Goal: Task Accomplishment & Management: Use online tool/utility

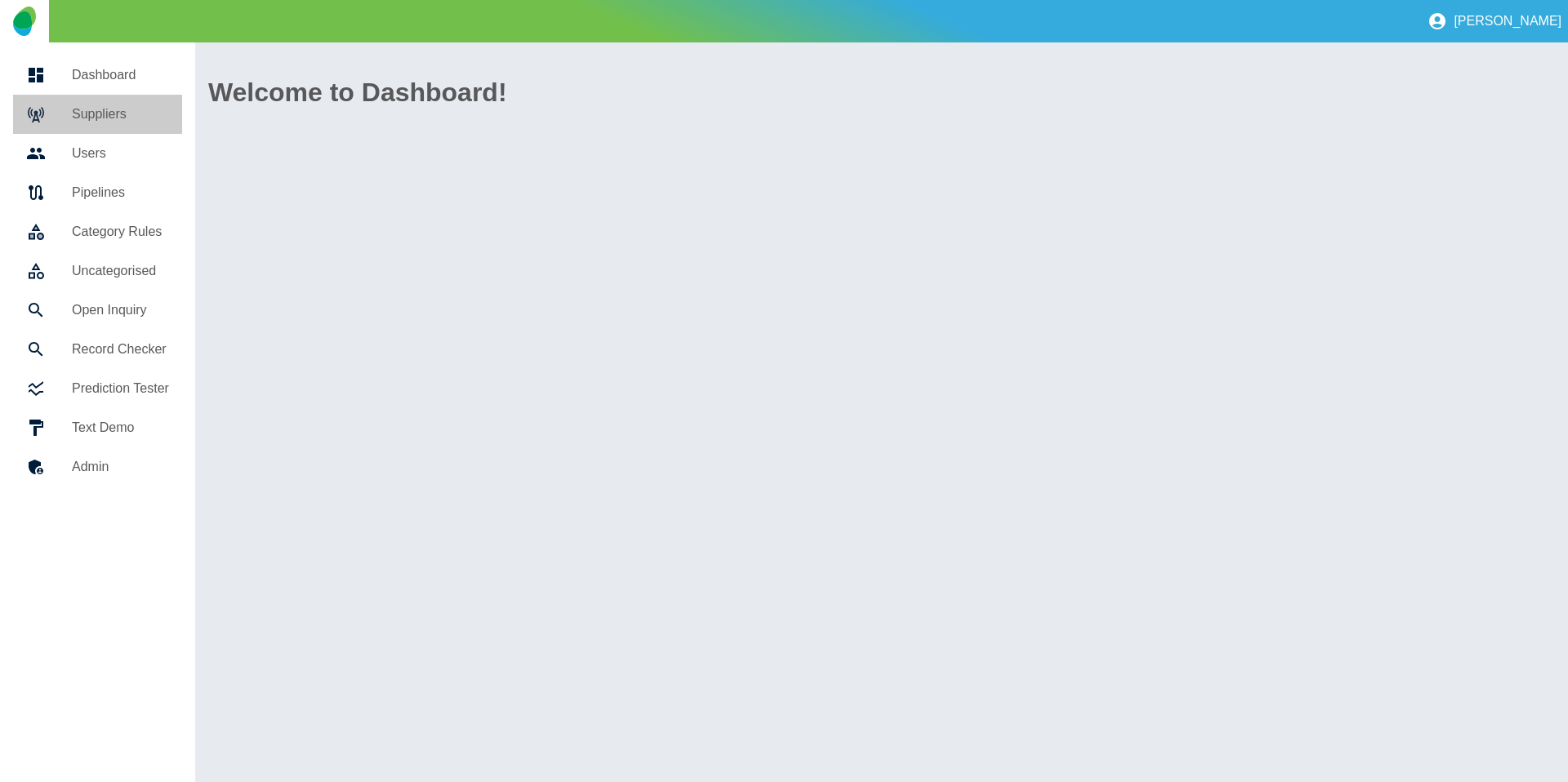
click at [72, 104] on h5 "Suppliers" at bounding box center [121, 114] width 98 height 20
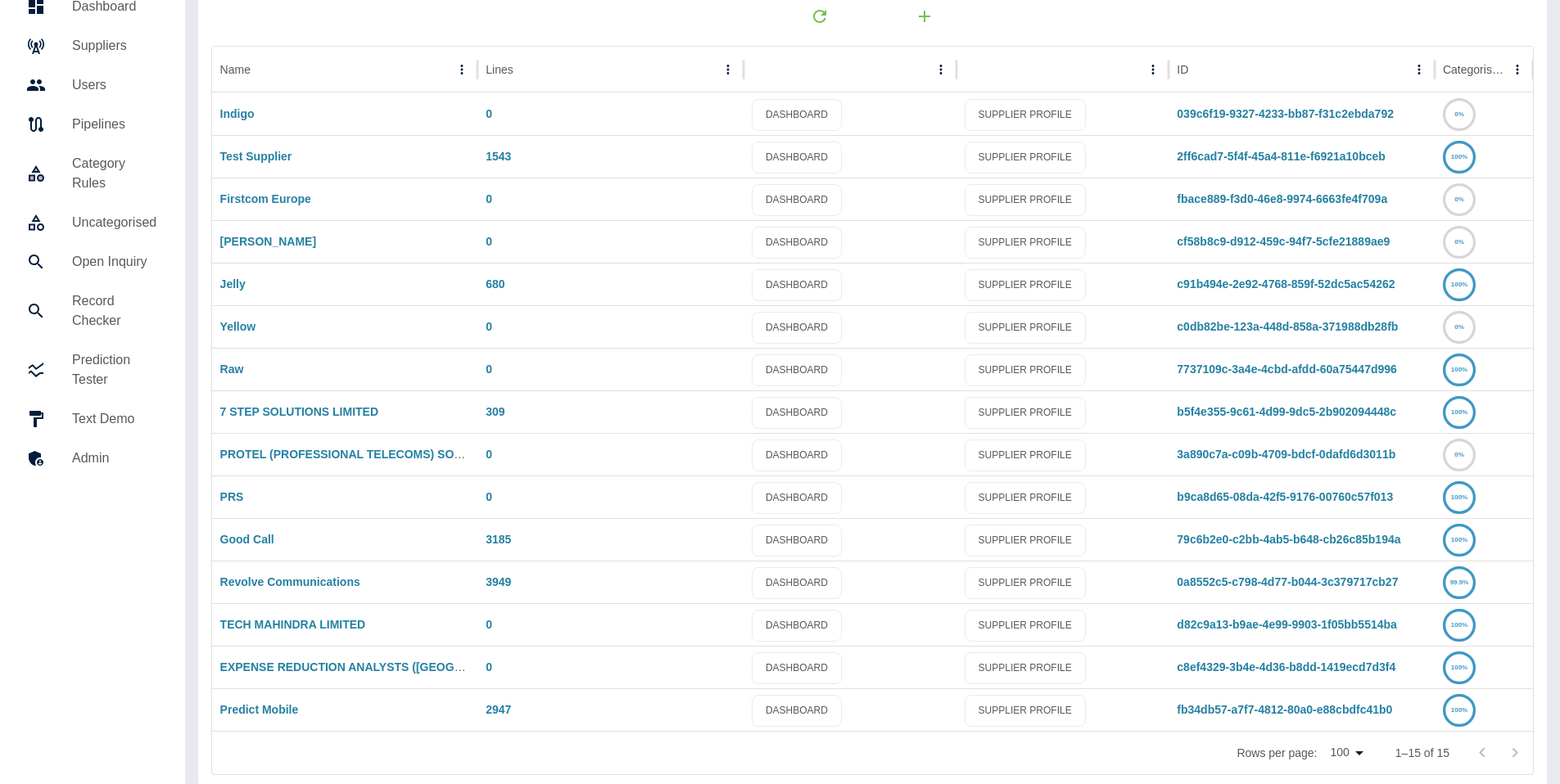
scroll to position [85, 0]
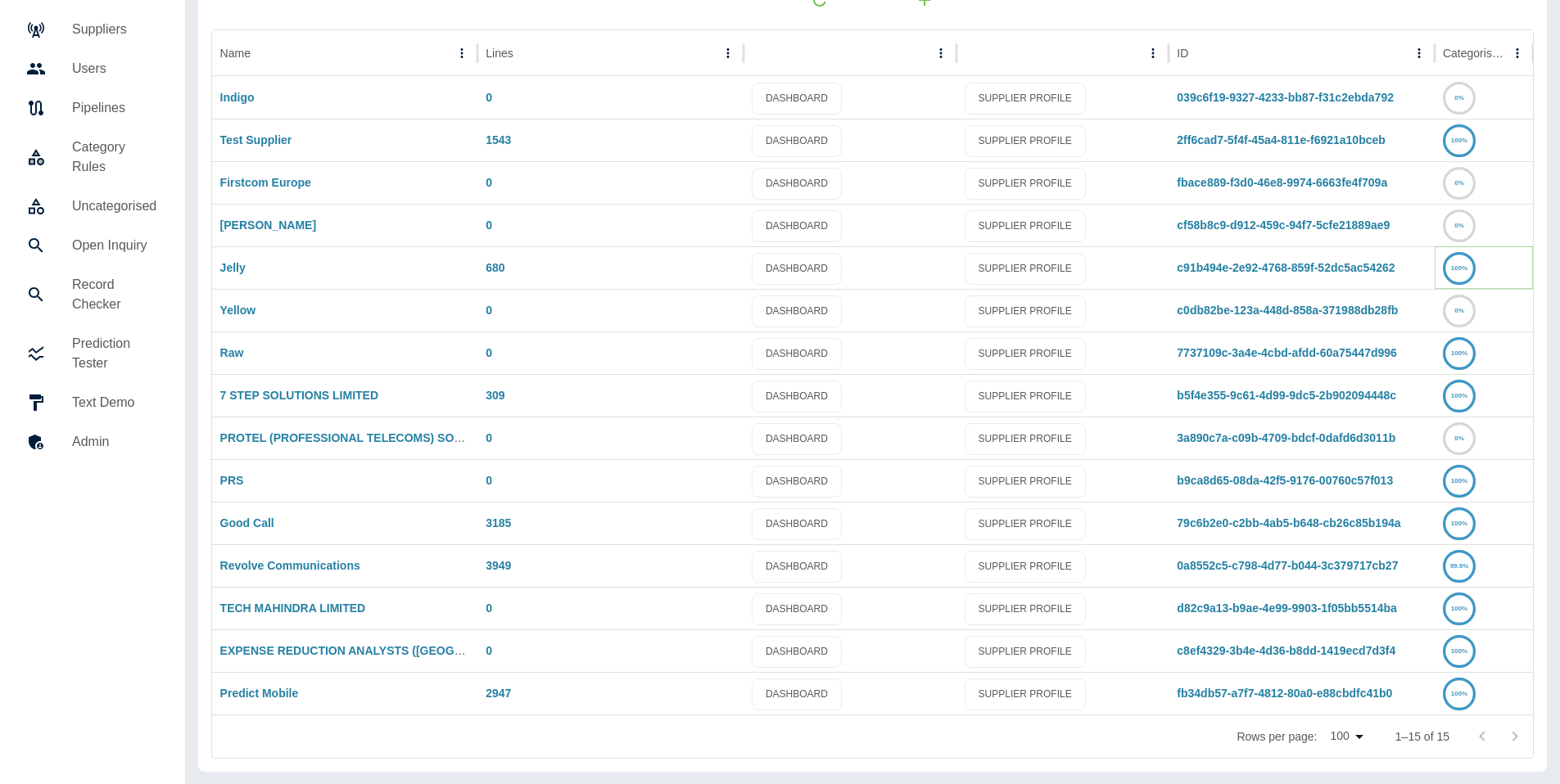
click at [1465, 263] on icon at bounding box center [1459, 269] width 30 height 30
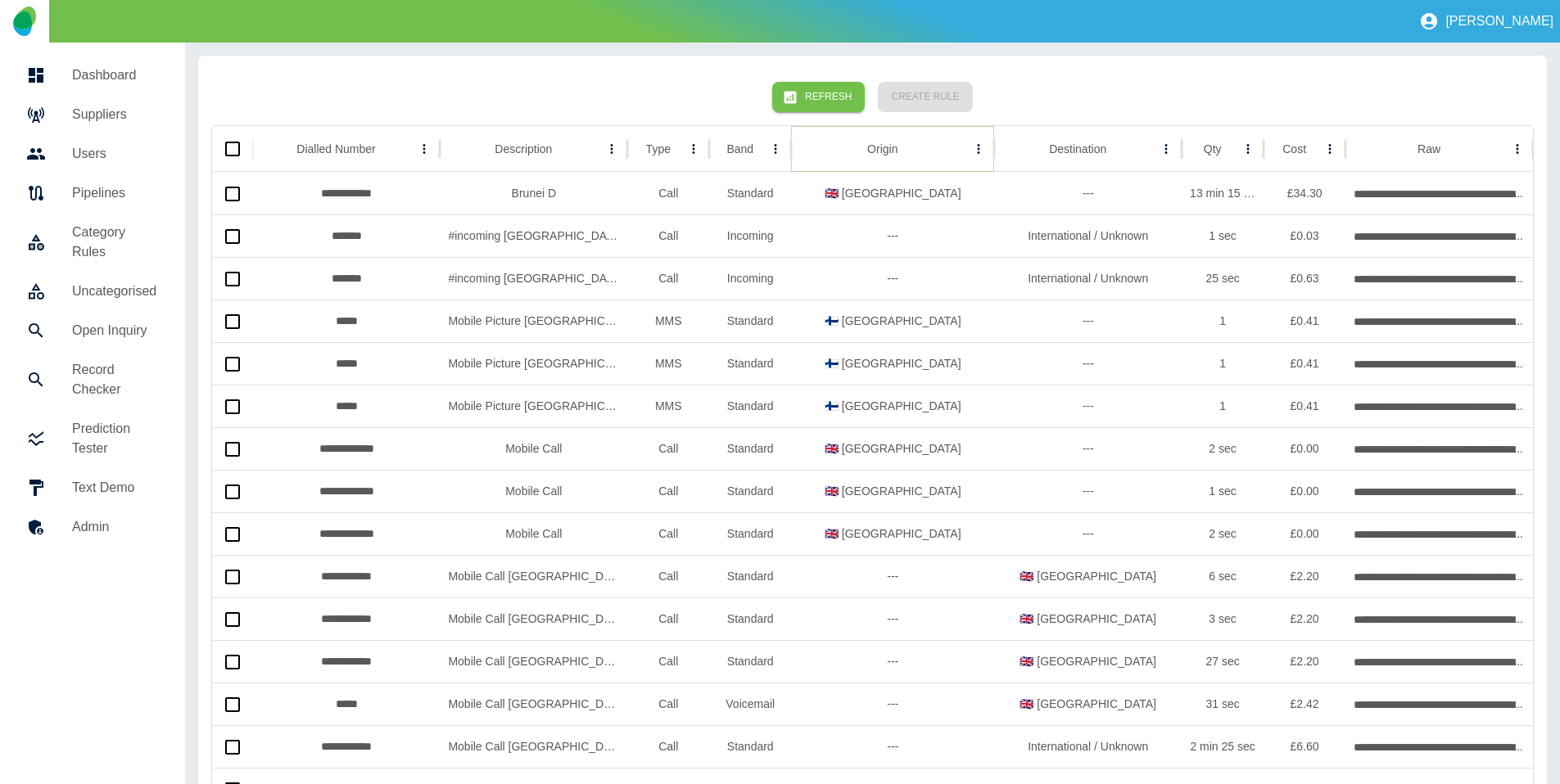
click at [903, 148] on icon "Sort" at bounding box center [910, 149] width 15 height 15
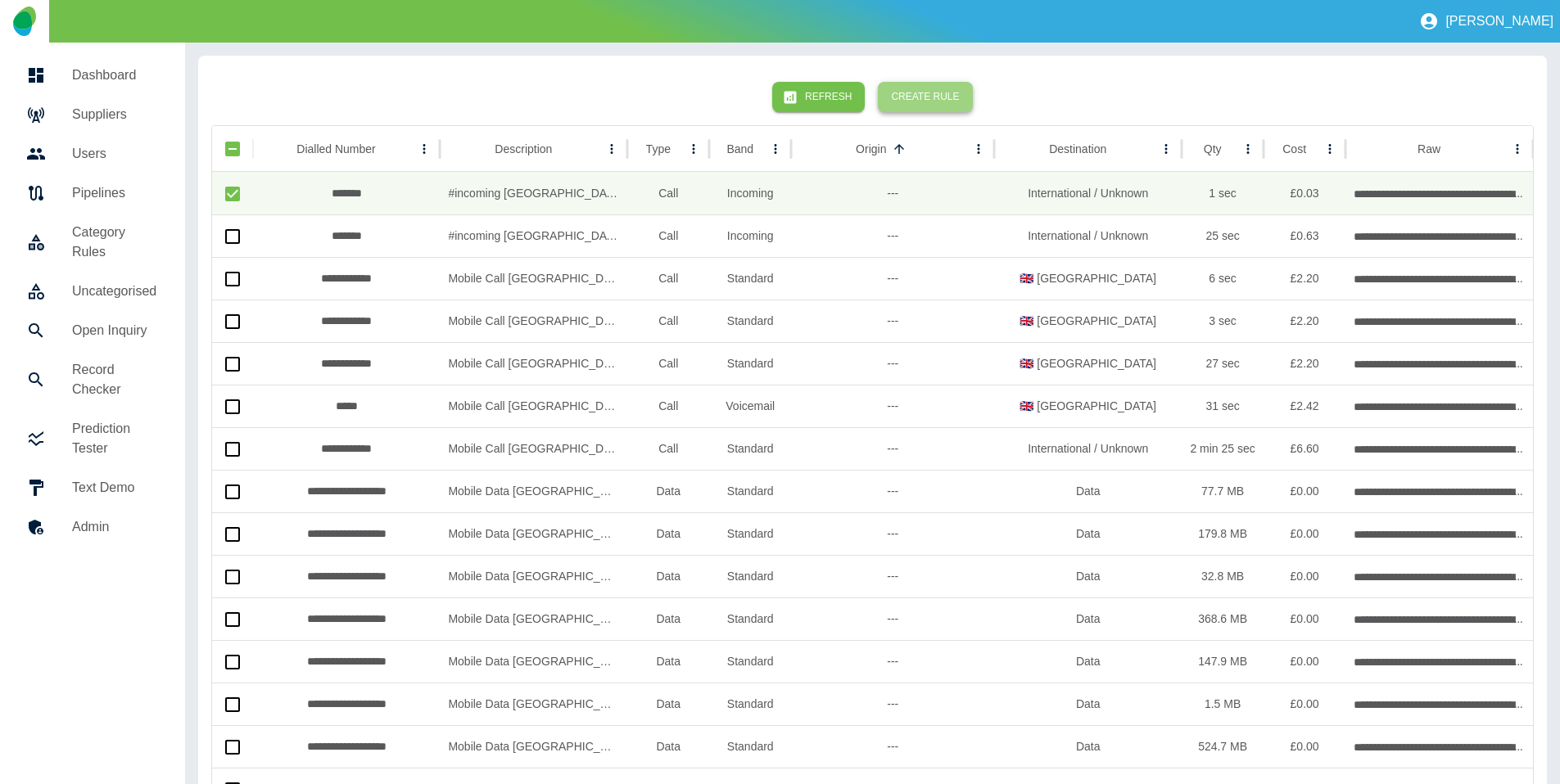
click at [934, 102] on button "Create Rule" at bounding box center [925, 97] width 94 height 30
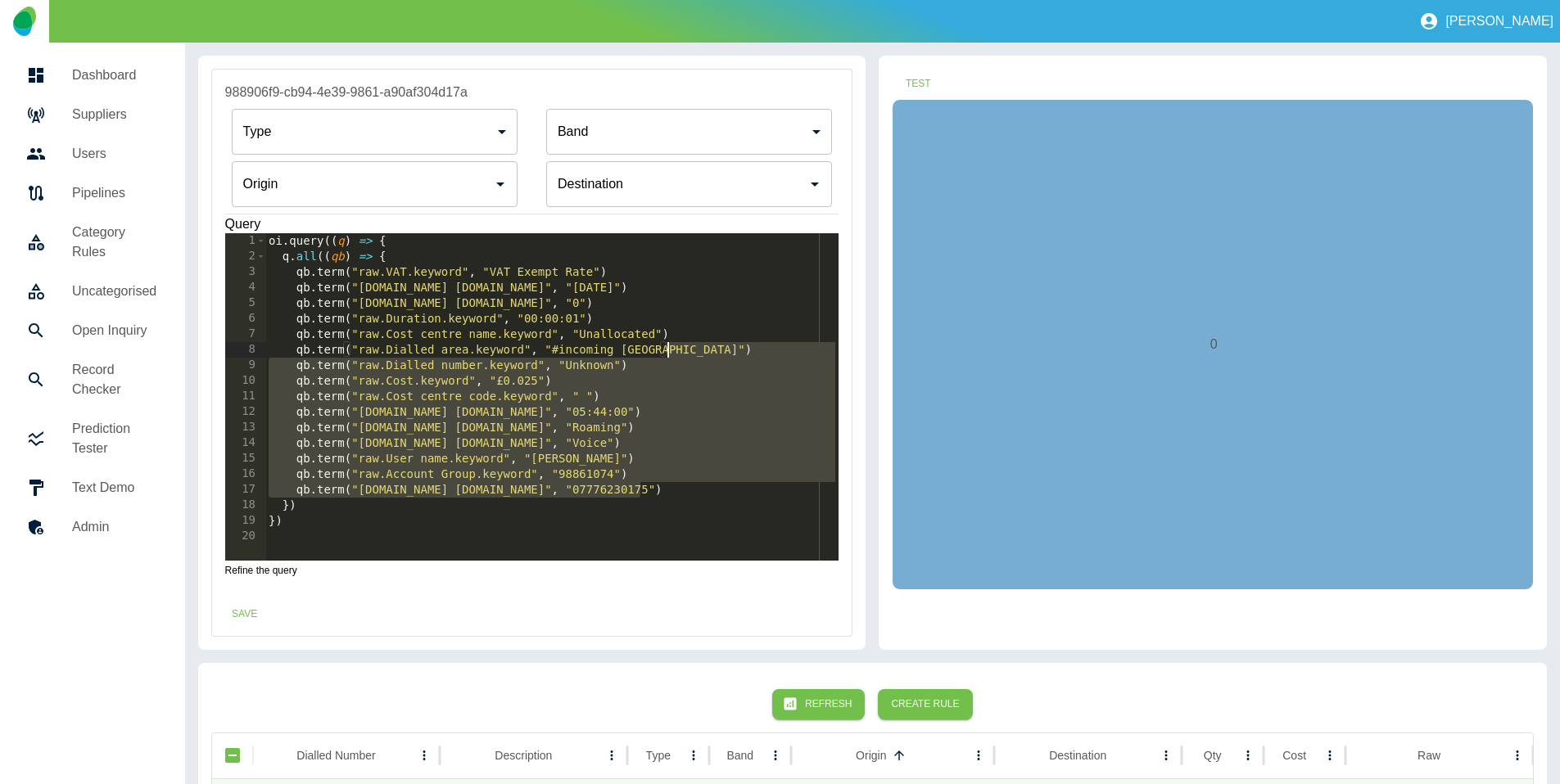
drag, startPoint x: 657, startPoint y: 488, endPoint x: 711, endPoint y: 350, distance: 148.2
click at [711, 350] on div "oi . query (( q ) => { q . all (( qb ) => { qb . term ( "raw.VAT.keyword" , "VA…" at bounding box center [552, 412] width 573 height 359
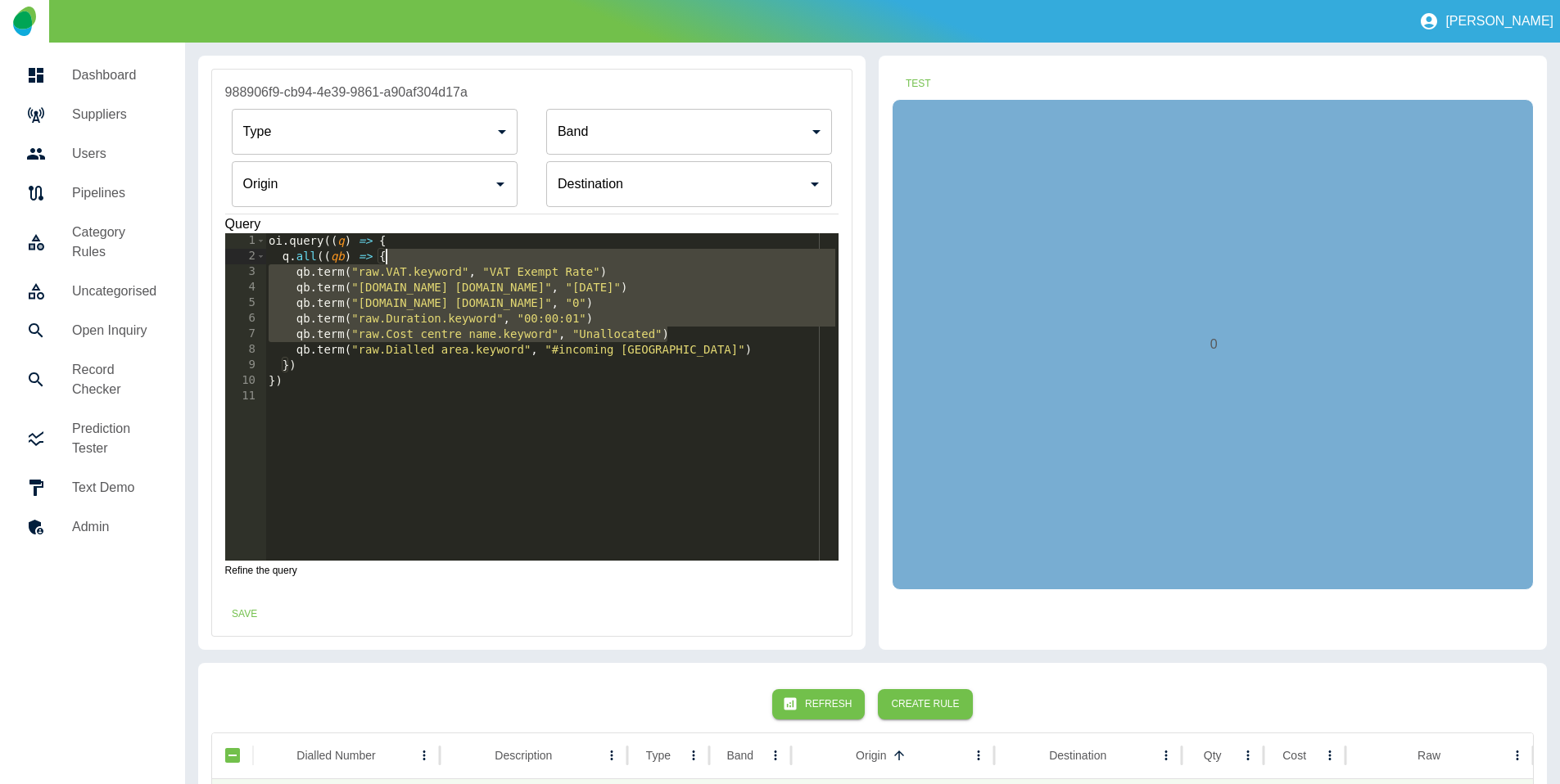
drag, startPoint x: 684, startPoint y: 336, endPoint x: 682, endPoint y: 255, distance: 81.0
click at [682, 254] on div "oi . query (( q ) => { q . all (( qb ) => { qb . term ( "raw.VAT.keyword" , "VA…" at bounding box center [552, 412] width 573 height 359
type textarea "**********"
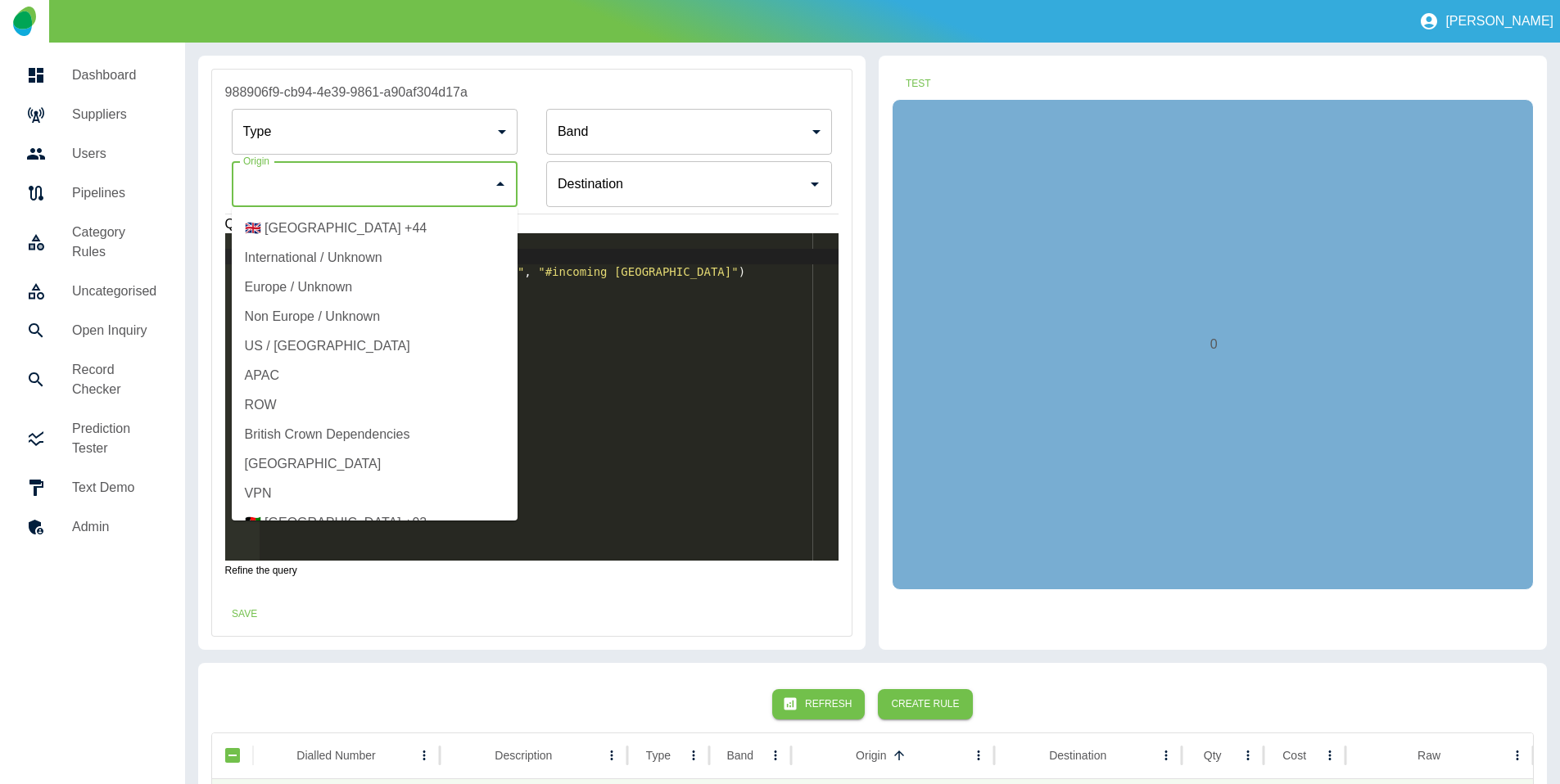
click at [352, 192] on input "Origin" at bounding box center [362, 184] width 247 height 31
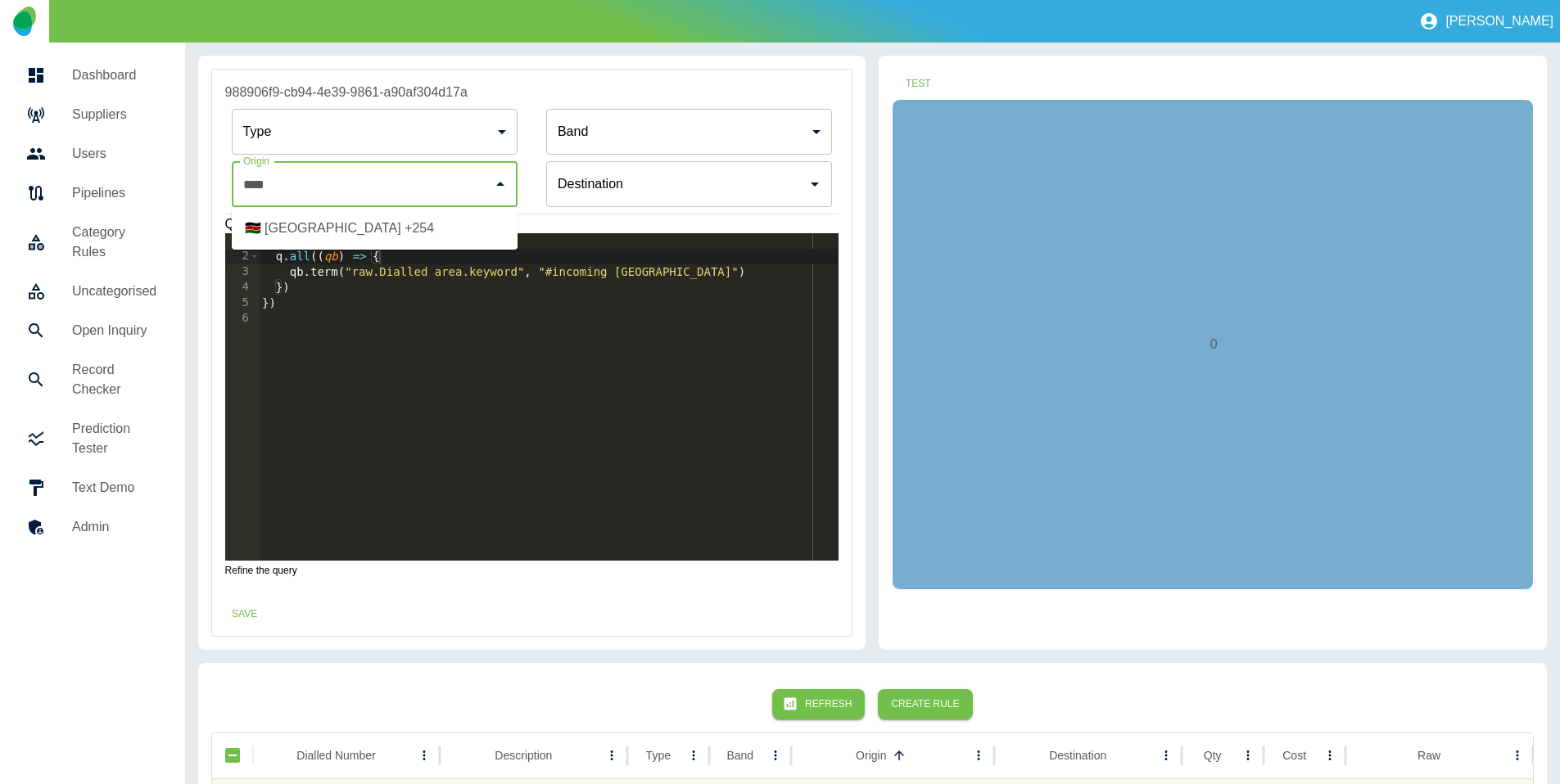
click at [330, 226] on li "🇰🇪 Kenya +254" at bounding box center [375, 228] width 286 height 29
type input "**********"
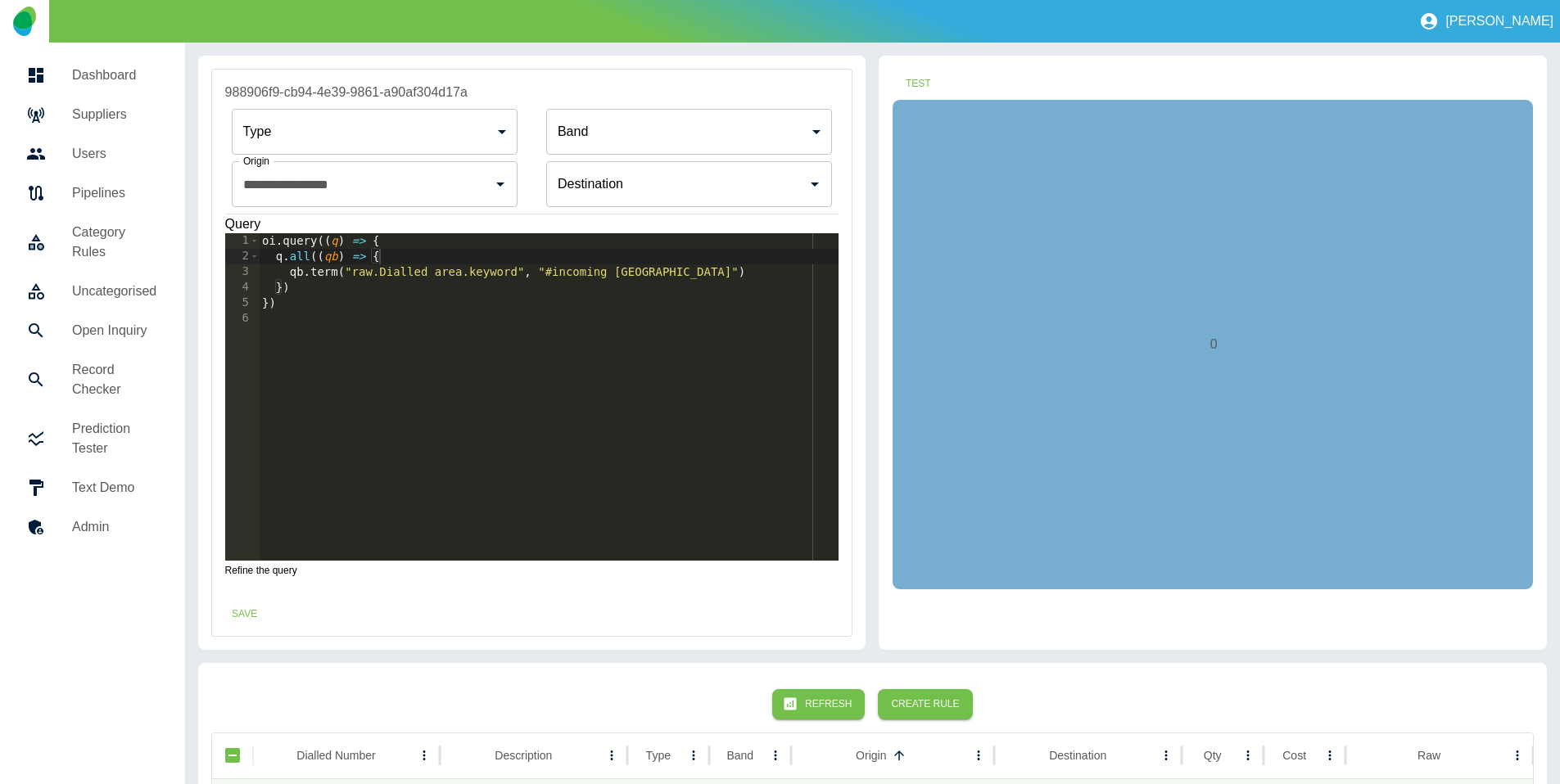
click at [943, 94] on div "Test 0" at bounding box center [1213, 352] width 668 height 594
click at [937, 87] on button "Test" at bounding box center [918, 84] width 53 height 30
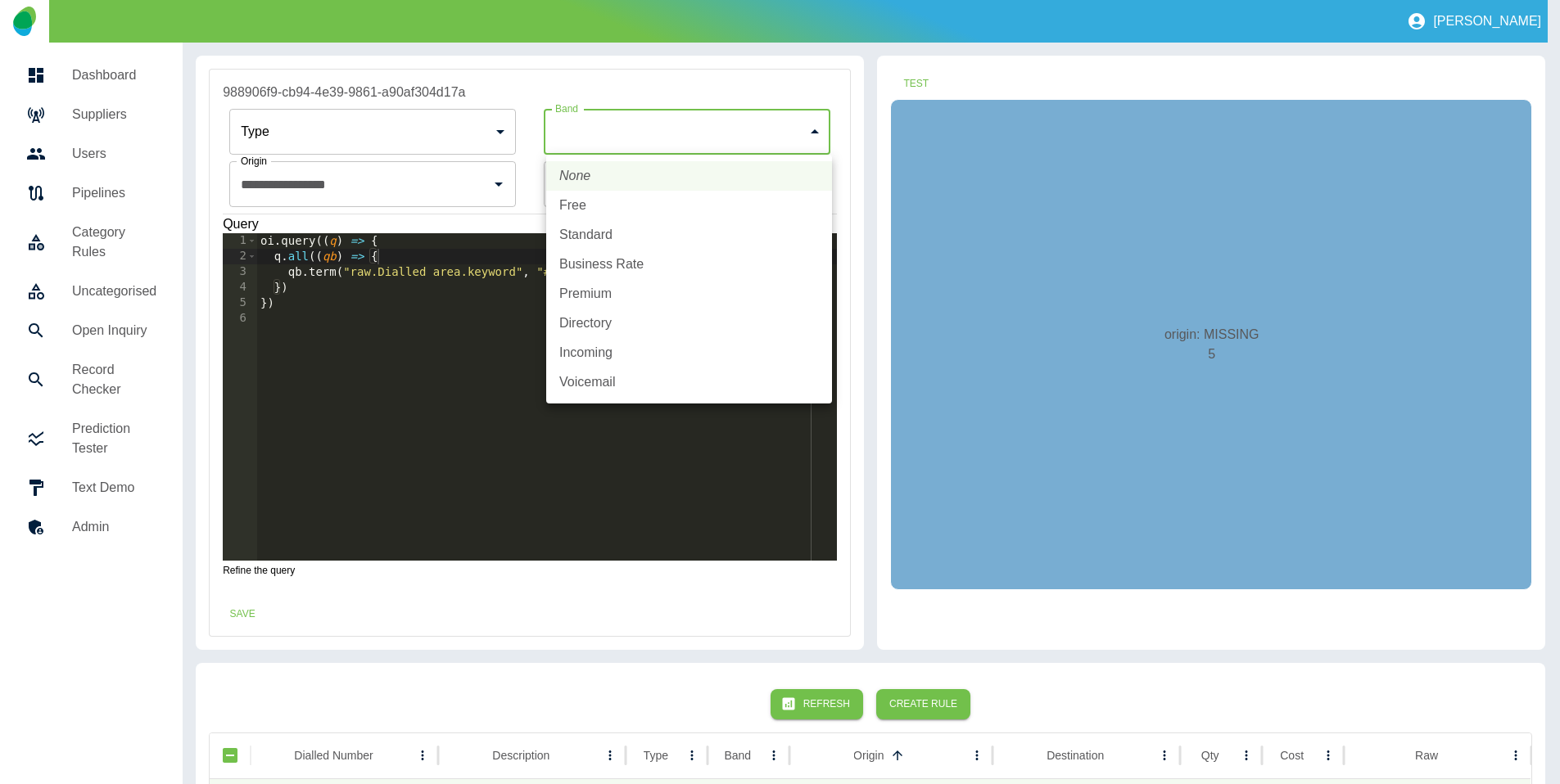
click at [693, 137] on body "**********" at bounding box center [780, 392] width 1560 height 784
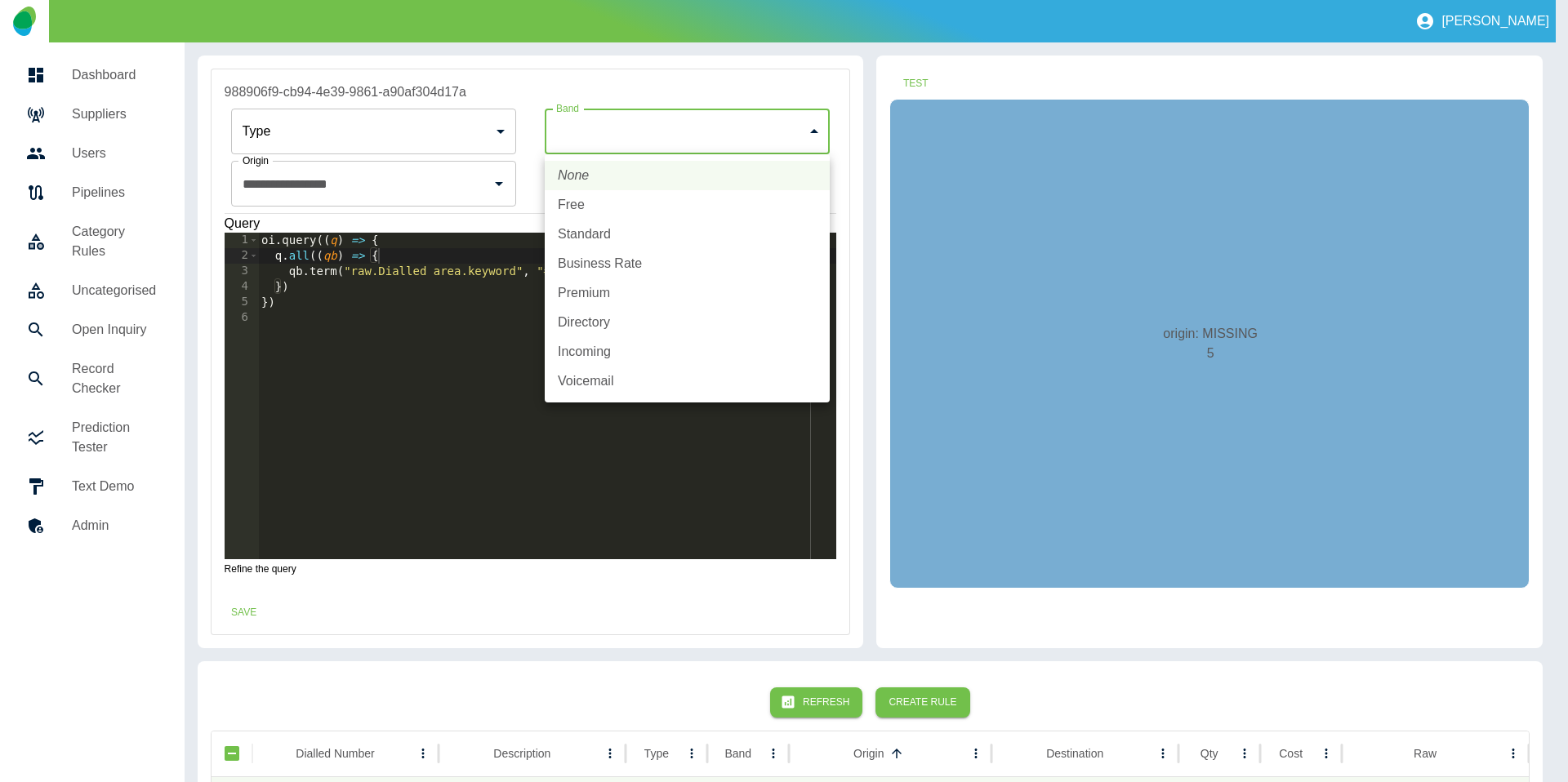
click at [614, 360] on li "Incoming" at bounding box center [687, 351] width 285 height 29
type input "********"
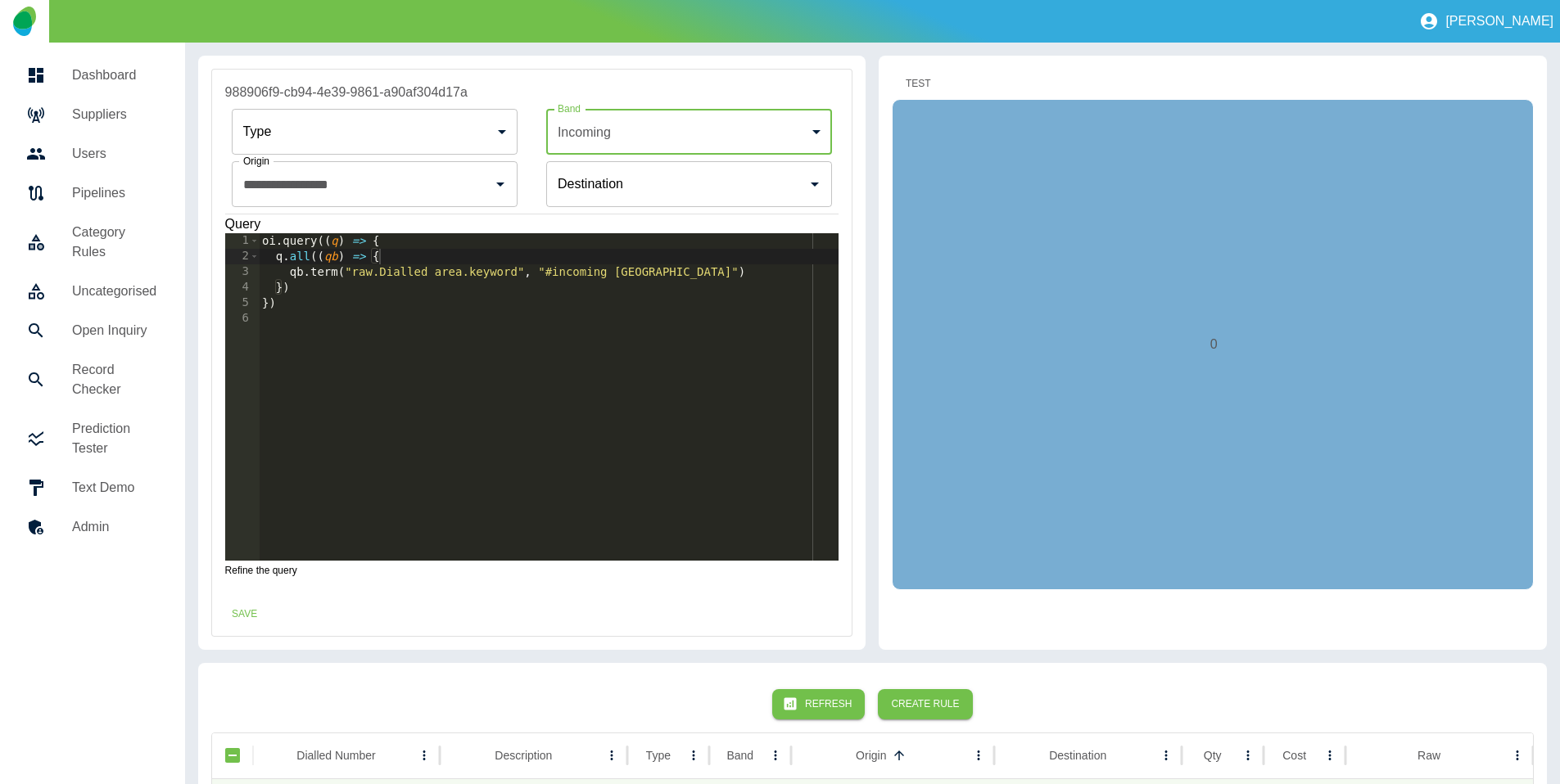
click at [920, 84] on button "Test" at bounding box center [918, 84] width 53 height 30
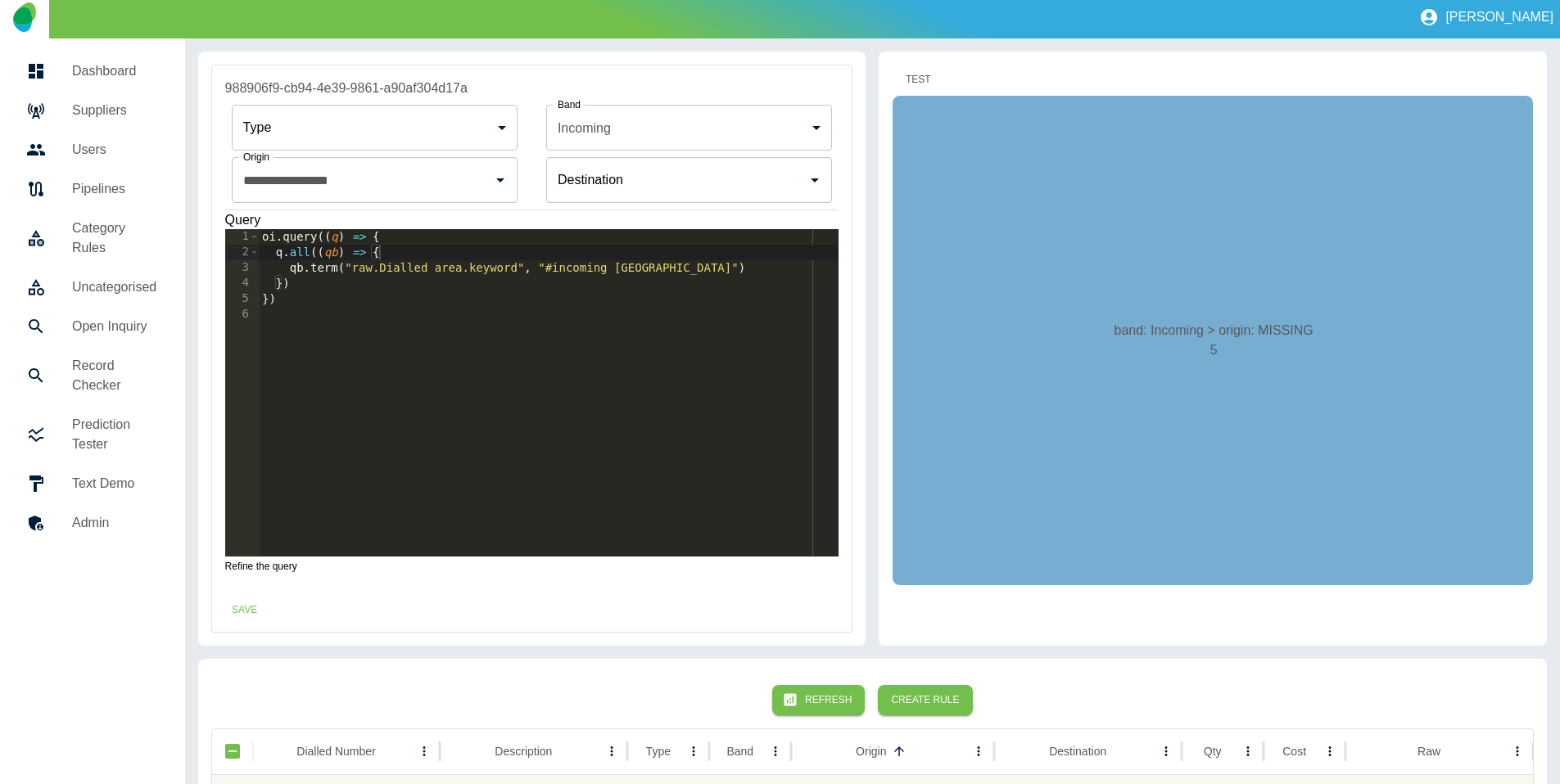
click at [919, 81] on button "Test" at bounding box center [918, 80] width 53 height 30
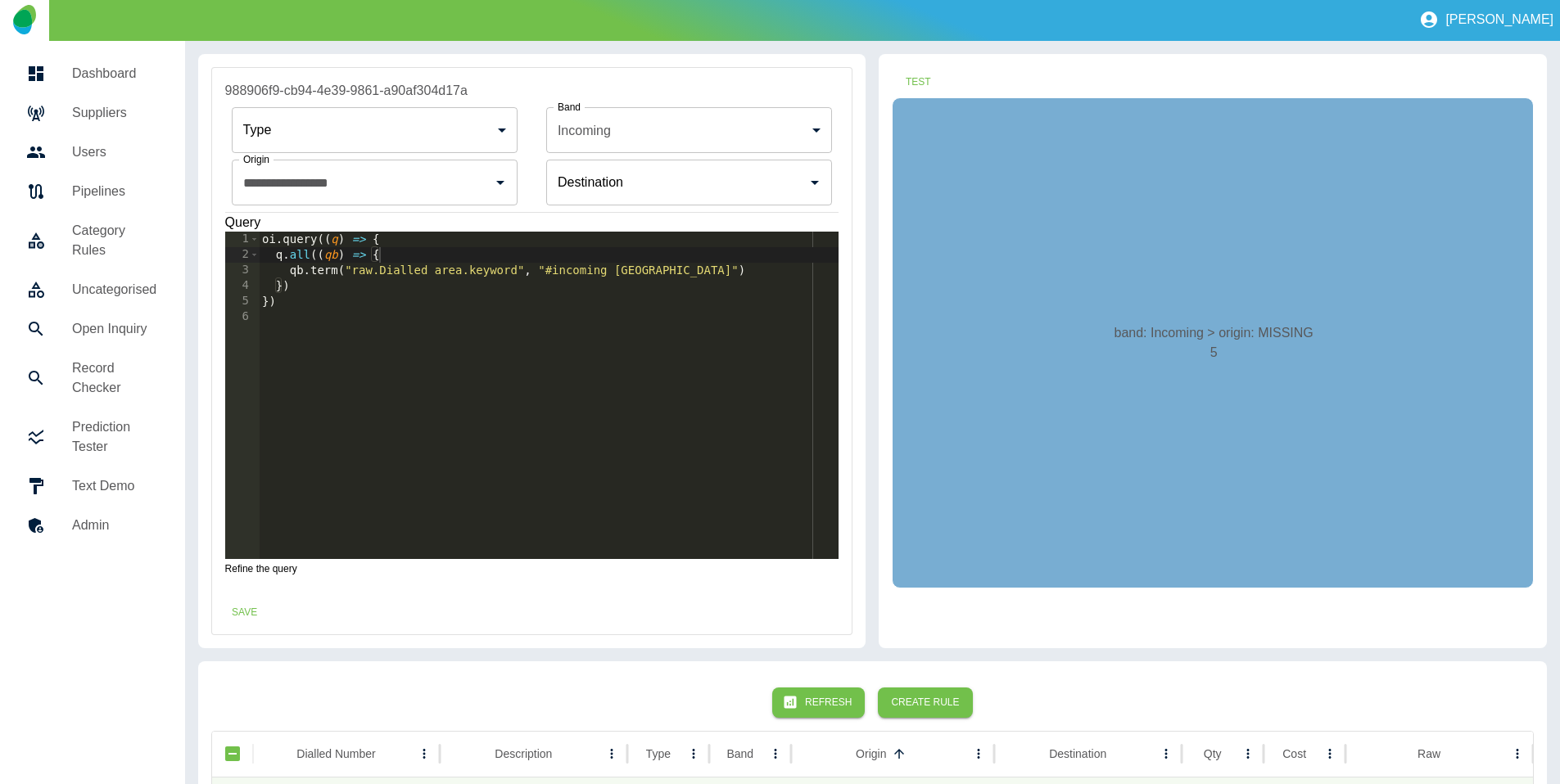
scroll to position [61, 0]
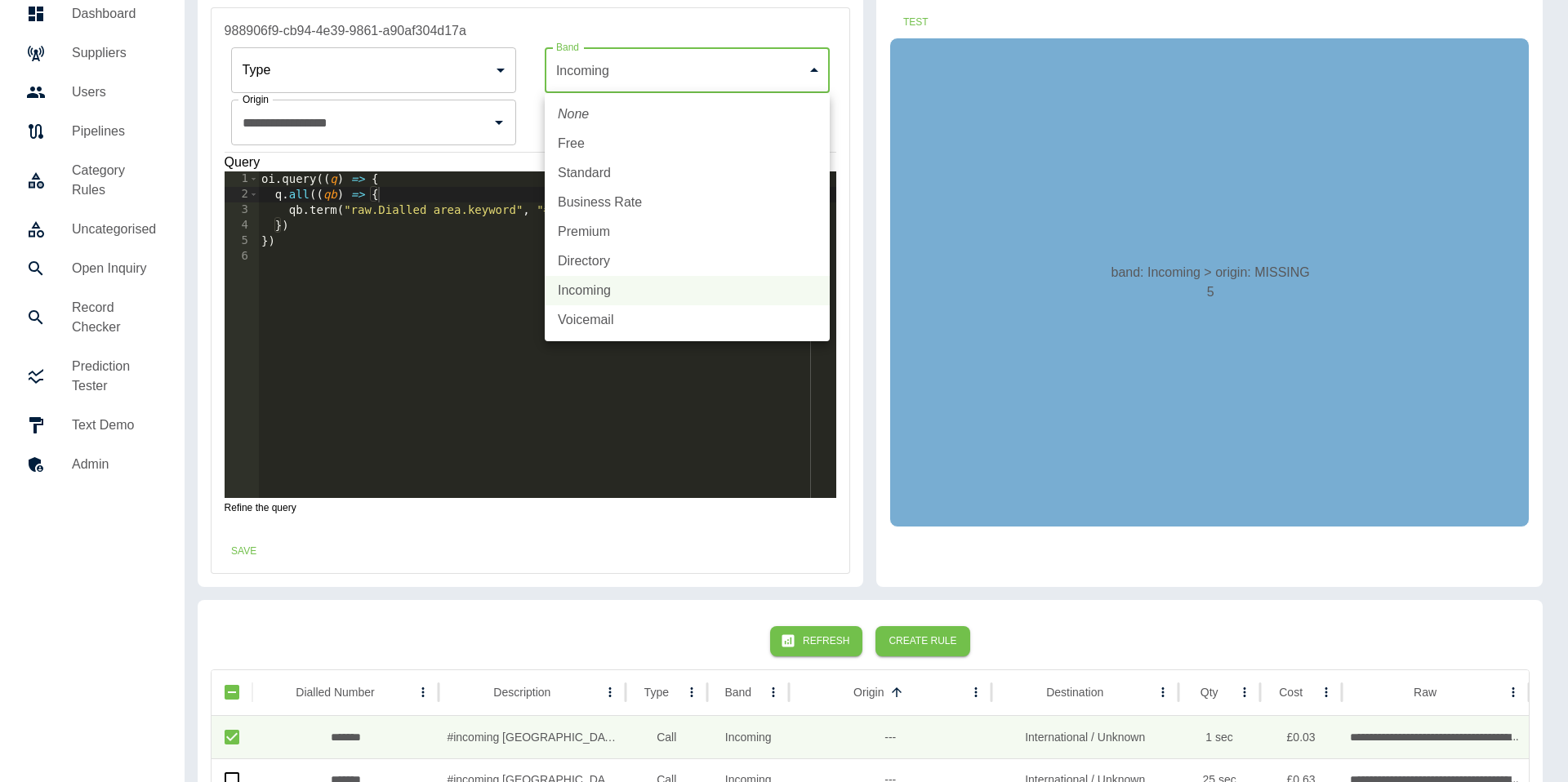
click at [788, 72] on body "**********" at bounding box center [784, 330] width 1568 height 782
click at [592, 116] on li "None" at bounding box center [687, 114] width 285 height 29
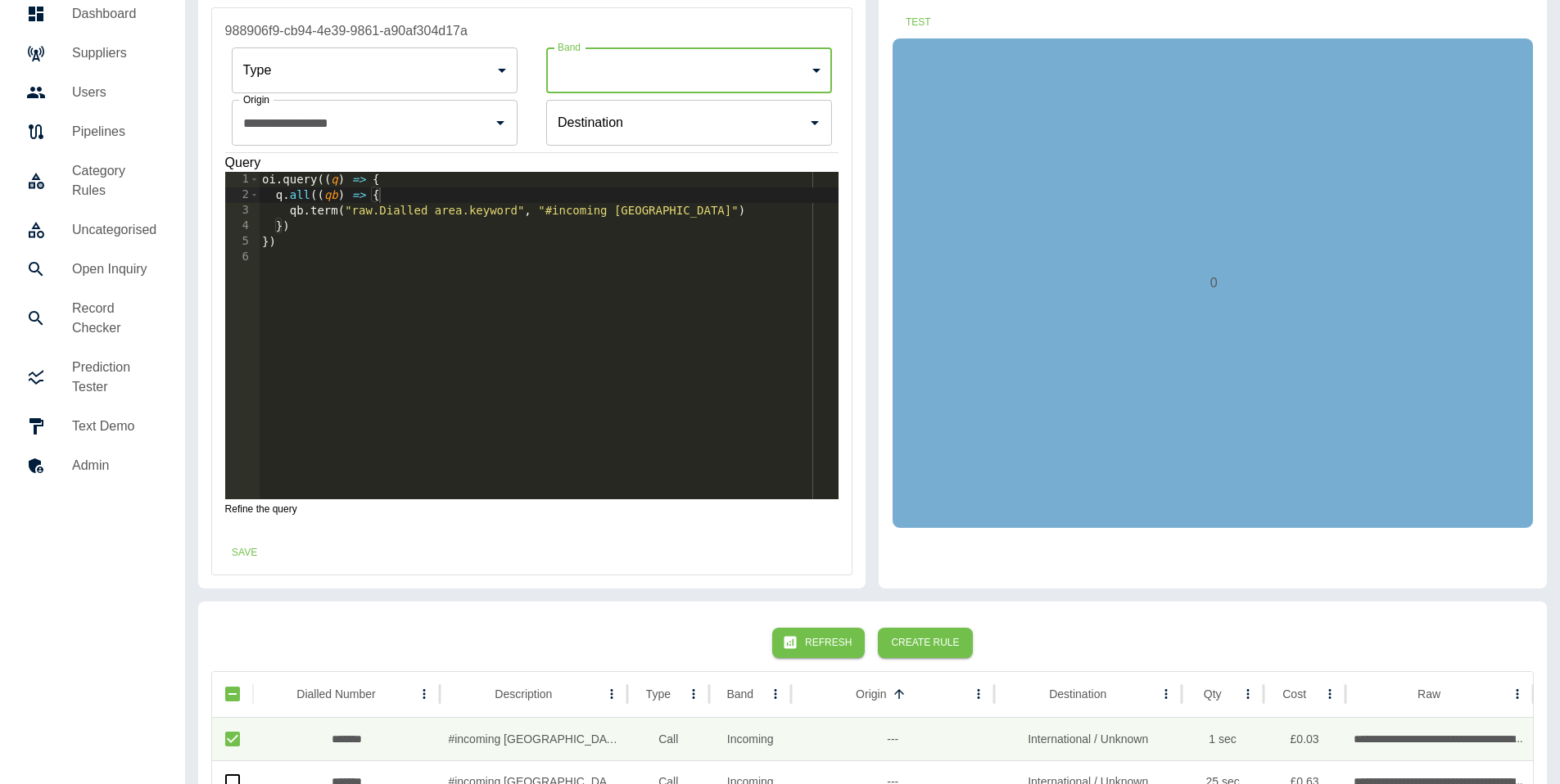
drag, startPoint x: 883, startPoint y: 16, endPoint x: 909, endPoint y: 17, distance: 26.0
click at [886, 16] on div "Test 0" at bounding box center [1213, 291] width 668 height 594
click at [909, 17] on button "Test" at bounding box center [918, 23] width 53 height 30
click at [250, 552] on button "Save" at bounding box center [245, 552] width 53 height 30
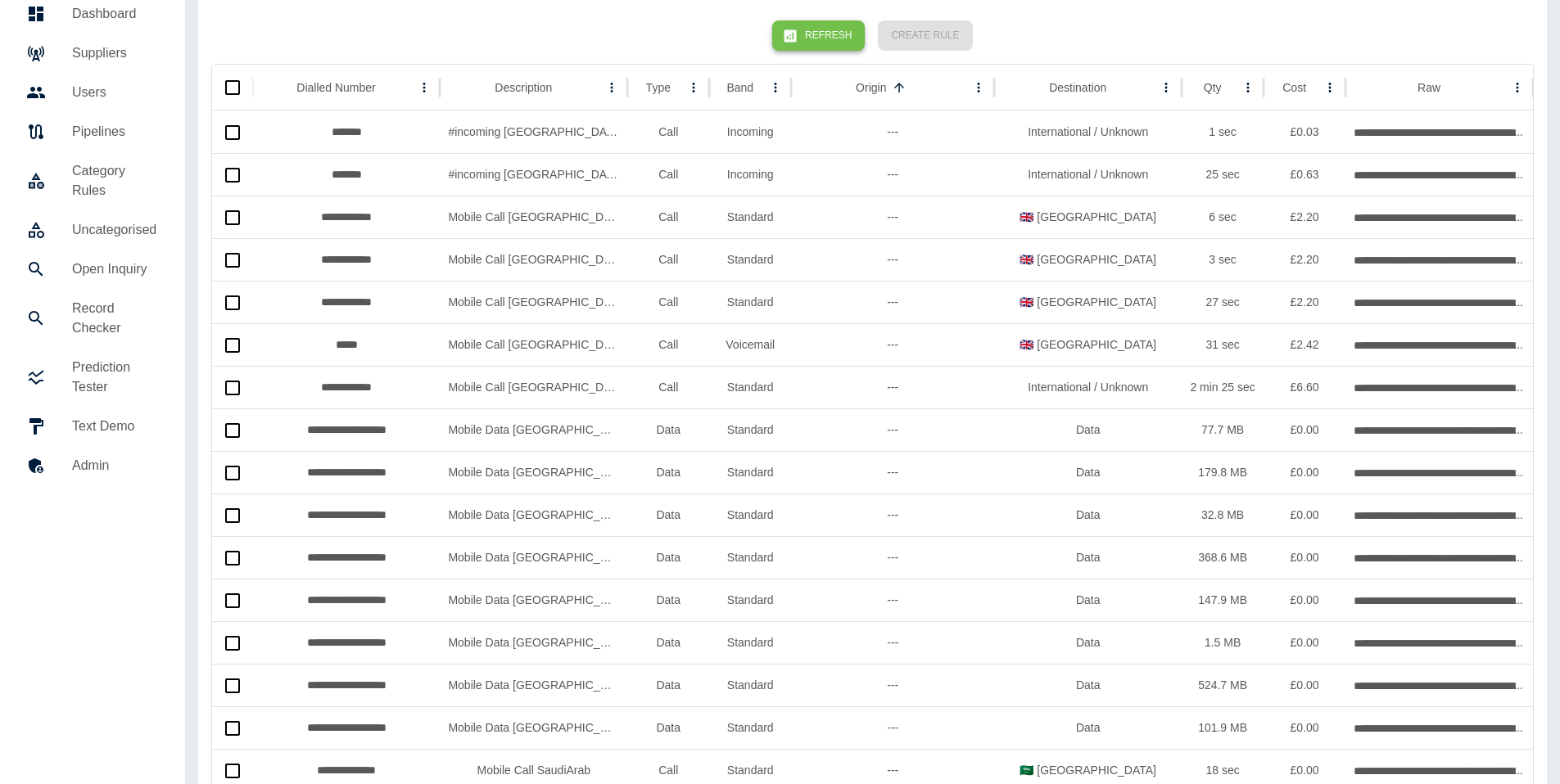
click at [828, 33] on button "Refresh" at bounding box center [818, 36] width 92 height 30
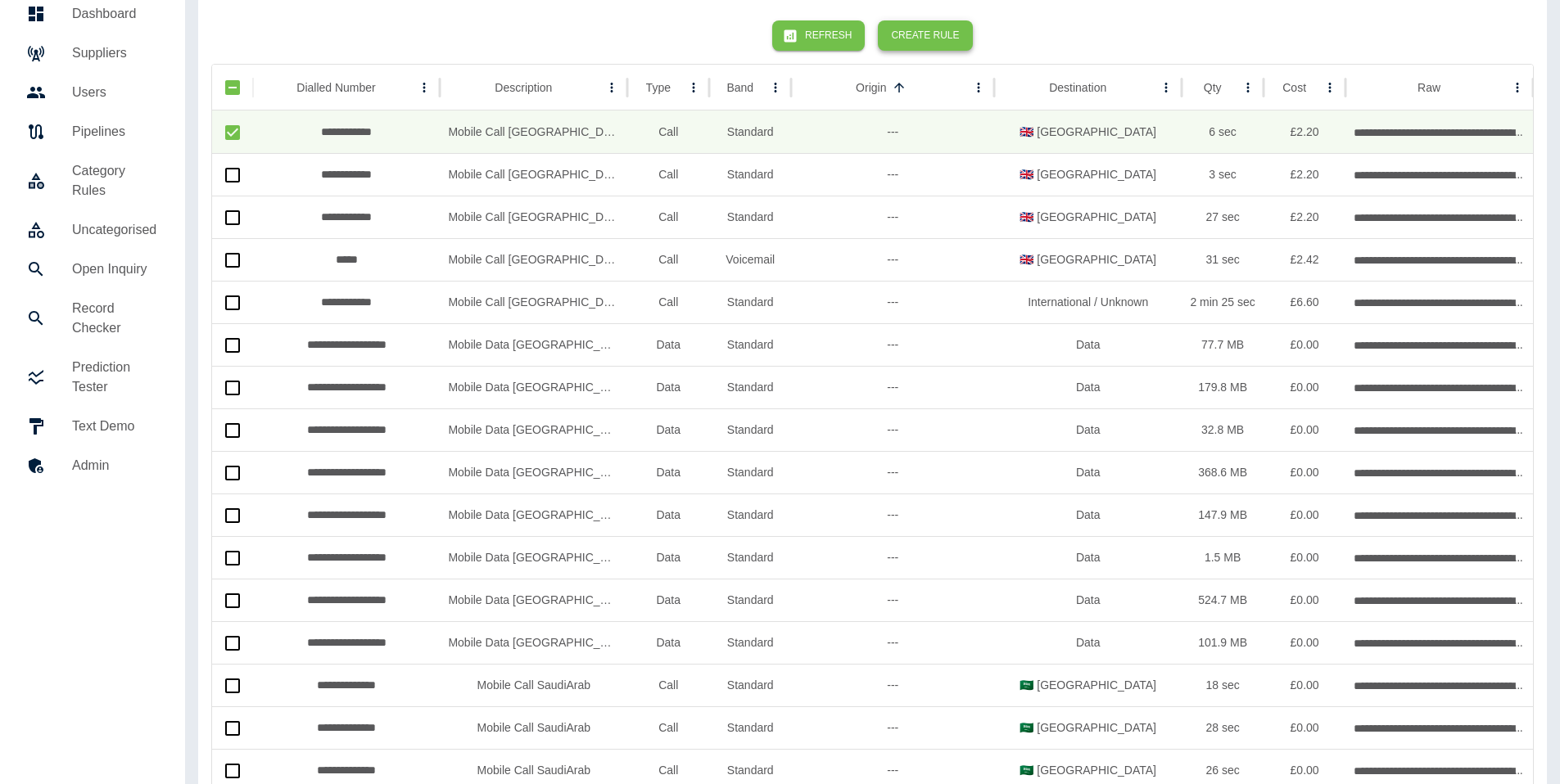
click at [940, 48] on button "Create Rule" at bounding box center [925, 36] width 94 height 30
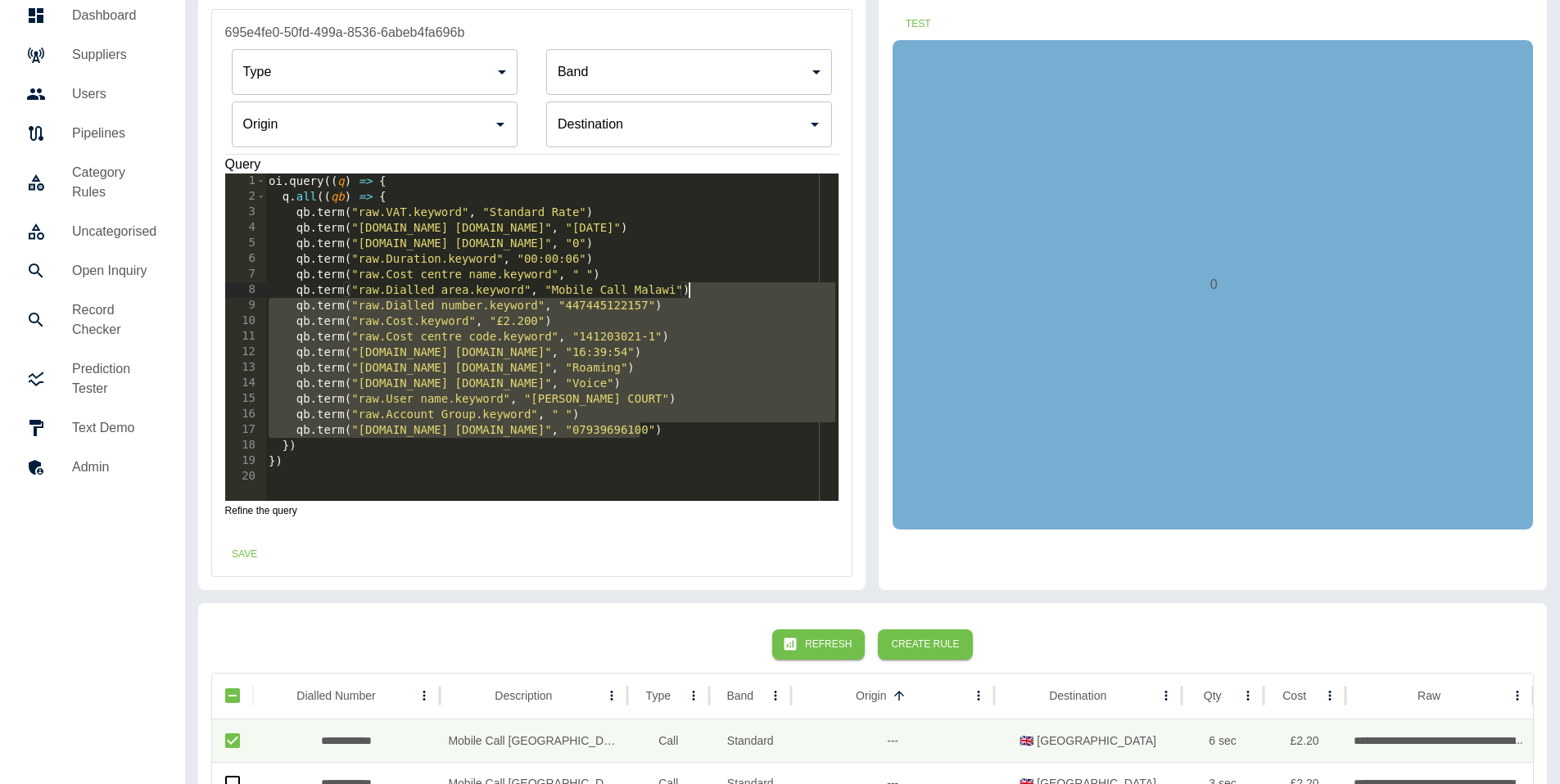
drag, startPoint x: 656, startPoint y: 430, endPoint x: 732, endPoint y: 286, distance: 162.8
click at [732, 286] on div "oi . query (( q ) => { q . all (( qb ) => { qb . term ( "raw.VAT.keyword" , "St…" at bounding box center [552, 352] width 573 height 359
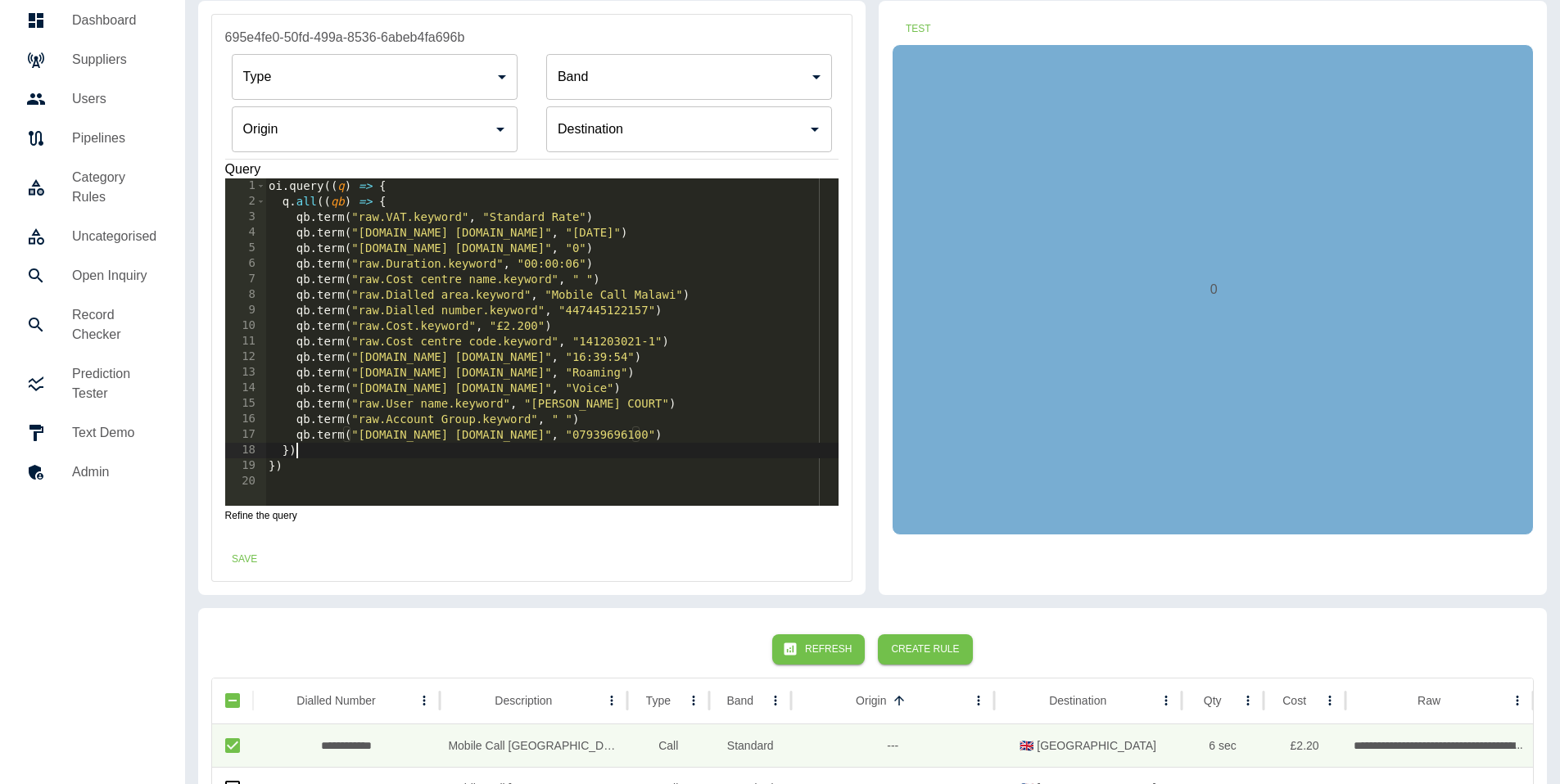
click at [668, 445] on div "oi . query (( q ) => { q . all (( qb ) => { qb . term ( "raw.VAT.keyword" , "St…" at bounding box center [552, 358] width 573 height 359
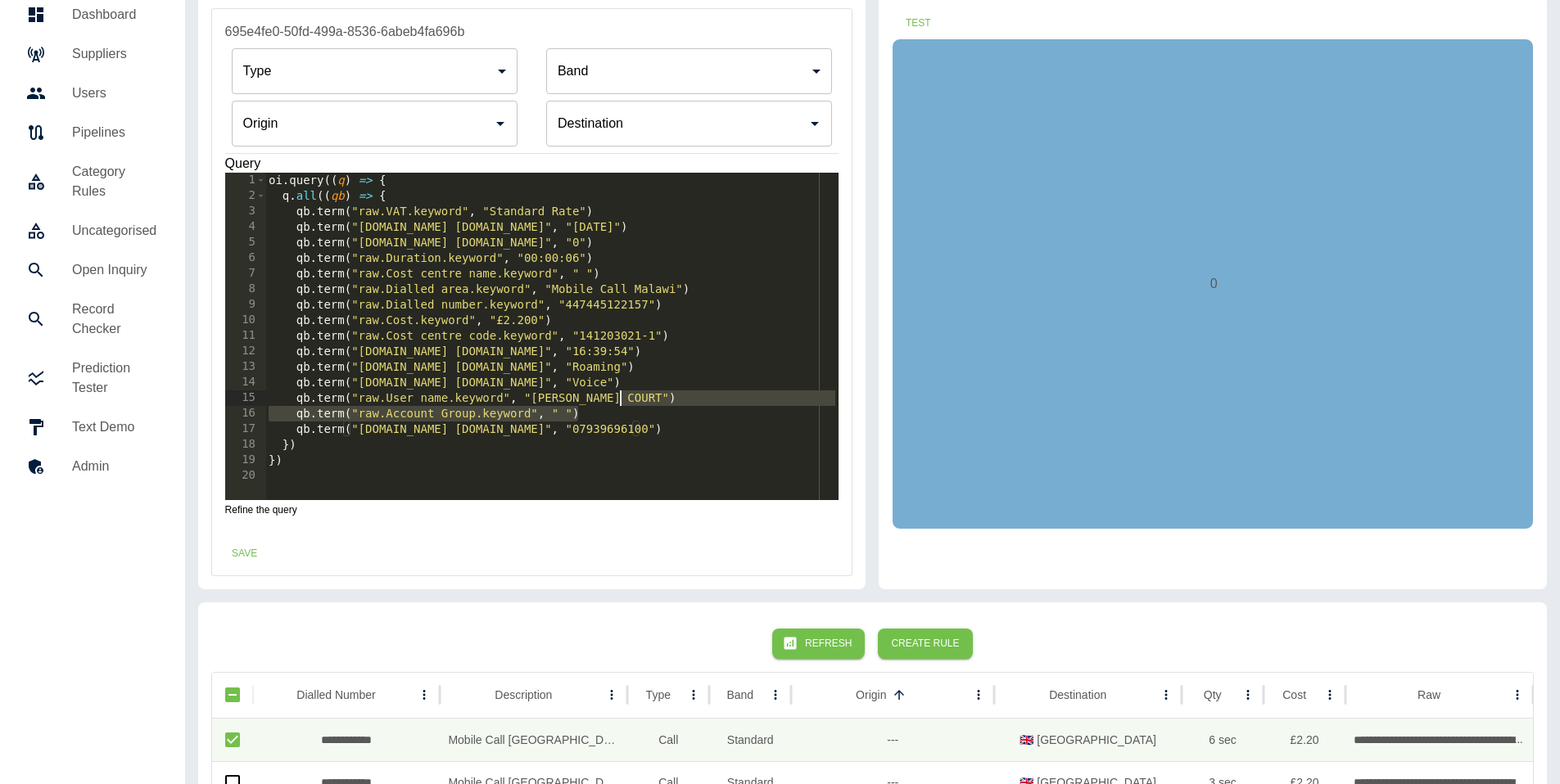
scroll to position [56, 0]
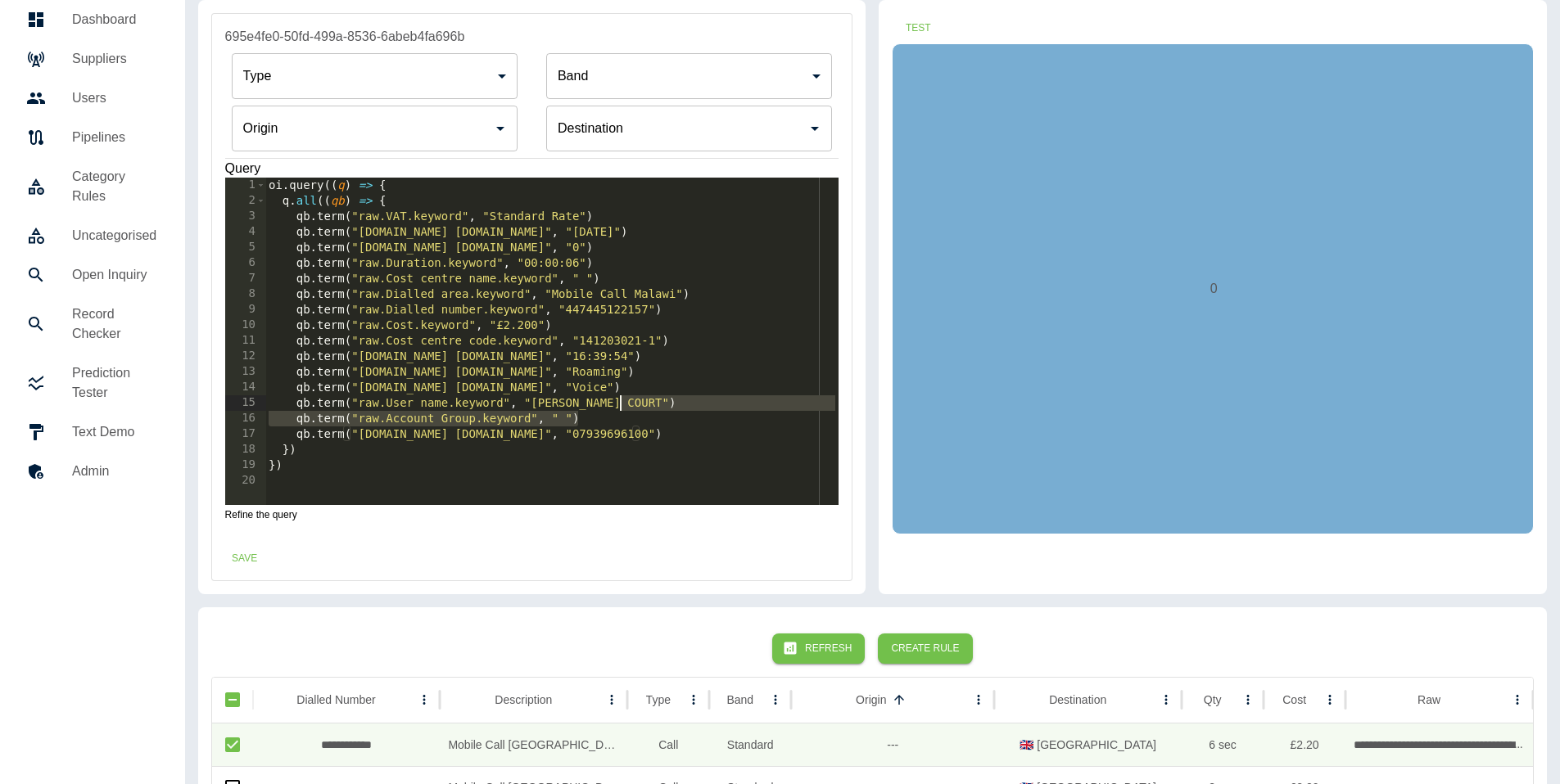
drag, startPoint x: 651, startPoint y: 425, endPoint x: 691, endPoint y: 350, distance: 85.0
click at [699, 320] on div "oi . query (( q ) => { q . all (( qb ) => { qb . term ( "raw.VAT.keyword" , "St…" at bounding box center [552, 357] width 573 height 359
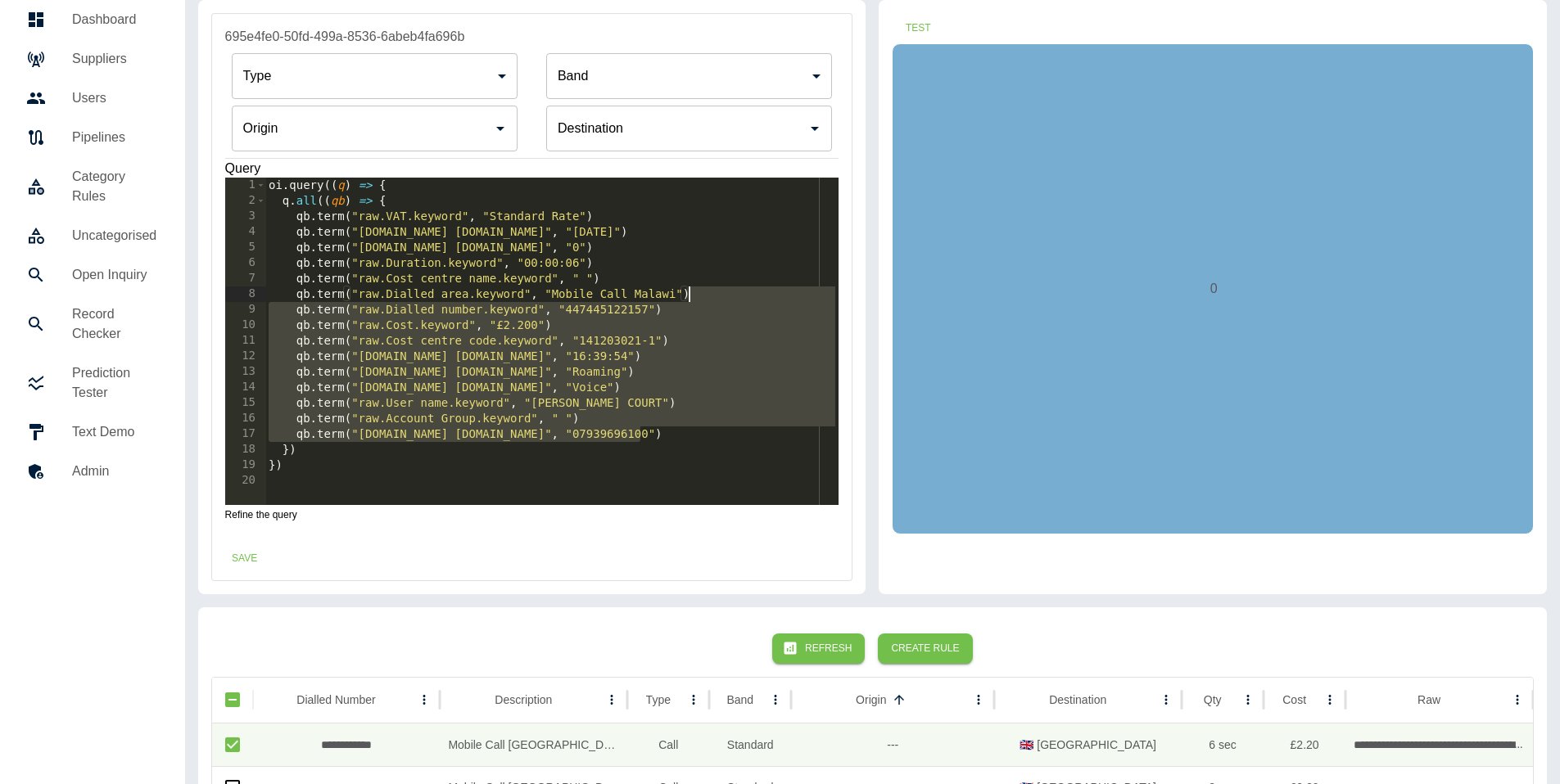
drag, startPoint x: 661, startPoint y: 433, endPoint x: 726, endPoint y: 294, distance: 153.4
click at [726, 294] on div "oi . query (( q ) => { q . all (( qb ) => { qb . term ( "raw.VAT.keyword" , "St…" at bounding box center [552, 357] width 573 height 359
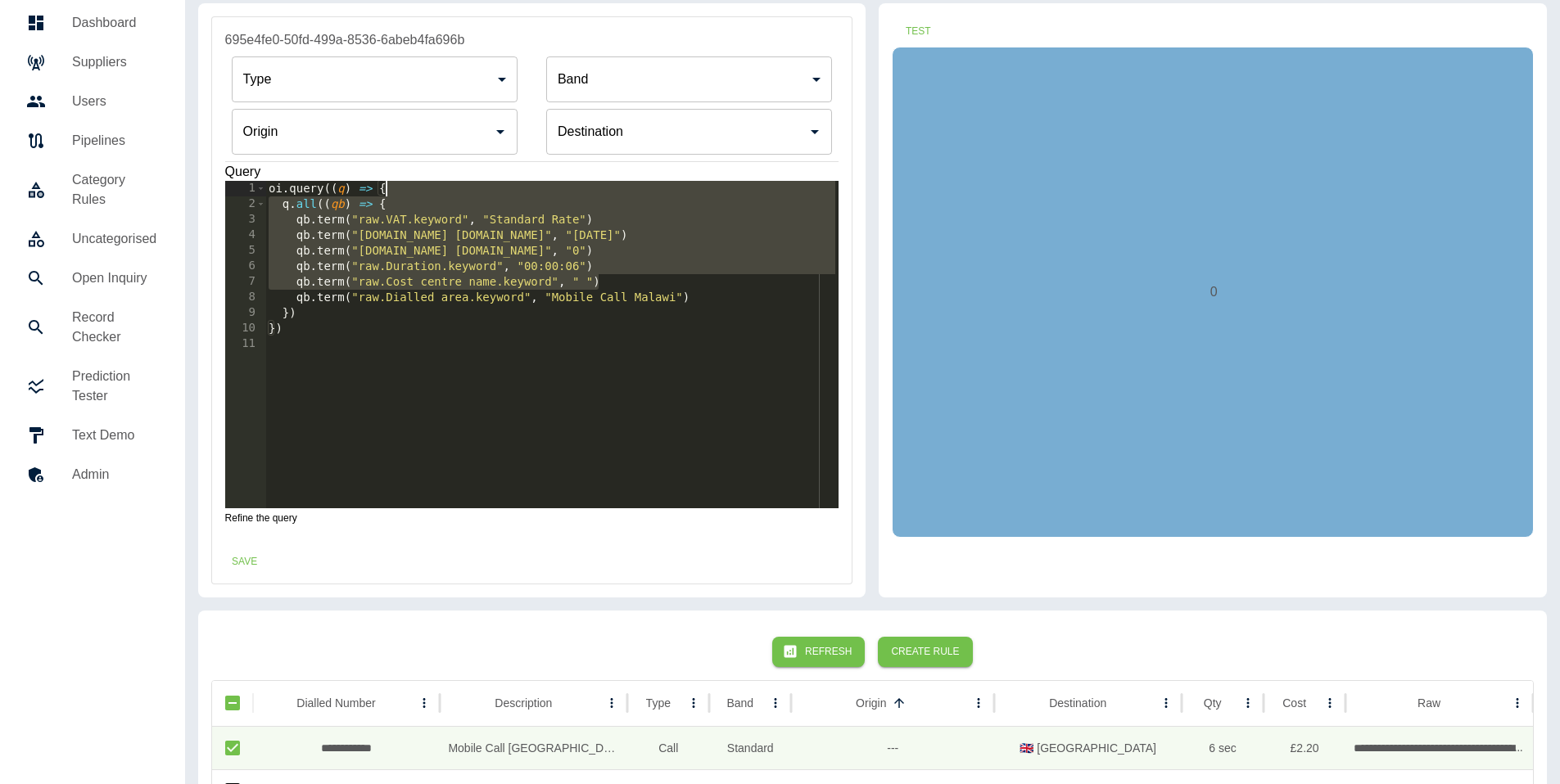
drag, startPoint x: 661, startPoint y: 275, endPoint x: 643, endPoint y: 196, distance: 81.0
click at [644, 195] on div "oi . query (( q ) => { q . all (( qb ) => { qb . term ( "raw.VAT.keyword" , "St…" at bounding box center [552, 360] width 573 height 359
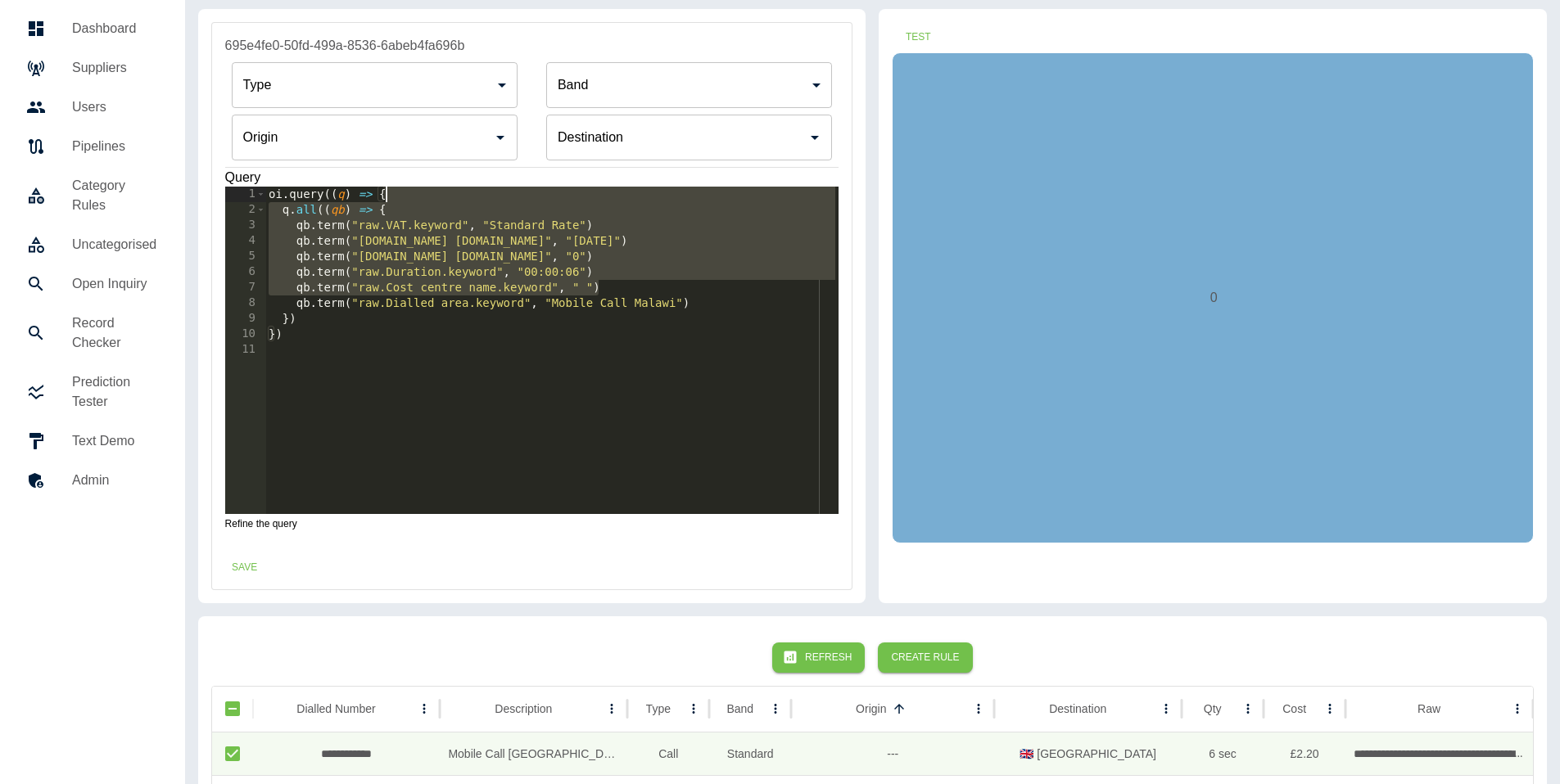
scroll to position [46, 0]
click at [625, 284] on div "oi . query (( q ) => { q . all (( qb ) => { qb . term ( "raw.VAT.keyword" , "St…" at bounding box center [552, 366] width 573 height 359
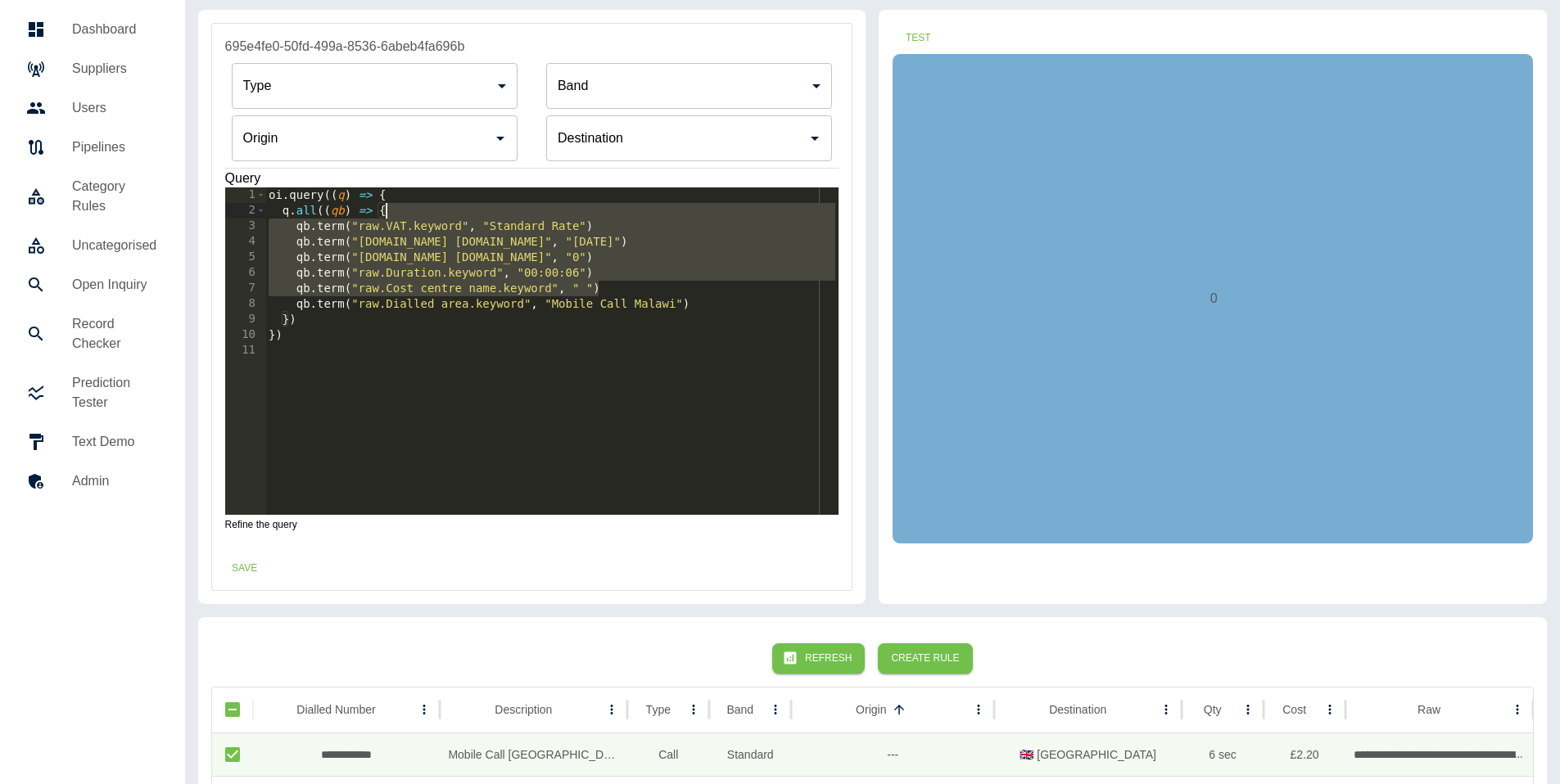
drag, startPoint x: 596, startPoint y: 230, endPoint x: 587, endPoint y: 213, distance: 19.2
click at [588, 213] on div "oi . query (( q ) => { q . all (( qb ) => { qb . term ( "raw.VAT.keyword" , "St…" at bounding box center [552, 366] width 573 height 359
type textarea "**********"
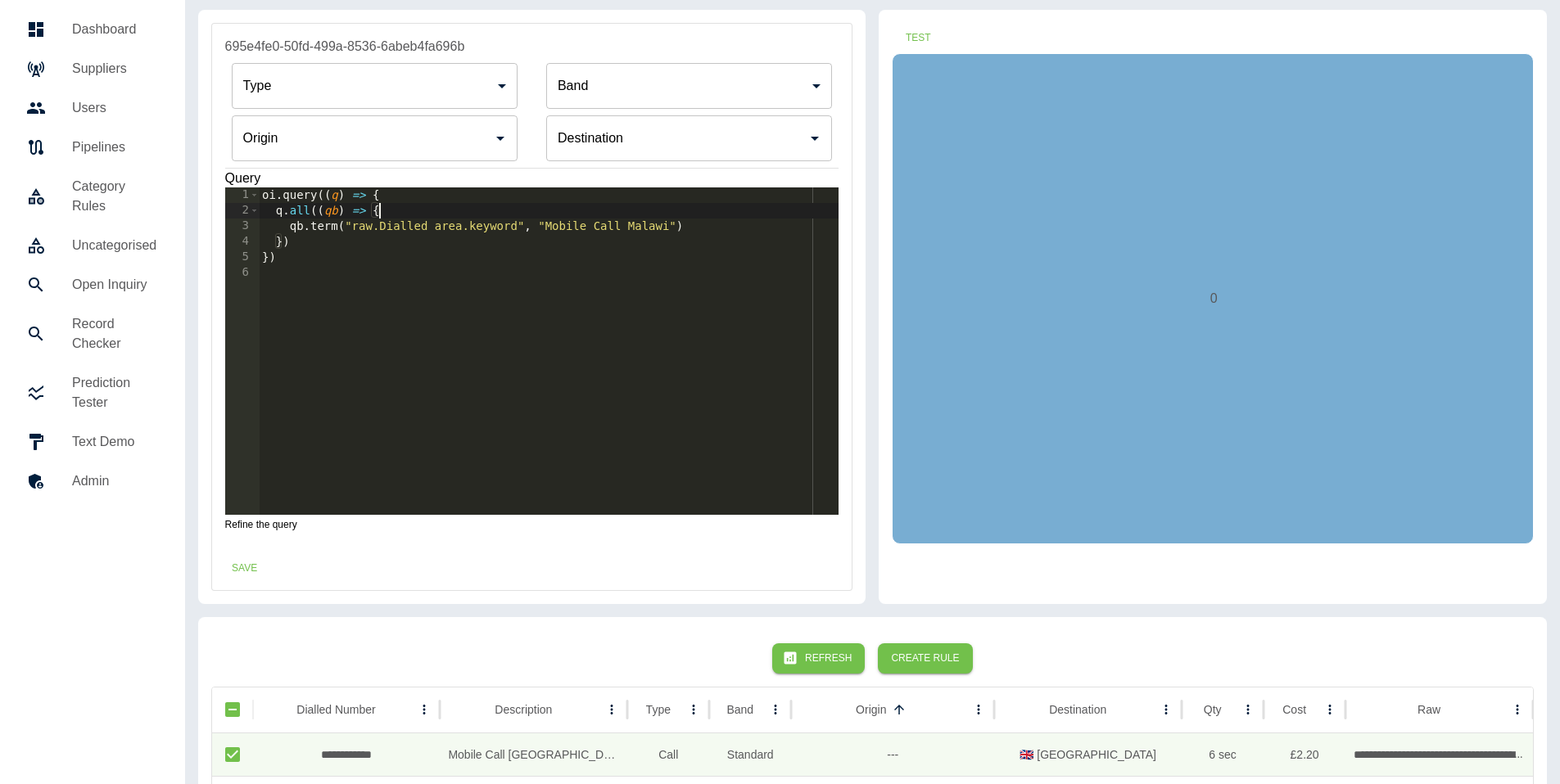
click at [365, 141] on input "Origin" at bounding box center [362, 137] width 247 height 31
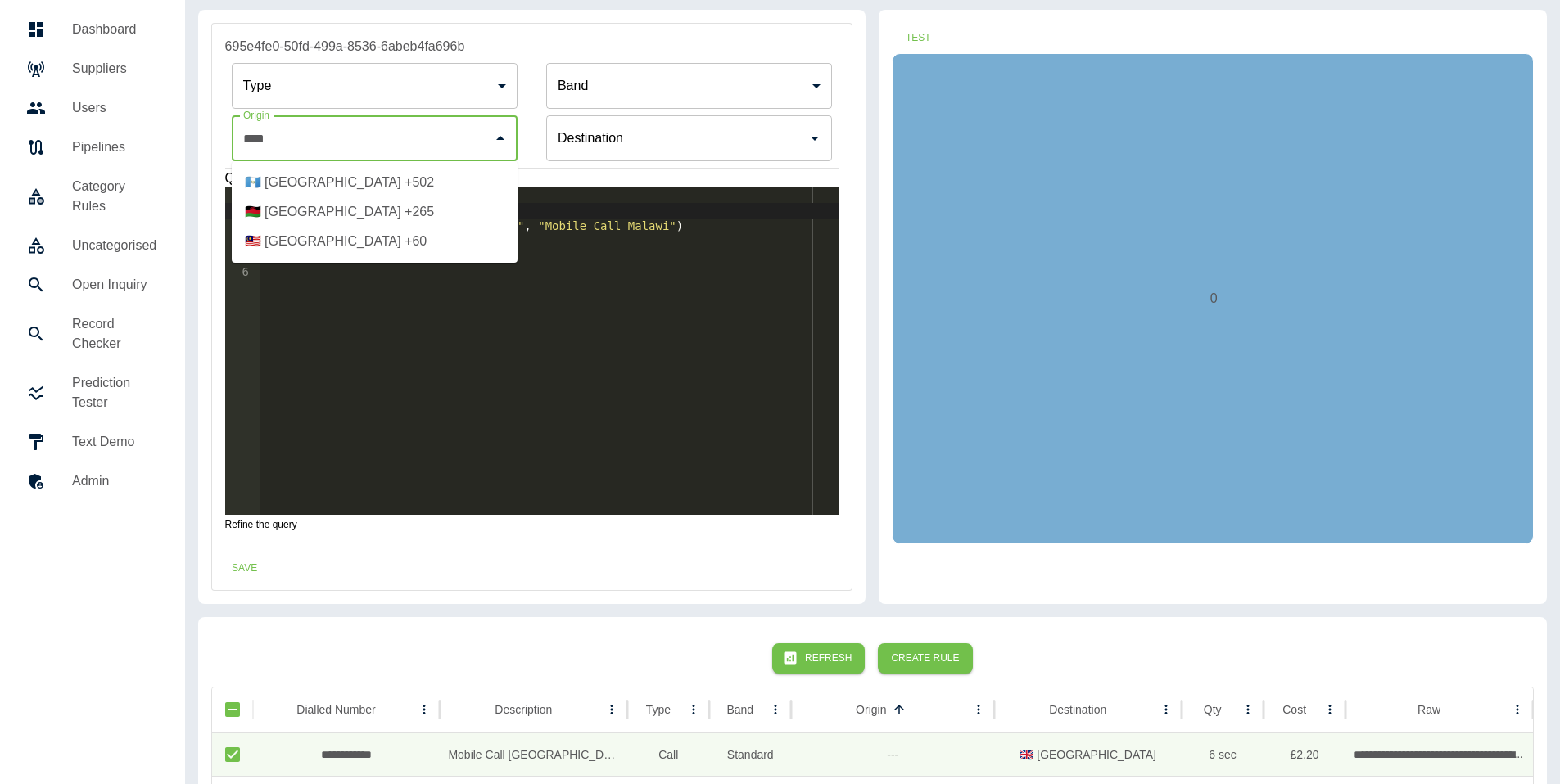
click at [289, 212] on li "🇲🇼 Malawi +265" at bounding box center [375, 212] width 286 height 29
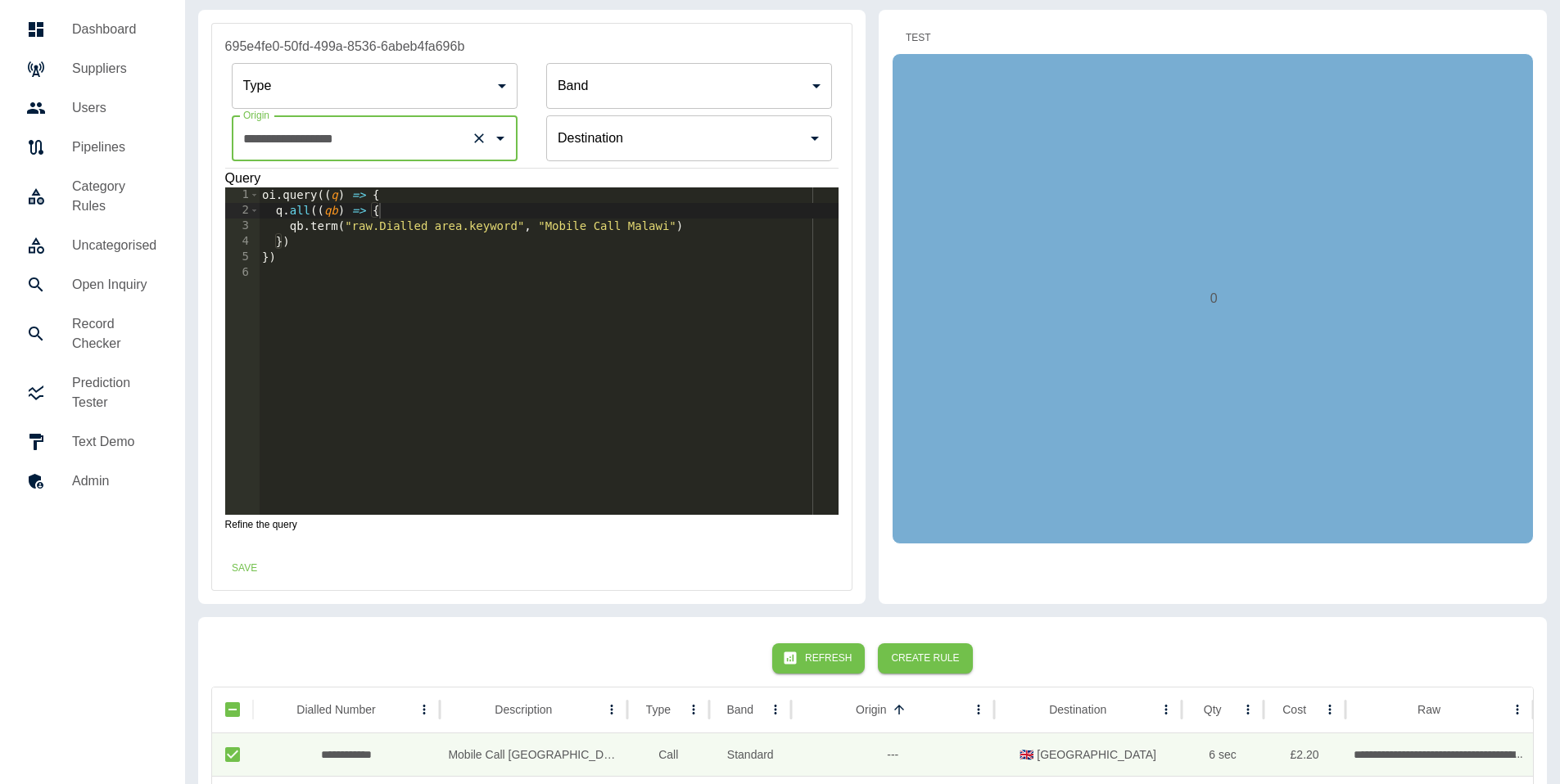
type input "**********"
click at [912, 35] on button "Test" at bounding box center [918, 38] width 53 height 30
click at [233, 572] on button "Save" at bounding box center [245, 568] width 53 height 30
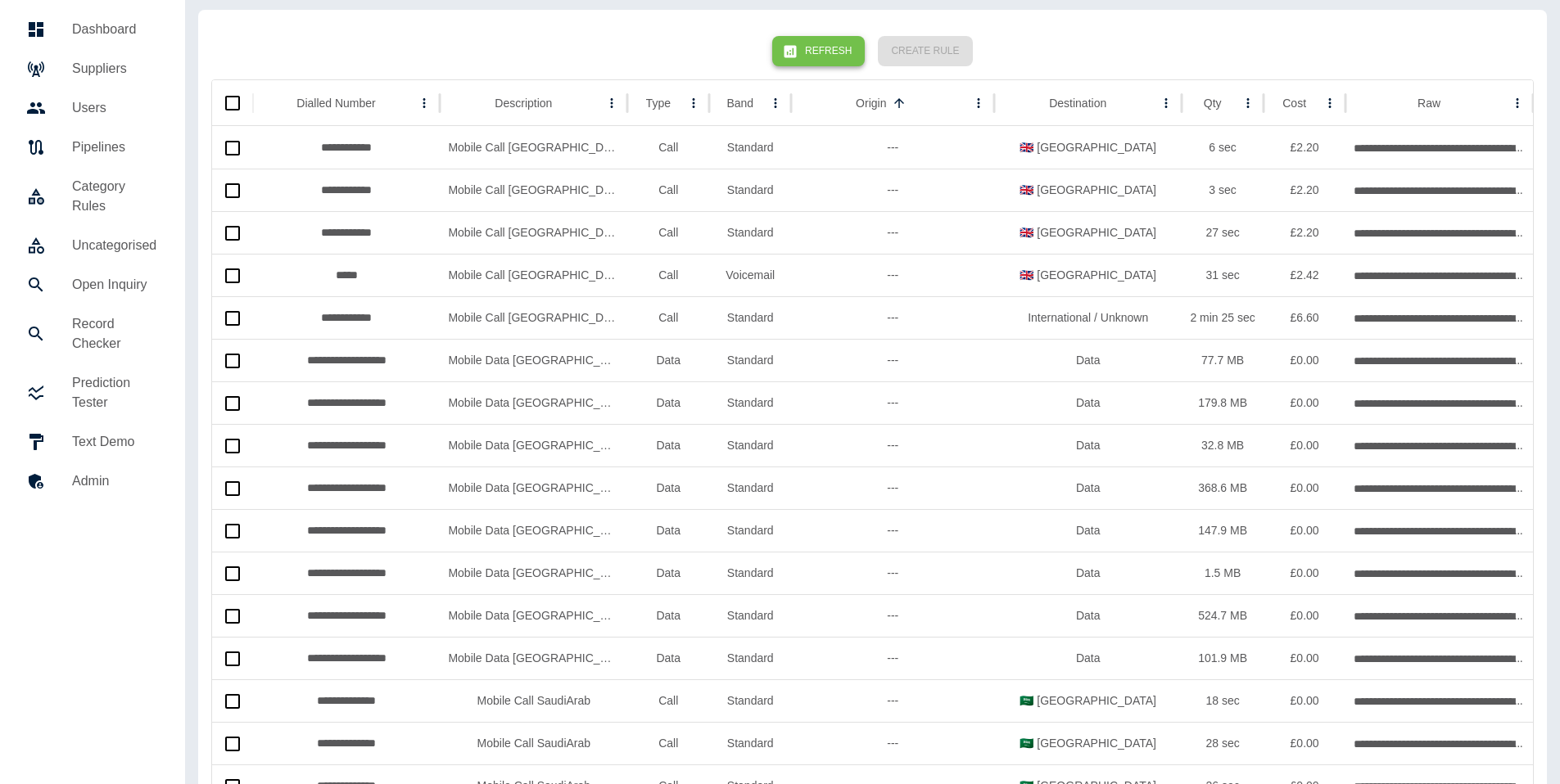
click at [811, 50] on button "Refresh" at bounding box center [818, 51] width 92 height 30
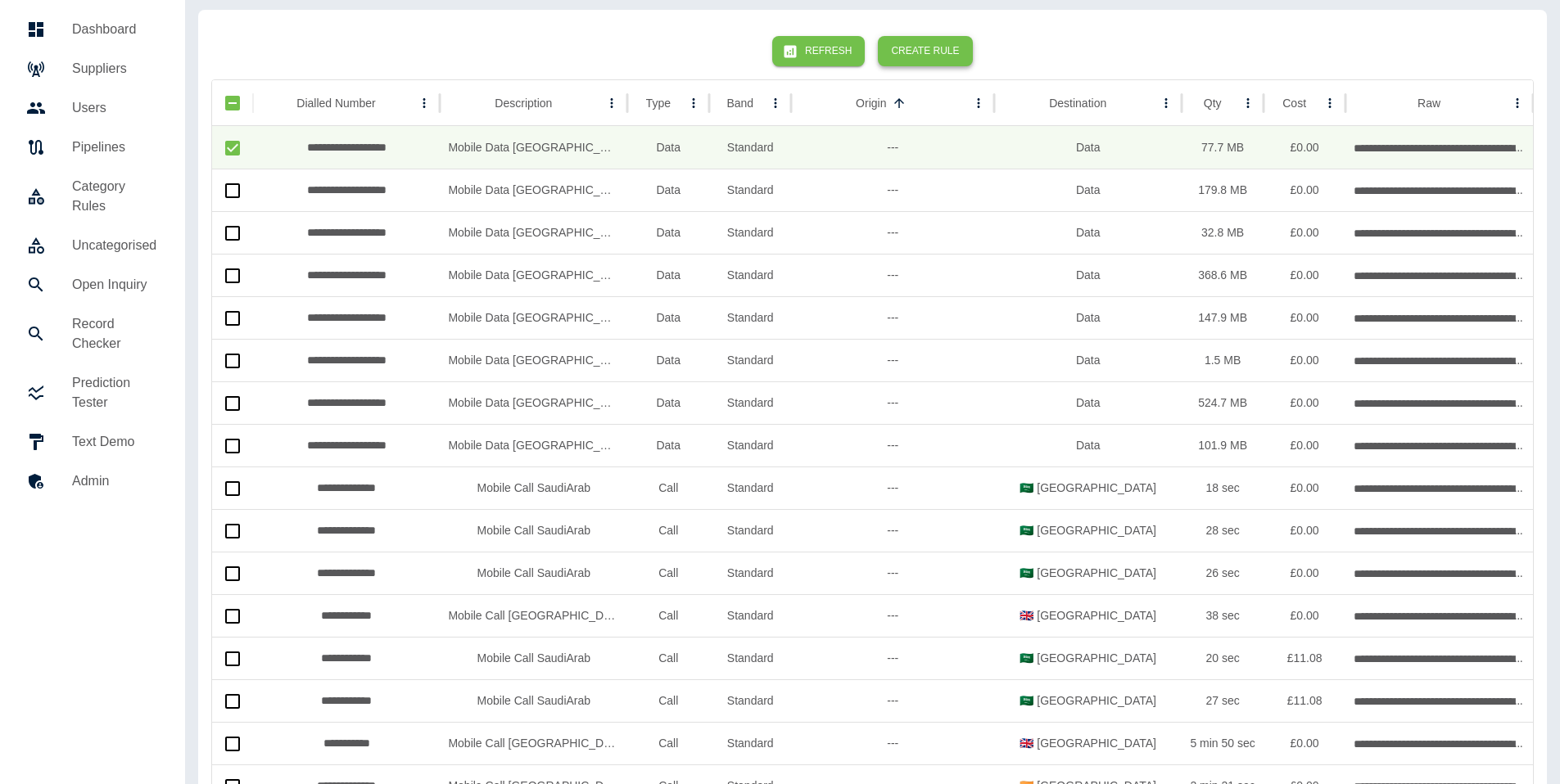
click at [932, 47] on button "Create Rule" at bounding box center [925, 51] width 94 height 30
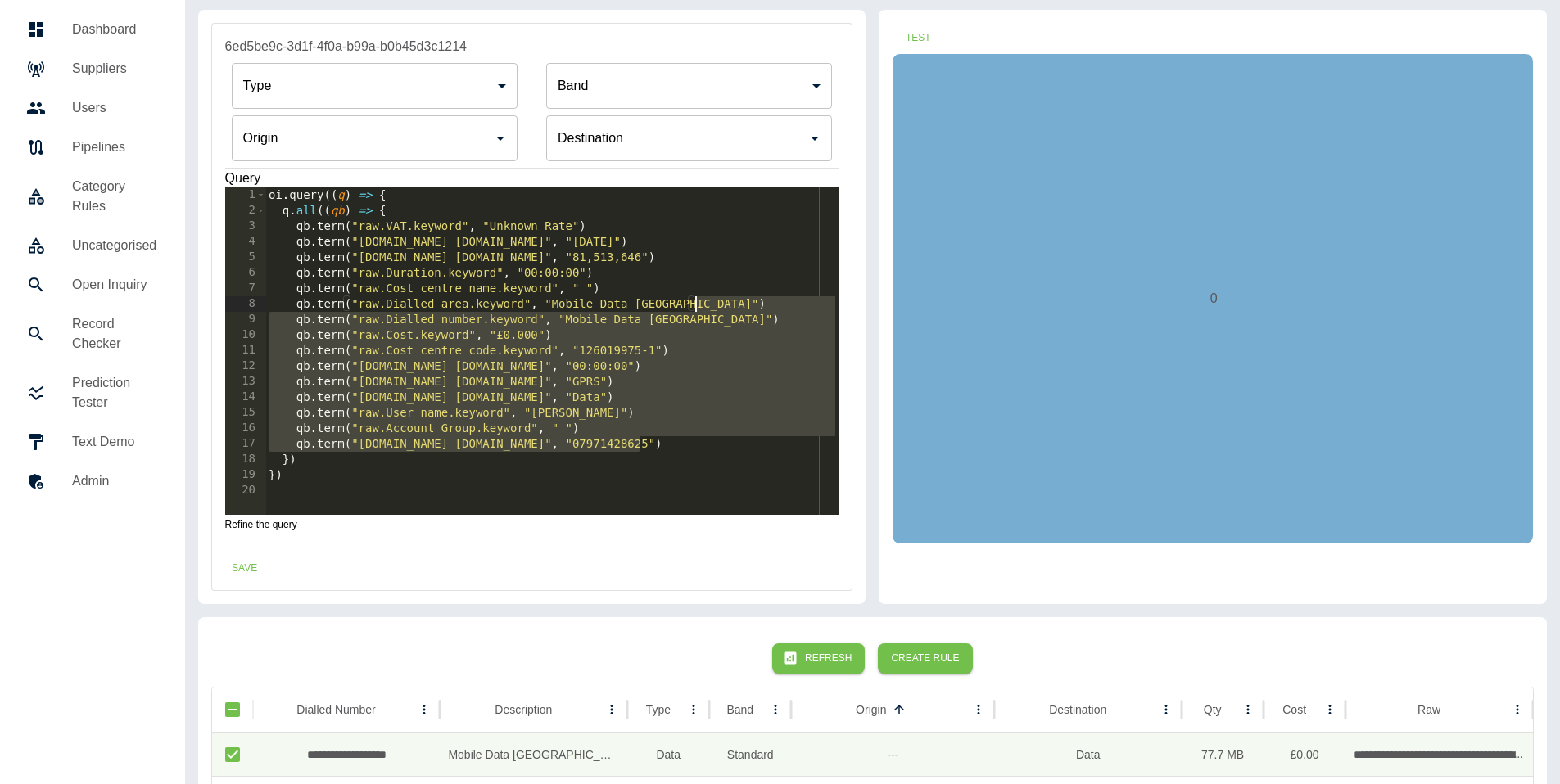
drag, startPoint x: 657, startPoint y: 441, endPoint x: 739, endPoint y: 300, distance: 163.1
click at [739, 300] on div "oi . query (( q ) => { q . all (( qb ) => { qb . term ( "raw.VAT.keyword" , "Un…" at bounding box center [552, 366] width 573 height 359
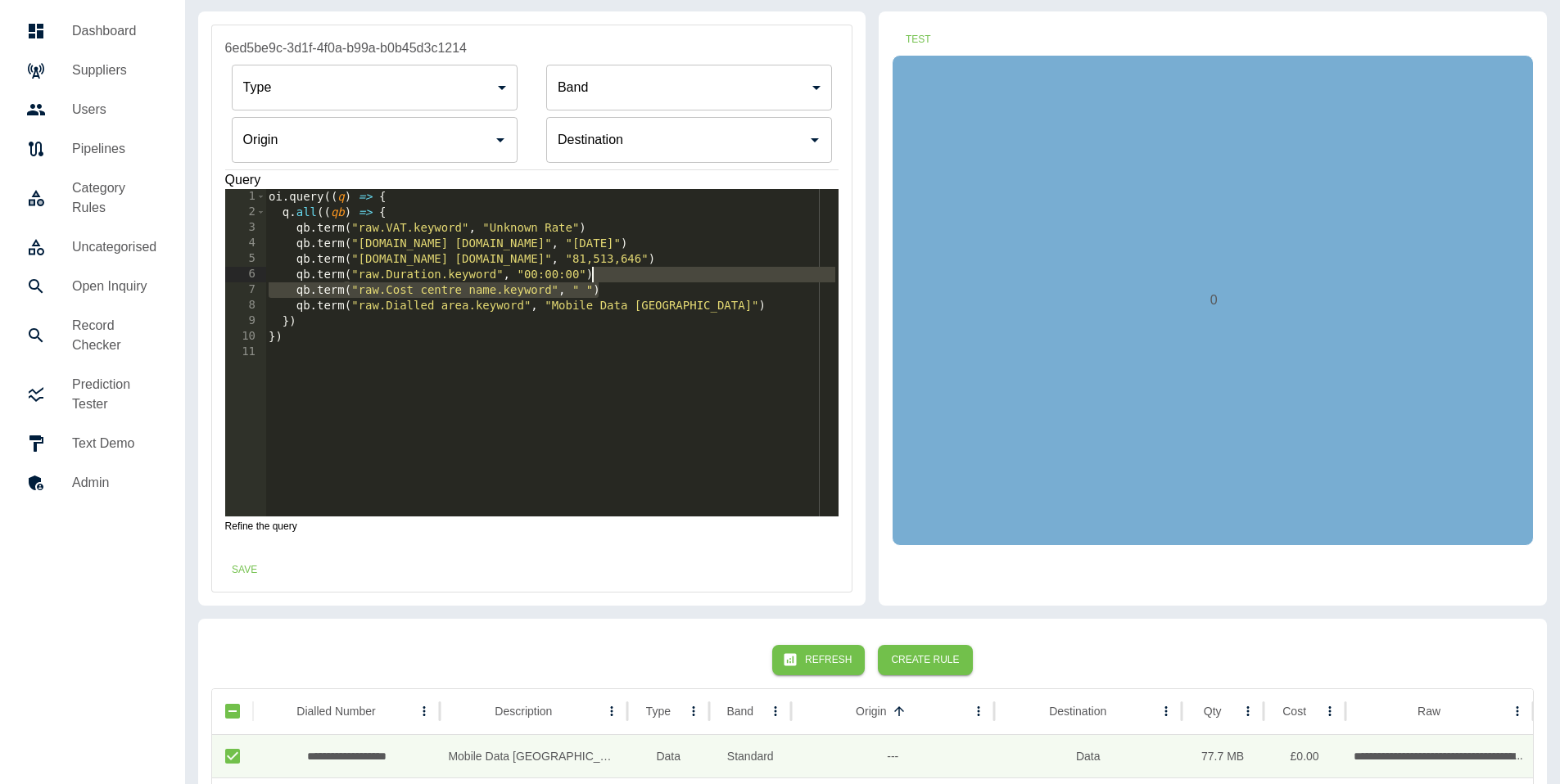
scroll to position [40, 0]
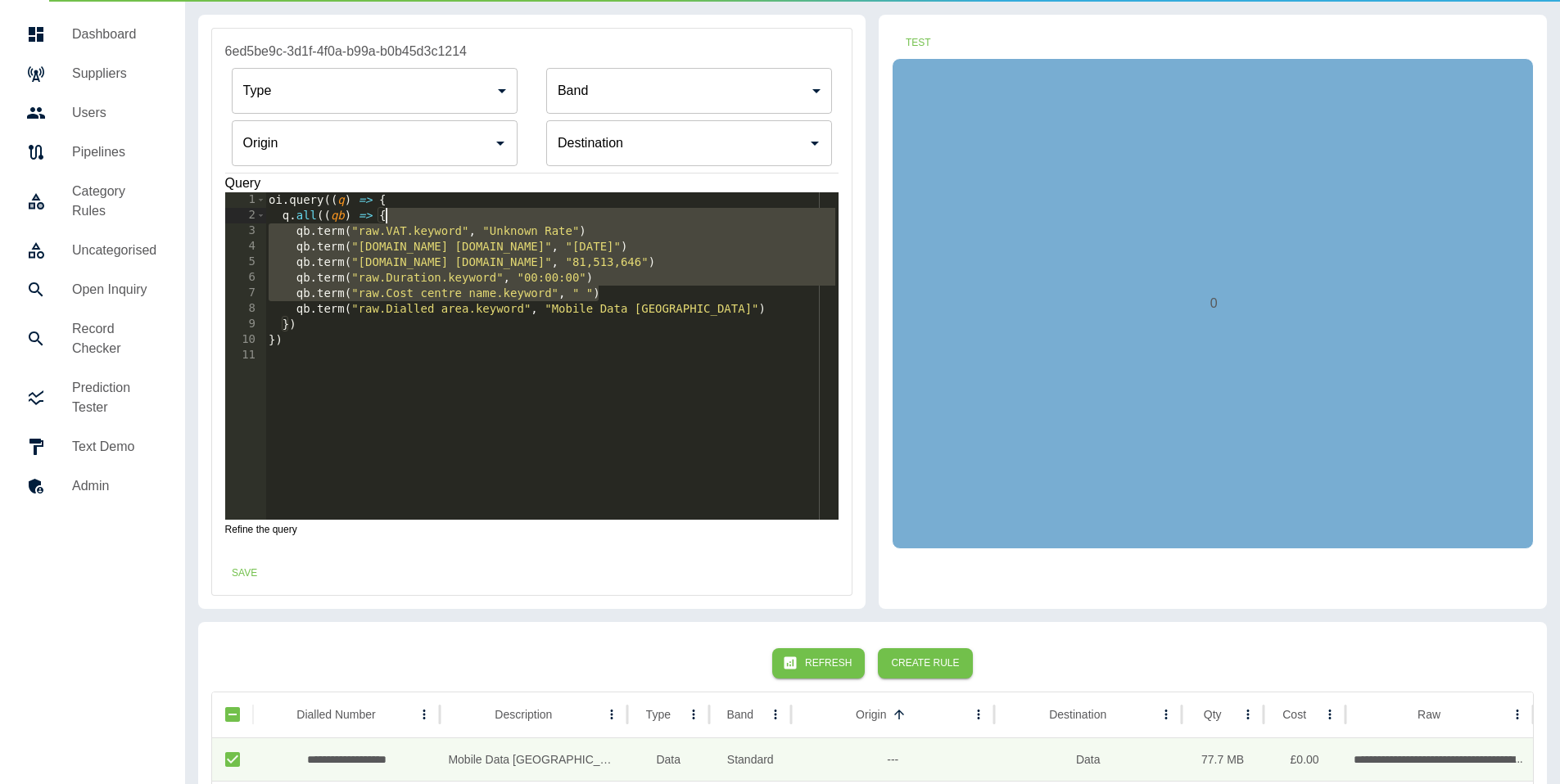
drag, startPoint x: 670, startPoint y: 286, endPoint x: 658, endPoint y: 216, distance: 71.0
click at [658, 216] on div "oi . query (( q ) => { q . all (( qb ) => { qb . term ( "raw.VAT.keyword" , "Un…" at bounding box center [552, 371] width 573 height 359
type textarea "**********"
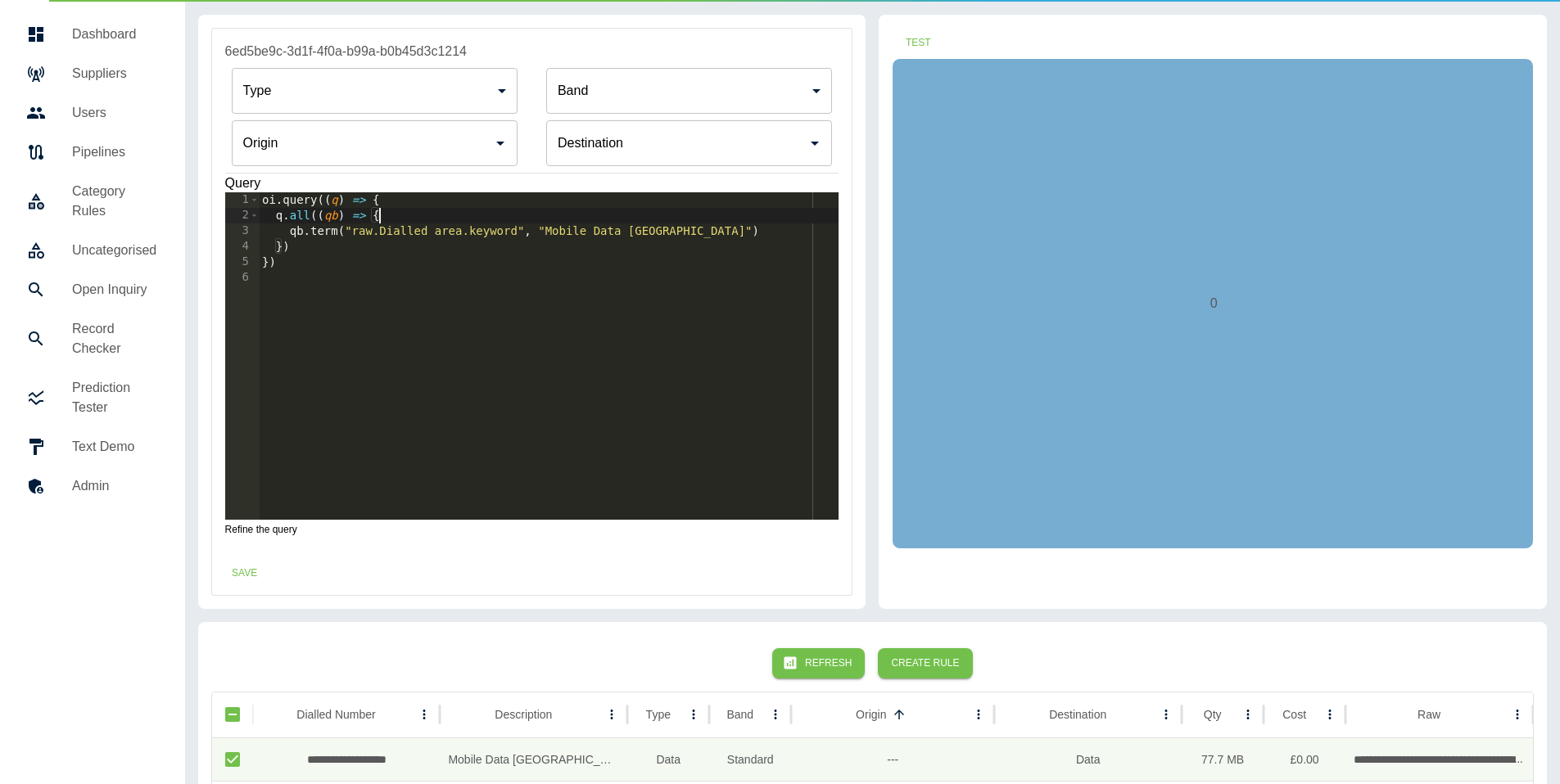
click at [364, 129] on input "Origin" at bounding box center [362, 143] width 247 height 31
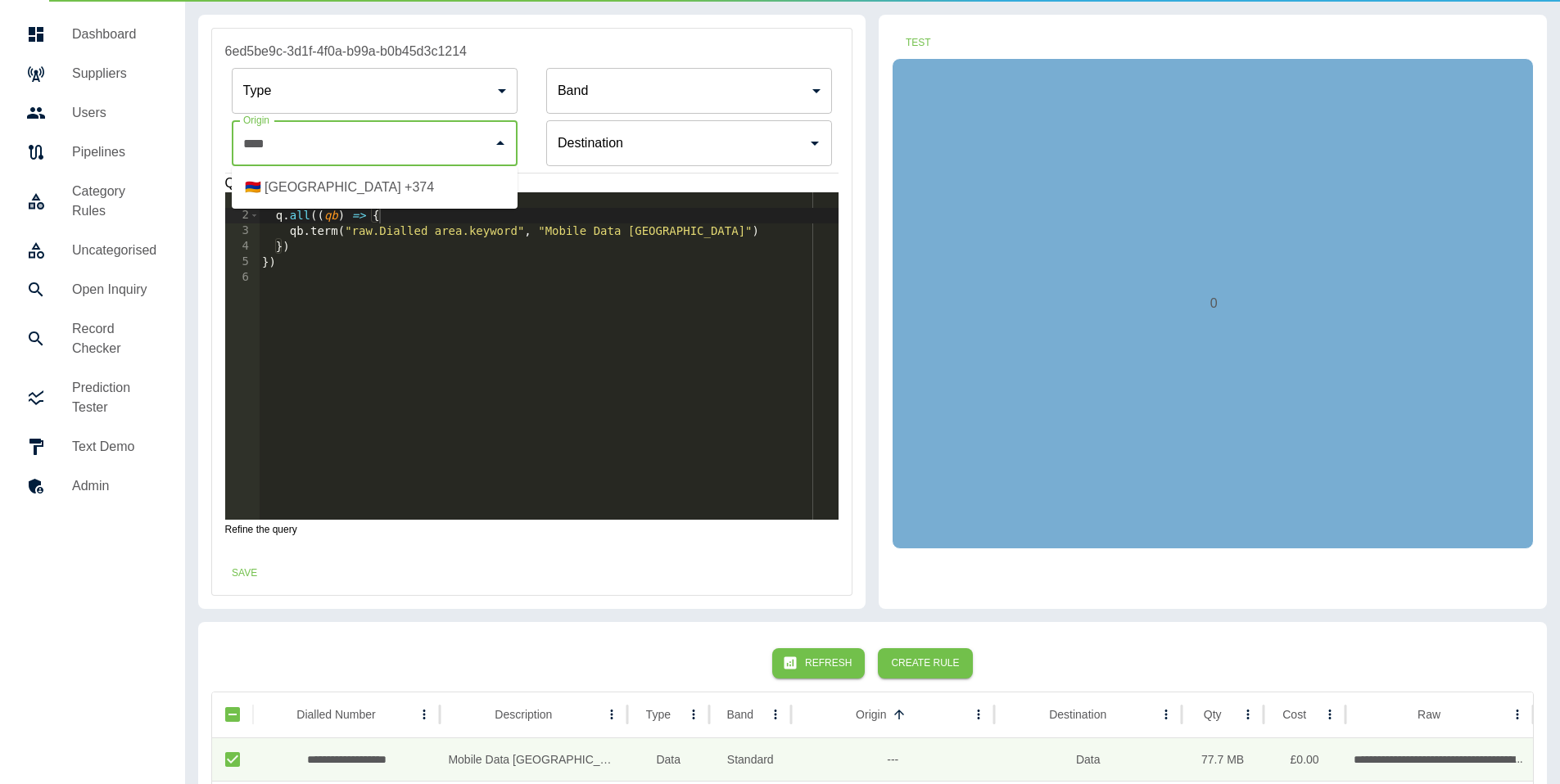
click at [373, 176] on li "🇦🇲 Armenia +374" at bounding box center [375, 187] width 286 height 29
type input "**********"
click at [930, 40] on button "Test" at bounding box center [918, 43] width 53 height 30
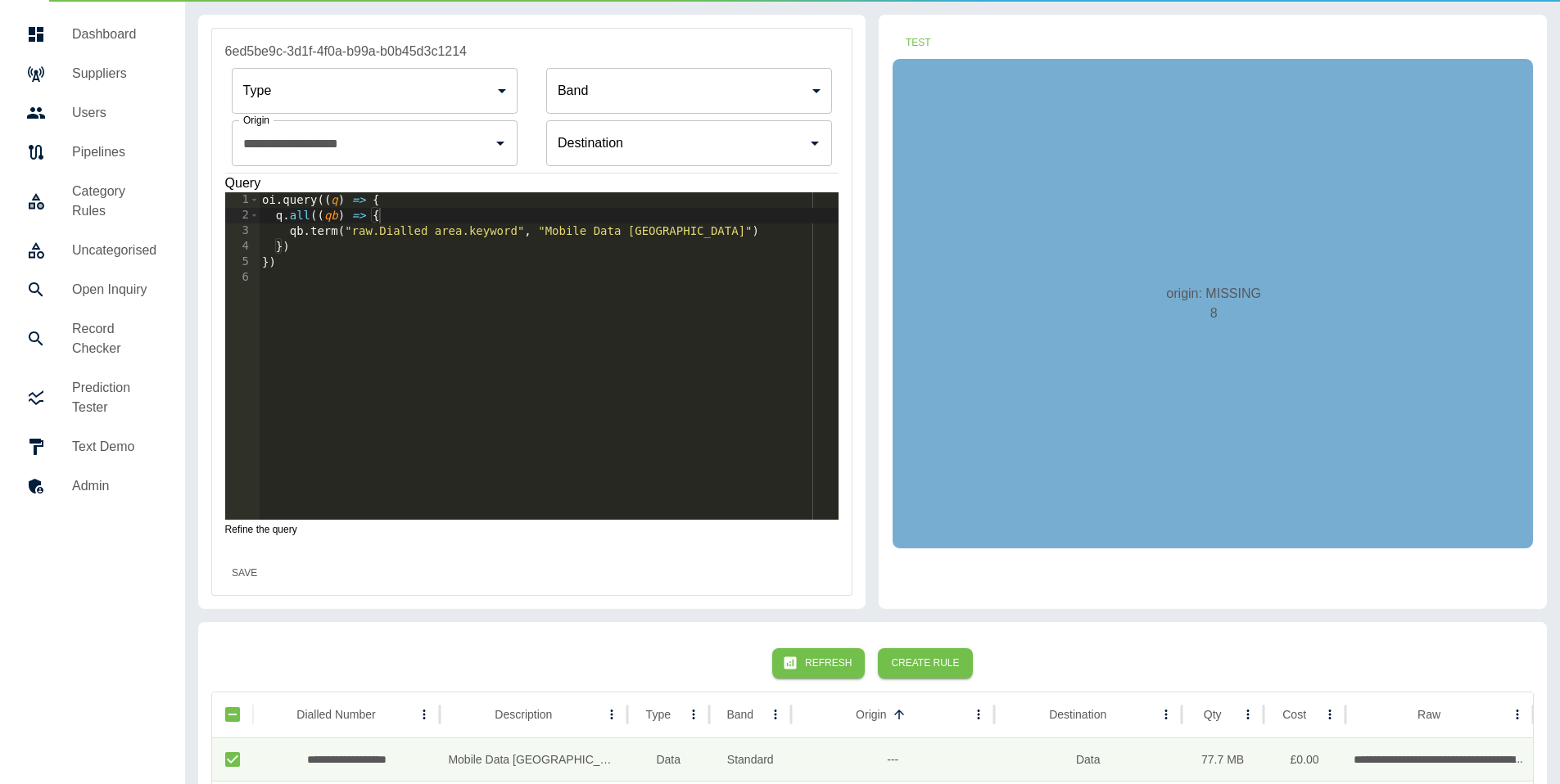
click at [254, 574] on button "Save" at bounding box center [245, 573] width 53 height 30
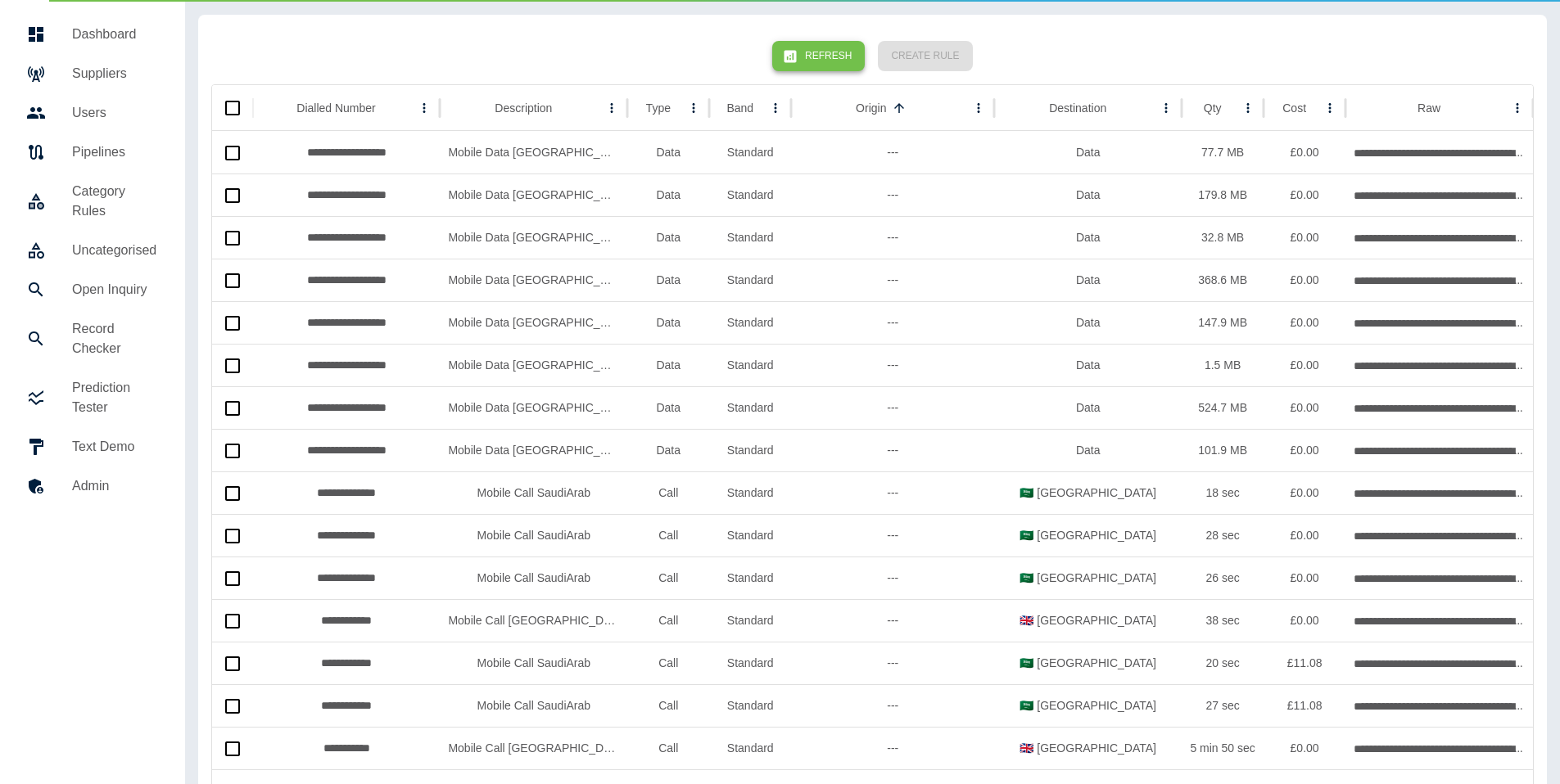
click at [796, 59] on icon "button" at bounding box center [790, 56] width 12 height 12
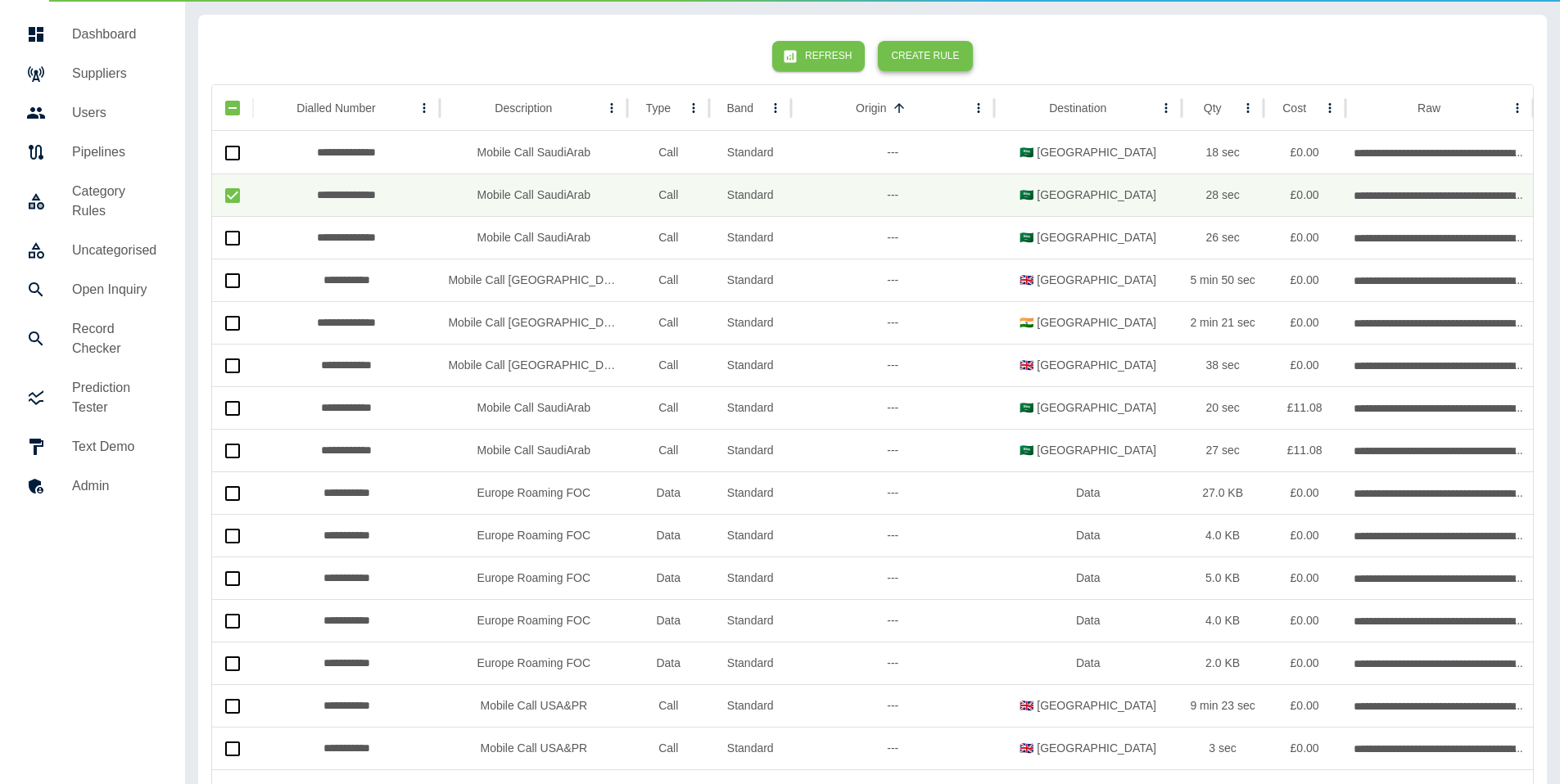
click at [918, 44] on button "Create Rule" at bounding box center [925, 56] width 94 height 30
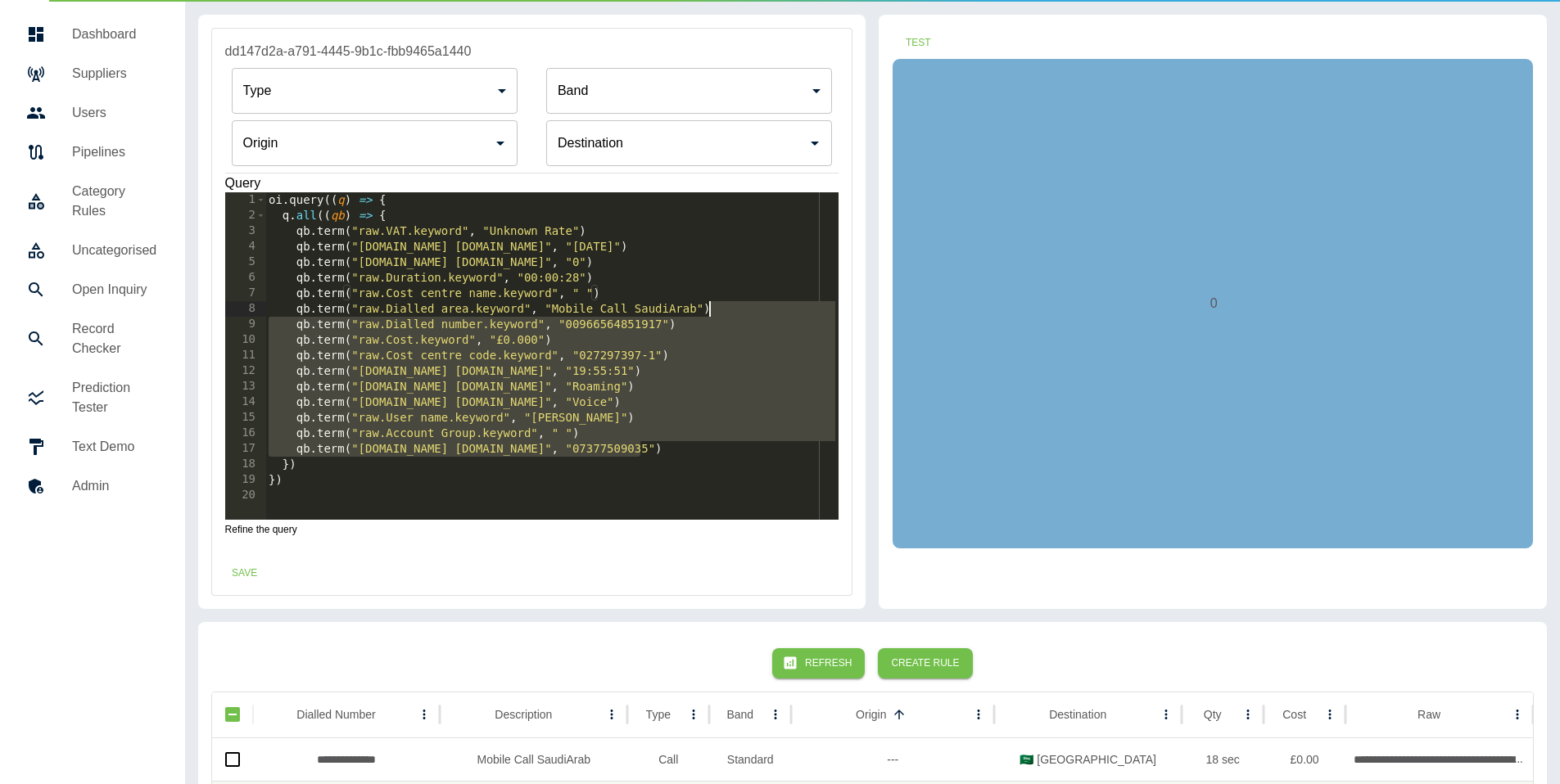
drag, startPoint x: 655, startPoint y: 449, endPoint x: 742, endPoint y: 307, distance: 166.5
click at [742, 307] on div "oi . query (( q ) => { q . all (( qb ) => { qb . term ( "raw.VAT.keyword" , "Un…" at bounding box center [552, 371] width 573 height 359
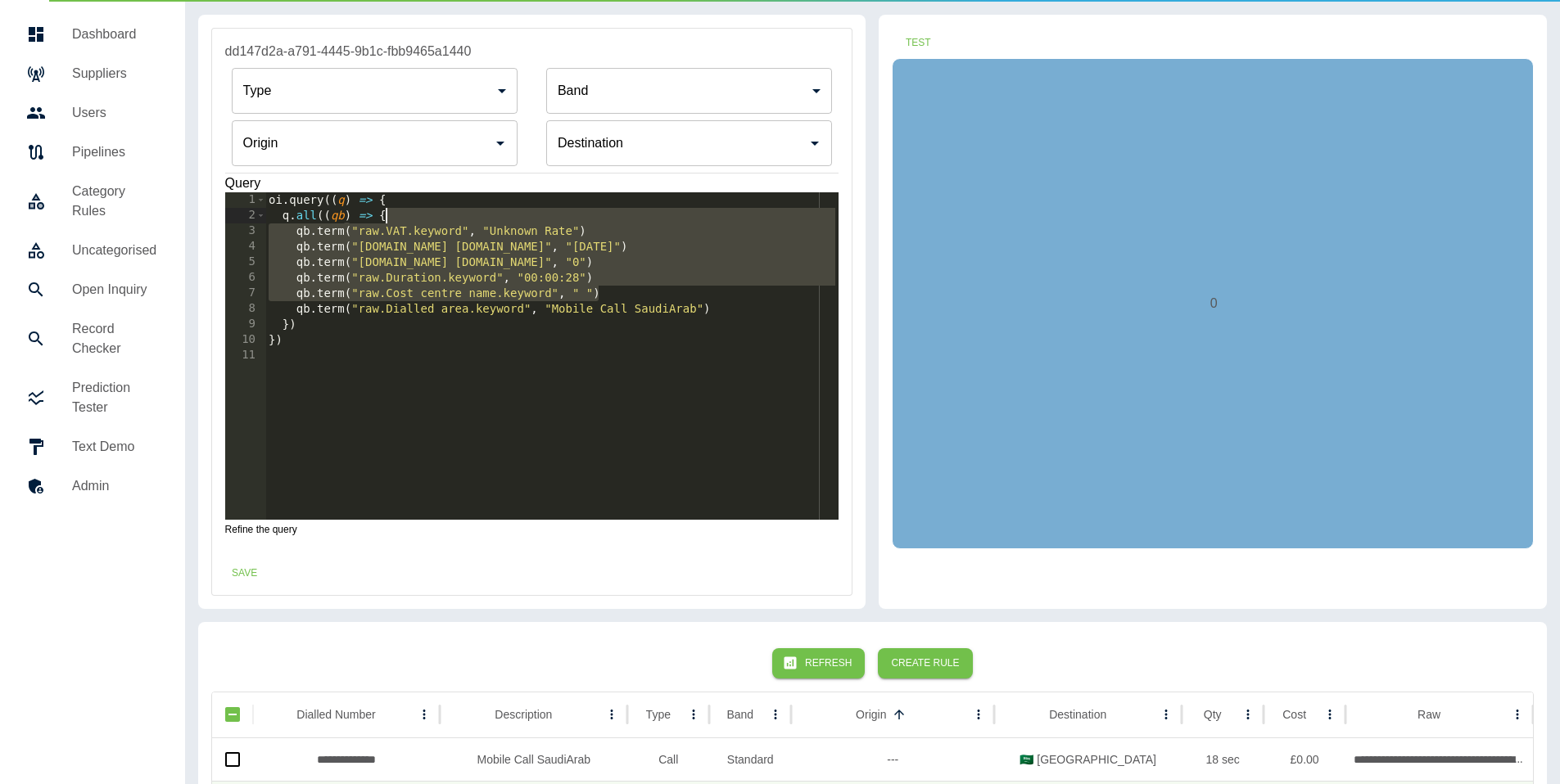
type textarea "**********"
drag, startPoint x: 635, startPoint y: 293, endPoint x: 635, endPoint y: 219, distance: 74.0
click at [635, 219] on div "oi . query (( q ) => { q . all (( qb ) => { qb . term ( "raw.VAT.keyword" , "Un…" at bounding box center [552, 371] width 573 height 359
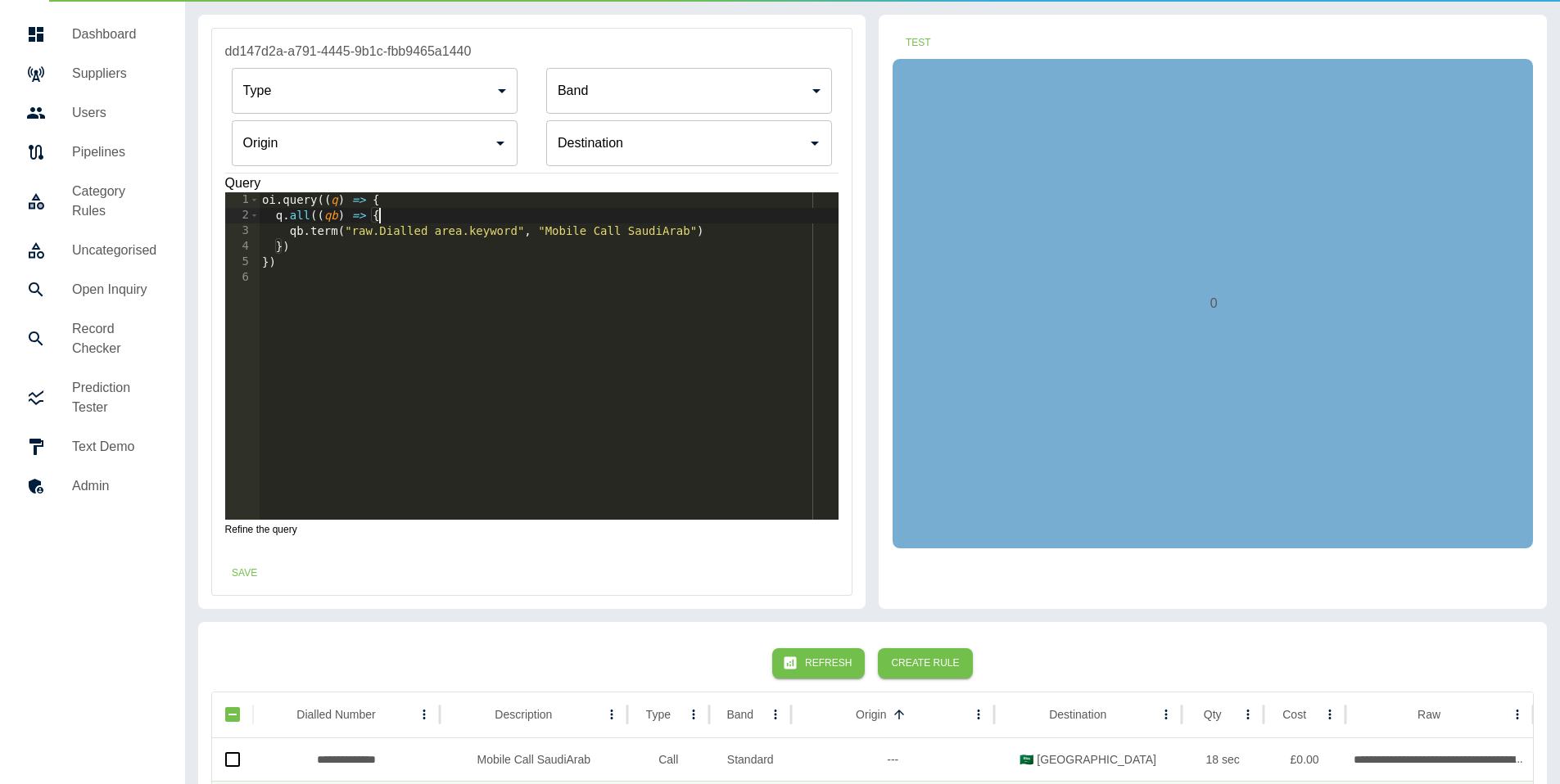
drag, startPoint x: 336, startPoint y: 141, endPoint x: 329, endPoint y: 120, distance: 22.1
click at [331, 134] on input "Origin" at bounding box center [362, 143] width 247 height 31
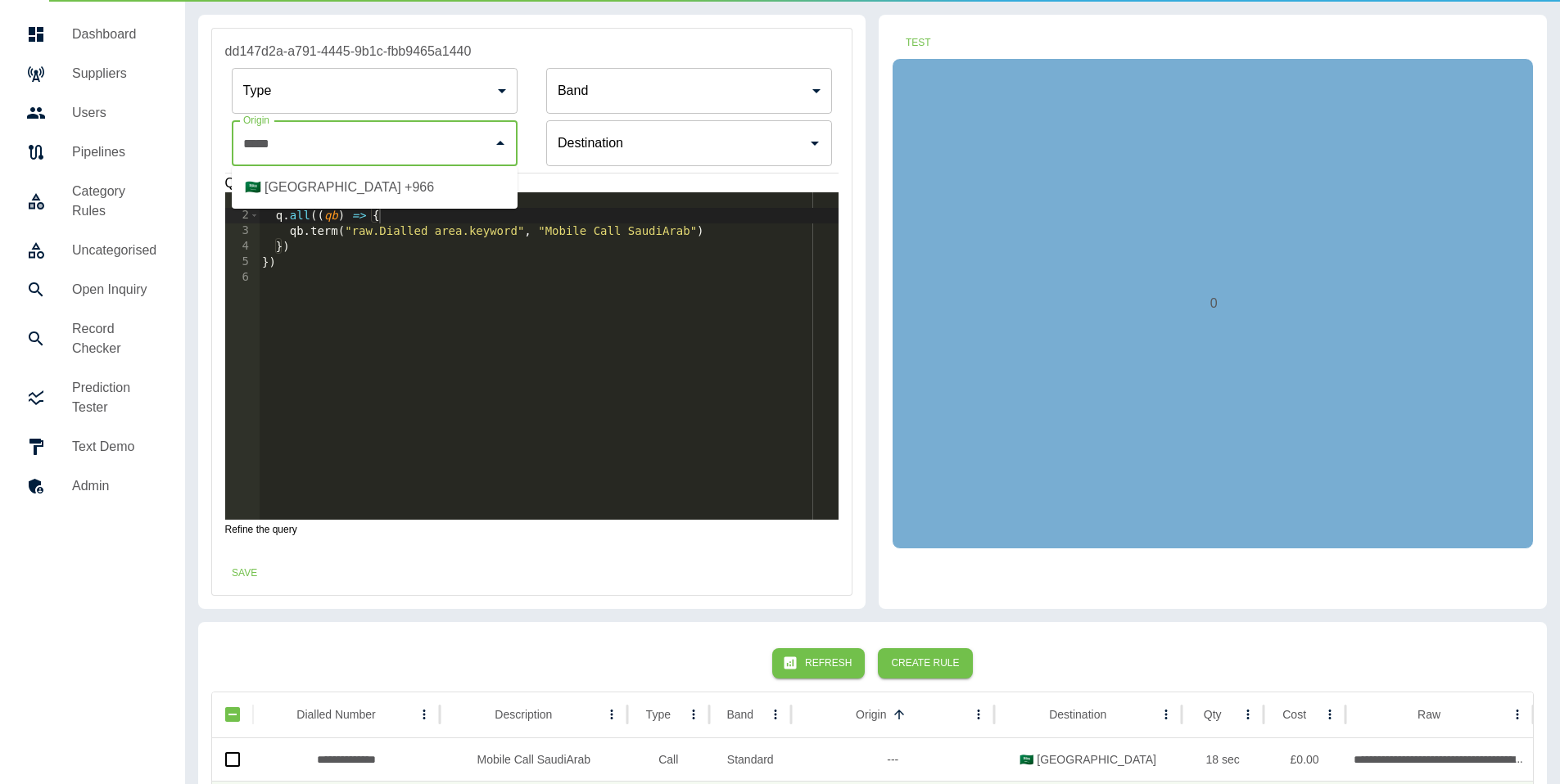
click at [341, 188] on li "🇸🇦 Saudi Arabia +966" at bounding box center [375, 187] width 286 height 29
type input "**********"
click at [922, 40] on button "Test" at bounding box center [918, 43] width 53 height 30
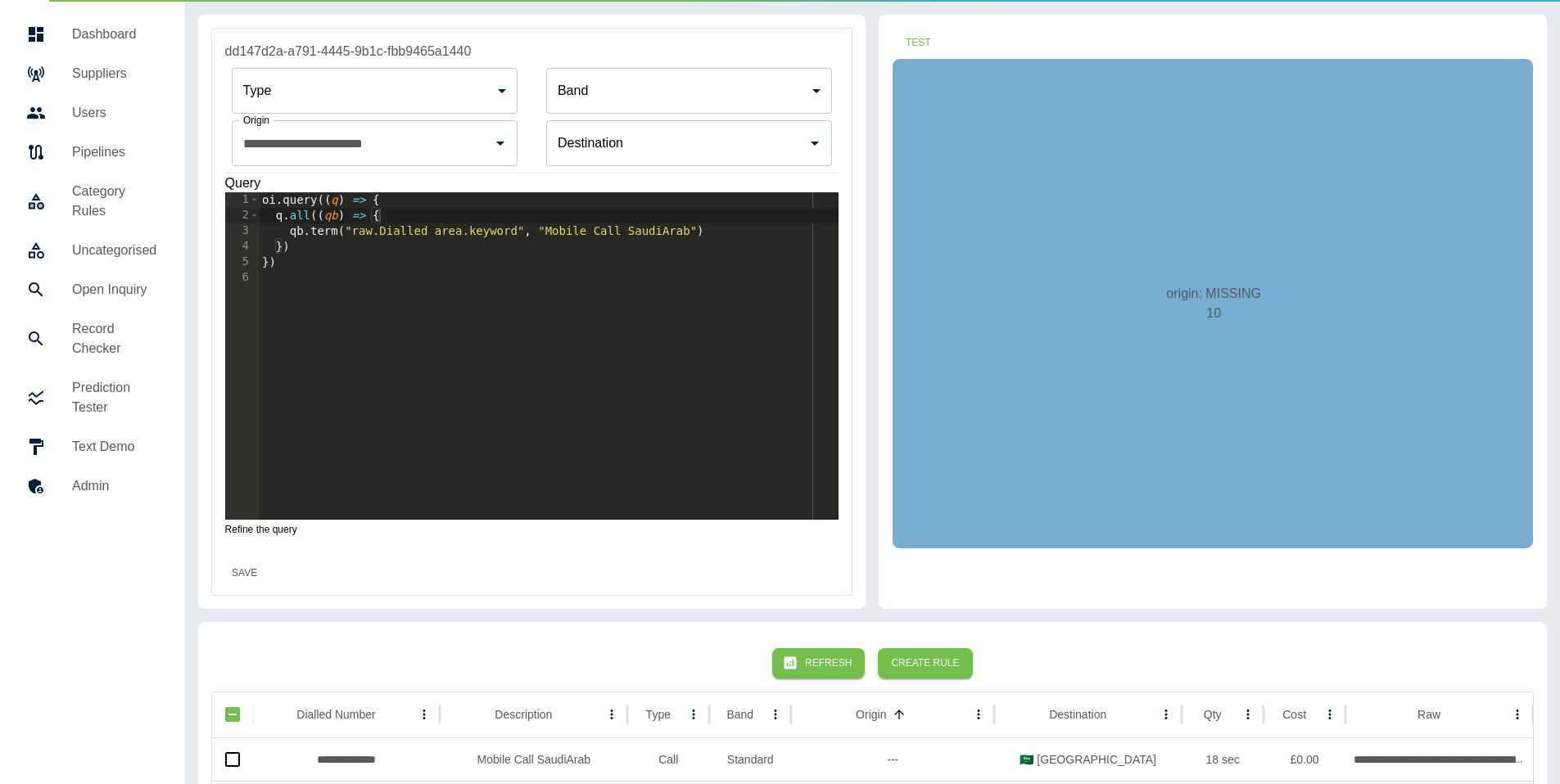
click at [229, 576] on button "Save" at bounding box center [245, 573] width 53 height 30
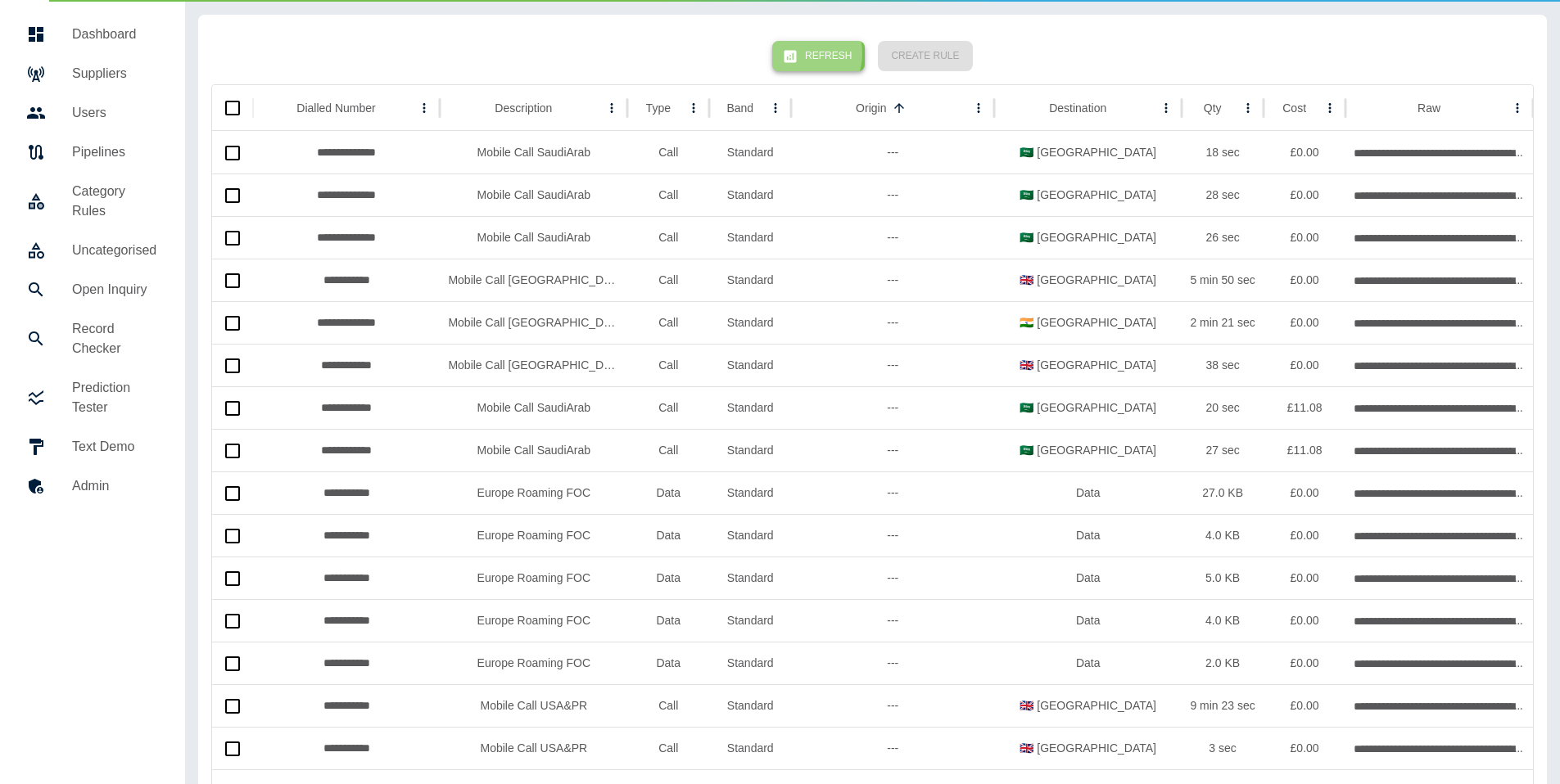
click at [798, 54] on icon "button" at bounding box center [790, 56] width 16 height 16
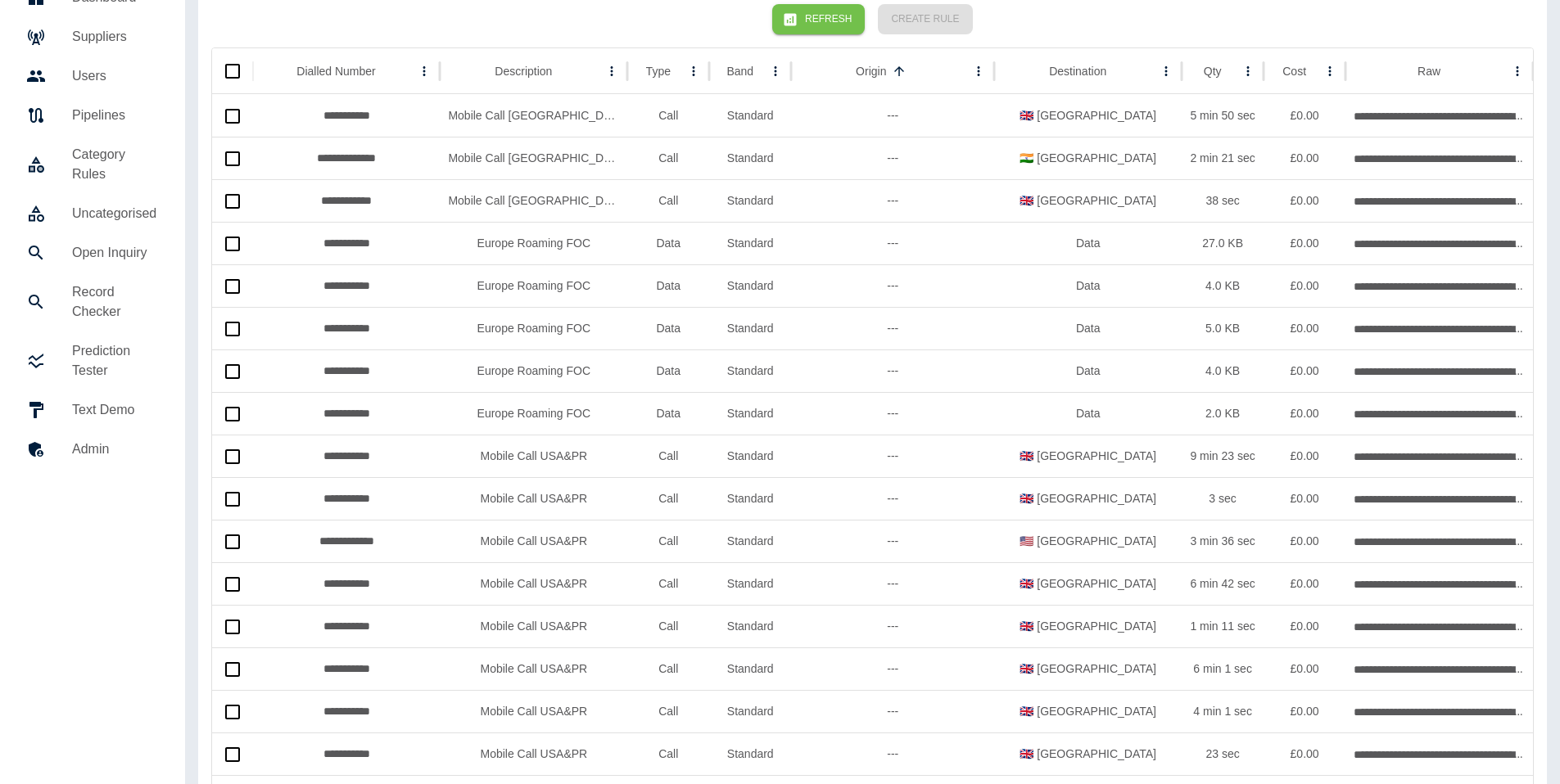
scroll to position [55, 0]
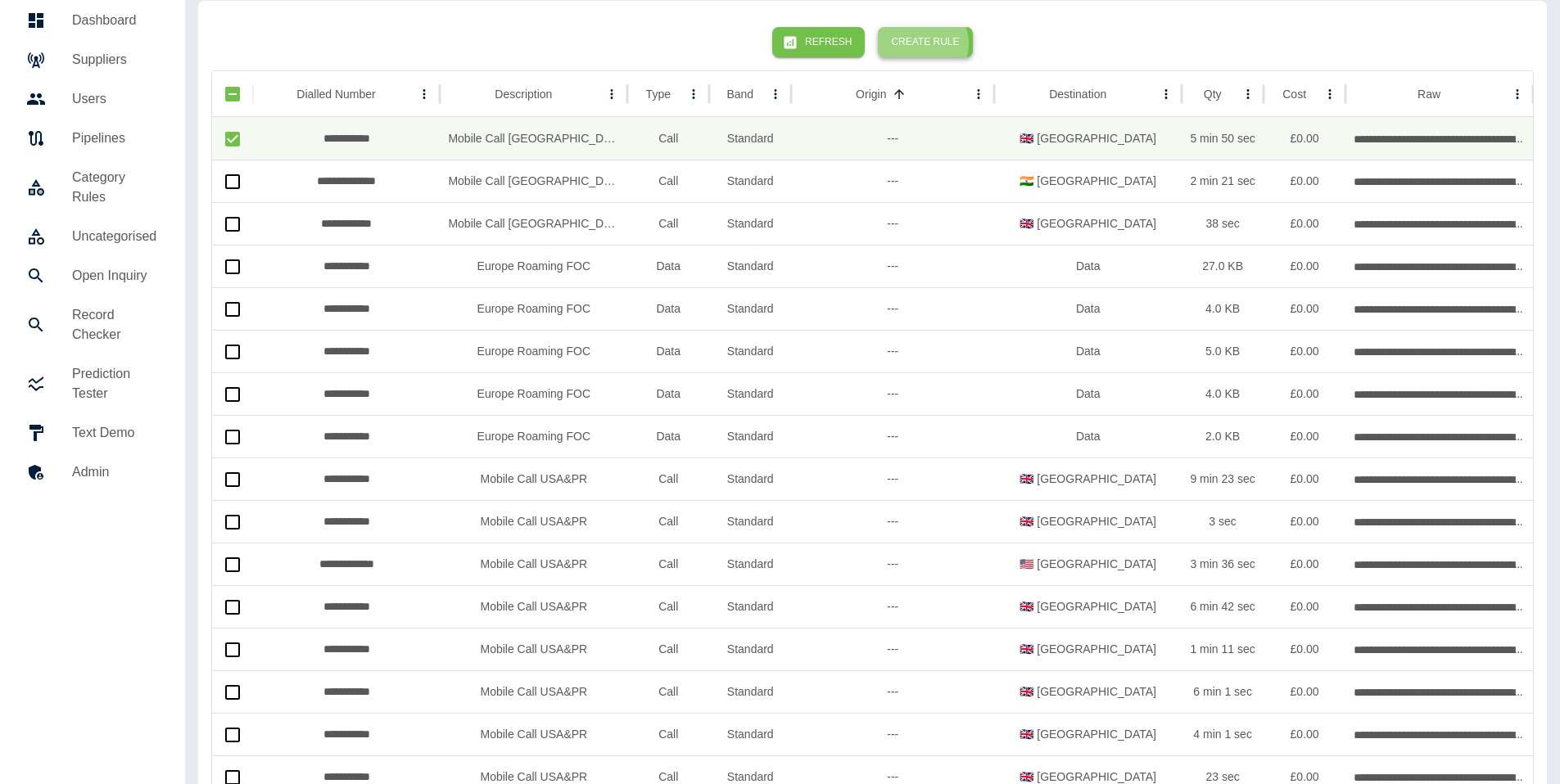
click at [923, 43] on button "Create Rule" at bounding box center [925, 42] width 94 height 30
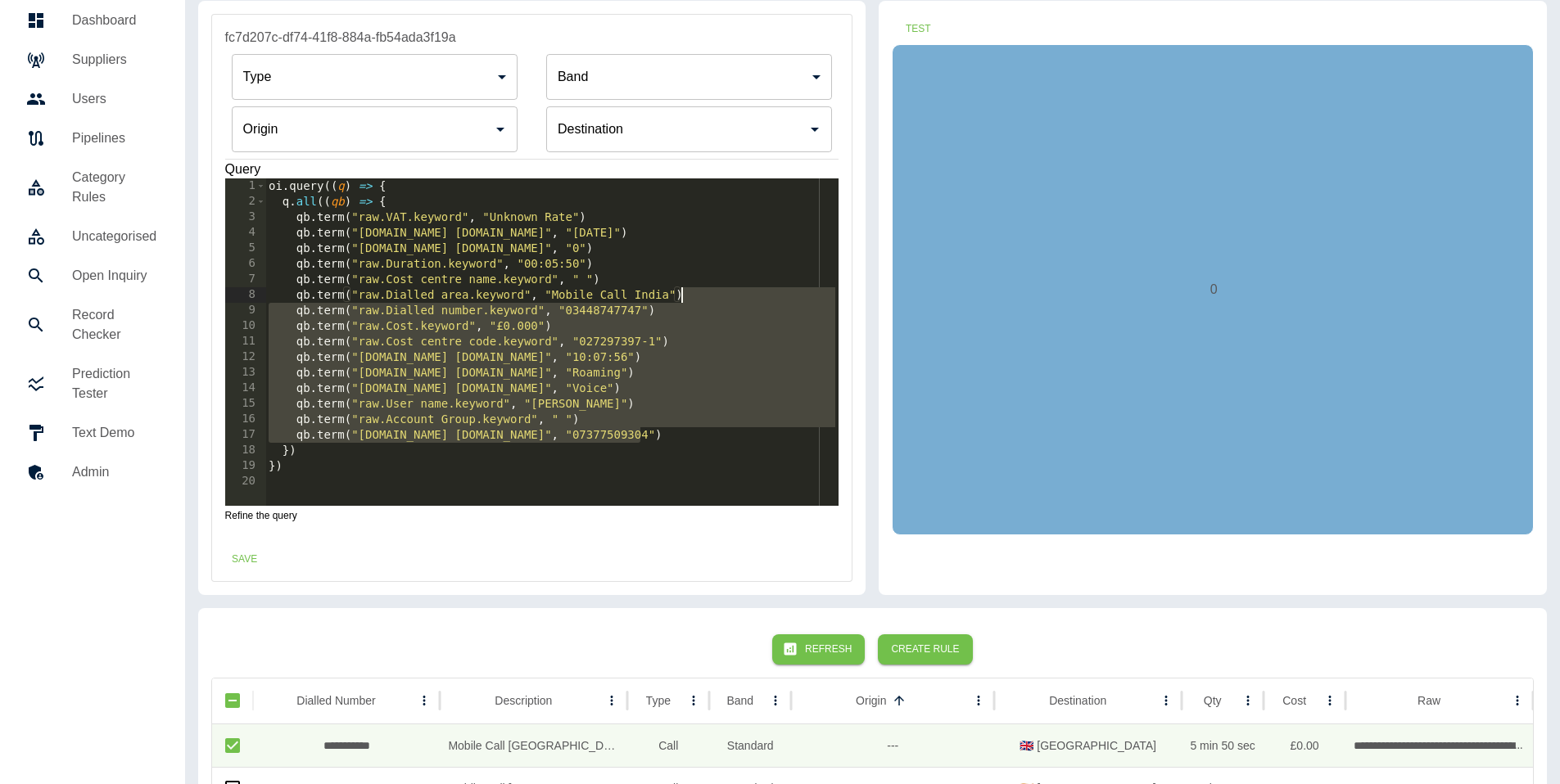
drag, startPoint x: 680, startPoint y: 388, endPoint x: 707, endPoint y: 298, distance: 94.0
click at [707, 298] on div "oi . query (( q ) => { q . all (( qb ) => { qb . term ( "raw.VAT.keyword" , "Un…" at bounding box center [552, 358] width 573 height 359
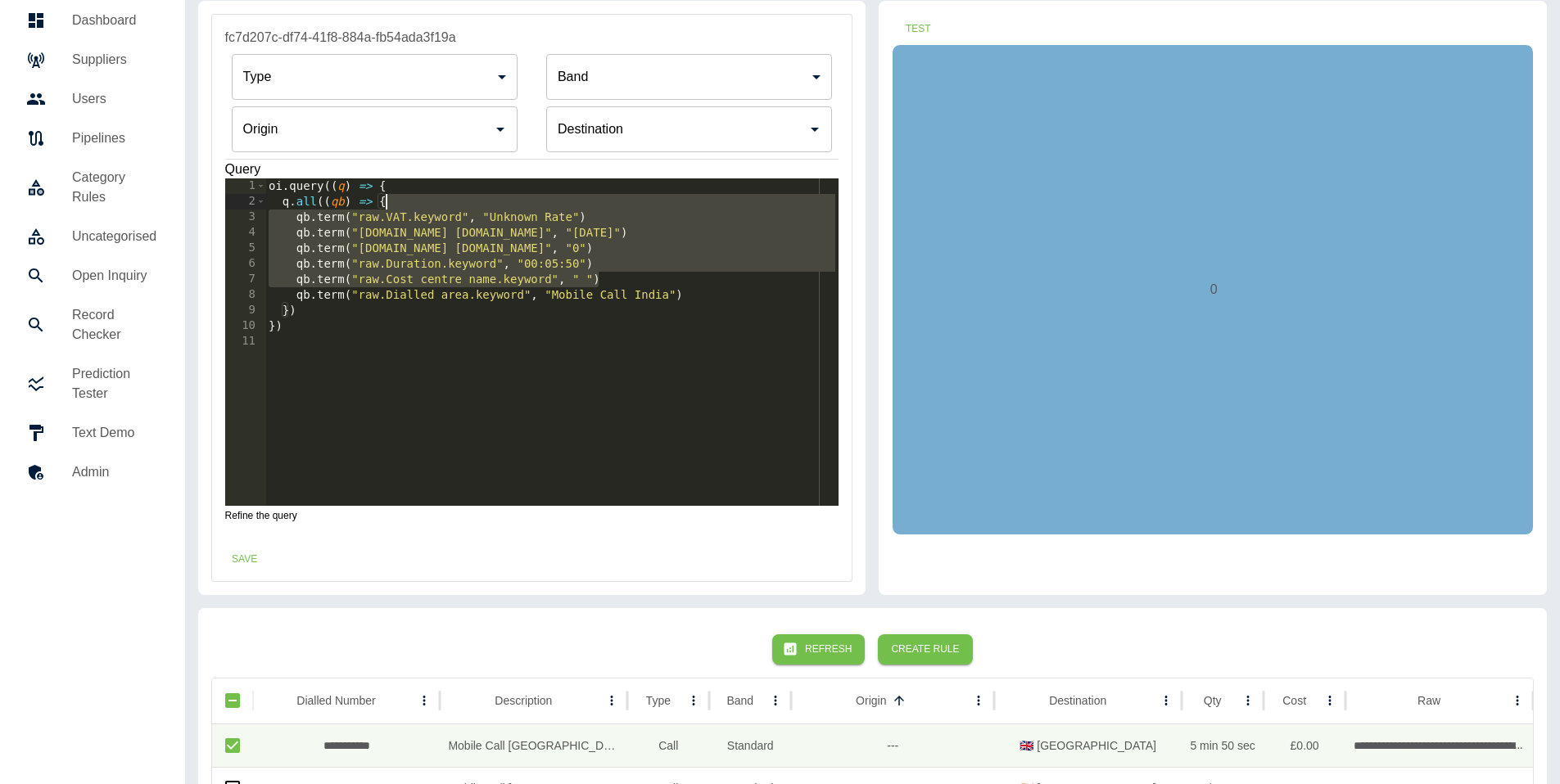
drag, startPoint x: 635, startPoint y: 277, endPoint x: 622, endPoint y: 199, distance: 79.1
click at [622, 199] on div "oi . query (( q ) => { q . all (( qb ) => { qb . term ( "raw.VAT.keyword" , "Un…" at bounding box center [552, 358] width 573 height 359
type textarea "**********"
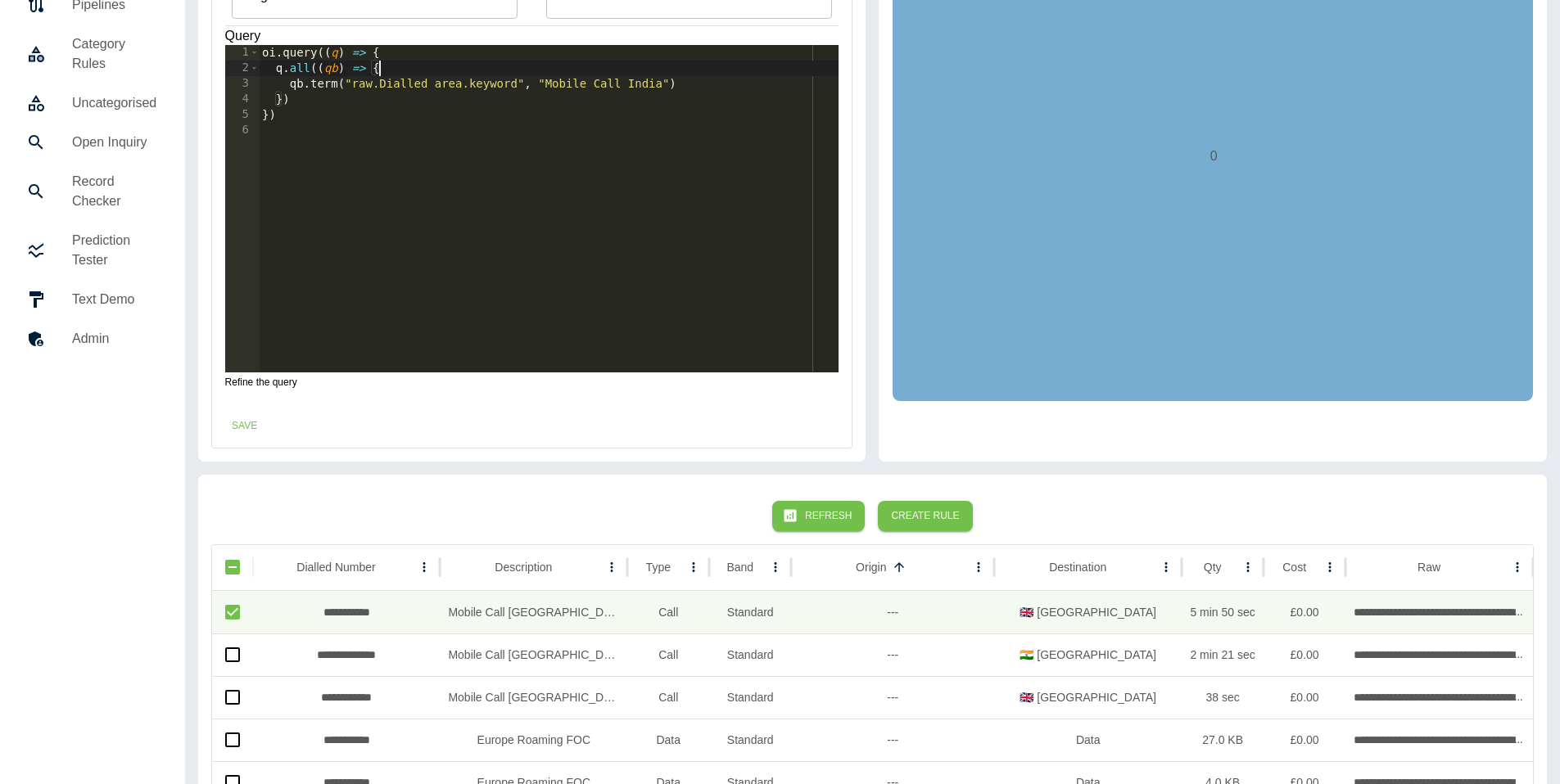
scroll to position [100, 0]
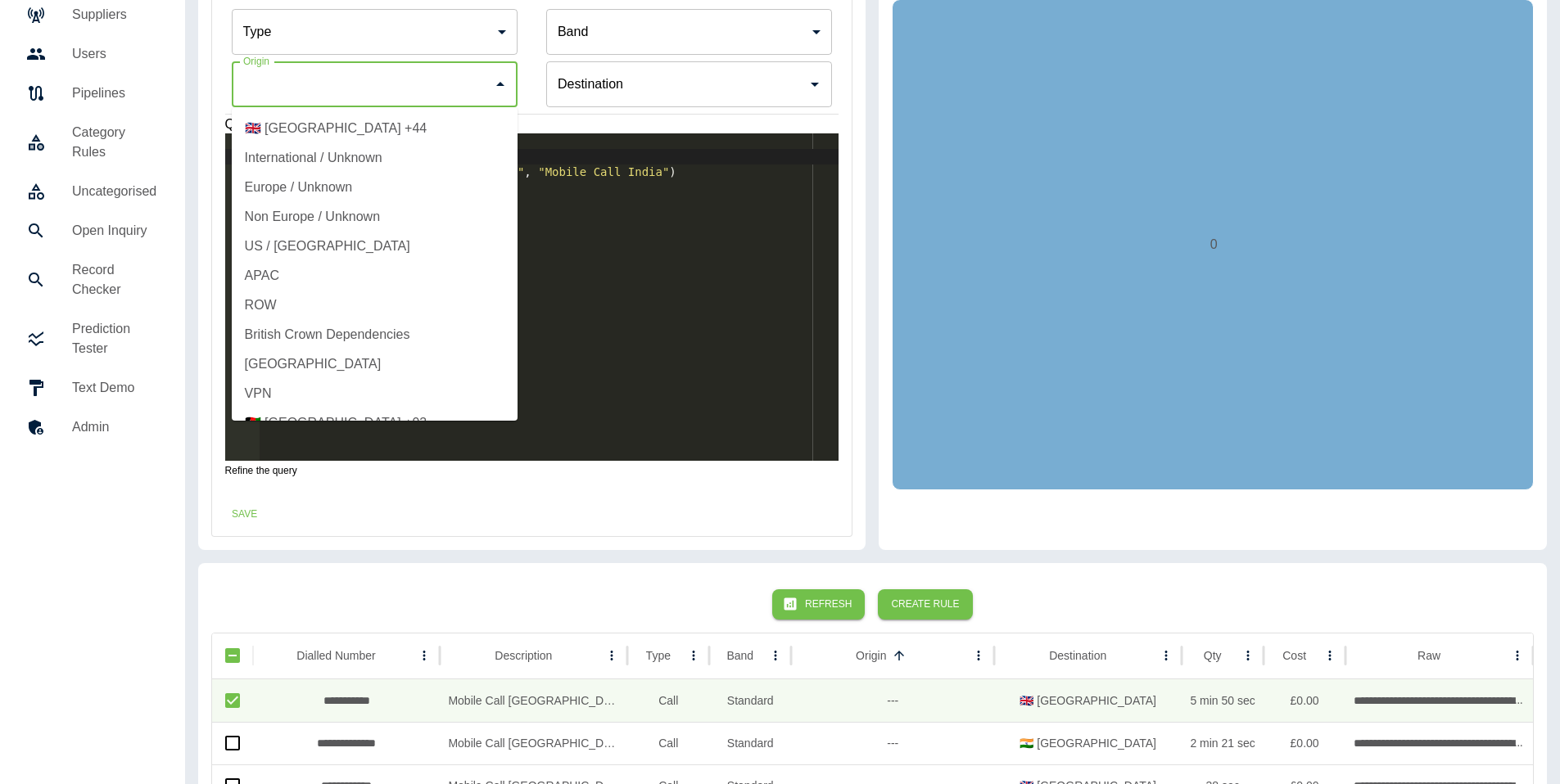
click at [417, 95] on input "Origin" at bounding box center [362, 84] width 247 height 31
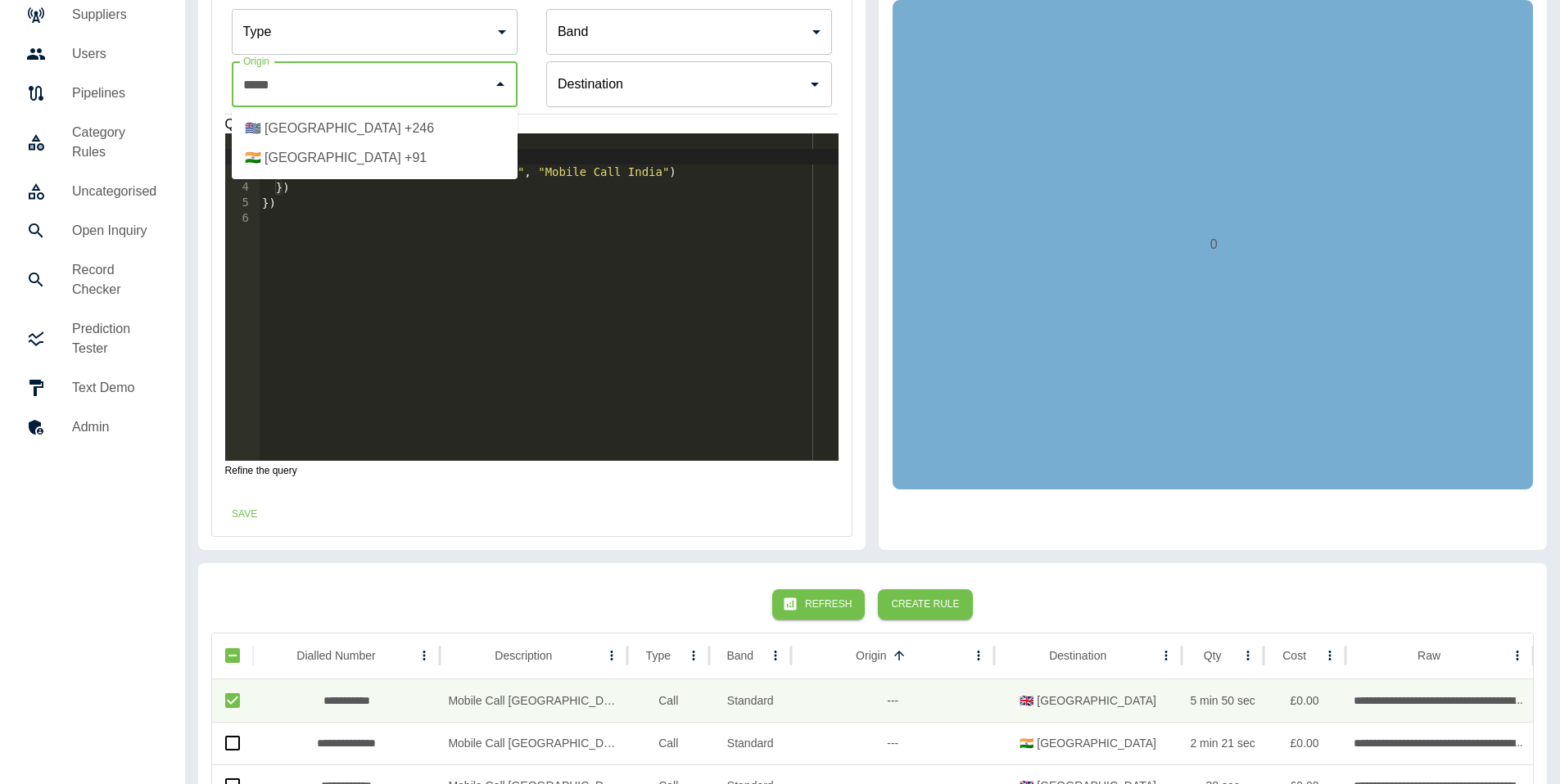
drag, startPoint x: 418, startPoint y: 164, endPoint x: 467, endPoint y: 153, distance: 50.2
click at [418, 164] on li "🇮🇳 India +91" at bounding box center [375, 157] width 286 height 29
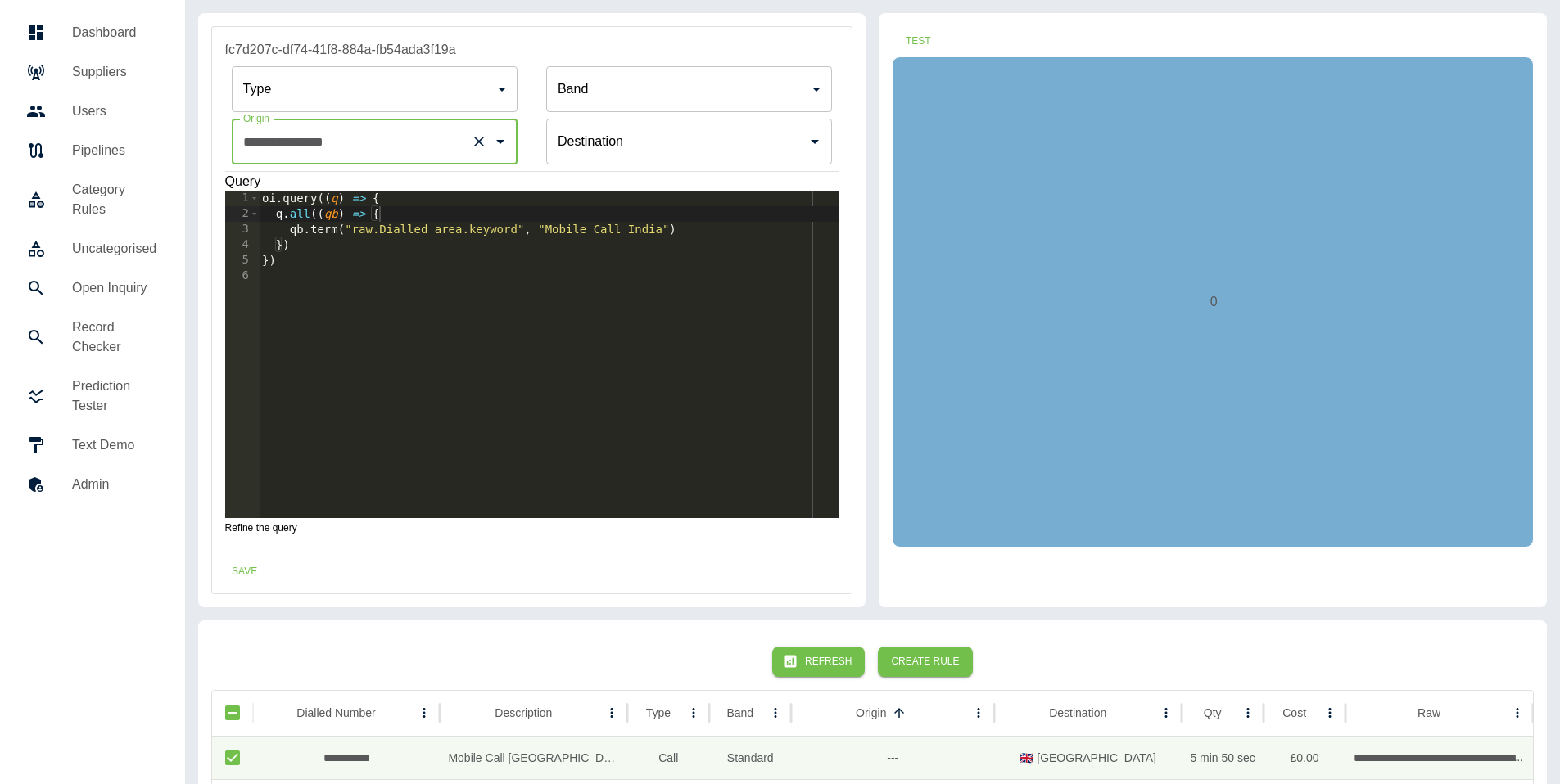
scroll to position [8, 0]
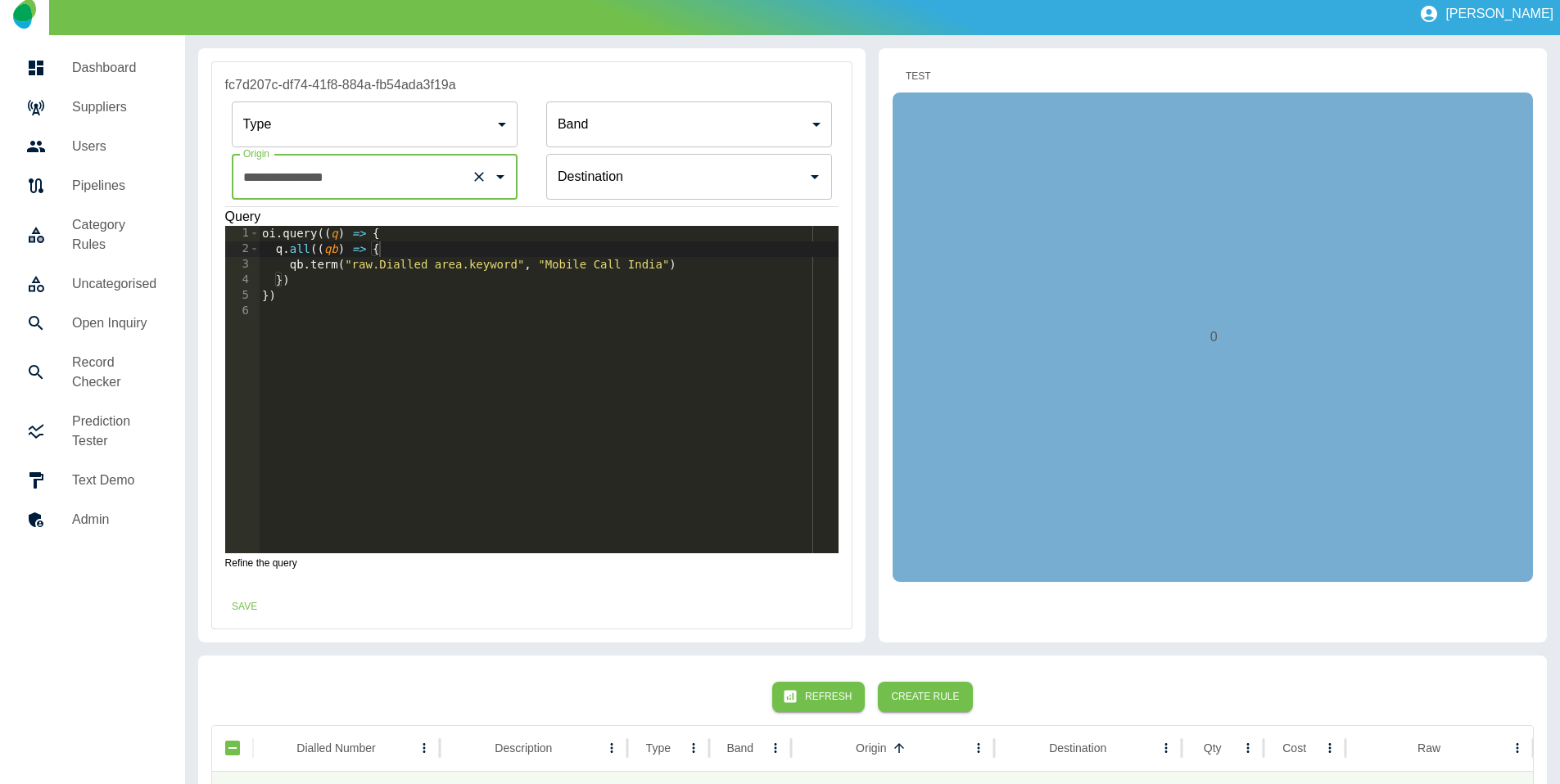
type input "**********"
click at [920, 74] on button "Test" at bounding box center [918, 76] width 53 height 30
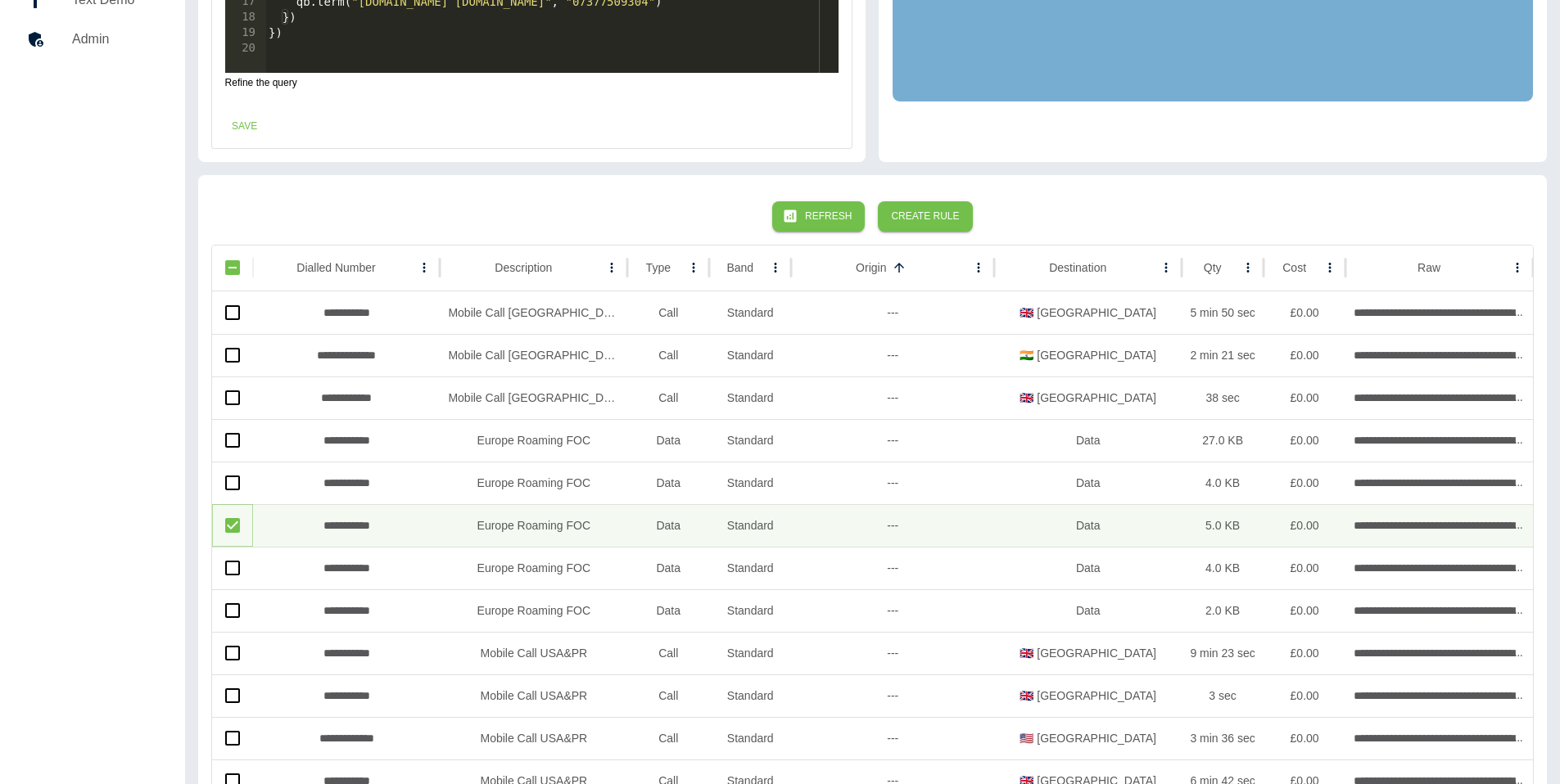
scroll to position [462, 0]
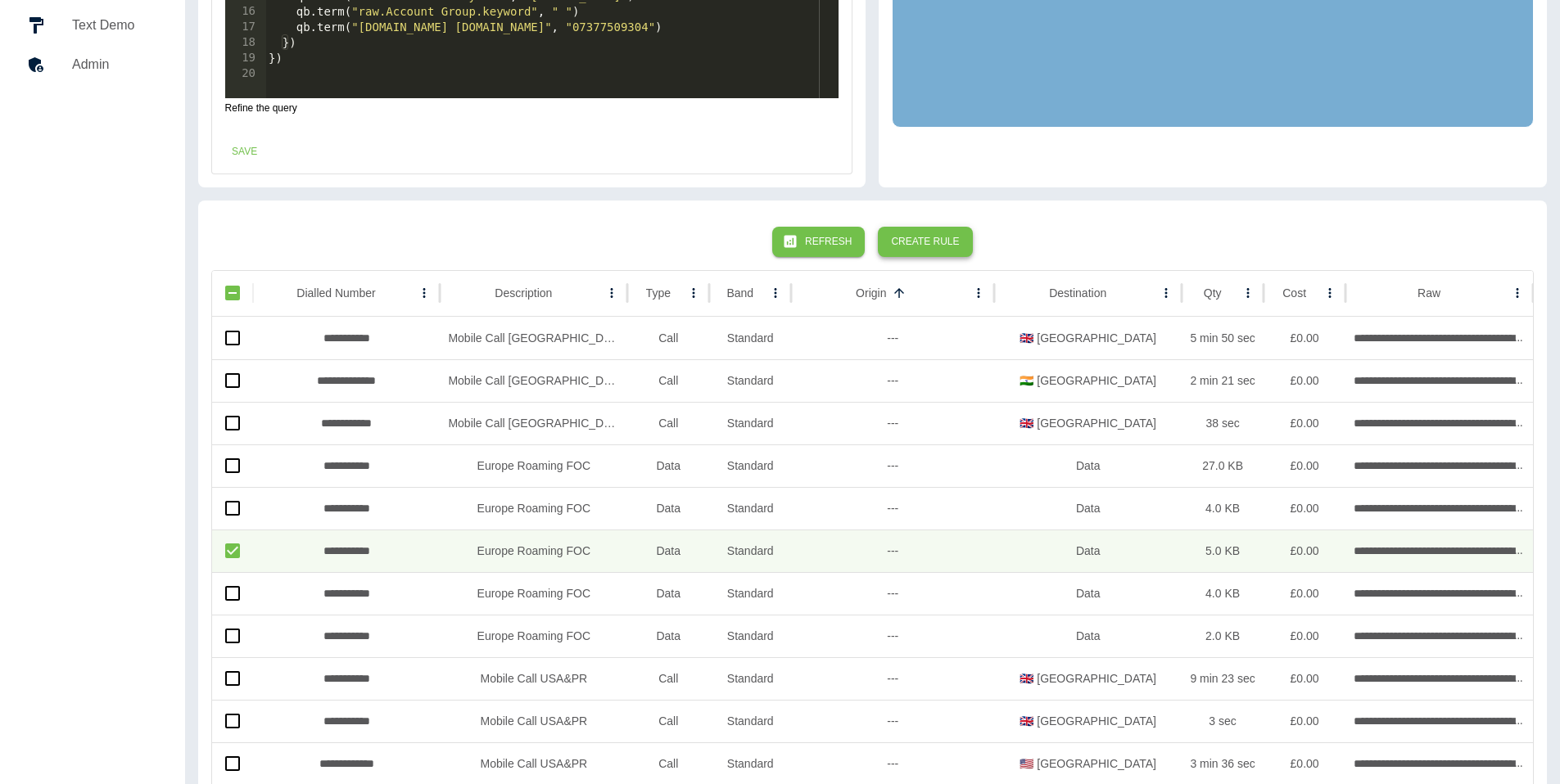
click at [963, 248] on div "Refresh Create Rule" at bounding box center [872, 242] width 1323 height 56
drag, startPoint x: 945, startPoint y: 242, endPoint x: 909, endPoint y: 239, distance: 36.1
click at [945, 242] on button "Create Rule" at bounding box center [925, 242] width 94 height 30
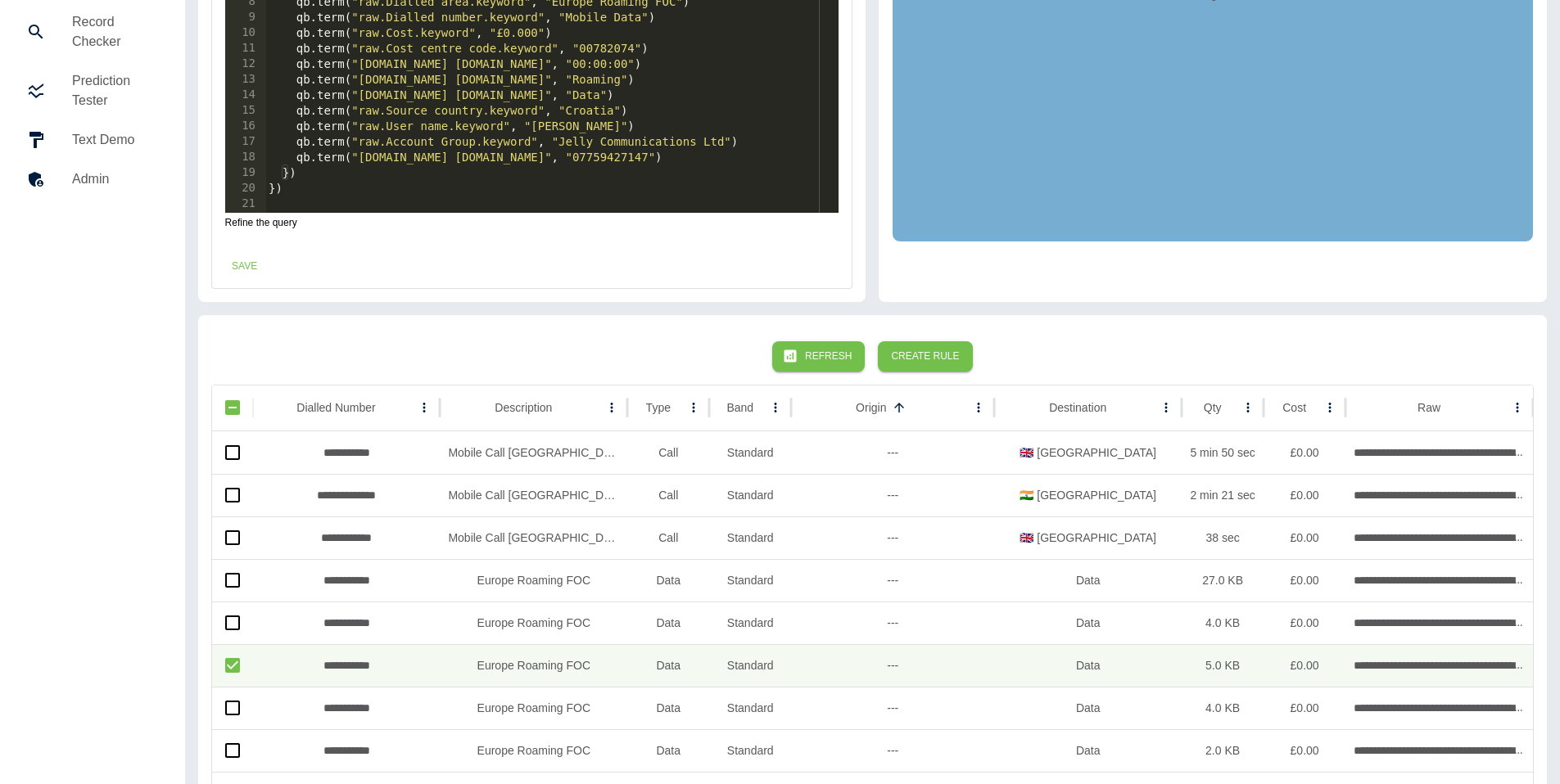
scroll to position [346, 0]
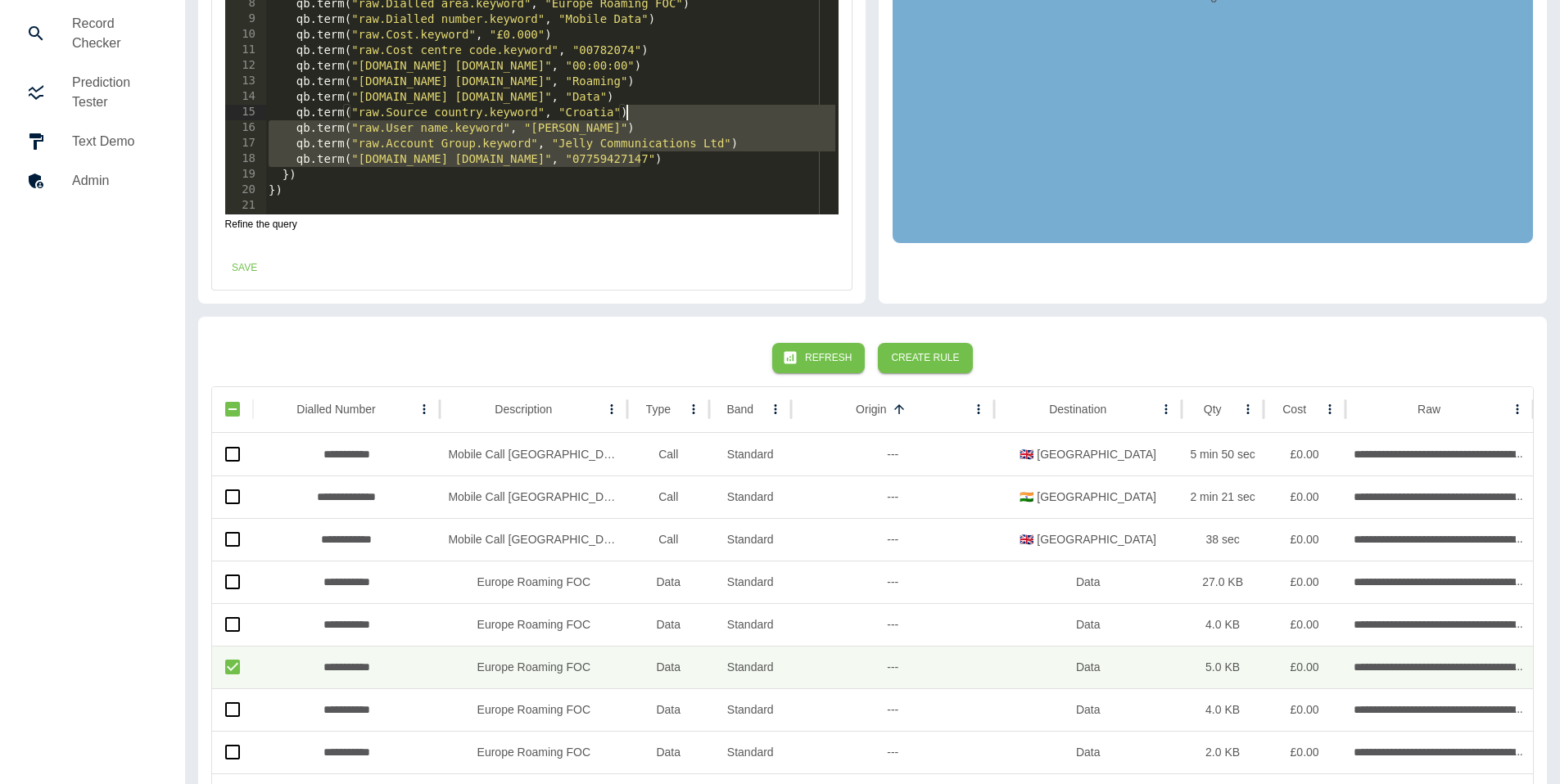
drag, startPoint x: 674, startPoint y: 154, endPoint x: 692, endPoint y: 117, distance: 41.1
click at [692, 117] on div "oi . query (( q ) => { q . all (( qb ) => { qb . term ( "raw.VAT.keyword" , "Ta…" at bounding box center [552, 66] width 573 height 359
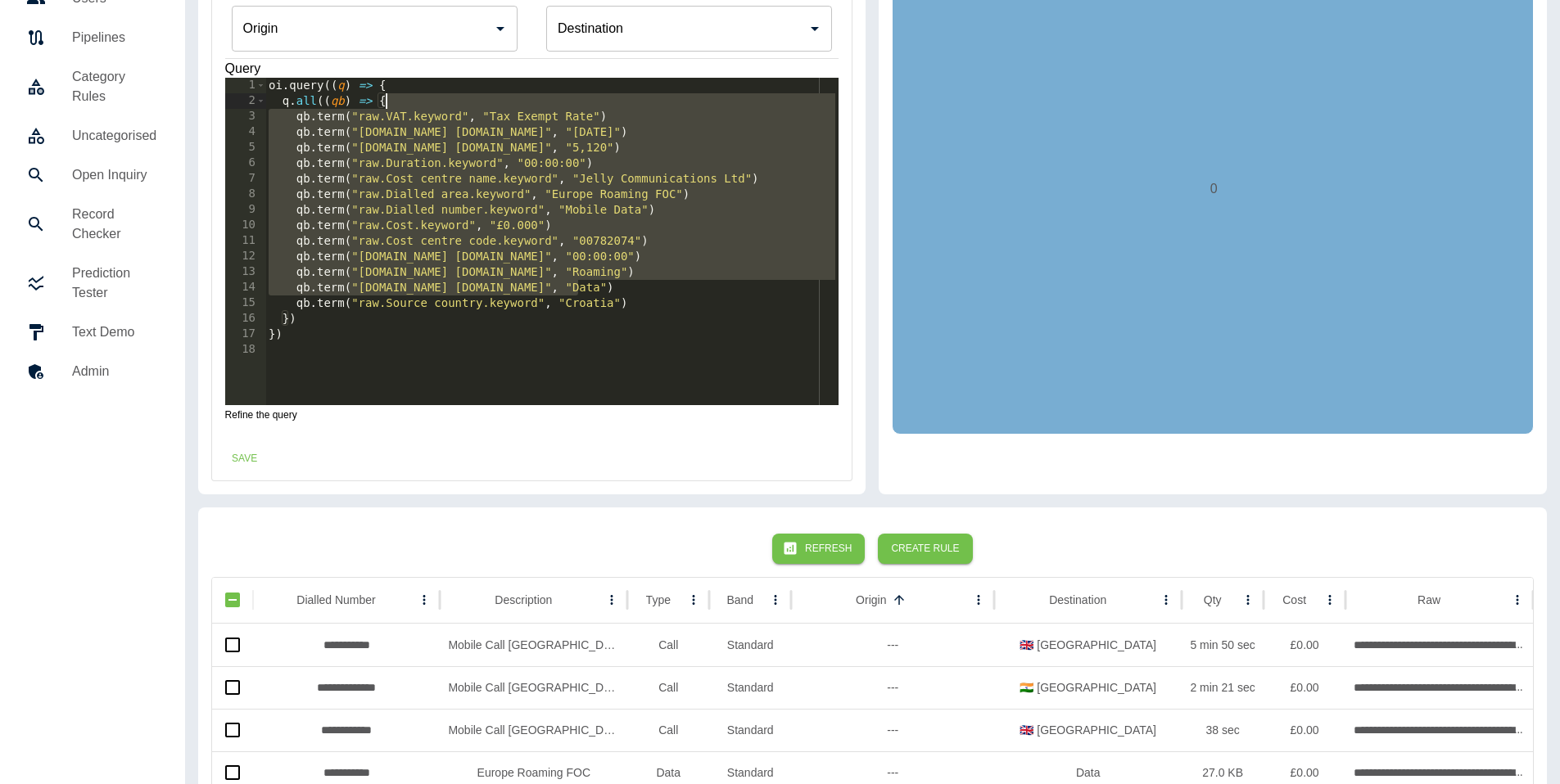
drag, startPoint x: 608, startPoint y: 284, endPoint x: 594, endPoint y: 104, distance: 180.5
click at [594, 104] on div "oi . query (( q ) => { q . all (( qb ) => { qb . term ( "raw.VAT.keyword" , "Ta…" at bounding box center [552, 257] width 573 height 359
type textarea "**********"
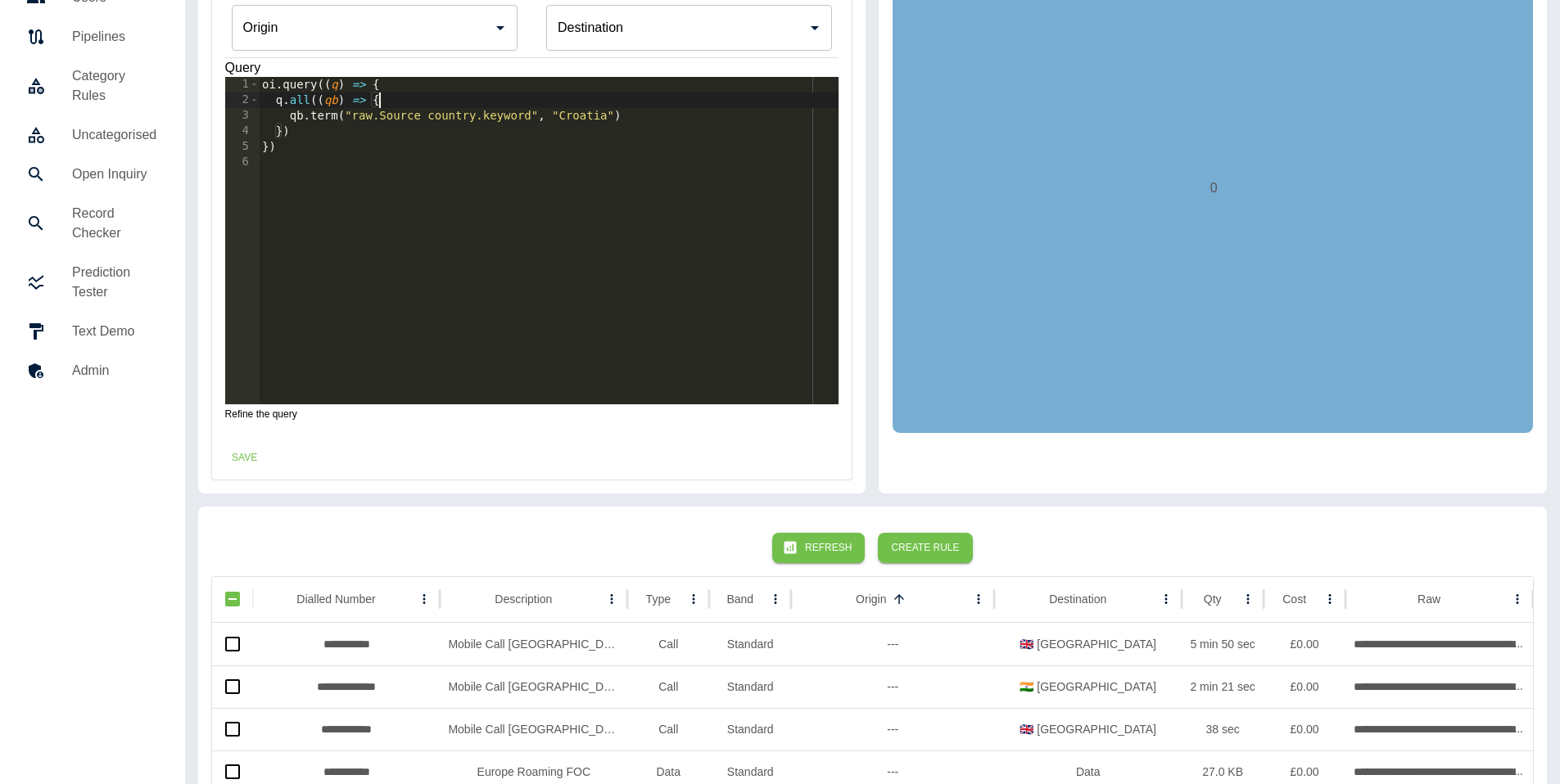
click at [365, 32] on input "Origin" at bounding box center [362, 27] width 247 height 31
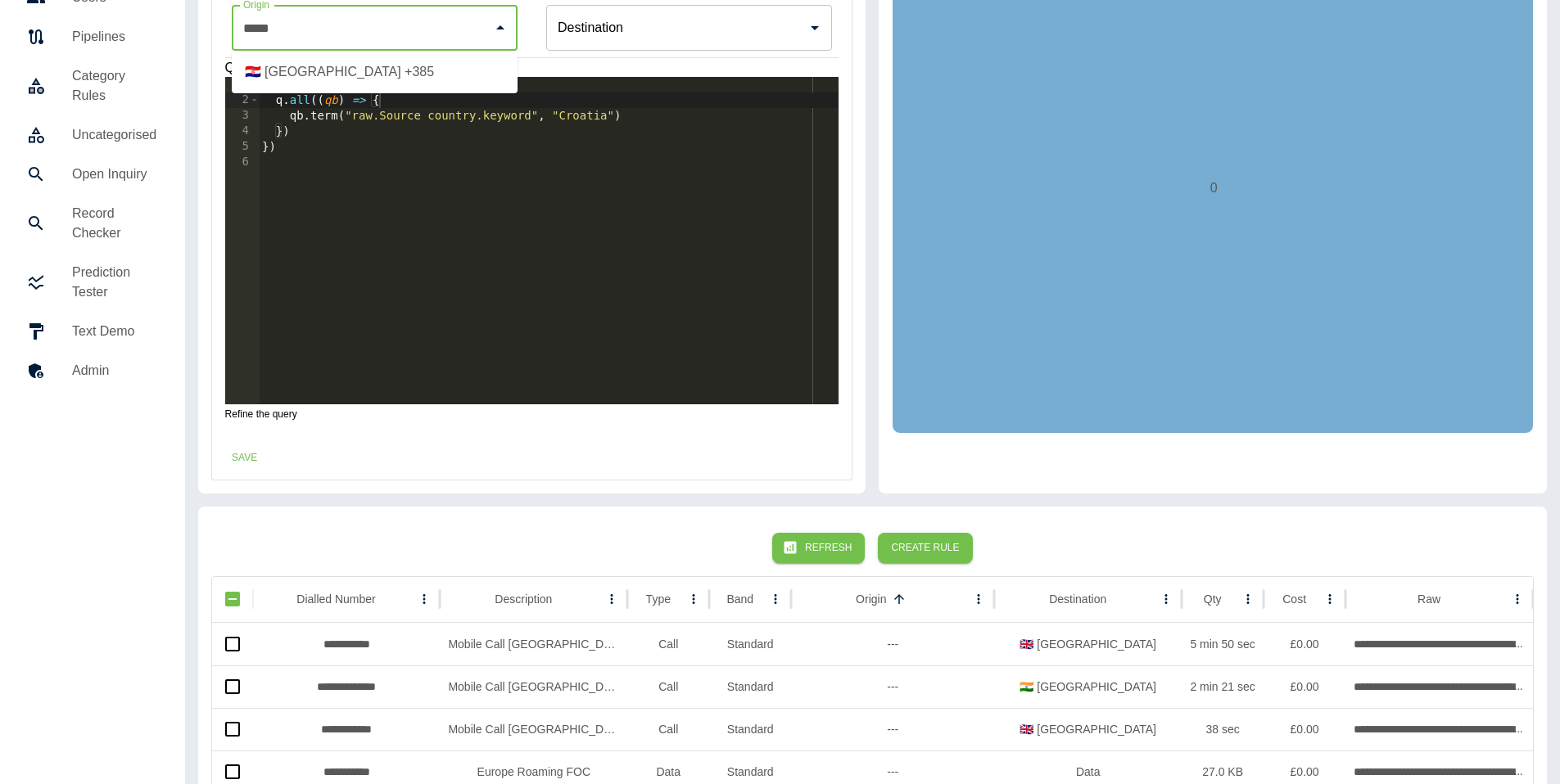
drag, startPoint x: 368, startPoint y: 74, endPoint x: 357, endPoint y: 72, distance: 11.2
click at [364, 76] on li "🇭🇷 Croatia +385" at bounding box center [375, 72] width 286 height 29
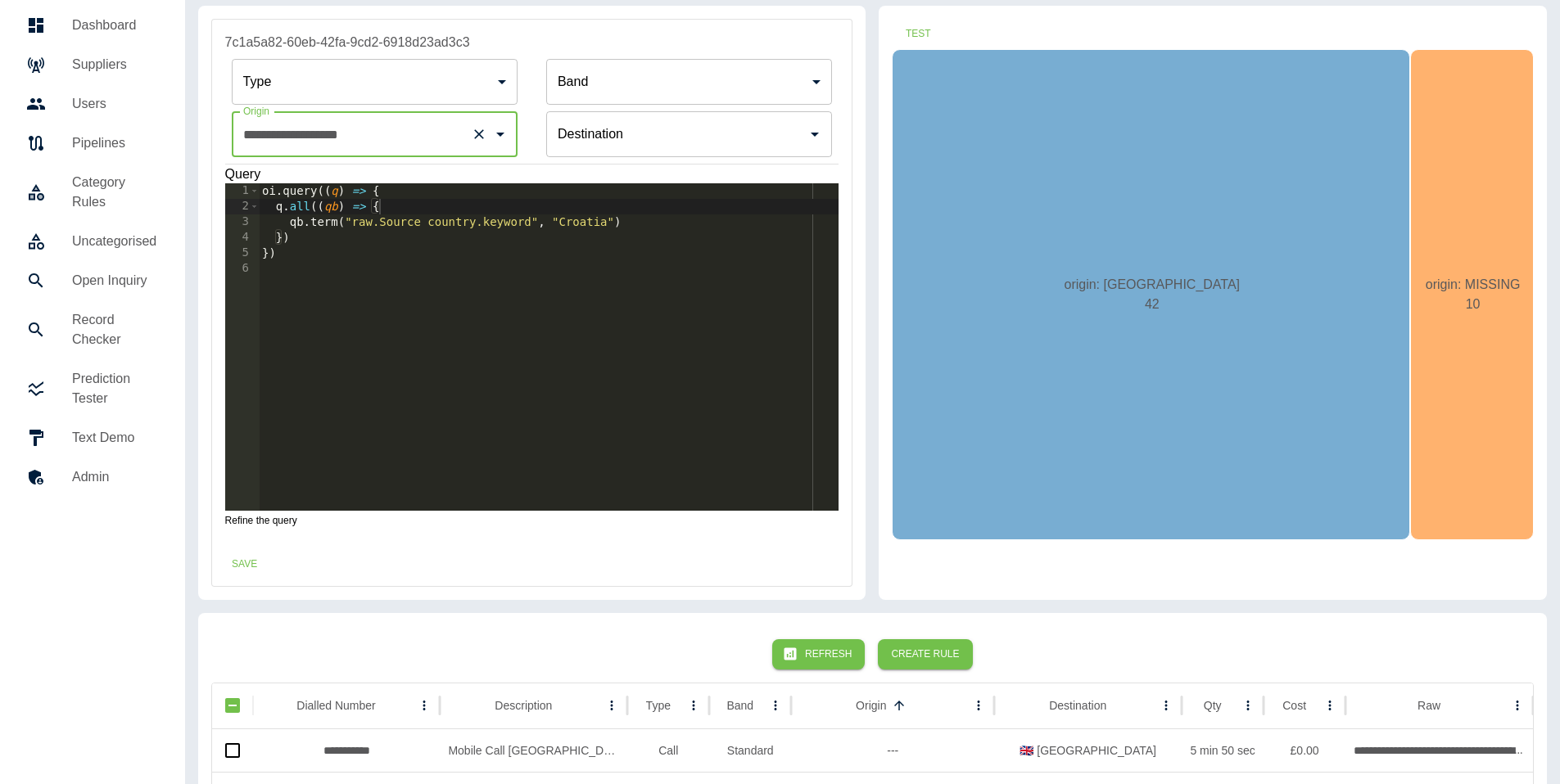
scroll to position [0, 0]
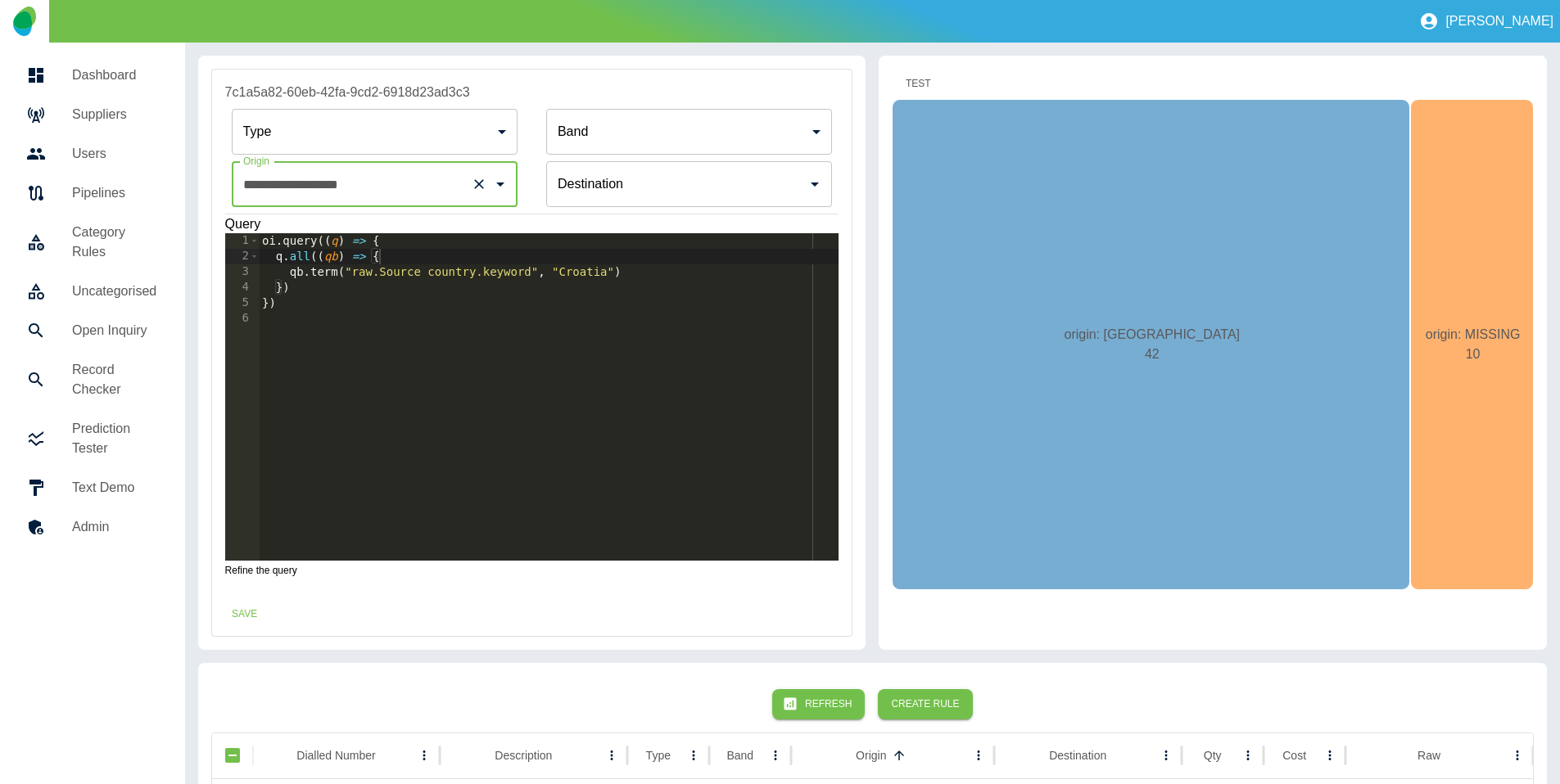
type input "**********"
click at [917, 78] on button "Test" at bounding box center [918, 84] width 53 height 30
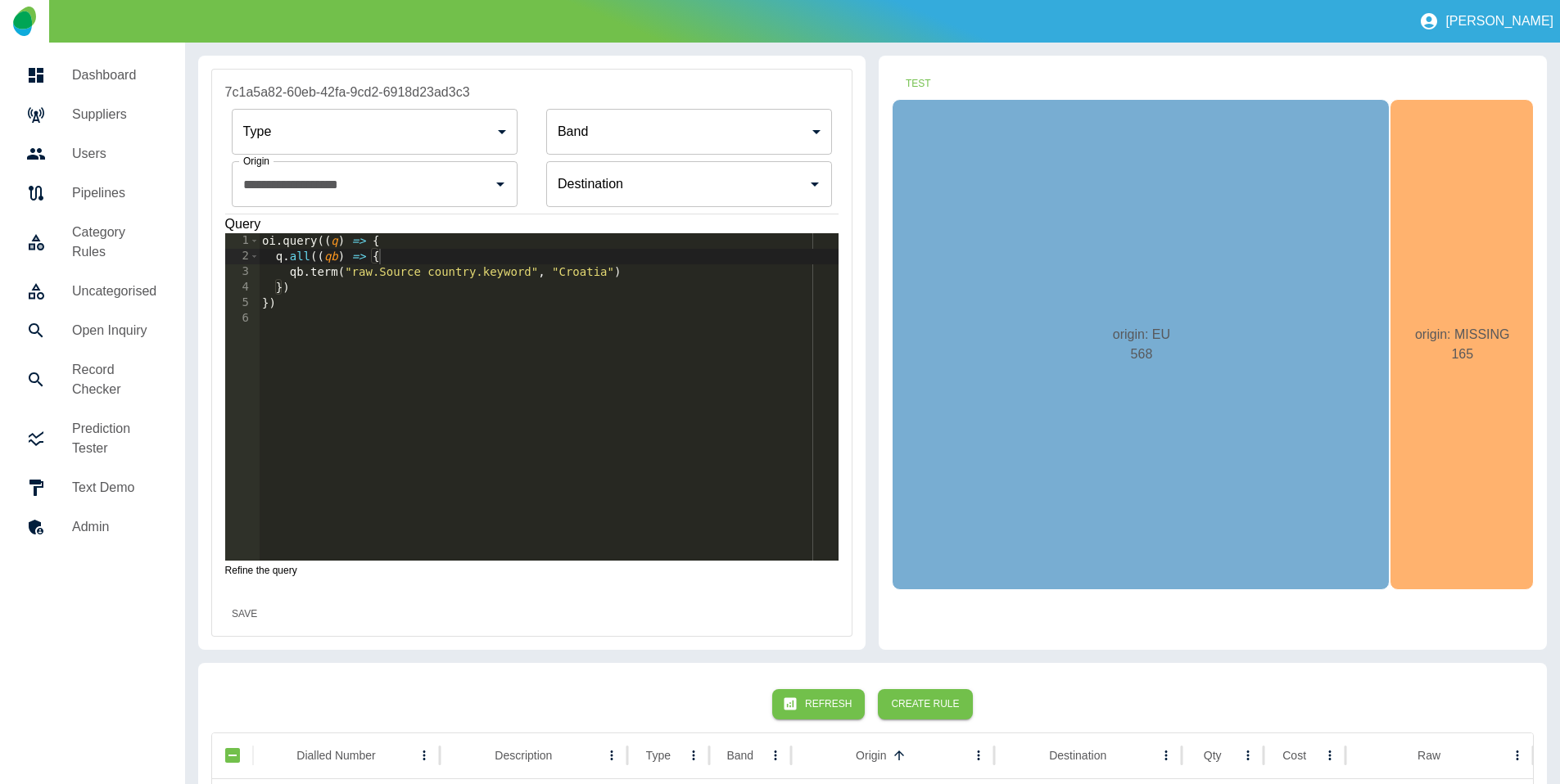
click at [255, 604] on button "Save" at bounding box center [245, 615] width 53 height 30
click at [922, 85] on button "Test" at bounding box center [918, 84] width 53 height 30
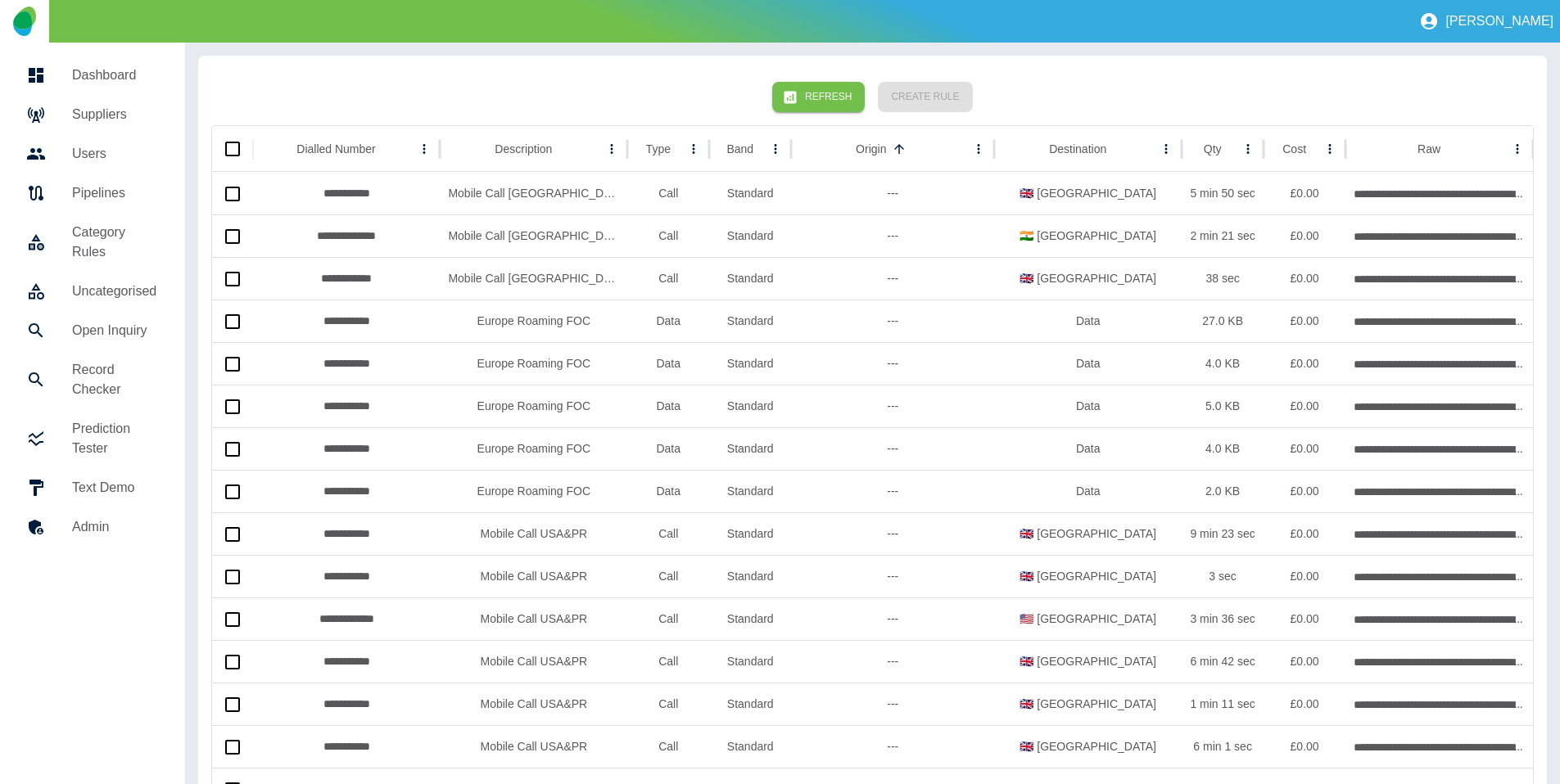
click at [796, 98] on icon "button" at bounding box center [790, 97] width 12 height 12
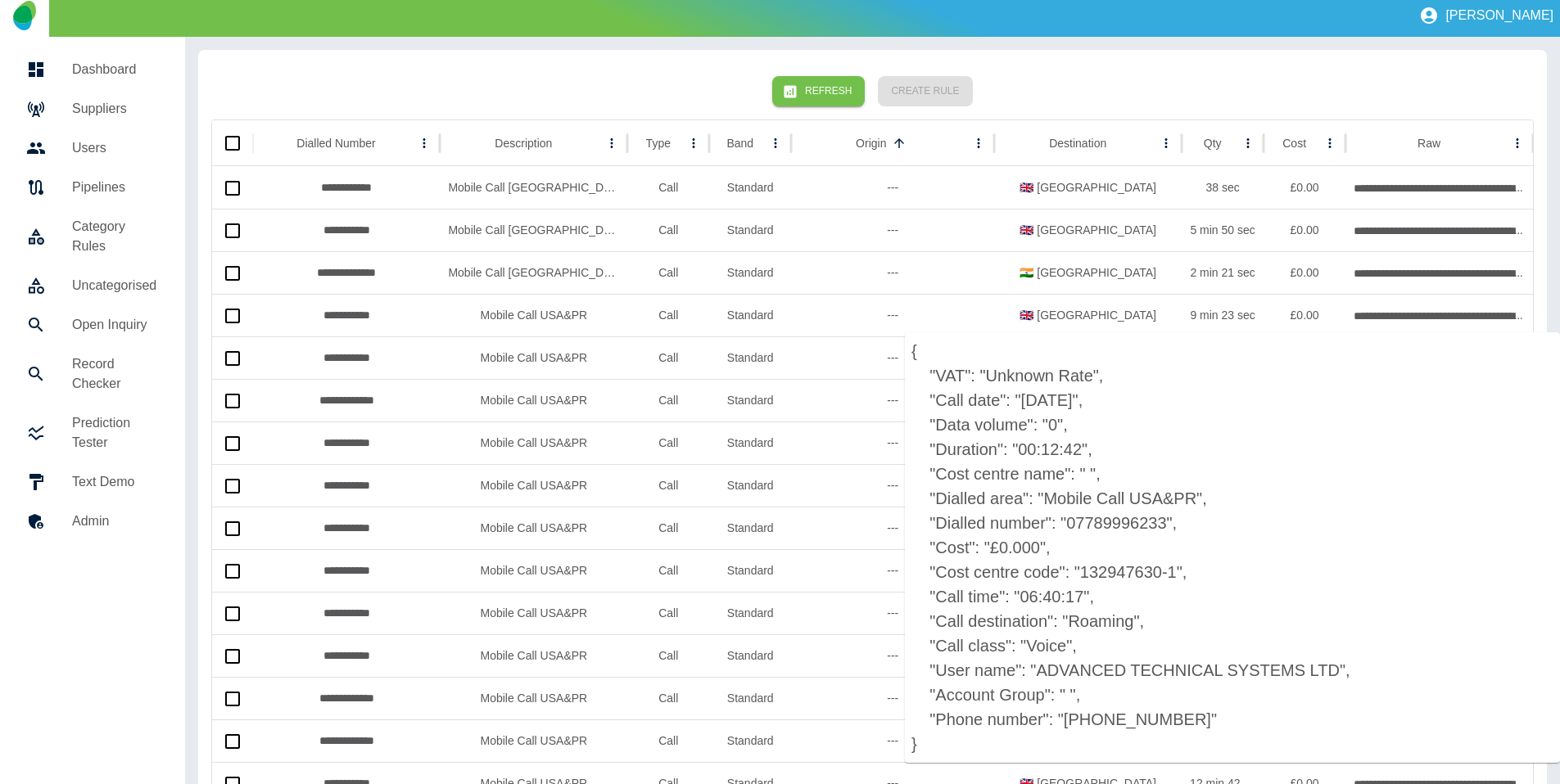
scroll to position [19, 0]
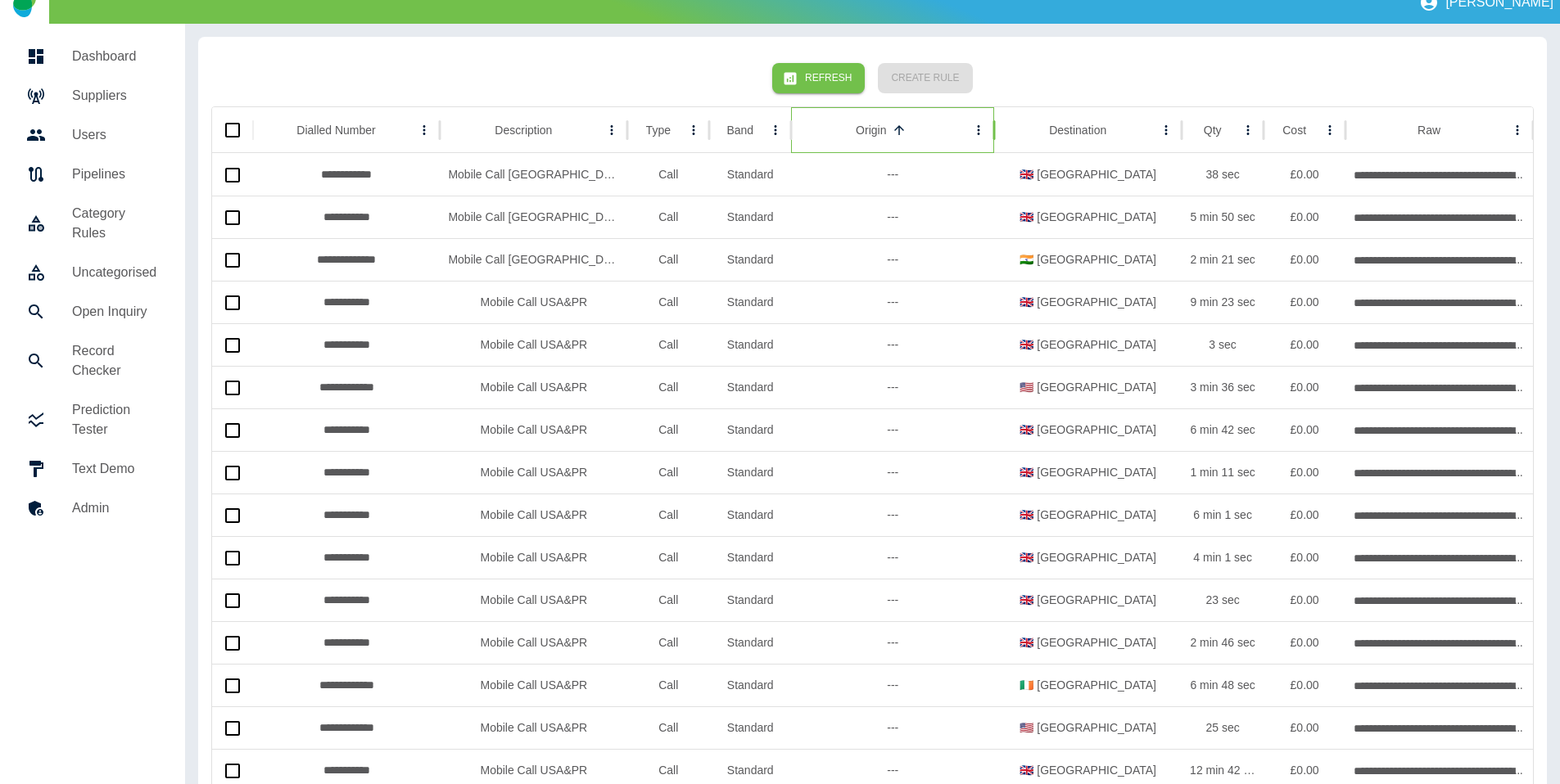
click at [886, 123] on div "Origin" at bounding box center [871, 130] width 30 height 13
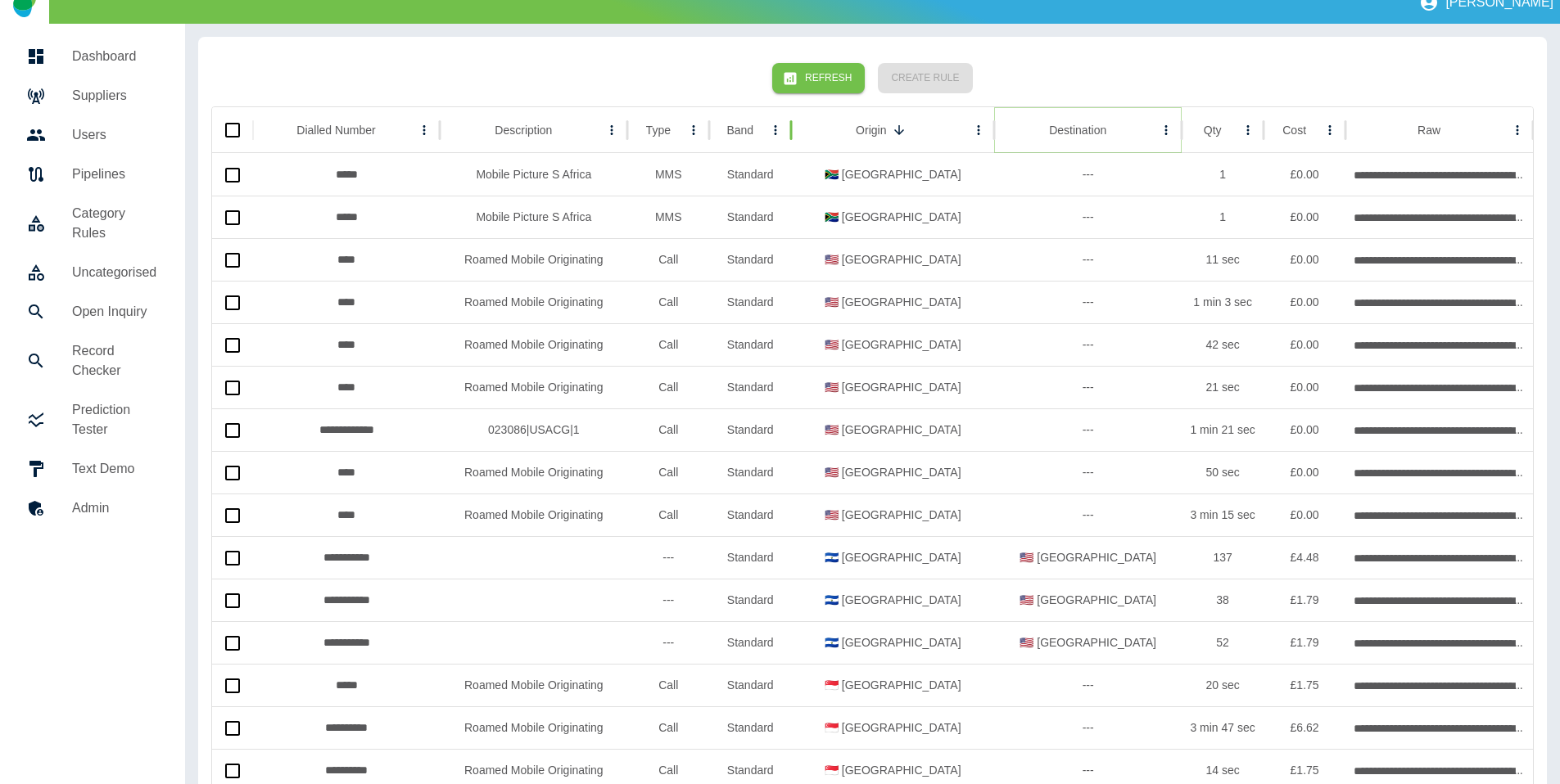
click at [1108, 136] on button "Sort" at bounding box center [1119, 130] width 23 height 23
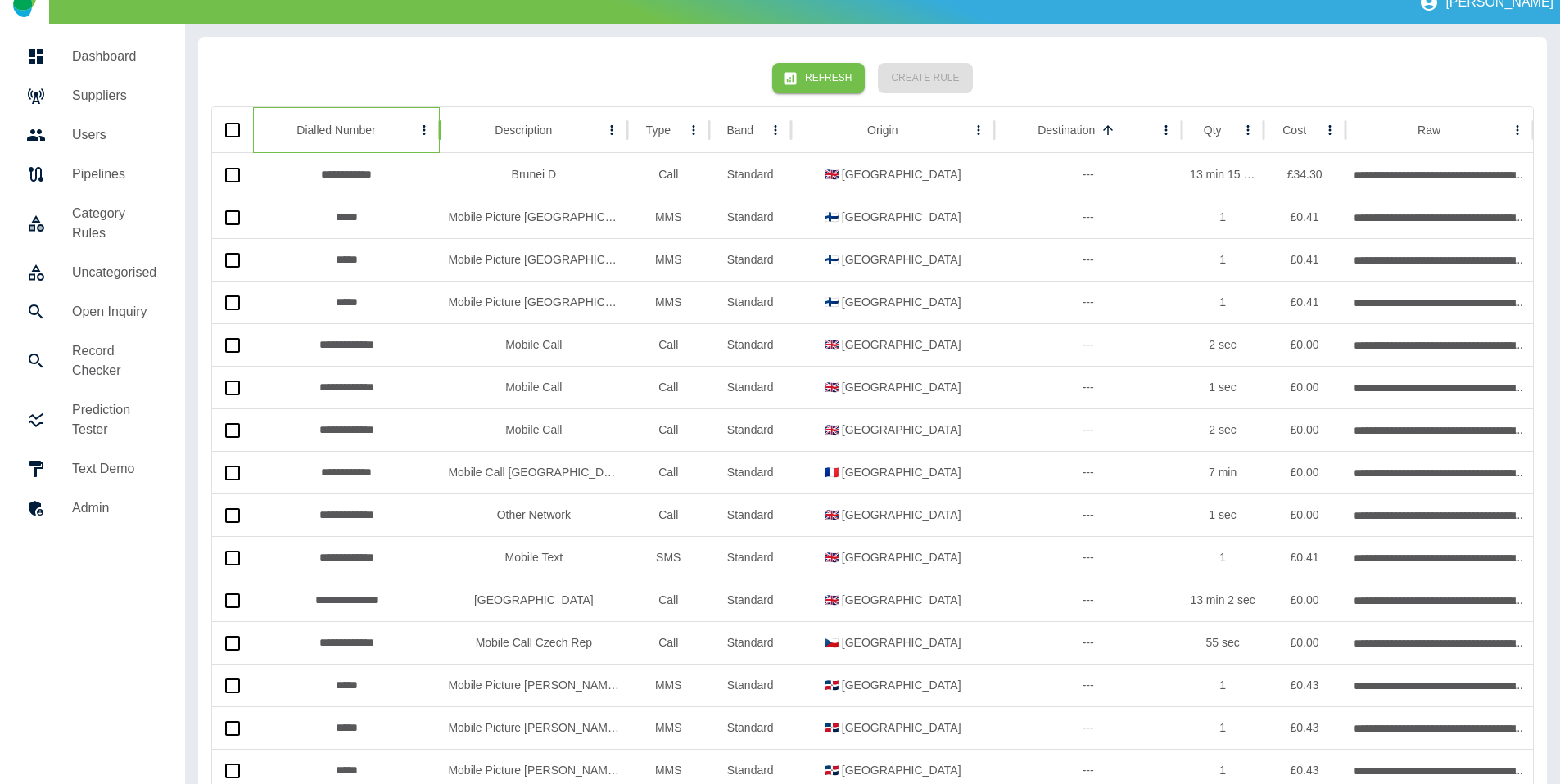
click at [342, 134] on div "Dialled Number" at bounding box center [335, 130] width 78 height 13
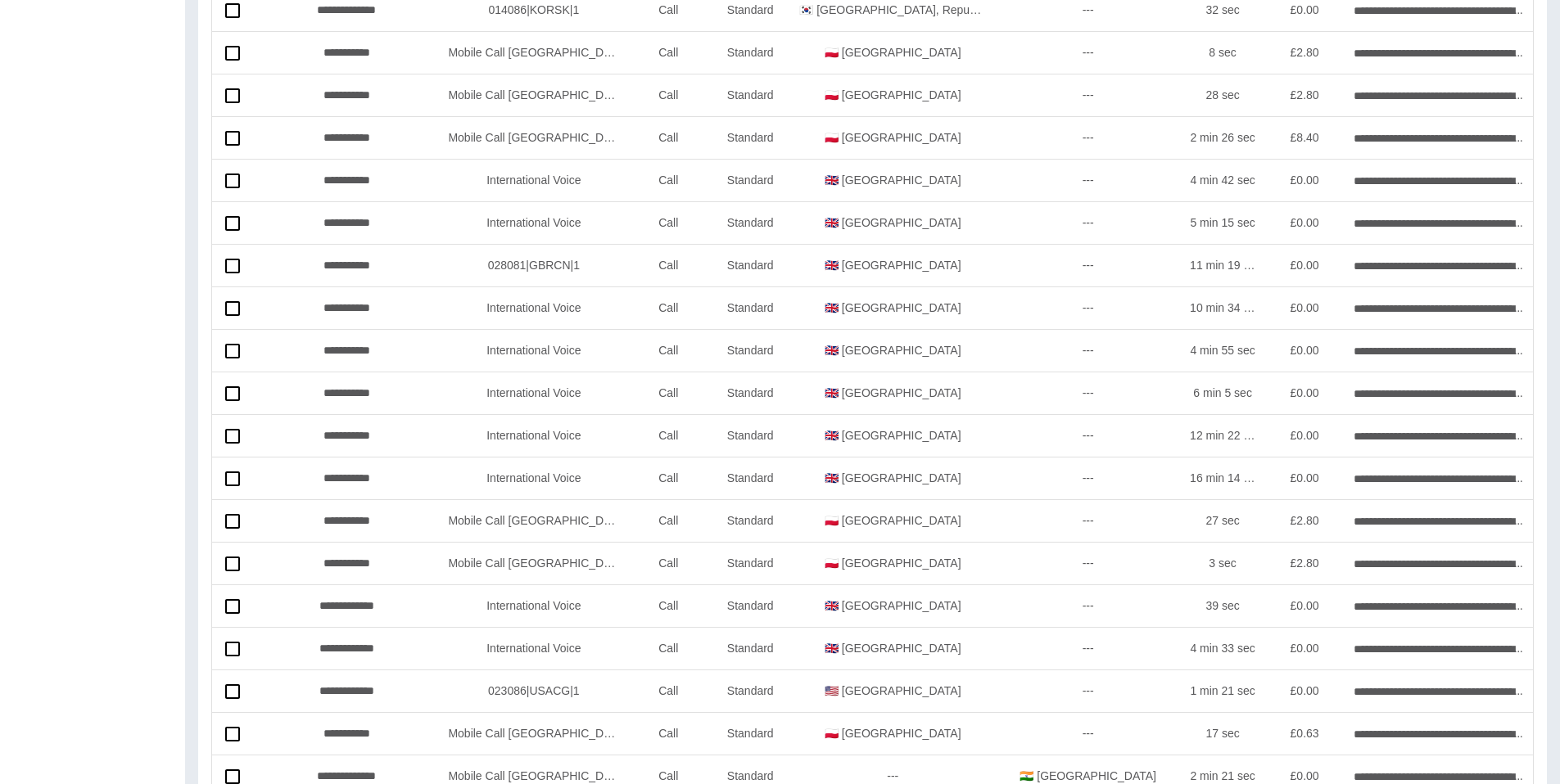
scroll to position [0, 0]
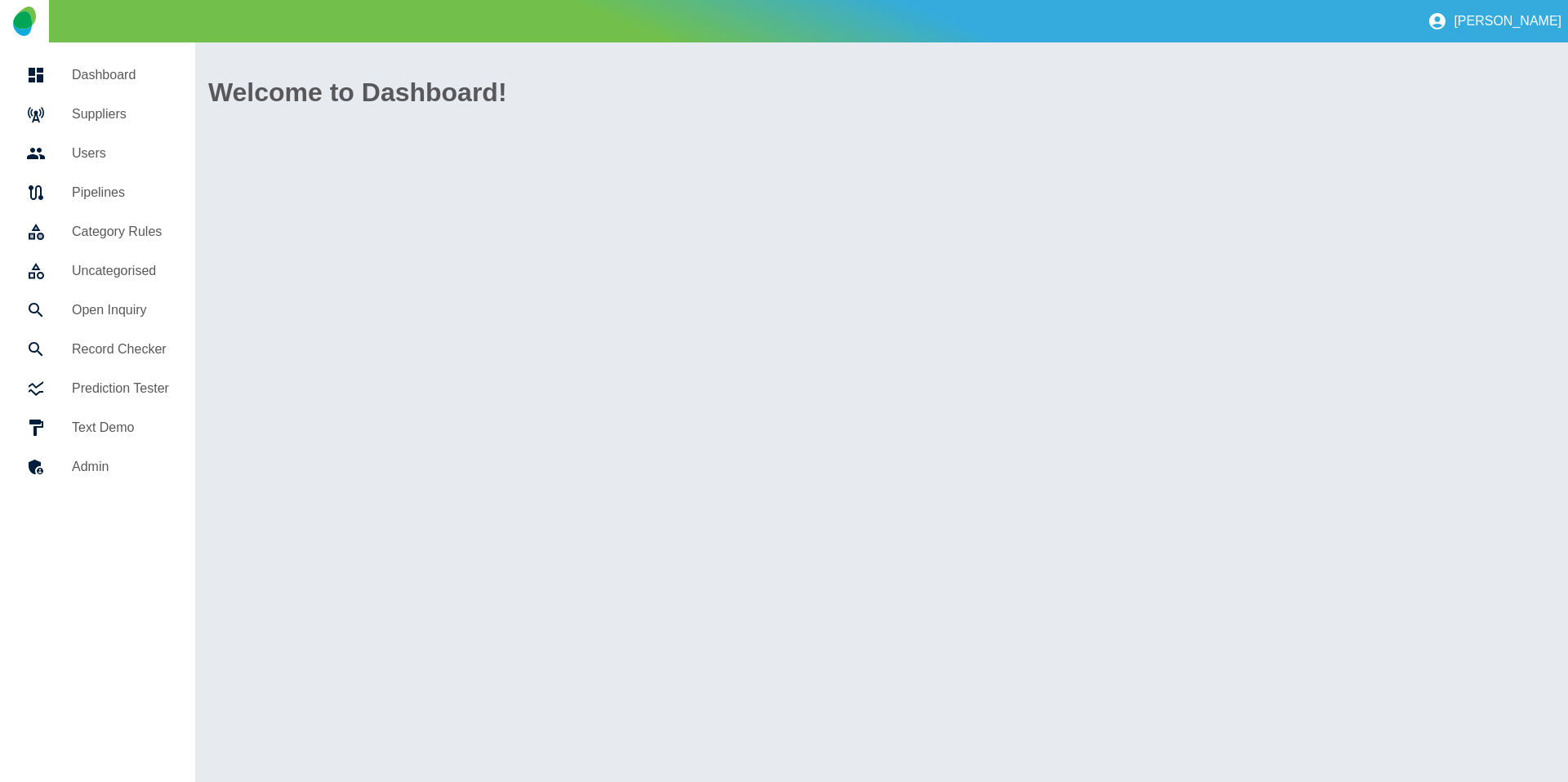
click at [94, 97] on link "Suppliers" at bounding box center [98, 115] width 169 height 39
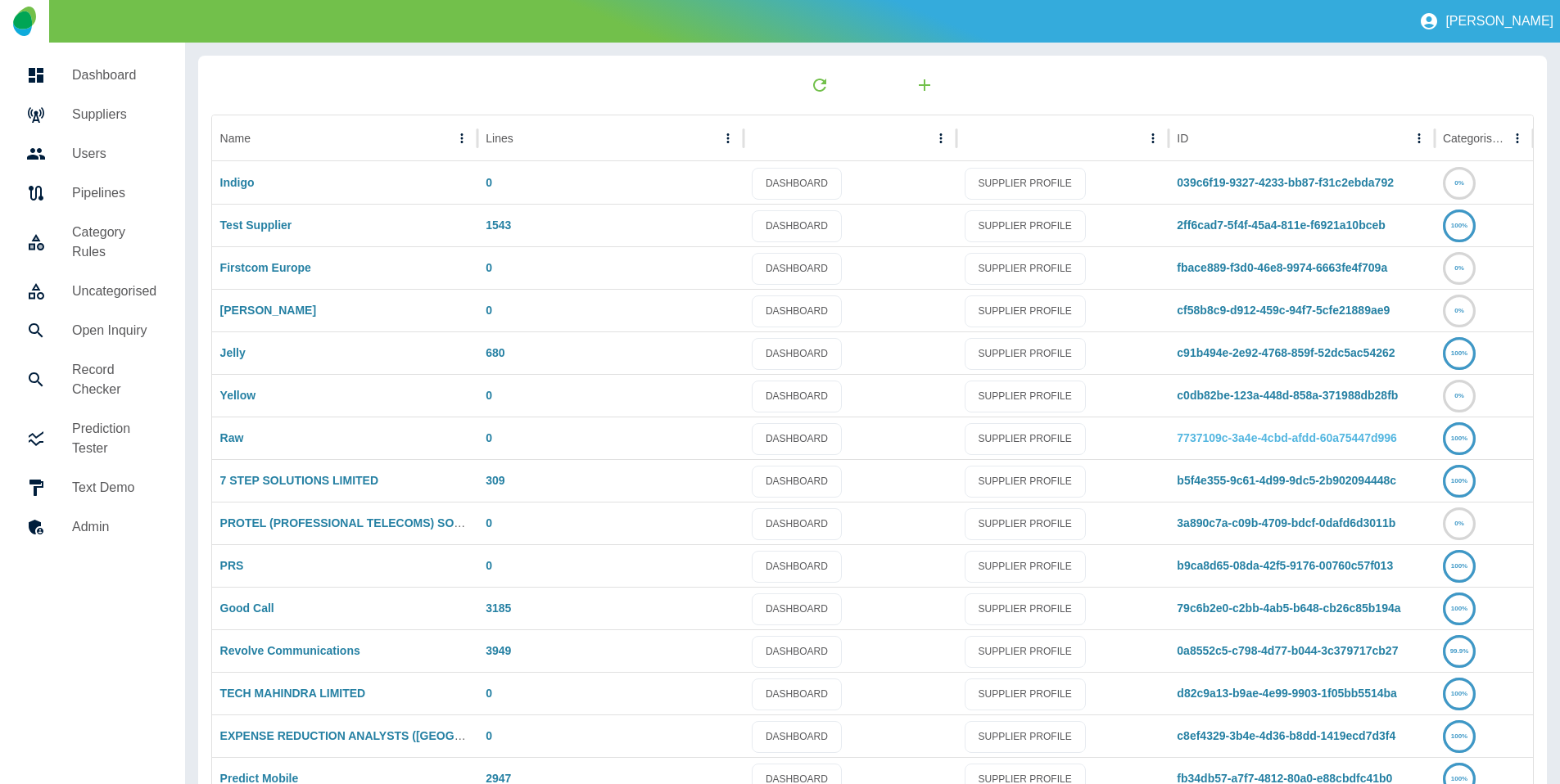
scroll to position [86, 0]
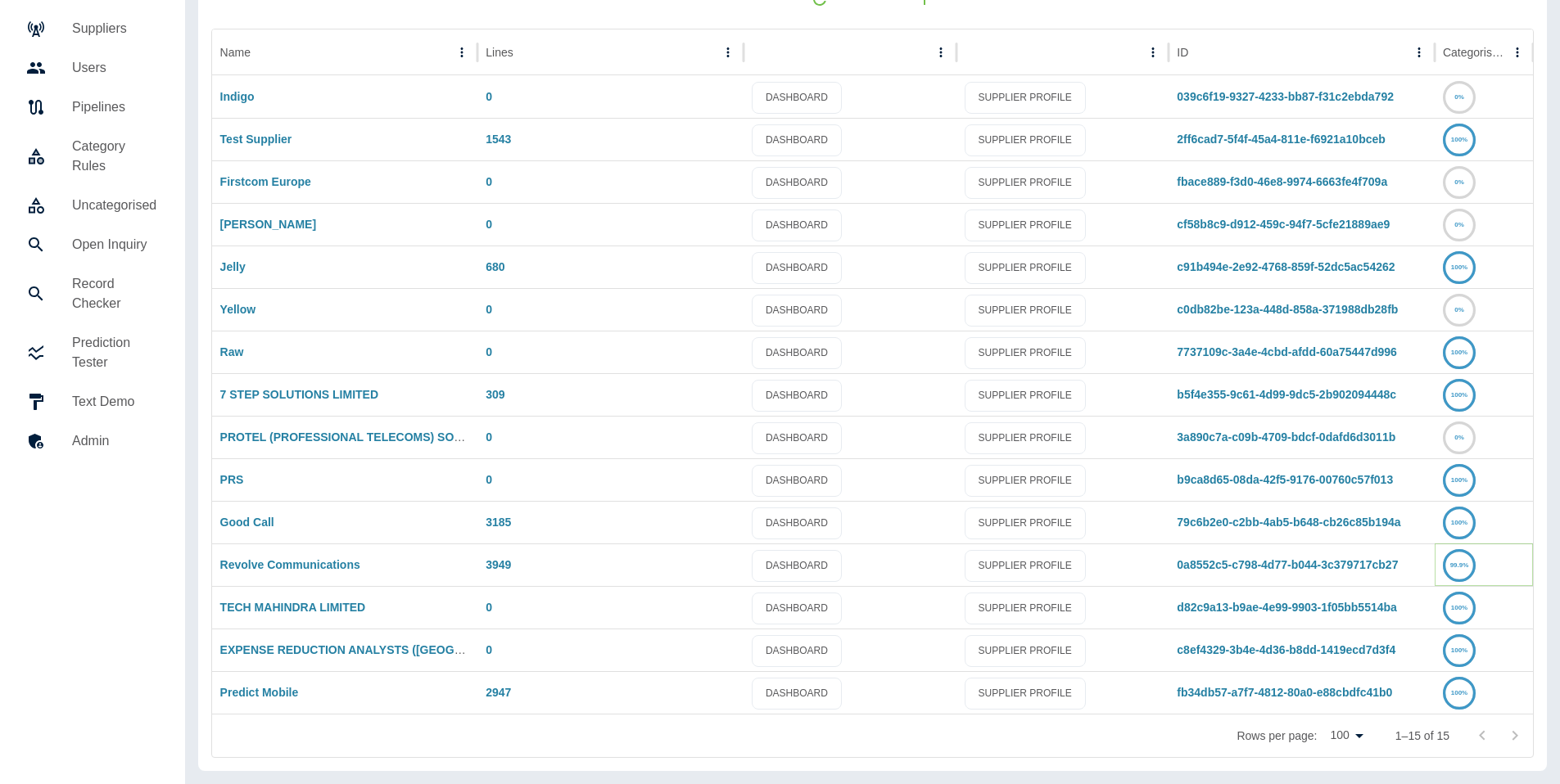
click at [1462, 566] on text "99.9%" at bounding box center [1459, 566] width 19 height 8
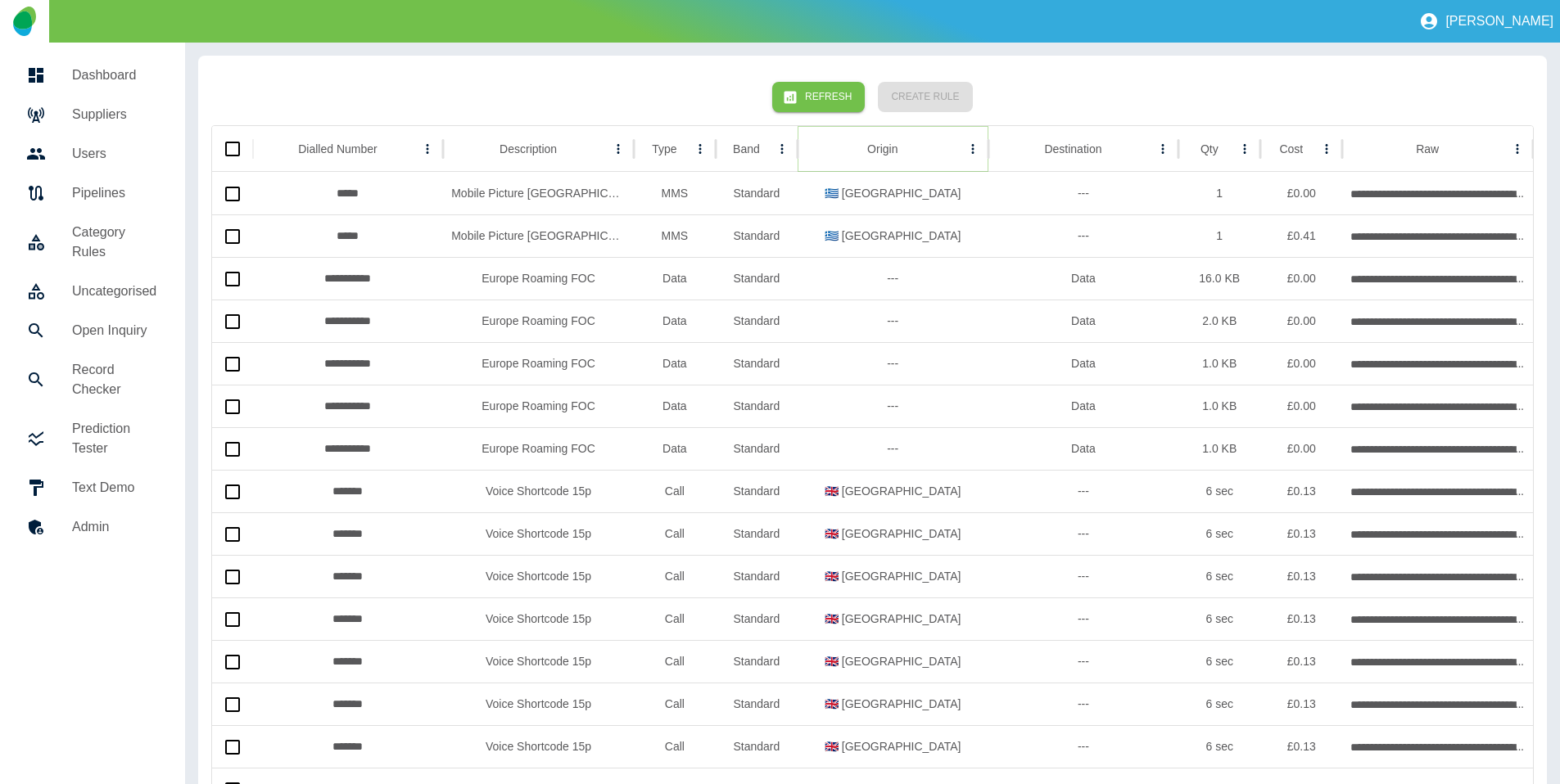
click at [903, 152] on icon "Sort" at bounding box center [910, 149] width 15 height 15
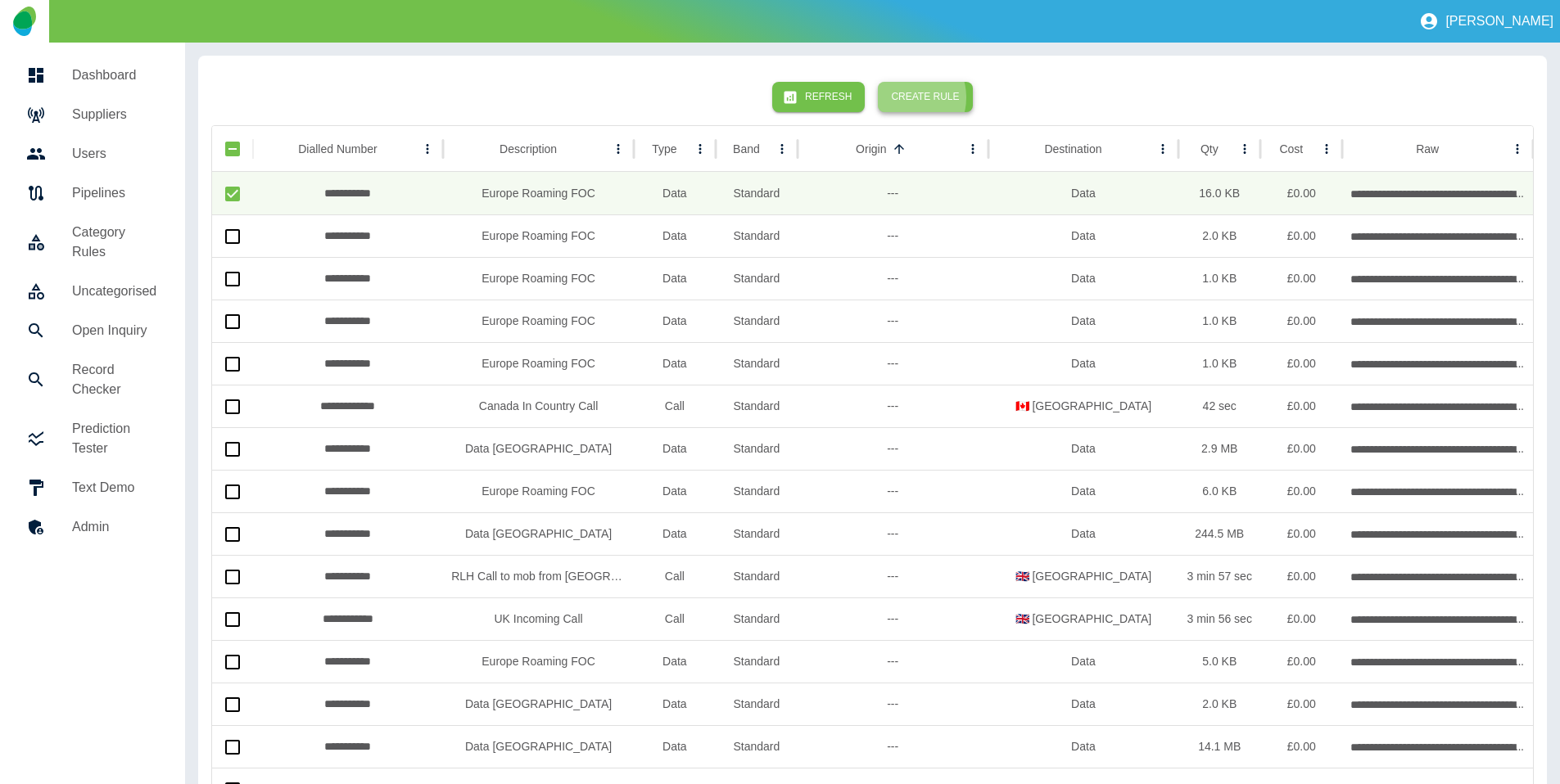
click at [909, 98] on button "Create Rule" at bounding box center [925, 97] width 94 height 30
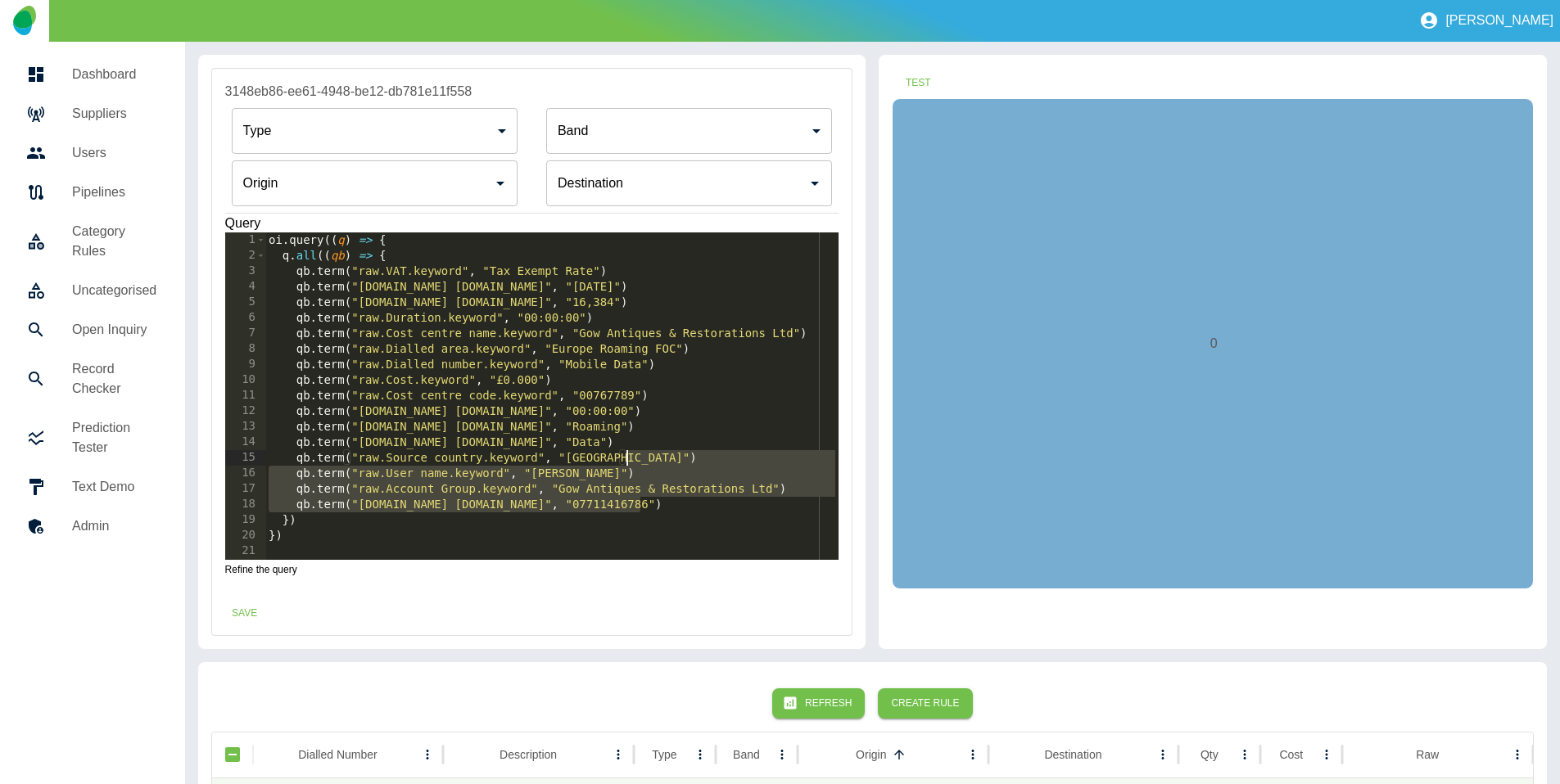
scroll to position [3, 0]
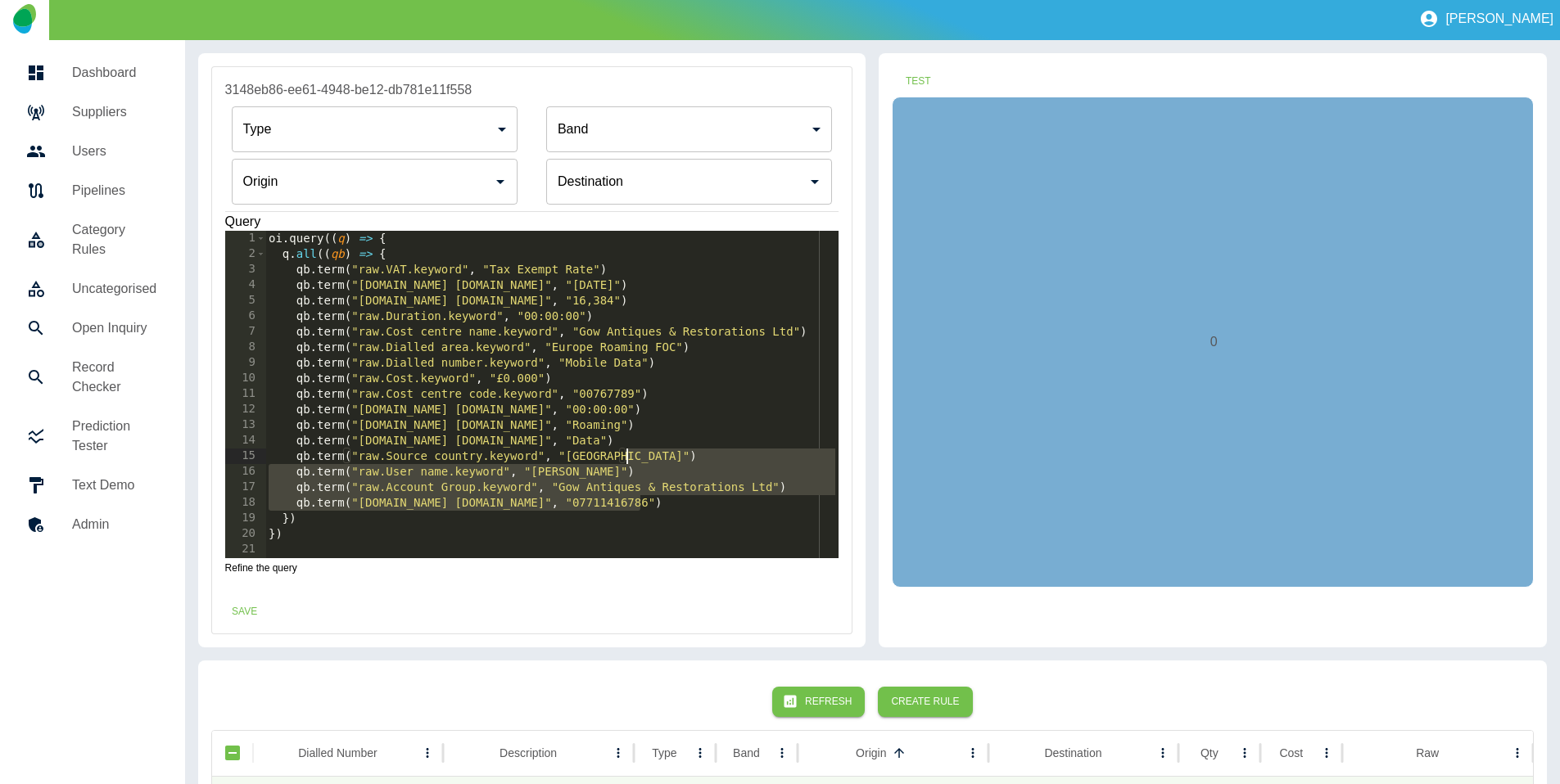
drag, startPoint x: 651, startPoint y: 500, endPoint x: 664, endPoint y: 460, distance: 42.1
click at [664, 460] on div "oi . query (( q ) => { q . all (( qb ) => { qb . term ( "raw.VAT.keyword" , "Ta…" at bounding box center [552, 409] width 573 height 359
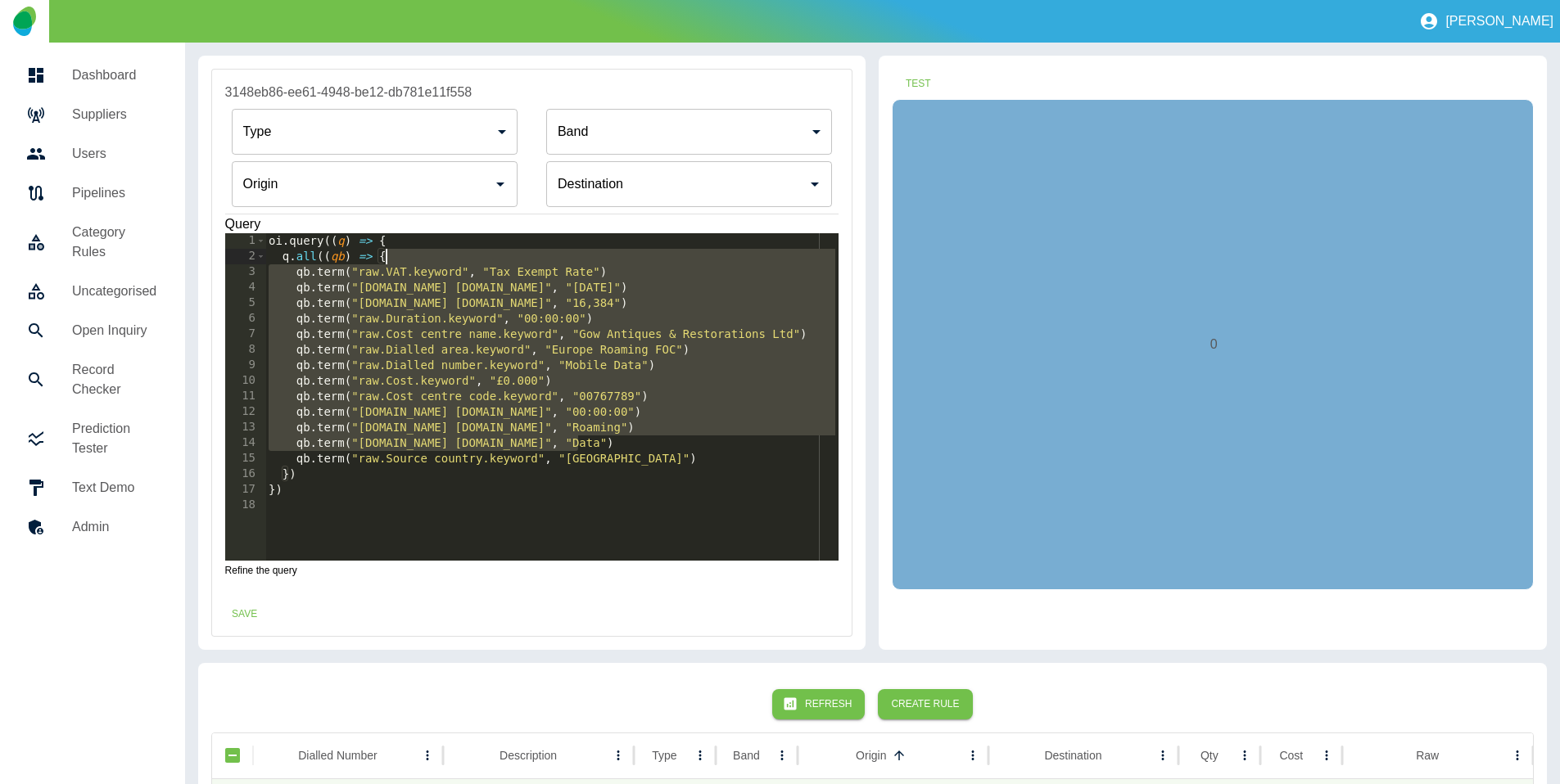
type textarea "**********"
drag, startPoint x: 614, startPoint y: 438, endPoint x: 539, endPoint y: 260, distance: 193.2
click at [539, 260] on div "oi . query (( q ) => { q . all (( qb ) => { qb . term ( "raw.VAT.keyword" , "Ta…" at bounding box center [552, 412] width 573 height 359
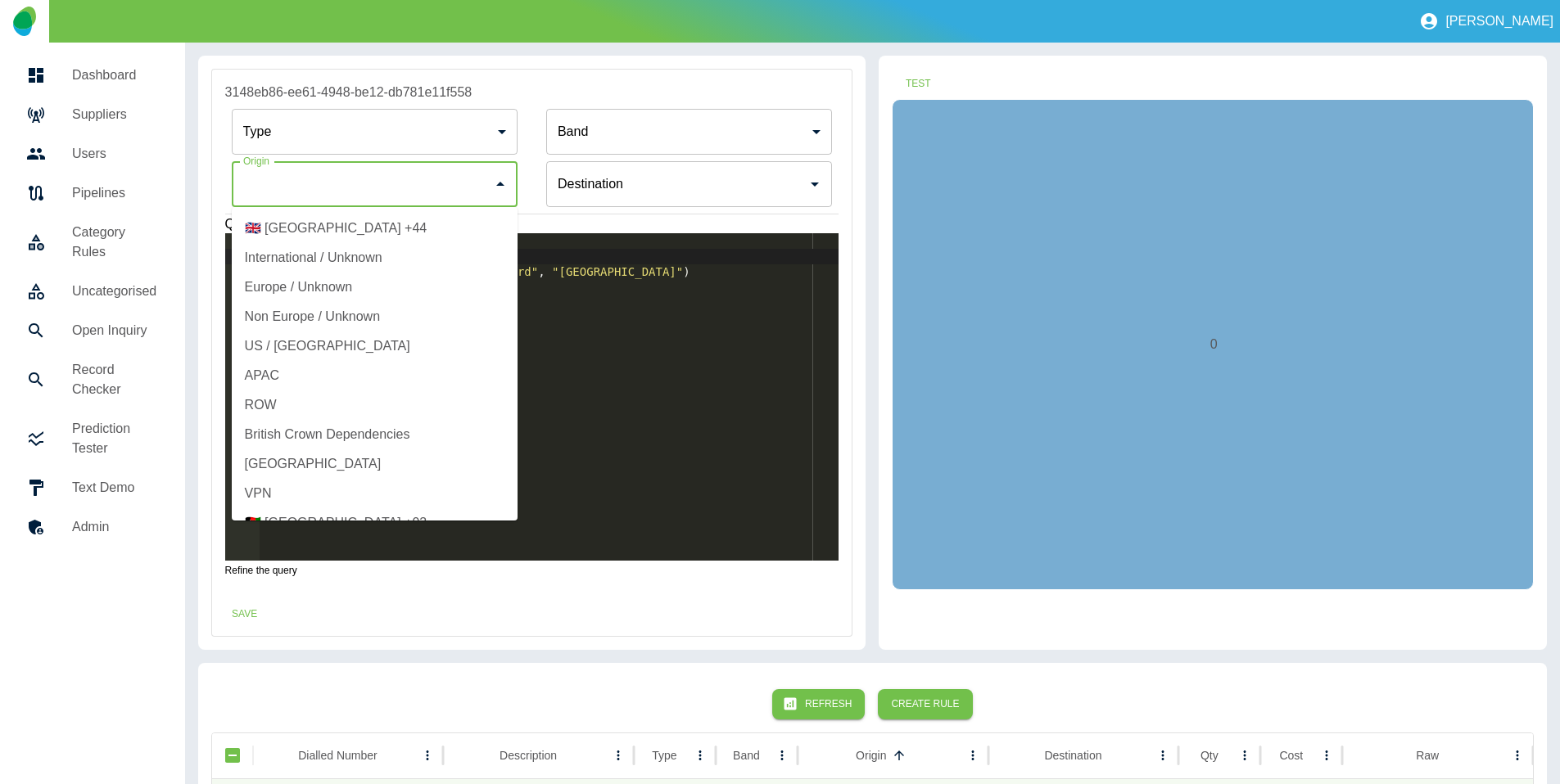
click at [364, 193] on input "Origin" at bounding box center [362, 184] width 247 height 31
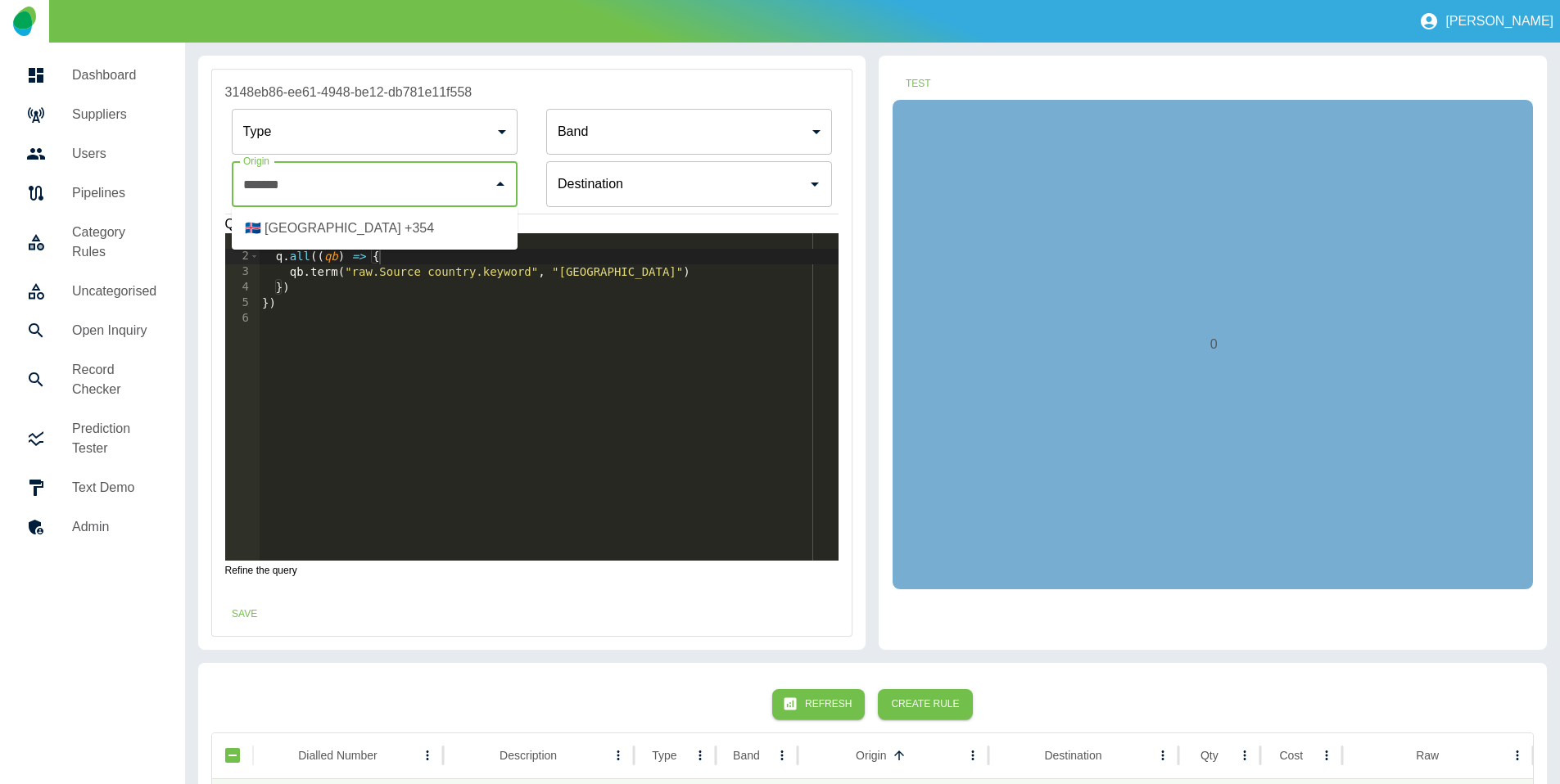
click at [363, 232] on li "🇮🇸 [GEOGRAPHIC_DATA] +354" at bounding box center [375, 228] width 286 height 29
type input "**********"
click at [915, 77] on button "Test" at bounding box center [918, 84] width 53 height 30
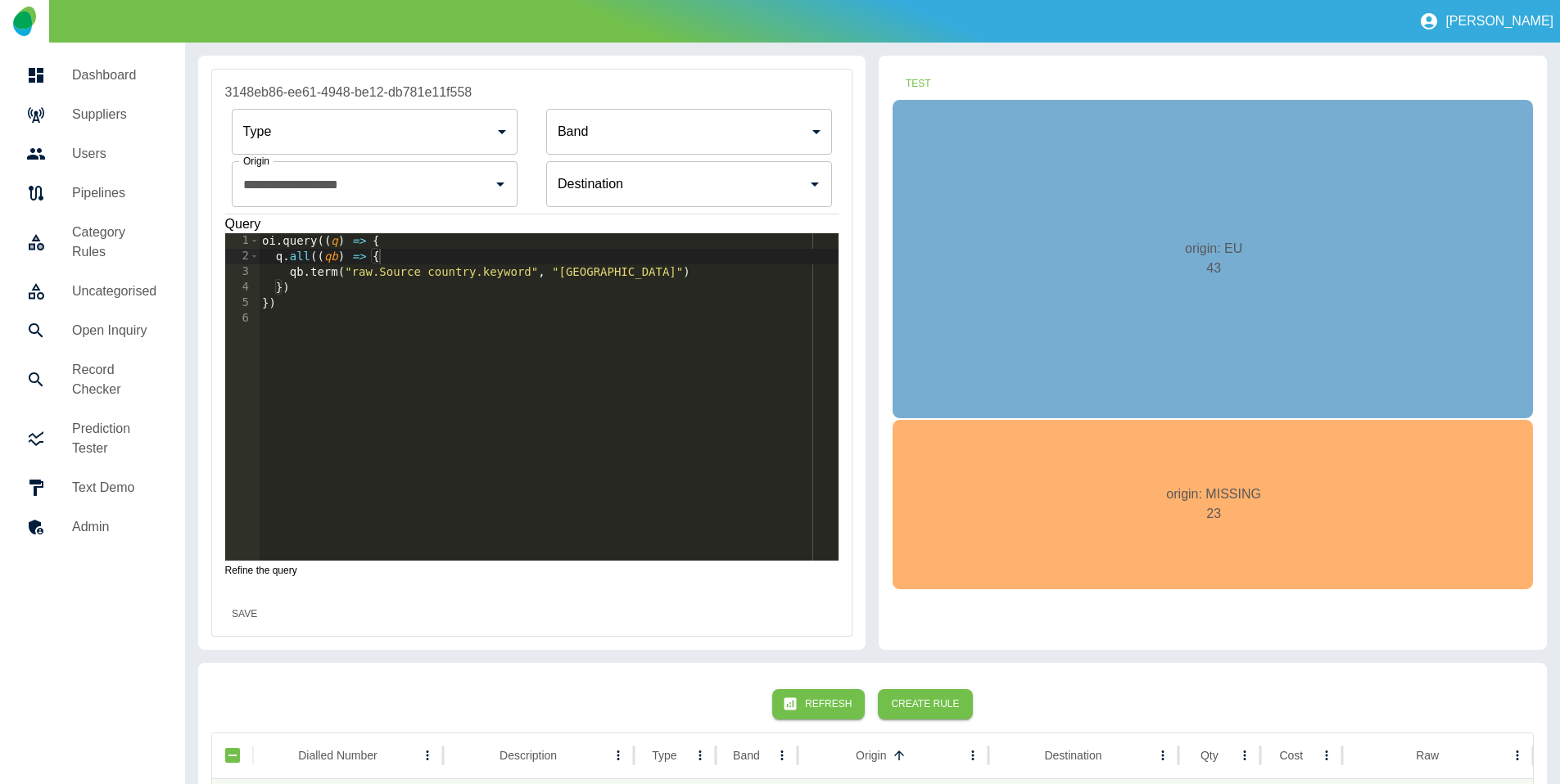
click at [230, 618] on button "Save" at bounding box center [245, 615] width 53 height 30
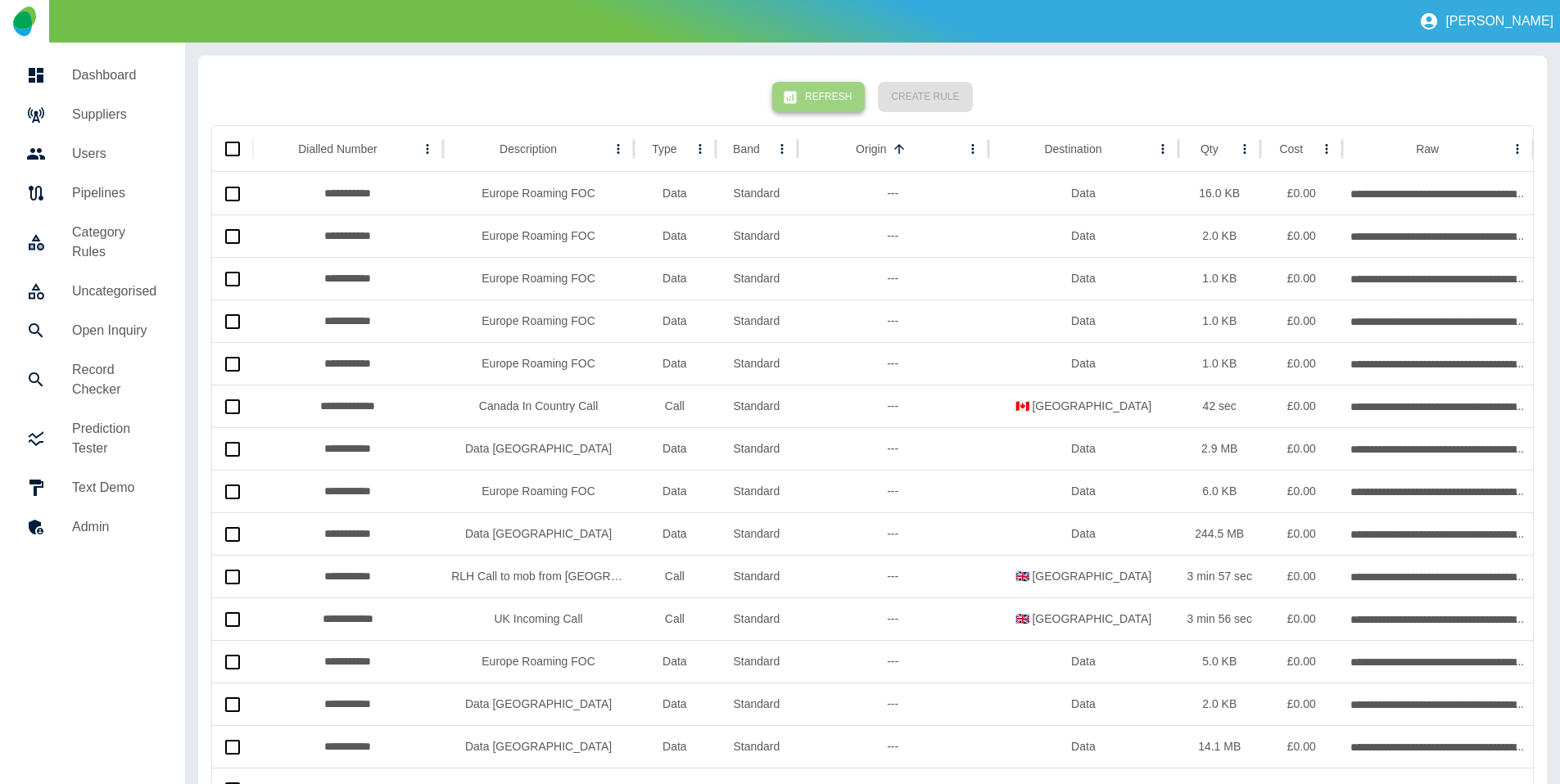
click at [840, 100] on button "Refresh" at bounding box center [818, 97] width 92 height 30
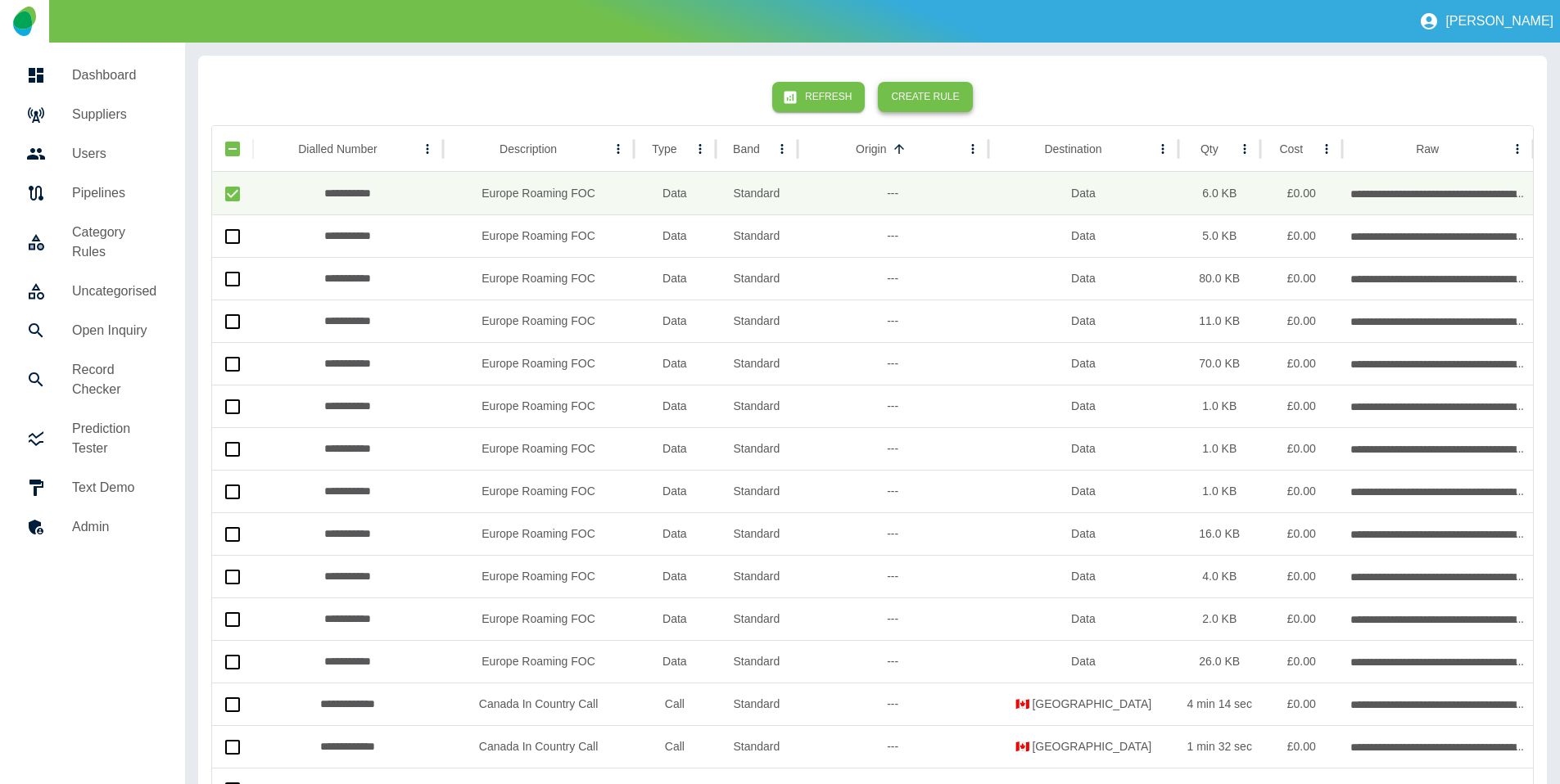
click at [903, 94] on button "Create Rule" at bounding box center [925, 97] width 94 height 30
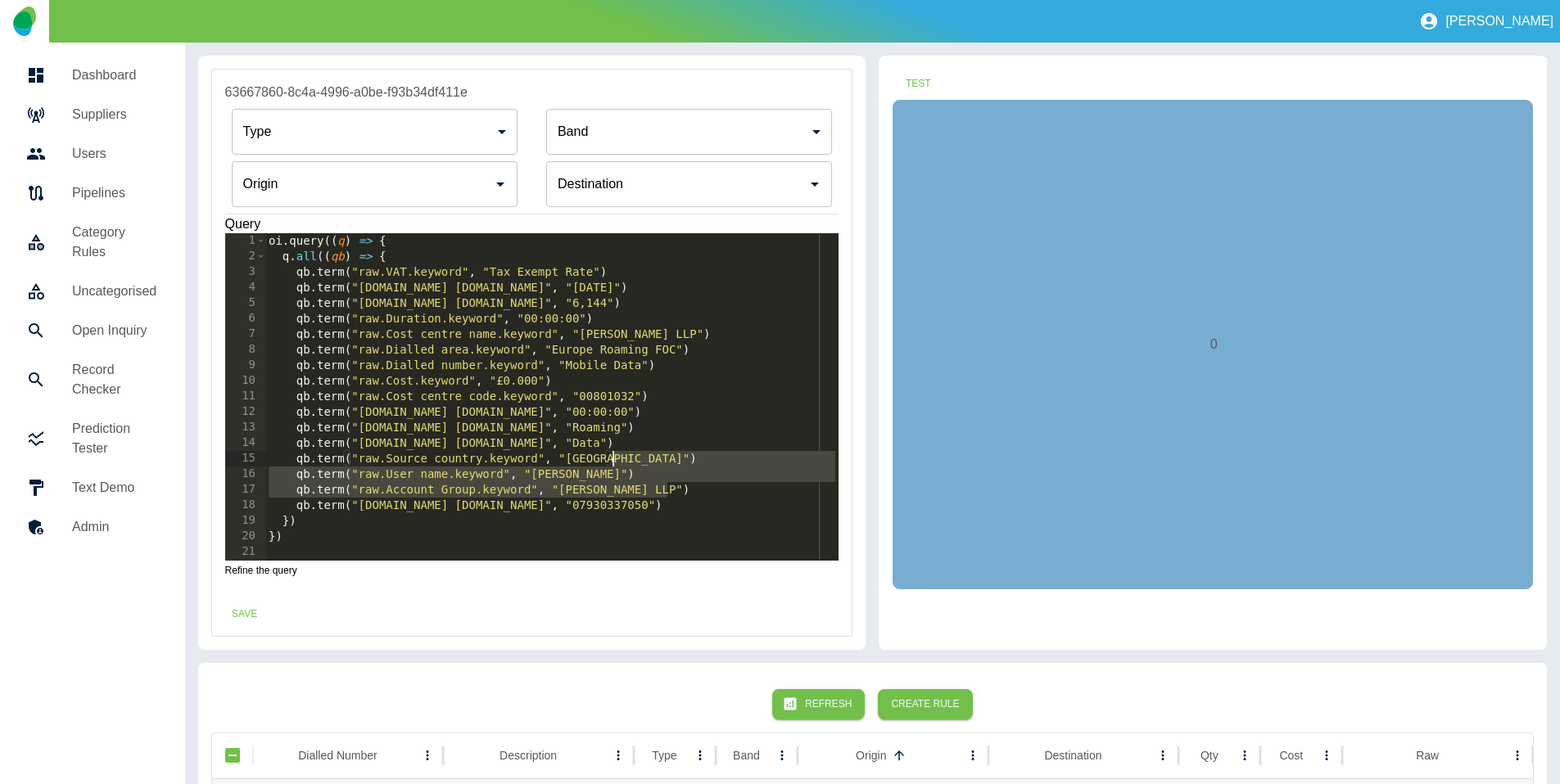
drag, startPoint x: 669, startPoint y: 496, endPoint x: 667, endPoint y: 457, distance: 39.1
click at [667, 457] on div "oi . query (( q ) => { q . all (( qb ) => { qb . term ( "raw.VAT.keyword" , "Ta…" at bounding box center [552, 412] width 573 height 359
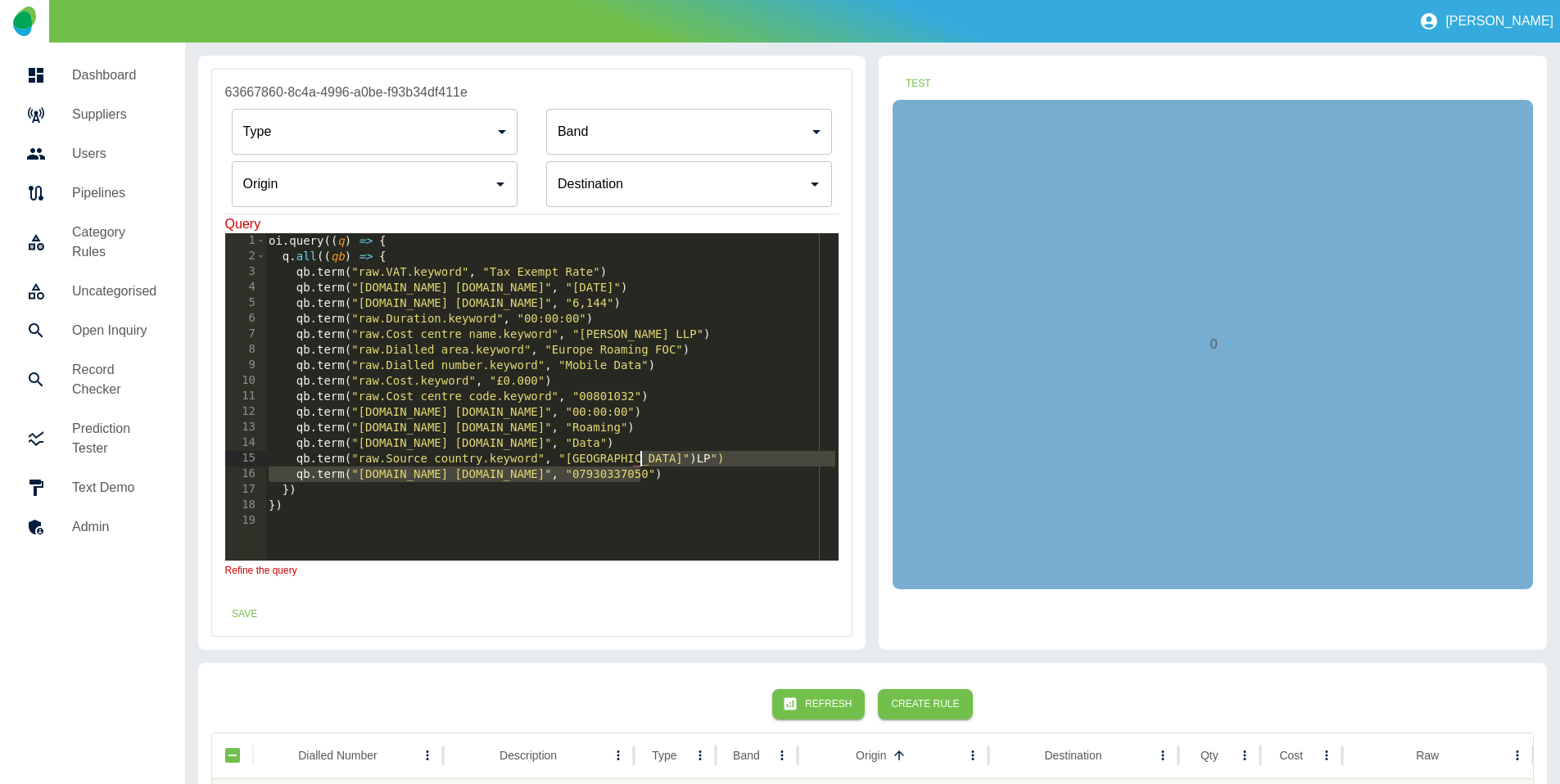
drag, startPoint x: 668, startPoint y: 479, endPoint x: 667, endPoint y: 461, distance: 18.0
click at [667, 461] on div "oi . query (( q ) => { q . all (( qb ) => { qb . term ( "raw.VAT.keyword" , "Ta…" at bounding box center [552, 412] width 573 height 359
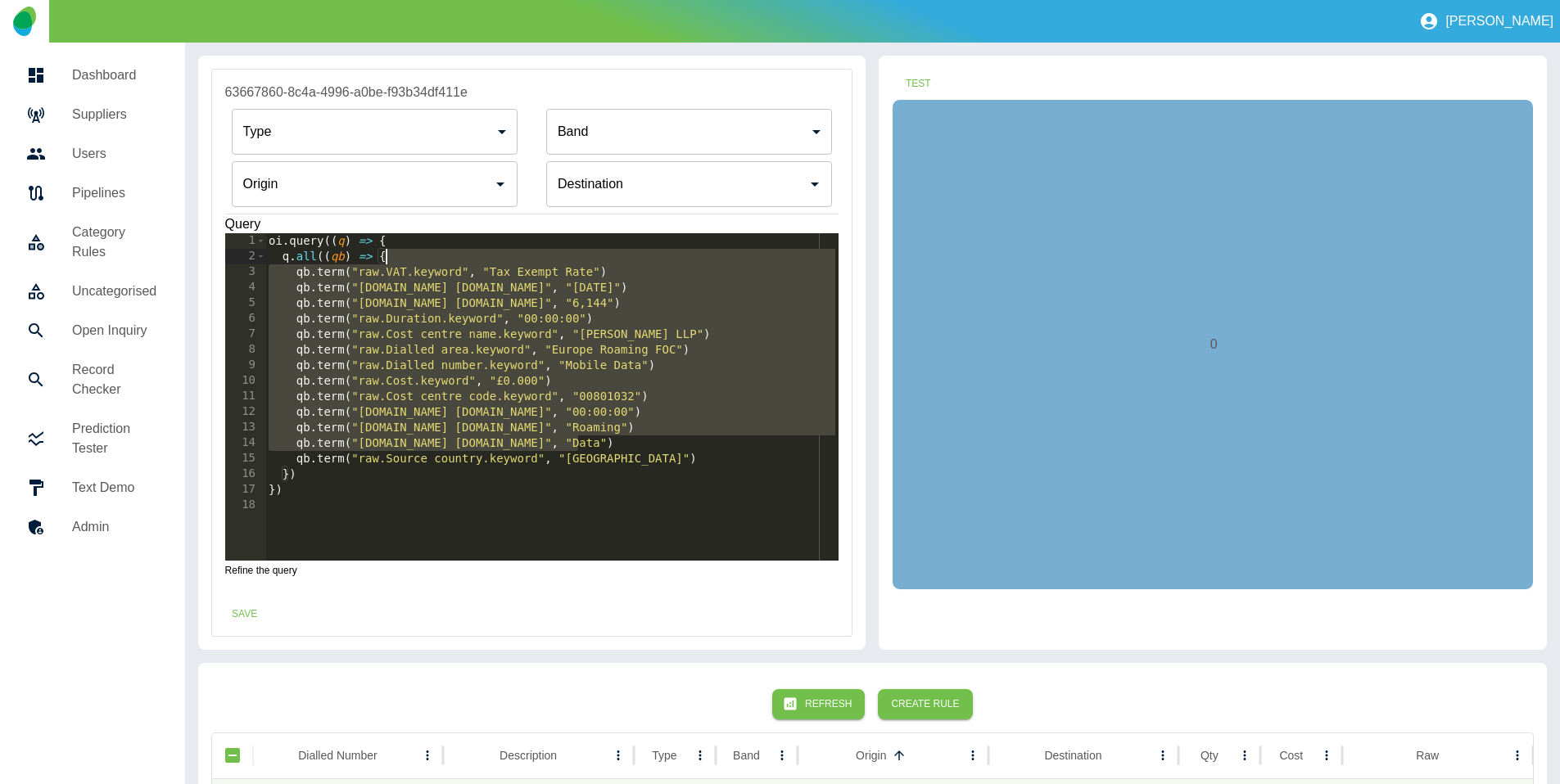
drag, startPoint x: 647, startPoint y: 440, endPoint x: 621, endPoint y: 263, distance: 178.9
click at [621, 263] on div "oi . query (( q ) => { q . all (( qb ) => { qb . term ( "raw.VAT.keyword" , "Ta…" at bounding box center [552, 412] width 573 height 359
type textarea "**********"
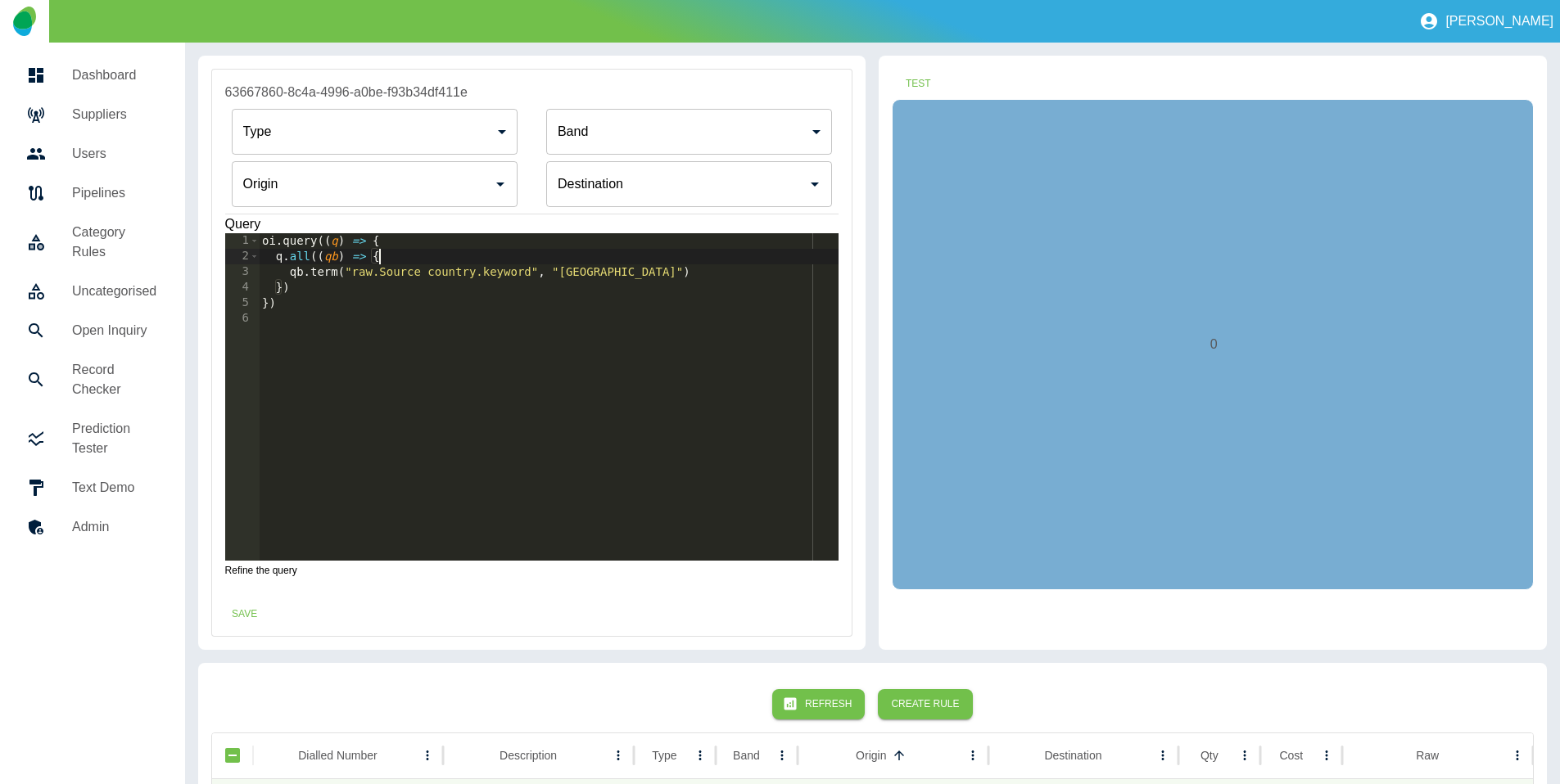
scroll to position [1, 0]
click at [324, 189] on input "Origin" at bounding box center [362, 183] width 247 height 31
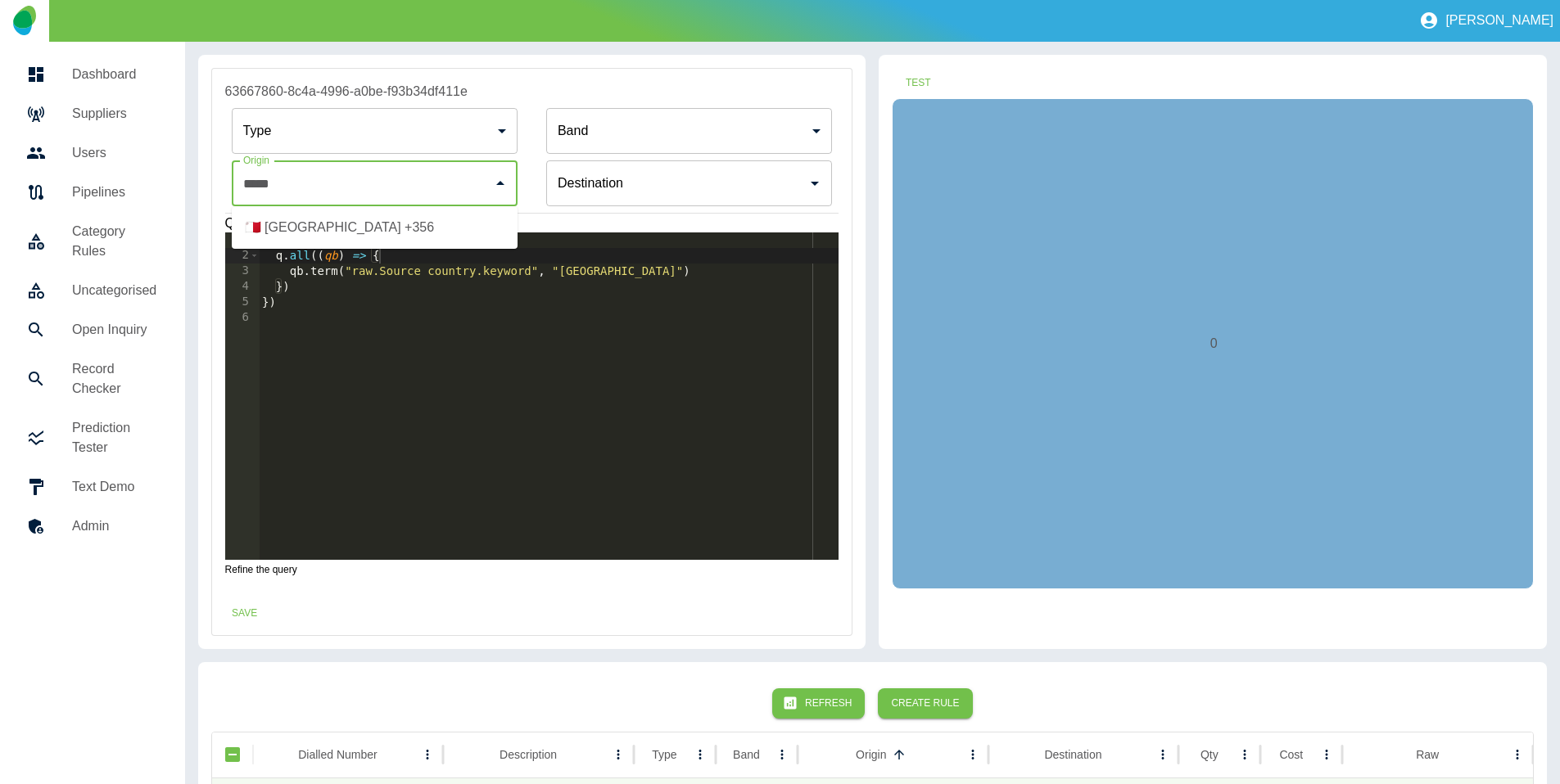
click at [331, 224] on li "🇲🇹 [GEOGRAPHIC_DATA] +356" at bounding box center [375, 227] width 286 height 29
type input "**********"
click at [914, 78] on button "Test" at bounding box center [918, 83] width 53 height 30
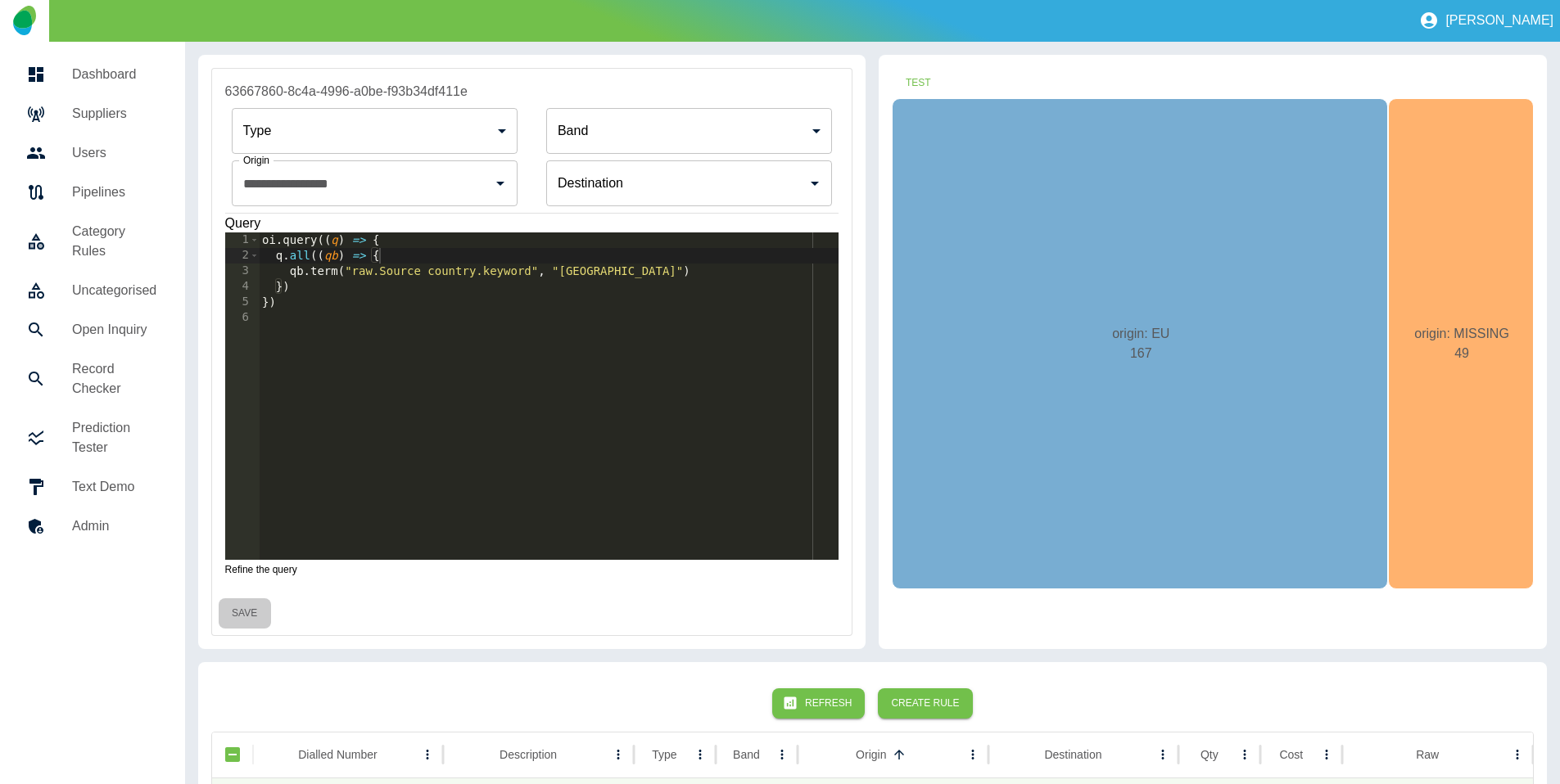
click at [244, 614] on button "Save" at bounding box center [245, 614] width 53 height 30
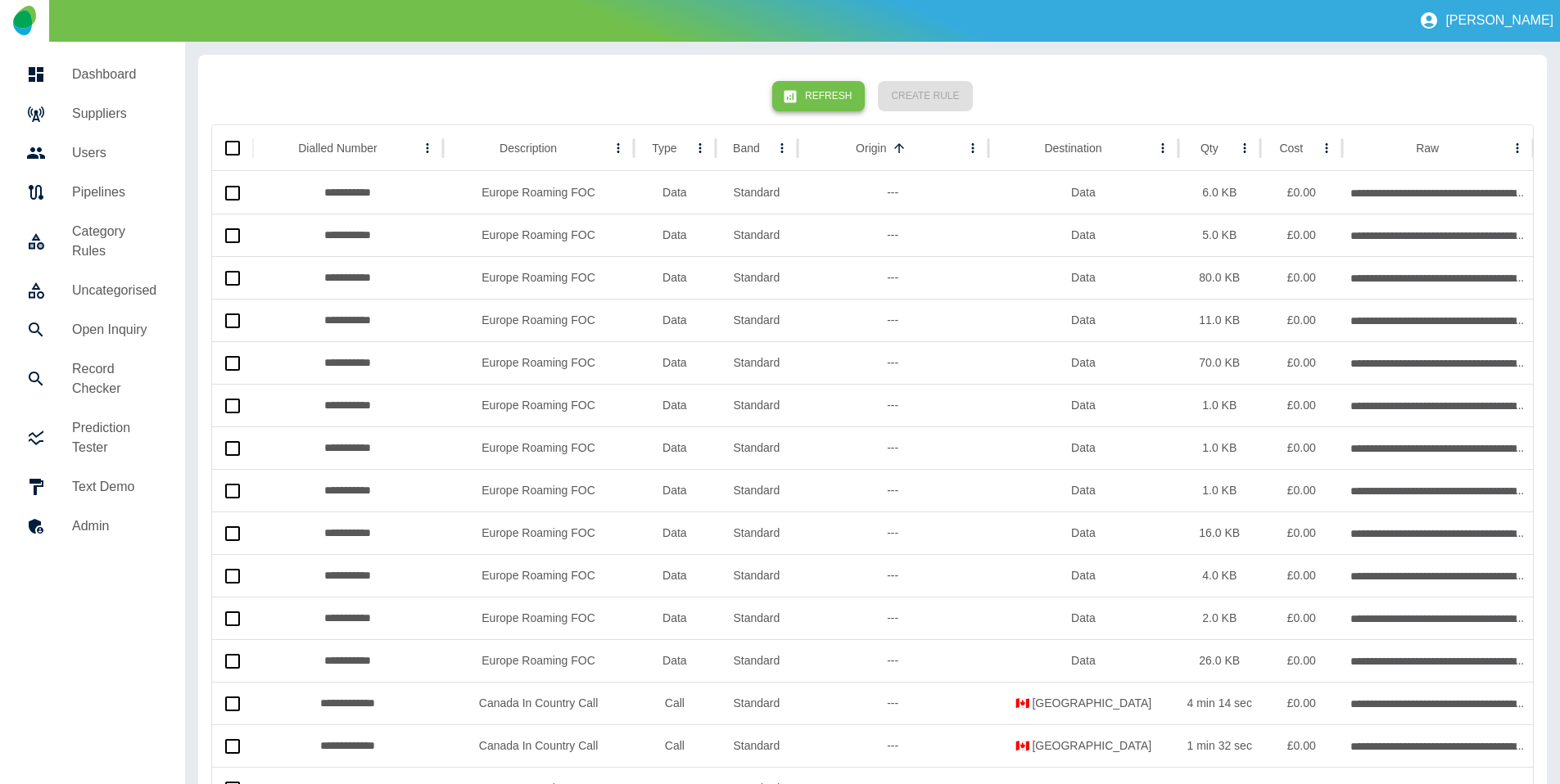
click at [795, 89] on icon "button" at bounding box center [790, 96] width 16 height 16
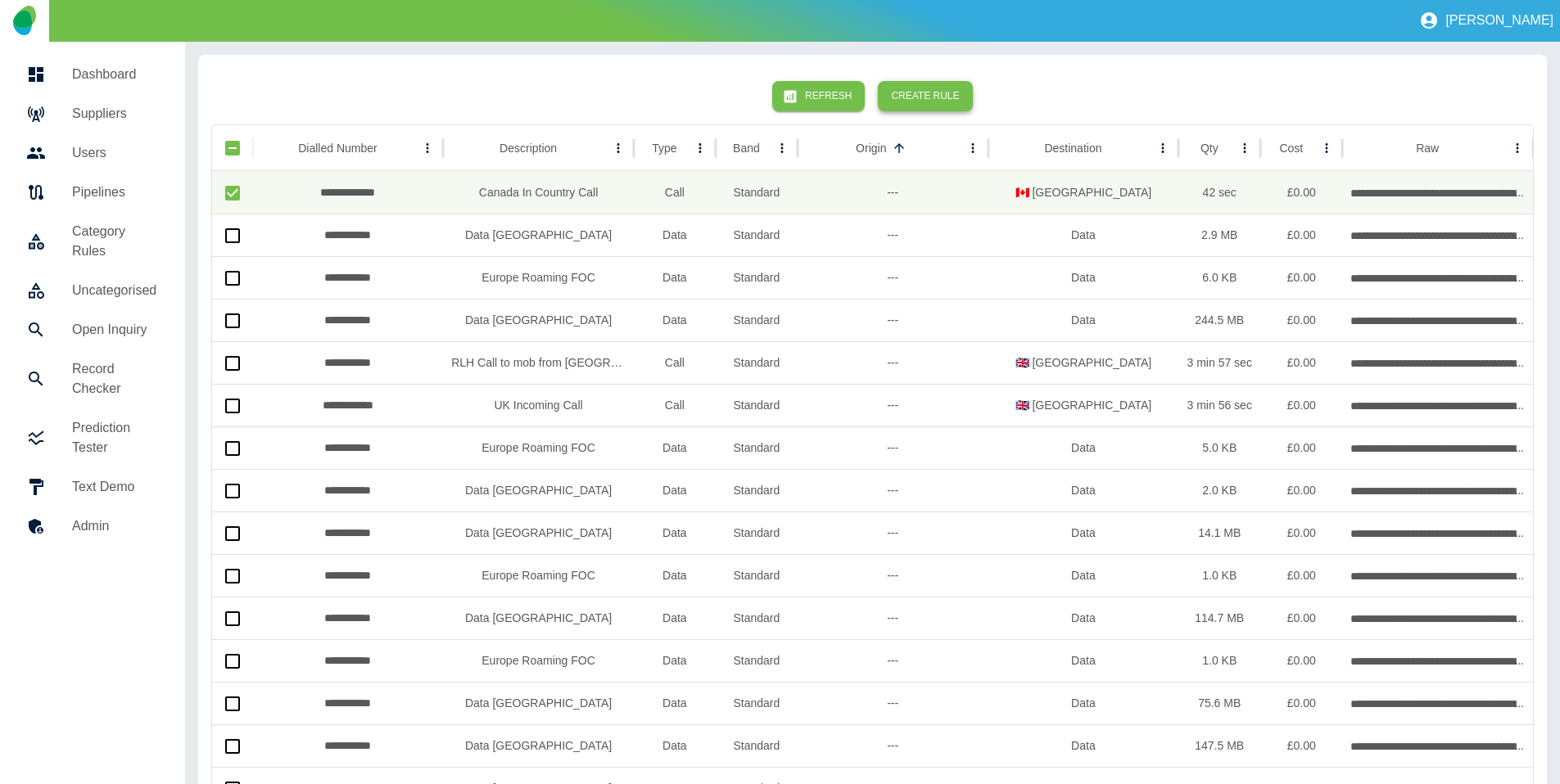
click at [939, 92] on button "Create Rule" at bounding box center [925, 96] width 94 height 30
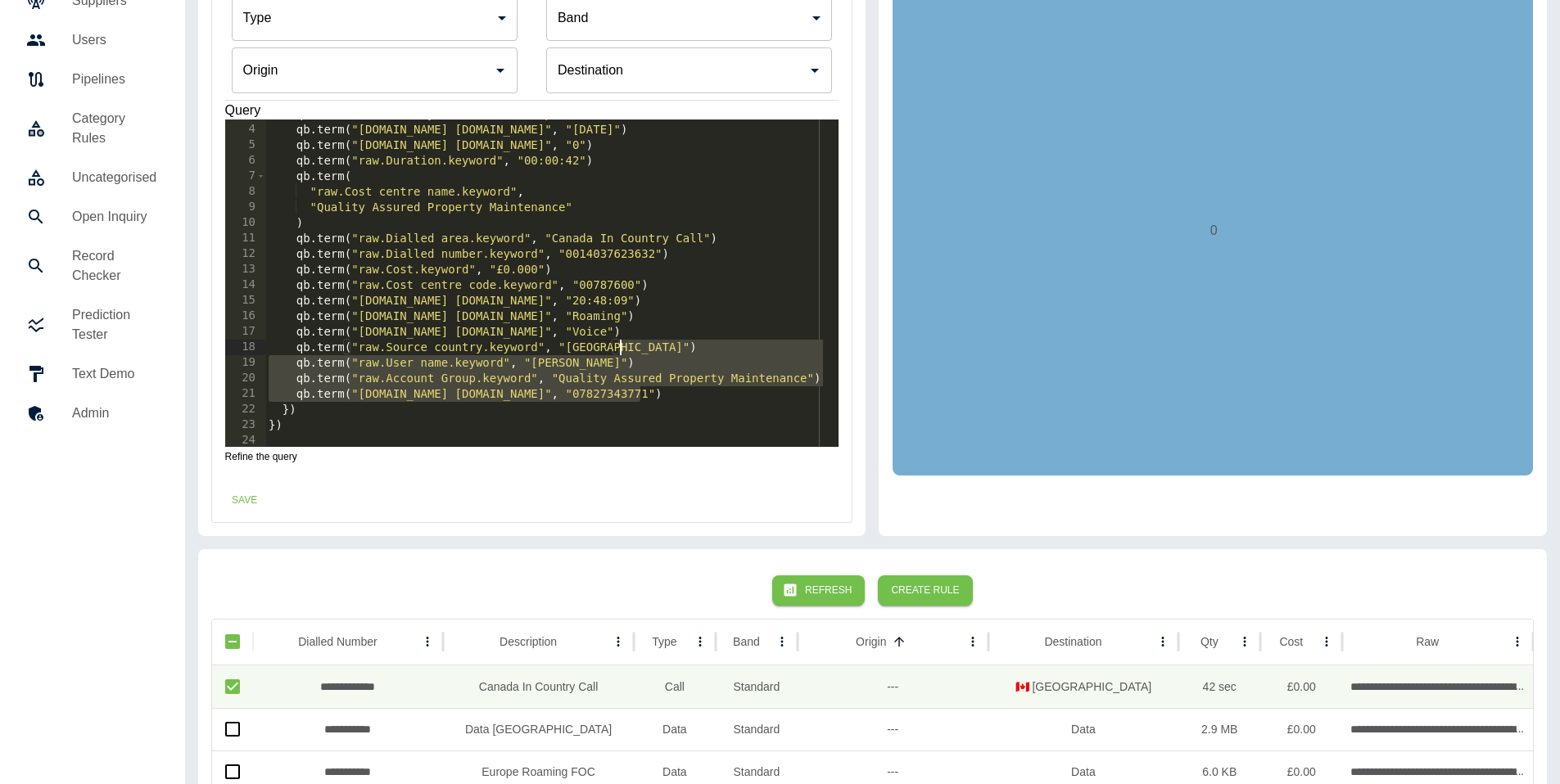
scroll to position [40, 0]
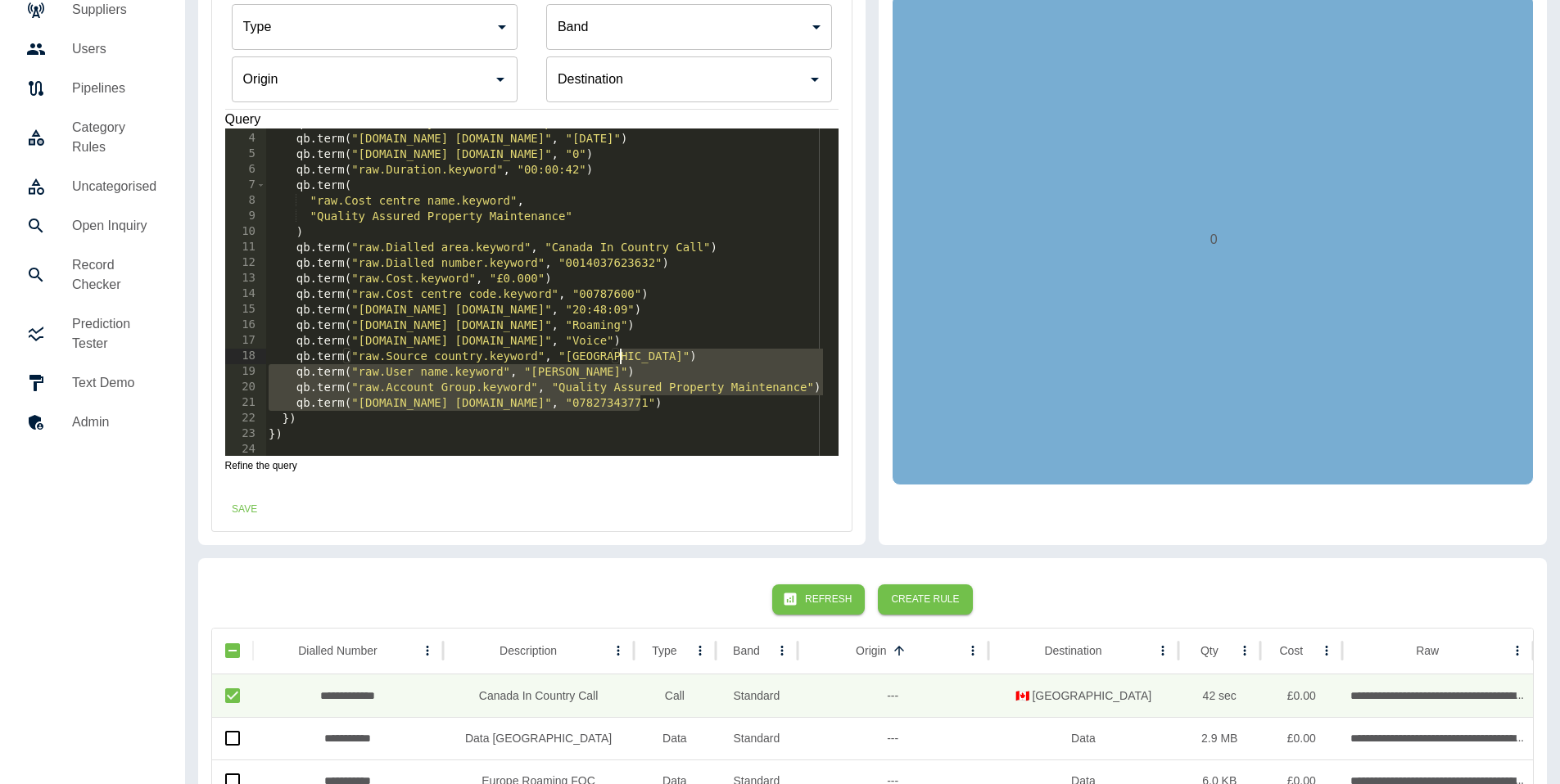
drag, startPoint x: 652, startPoint y: 391, endPoint x: 658, endPoint y: 344, distance: 47.4
click at [658, 344] on div "qb . term ( "raw.VAT.keyword" , "Tax Exempt Rate" ) qb . term ( "[DOMAIN_NAME] …" at bounding box center [546, 295] width 561 height 359
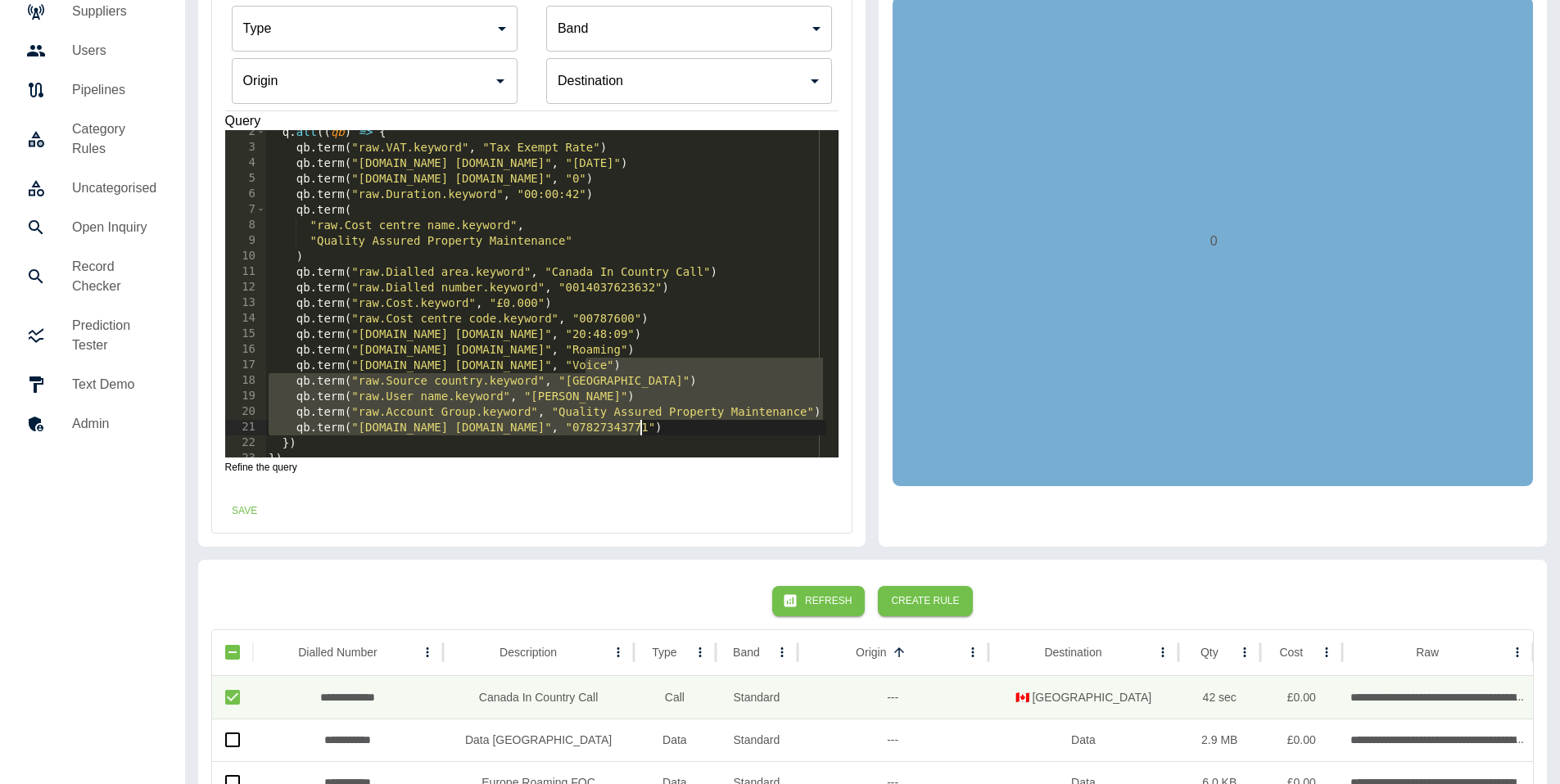
scroll to position [24, 0]
click at [652, 422] on div "q . all (( qb ) => { qb . term ( "raw.VAT.keyword" , "Tax Exempt Rate" ) qb . t…" at bounding box center [546, 300] width 561 height 359
drag, startPoint x: 651, startPoint y: 398, endPoint x: 649, endPoint y: 377, distance: 21.1
click at [649, 377] on div "q . all (( qb ) => { qb . term ( "raw.VAT.keyword" , "Tax Exempt Rate" ) qb . t…" at bounding box center [546, 300] width 561 height 359
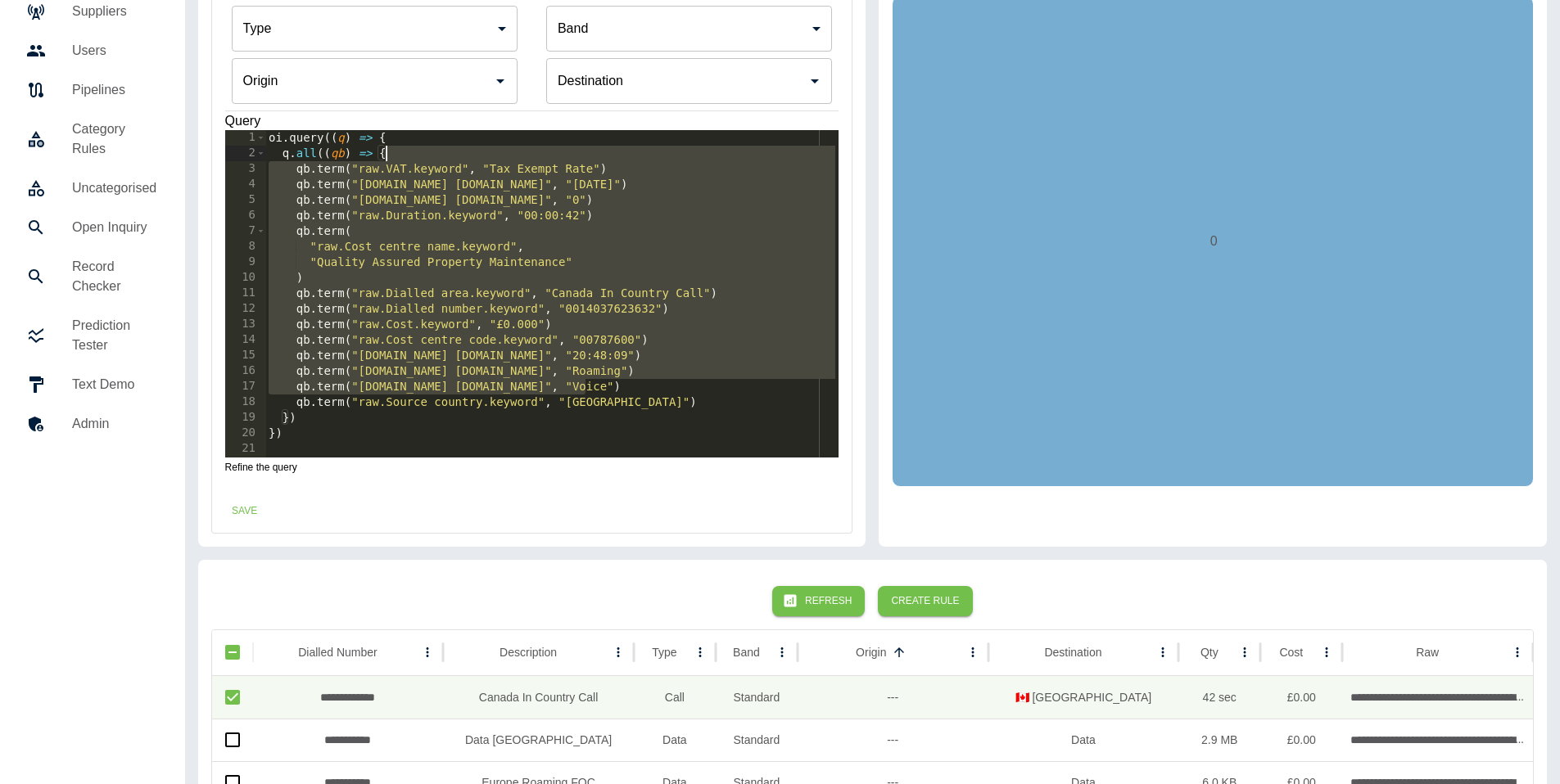
drag, startPoint x: 619, startPoint y: 382, endPoint x: 626, endPoint y: 149, distance: 233.1
click at [626, 149] on div "oi . query (( q ) => { q . all (( qb ) => { qb . term ( "raw.VAT.keyword" , "Ta…" at bounding box center [552, 309] width 573 height 359
type textarea "**********"
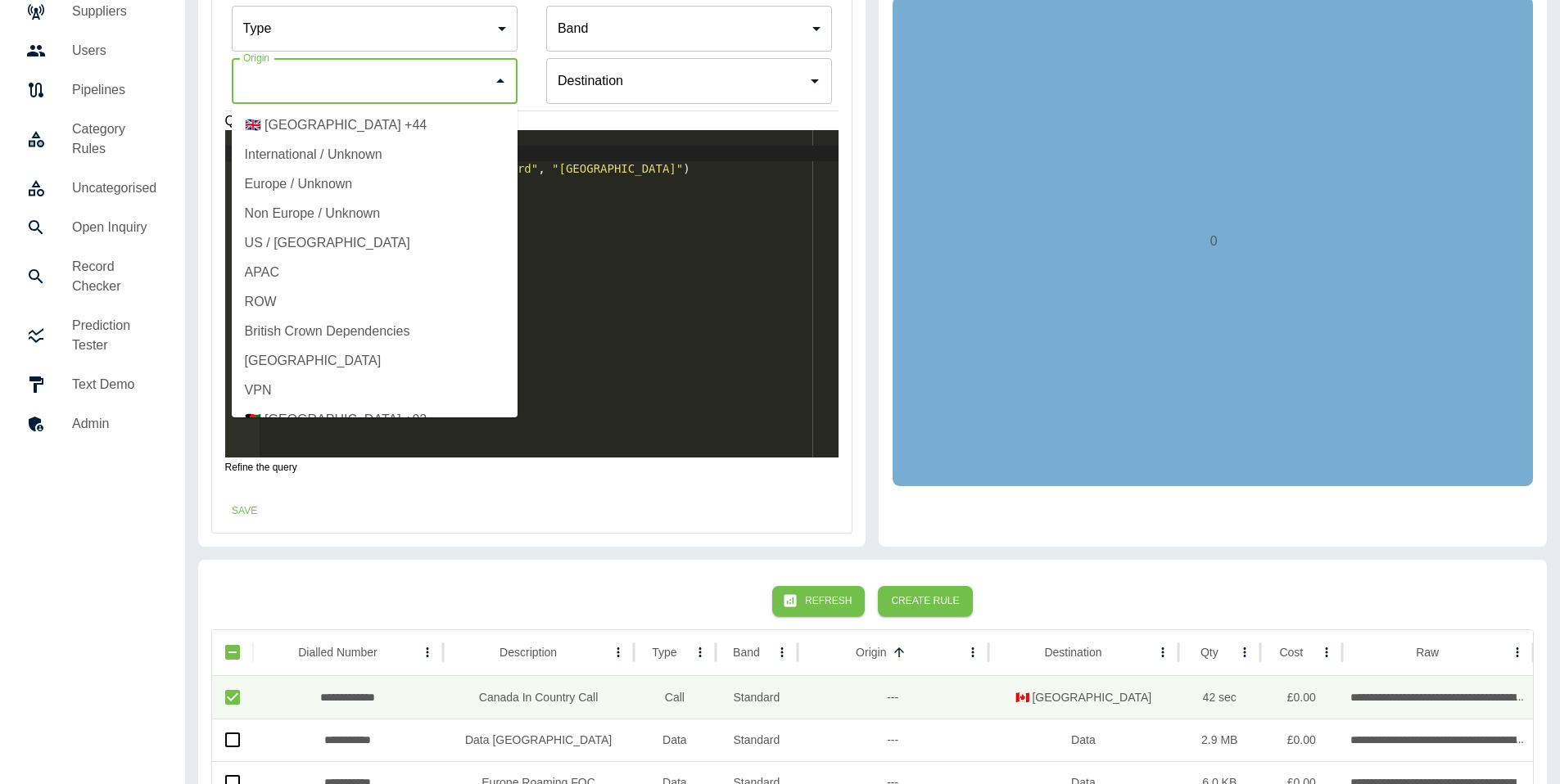
click at [358, 90] on input "Origin" at bounding box center [362, 81] width 247 height 31
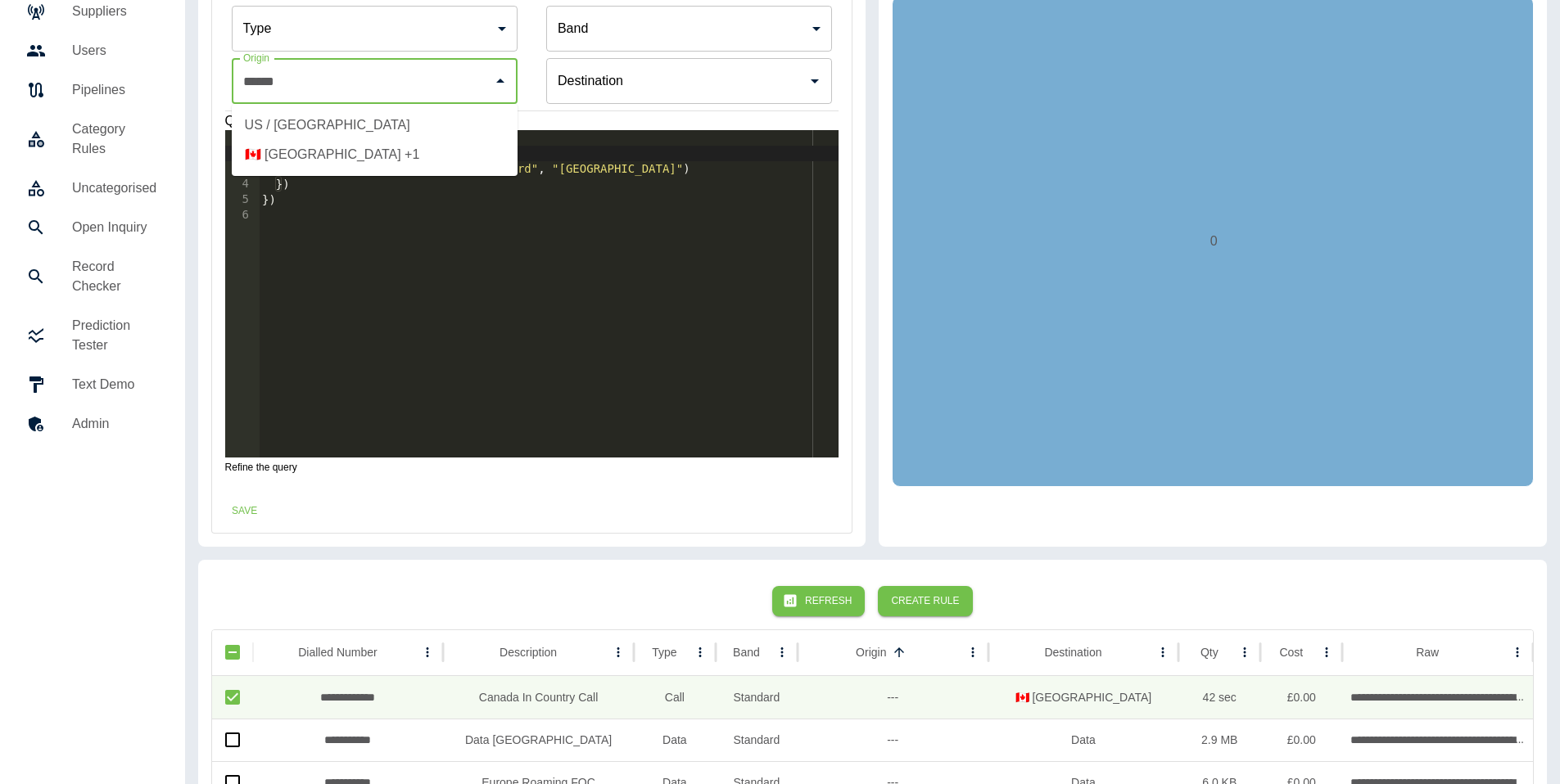
click at [403, 158] on li "🇨🇦 [GEOGRAPHIC_DATA] +1" at bounding box center [375, 154] width 286 height 29
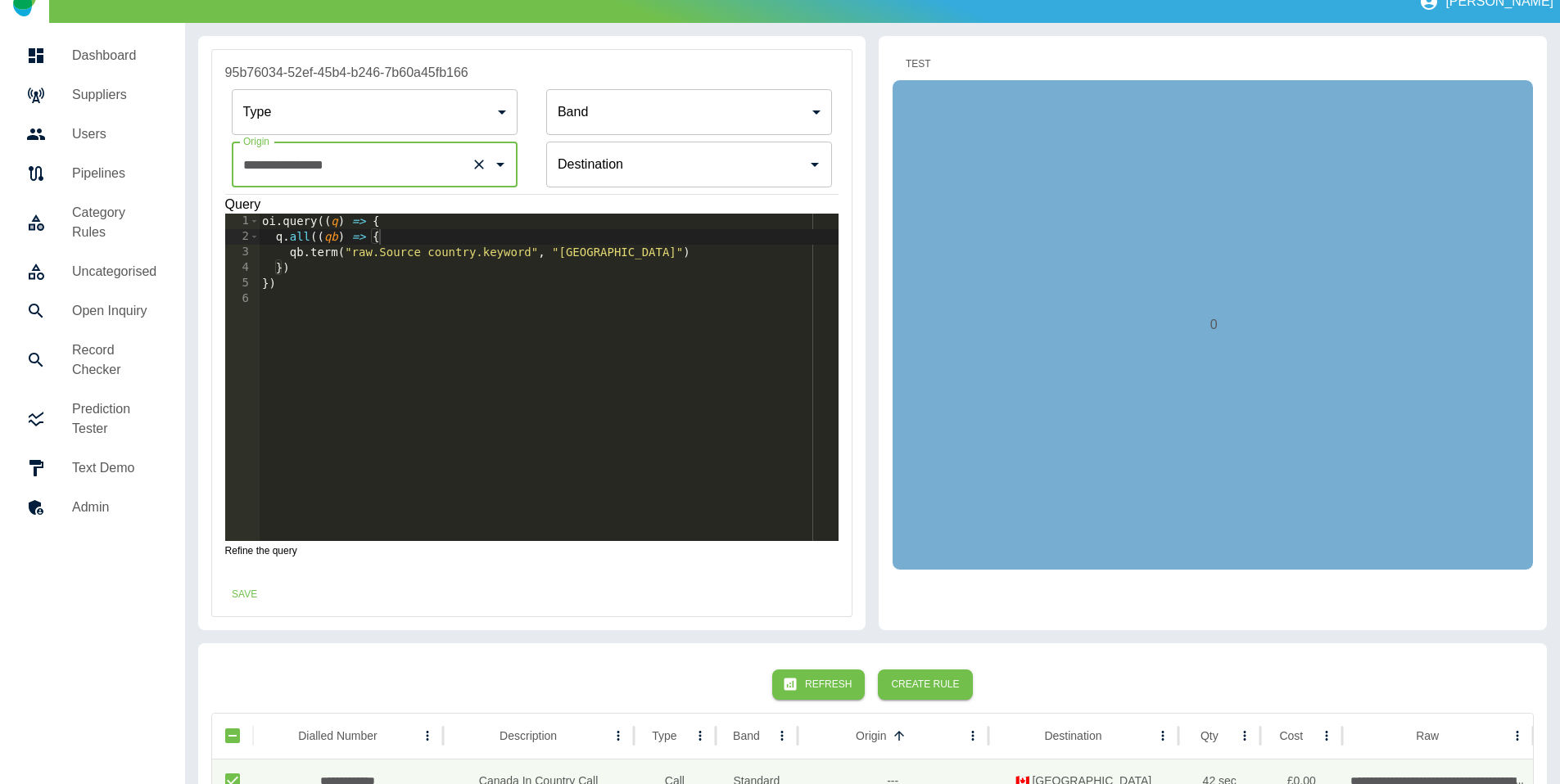
scroll to position [0, 0]
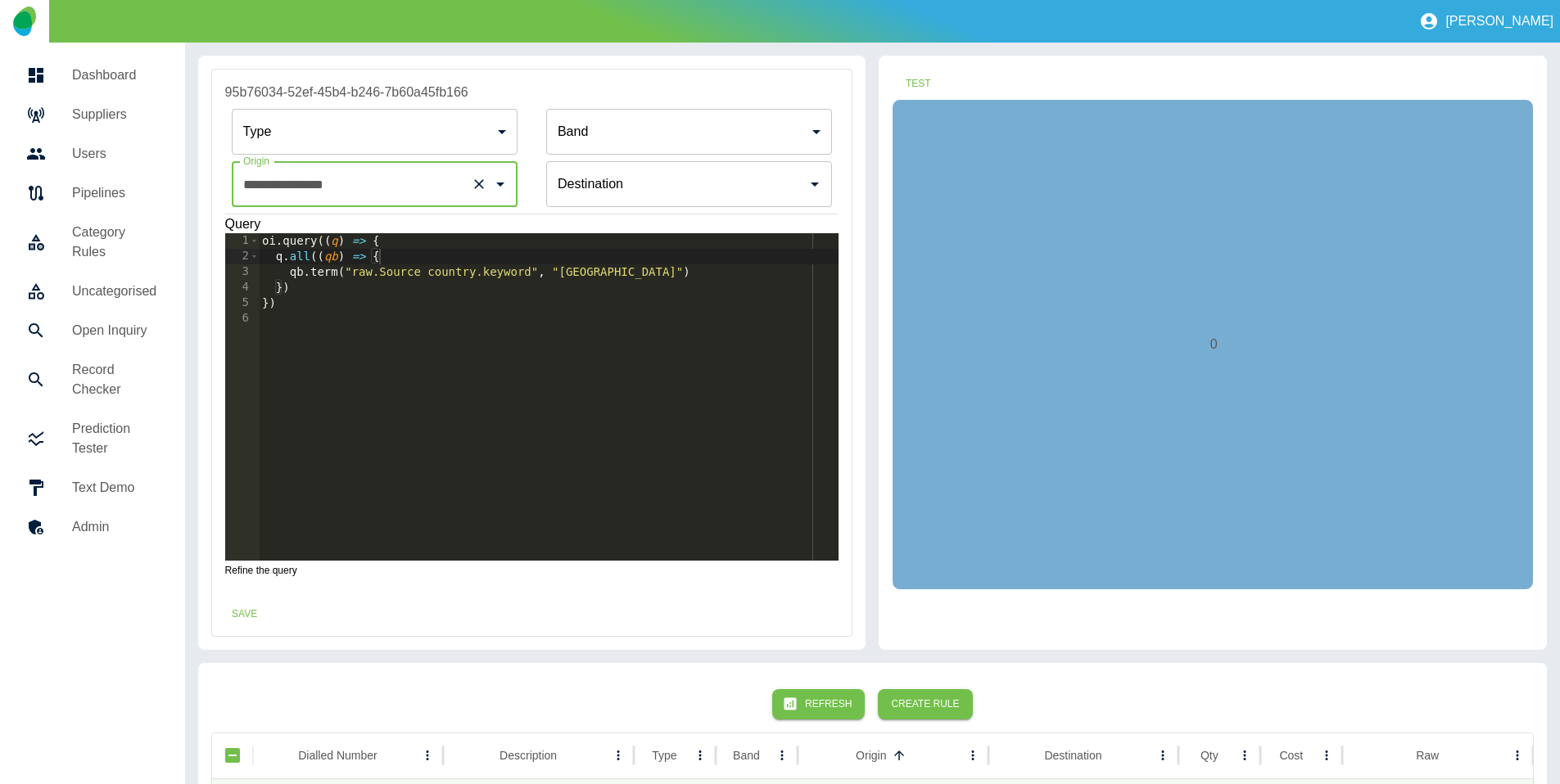
type input "**********"
drag, startPoint x: 890, startPoint y: 88, endPoint x: 907, endPoint y: 88, distance: 17.0
click at [891, 88] on div "Test 0" at bounding box center [1213, 352] width 668 height 594
click at [907, 88] on button "Test" at bounding box center [918, 84] width 53 height 30
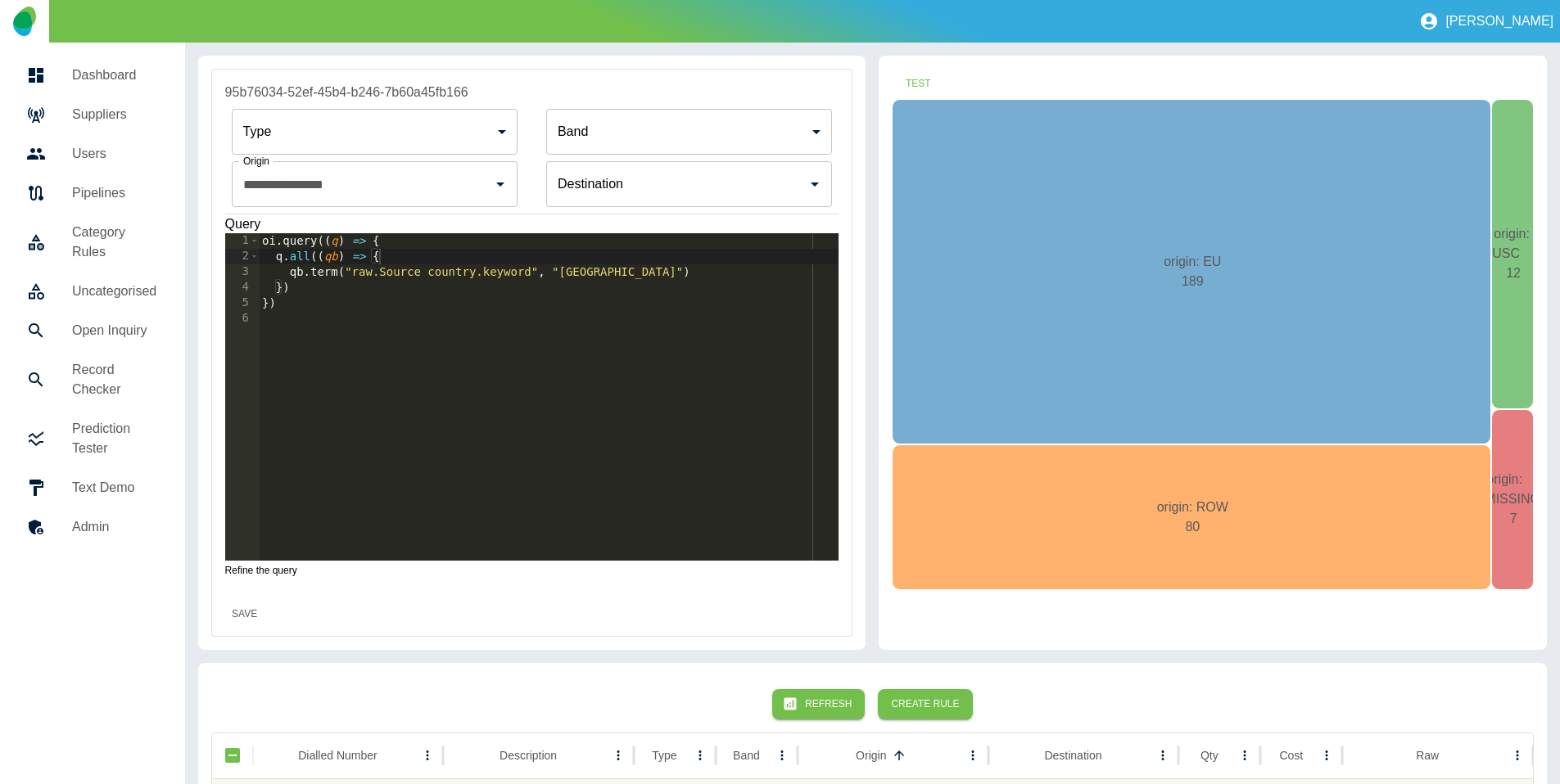
click at [246, 619] on button "Save" at bounding box center [245, 615] width 53 height 30
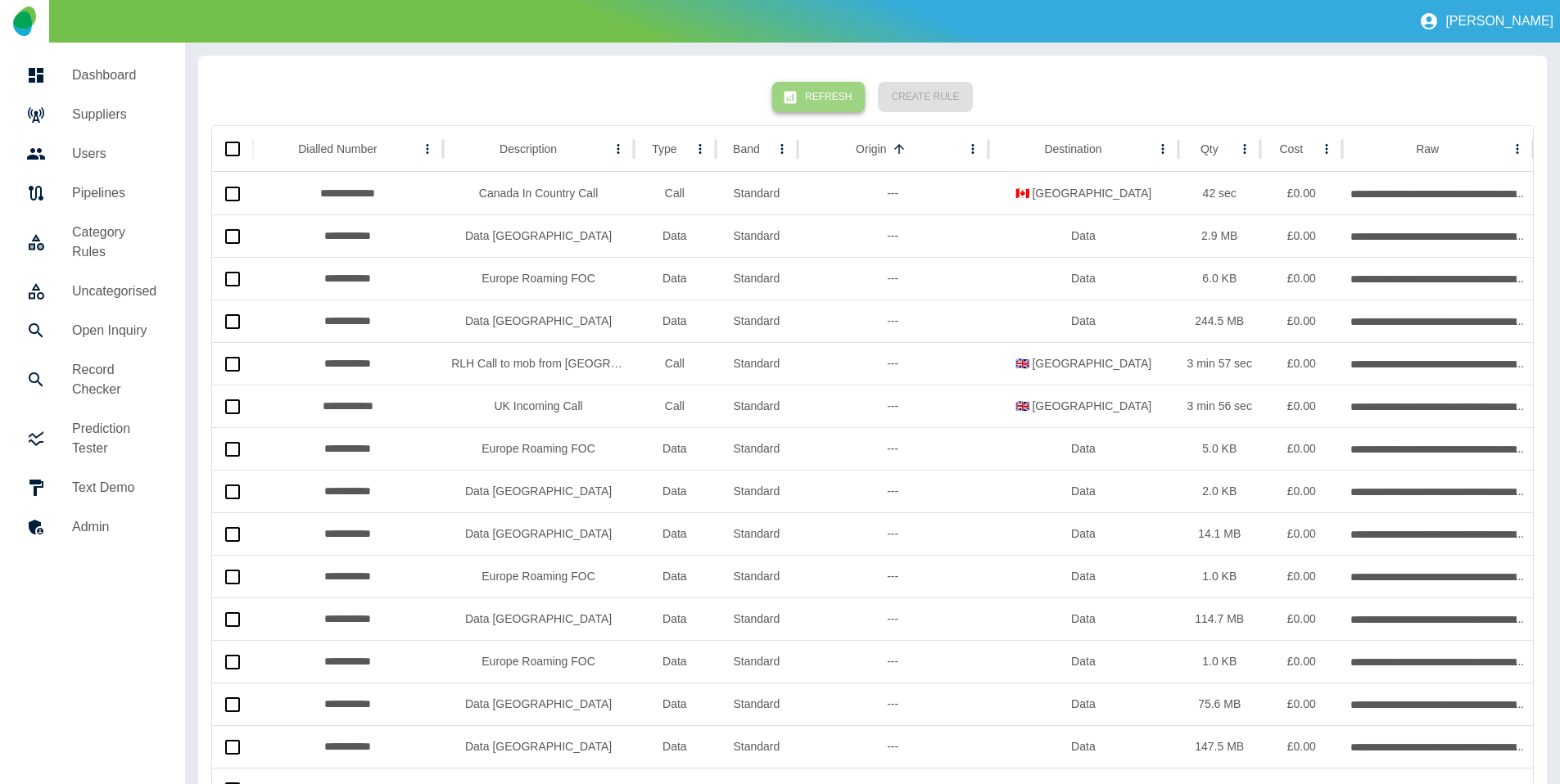
click at [826, 94] on button "Refresh" at bounding box center [818, 97] width 92 height 30
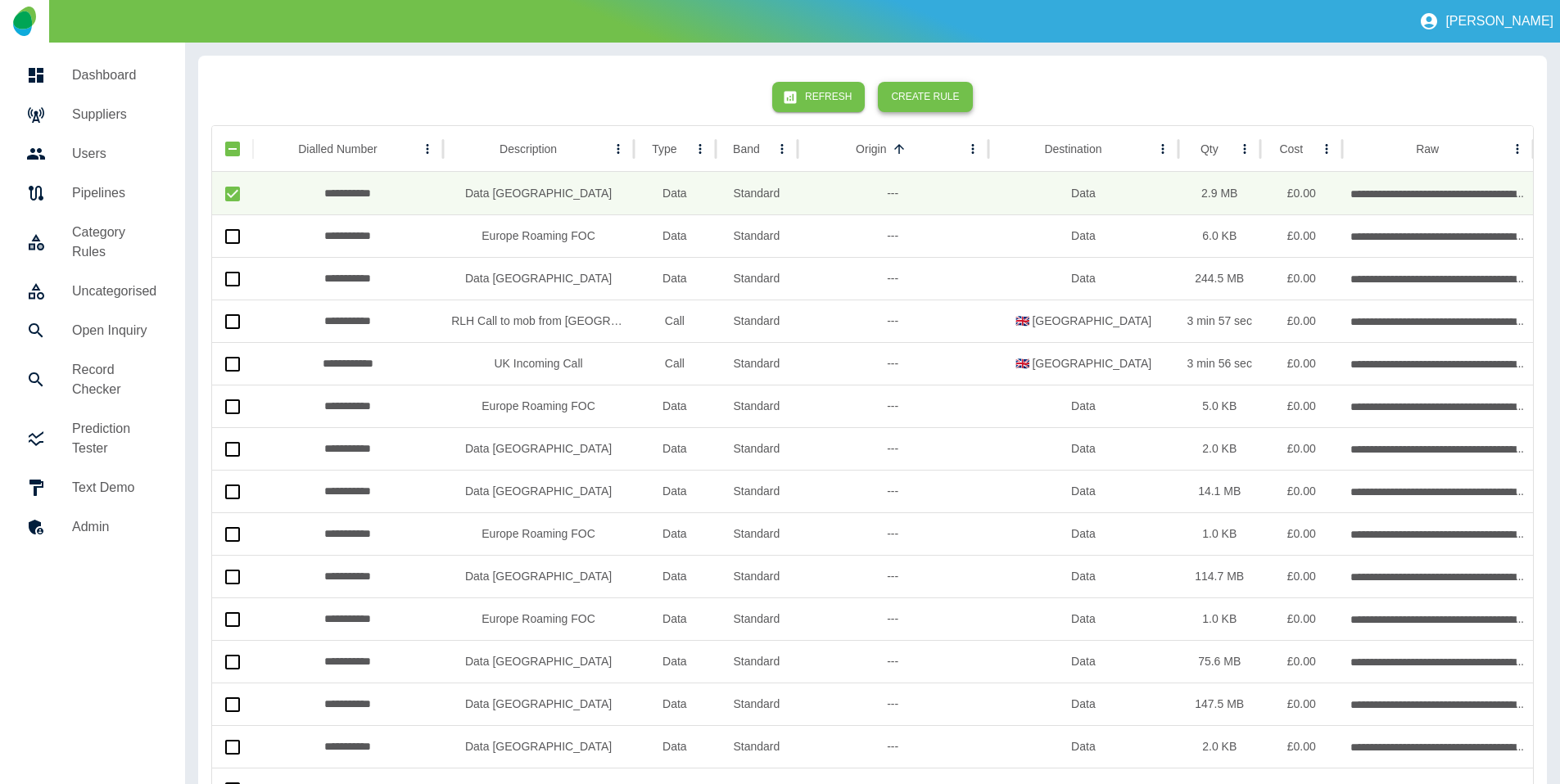
click at [934, 95] on button "Create Rule" at bounding box center [925, 97] width 94 height 30
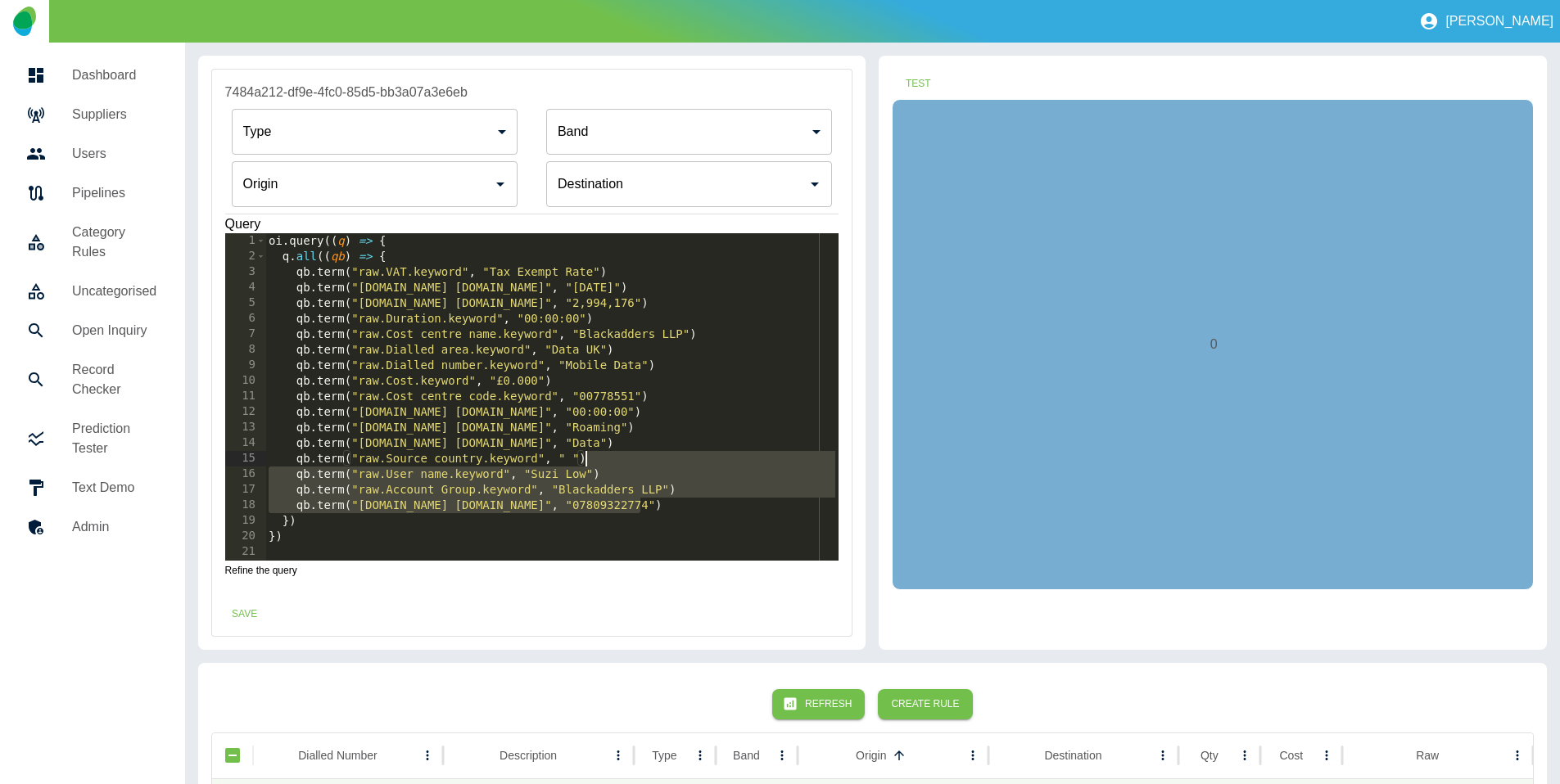
drag, startPoint x: 658, startPoint y: 500, endPoint x: 657, endPoint y: 453, distance: 47.0
click at [657, 453] on div "oi . query (( q ) => { q . all (( qb ) => { qb . term ( "raw.VAT.keyword" , "Ta…" at bounding box center [552, 412] width 573 height 359
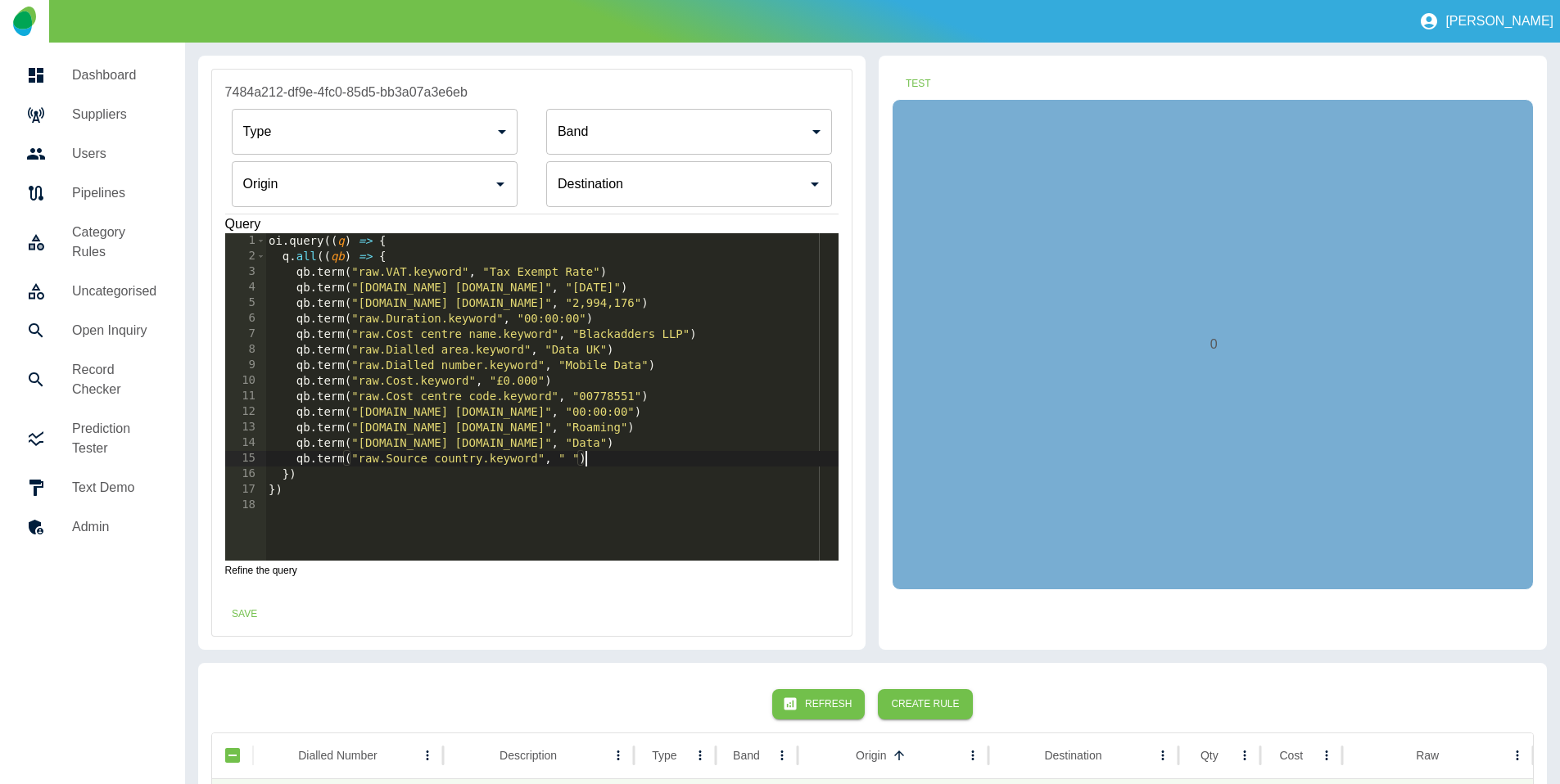
scroll to position [3, 0]
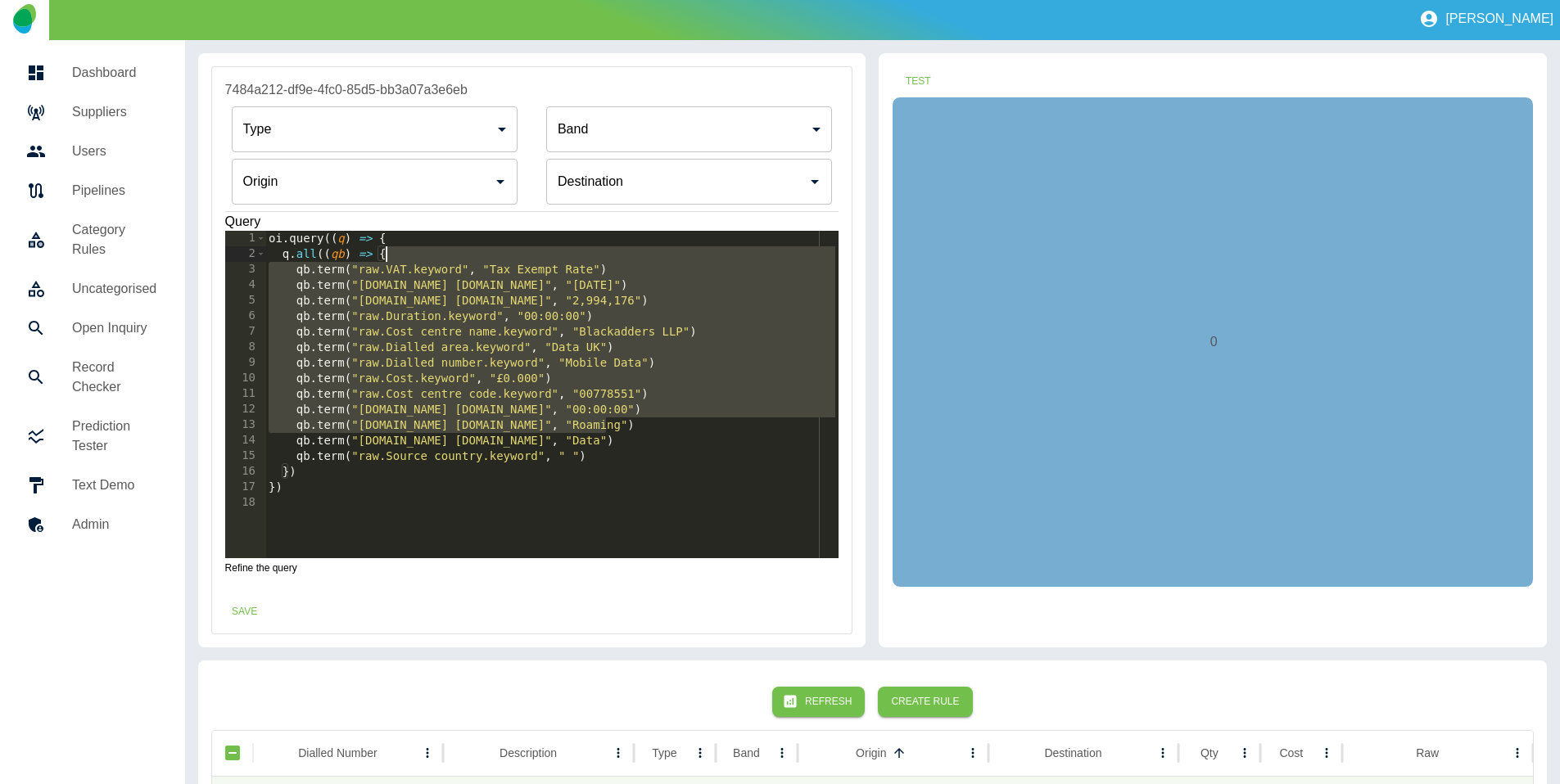
drag, startPoint x: 606, startPoint y: 434, endPoint x: 568, endPoint y: 248, distance: 189.8
click at [568, 248] on div "oi . query (( q ) => { q . all (( qb ) => { qb . term ( "raw.VAT.keyword" , "Ta…" at bounding box center [552, 409] width 573 height 359
click at [594, 442] on div "oi . query (( q ) => { q . all (( qb ) => { qb . term ( "raw.VAT.keyword" , "Ta…" at bounding box center [552, 409] width 573 height 359
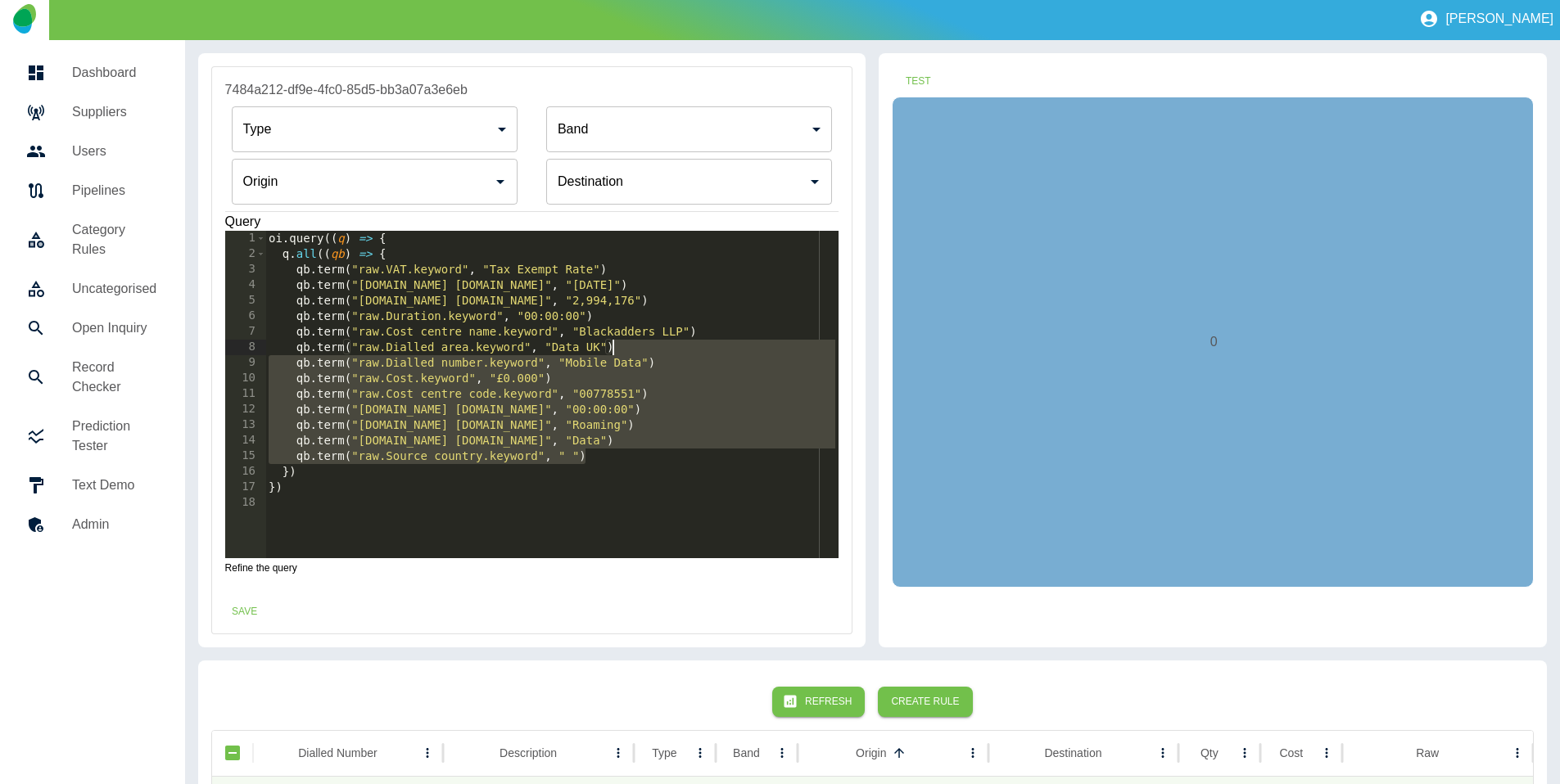
drag, startPoint x: 608, startPoint y: 452, endPoint x: 651, endPoint y: 344, distance: 116.2
click at [651, 344] on div "oi . query (( q ) => { q . all (( qb ) => { qb . term ( "raw.VAT.keyword" , "Ta…" at bounding box center [552, 409] width 573 height 359
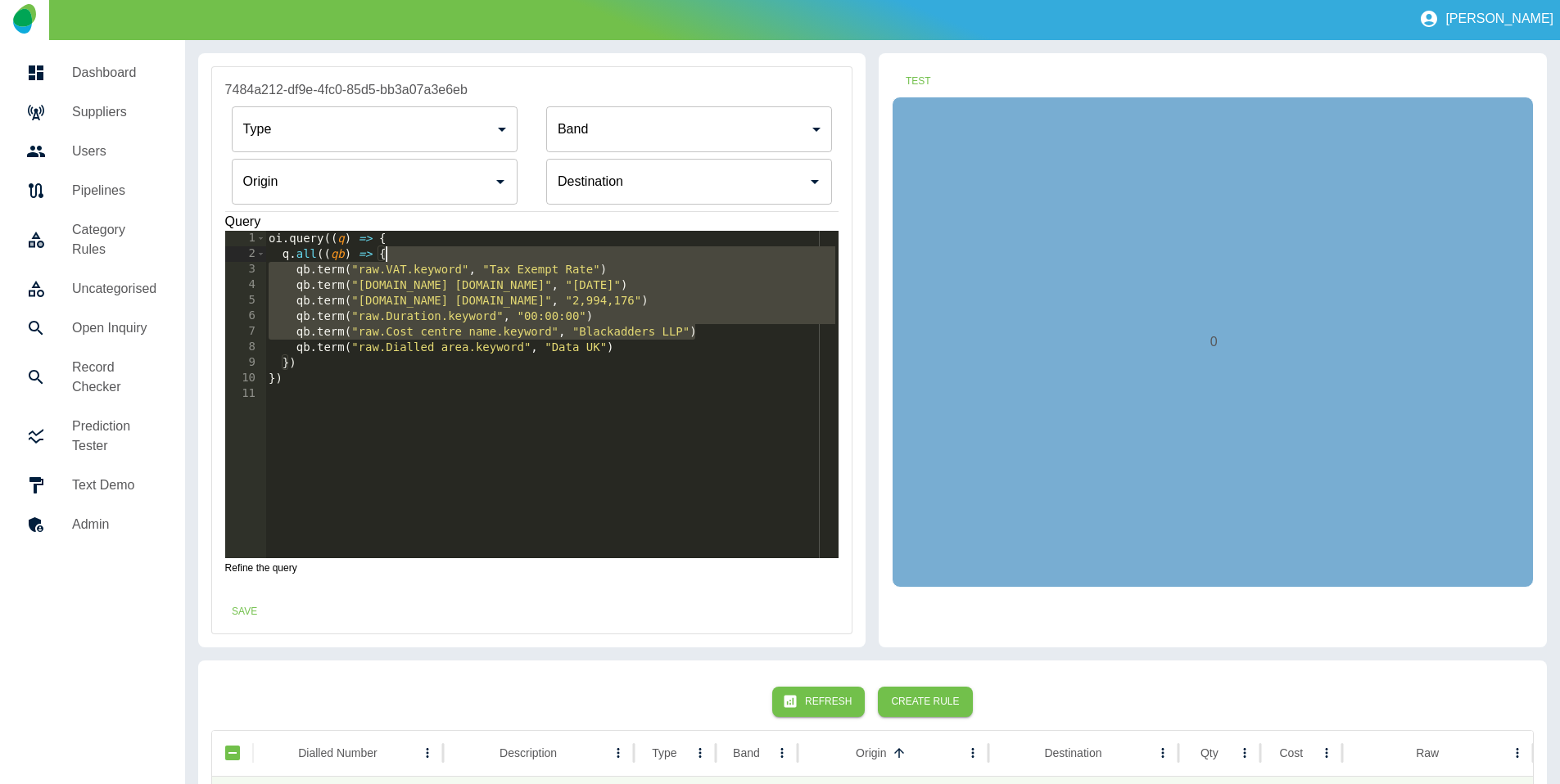
drag, startPoint x: 715, startPoint y: 333, endPoint x: 681, endPoint y: 258, distance: 82.3
click at [681, 258] on div "oi . query (( q ) => { q . all (( qb ) => { qb . term ( "raw.VAT.keyword" , "Ta…" at bounding box center [552, 409] width 573 height 359
type textarea "**********"
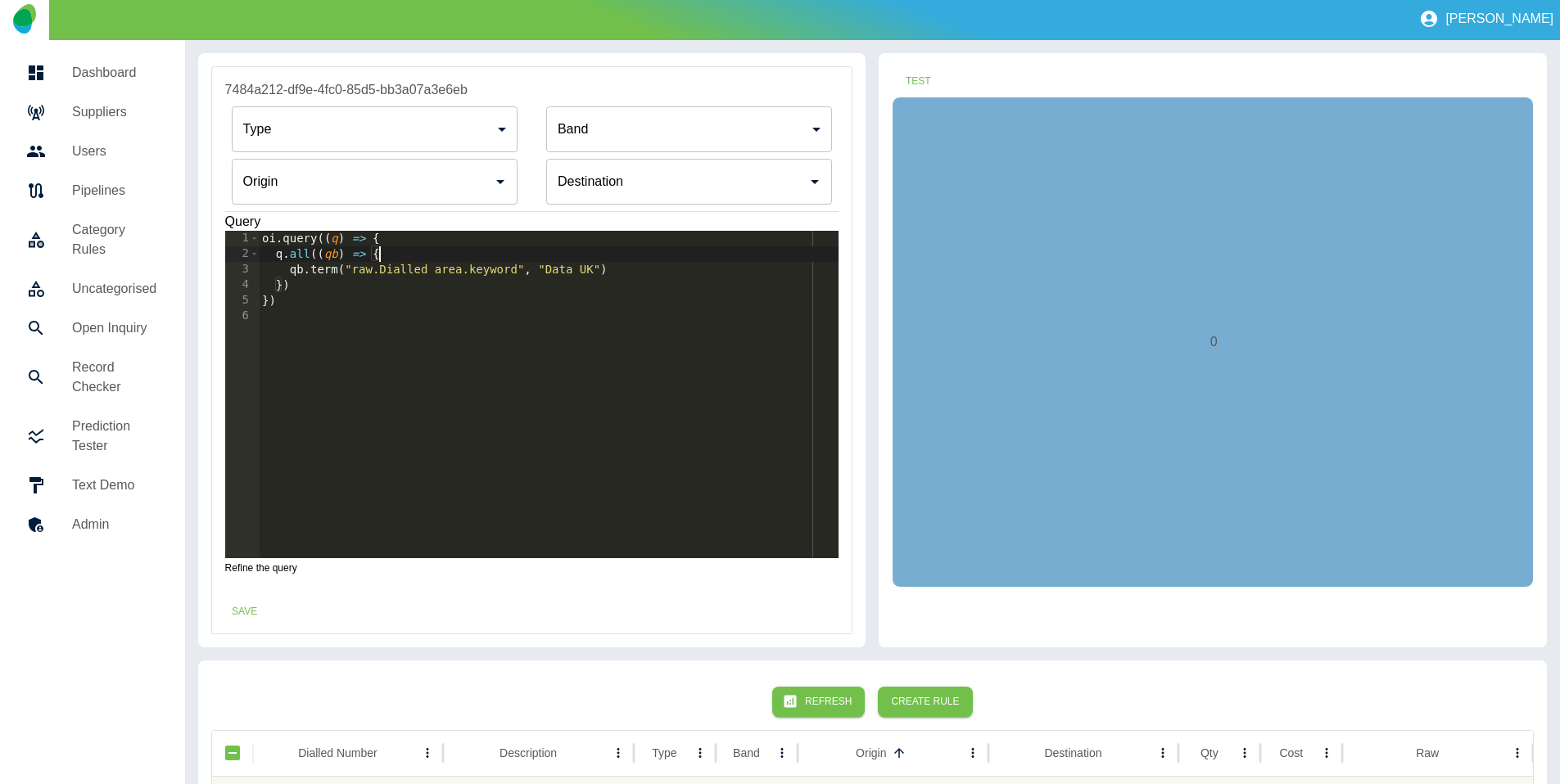
click at [340, 178] on input "Origin" at bounding box center [362, 182] width 247 height 31
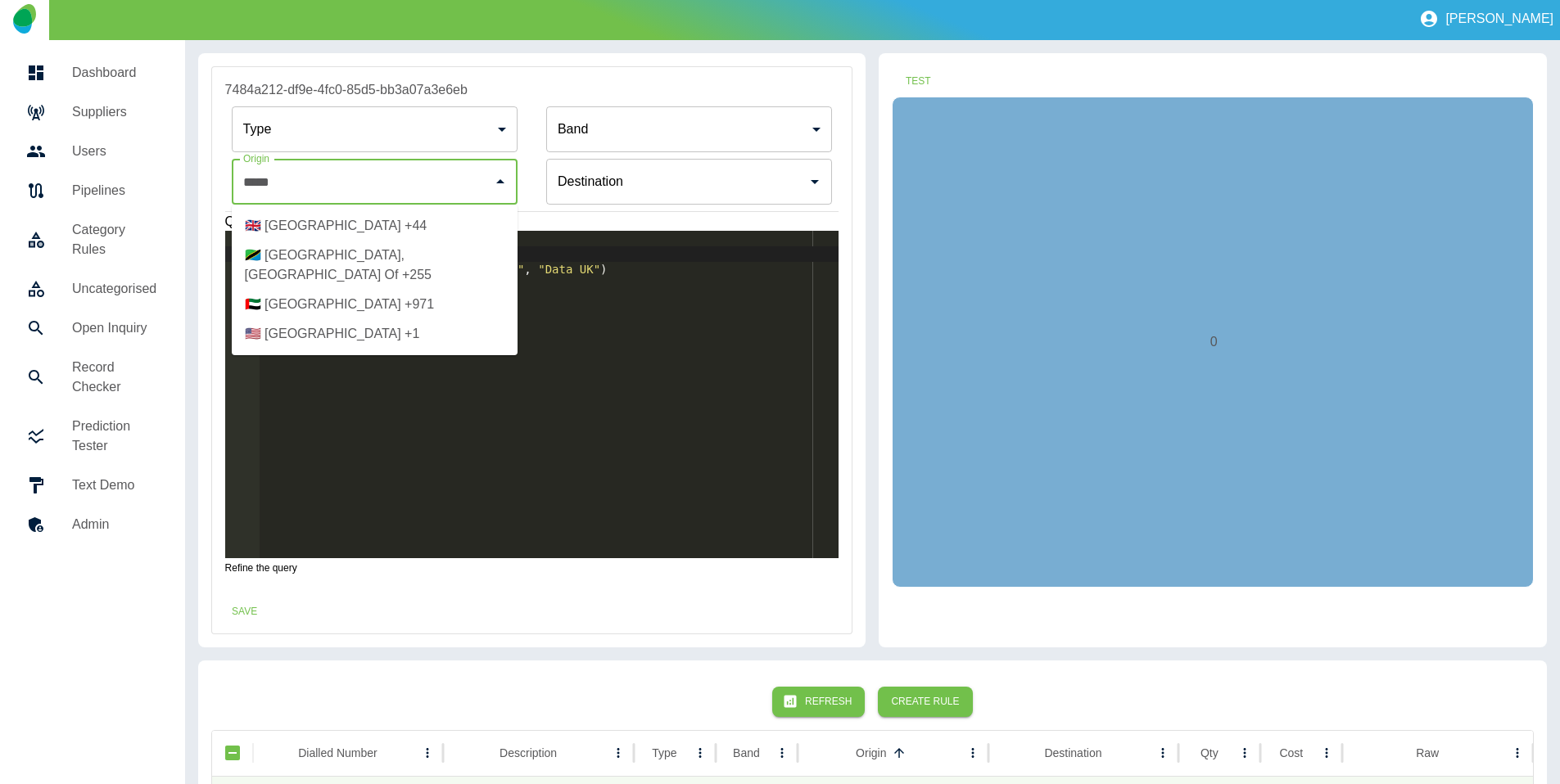
click at [351, 218] on li "🇬🇧 [GEOGRAPHIC_DATA] +44" at bounding box center [375, 225] width 286 height 29
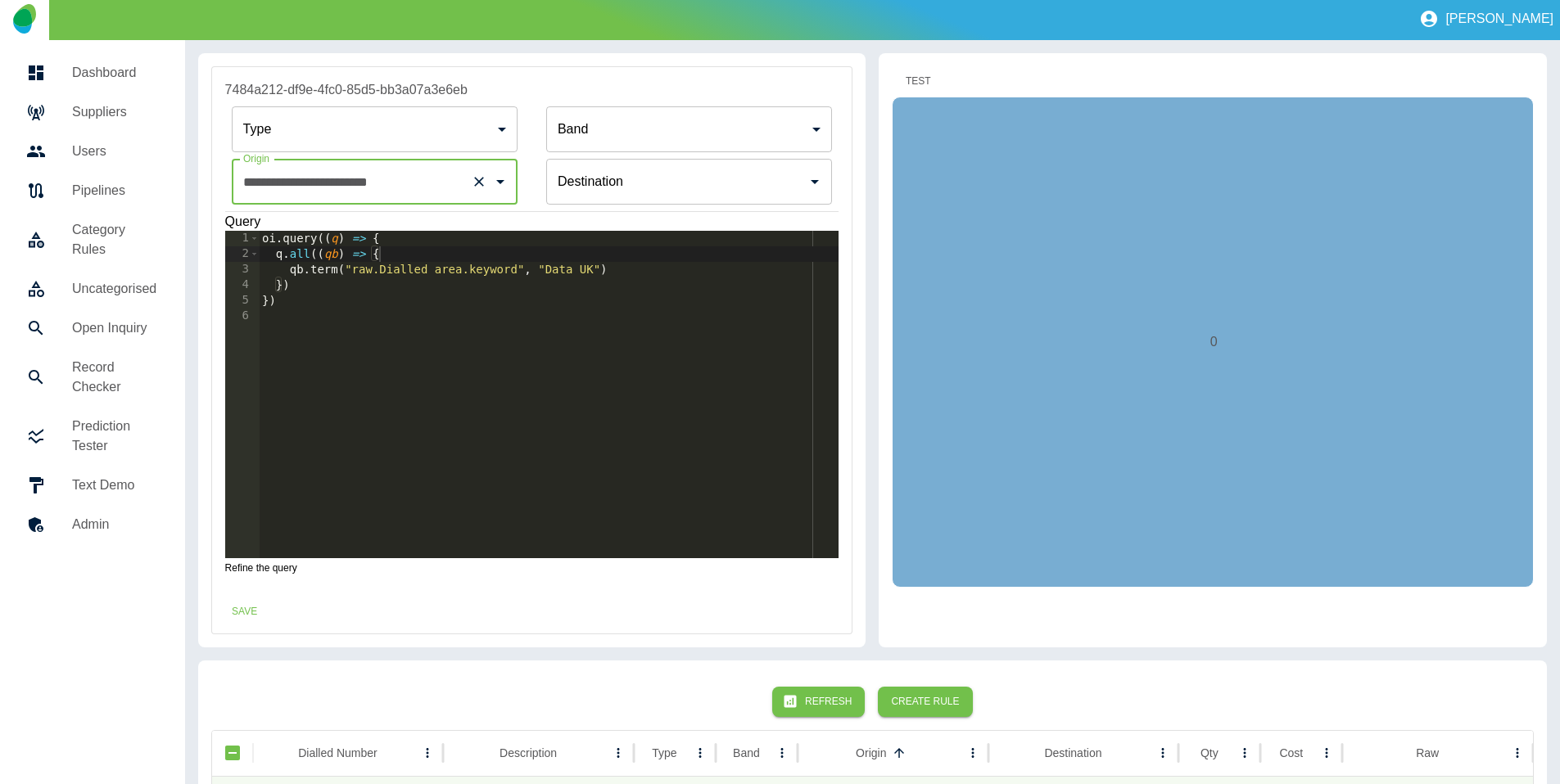
type input "**********"
click at [921, 72] on button "Test" at bounding box center [918, 81] width 53 height 30
click at [253, 612] on button "Save" at bounding box center [245, 612] width 53 height 30
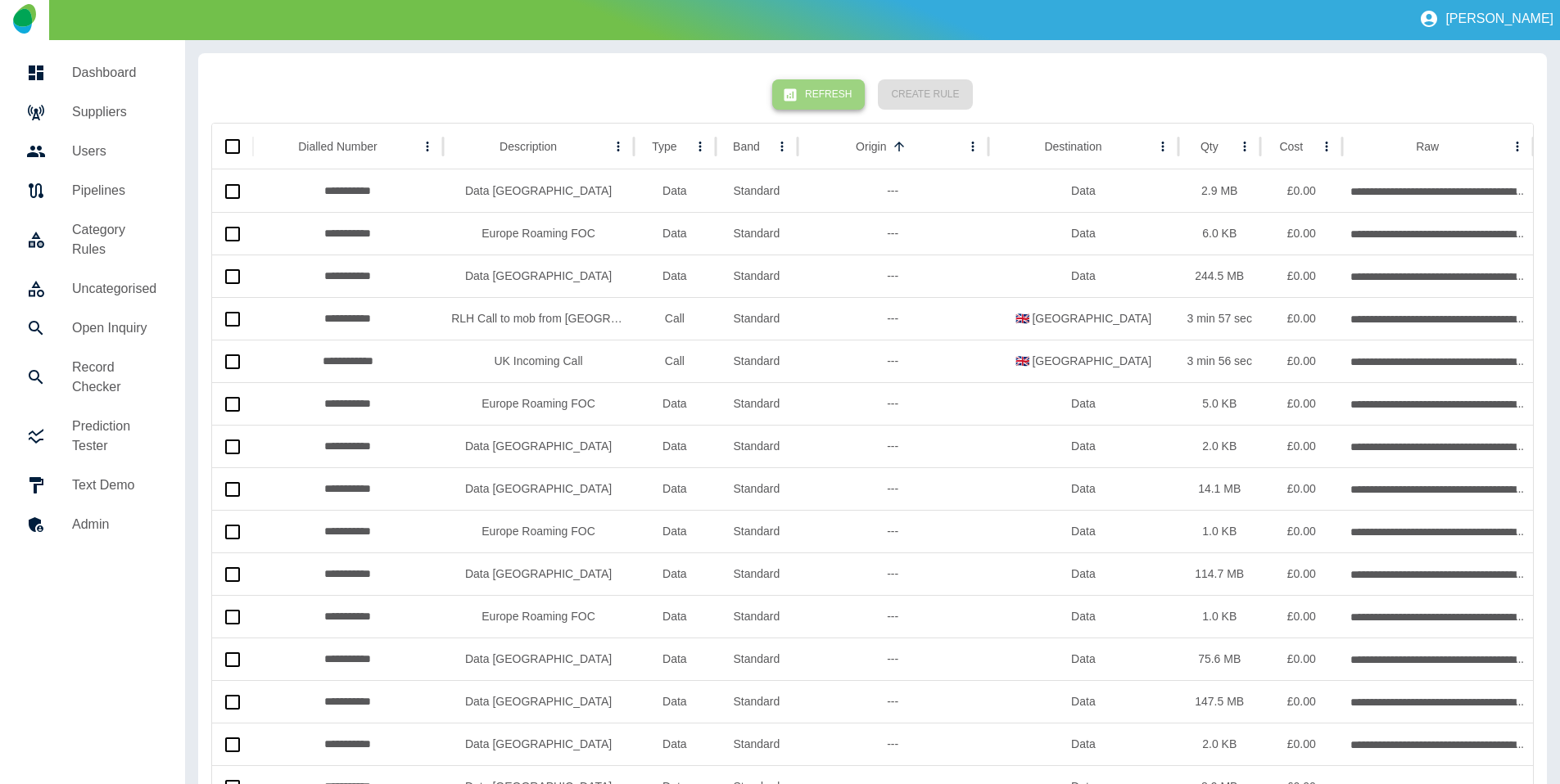
click at [827, 91] on button "Refresh" at bounding box center [818, 94] width 92 height 30
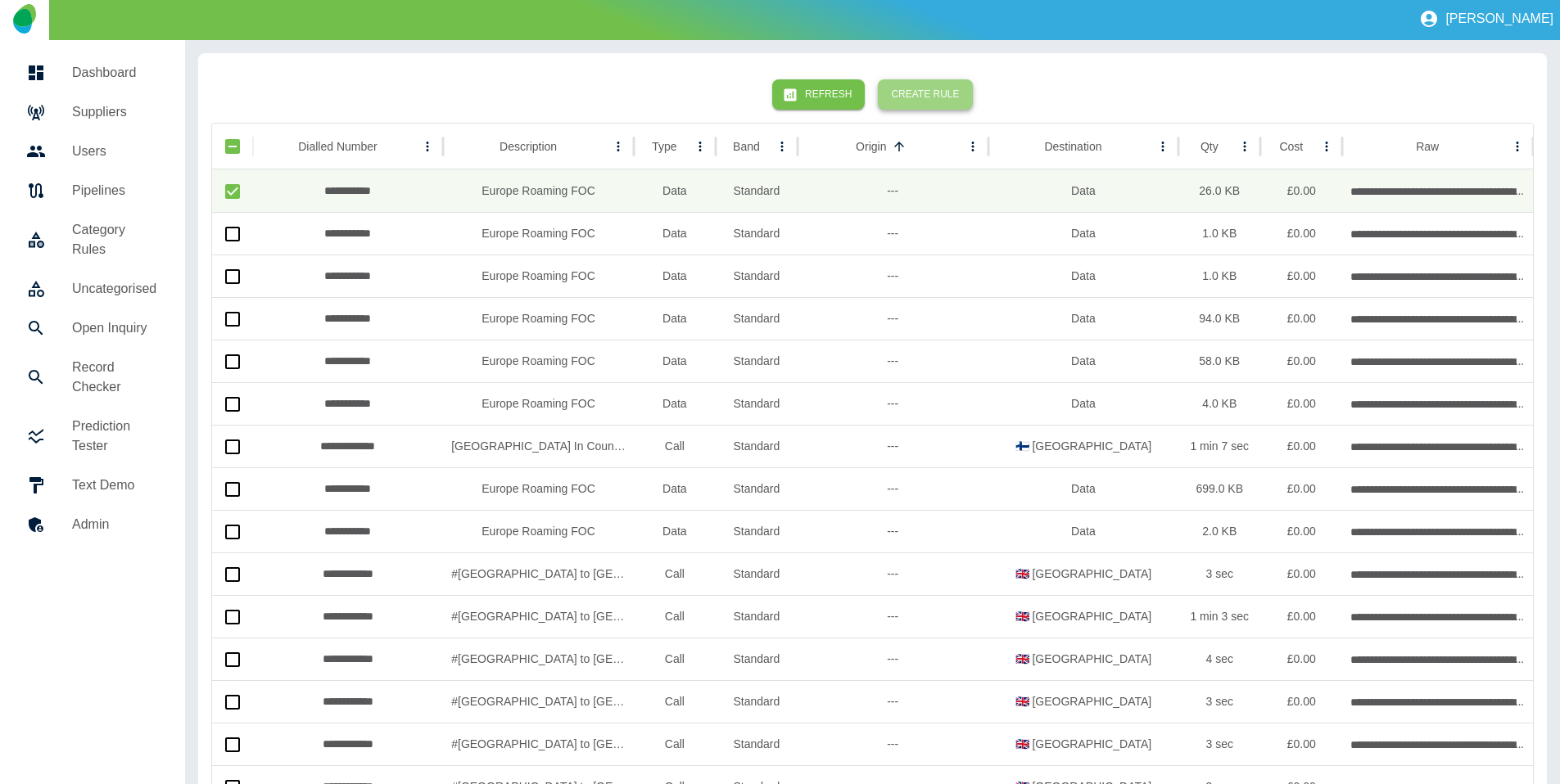
click at [946, 97] on button "Create Rule" at bounding box center [925, 94] width 94 height 30
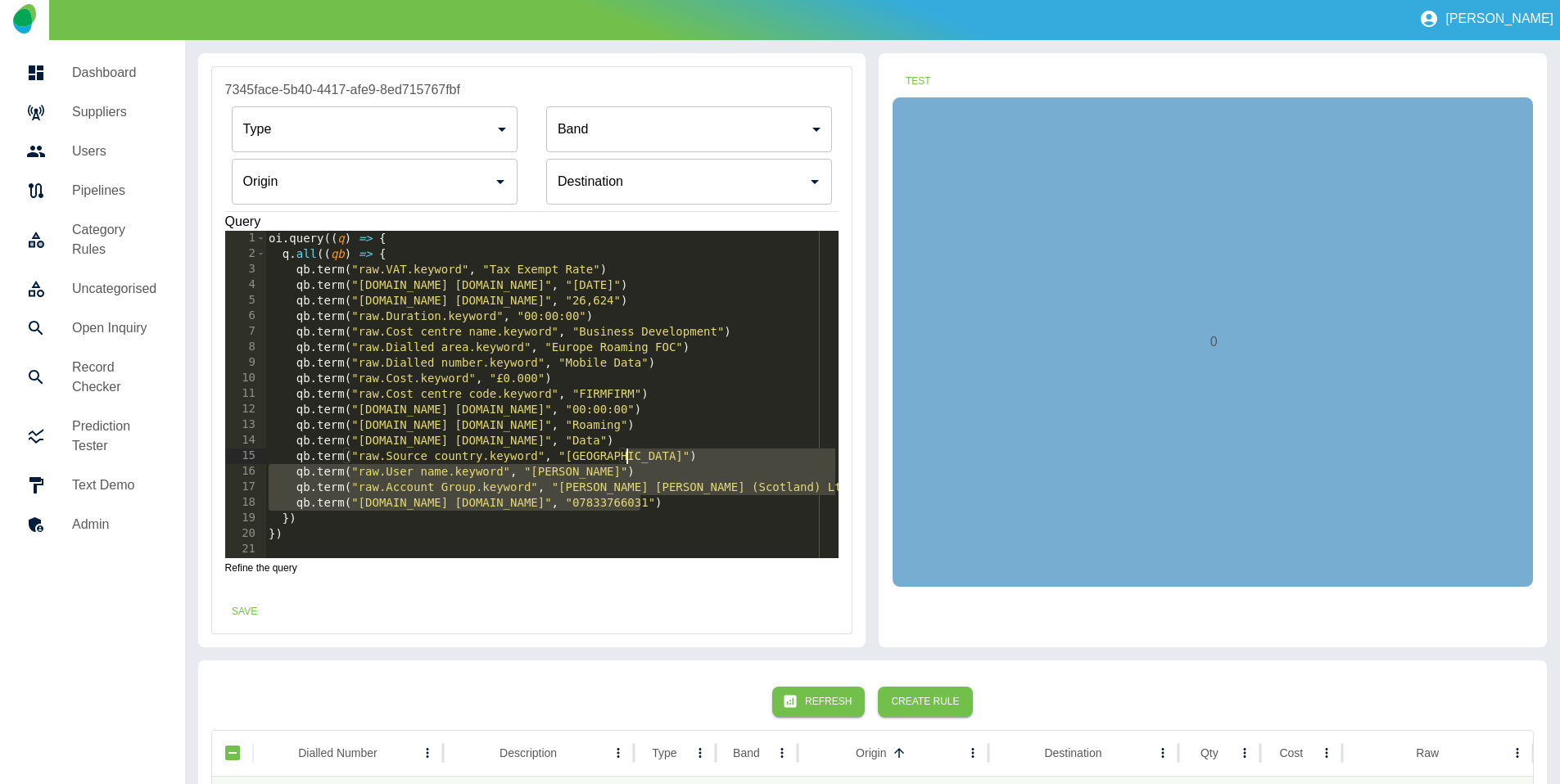
drag, startPoint x: 670, startPoint y: 500, endPoint x: 677, endPoint y: 463, distance: 37.7
click at [677, 463] on div "oi . query (( q ) => { q . all (( qb ) => { qb . term ( "raw.VAT.keyword" , "Ta…" at bounding box center [552, 409] width 573 height 359
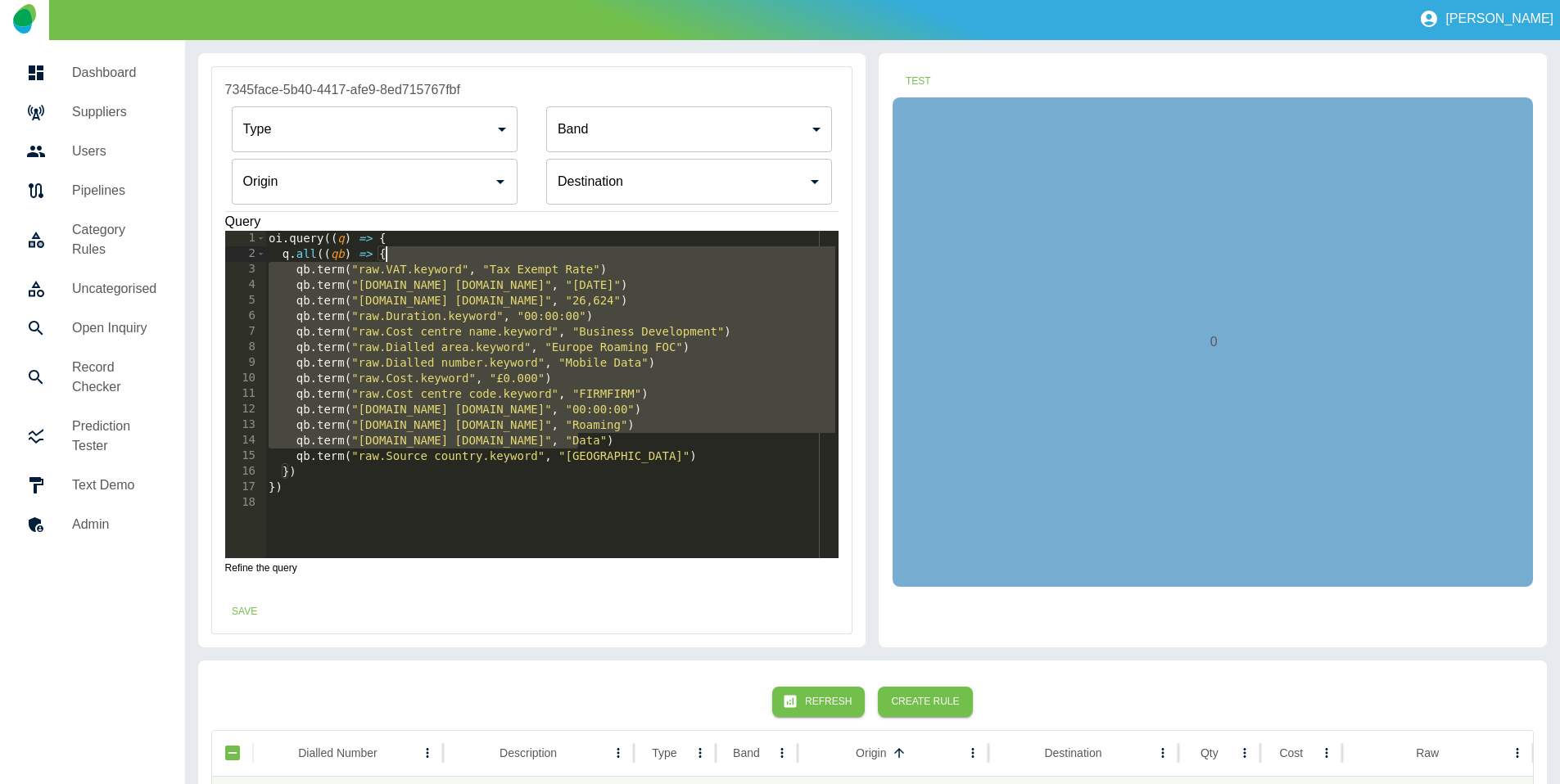
drag, startPoint x: 595, startPoint y: 435, endPoint x: 562, endPoint y: 257, distance: 181.0
click at [562, 257] on div "oi . query (( q ) => { q . all (( qb ) => { qb . term ( "raw.VAT.keyword" , "Ta…" at bounding box center [552, 409] width 573 height 359
type textarea "**********"
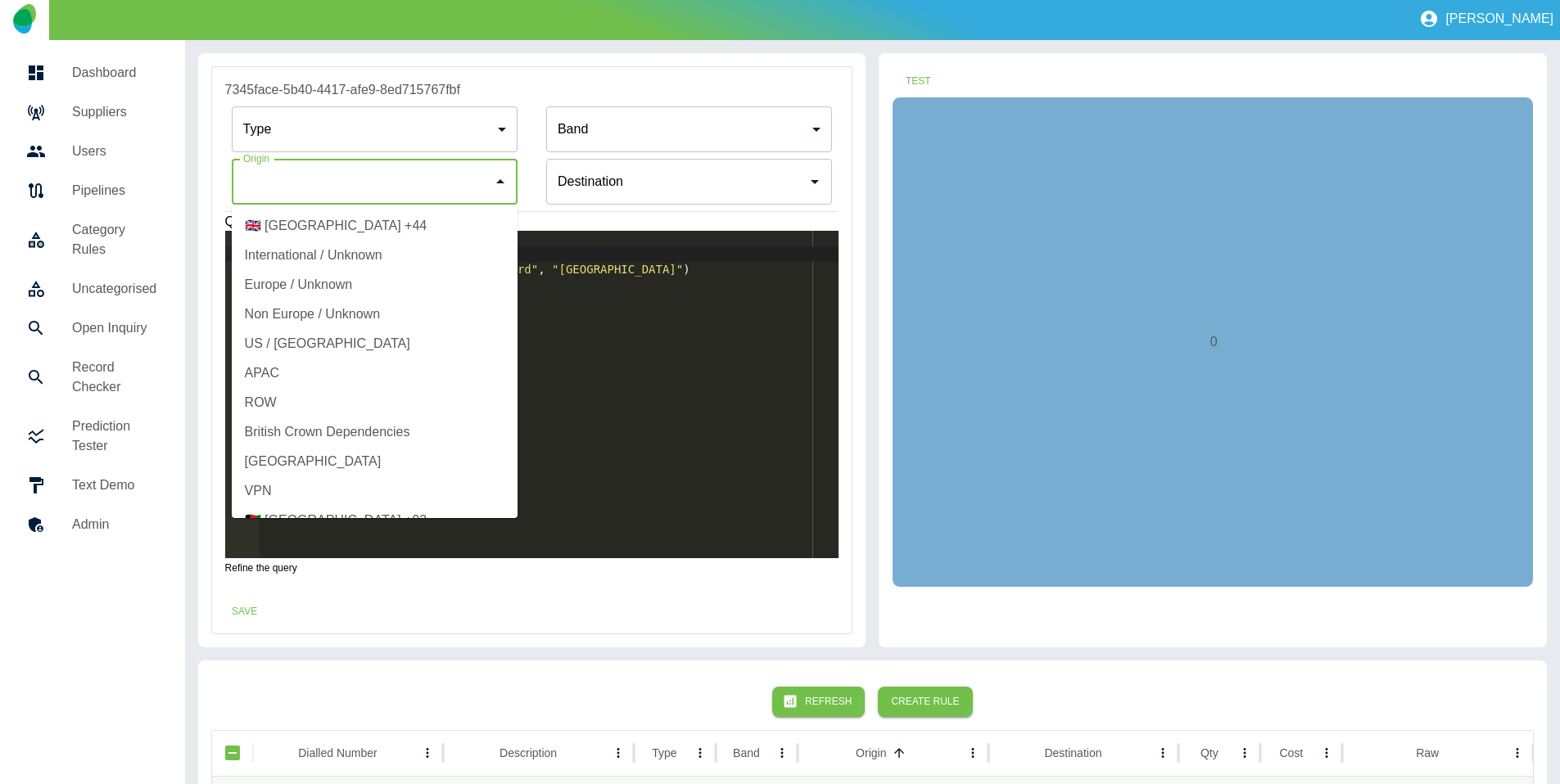
click at [349, 190] on input "Origin" at bounding box center [362, 182] width 247 height 31
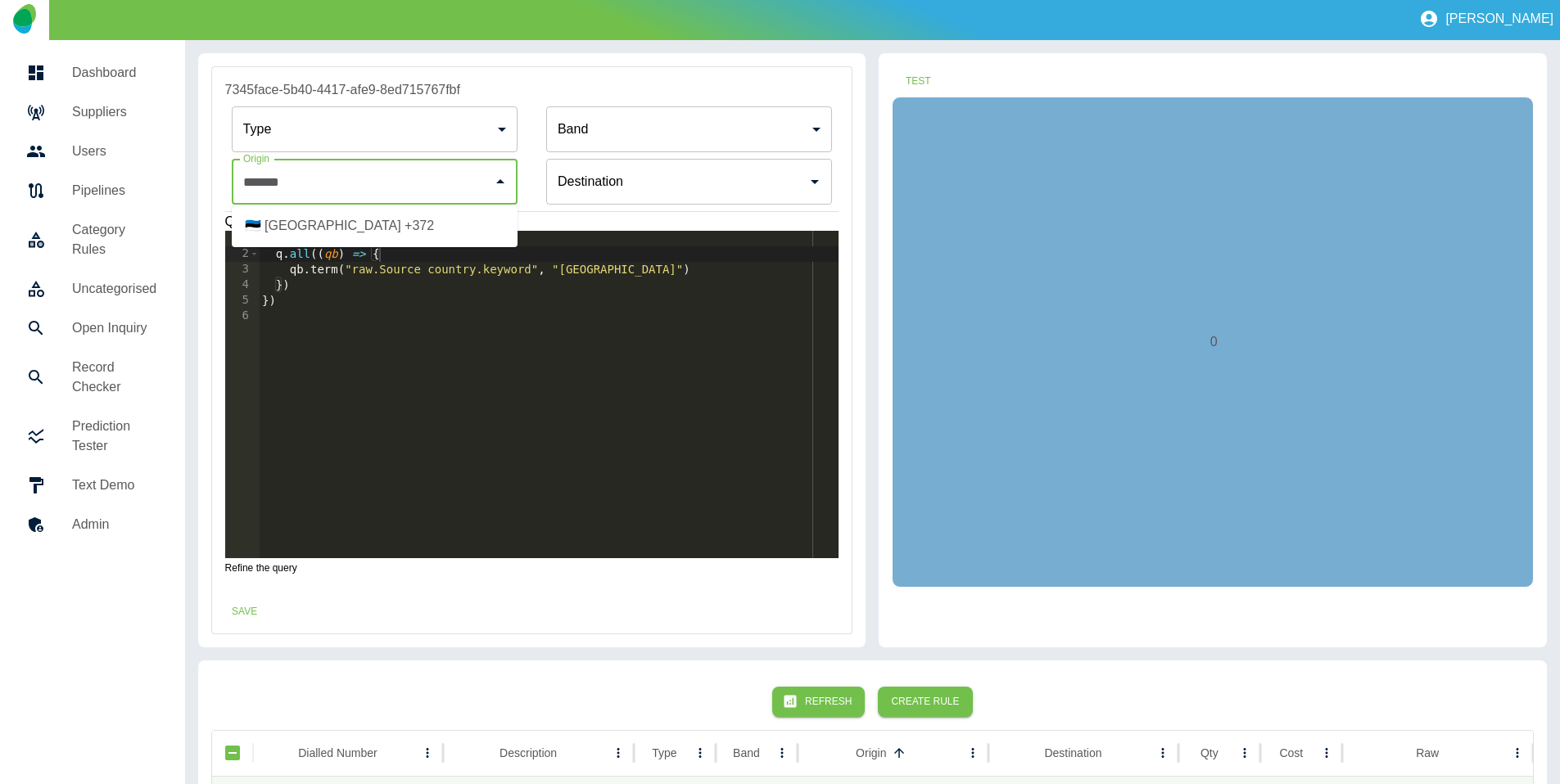
click at [355, 218] on li "🇪🇪 [GEOGRAPHIC_DATA] +372" at bounding box center [375, 225] width 286 height 29
type input "**********"
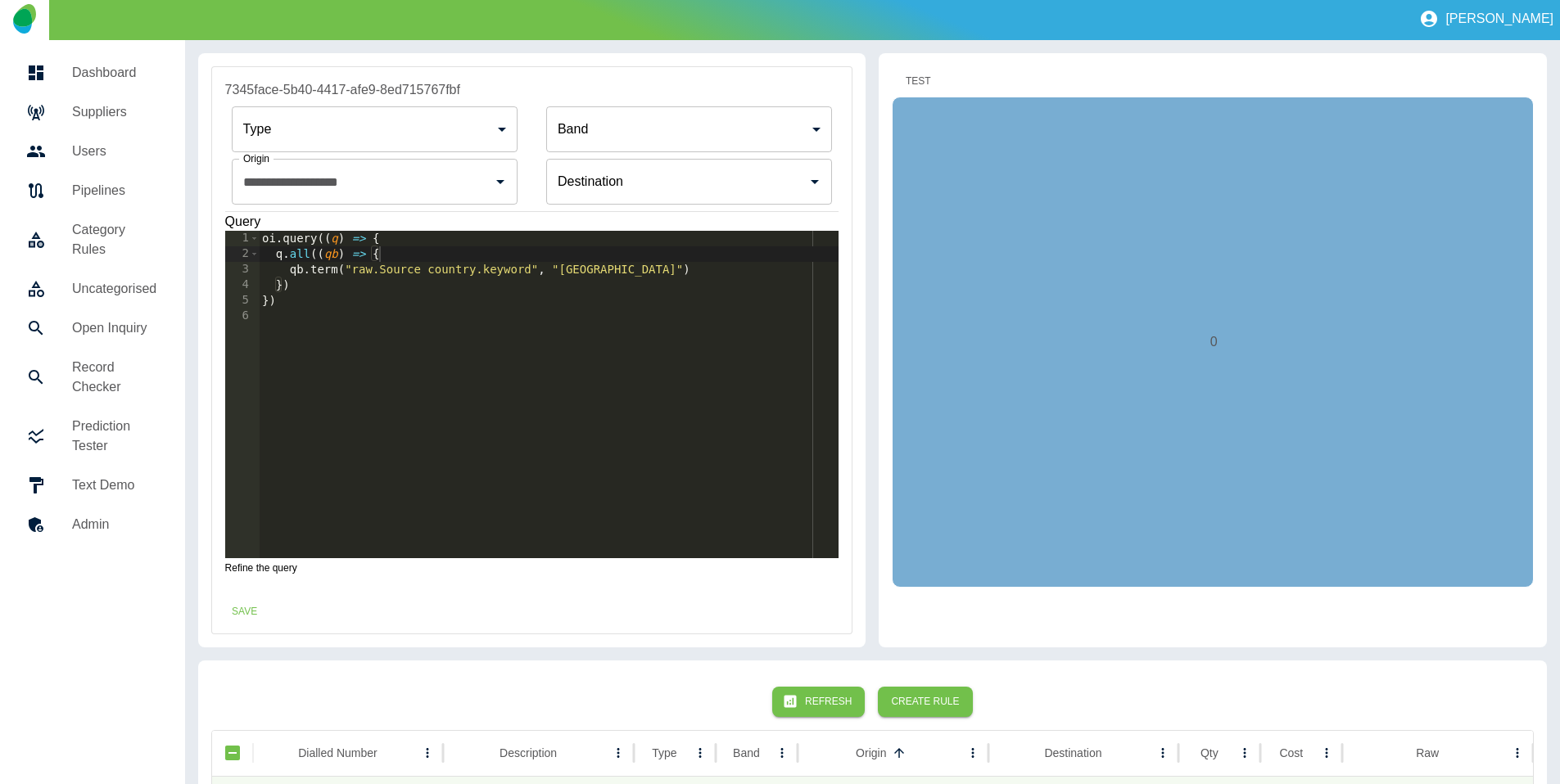
drag, startPoint x: 905, startPoint y: 63, endPoint x: 915, endPoint y: 70, distance: 12.2
click at [908, 64] on div "Test 0" at bounding box center [1213, 350] width 668 height 594
click at [915, 70] on button "Test" at bounding box center [918, 81] width 53 height 30
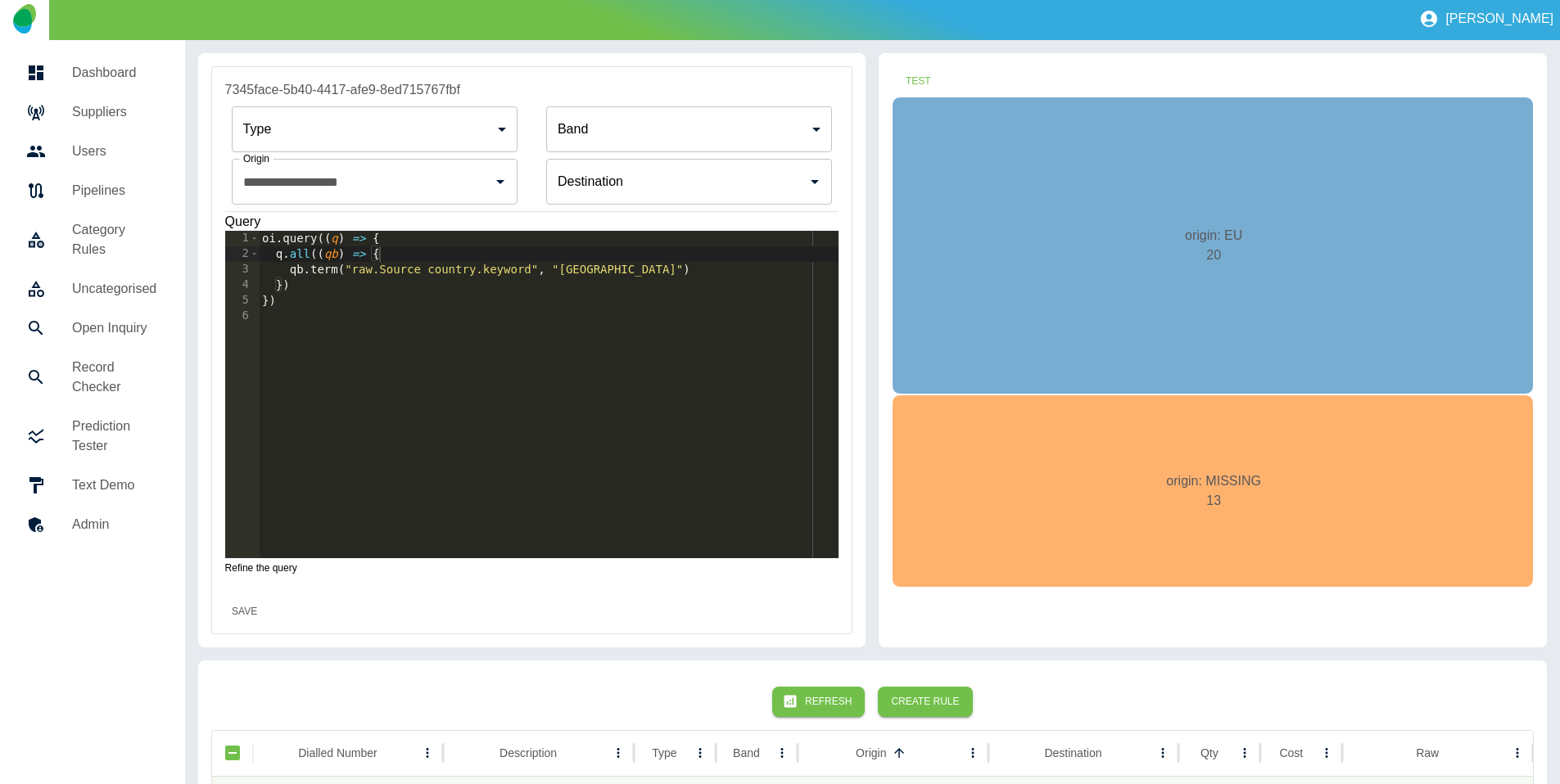
click at [249, 610] on button "Save" at bounding box center [245, 612] width 53 height 30
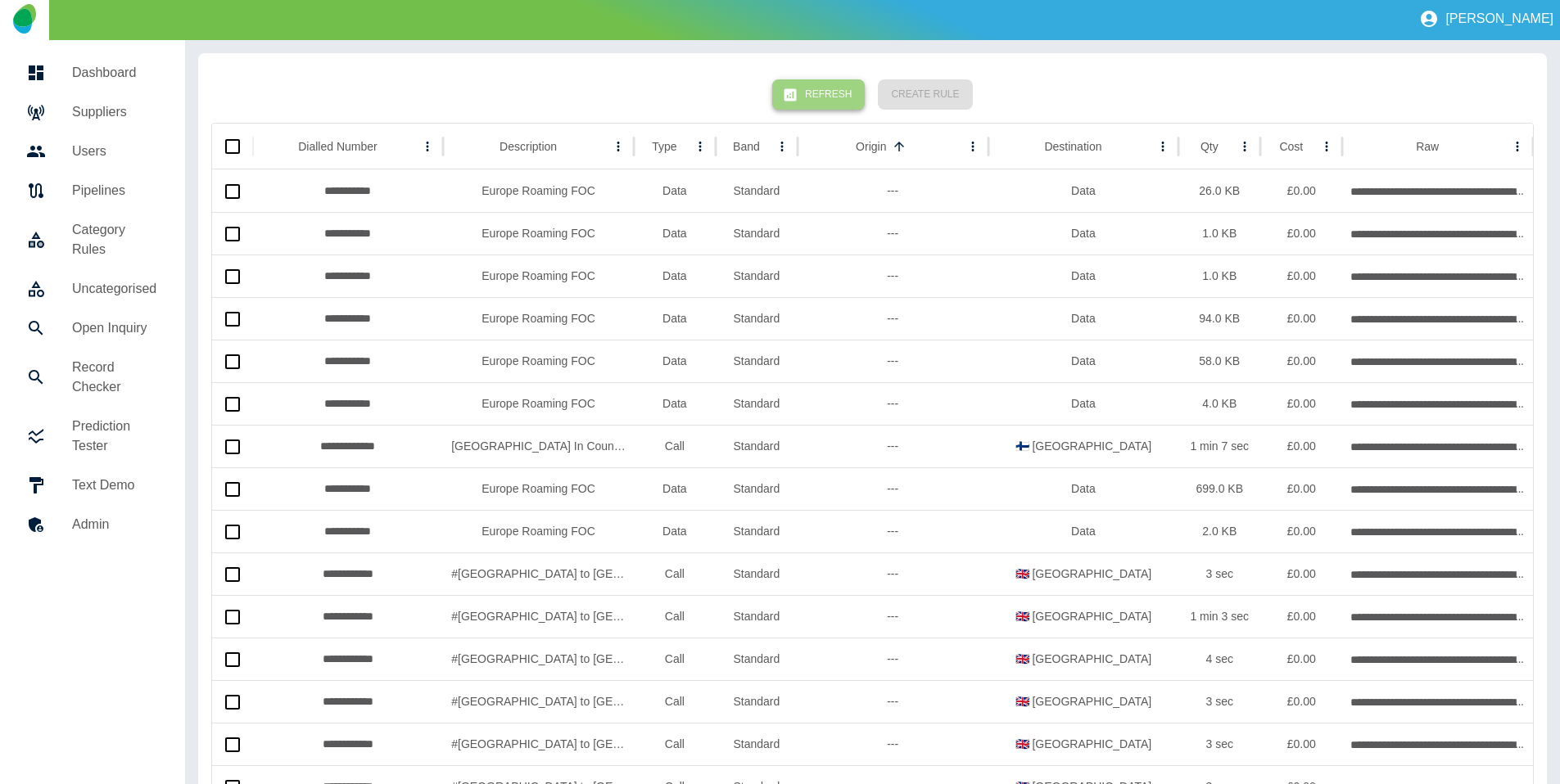
click at [849, 96] on button "Refresh" at bounding box center [818, 94] width 92 height 30
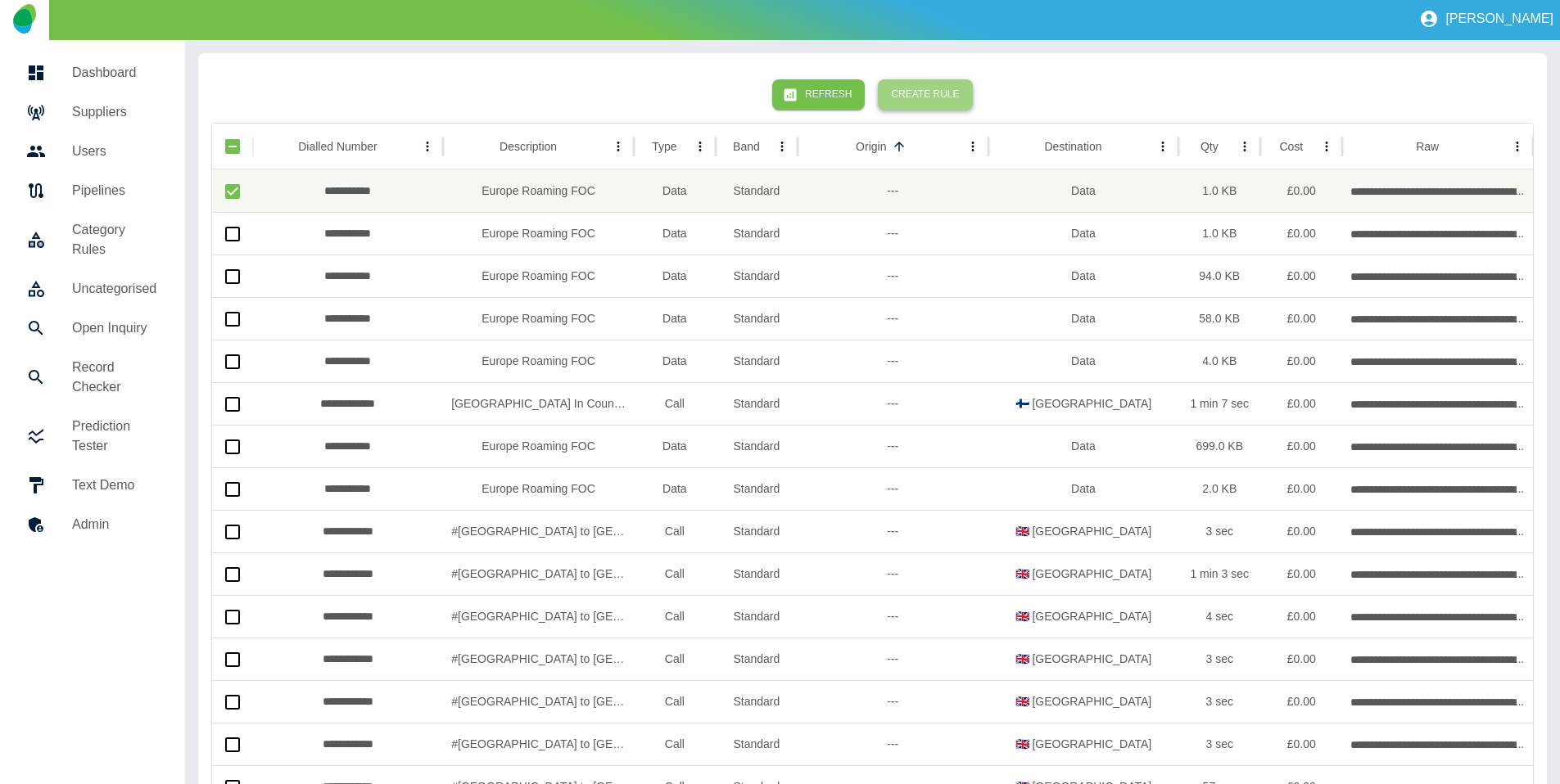
click at [934, 104] on button "Create Rule" at bounding box center [925, 94] width 94 height 30
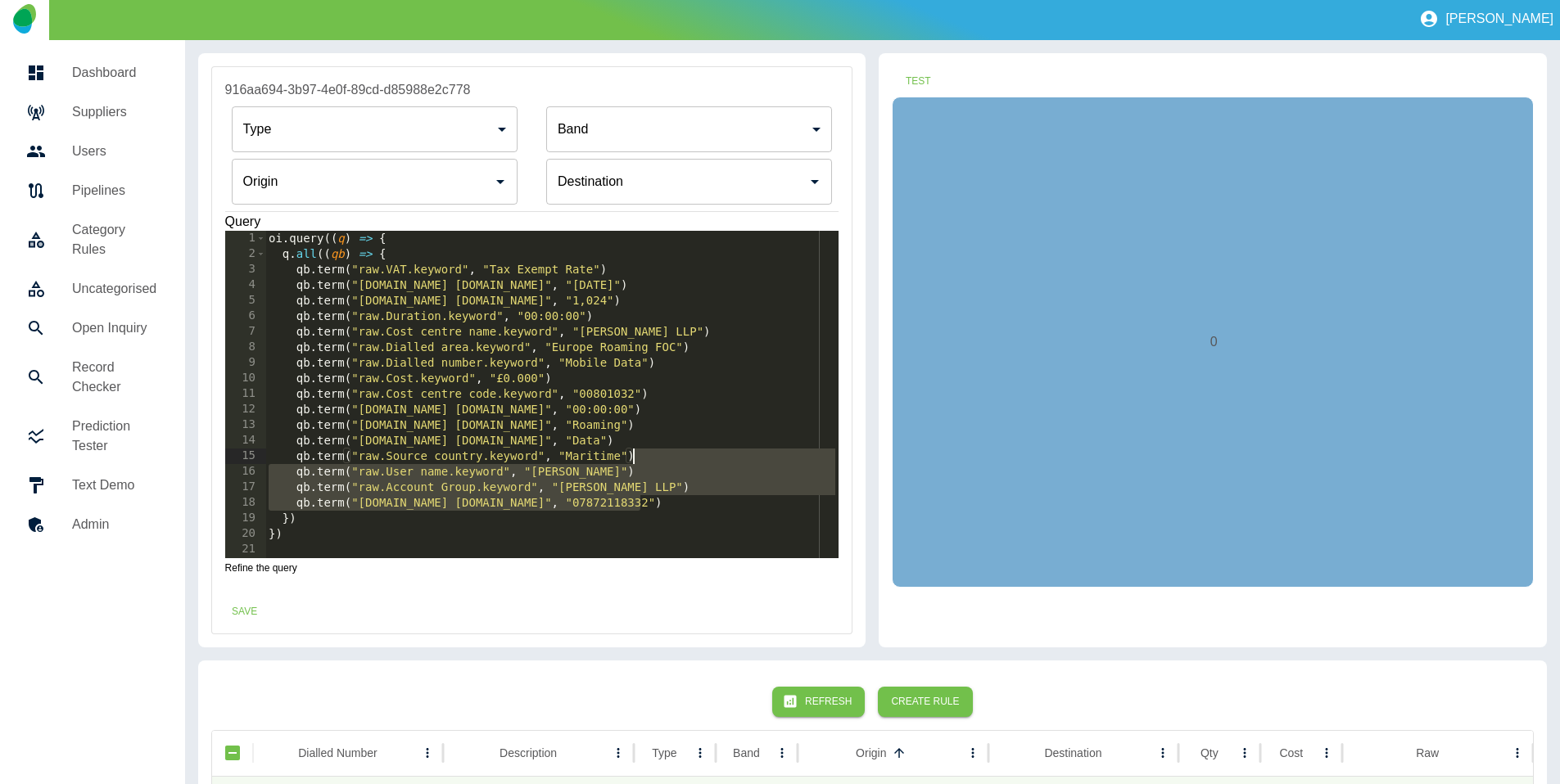
drag, startPoint x: 658, startPoint y: 495, endPoint x: 666, endPoint y: 455, distance: 40.8
click at [666, 455] on div "oi . query (( q ) => { q . all (( qb ) => { qb . term ( "raw.VAT.keyword" , "Ta…" at bounding box center [552, 409] width 573 height 359
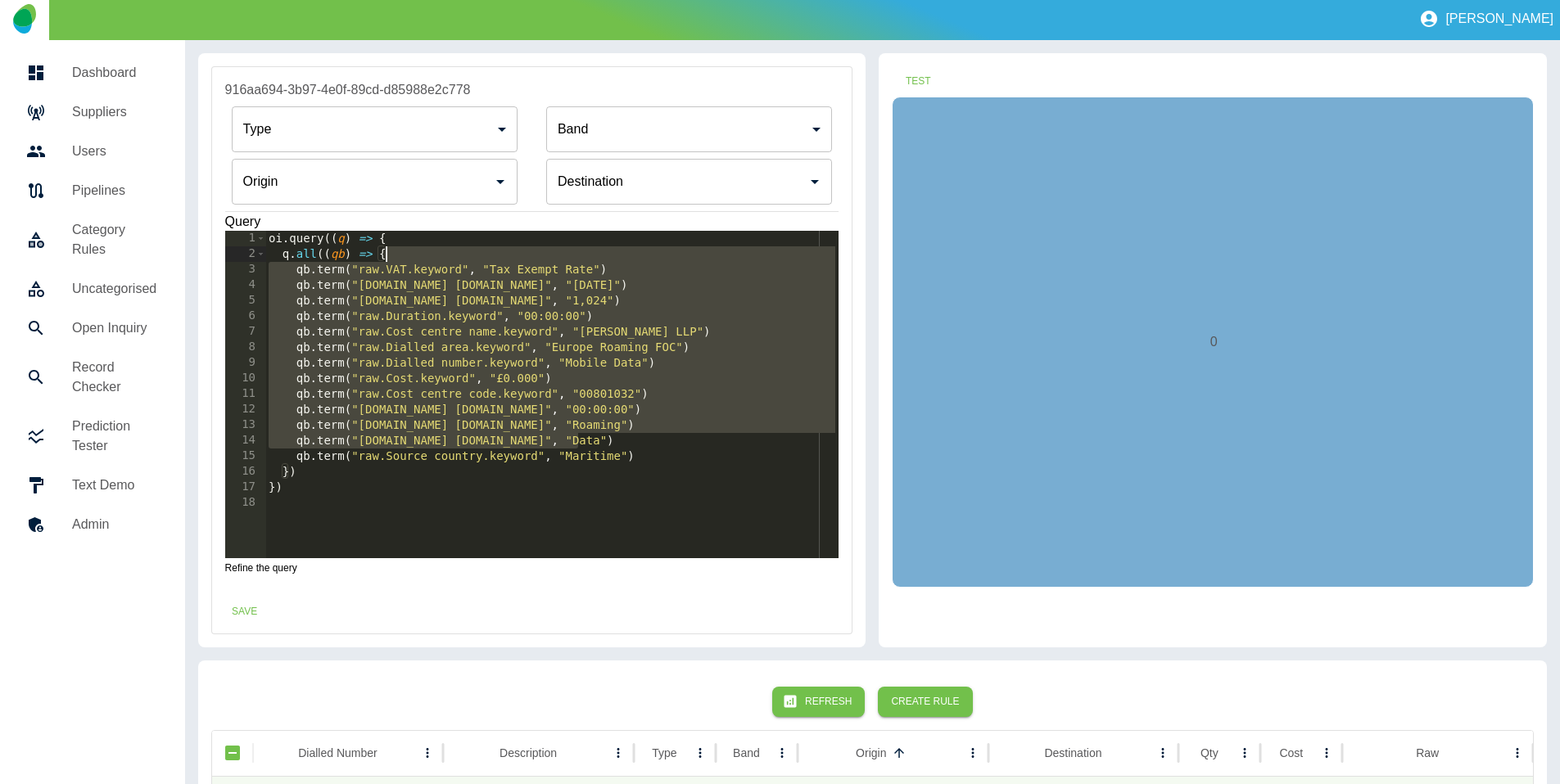
drag, startPoint x: 644, startPoint y: 441, endPoint x: 596, endPoint y: 251, distance: 196.0
click at [596, 251] on div "oi . query (( q ) => { q . all (( qb ) => { qb . term ( "raw.VAT.keyword" , "Ta…" at bounding box center [552, 409] width 573 height 359
type textarea "**********"
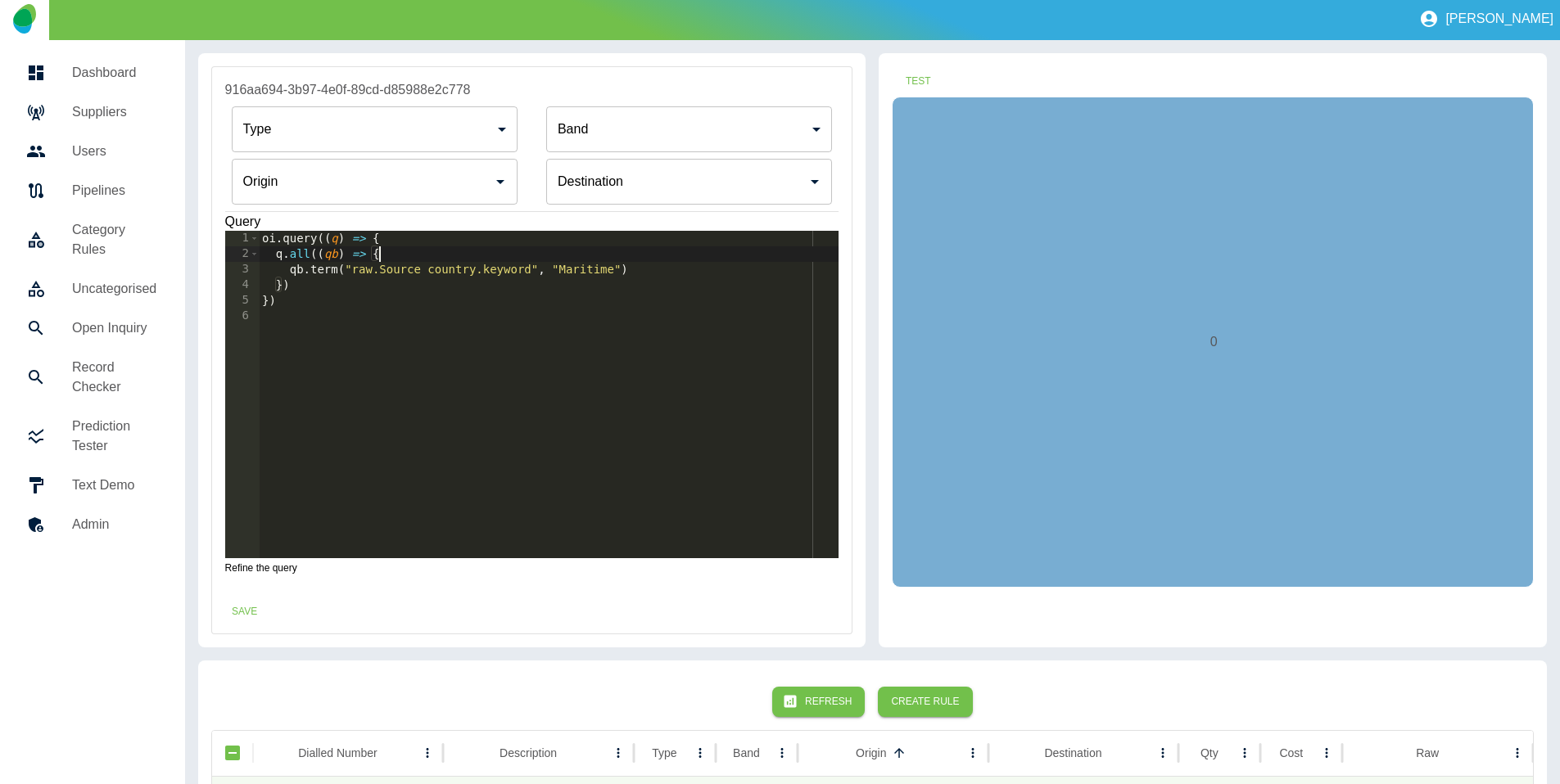
click at [447, 196] on input "Origin" at bounding box center [362, 182] width 247 height 31
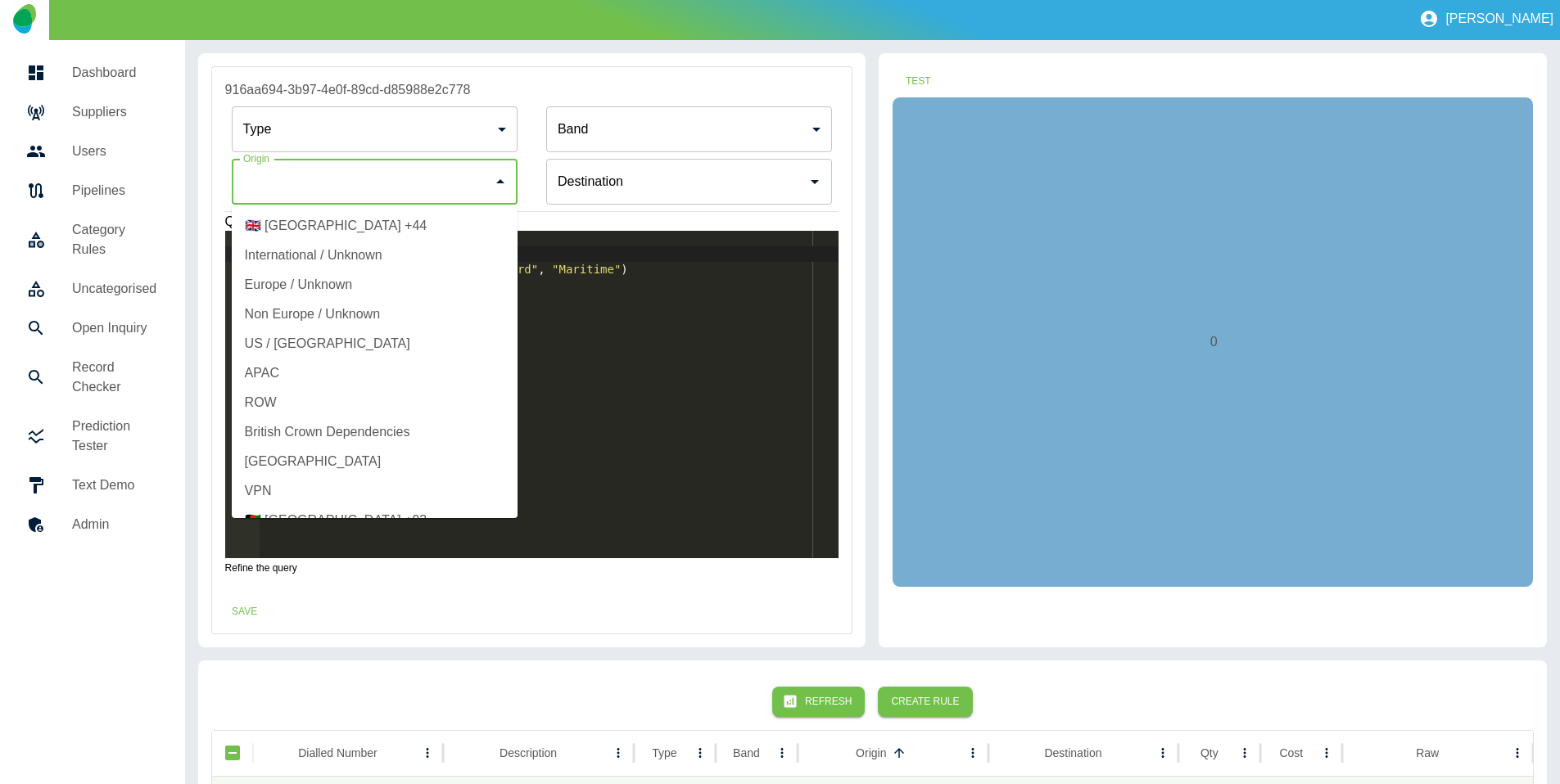
click at [393, 261] on li "International / Unknown" at bounding box center [375, 255] width 286 height 29
type input "**********"
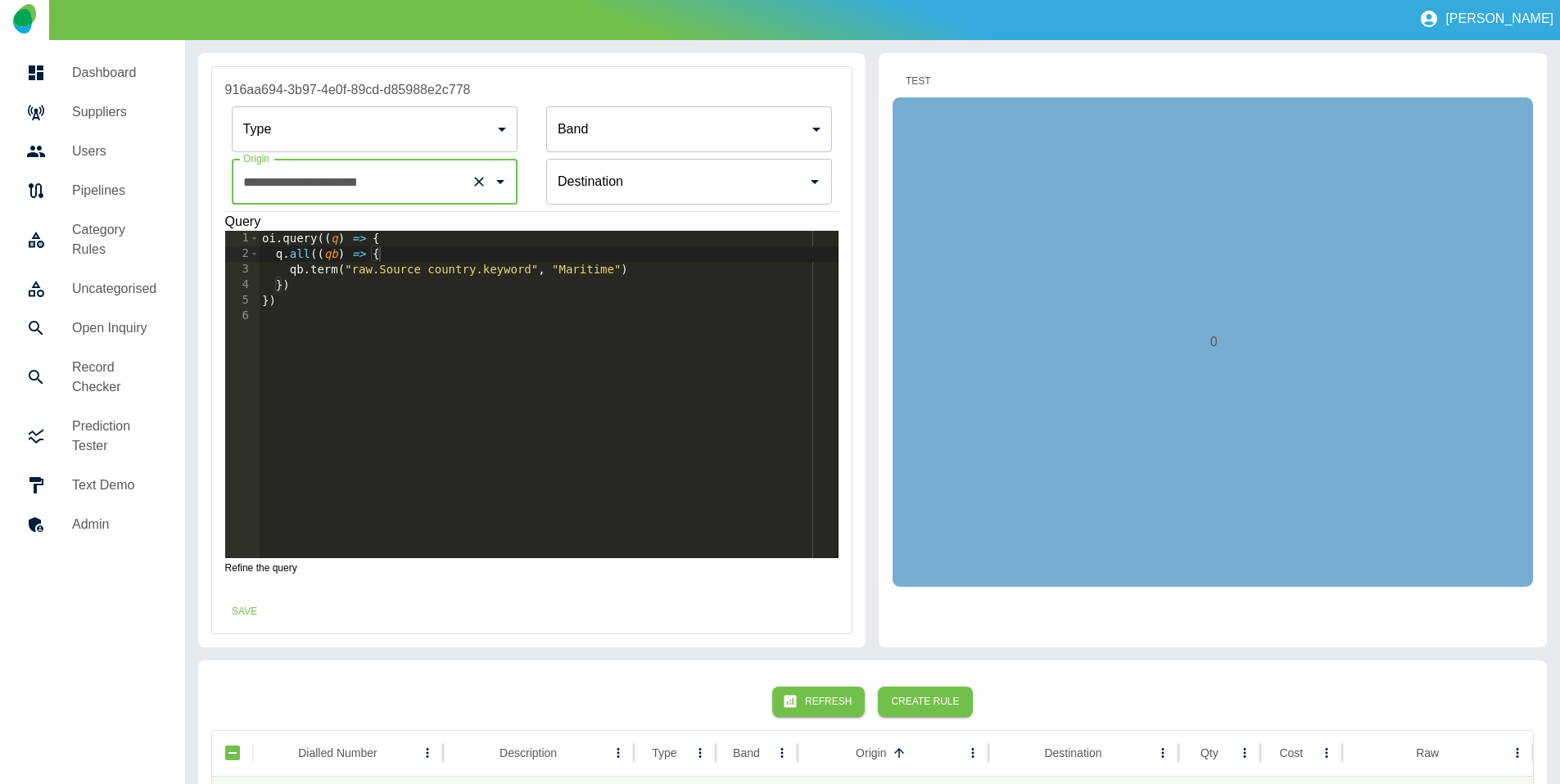
click at [915, 90] on button "Test" at bounding box center [918, 81] width 53 height 30
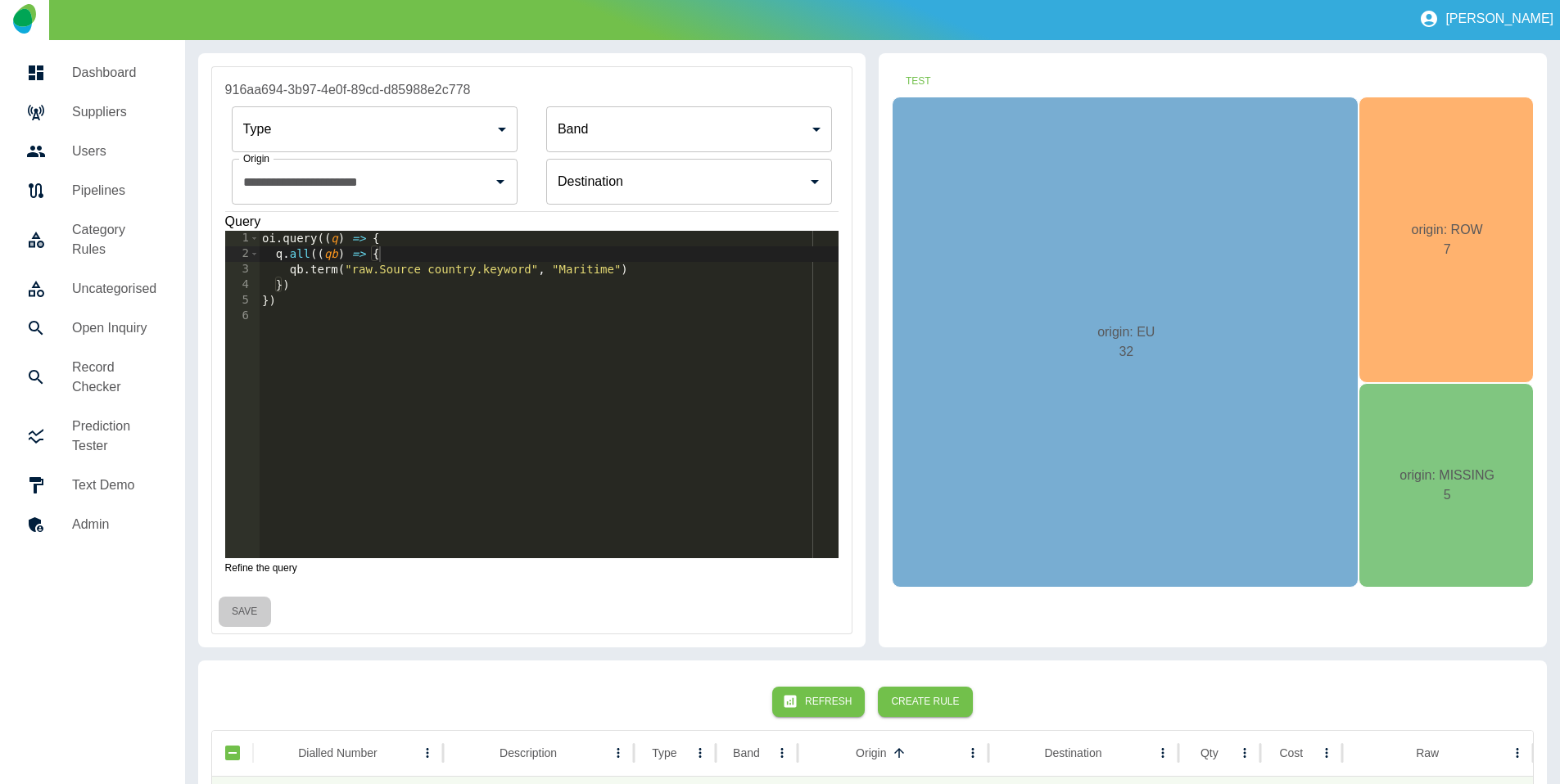
click at [249, 612] on button "Save" at bounding box center [245, 612] width 53 height 30
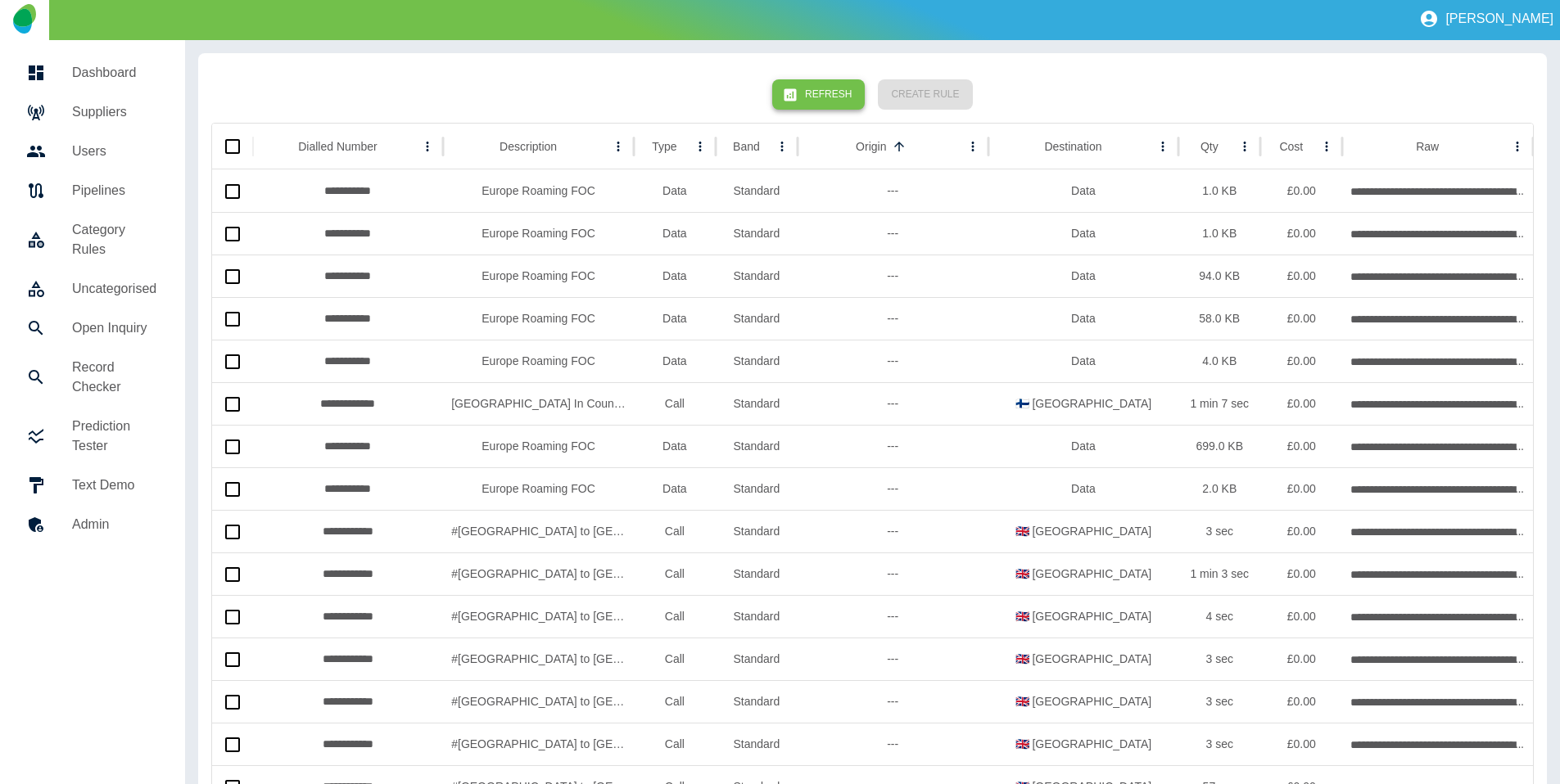
click at [824, 85] on button "Refresh" at bounding box center [818, 94] width 92 height 30
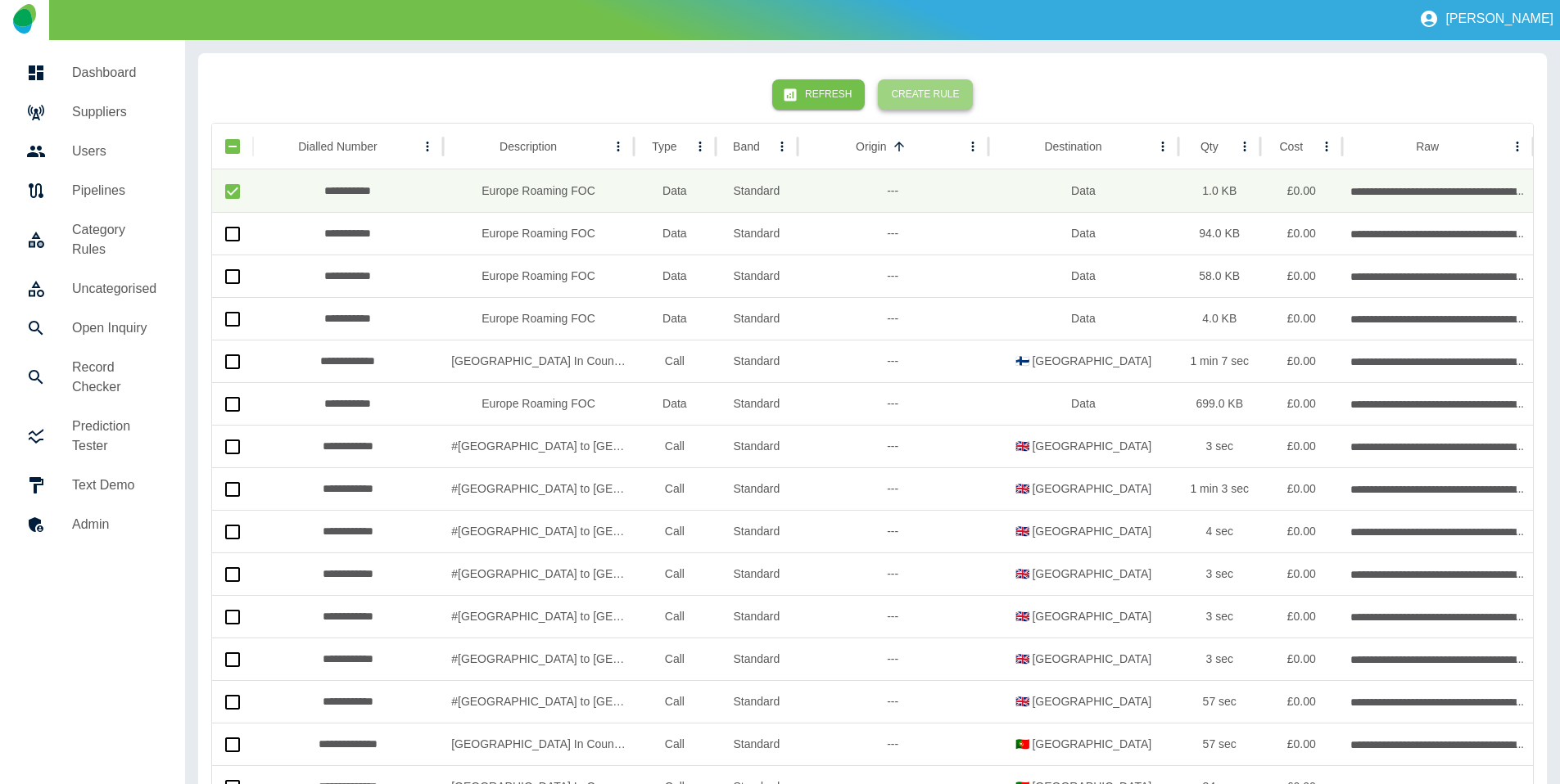
click at [936, 97] on button "Create Rule" at bounding box center [925, 94] width 94 height 30
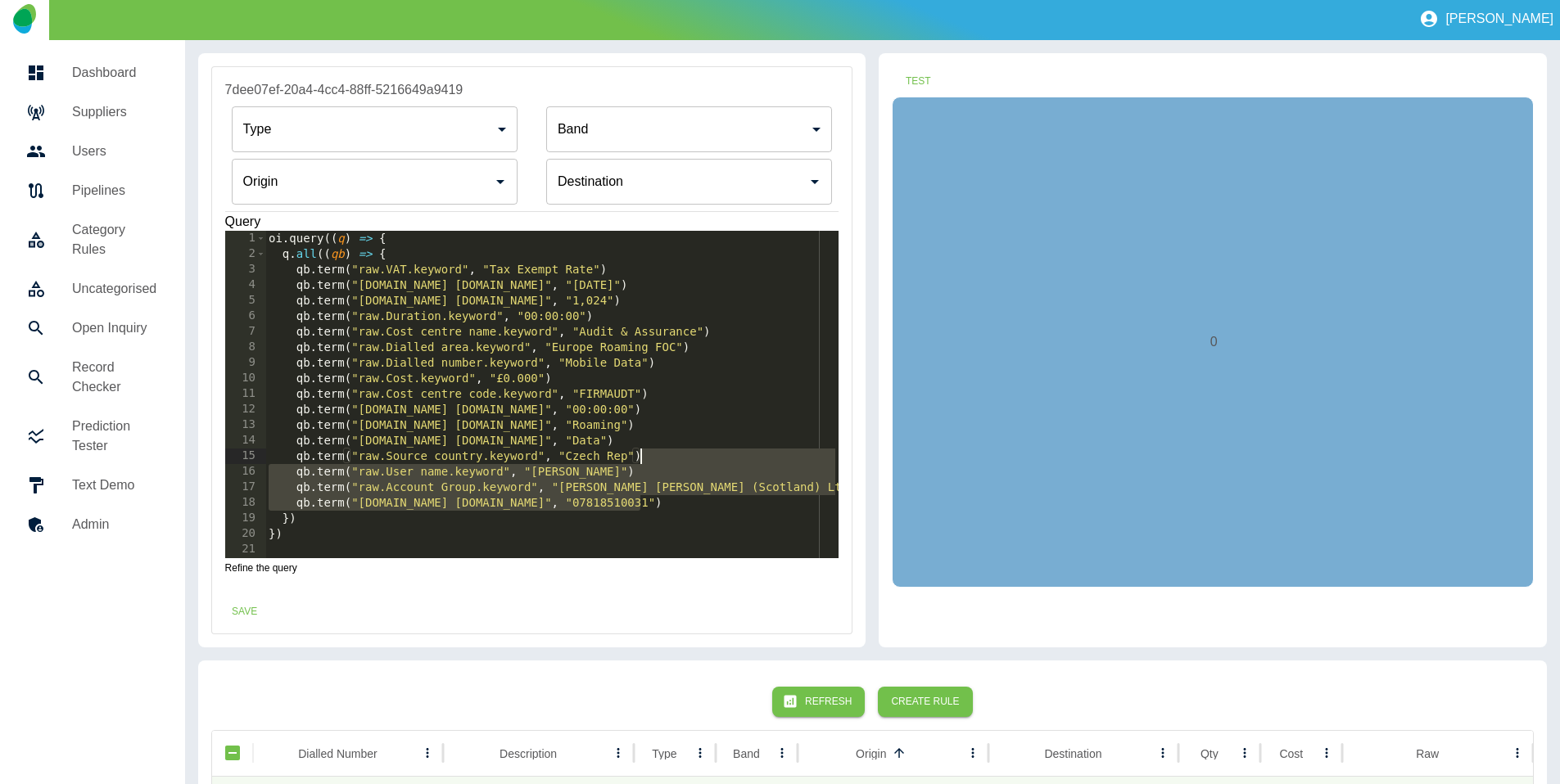
drag, startPoint x: 658, startPoint y: 505, endPoint x: 663, endPoint y: 459, distance: 46.3
click at [663, 459] on div "oi . query (( q ) => { q . all (( qb ) => { qb . term ( "raw.VAT.keyword" , "Ta…" at bounding box center [552, 409] width 573 height 359
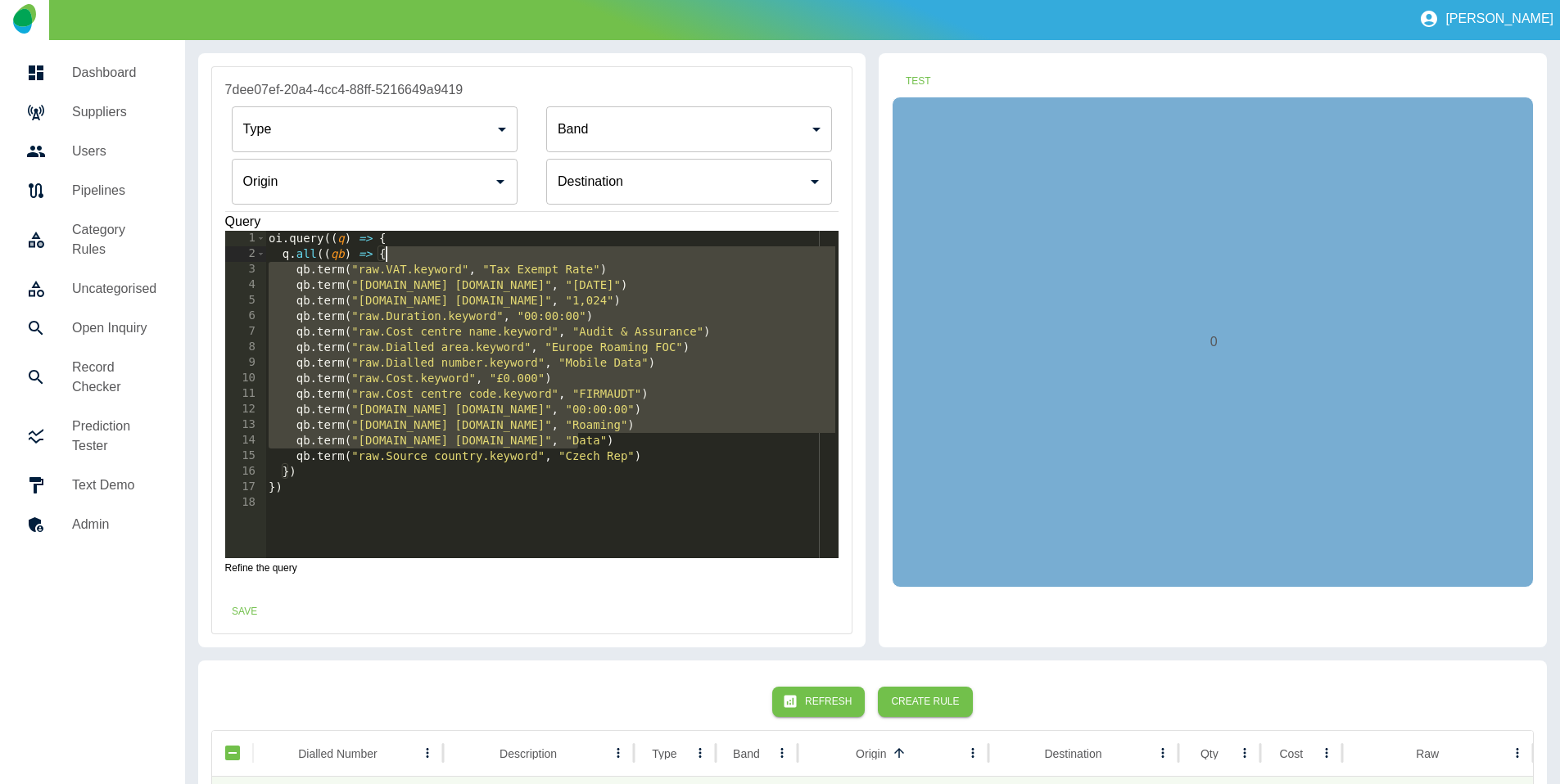
drag, startPoint x: 604, startPoint y: 440, endPoint x: 579, endPoint y: 261, distance: 180.7
click at [579, 261] on div "oi . query (( q ) => { q . all (( qb ) => { qb . term ( "raw.VAT.keyword" , "Ta…" at bounding box center [552, 409] width 573 height 359
type textarea "**********"
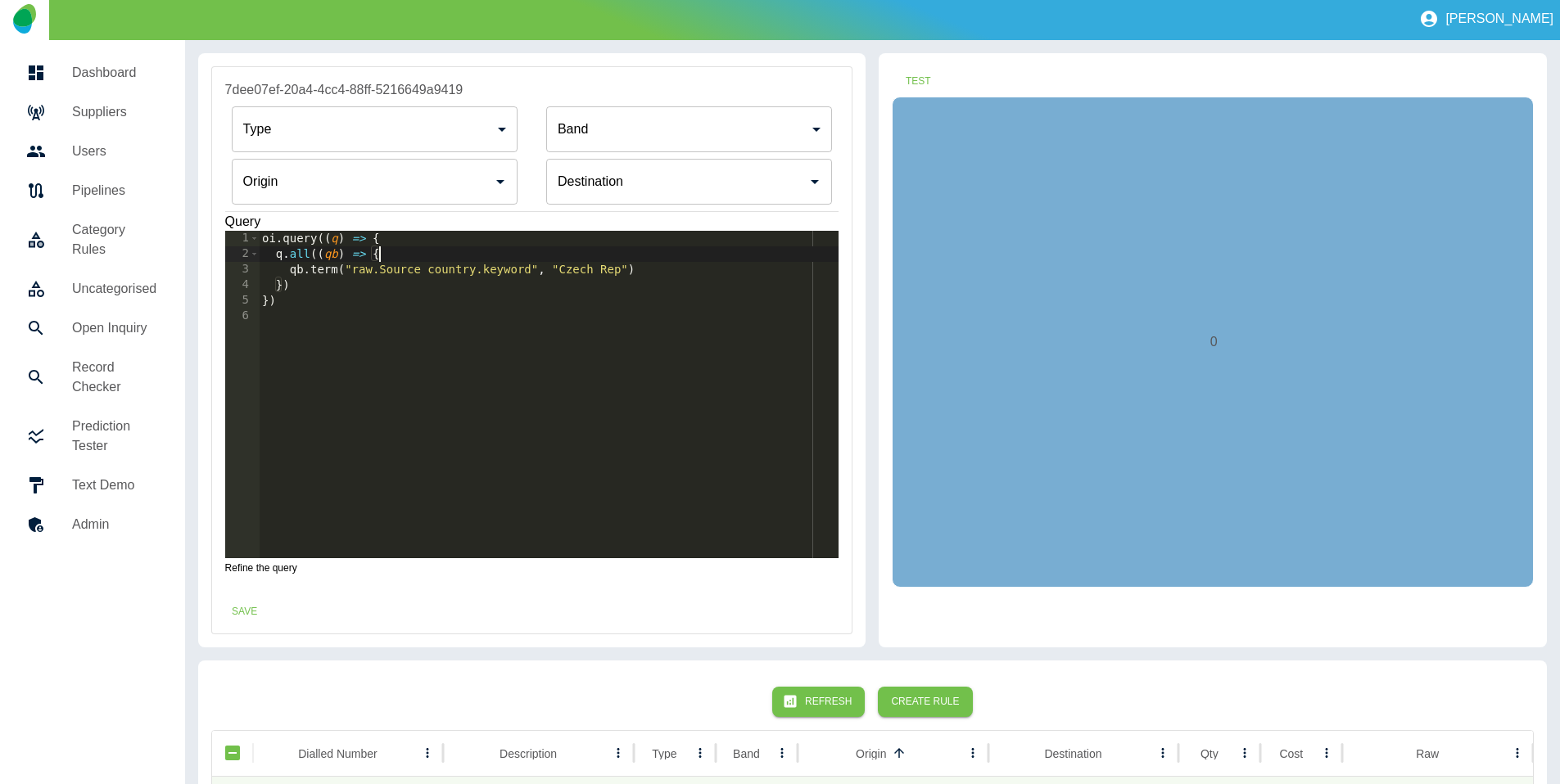
click at [382, 184] on input "Origin" at bounding box center [362, 182] width 247 height 31
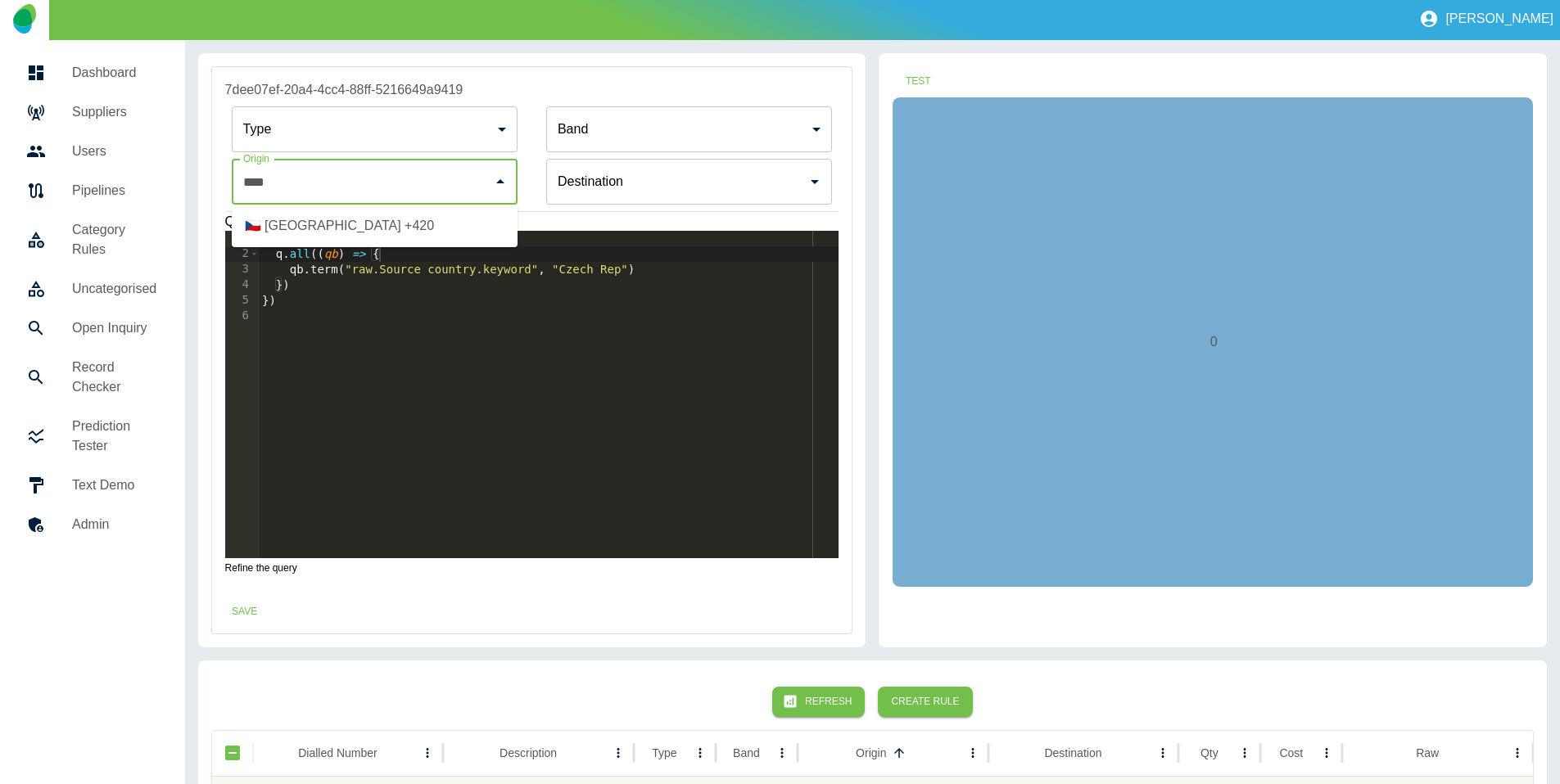
click at [374, 214] on li "🇨🇿 [GEOGRAPHIC_DATA] +420" at bounding box center [375, 225] width 286 height 29
type input "**********"
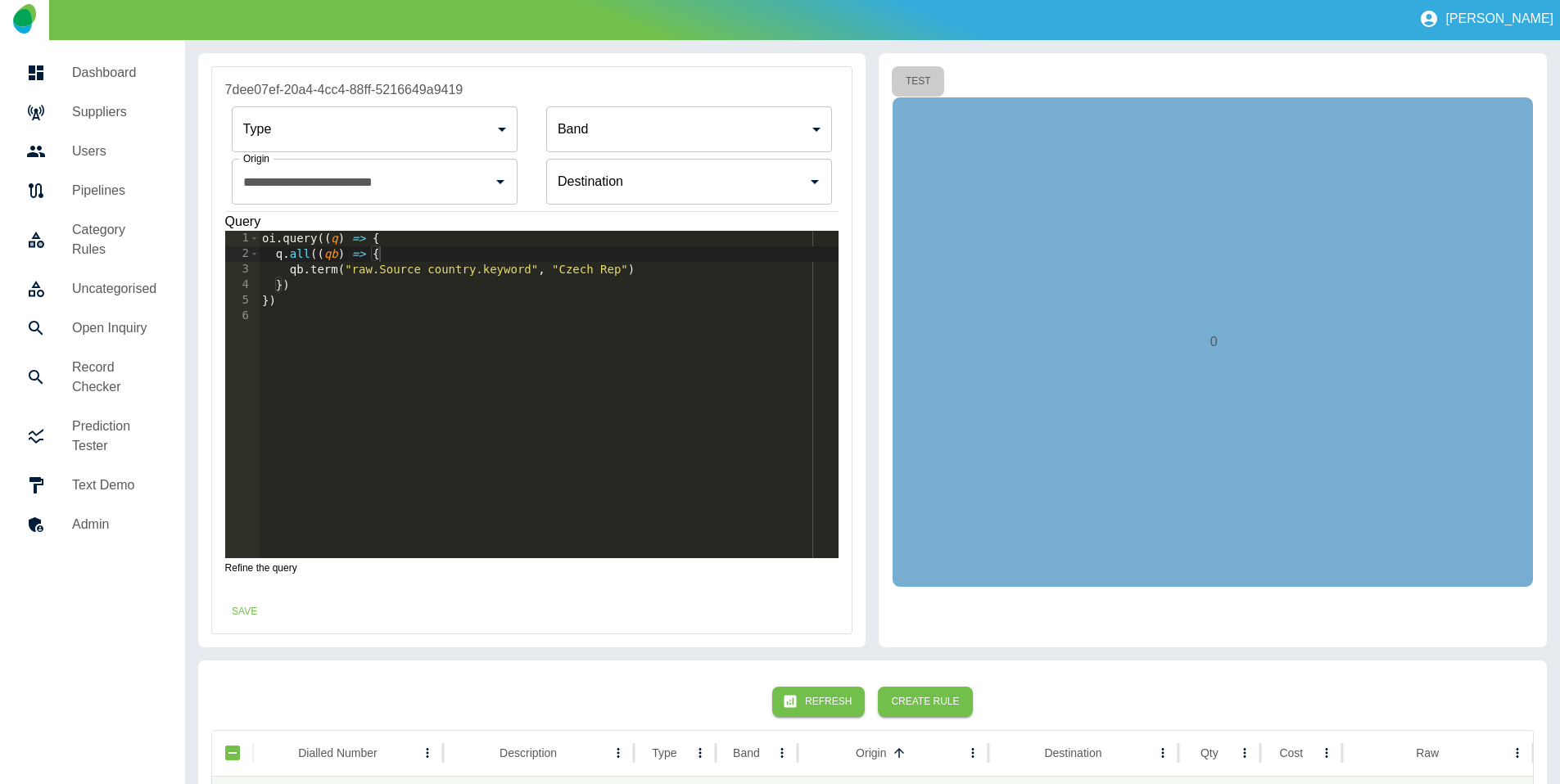
click at [932, 79] on button "Test" at bounding box center [918, 81] width 53 height 30
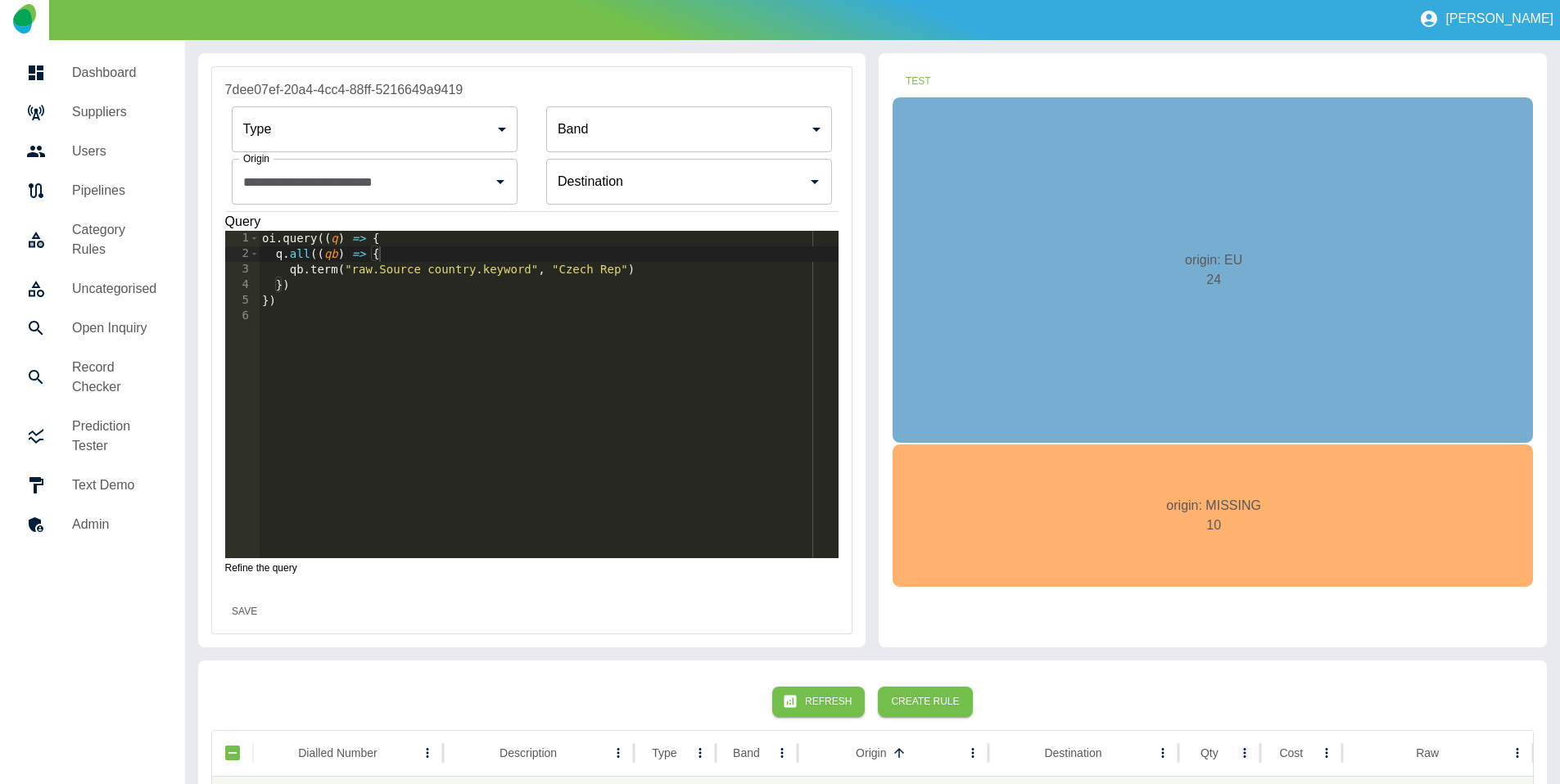
click at [235, 608] on button "Save" at bounding box center [245, 612] width 53 height 30
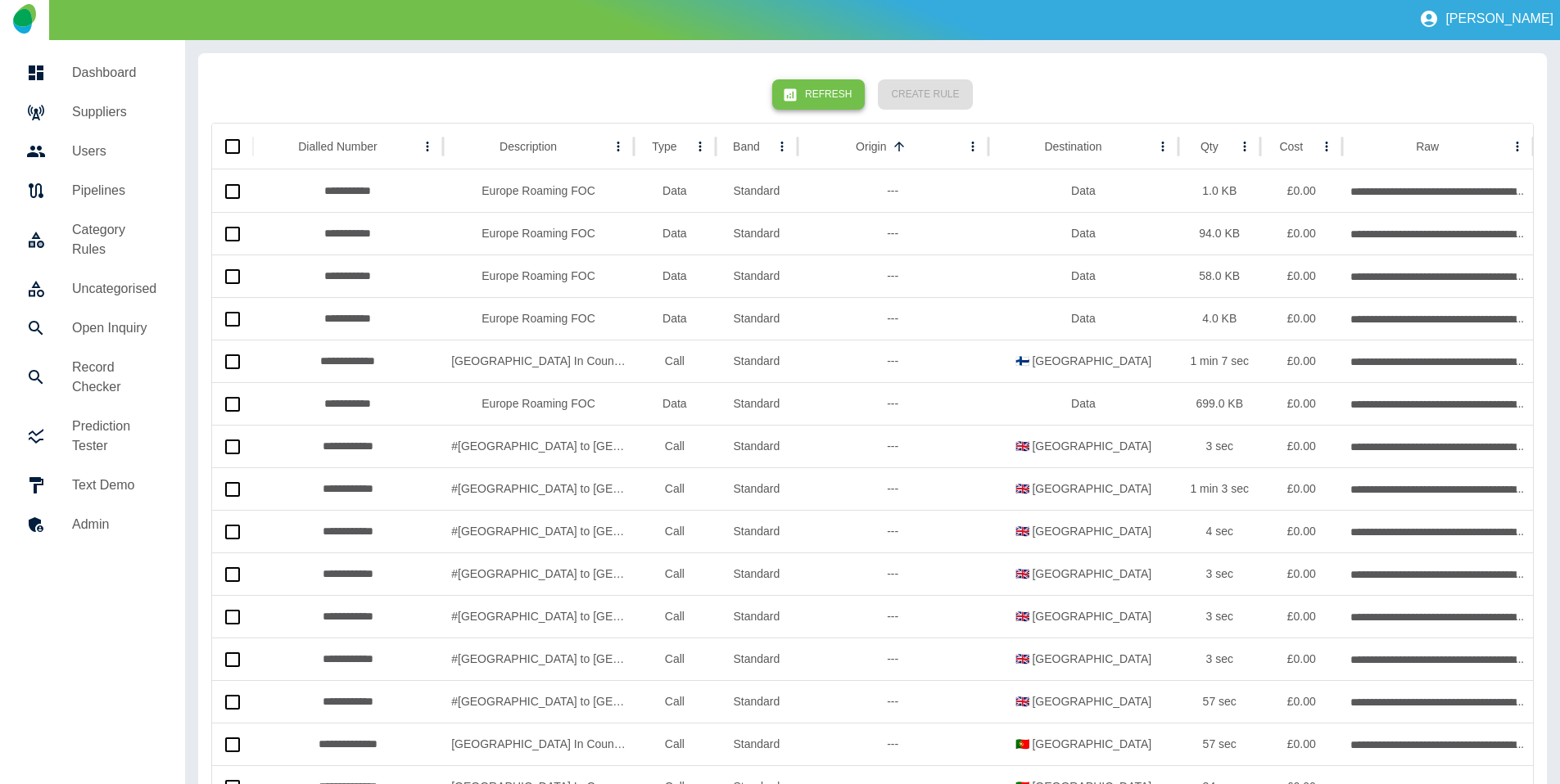
click at [819, 98] on button "Refresh" at bounding box center [818, 94] width 92 height 30
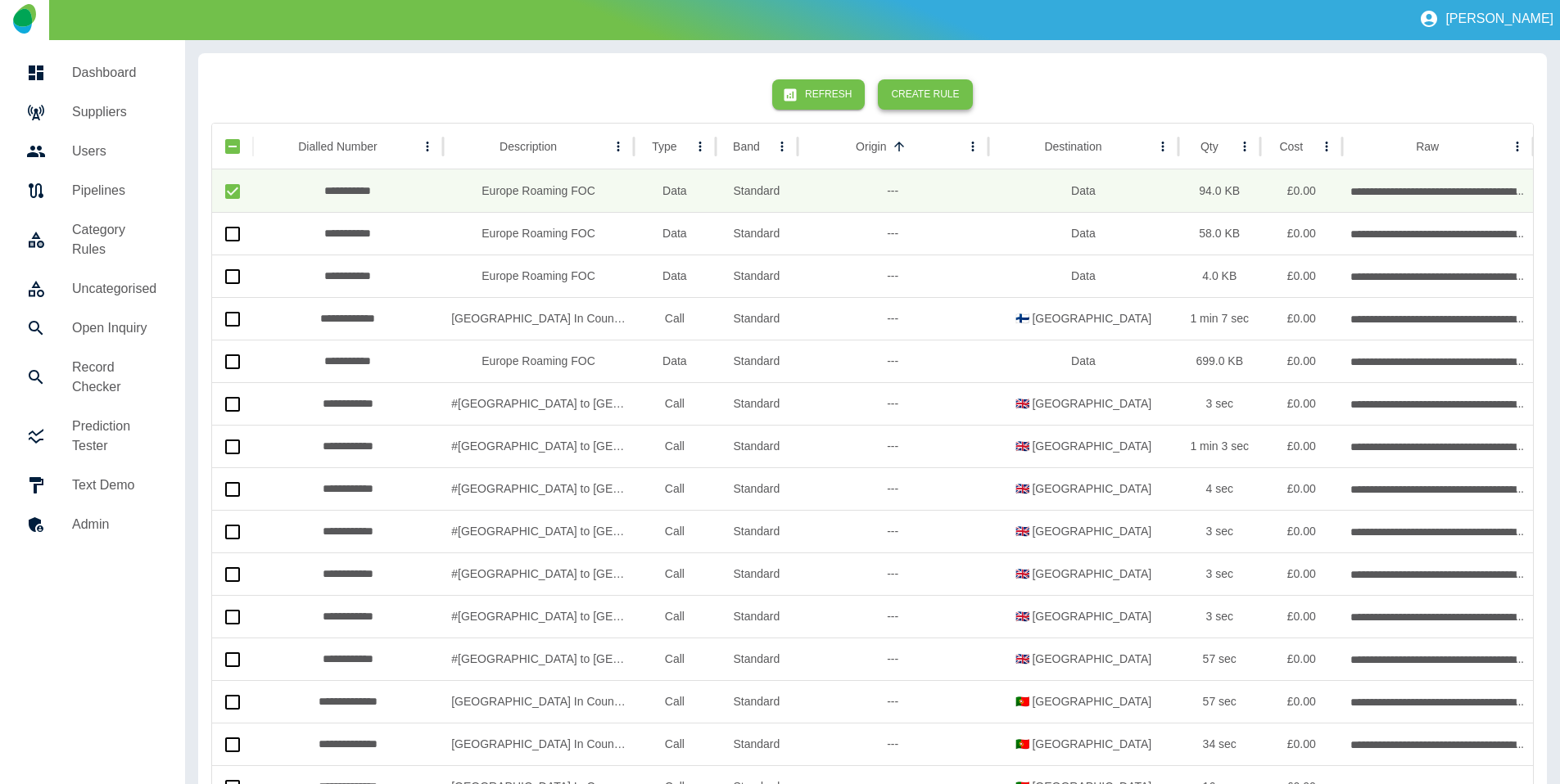
click at [957, 92] on button "Create Rule" at bounding box center [925, 94] width 94 height 30
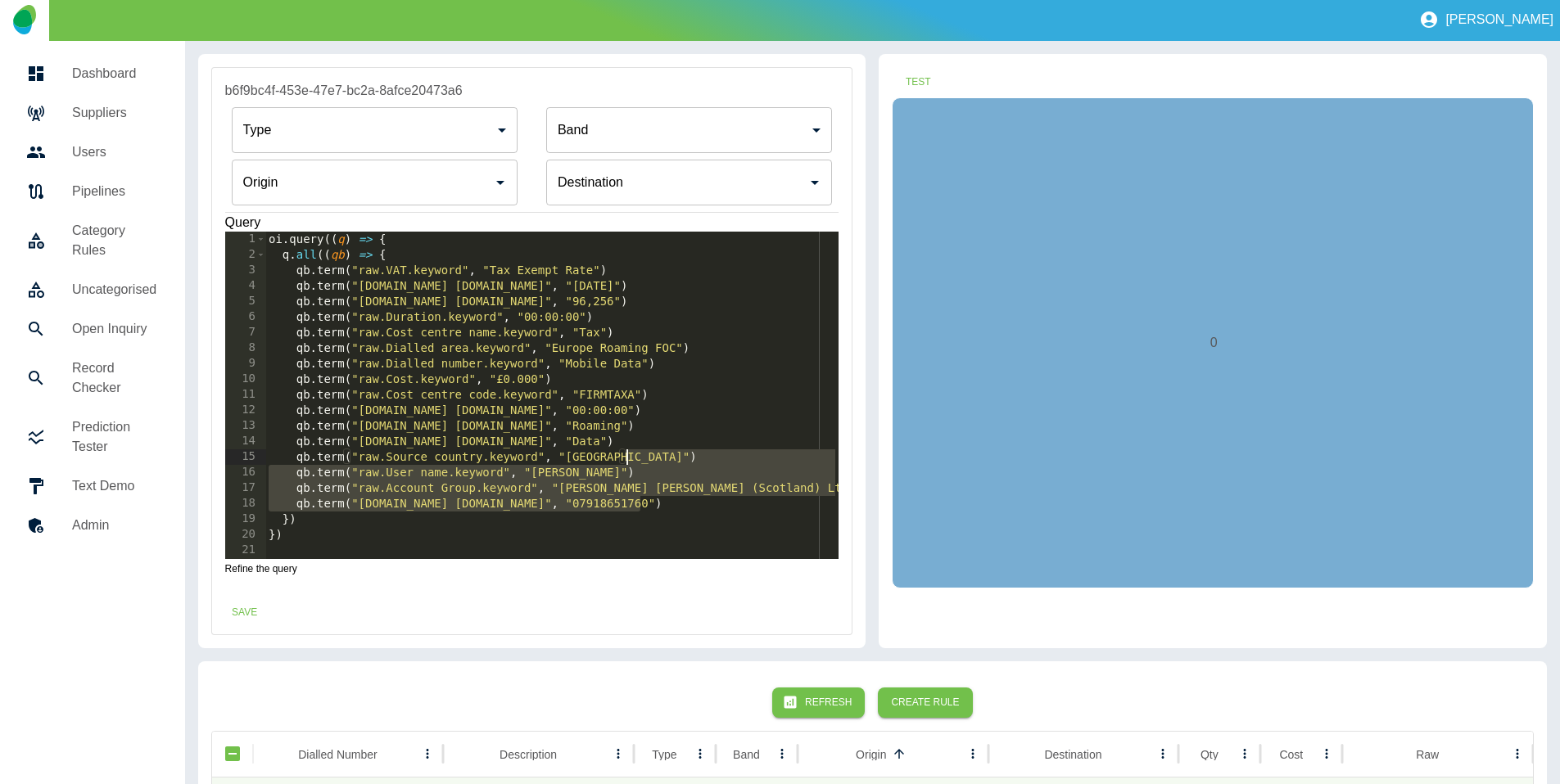
scroll to position [0, 0]
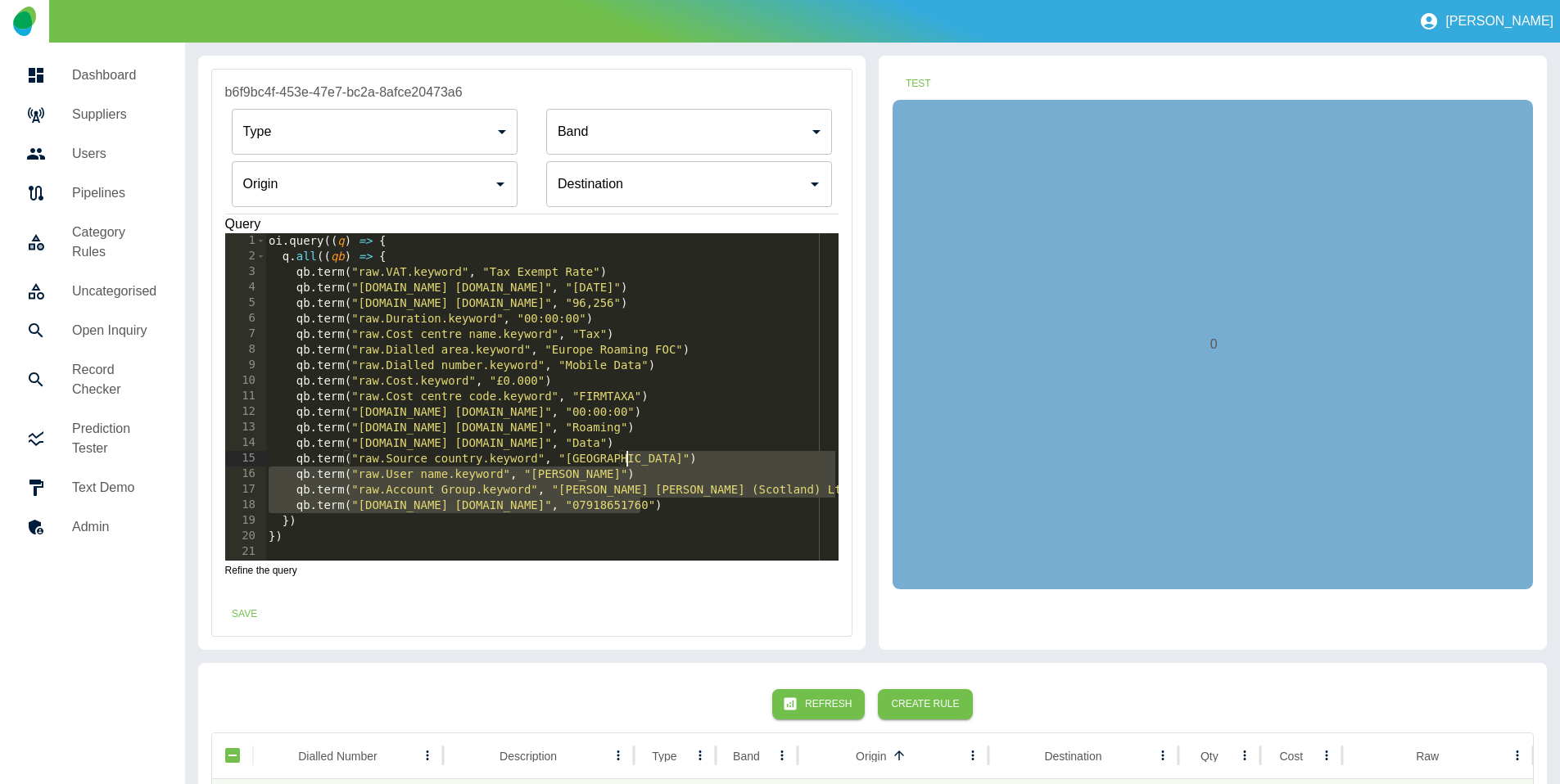
drag, startPoint x: 646, startPoint y: 504, endPoint x: 653, endPoint y: 461, distance: 43.6
click at [653, 461] on div "oi . query (( q ) => { q . all (( qb ) => { qb . term ( "raw.VAT.keyword" , "Ta…" at bounding box center [552, 412] width 573 height 359
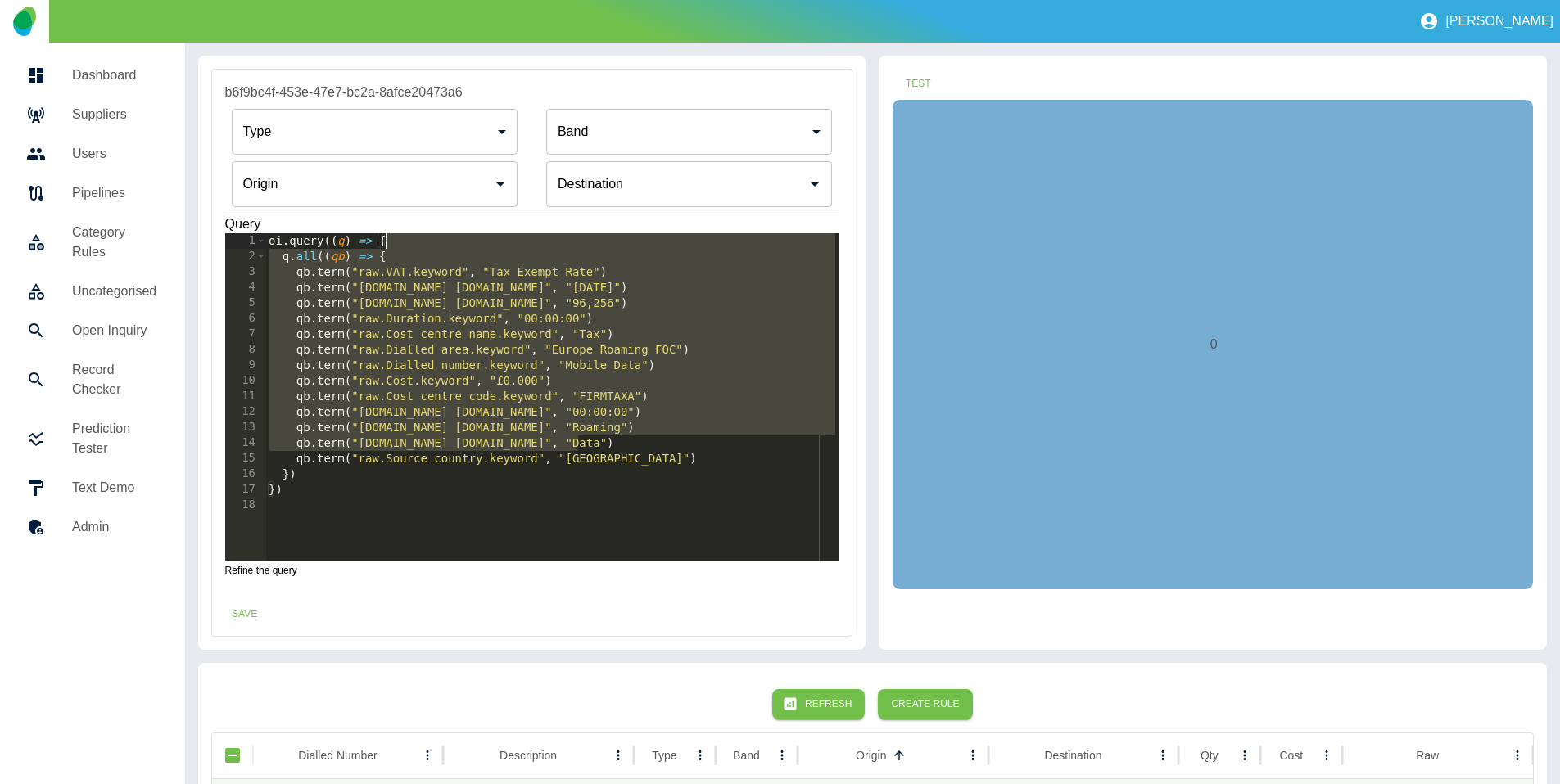
drag, startPoint x: 608, startPoint y: 446, endPoint x: 575, endPoint y: 248, distance: 200.7
click at [575, 248] on div "oi . query (( q ) => { q . all (( qb ) => { qb . term ( "raw.VAT.keyword" , "Ta…" at bounding box center [552, 412] width 573 height 359
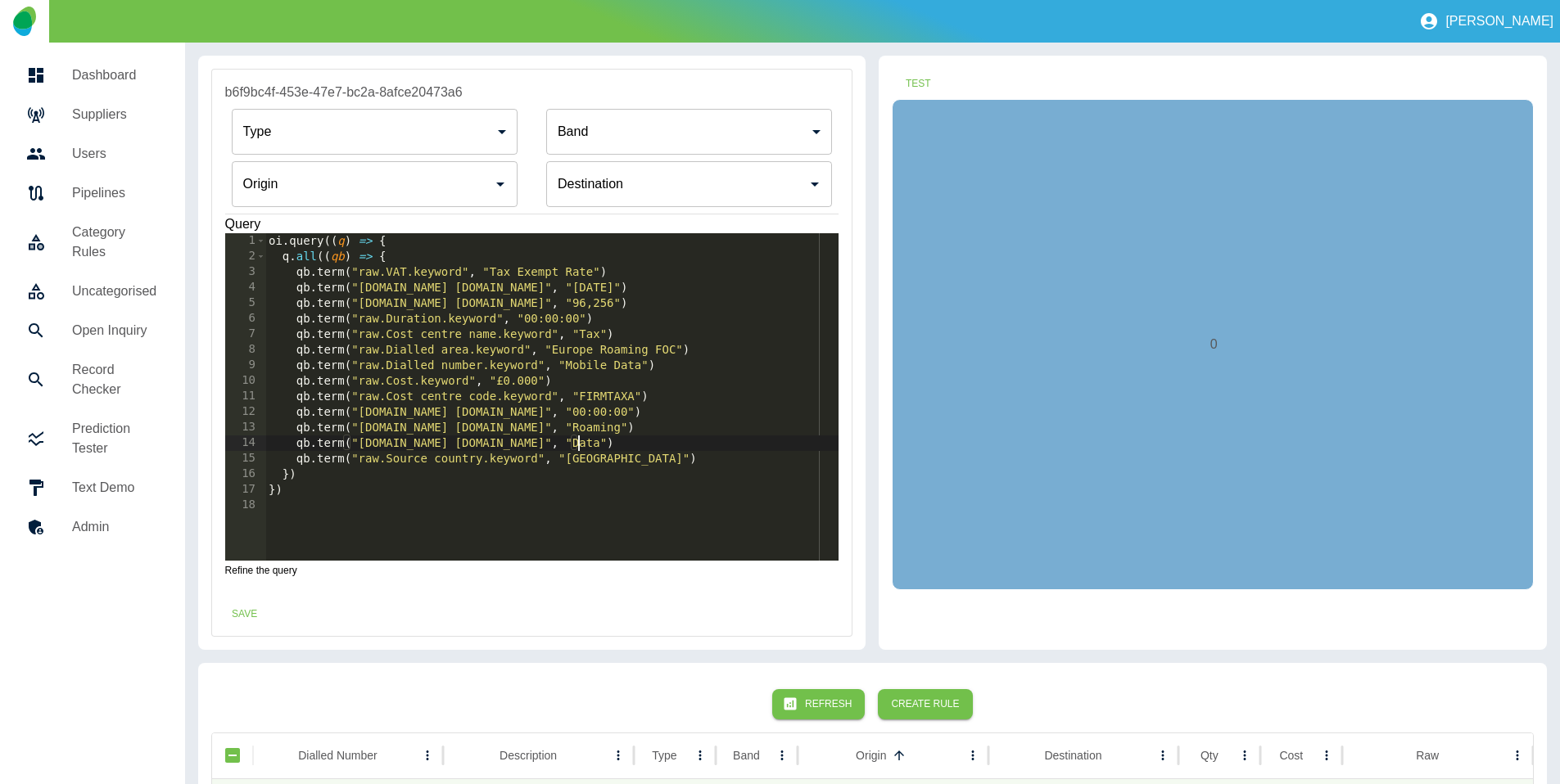
click at [592, 443] on div "oi . query (( q ) => { q . all (( qb ) => { qb . term ( "raw.VAT.keyword" , "Ta…" at bounding box center [552, 412] width 573 height 359
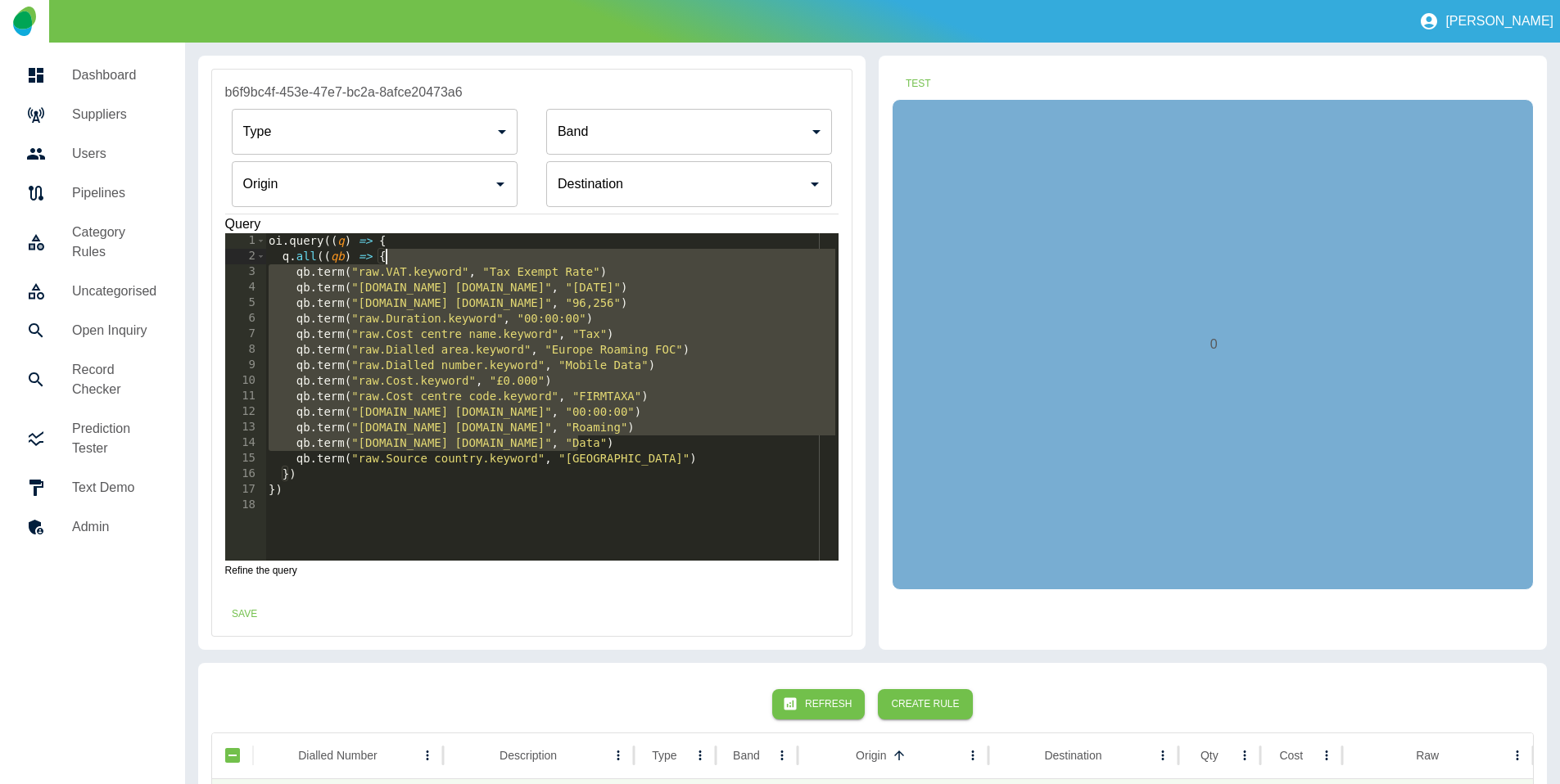
drag, startPoint x: 598, startPoint y: 443, endPoint x: 484, endPoint y: 261, distance: 214.8
click at [484, 261] on div "oi . query (( q ) => { q . all (( qb ) => { qb . term ( "raw.VAT.keyword" , "Ta…" at bounding box center [552, 412] width 573 height 359
type textarea "**********"
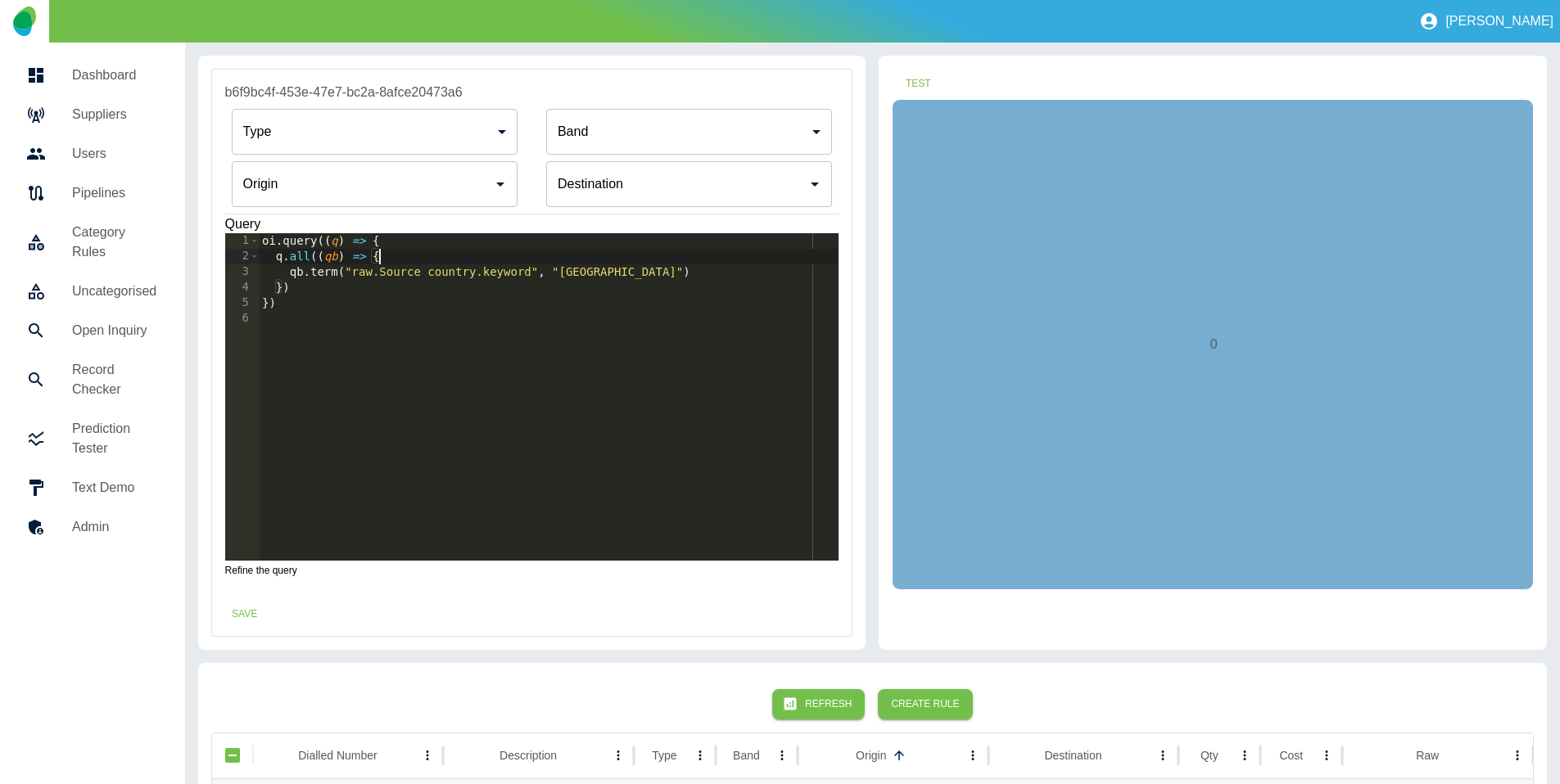
click at [374, 184] on input "Origin" at bounding box center [362, 184] width 247 height 31
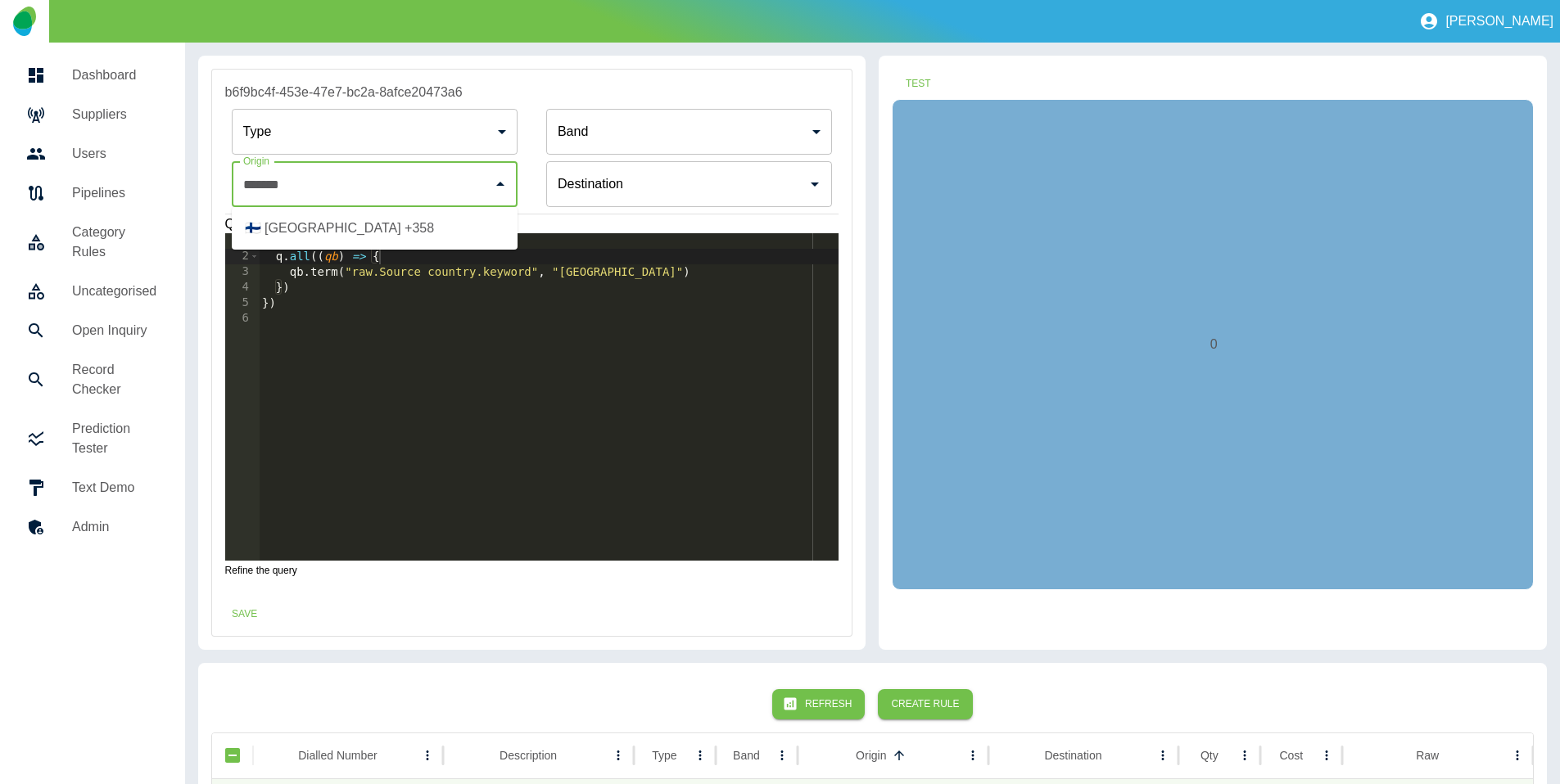
click at [372, 222] on li "🇫🇮 [GEOGRAPHIC_DATA] +358" at bounding box center [375, 228] width 286 height 29
type input "**********"
click at [915, 79] on button "Test" at bounding box center [918, 84] width 53 height 30
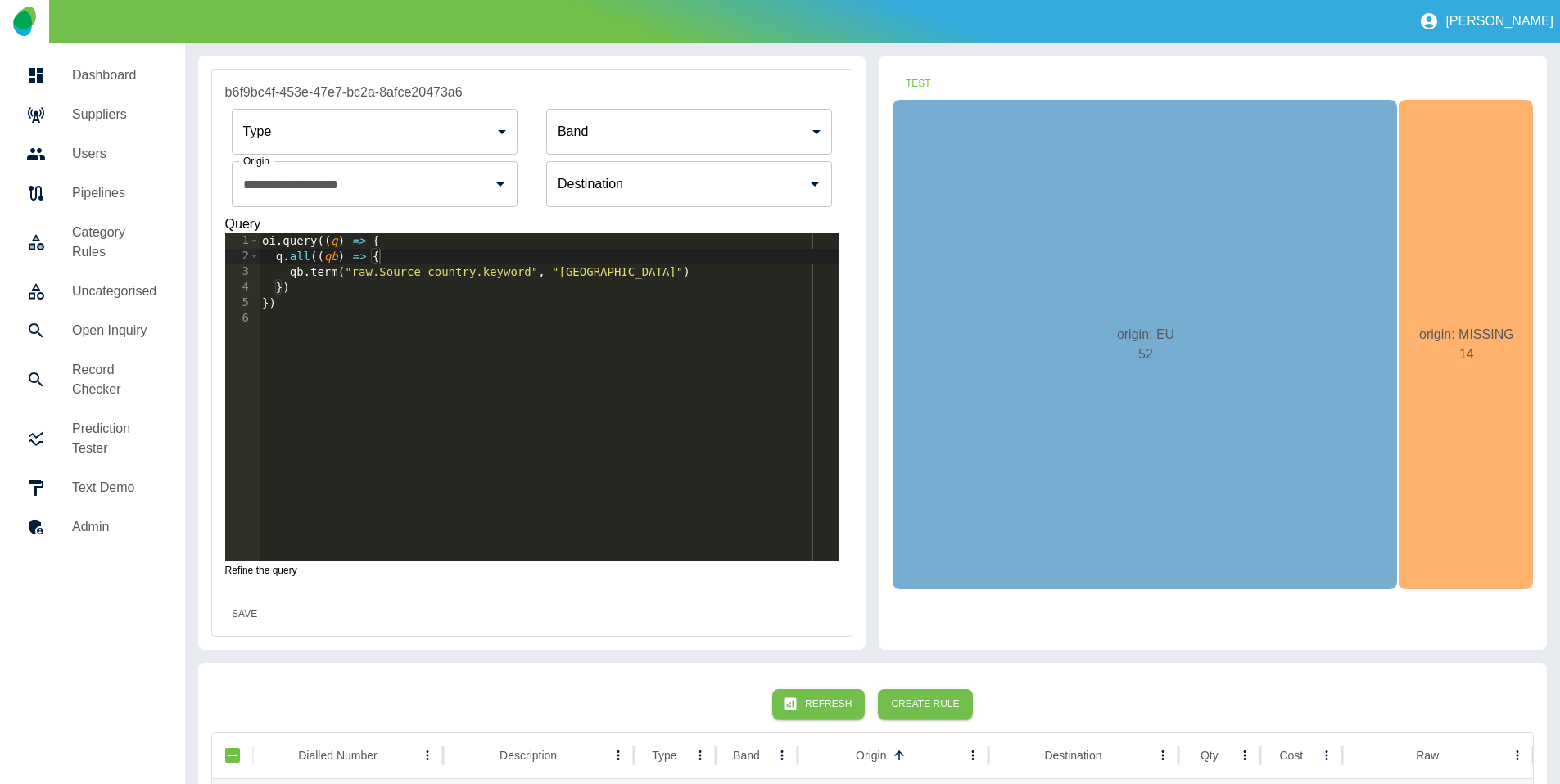
click at [246, 605] on button "Save" at bounding box center [245, 615] width 53 height 30
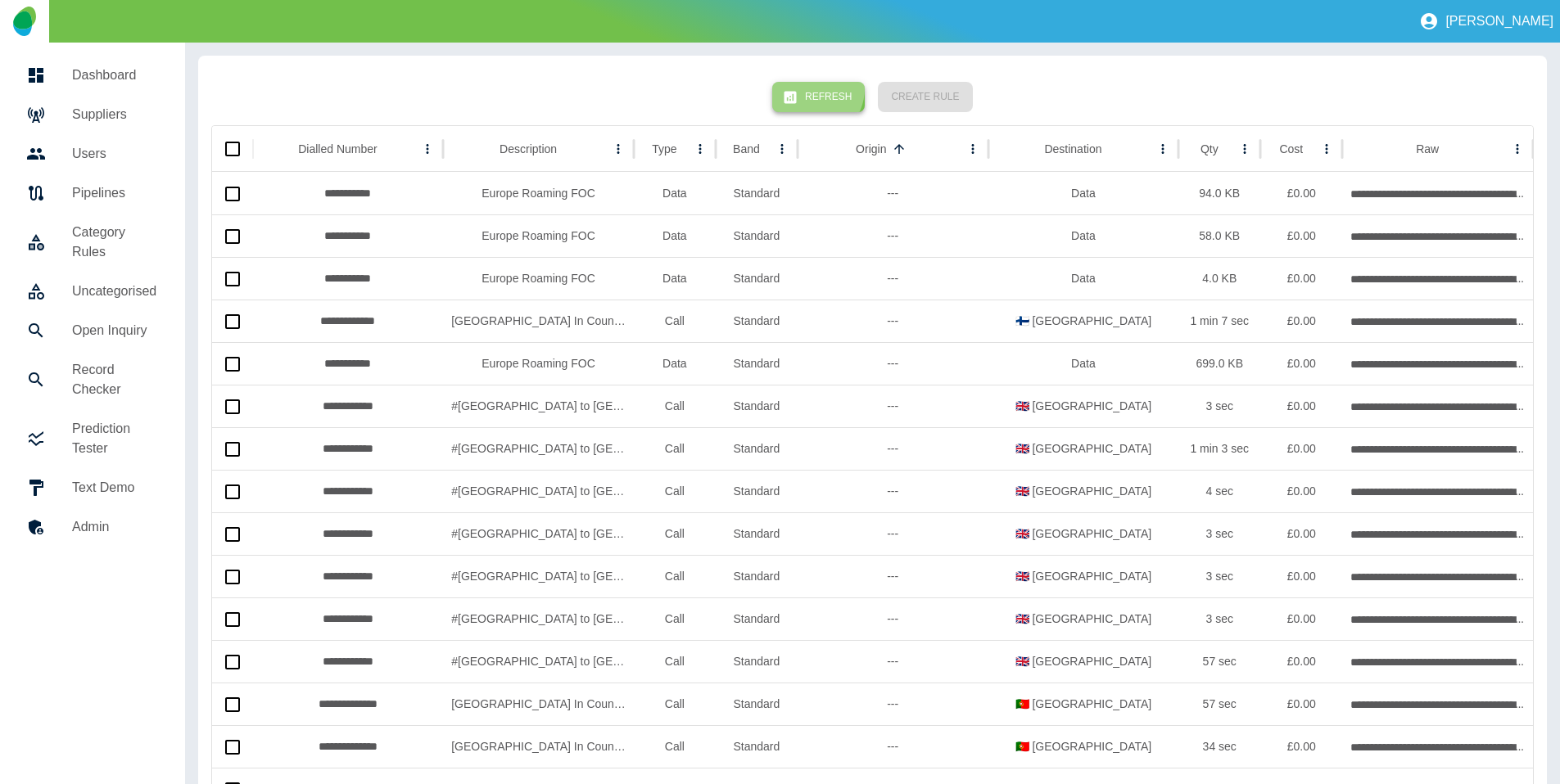
click at [817, 88] on button "Refresh" at bounding box center [818, 97] width 92 height 30
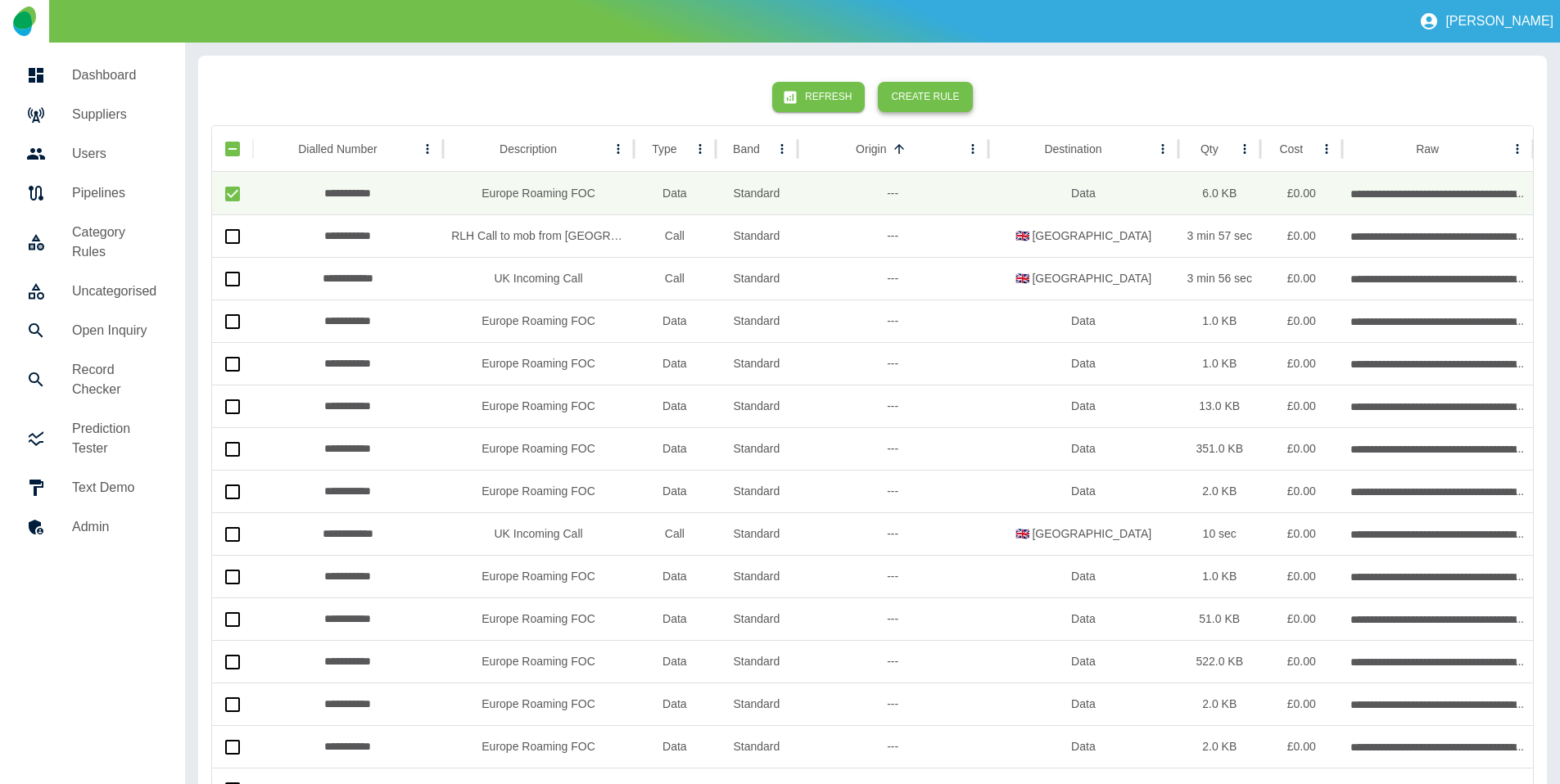
click at [906, 100] on button "Create Rule" at bounding box center [925, 97] width 94 height 30
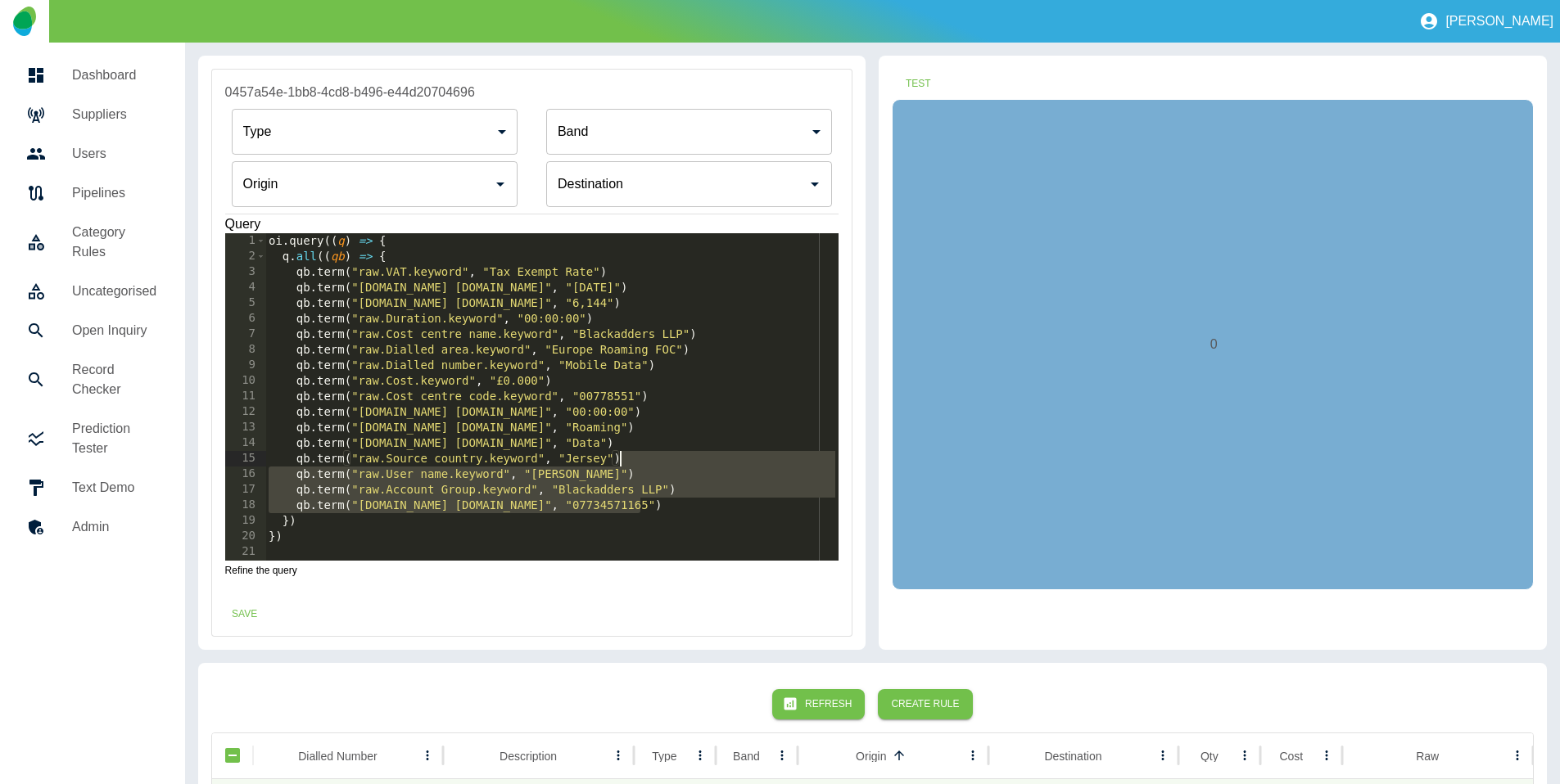
drag, startPoint x: 645, startPoint y: 508, endPoint x: 666, endPoint y: 455, distance: 57.0
click at [666, 455] on div "oi . query (( q ) => { q . all (( qb ) => { qb . term ( "raw.VAT.keyword" , "Ta…" at bounding box center [552, 412] width 573 height 359
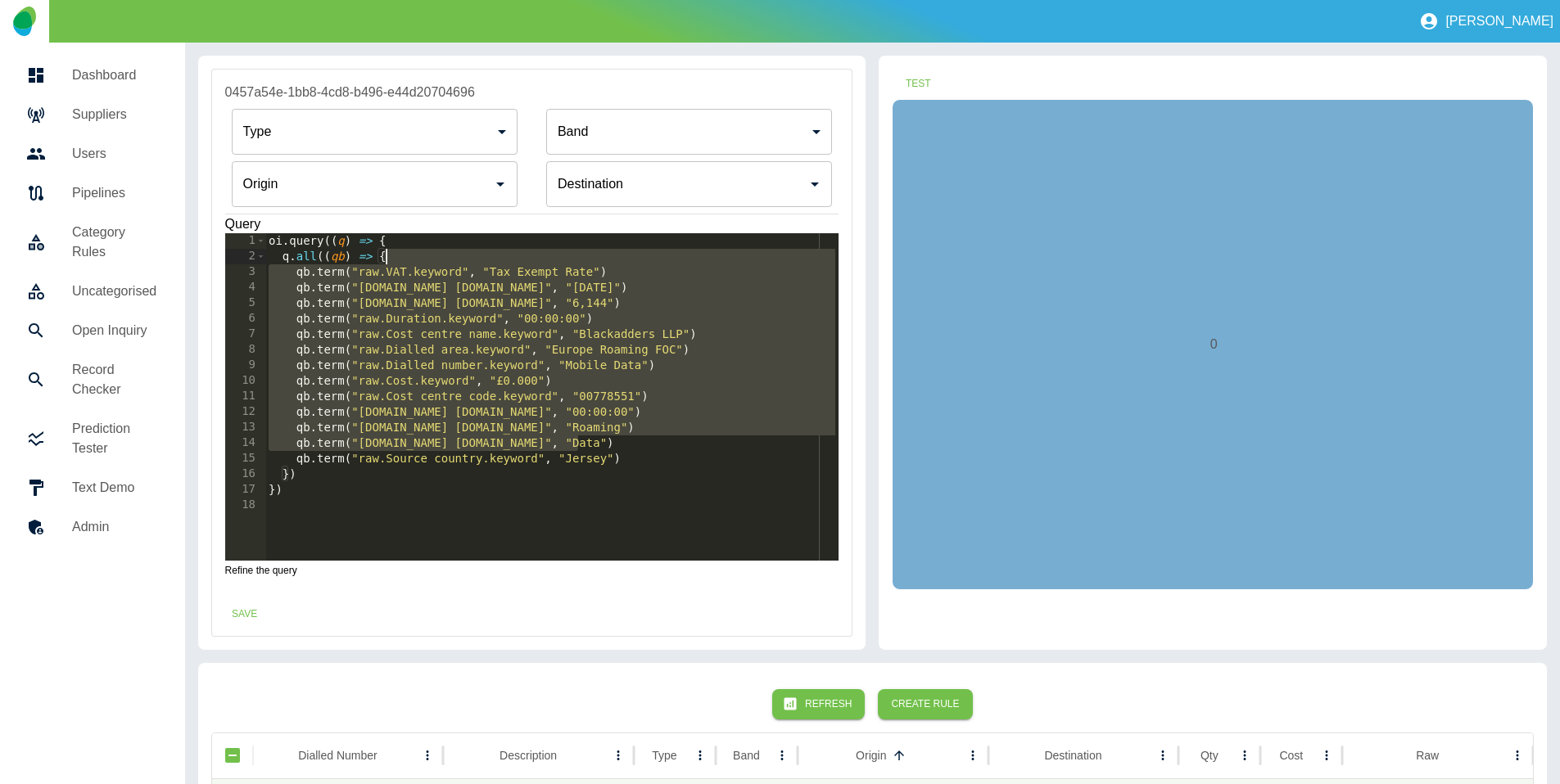
drag, startPoint x: 621, startPoint y: 442, endPoint x: 593, endPoint y: 254, distance: 190.1
click at [593, 254] on div "oi . query (( q ) => { q . all (( qb ) => { qb . term ( "raw.VAT.keyword" , "Ta…" at bounding box center [552, 412] width 573 height 359
type textarea "**********"
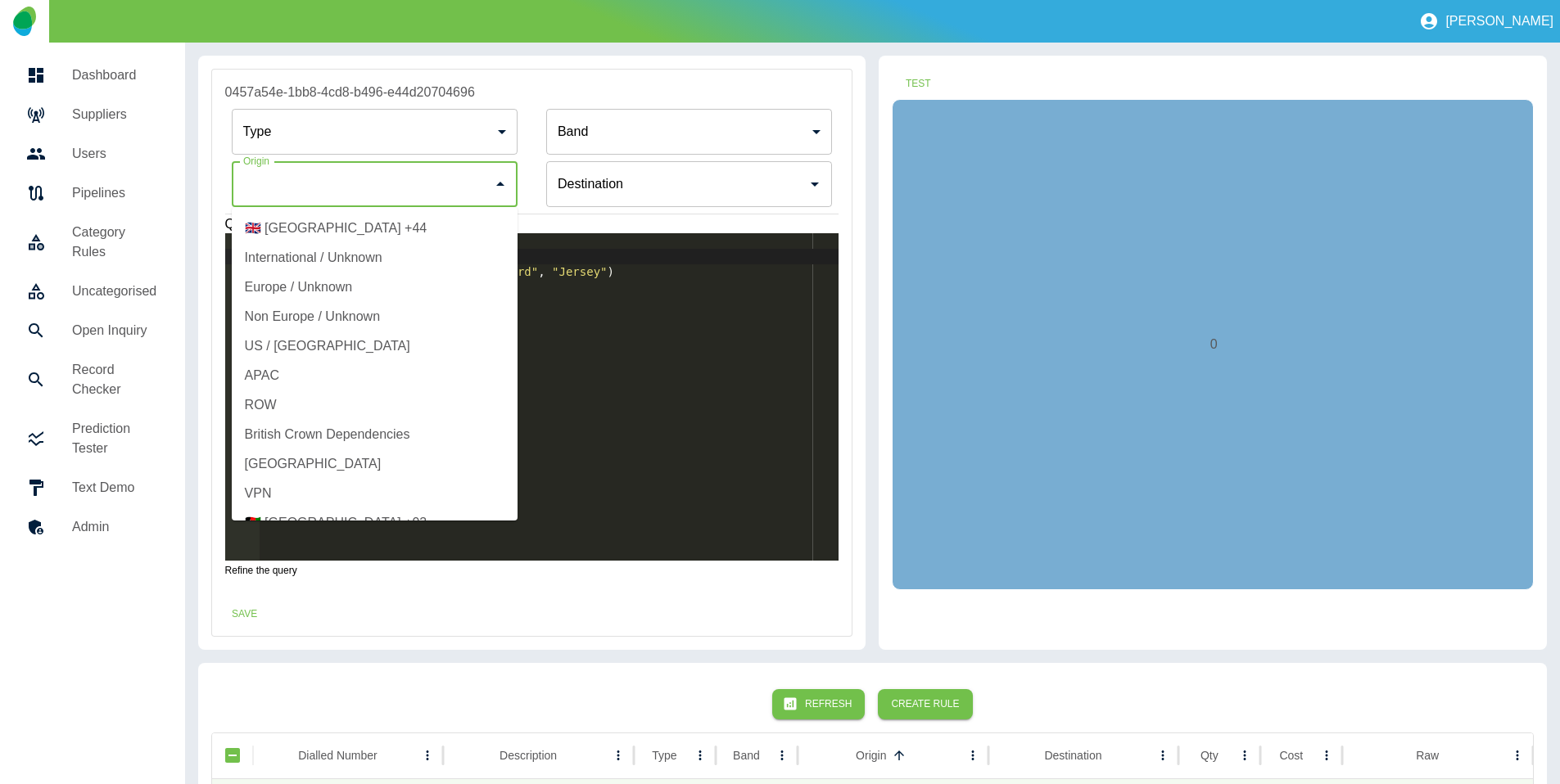
drag, startPoint x: 372, startPoint y: 181, endPoint x: 349, endPoint y: 168, distance: 26.4
click at [357, 169] on input "Origin" at bounding box center [362, 184] width 247 height 31
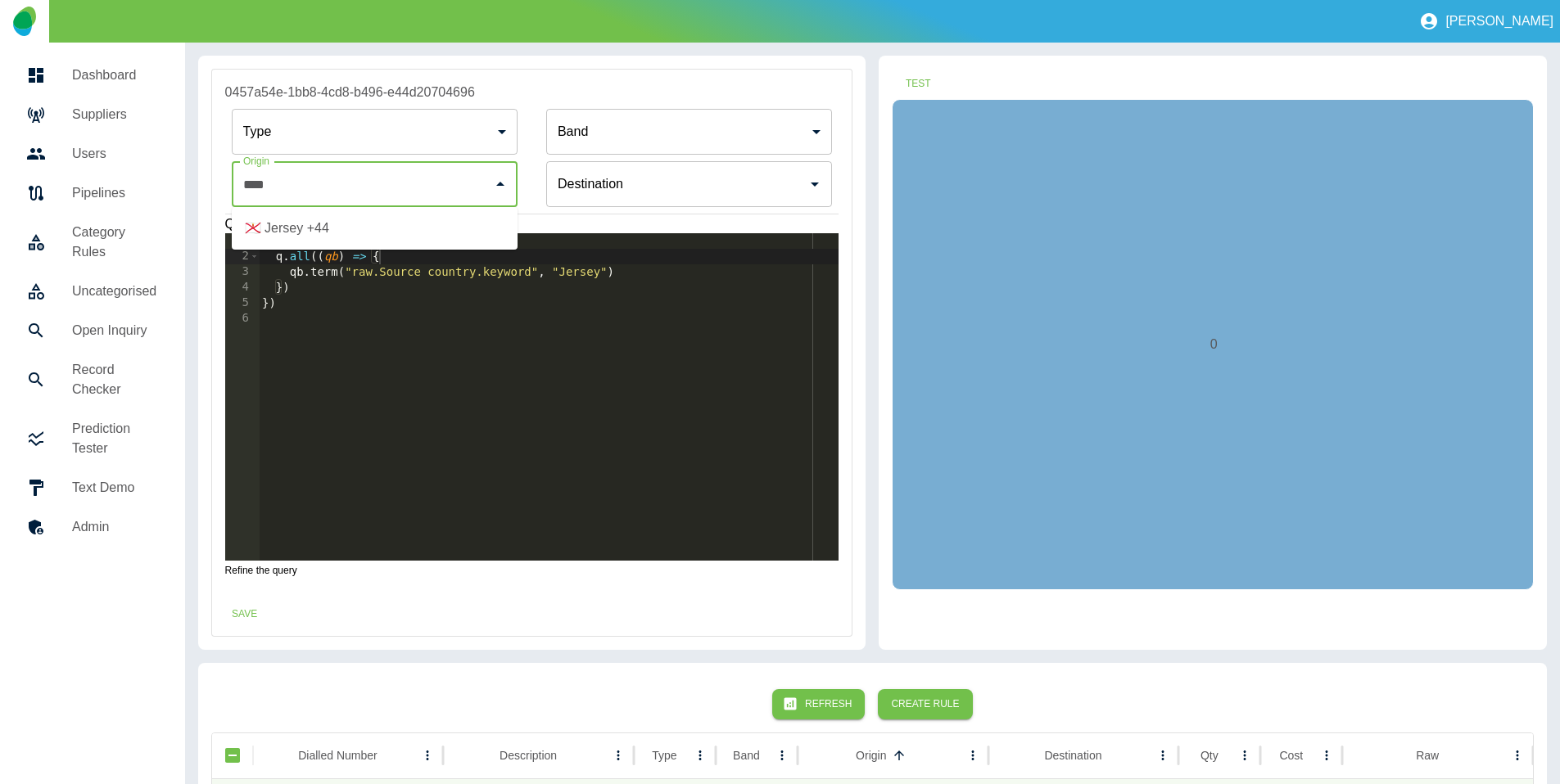
click at [347, 221] on li "🇯🇪 Jersey +44" at bounding box center [375, 228] width 286 height 29
type input "**********"
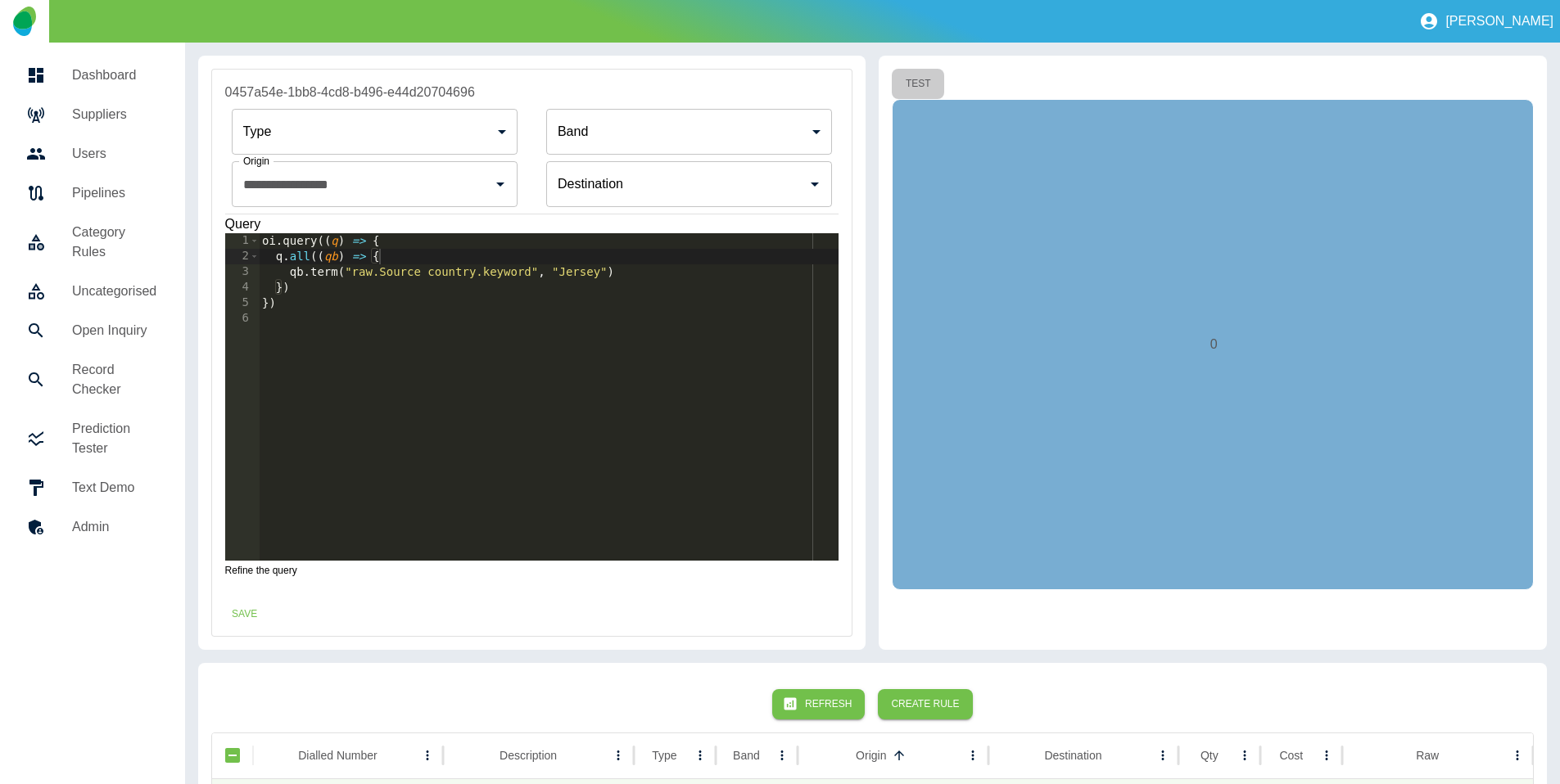
click at [898, 72] on button "Test" at bounding box center [918, 84] width 53 height 30
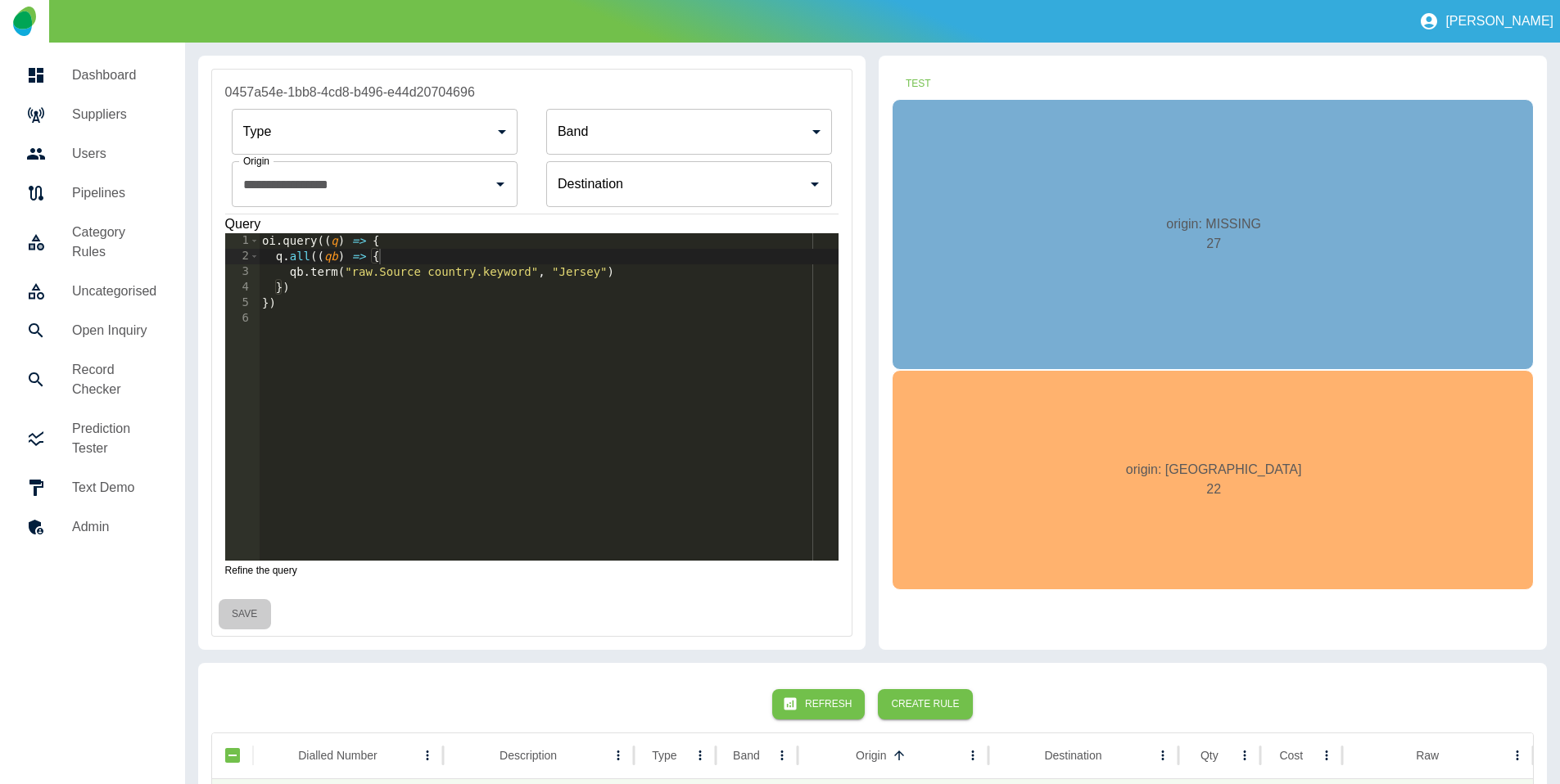
click at [244, 601] on button "Save" at bounding box center [245, 615] width 53 height 30
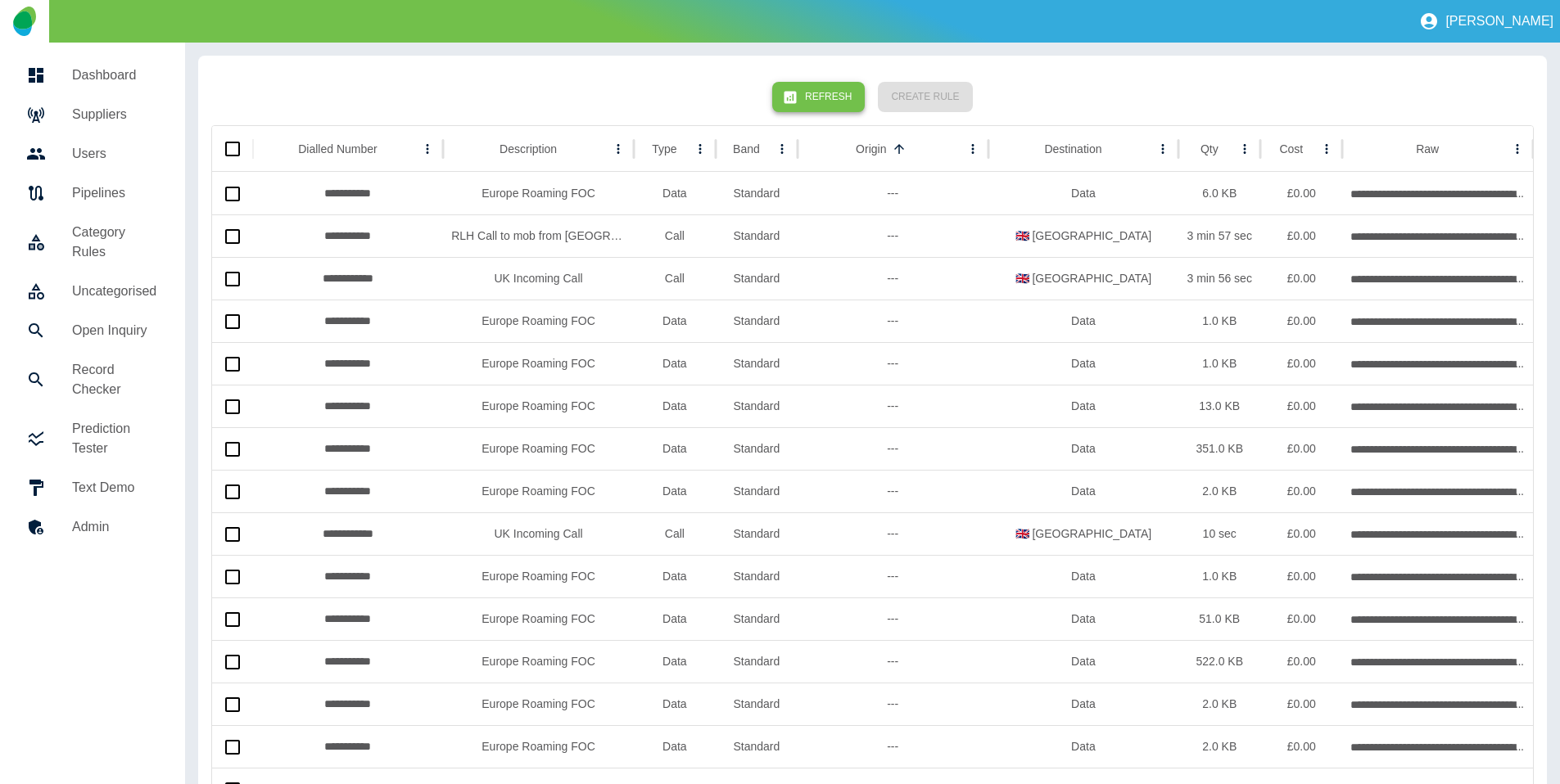
click at [831, 100] on button "Refresh" at bounding box center [818, 97] width 92 height 30
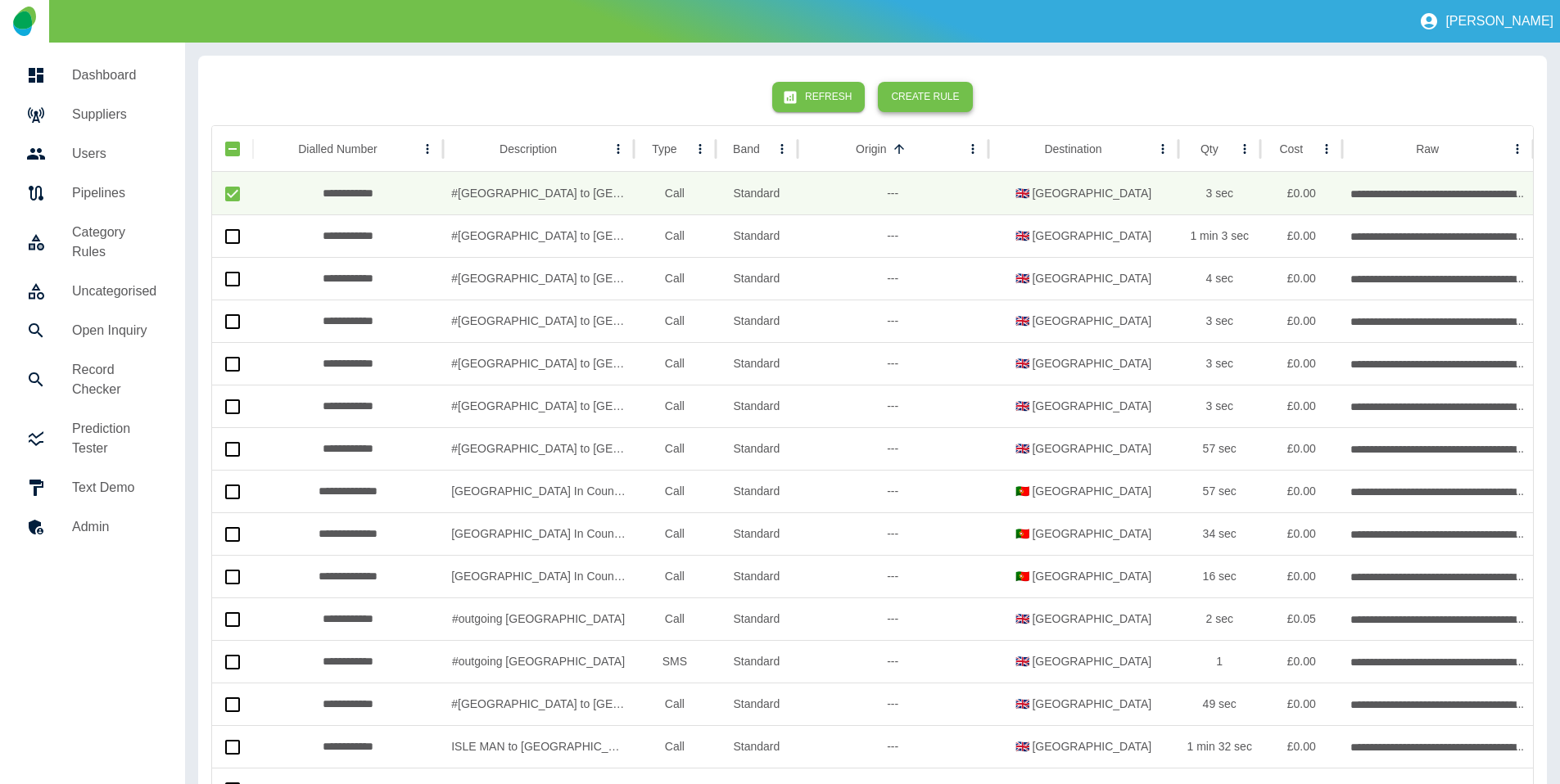
click at [938, 91] on button "Create Rule" at bounding box center [925, 97] width 94 height 30
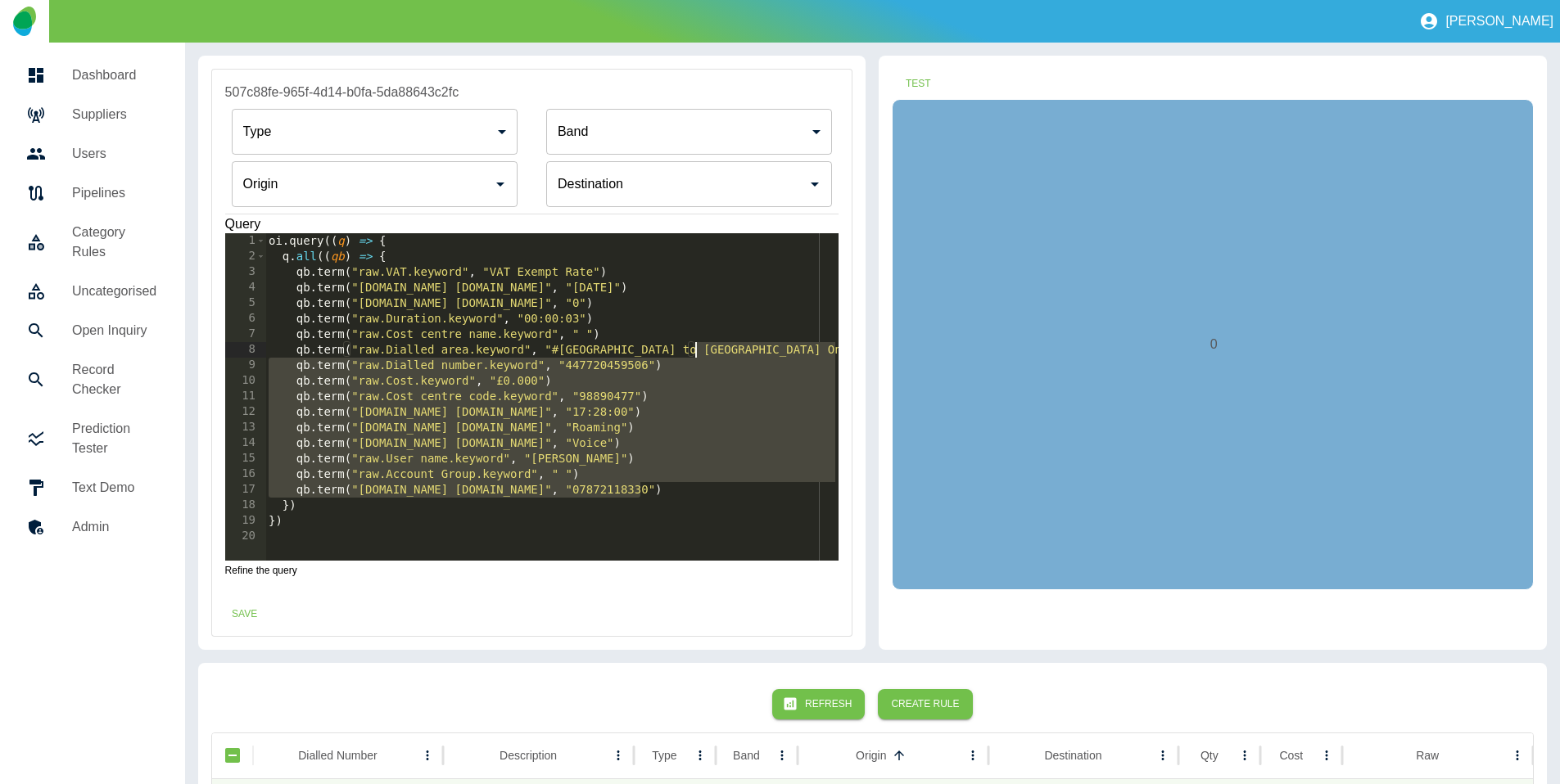
drag, startPoint x: 656, startPoint y: 490, endPoint x: 753, endPoint y: 343, distance: 176.1
click at [753, 343] on div "oi . query (( q ) => { q . all (( qb ) => { qb . term ( "raw.VAT.keyword" , "VA…" at bounding box center [552, 412] width 573 height 359
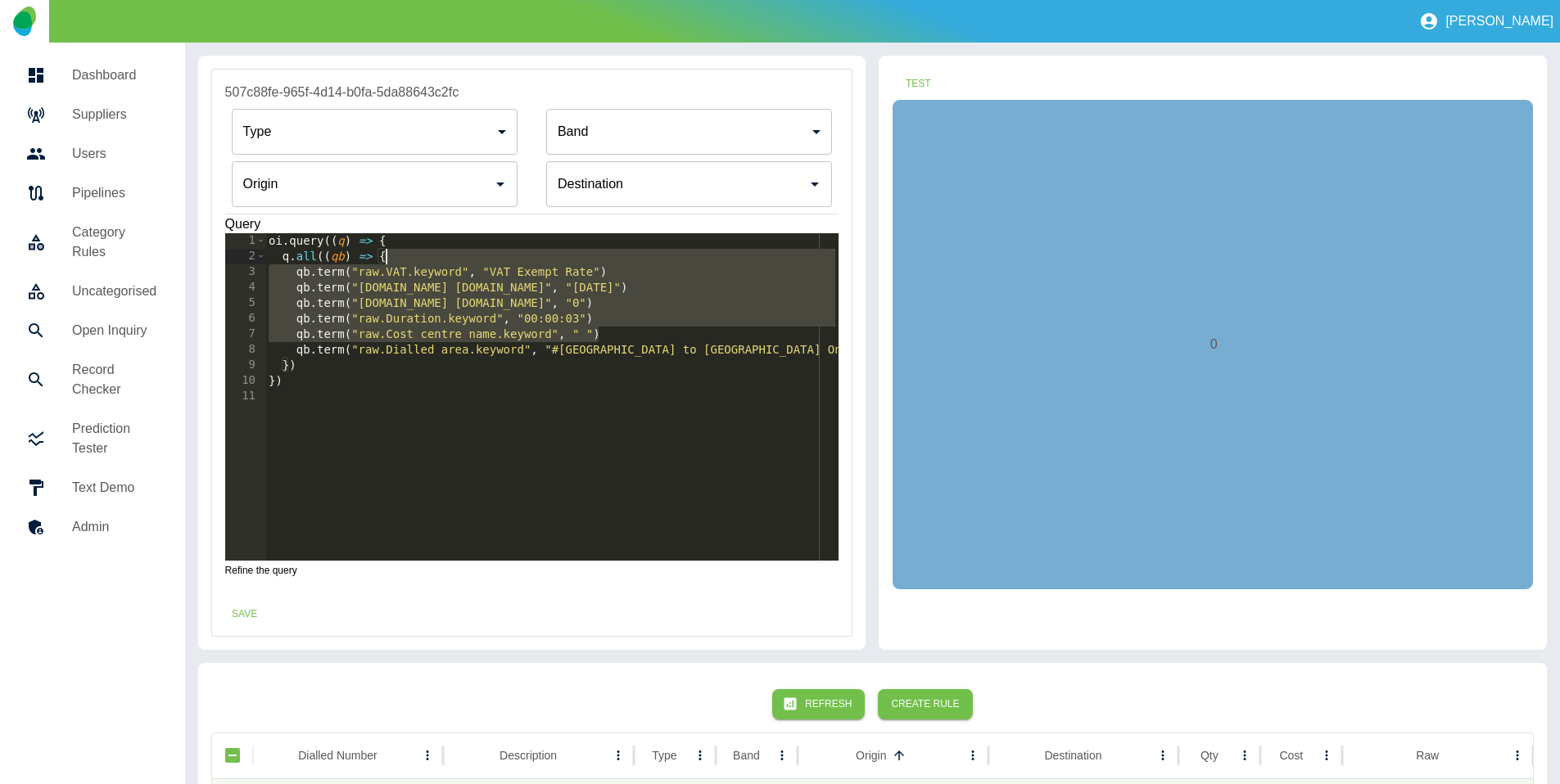
drag, startPoint x: 642, startPoint y: 331, endPoint x: 627, endPoint y: 250, distance: 82.4
click at [627, 250] on div "oi . query (( q ) => { q . all (( qb ) => { qb . term ( "raw.VAT.keyword" , "VA…" at bounding box center [552, 412] width 573 height 359
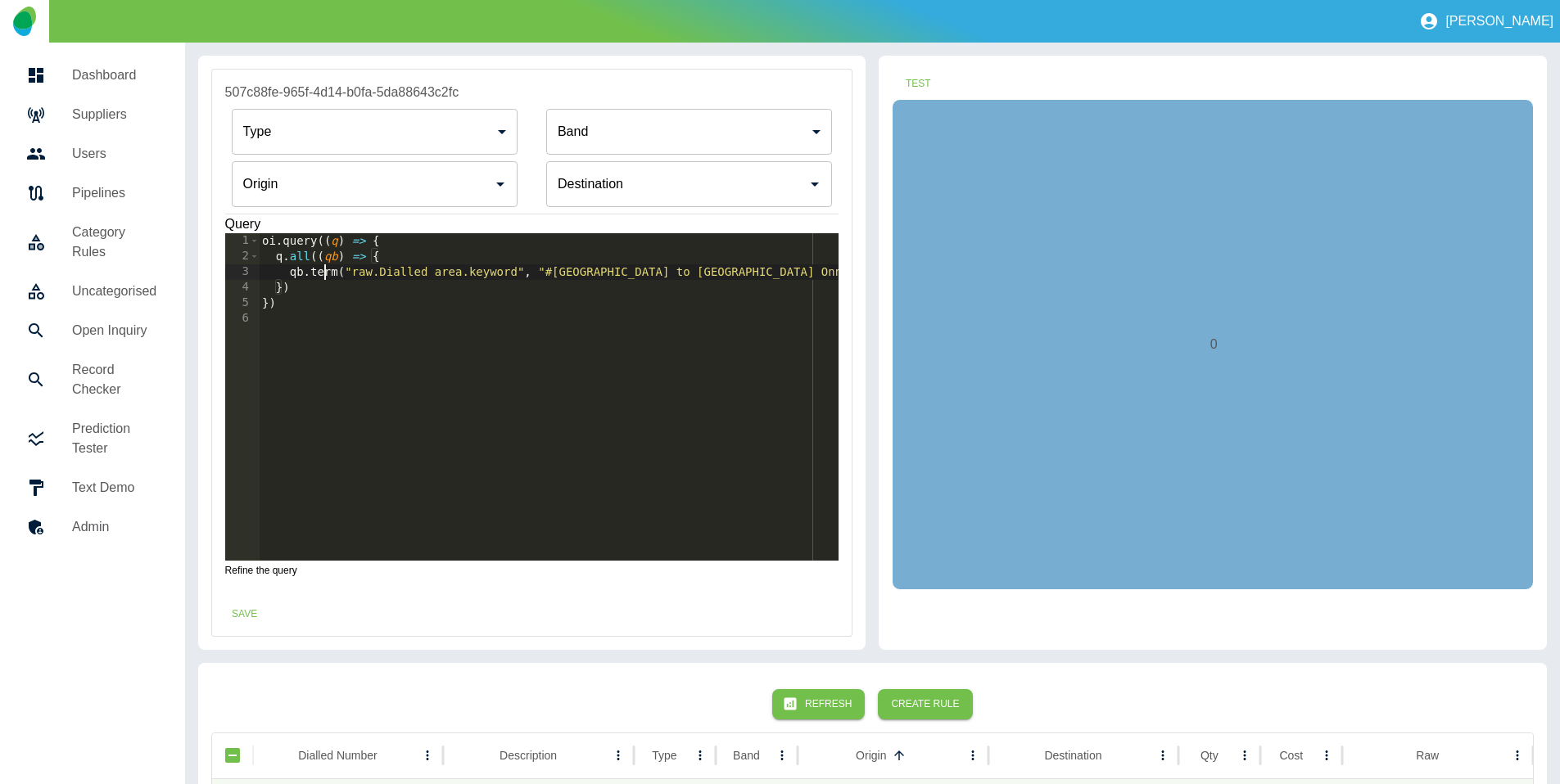
click at [325, 271] on div "oi . query (( q ) => { q . all (( qb ) => { qb . term ( "raw.Dialled area.keywo…" at bounding box center [549, 412] width 581 height 359
click at [326, 270] on div "oi . query (( q ) => { q . all (( qb ) => { qb . term ( "raw.Dialled area.keywo…" at bounding box center [549, 412] width 581 height 359
drag, startPoint x: 618, startPoint y: 274, endPoint x: 683, endPoint y: 272, distance: 65.0
click at [683, 272] on div "oi . query (( q ) => { q . all (( qb ) => { qb . regex ( "raw.Dialled area.keyw…" at bounding box center [549, 412] width 581 height 359
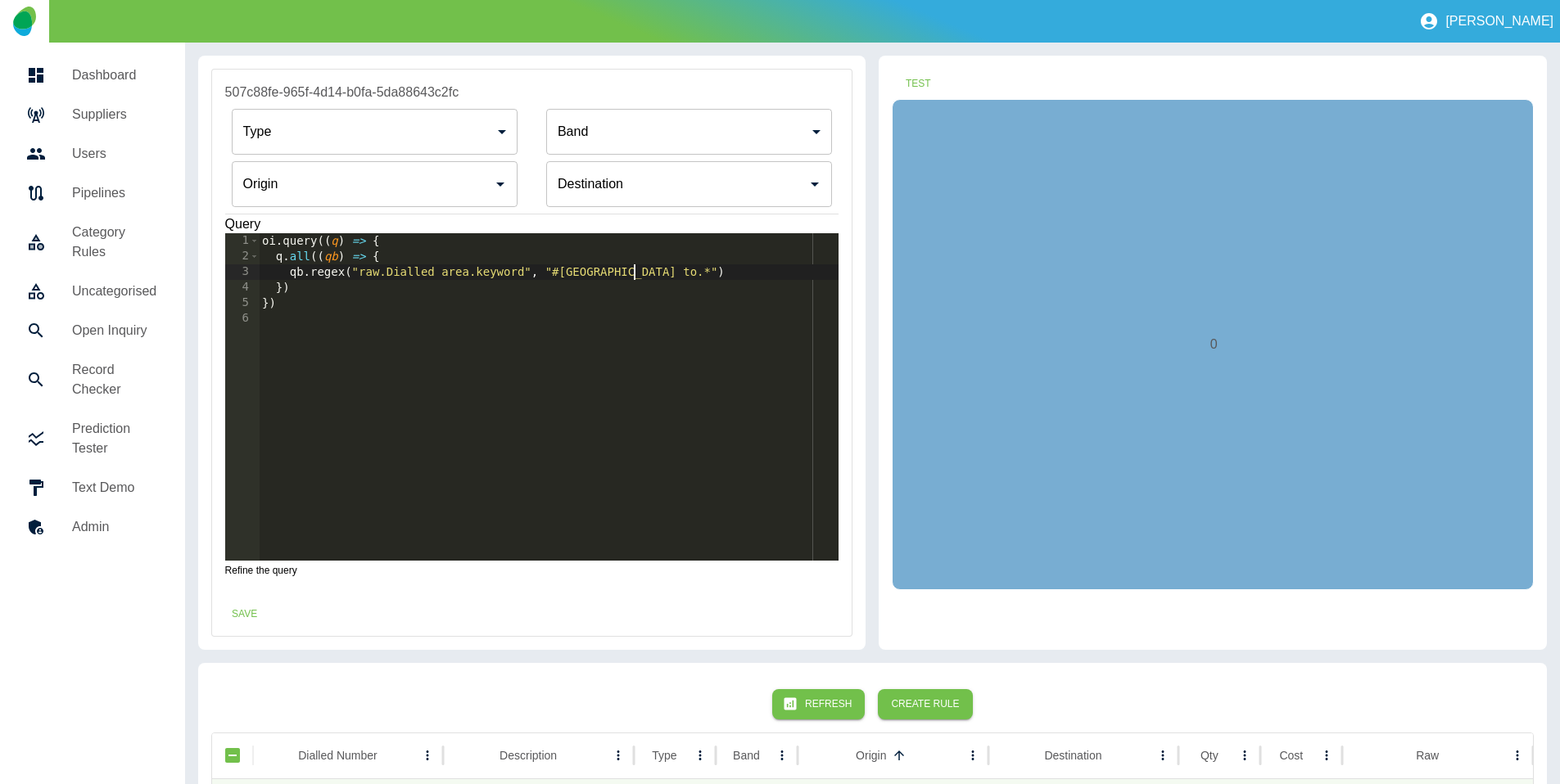
scroll to position [0, 26]
type textarea "**********"
click at [332, 192] on input "Origin" at bounding box center [362, 184] width 247 height 31
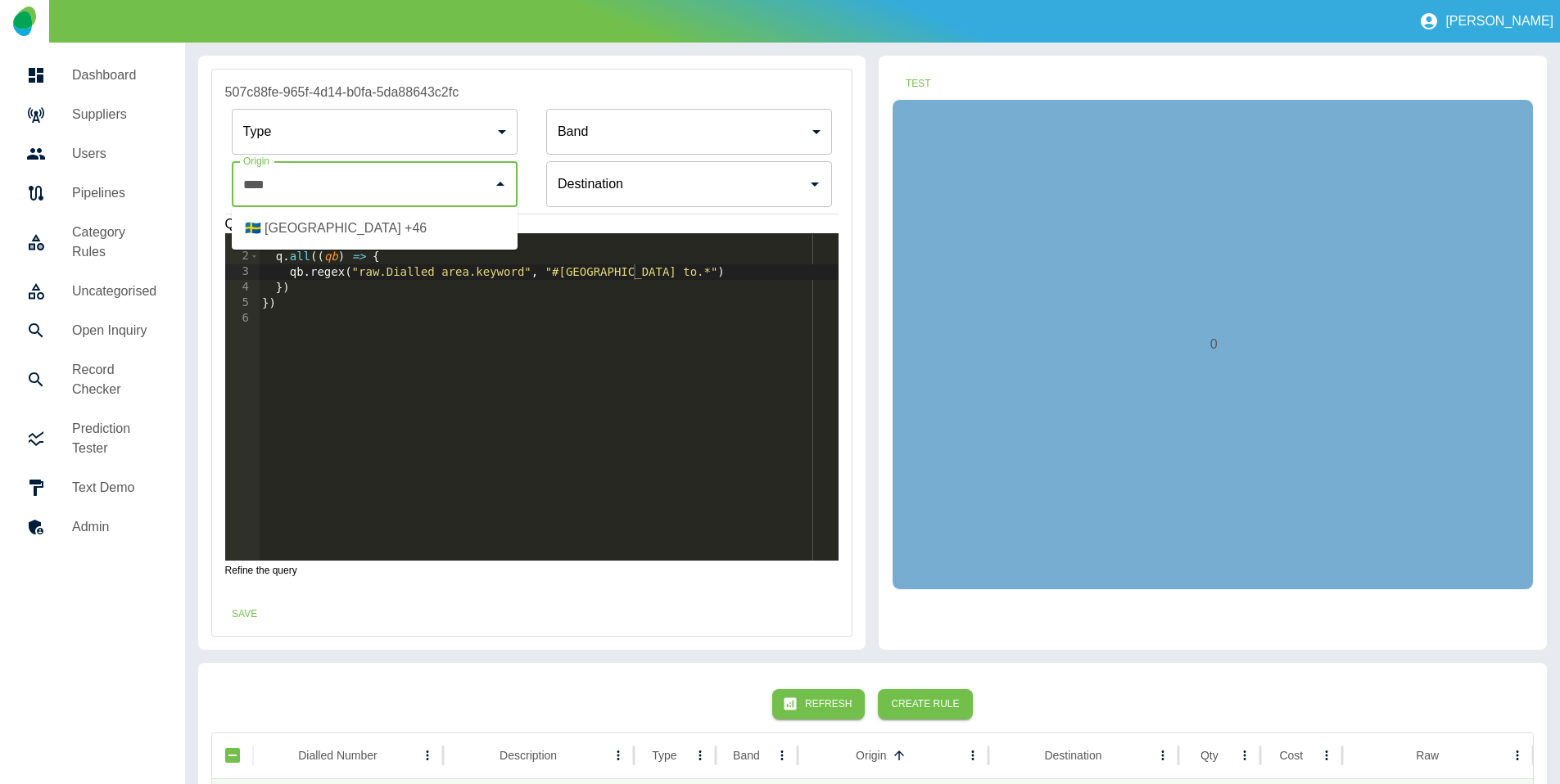
click at [320, 229] on li "🇸🇪 [GEOGRAPHIC_DATA] +46" at bounding box center [375, 228] width 286 height 29
type input "**********"
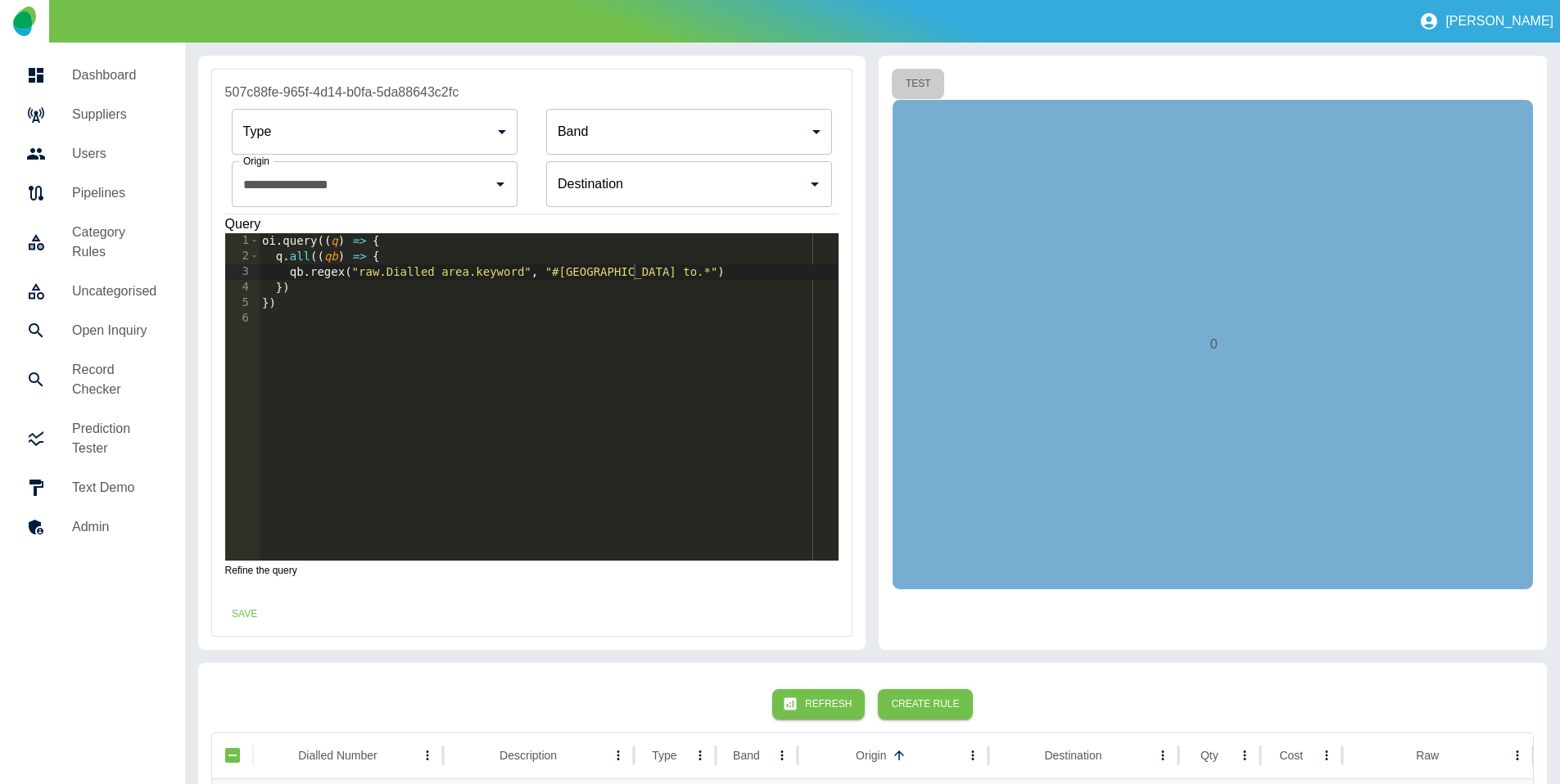
click at [916, 80] on button "Test" at bounding box center [918, 84] width 53 height 30
click at [914, 79] on button "Test" at bounding box center [918, 84] width 53 height 30
drag, startPoint x: 553, startPoint y: 265, endPoint x: 555, endPoint y: 276, distance: 11.2
click at [553, 266] on div "oi . query (( q ) => { q . all (( qb ) => { qb . regex ( "raw.Dialled area.keyw…" at bounding box center [549, 412] width 581 height 359
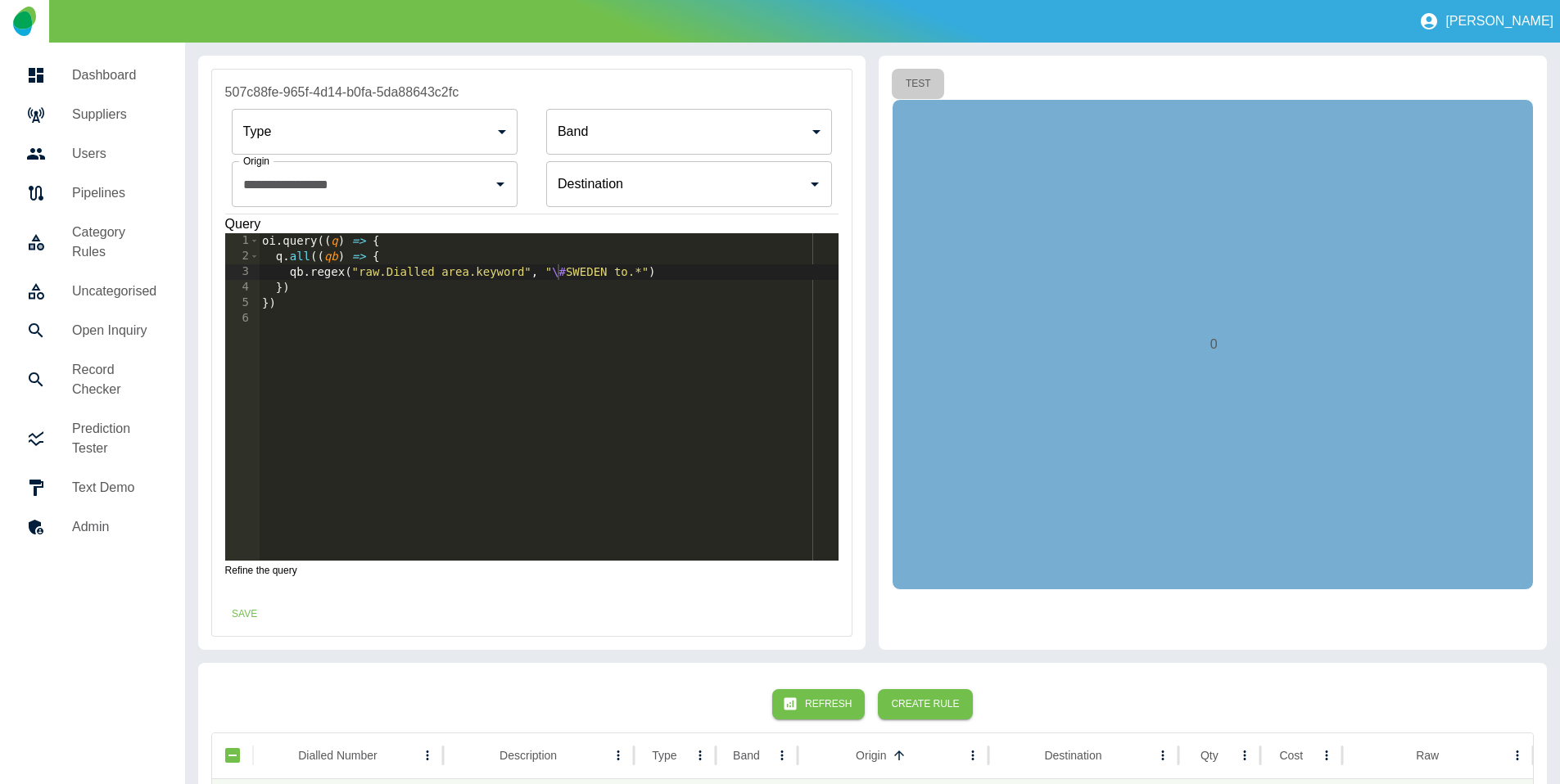
click at [912, 77] on button "Test" at bounding box center [918, 84] width 53 height 30
click at [560, 274] on div "oi . query (( q ) => { q . all (( qb ) => { qb . regex ( "raw.Dialled area.keyw…" at bounding box center [549, 412] width 581 height 359
type textarea "**********"
click at [924, 80] on button "Test" at bounding box center [918, 84] width 53 height 30
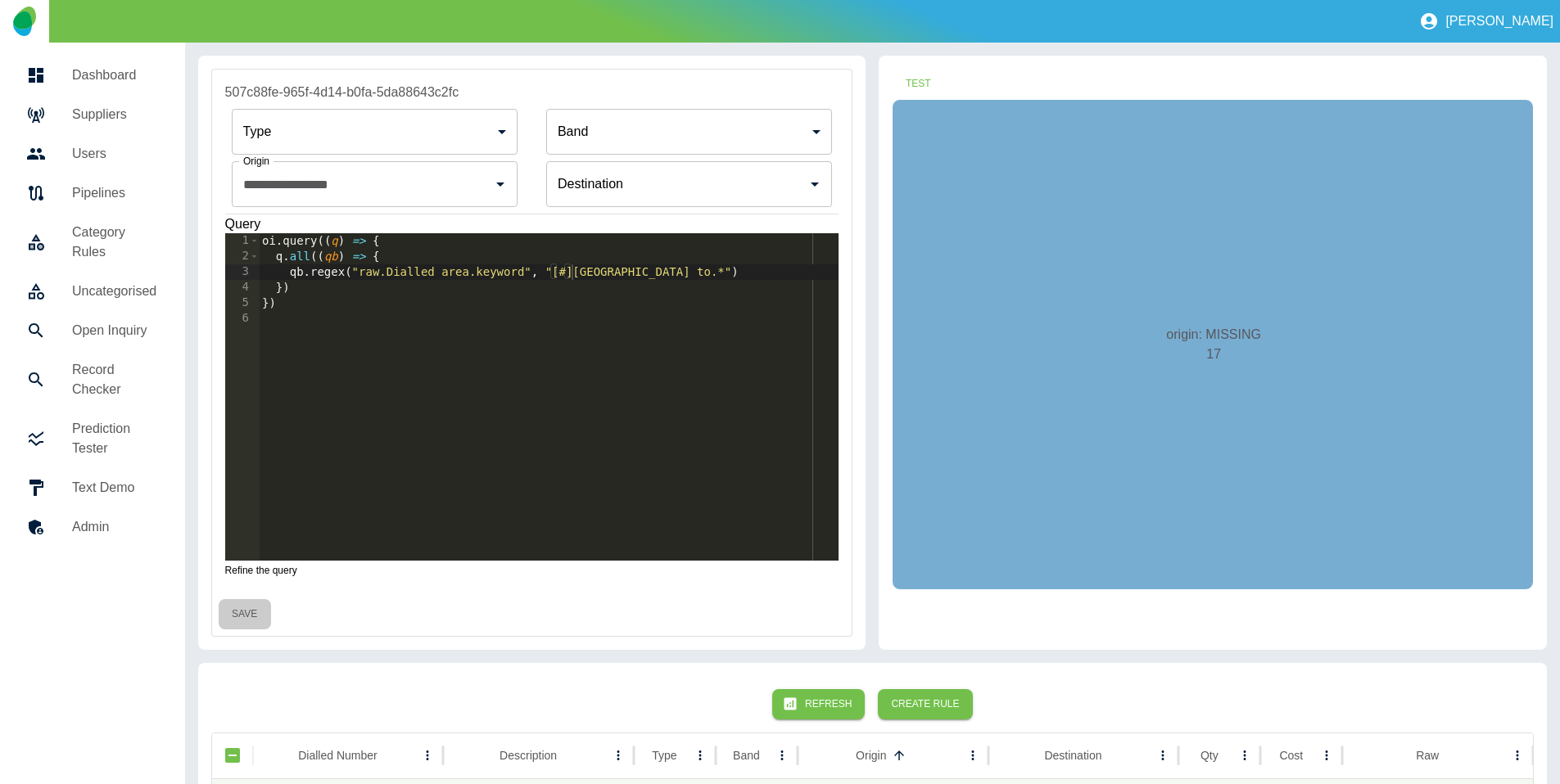
click at [250, 600] on button "Save" at bounding box center [245, 615] width 53 height 30
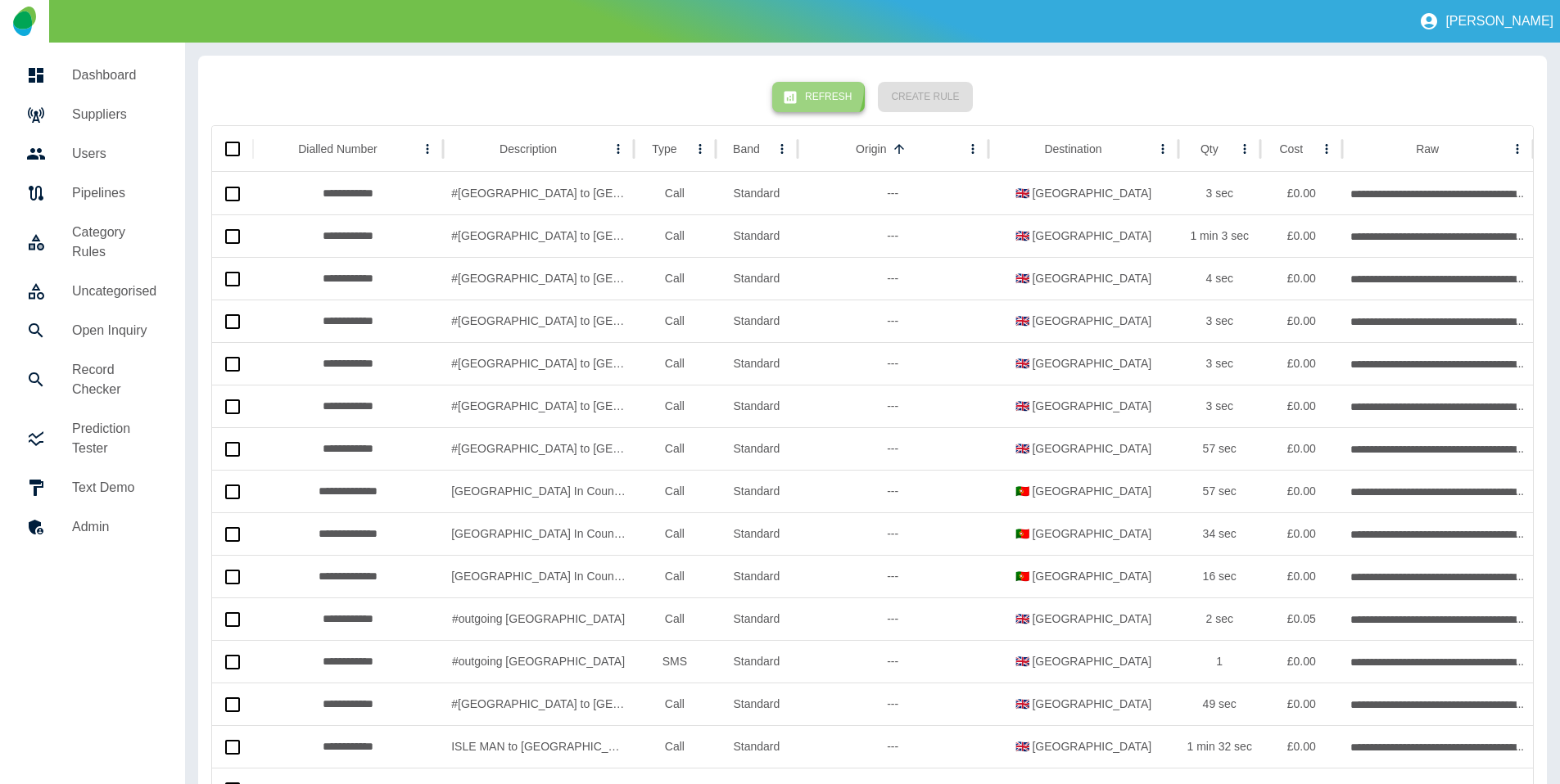
click at [812, 89] on button "Refresh" at bounding box center [818, 97] width 92 height 30
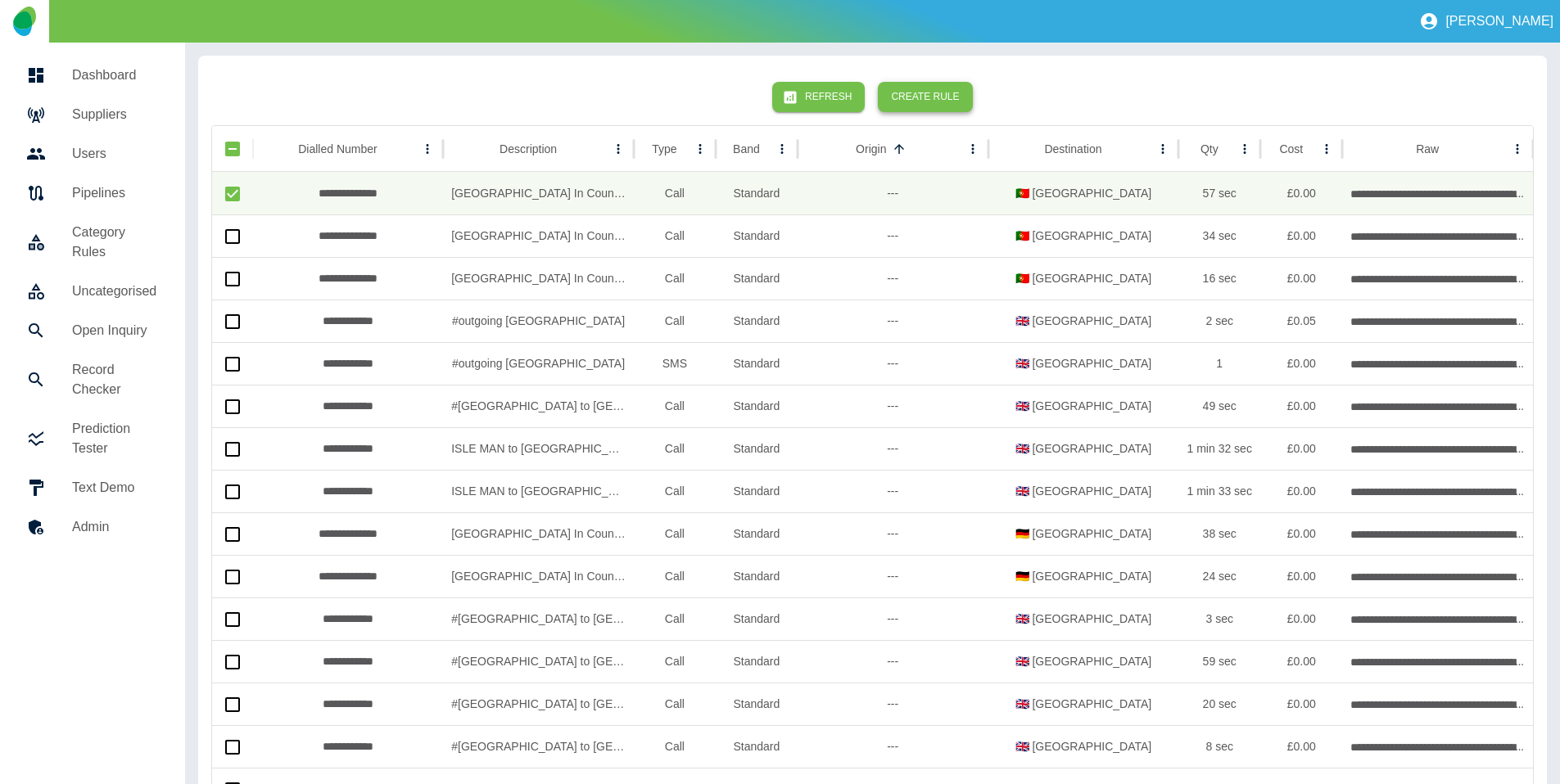
click at [940, 94] on button "Create Rule" at bounding box center [925, 97] width 94 height 30
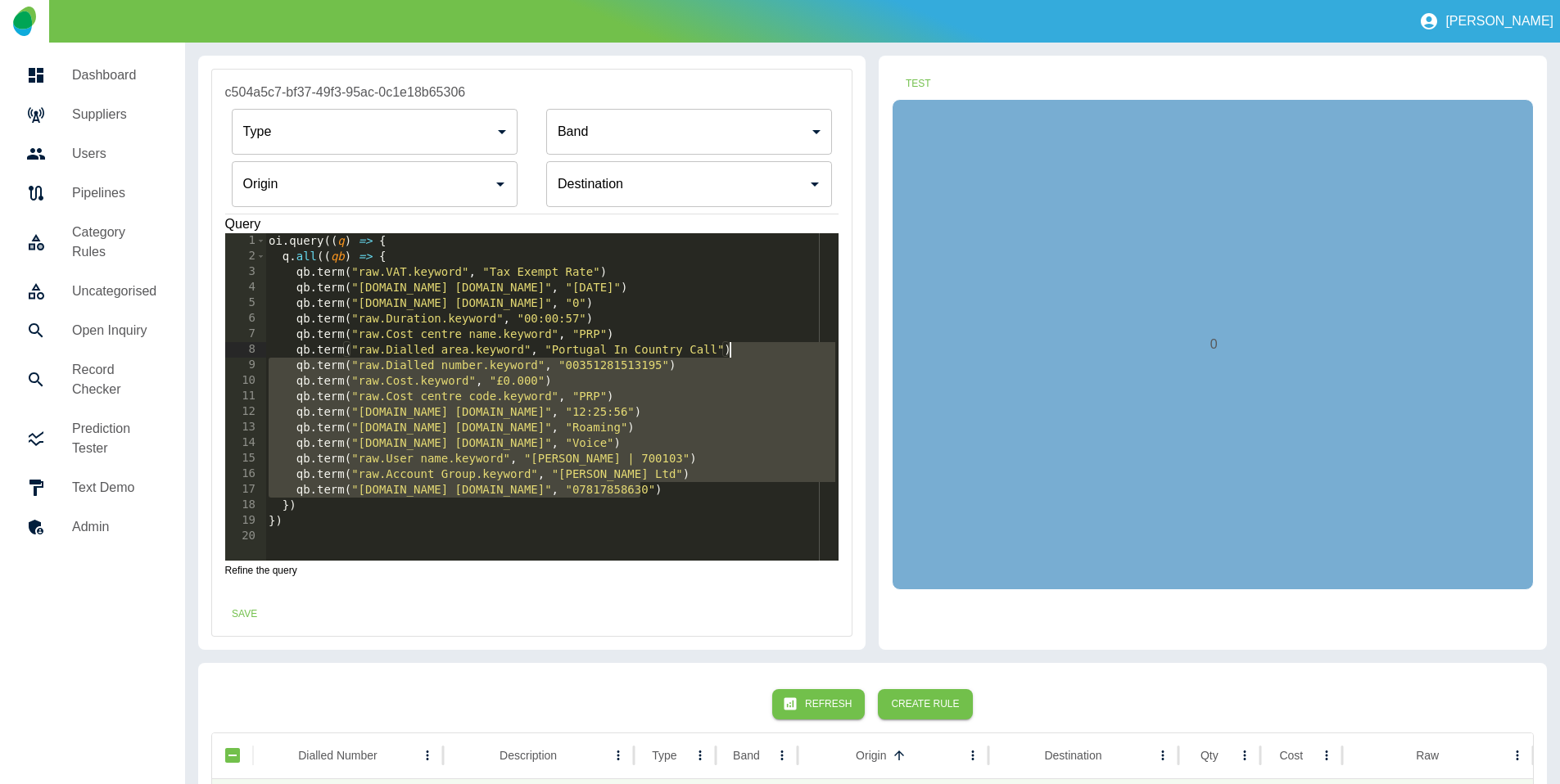
drag, startPoint x: 656, startPoint y: 489, endPoint x: 777, endPoint y: 346, distance: 187.3
click at [777, 346] on div "oi . query (( q ) => { q . all (( qb ) => { qb . term ( "raw.VAT.keyword" , "Ta…" at bounding box center [552, 412] width 573 height 359
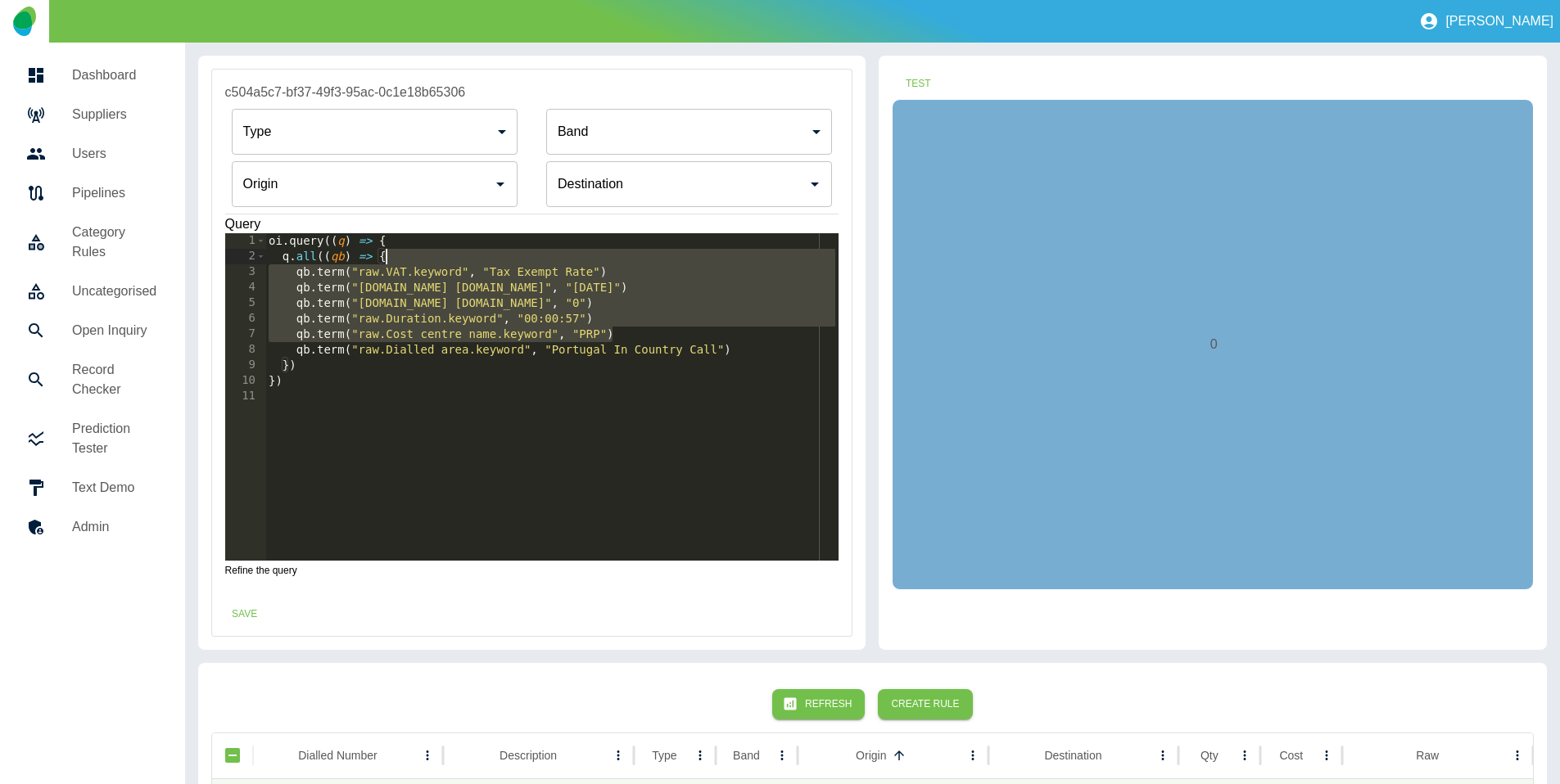
drag, startPoint x: 644, startPoint y: 328, endPoint x: 620, endPoint y: 254, distance: 77.8
click at [620, 254] on div "oi . query (( q ) => { q . all (( qb ) => { qb . term ( "raw.VAT.keyword" , "Ta…" at bounding box center [552, 412] width 573 height 359
type textarea "**********"
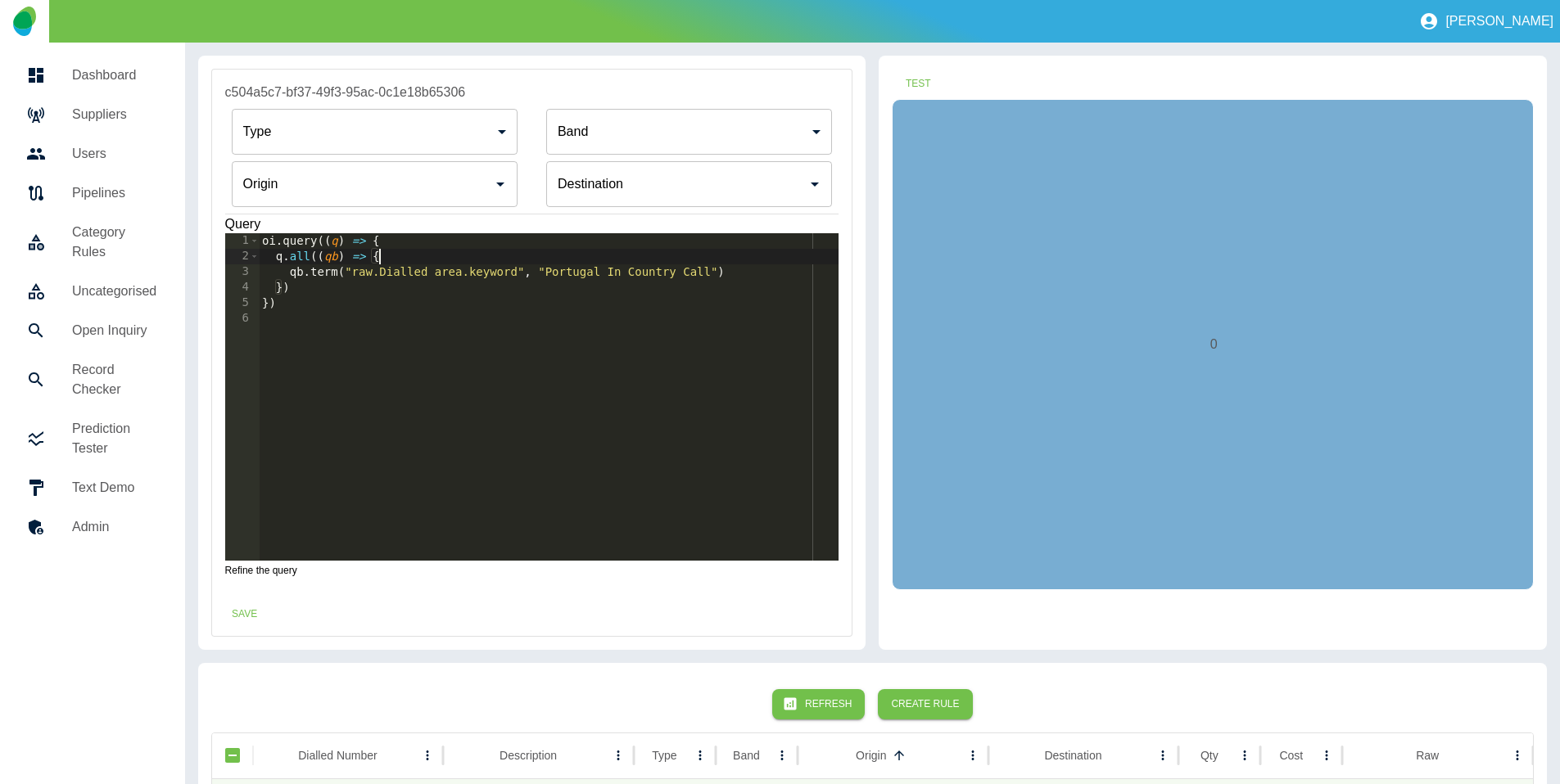
click at [350, 194] on input "Origin" at bounding box center [362, 184] width 247 height 31
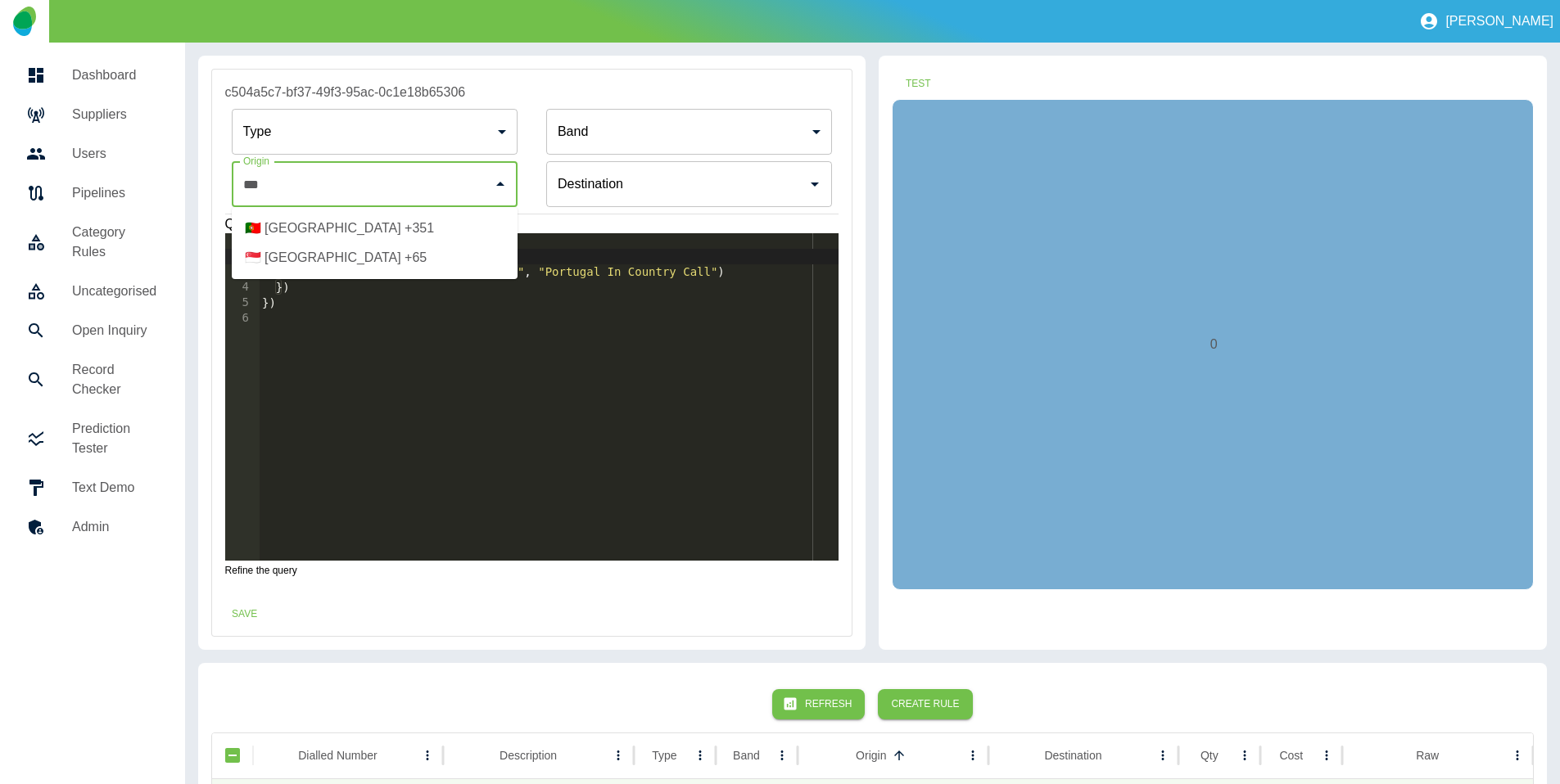
click at [366, 224] on li "🇵🇹 [GEOGRAPHIC_DATA] +351" at bounding box center [375, 228] width 286 height 29
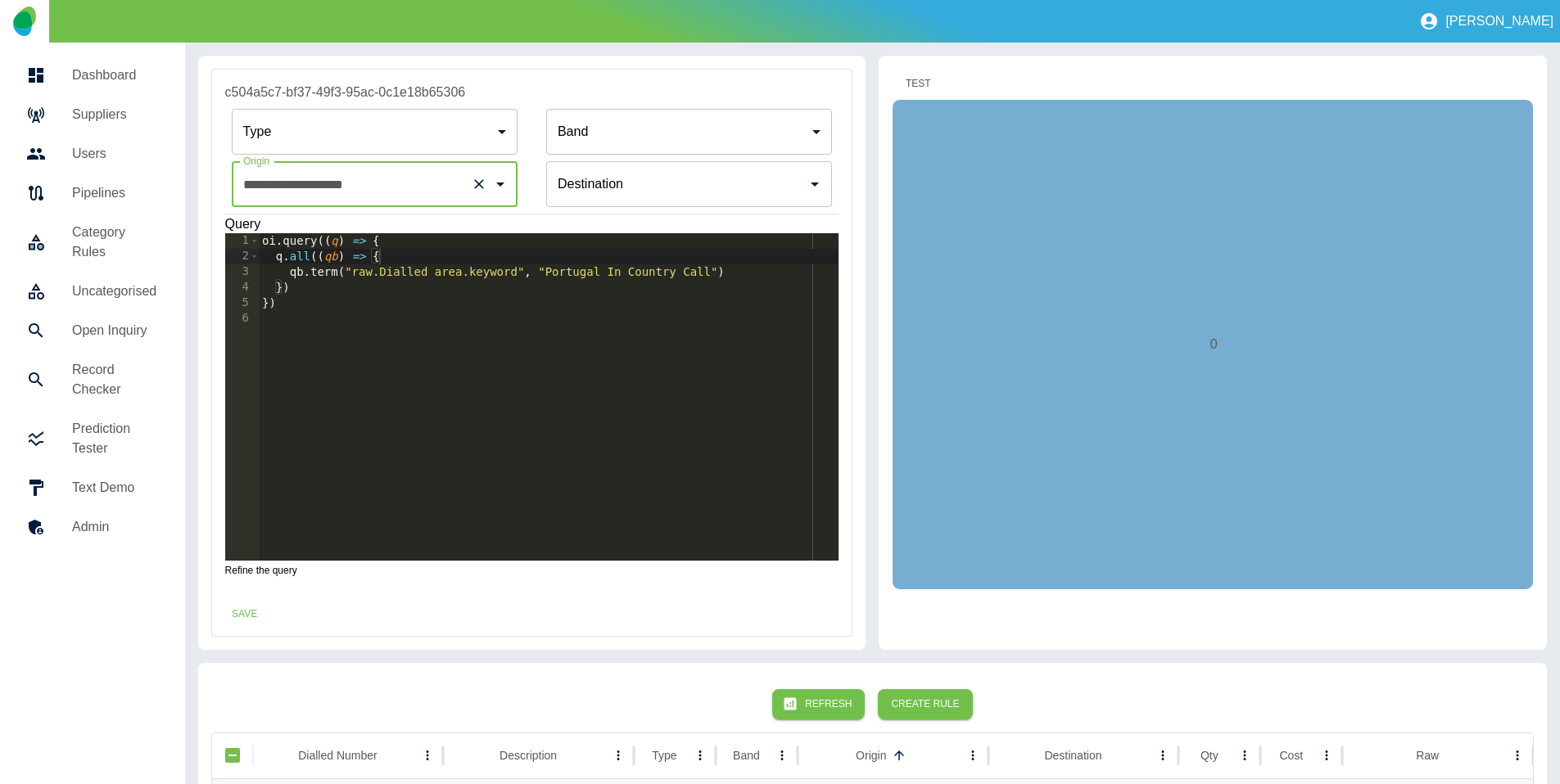
type input "**********"
click at [909, 78] on button "Test" at bounding box center [918, 84] width 53 height 30
click at [728, 185] on input "Origin" at bounding box center [677, 184] width 247 height 31
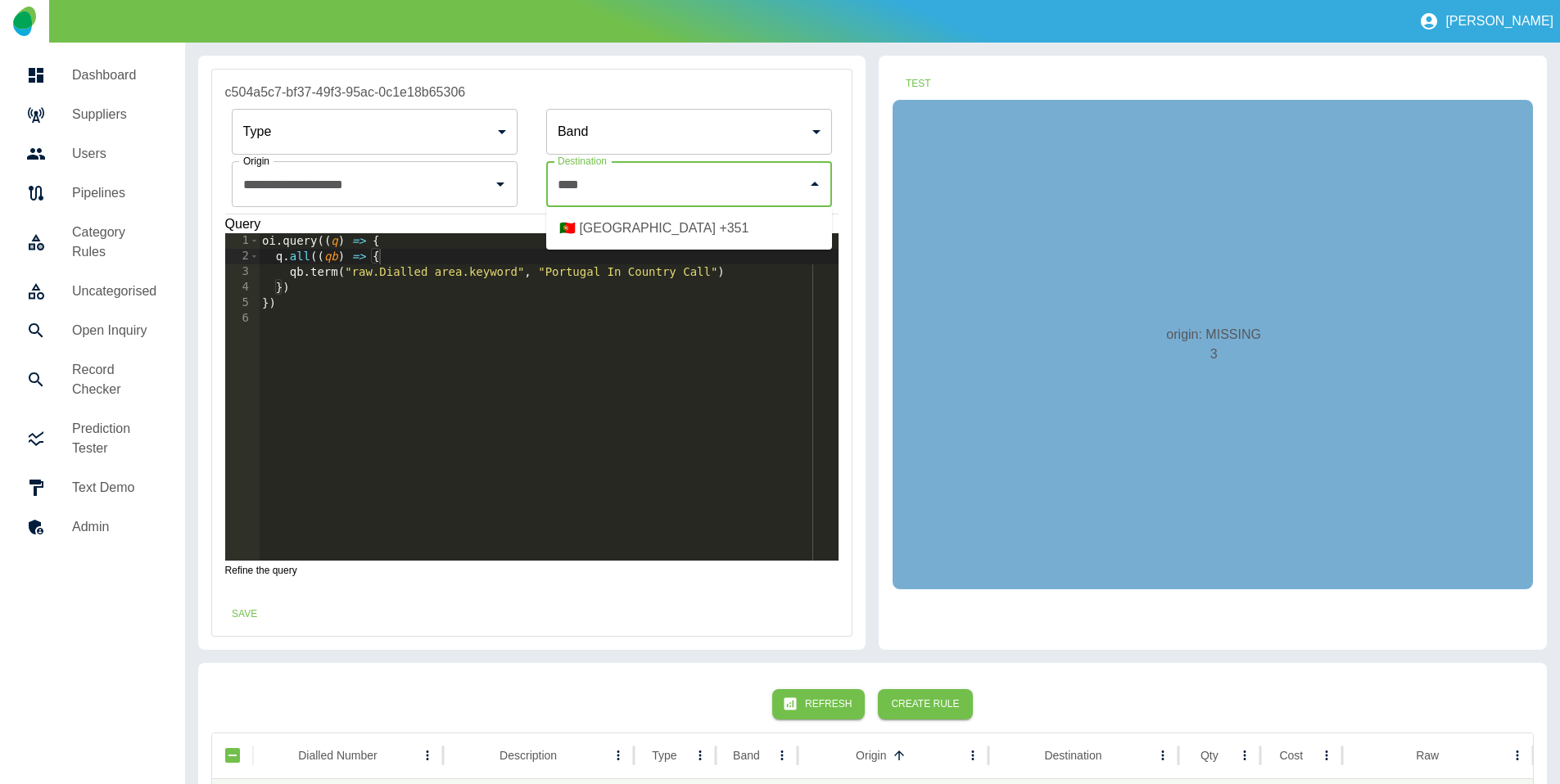
click at [719, 232] on li "🇵🇹 [GEOGRAPHIC_DATA] +351" at bounding box center [689, 228] width 286 height 29
type input "**********"
click at [925, 84] on button "Test" at bounding box center [918, 84] width 53 height 30
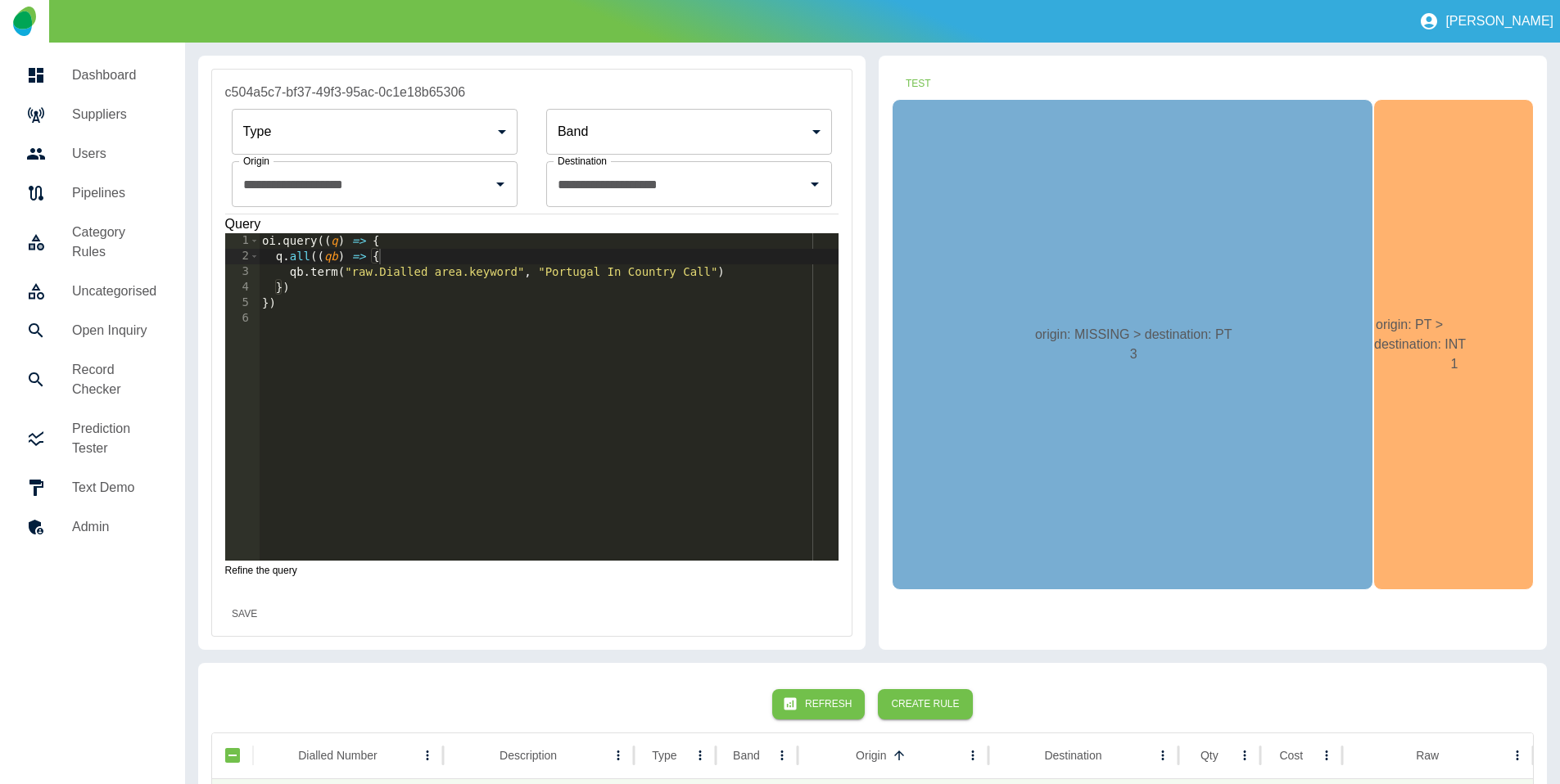
click at [238, 606] on button "Save" at bounding box center [245, 615] width 53 height 30
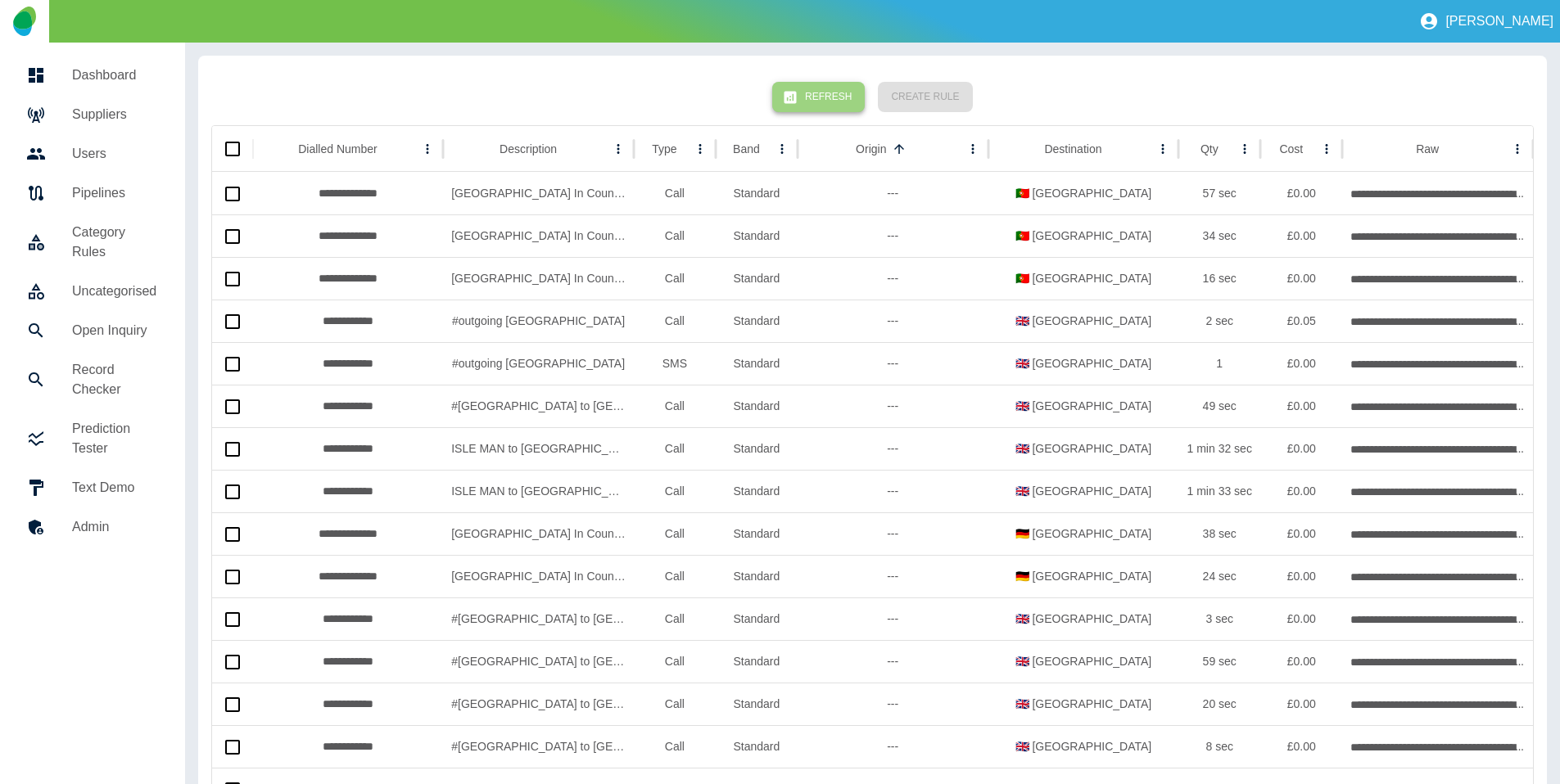
click at [826, 90] on button "Refresh" at bounding box center [818, 97] width 92 height 30
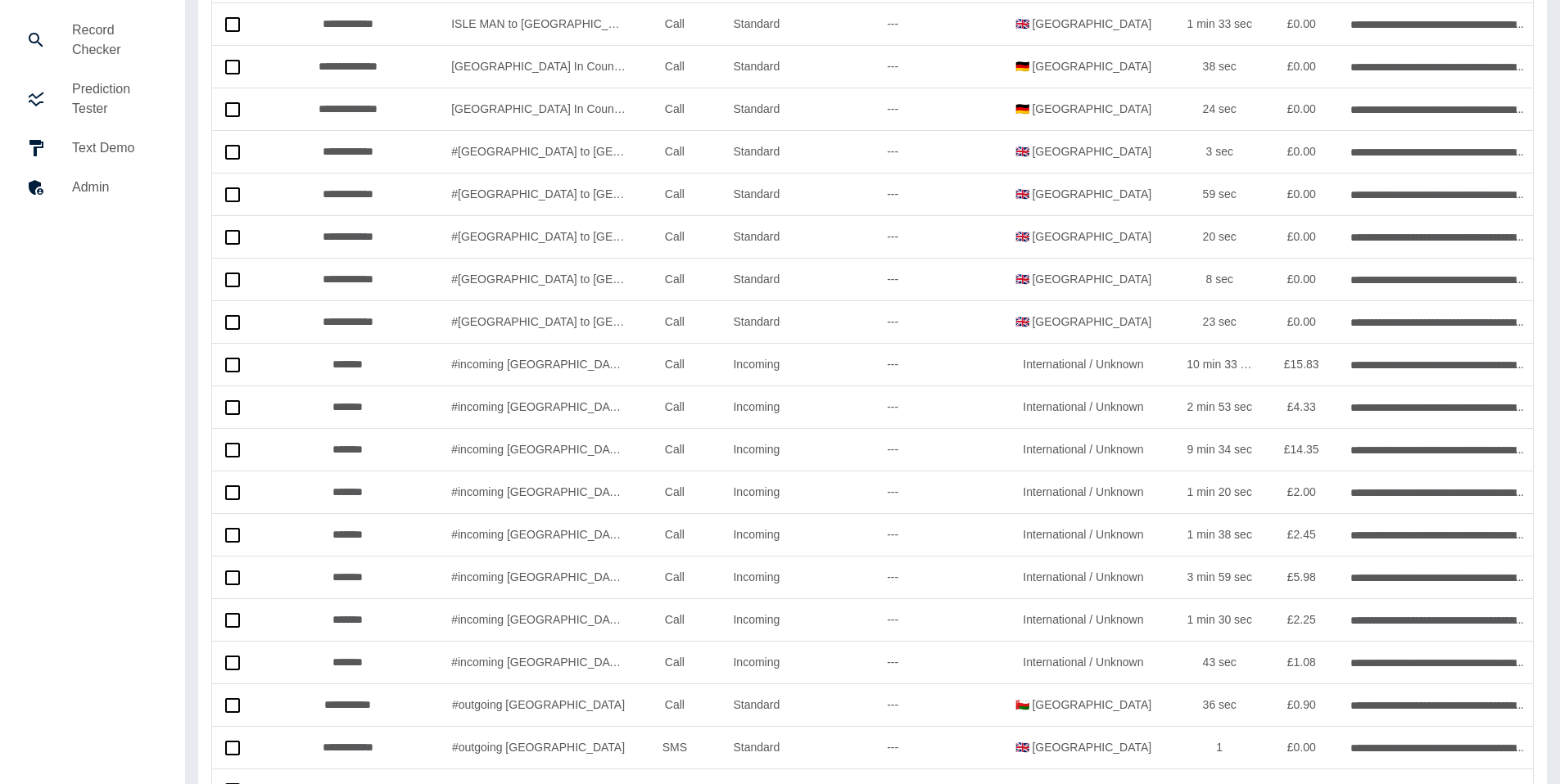
scroll to position [0, 0]
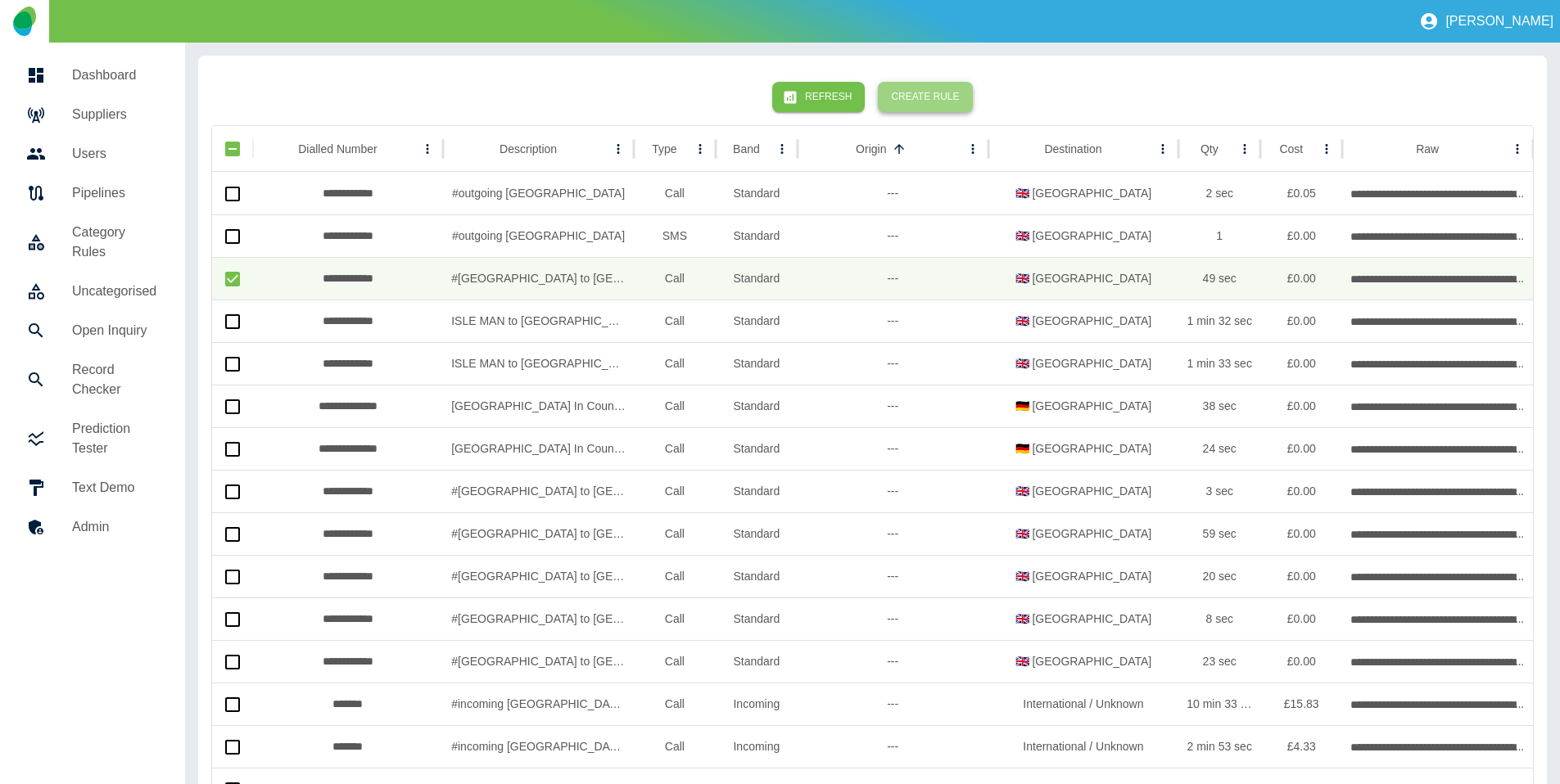
click at [927, 101] on button "Create Rule" at bounding box center [925, 97] width 94 height 30
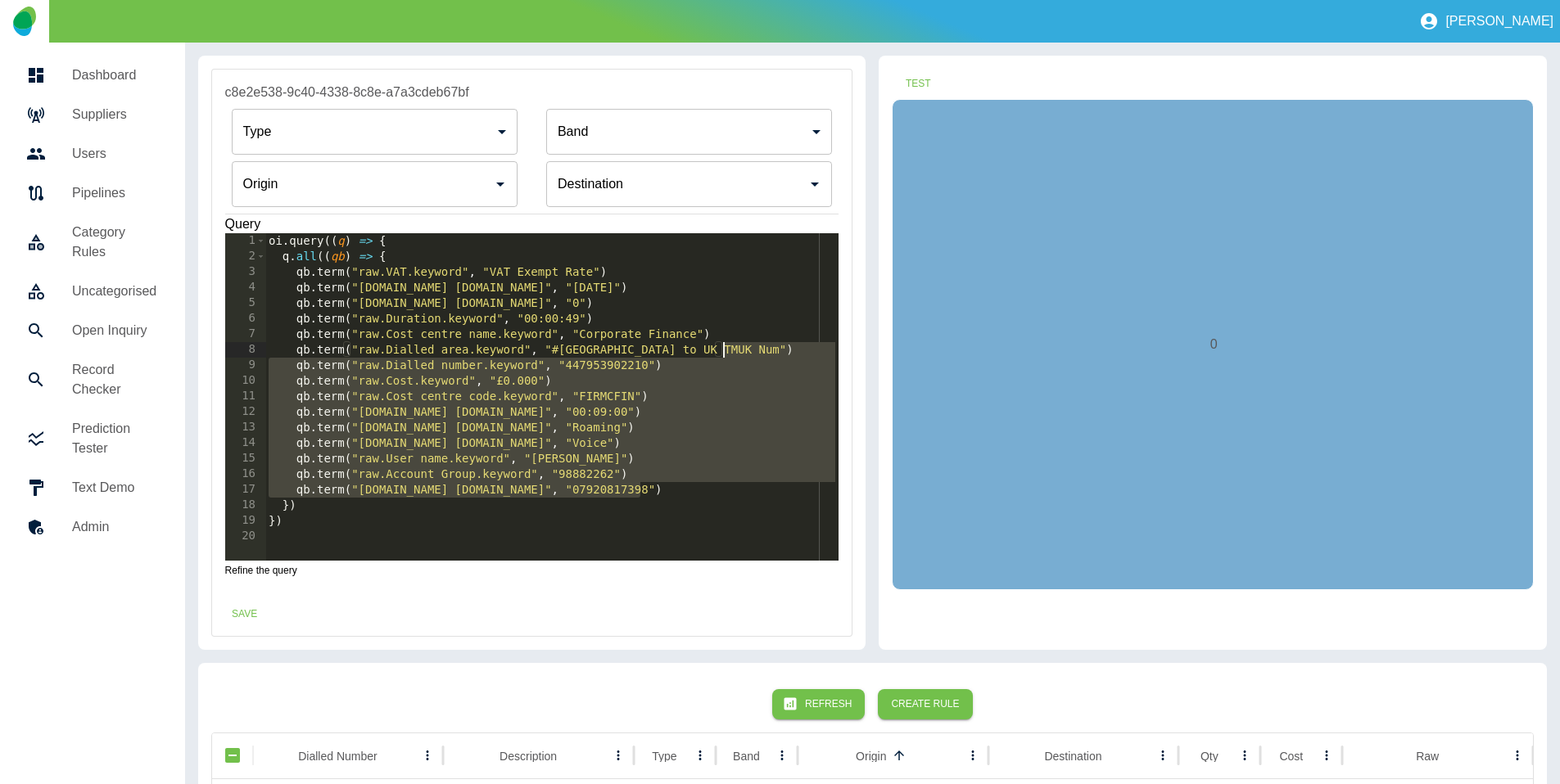
drag, startPoint x: 674, startPoint y: 443, endPoint x: 753, endPoint y: 349, distance: 122.8
click at [753, 349] on div "oi . query (( q ) => { q . all (( qb ) => { qb . term ( "raw.VAT.keyword" , "VA…" at bounding box center [552, 412] width 573 height 359
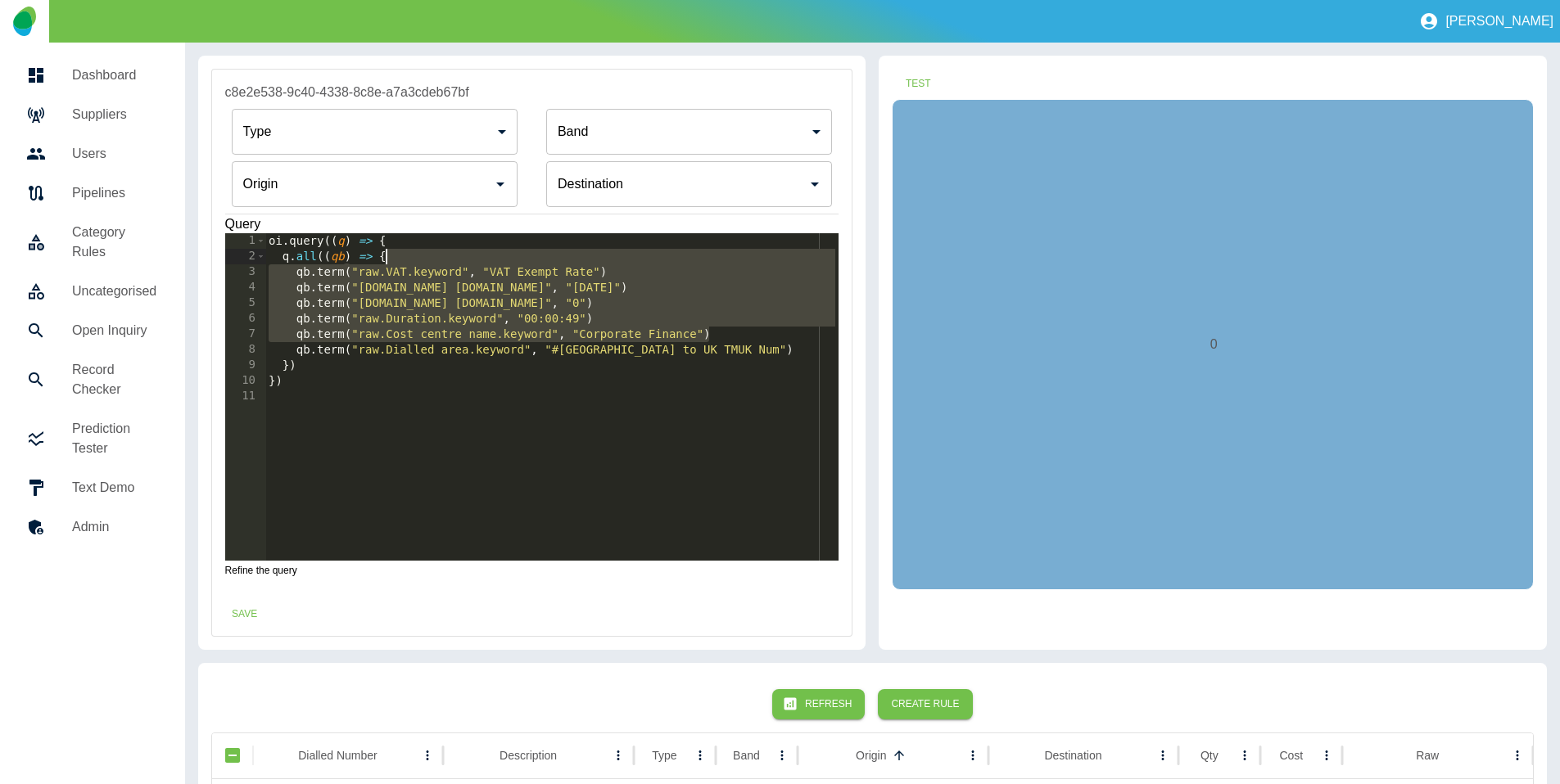
drag, startPoint x: 724, startPoint y: 331, endPoint x: 711, endPoint y: 254, distance: 78.1
click at [711, 254] on div "oi . query (( q ) => { q . all (( qb ) => { qb . term ( "raw.VAT.keyword" , "VA…" at bounding box center [552, 412] width 573 height 359
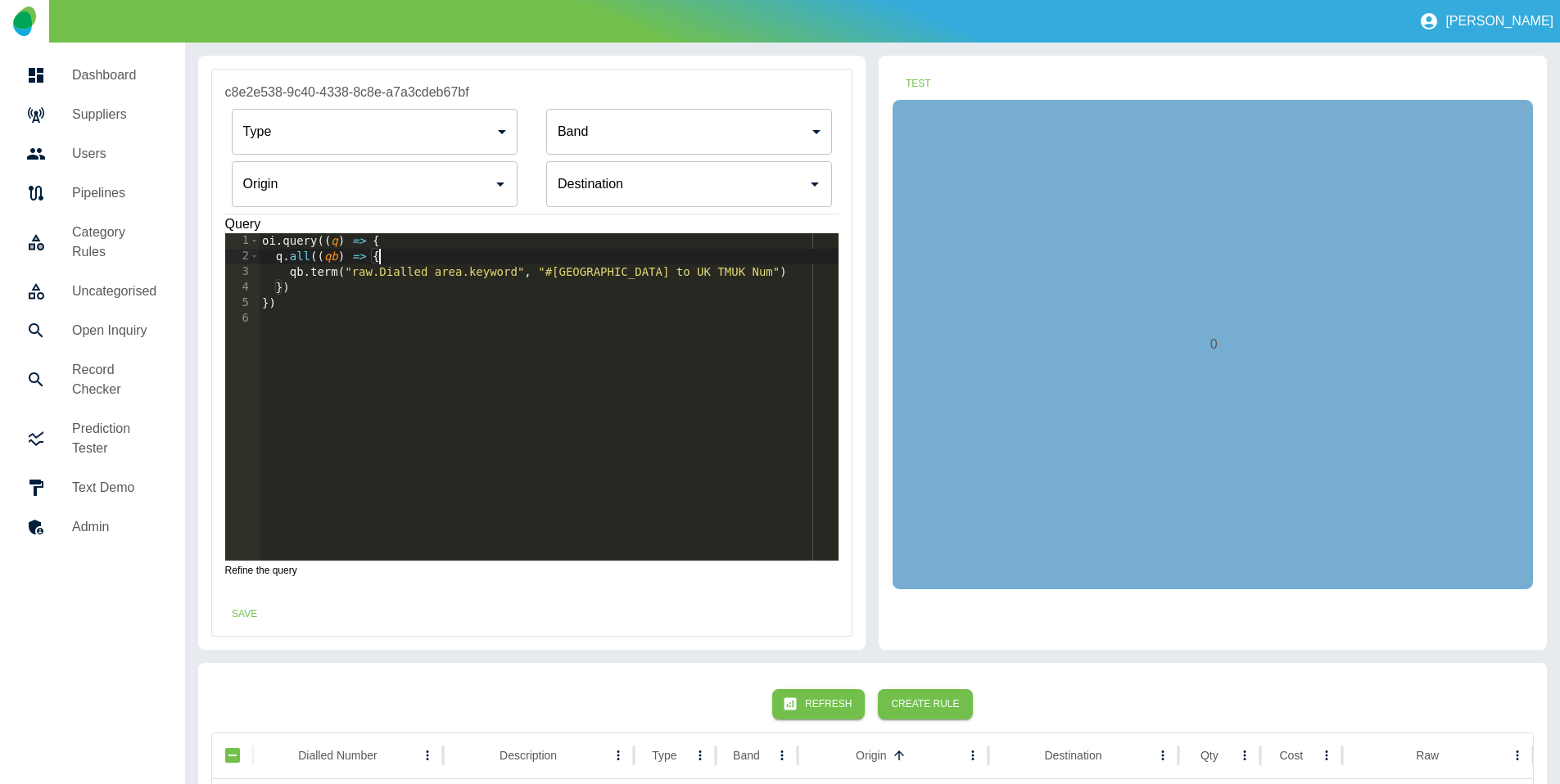
click at [321, 272] on div "oi . query (( q ) => { q . all (( qb ) => { qb . term ( "raw.Dialled area.keywo…" at bounding box center [549, 412] width 581 height 359
click at [551, 275] on div "oi . query (( q ) => { q . all (( qb ) => { qb . regex ( "raw.Dialled area.keyw…" at bounding box center [549, 412] width 581 height 359
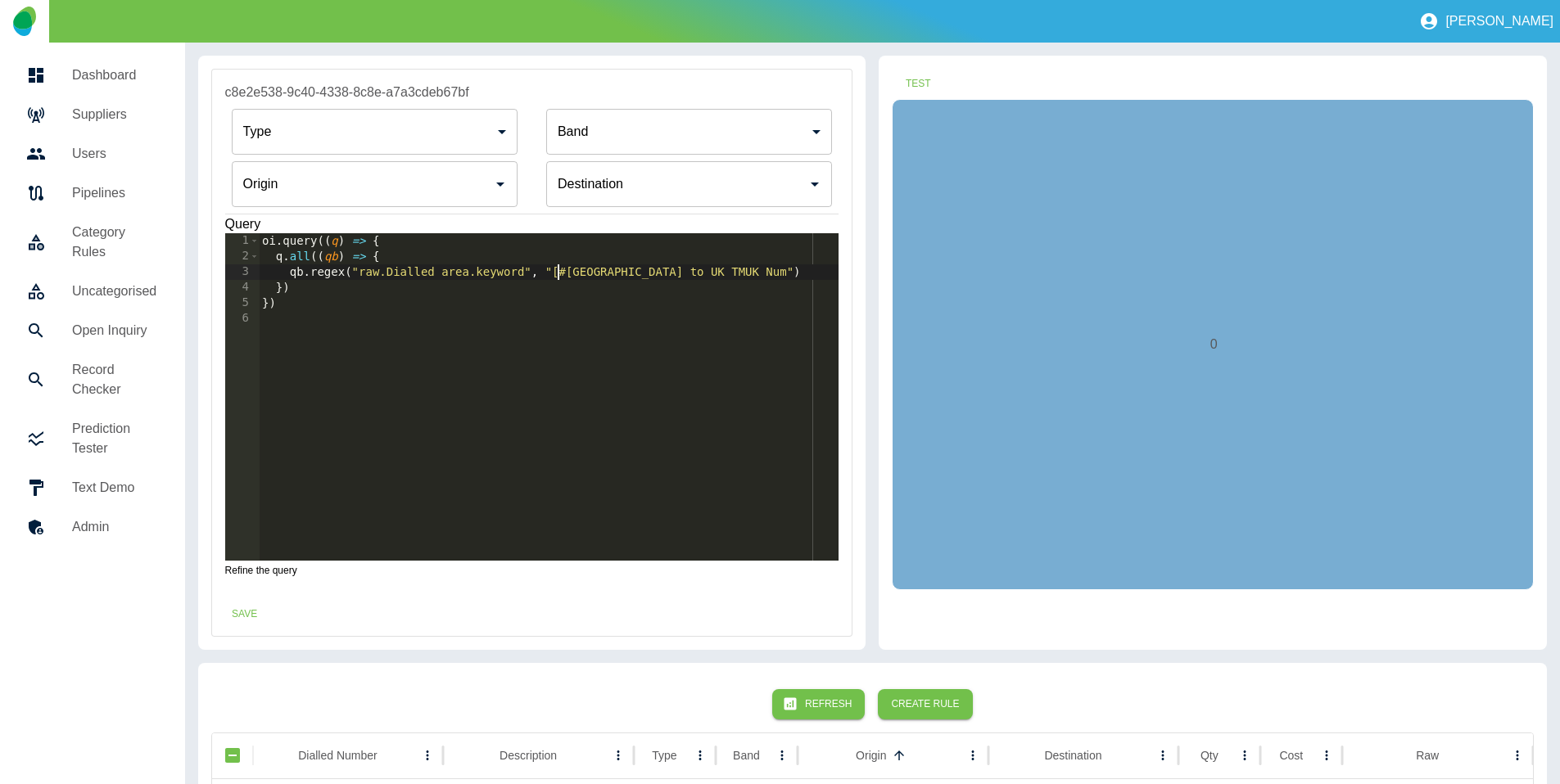
click at [560, 271] on div "oi . query (( q ) => { q . all (( qb ) => { qb . regex ( "raw.Dialled area.keyw…" at bounding box center [549, 412] width 581 height 359
drag, startPoint x: 563, startPoint y: 273, endPoint x: 626, endPoint y: 280, distance: 63.4
click at [563, 273] on div "oi . query (( q ) => { q . all (( qb ) => { qb . regex ( "raw.Dialled area.keyw…" at bounding box center [549, 412] width 581 height 359
drag, startPoint x: 641, startPoint y: 273, endPoint x: 724, endPoint y: 271, distance: 83.0
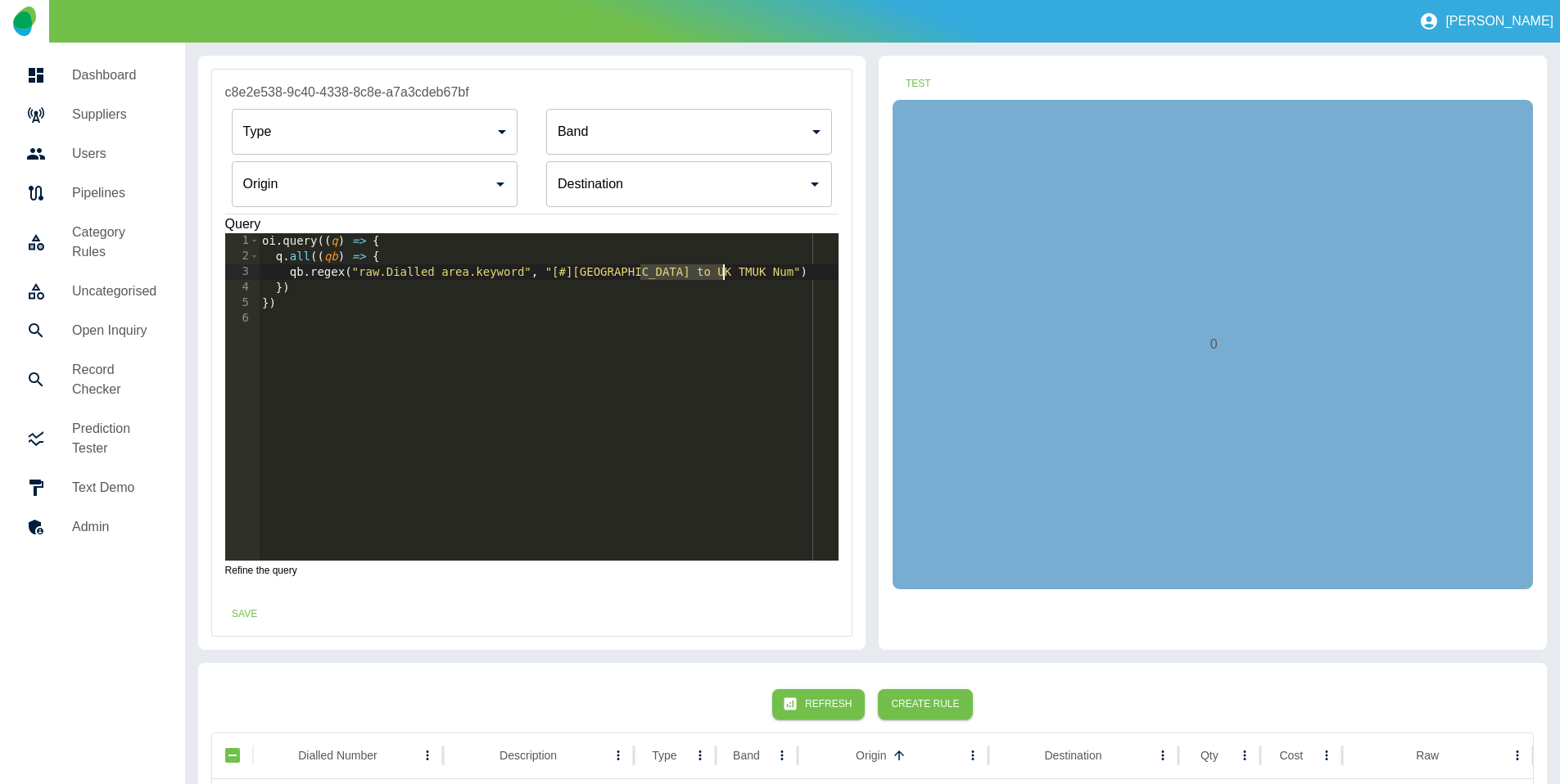
click at [724, 271] on div "oi . query (( q ) => { q . all (( qb ) => { qb . regex ( "raw.Dialled area.keyw…" at bounding box center [549, 412] width 581 height 359
type textarea "**********"
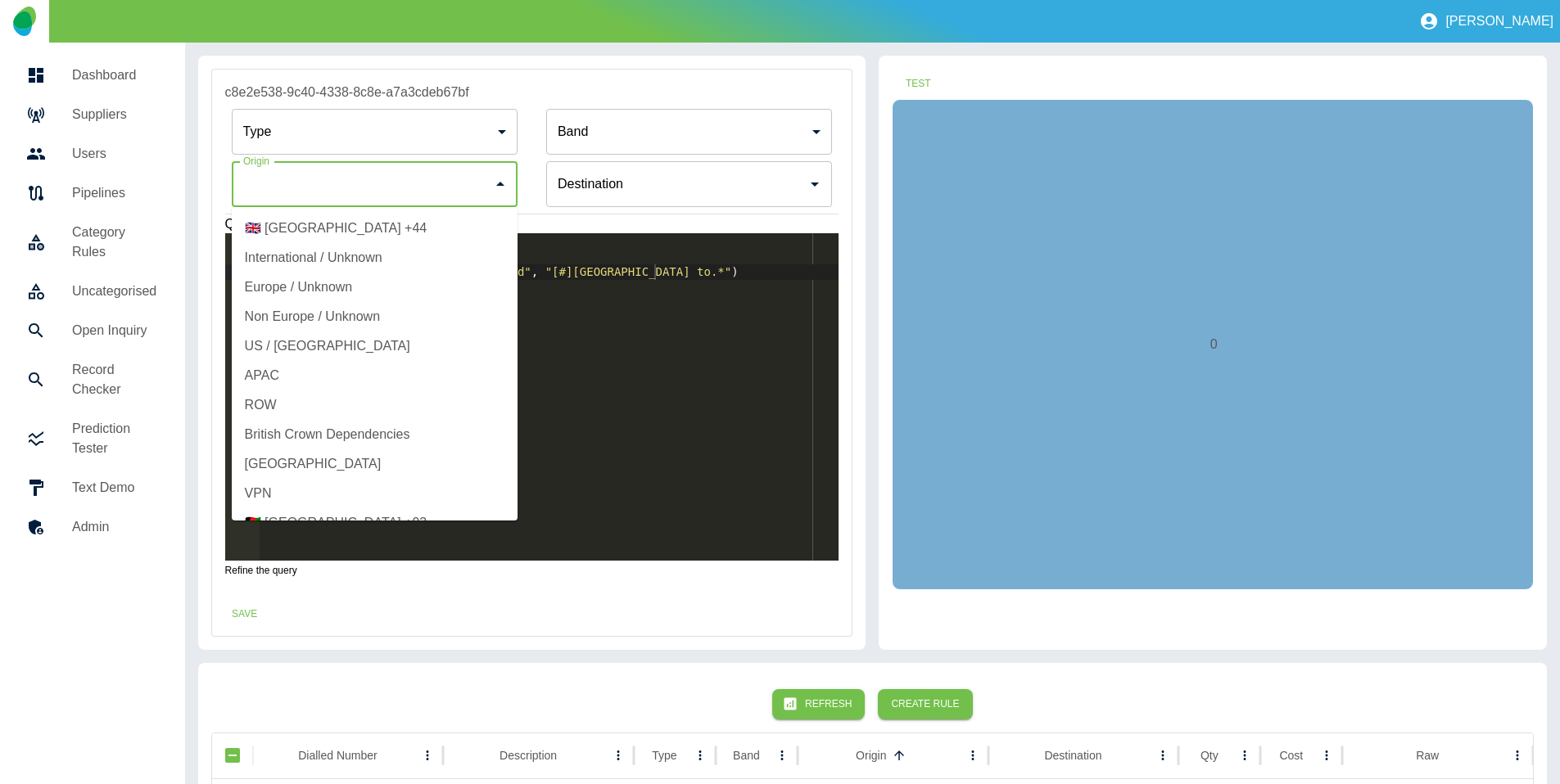
click at [442, 198] on input "Origin" at bounding box center [362, 184] width 247 height 31
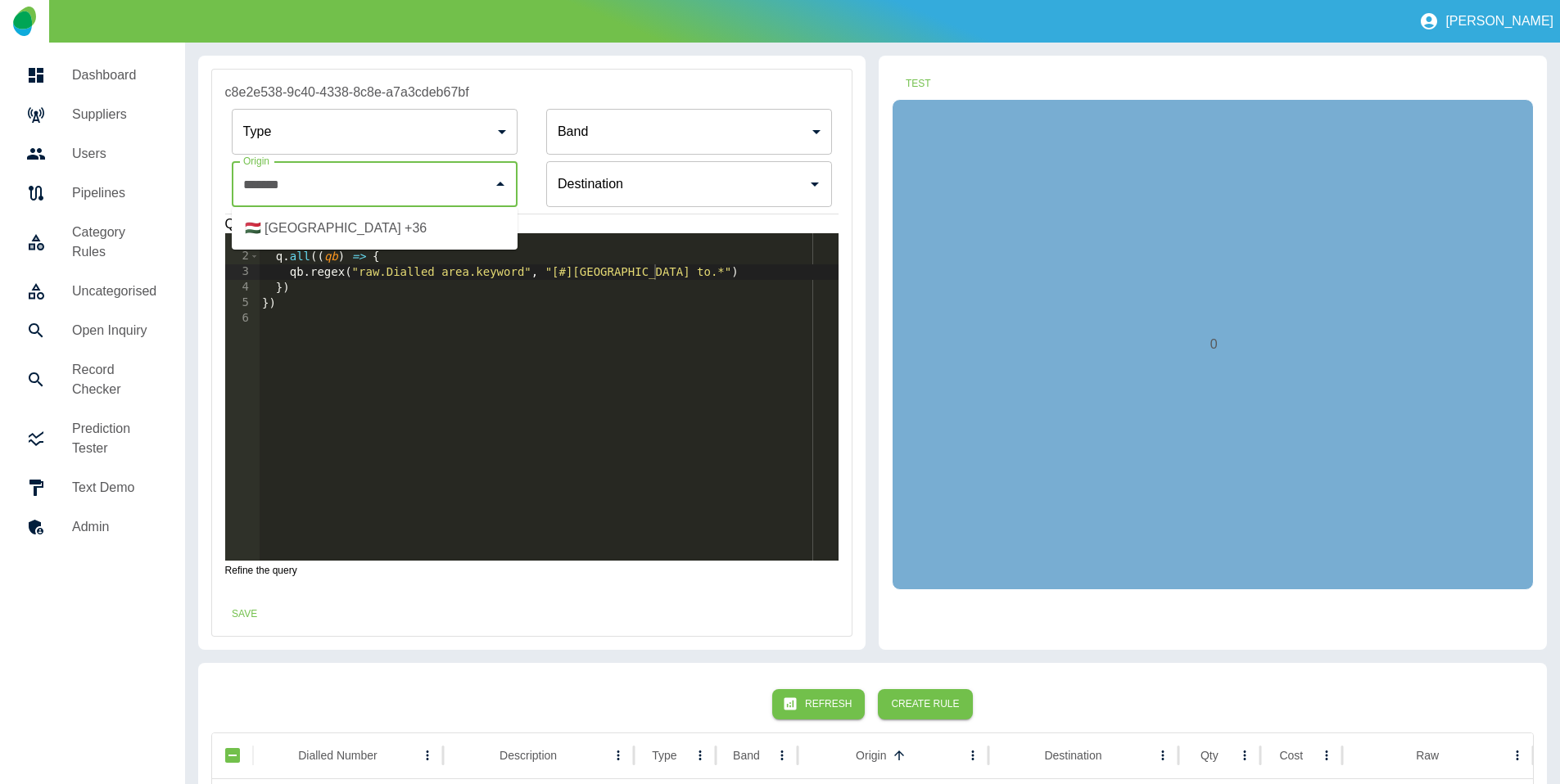
click at [428, 232] on li "🇭🇺 [GEOGRAPHIC_DATA] +36" at bounding box center [375, 228] width 286 height 29
type input "**********"
click at [925, 72] on button "Test" at bounding box center [918, 84] width 53 height 30
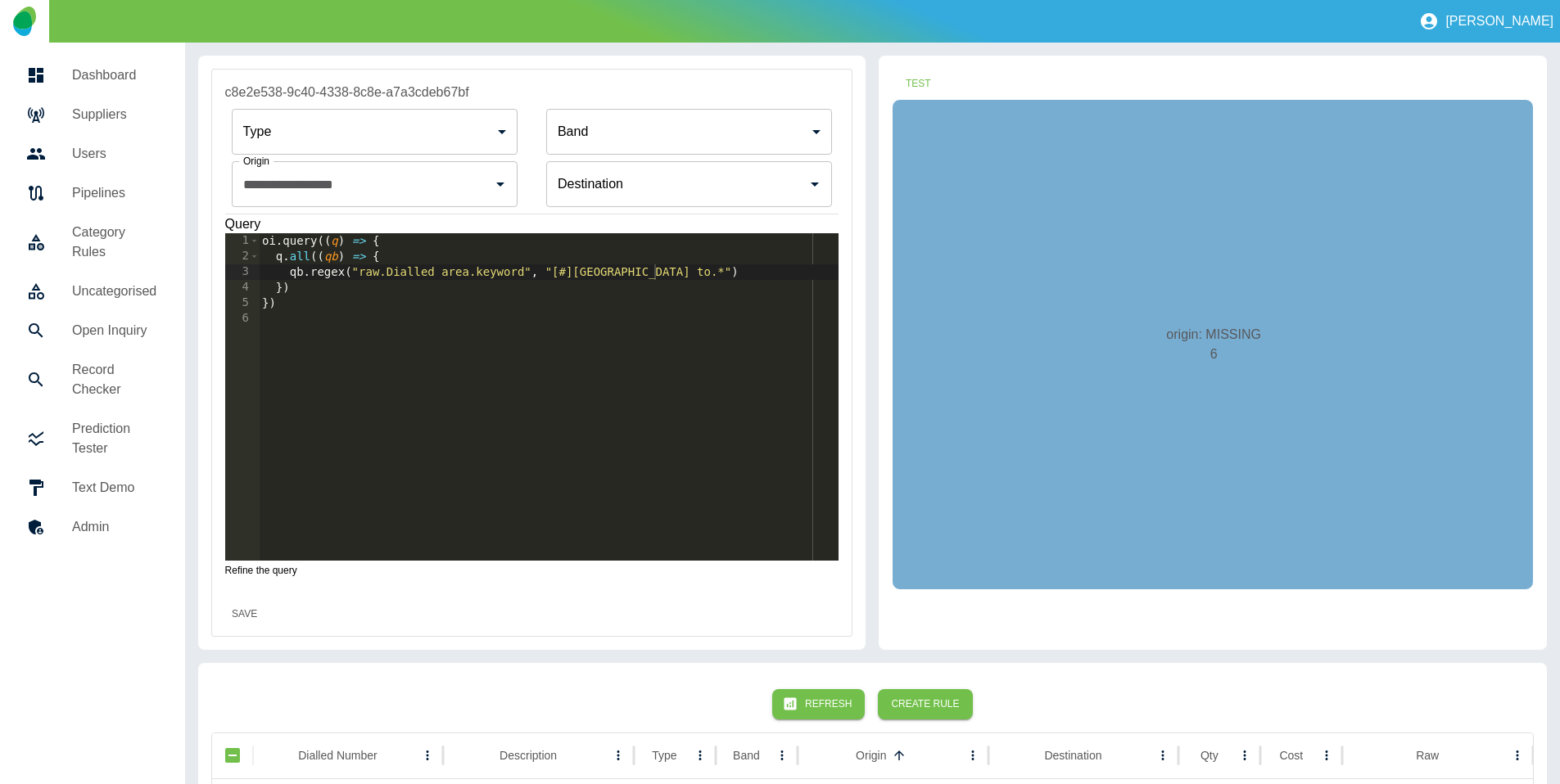
click at [245, 616] on button "Save" at bounding box center [245, 615] width 53 height 30
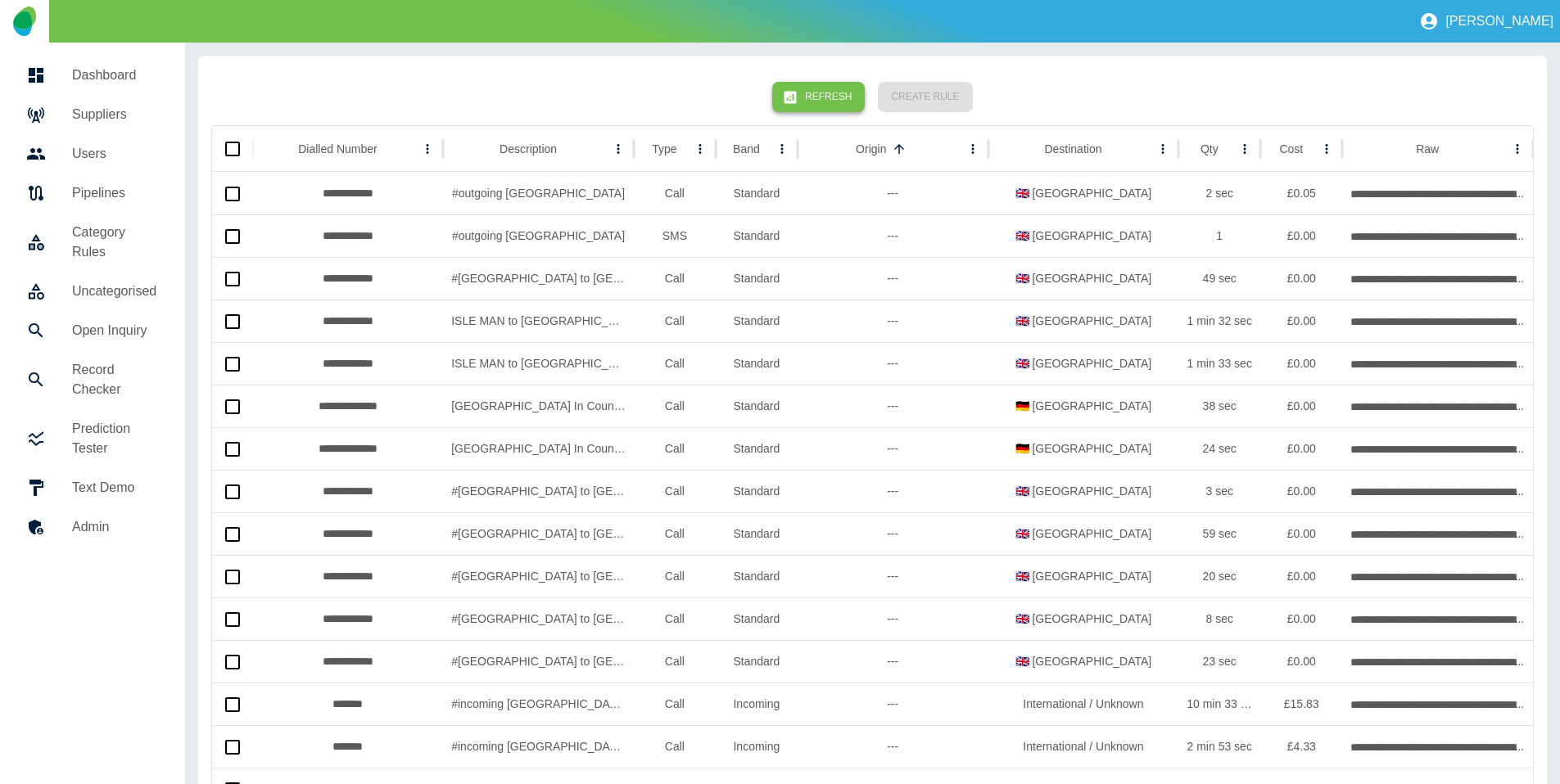
click at [826, 91] on button "Refresh" at bounding box center [818, 97] width 92 height 30
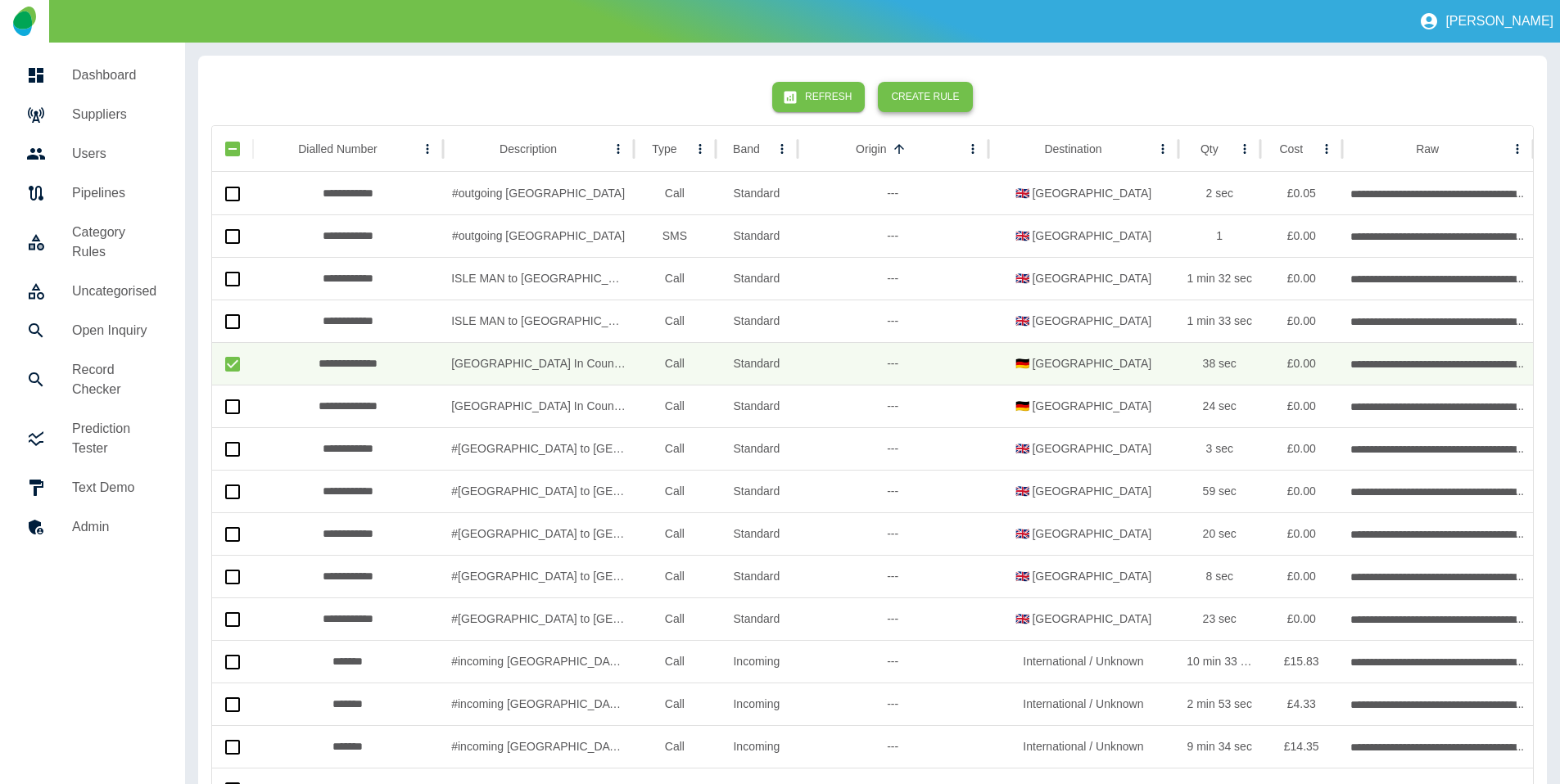
click at [929, 102] on button "Create Rule" at bounding box center [925, 97] width 94 height 30
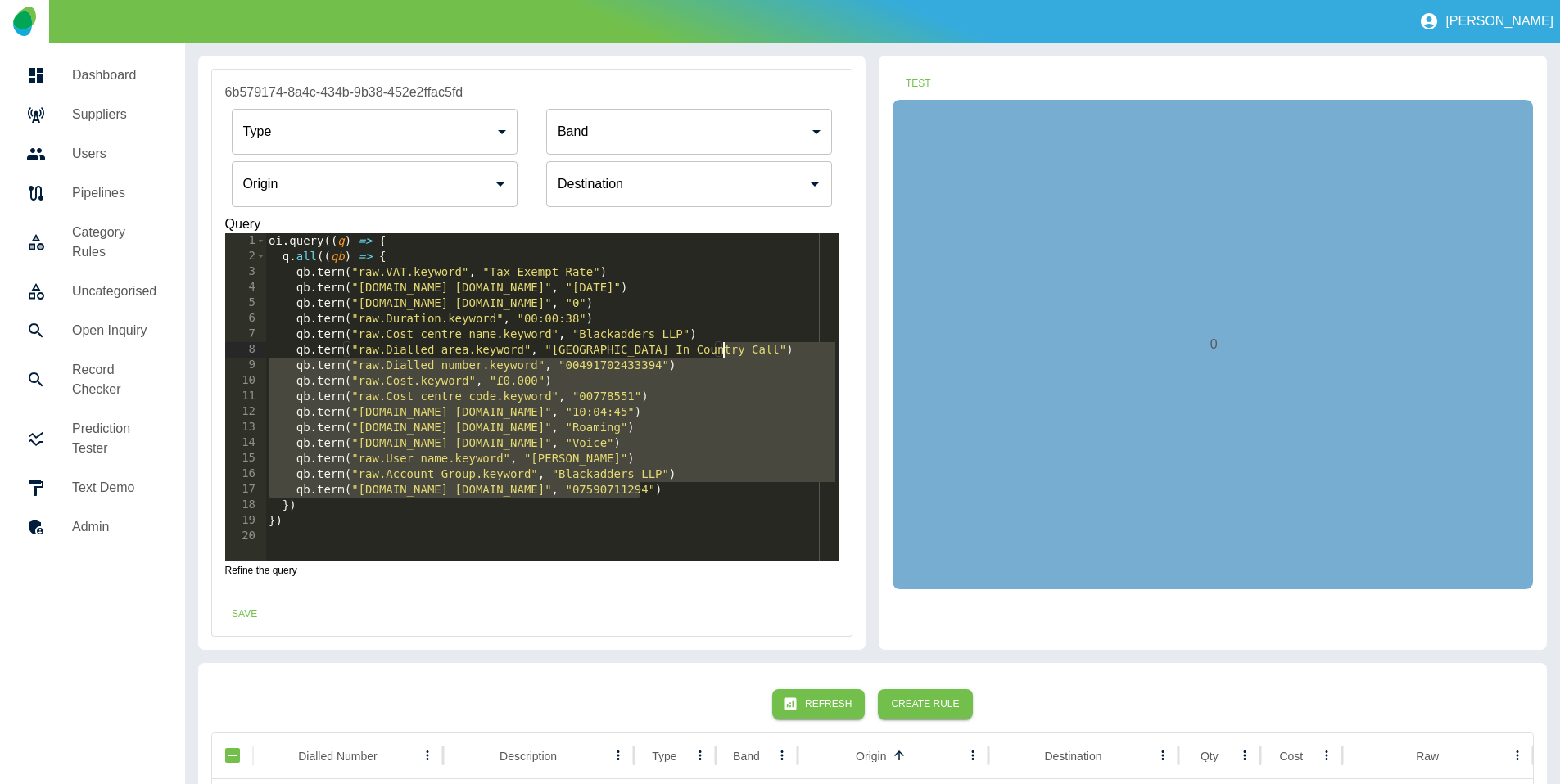
drag, startPoint x: 656, startPoint y: 488, endPoint x: 743, endPoint y: 352, distance: 161.4
click at [743, 352] on div "oi . query (( q ) => { q . all (( qb ) => { qb . term ( "raw.VAT.keyword" , "Ta…" at bounding box center [552, 412] width 573 height 359
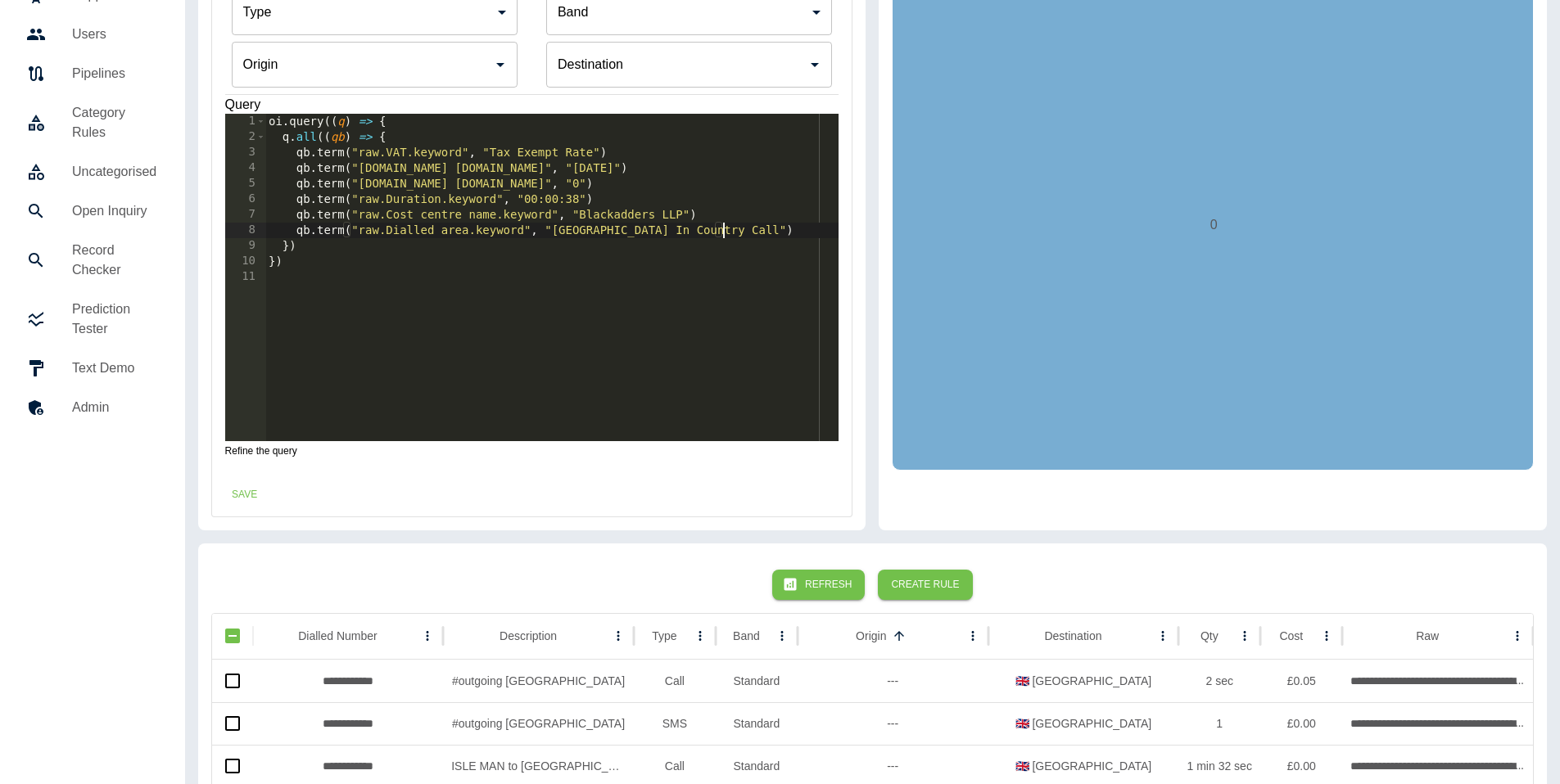
scroll to position [121, 0]
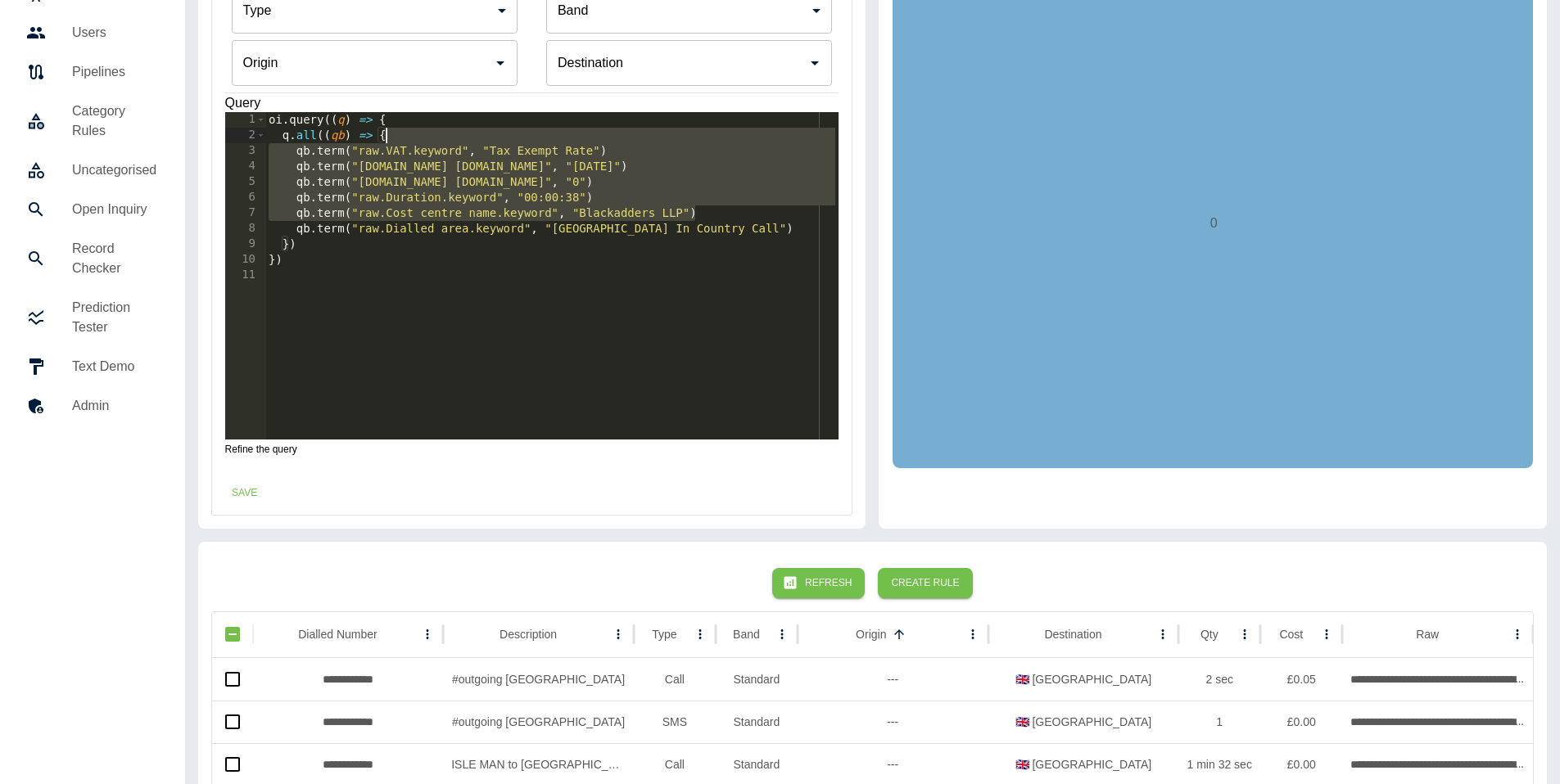
drag, startPoint x: 727, startPoint y: 214, endPoint x: 703, endPoint y: 140, distance: 77.8
click at [703, 140] on div "oi . query (( q ) => { q . all (( qb ) => { qb . term ( "raw.VAT.keyword" , "Ta…" at bounding box center [552, 291] width 573 height 359
type textarea "**********"
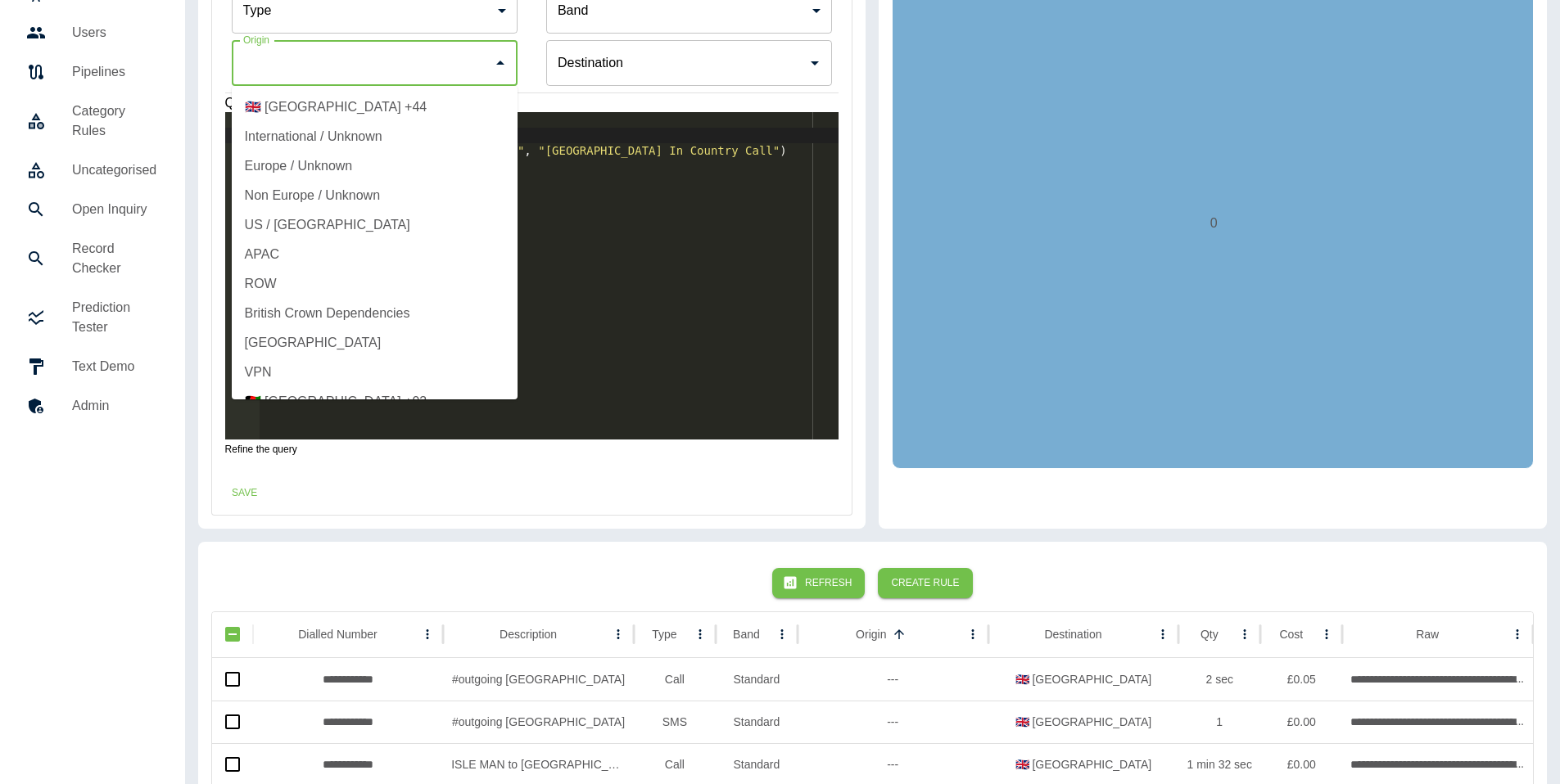
click at [417, 64] on input "Origin" at bounding box center [362, 62] width 247 height 31
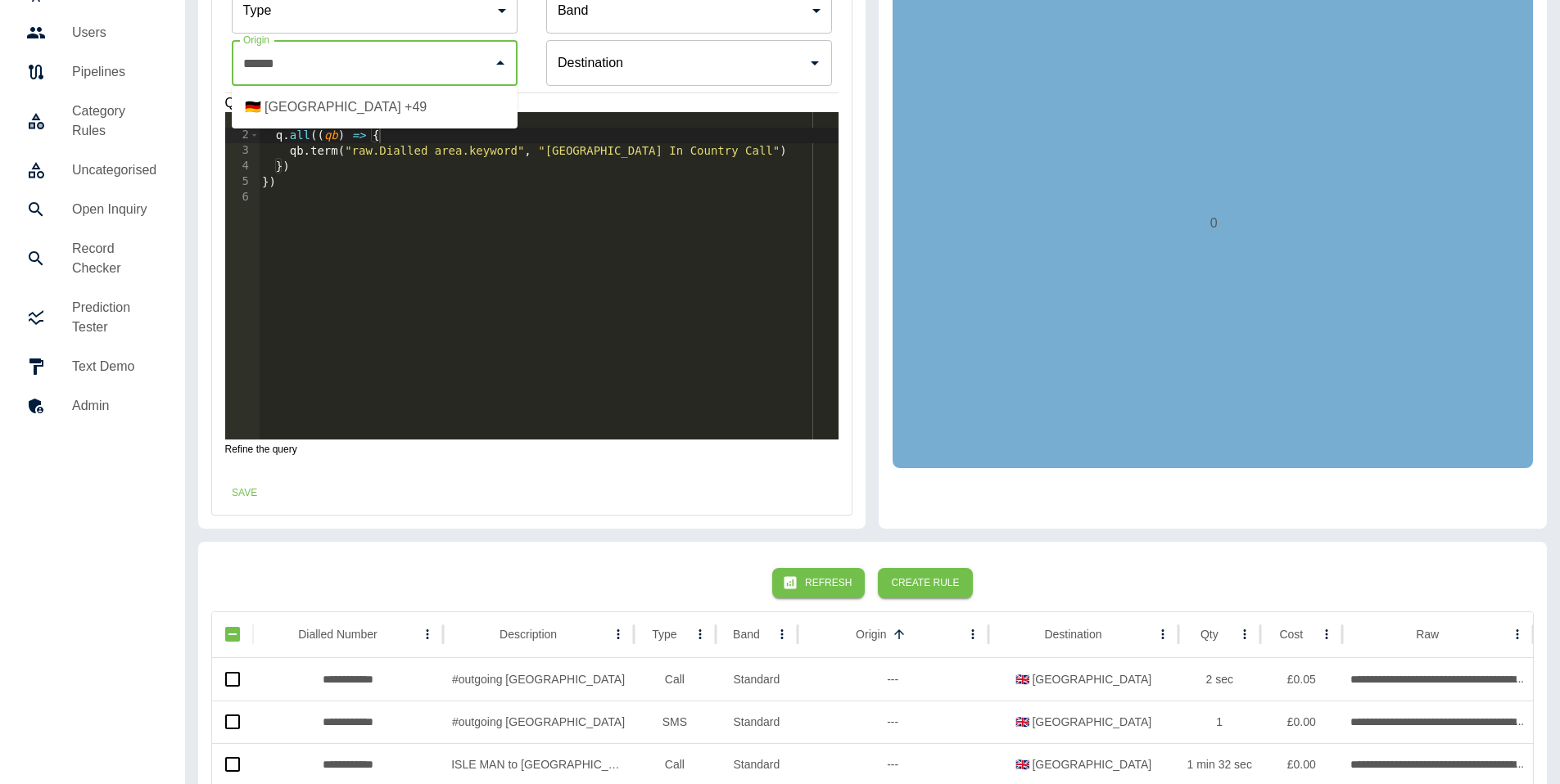
click at [396, 128] on ul "🇩🇪 [GEOGRAPHIC_DATA] +49" at bounding box center [375, 106] width 286 height 42
click at [390, 116] on li "🇩🇪 [GEOGRAPHIC_DATA] +49" at bounding box center [375, 106] width 286 height 29
type input "**********"
click at [611, 54] on div "Destination Destination" at bounding box center [689, 63] width 286 height 46
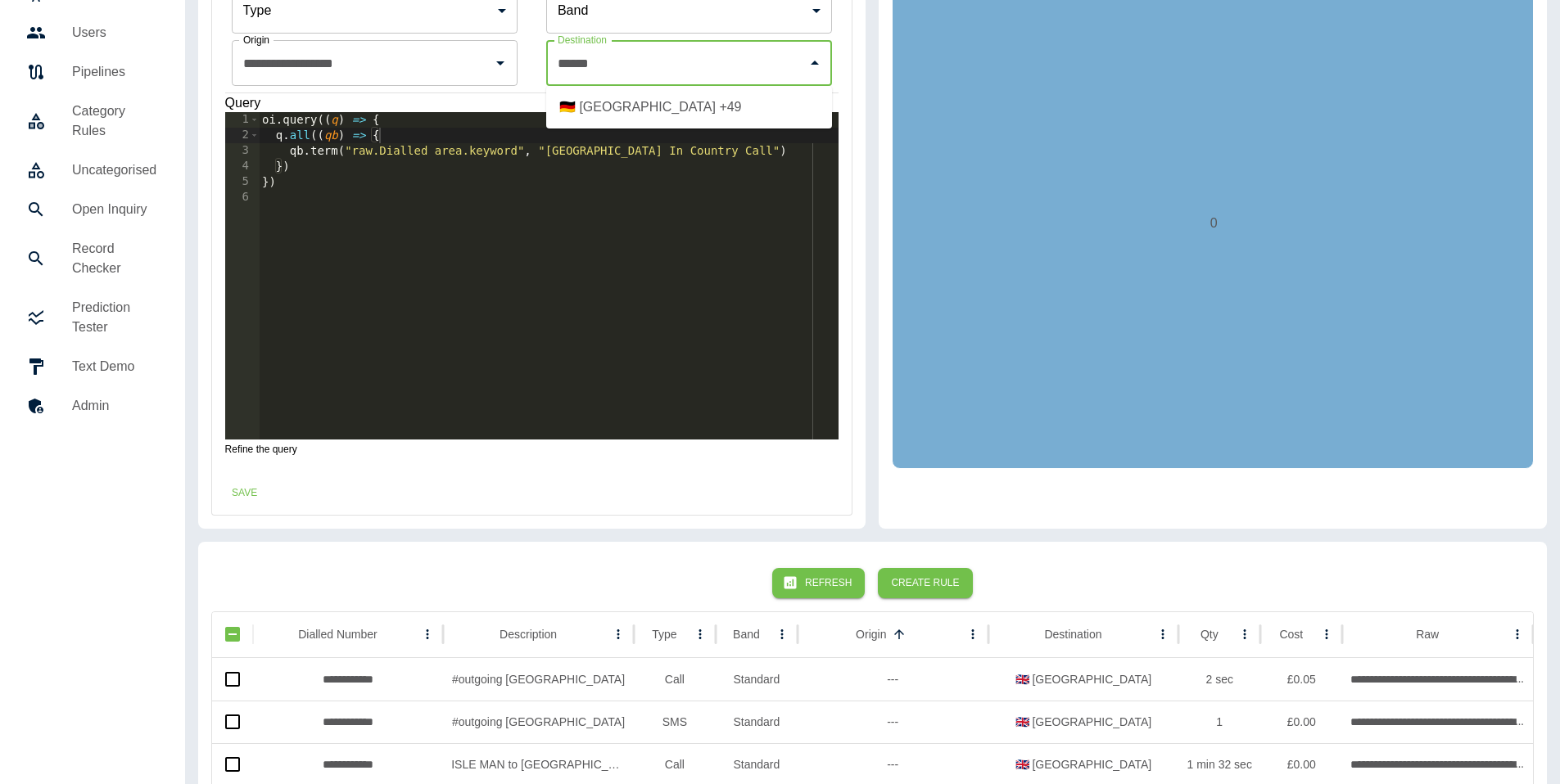
click at [609, 117] on li "🇩🇪 [GEOGRAPHIC_DATA] +49" at bounding box center [689, 106] width 286 height 29
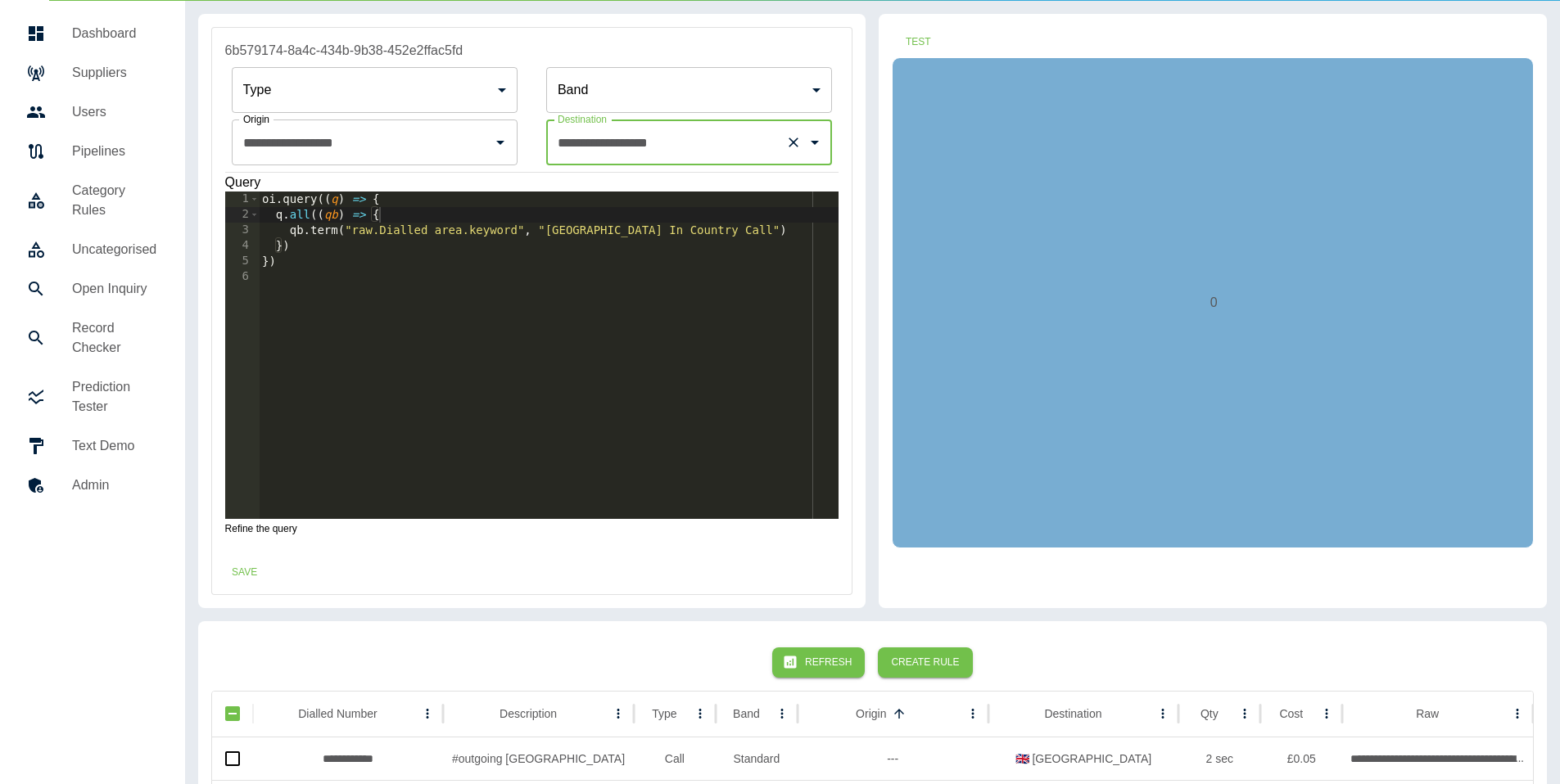
scroll to position [0, 0]
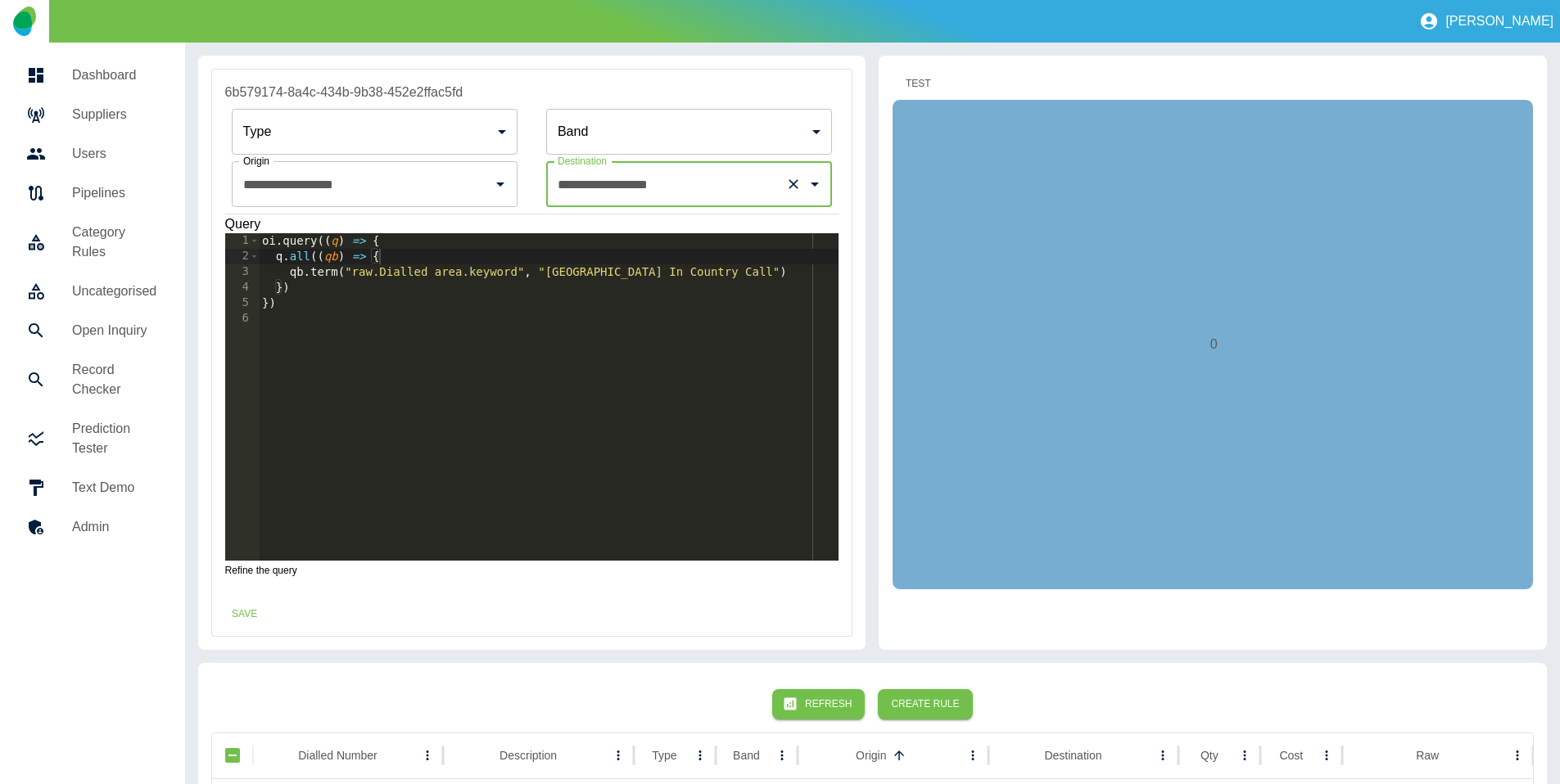
type input "**********"
click at [927, 89] on button "Test" at bounding box center [918, 84] width 53 height 30
click at [245, 605] on button "Save" at bounding box center [245, 615] width 53 height 30
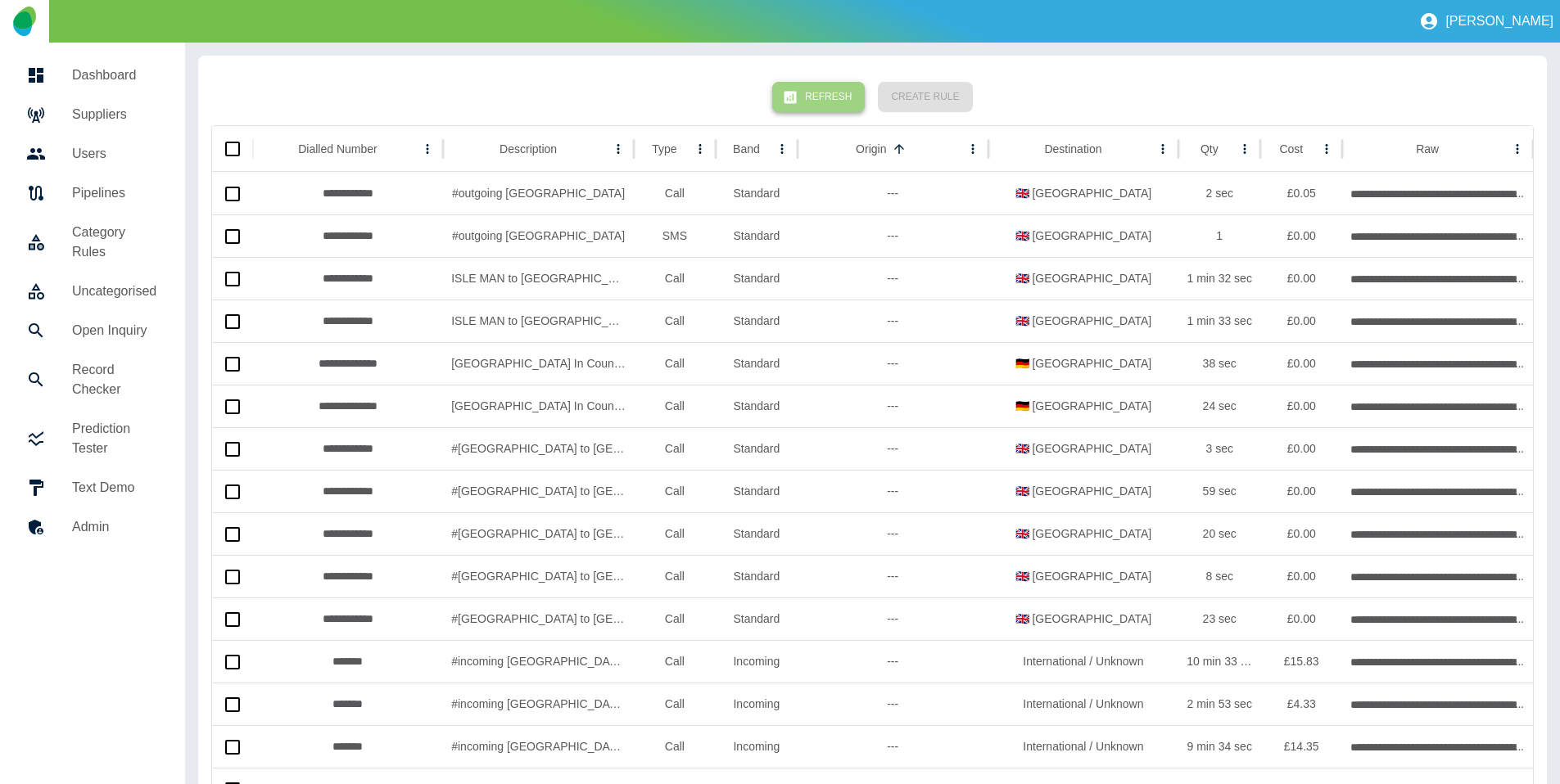
click at [829, 93] on button "Refresh" at bounding box center [818, 97] width 92 height 30
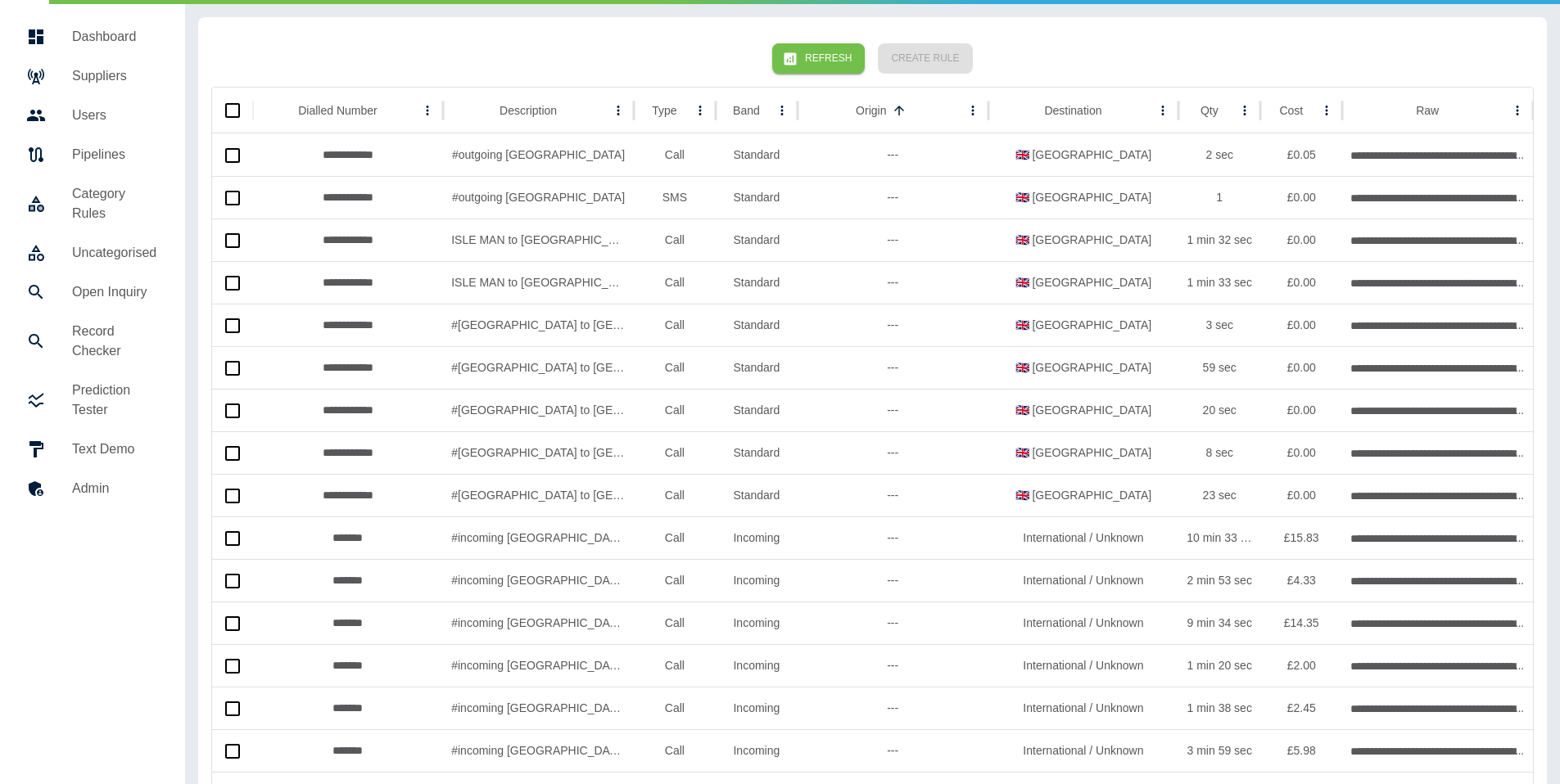
scroll to position [40, 0]
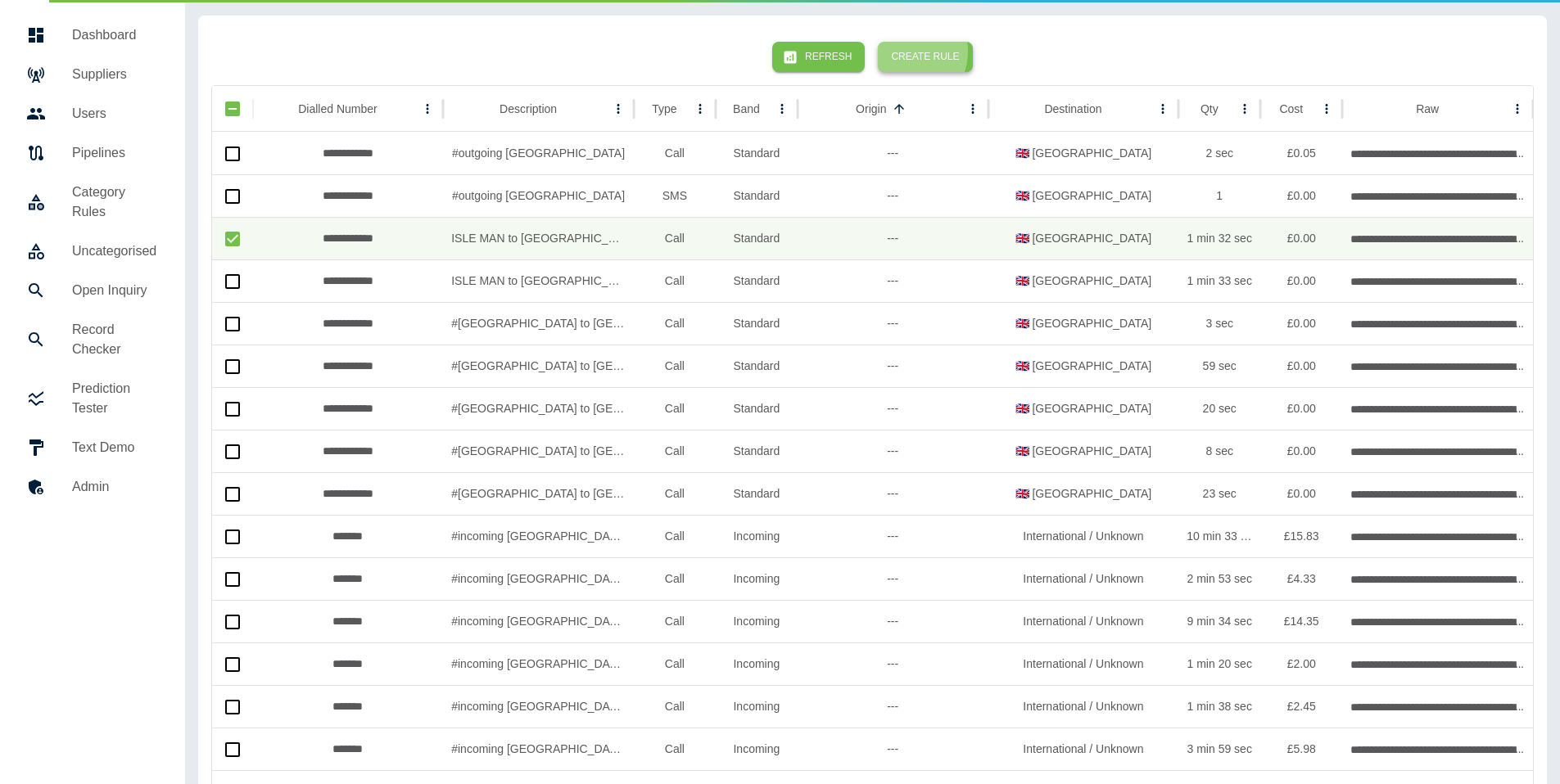
click at [909, 52] on button "Create Rule" at bounding box center [925, 56] width 94 height 30
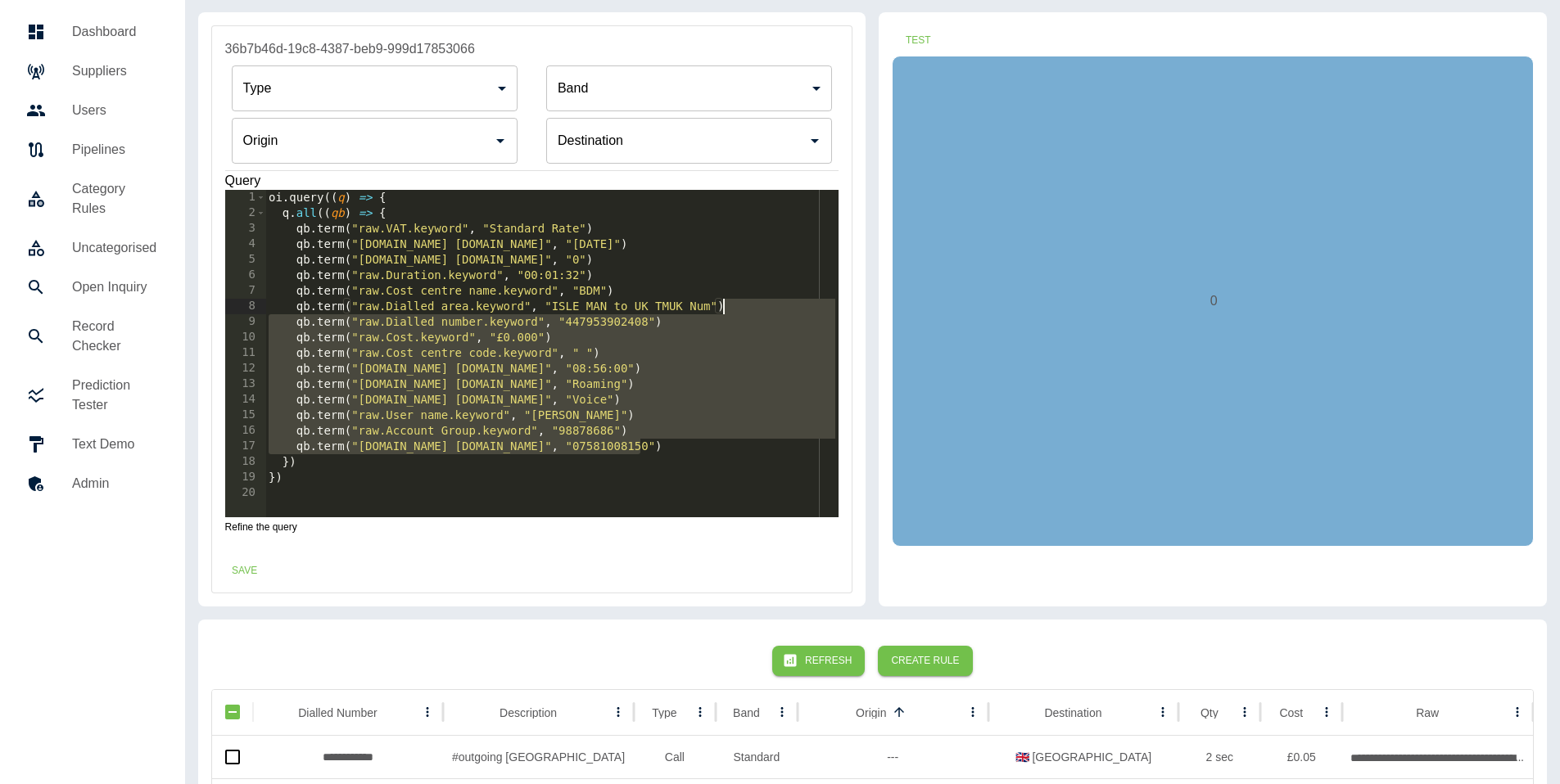
drag, startPoint x: 642, startPoint y: 445, endPoint x: 729, endPoint y: 307, distance: 163.1
click at [729, 307] on div "oi . query (( q ) => { q . all (( qb ) => { qb . term ( "raw.VAT.keyword" , "St…" at bounding box center [552, 369] width 573 height 359
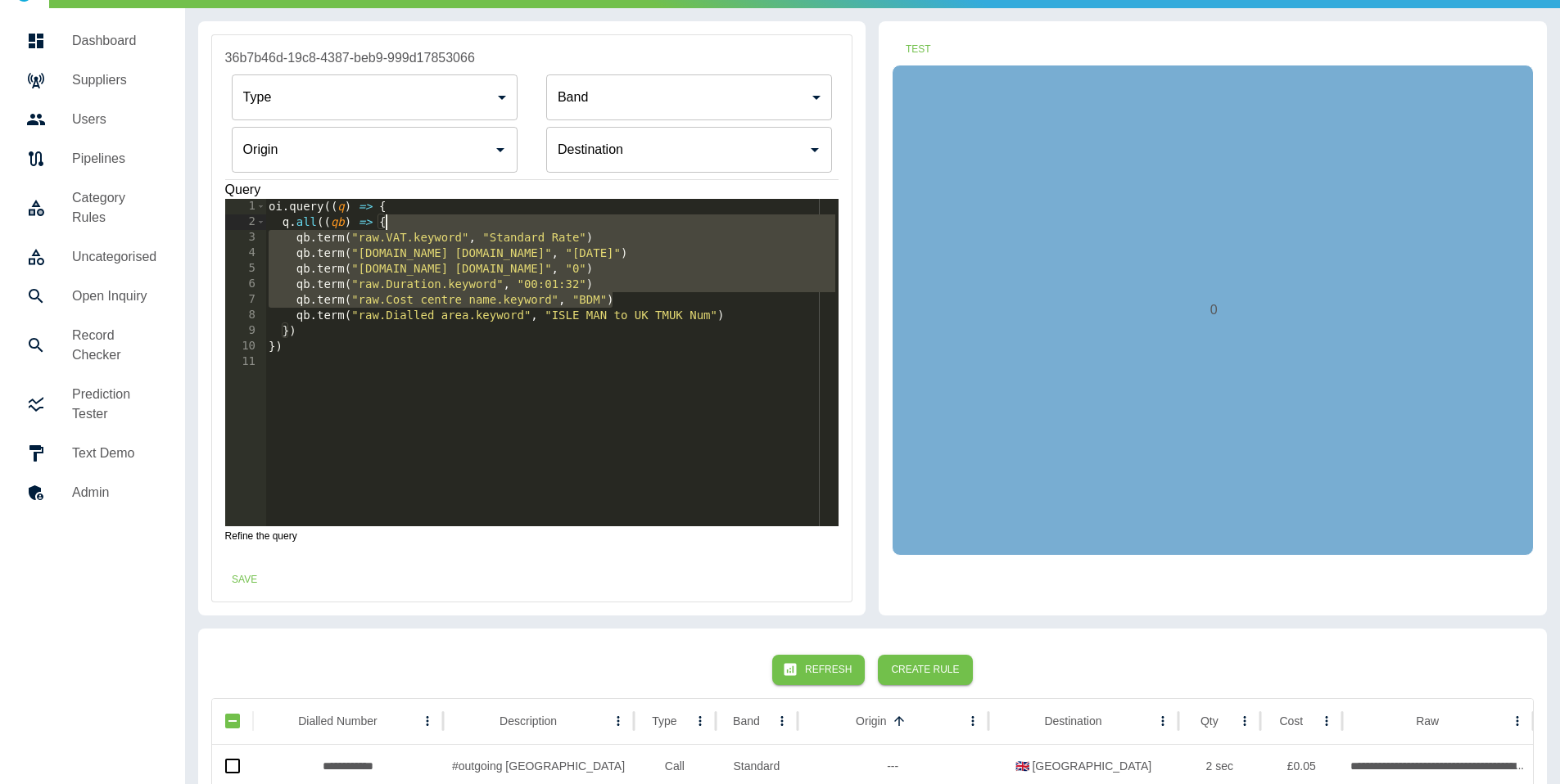
drag, startPoint x: 682, startPoint y: 299, endPoint x: 595, endPoint y: 237, distance: 106.8
click at [641, 222] on div "oi . query (( q ) => { q . all (( qb ) => { qb . term ( "raw.VAT.keyword" , "St…" at bounding box center [552, 377] width 573 height 359
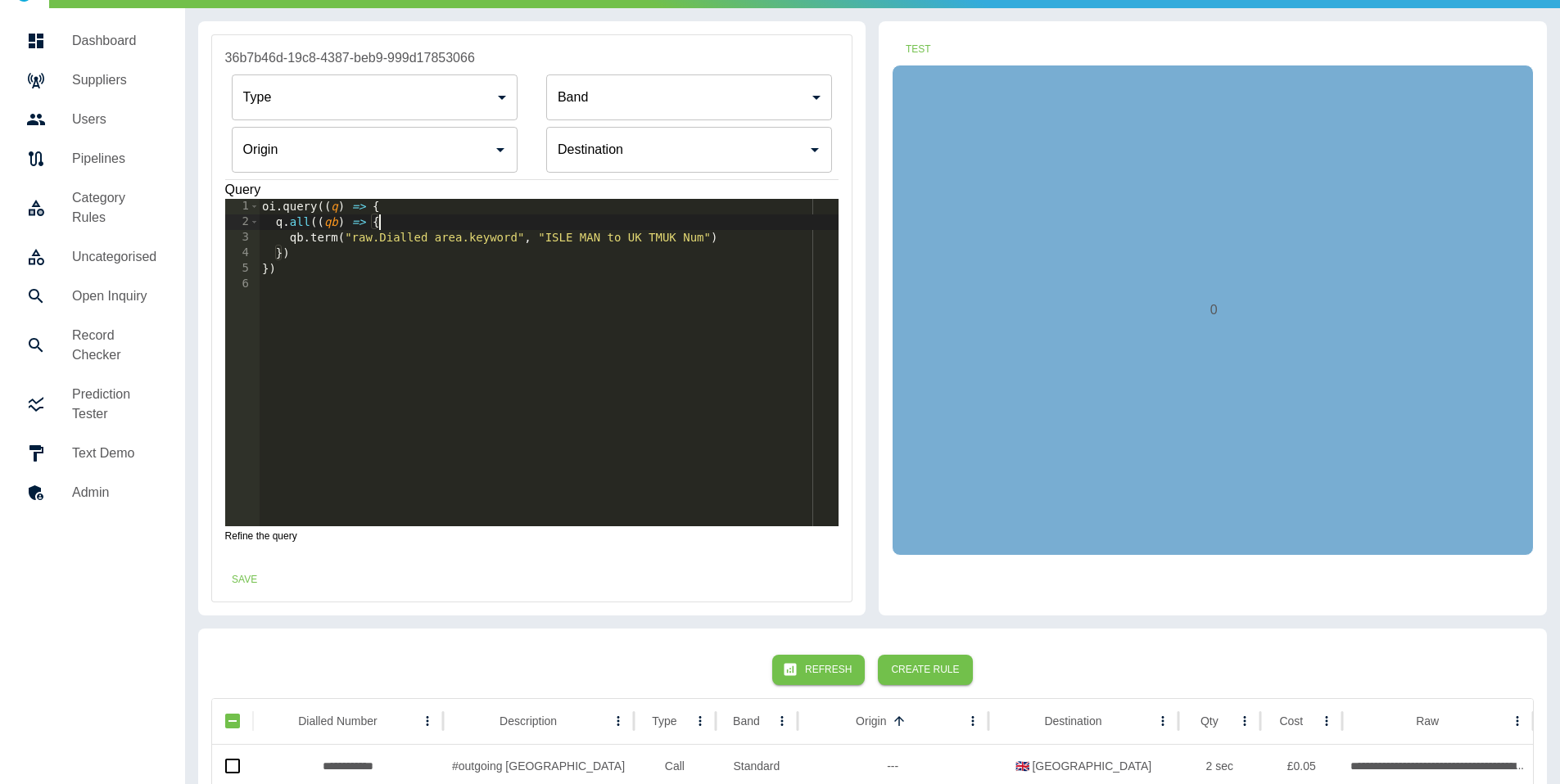
click at [326, 240] on div "oi . query (( q ) => { q . all (( qb ) => { qb . term ( "raw.Dialled area.keywo…" at bounding box center [549, 377] width 581 height 359
drag, startPoint x: 630, startPoint y: 237, endPoint x: 705, endPoint y: 239, distance: 75.0
click at [706, 238] on div "oi . query (( q ) => { q . all (( qb ) => { qb . regex ( "raw.Dialled area.keyw…" at bounding box center [549, 377] width 581 height 359
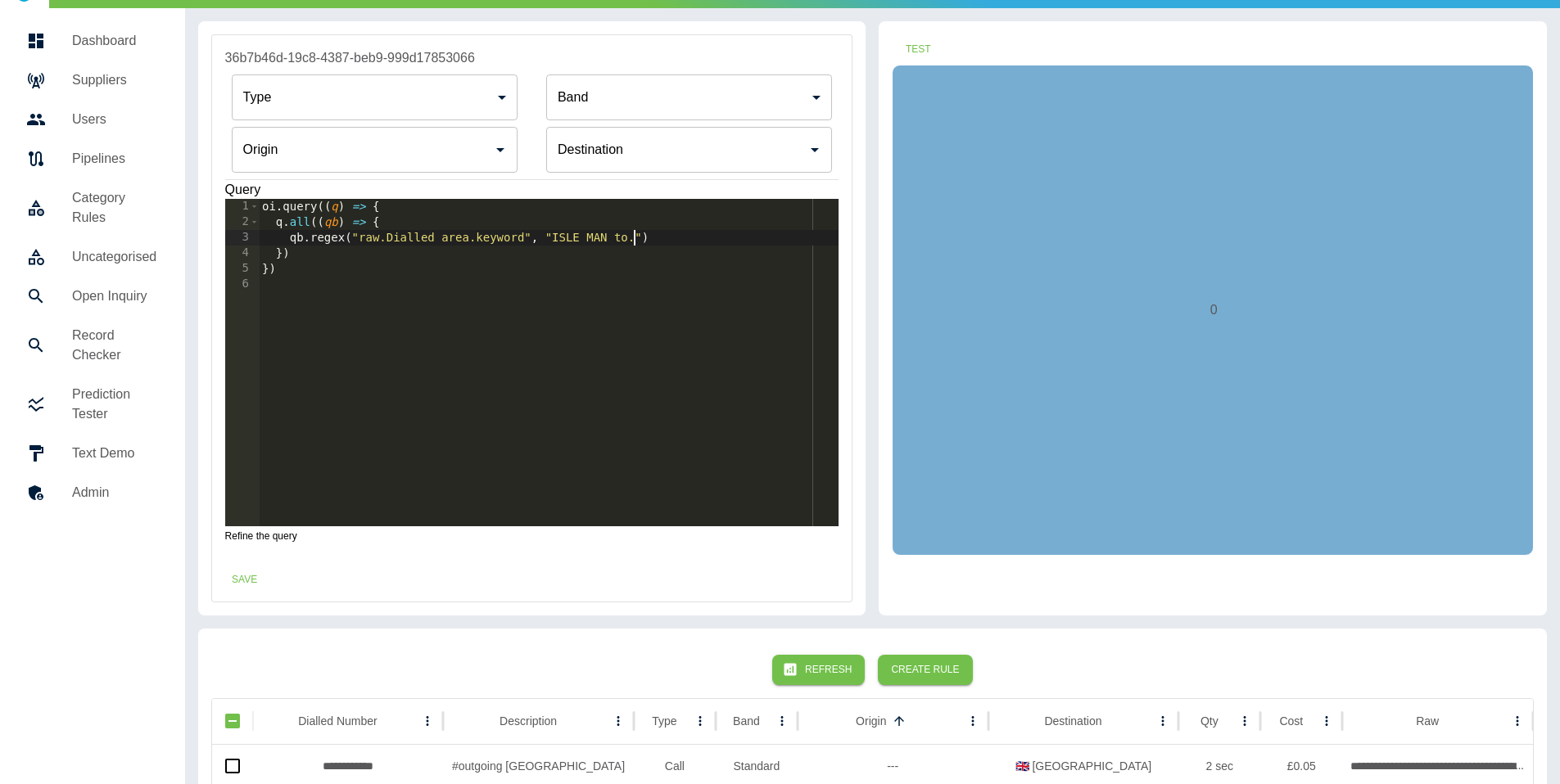
scroll to position [0, 27]
type textarea "**********"
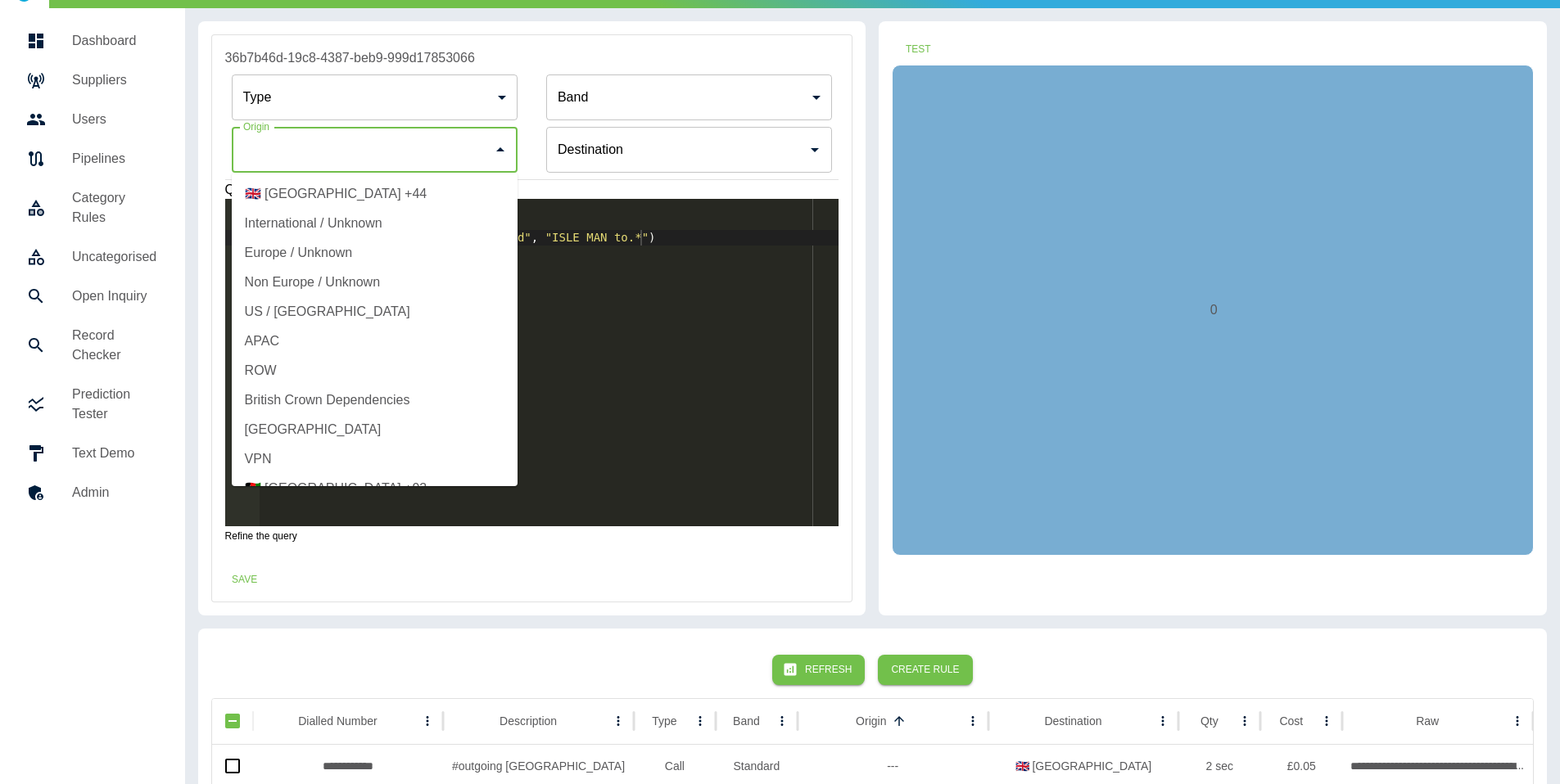
click at [426, 159] on input "Origin" at bounding box center [362, 150] width 247 height 31
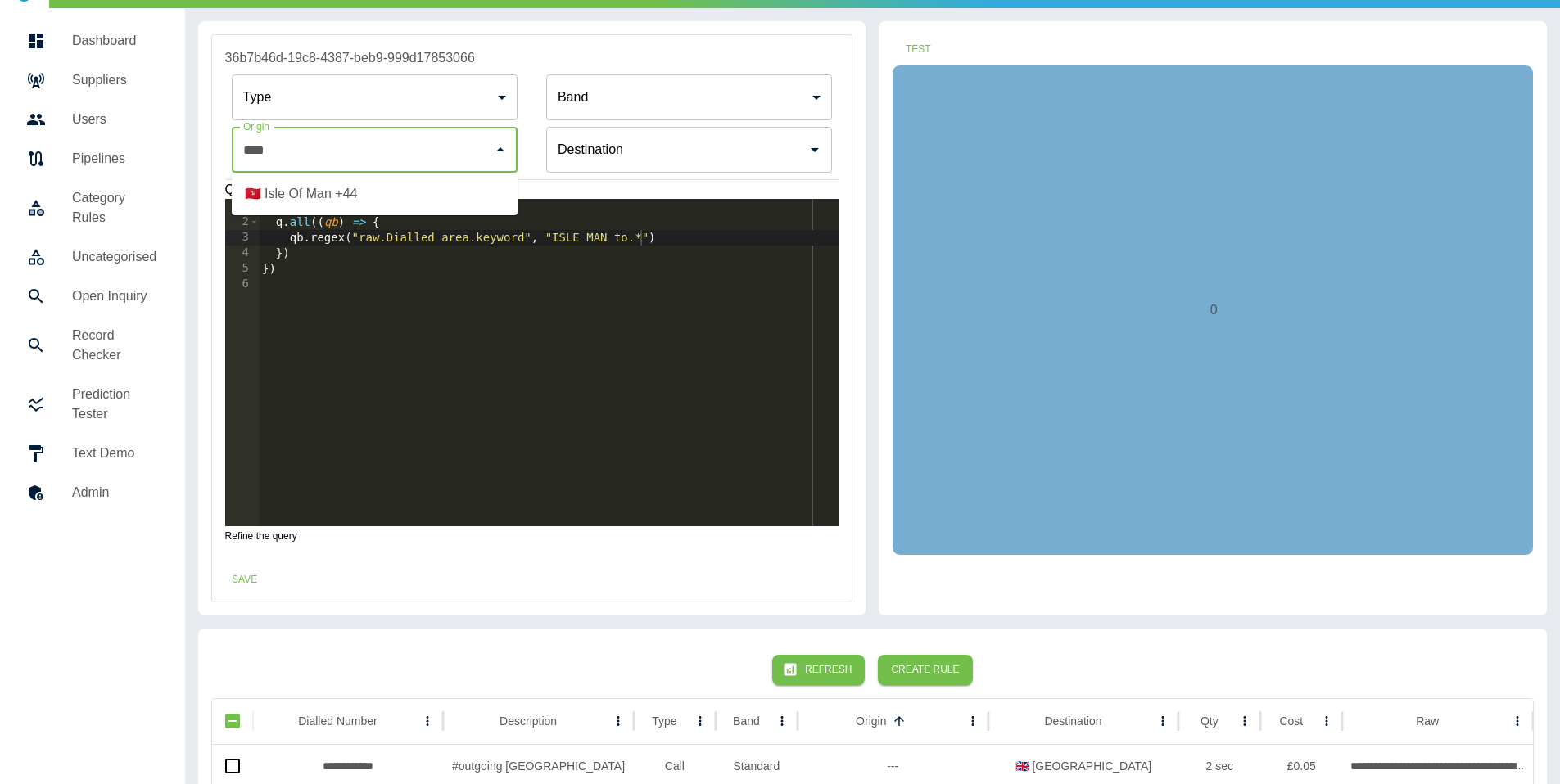
click at [454, 208] on li "🇮🇲 Isle Of Man +44" at bounding box center [375, 193] width 286 height 29
type input "**********"
click at [920, 52] on button "Test" at bounding box center [918, 50] width 53 height 30
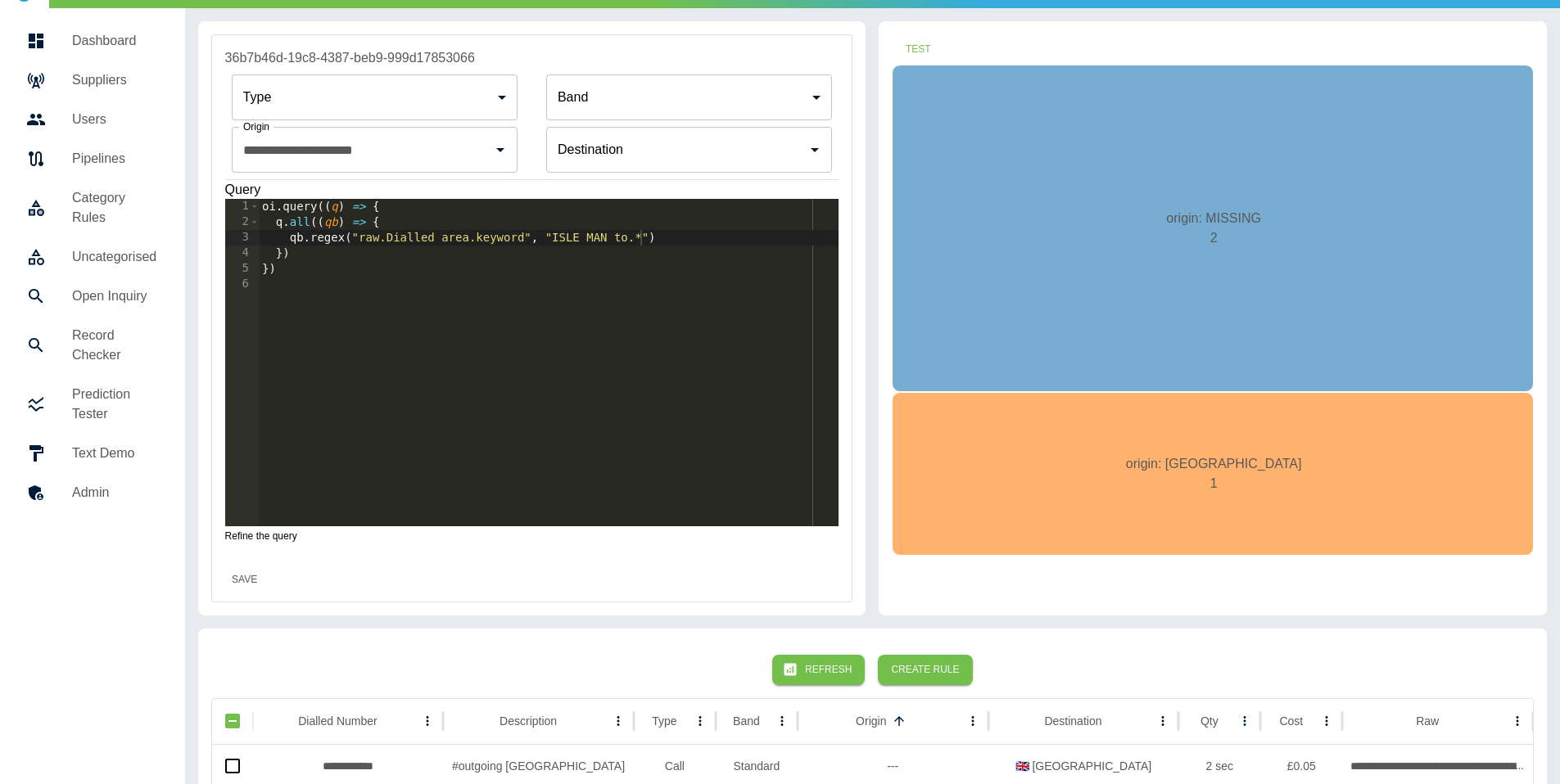
click at [254, 582] on button "Save" at bounding box center [245, 580] width 53 height 30
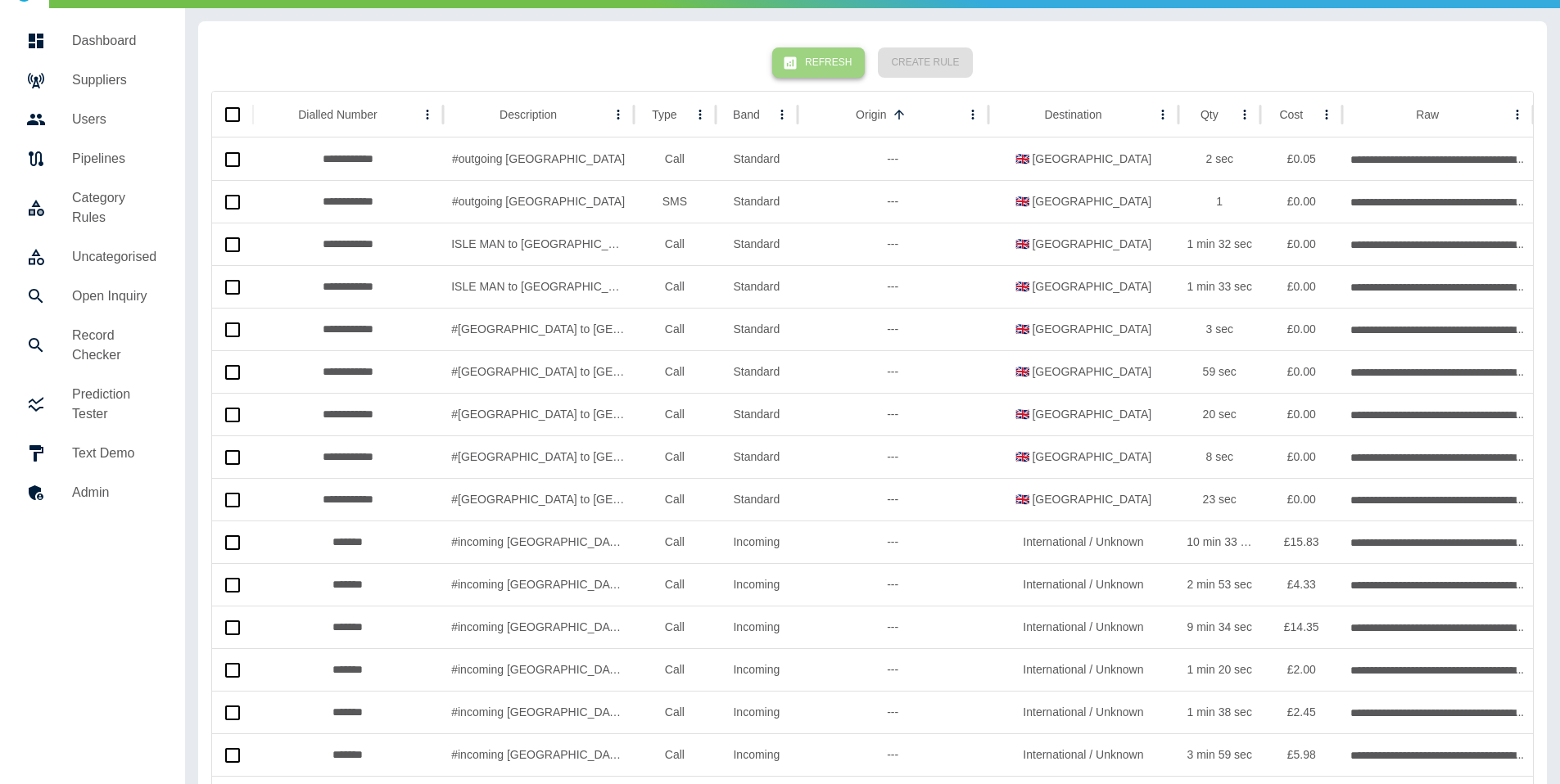
click at [829, 61] on button "Refresh" at bounding box center [818, 62] width 92 height 30
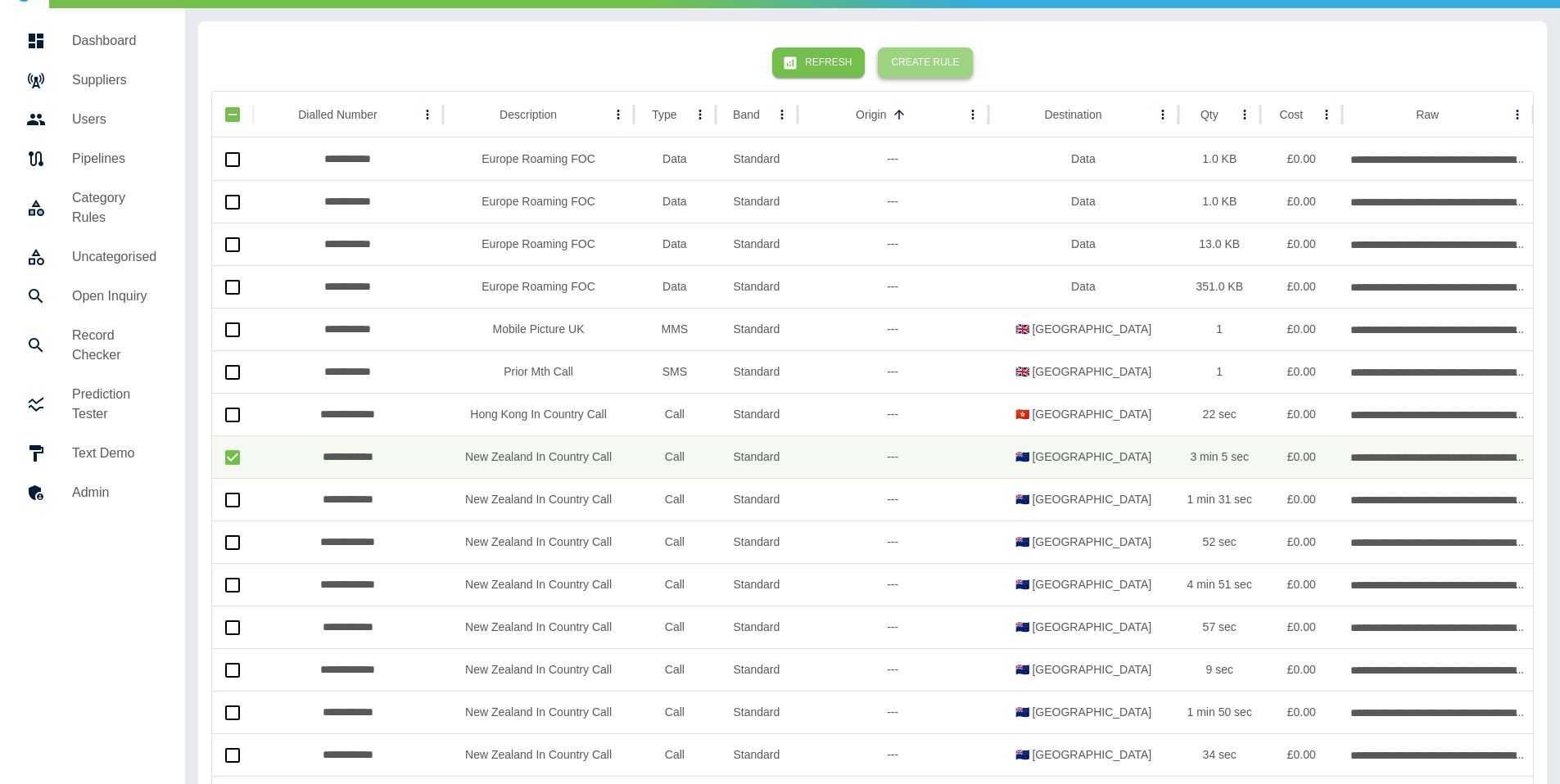
click at [930, 72] on button "Create Rule" at bounding box center [925, 62] width 94 height 30
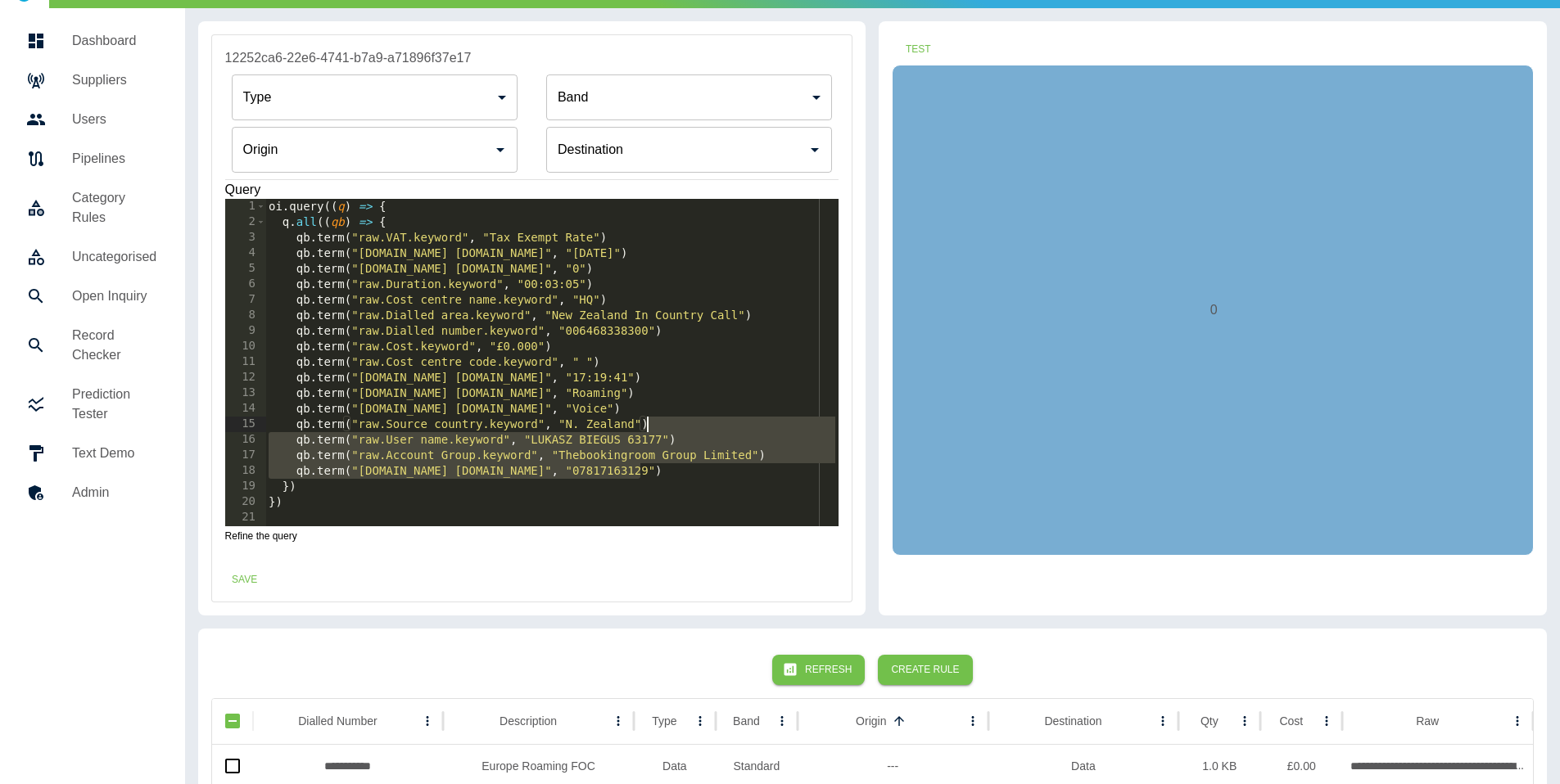
drag, startPoint x: 661, startPoint y: 469, endPoint x: 667, endPoint y: 424, distance: 45.4
click at [667, 424] on div "oi . query (( q ) => { q . all (( qb ) => { qb . term ( "raw.VAT.keyword" , "Ta…" at bounding box center [552, 377] width 573 height 359
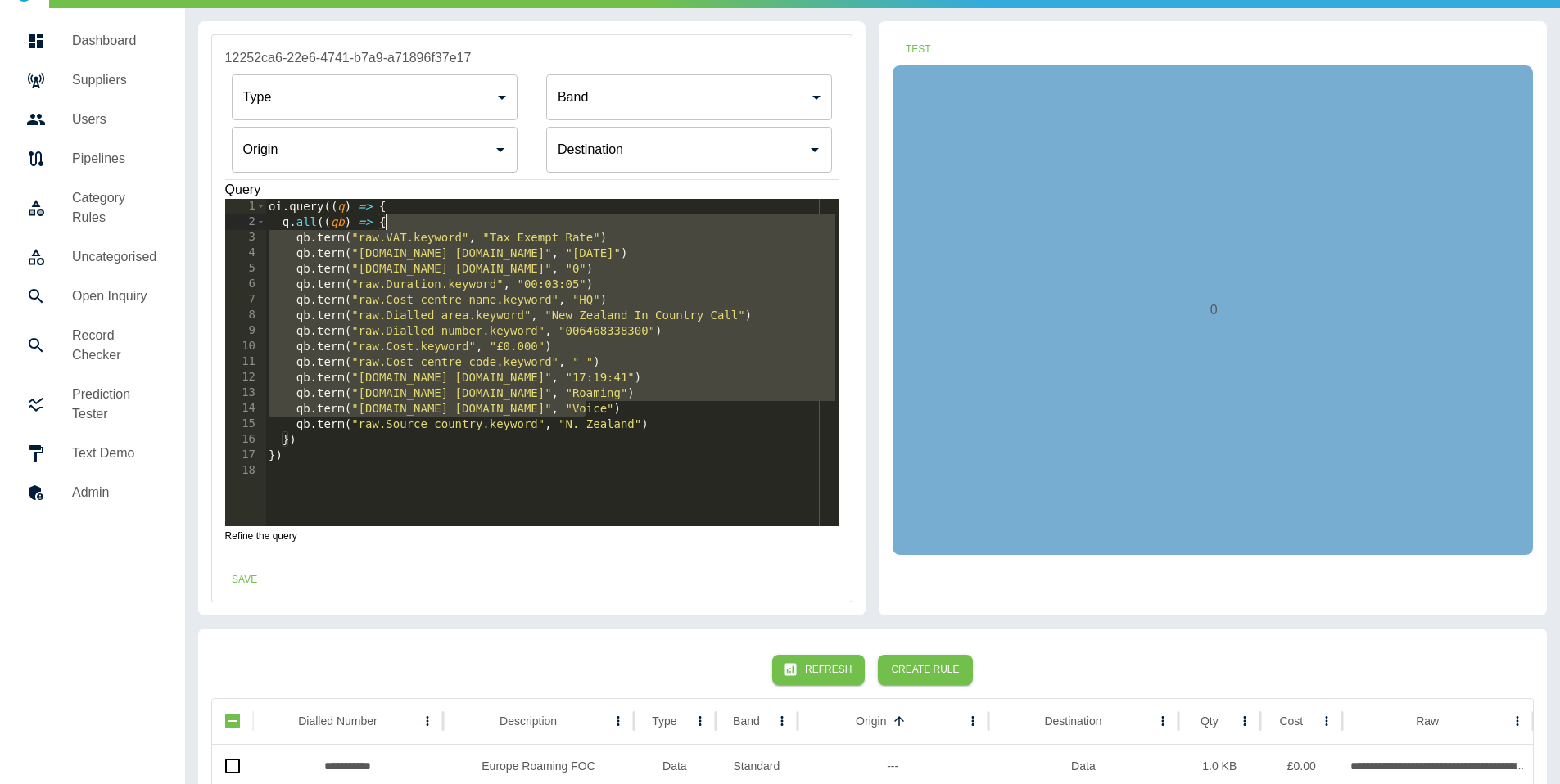
type textarea "**********"
drag, startPoint x: 634, startPoint y: 405, endPoint x: 607, endPoint y: 219, distance: 187.9
click at [607, 219] on div "oi . query (( q ) => { q . all (( qb ) => { qb . term ( "raw.VAT.keyword" , "Ta…" at bounding box center [552, 377] width 573 height 359
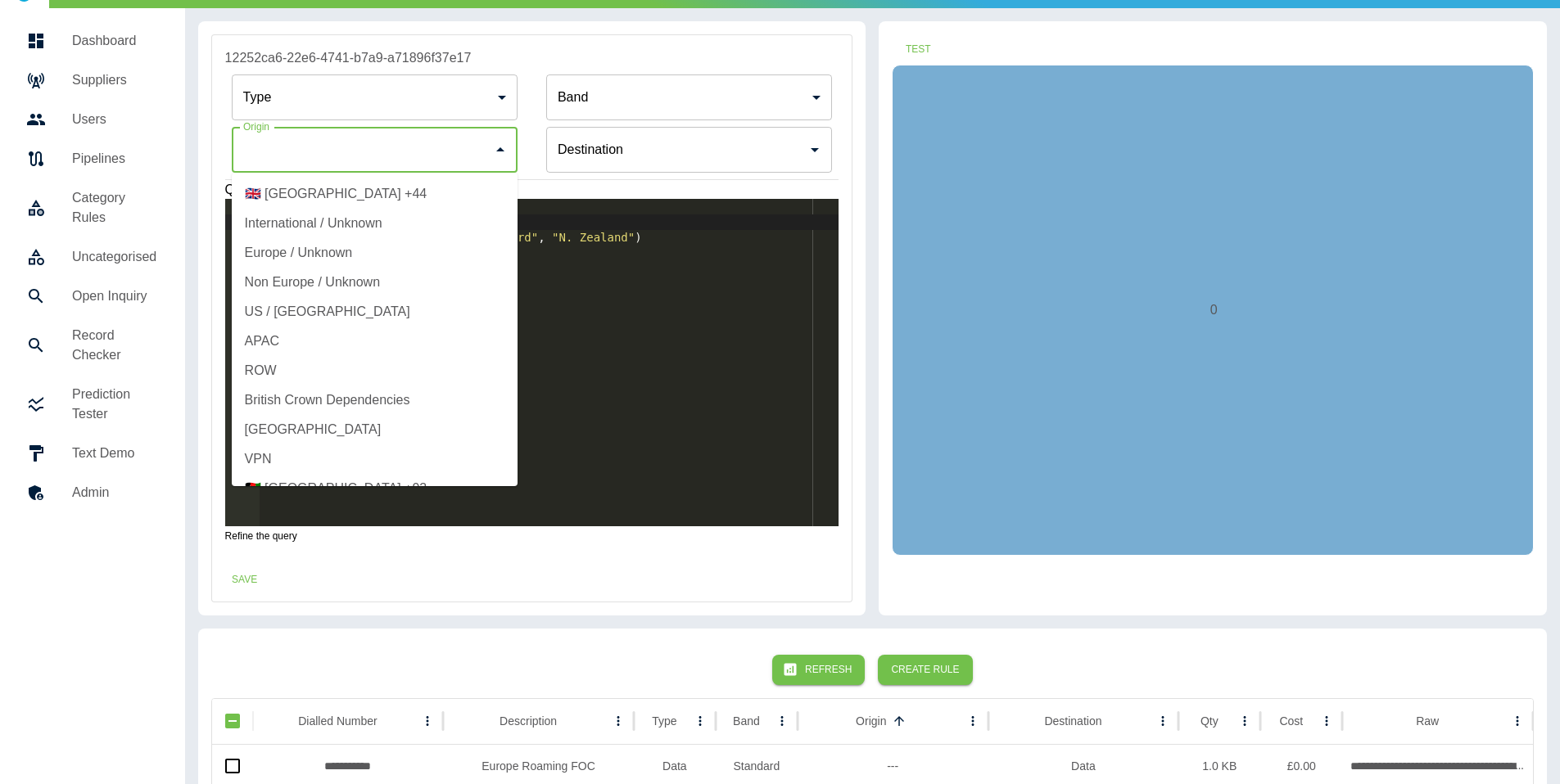
click at [428, 160] on input "Origin" at bounding box center [362, 150] width 247 height 31
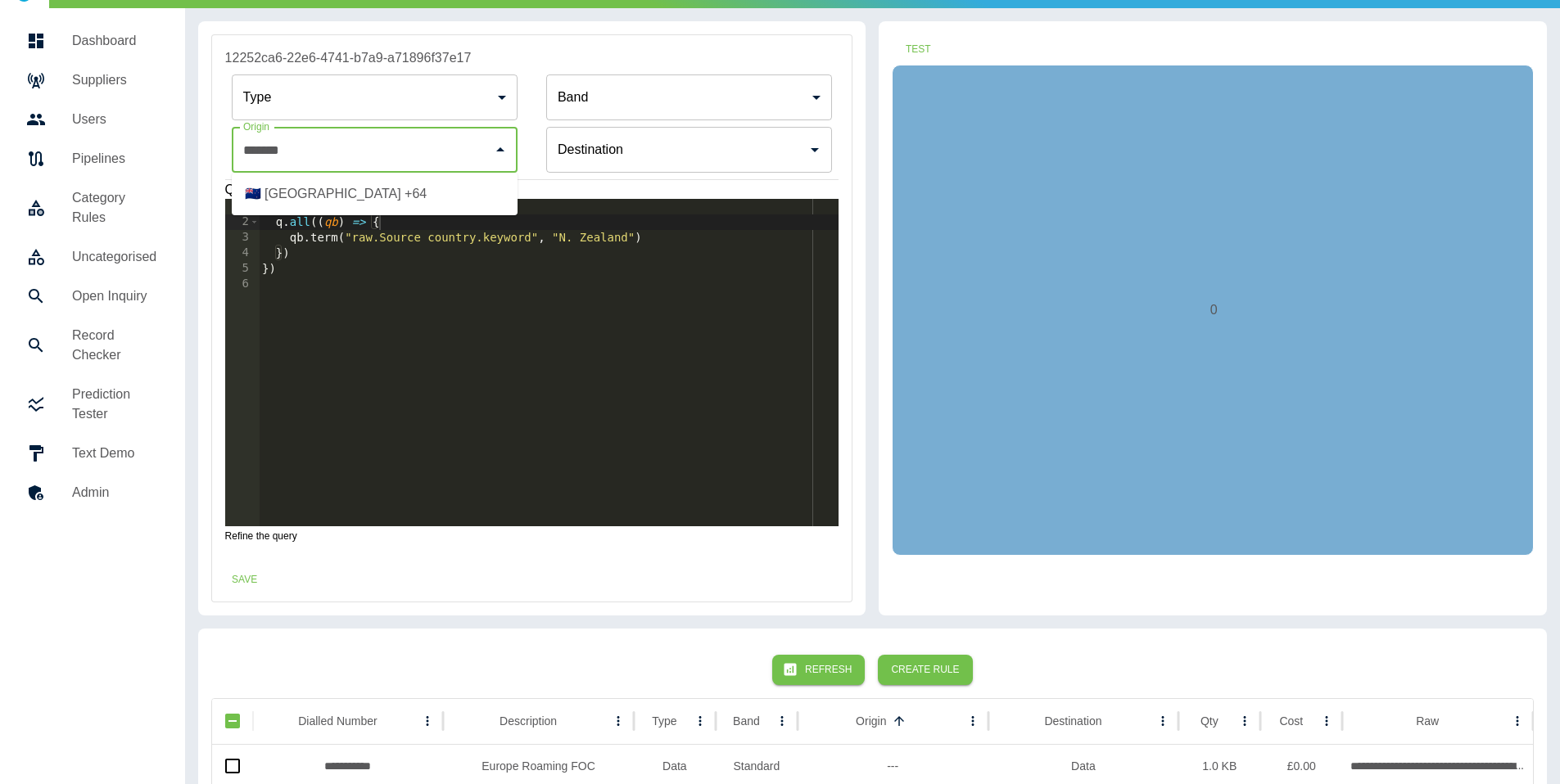
click at [433, 191] on li "🇳🇿 [GEOGRAPHIC_DATA] +64" at bounding box center [375, 193] width 286 height 29
type input "**********"
click at [939, 47] on button "Test" at bounding box center [918, 50] width 53 height 30
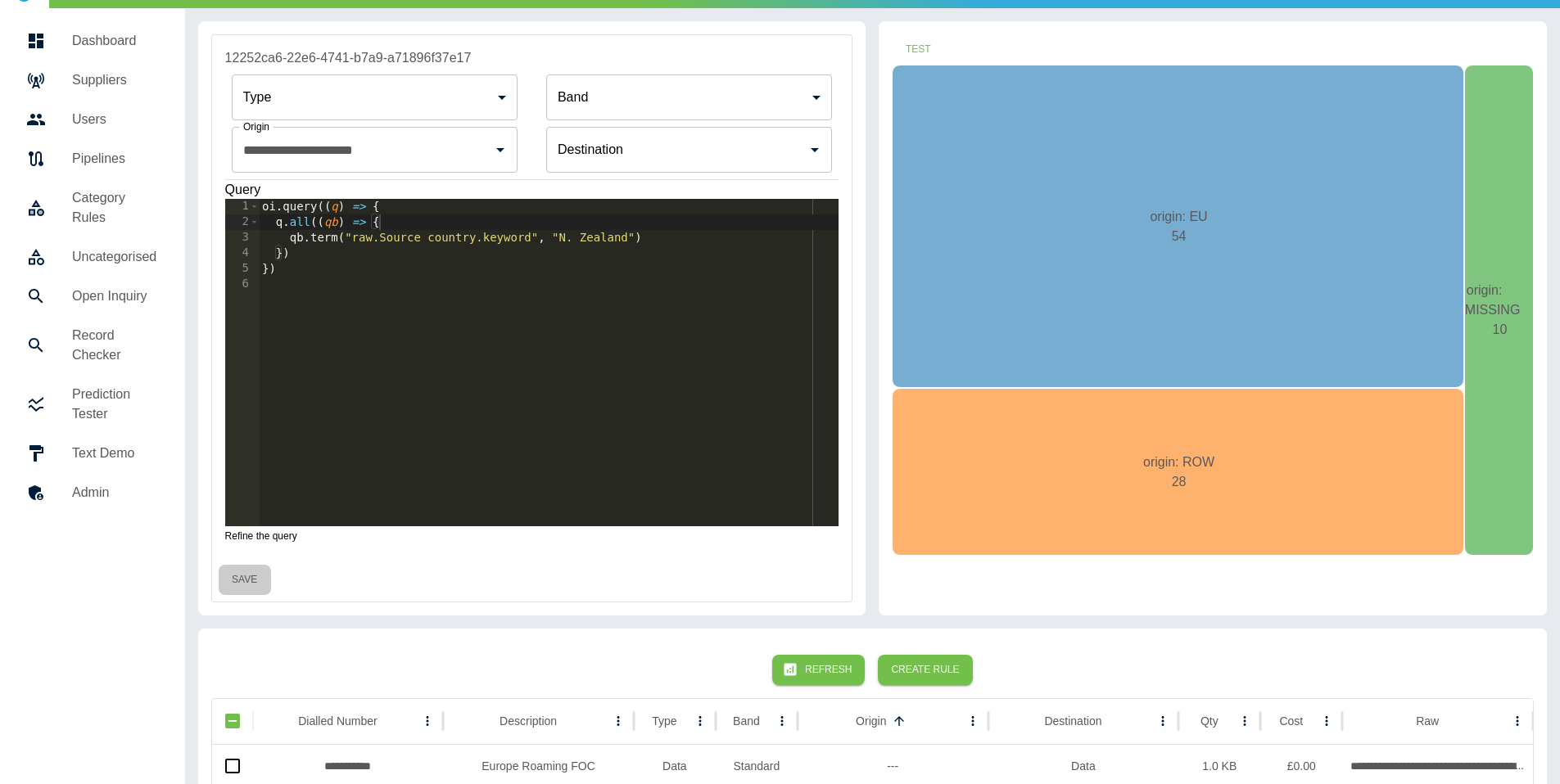
click at [240, 582] on button "Save" at bounding box center [245, 580] width 53 height 30
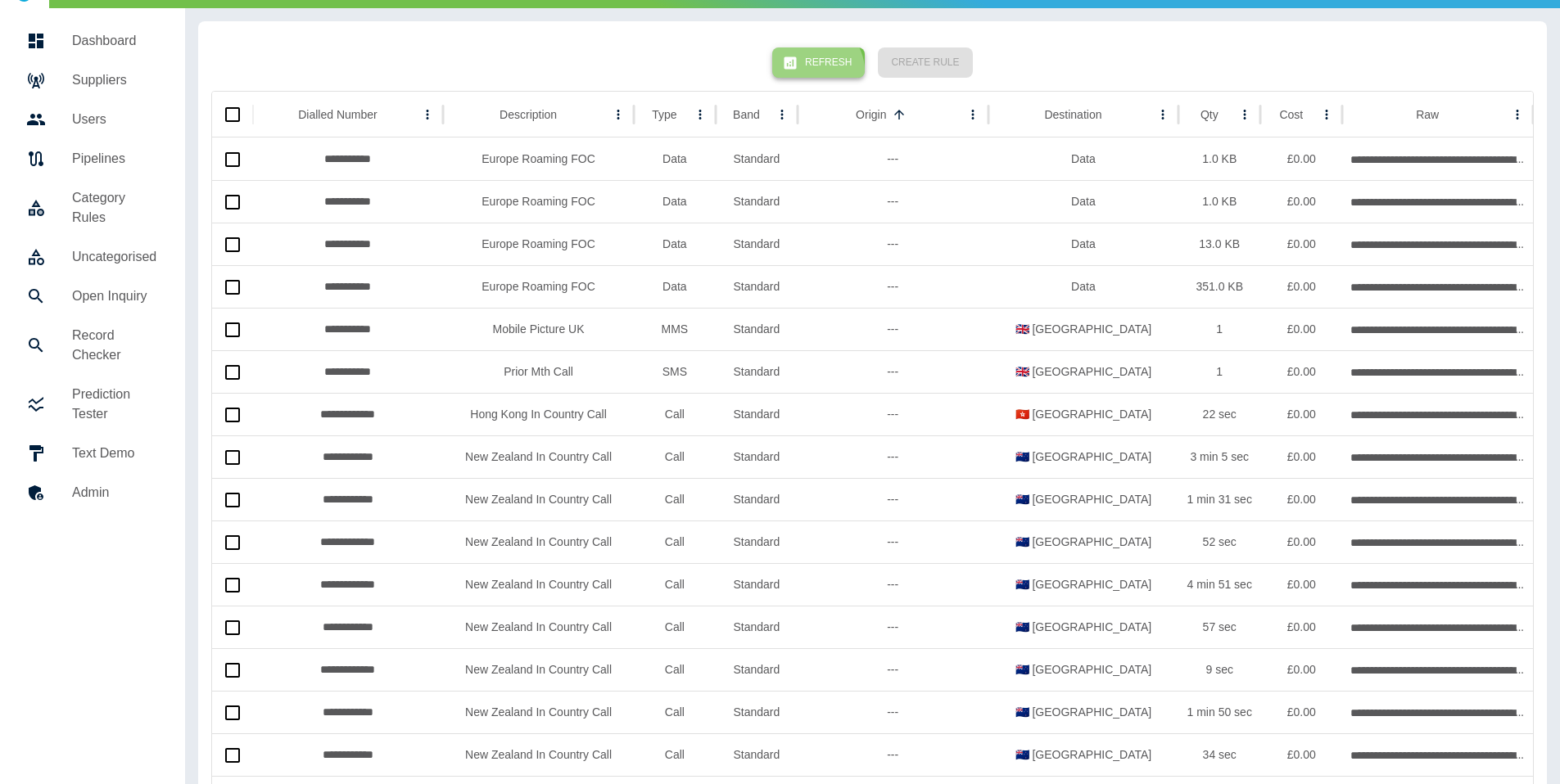
click at [823, 71] on button "Refresh" at bounding box center [818, 62] width 92 height 30
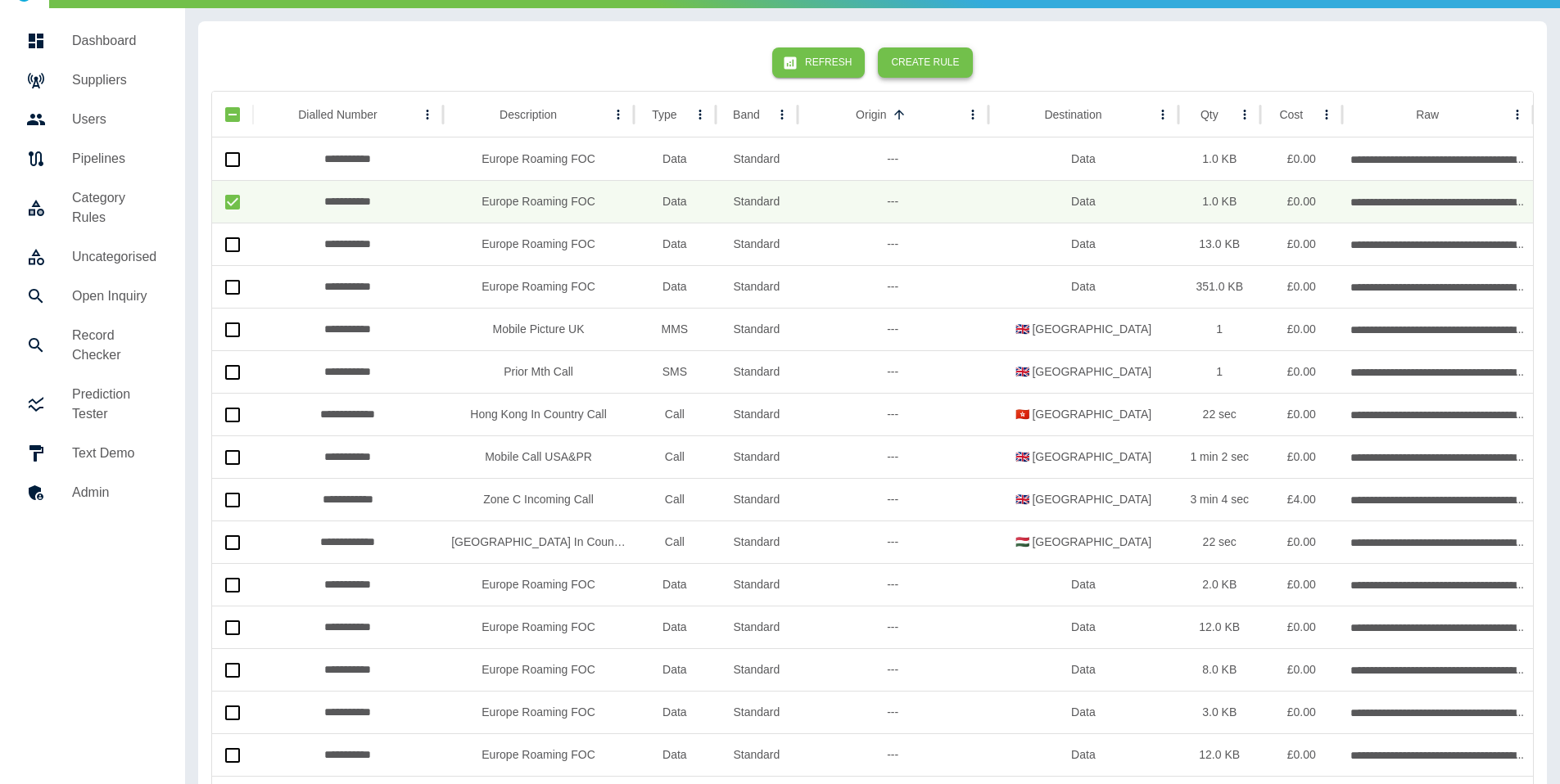
click at [935, 59] on button "Create Rule" at bounding box center [925, 62] width 94 height 30
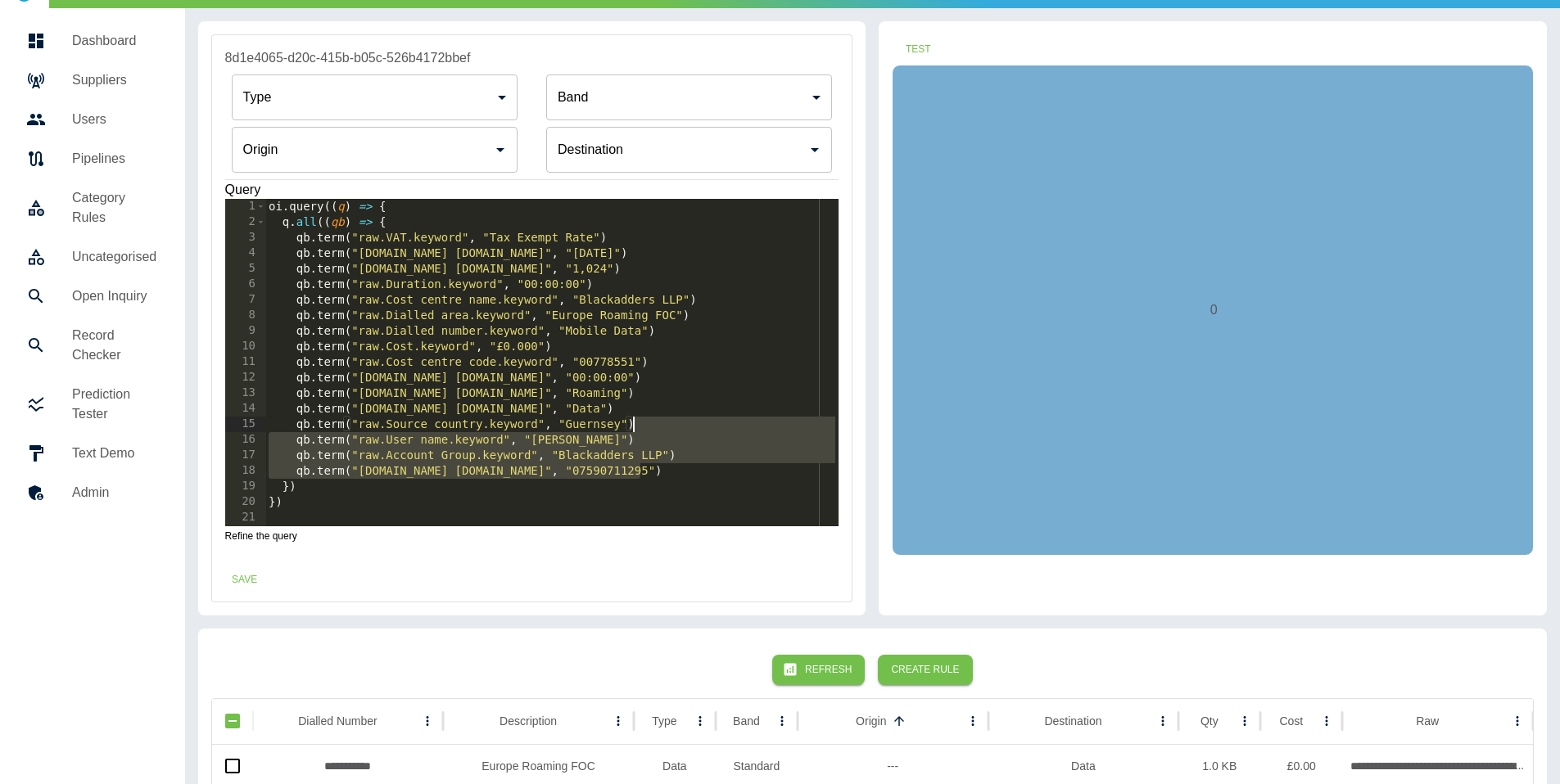
drag, startPoint x: 670, startPoint y: 463, endPoint x: 675, endPoint y: 418, distance: 45.3
click at [675, 418] on div "oi . query (( q ) => { q . all (( qb ) => { qb . term ( "raw.VAT.keyword" , "Ta…" at bounding box center [552, 377] width 573 height 359
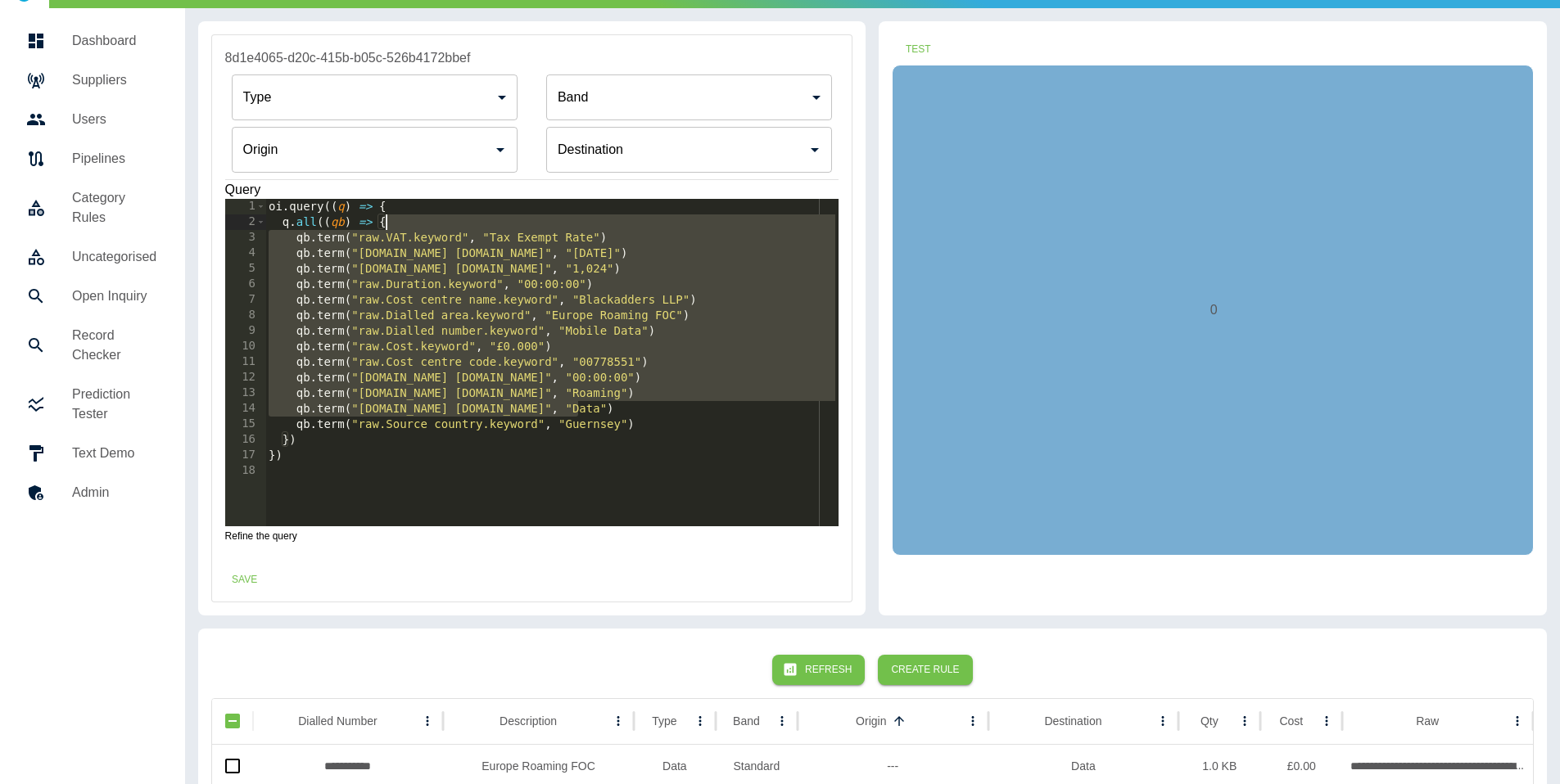
drag, startPoint x: 593, startPoint y: 405, endPoint x: 585, endPoint y: 223, distance: 182.2
click at [585, 223] on div "oi . query (( q ) => { q . all (( qb ) => { qb . term ( "raw.VAT.keyword" , "Ta…" at bounding box center [552, 377] width 573 height 359
type textarea "**********"
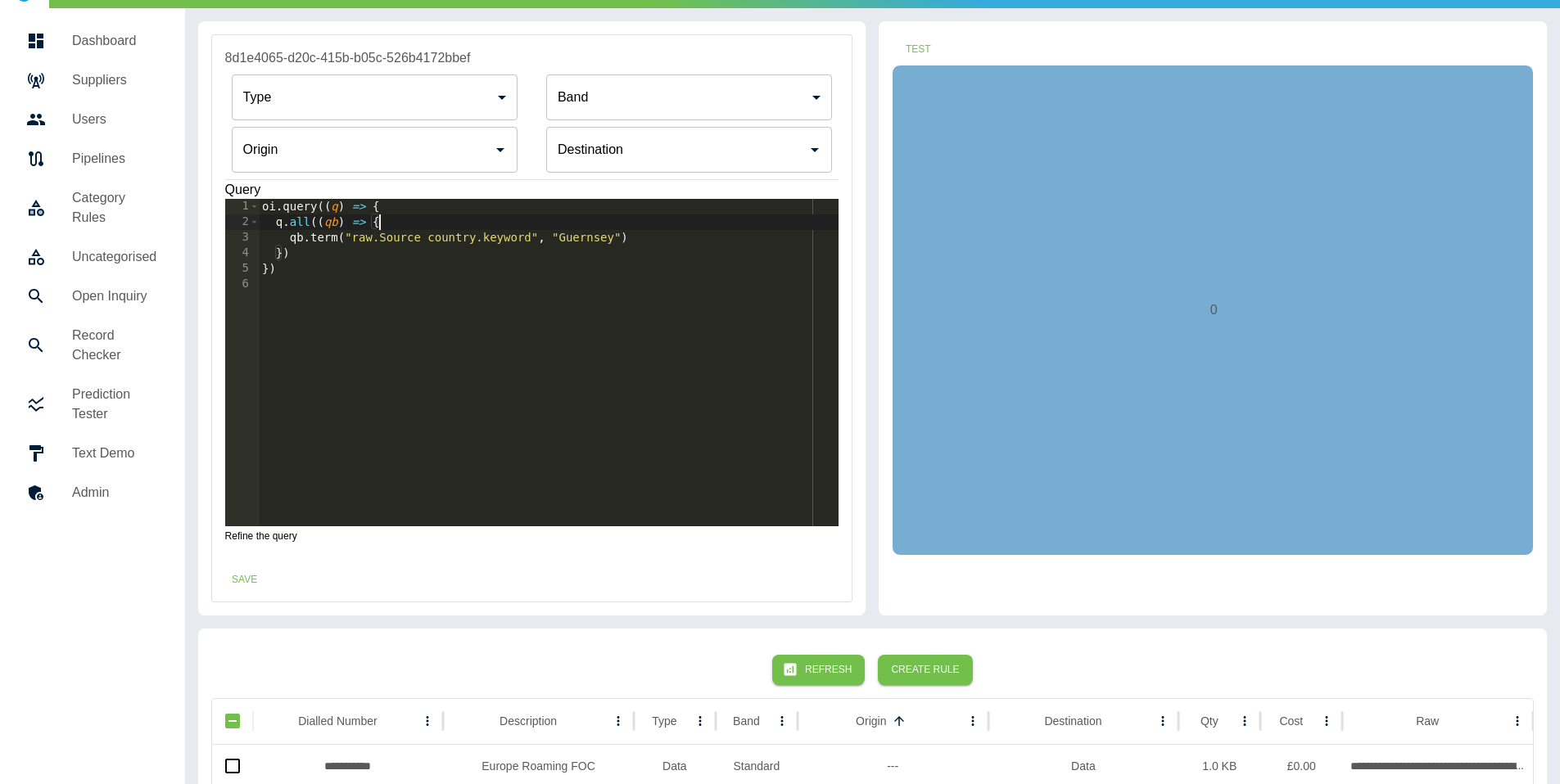
click at [382, 152] on input "Origin" at bounding box center [362, 150] width 247 height 31
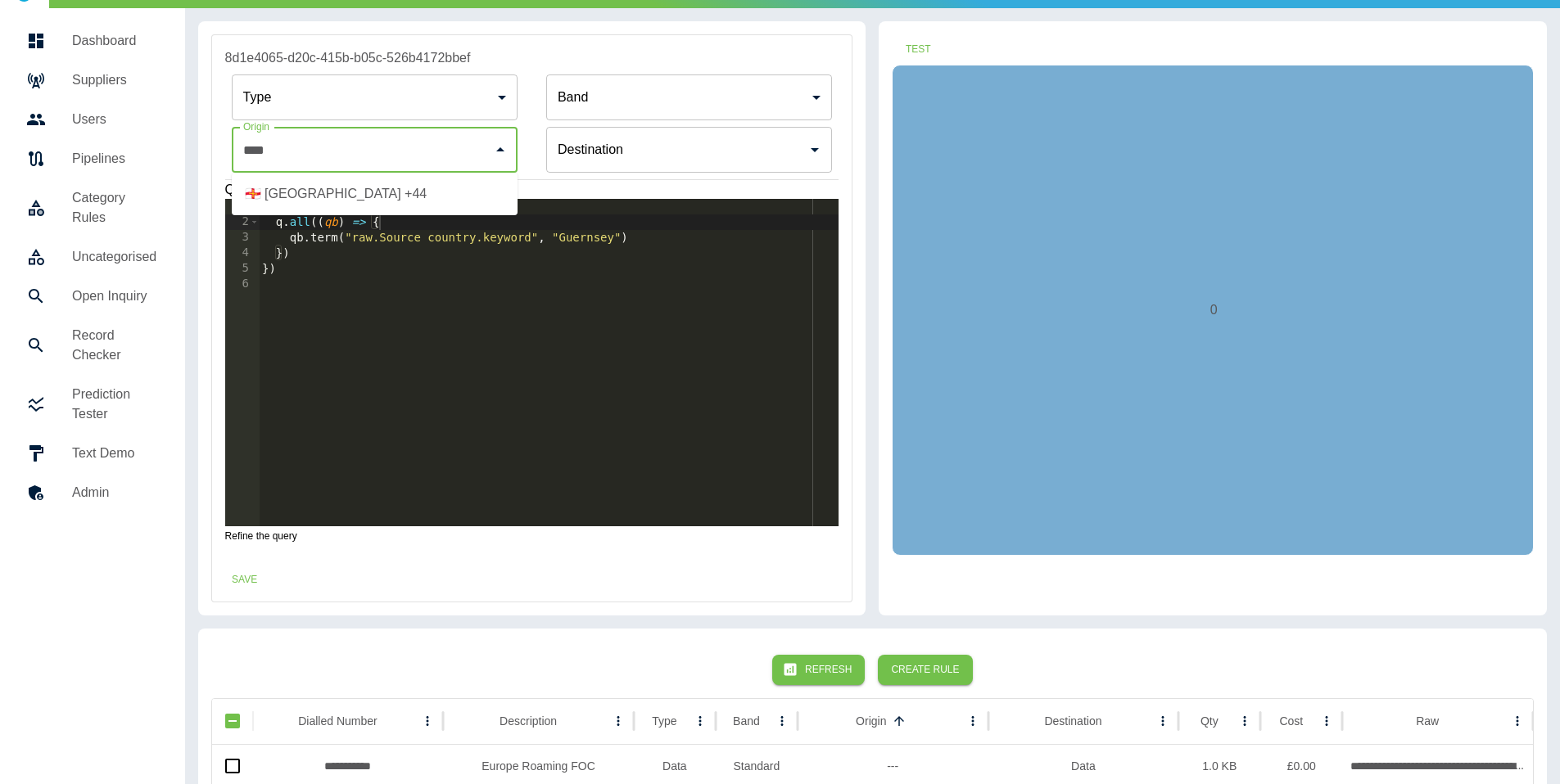
drag, startPoint x: 369, startPoint y: 188, endPoint x: 499, endPoint y: 154, distance: 134.4
click at [369, 189] on li "🇬🇬 [GEOGRAPHIC_DATA] +44" at bounding box center [375, 193] width 286 height 29
type input "**********"
click at [923, 40] on button "Test" at bounding box center [918, 50] width 53 height 30
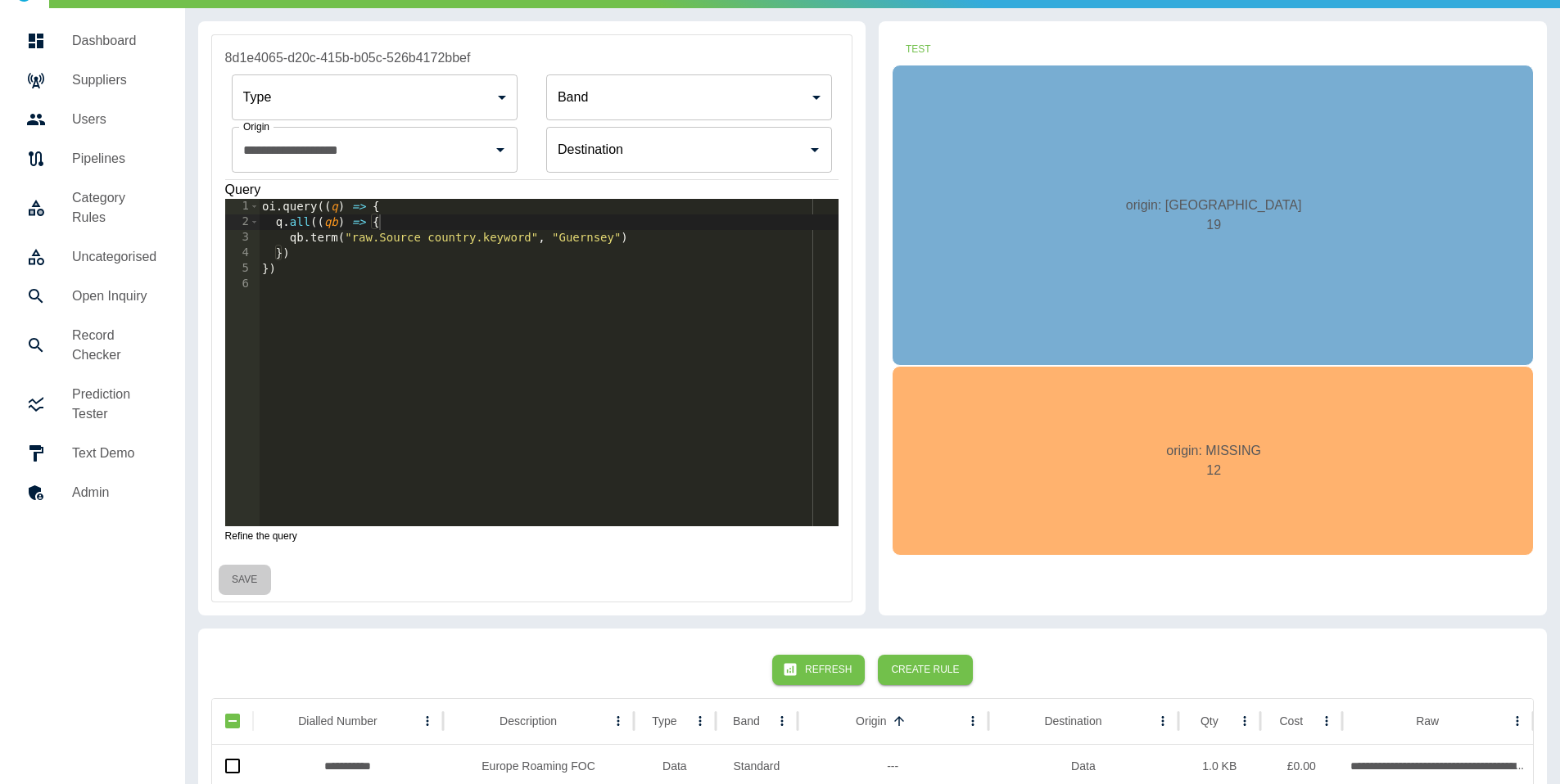
click at [254, 582] on button "Save" at bounding box center [245, 580] width 53 height 30
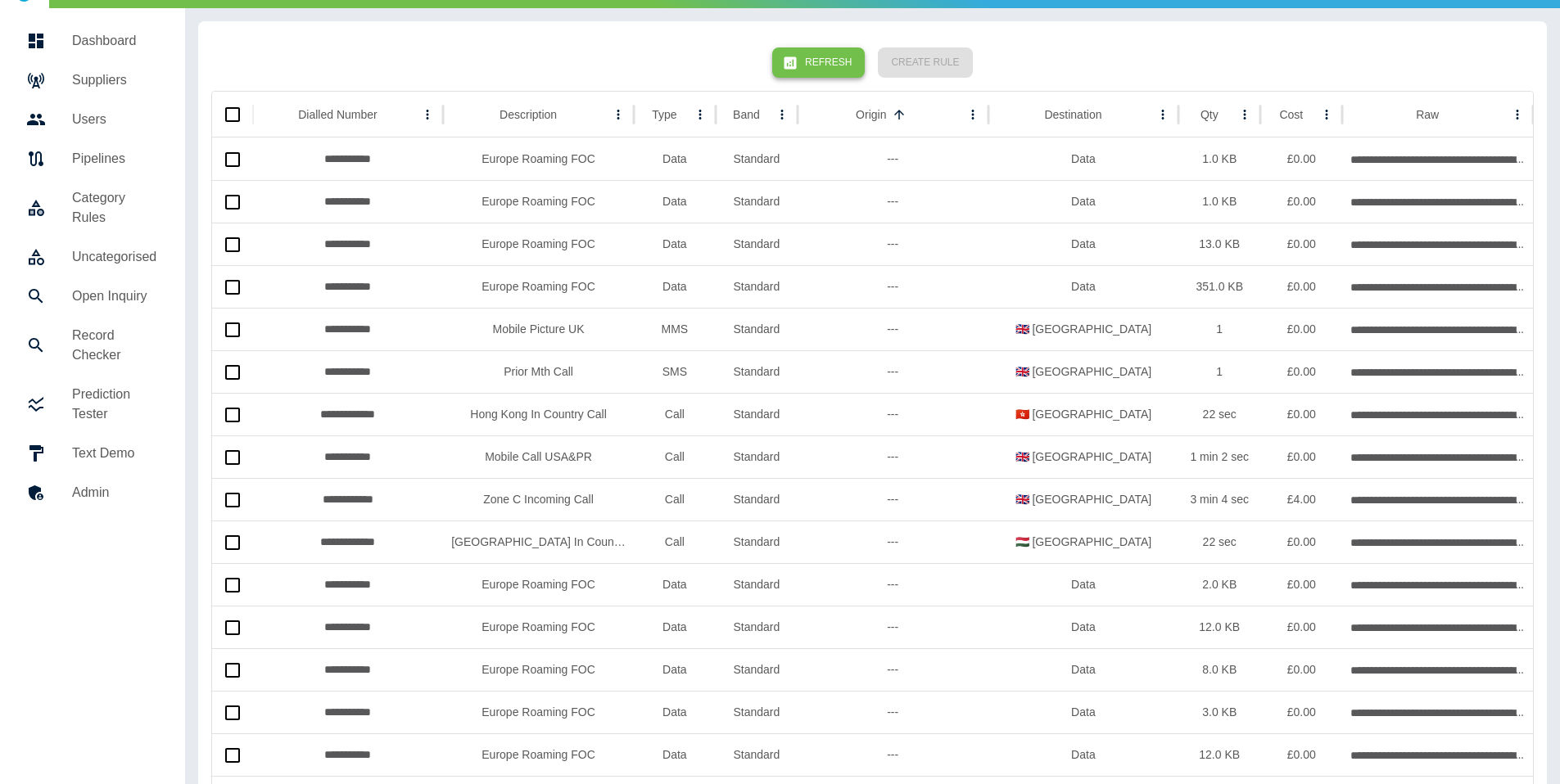
click at [820, 59] on button "Refresh" at bounding box center [818, 62] width 92 height 30
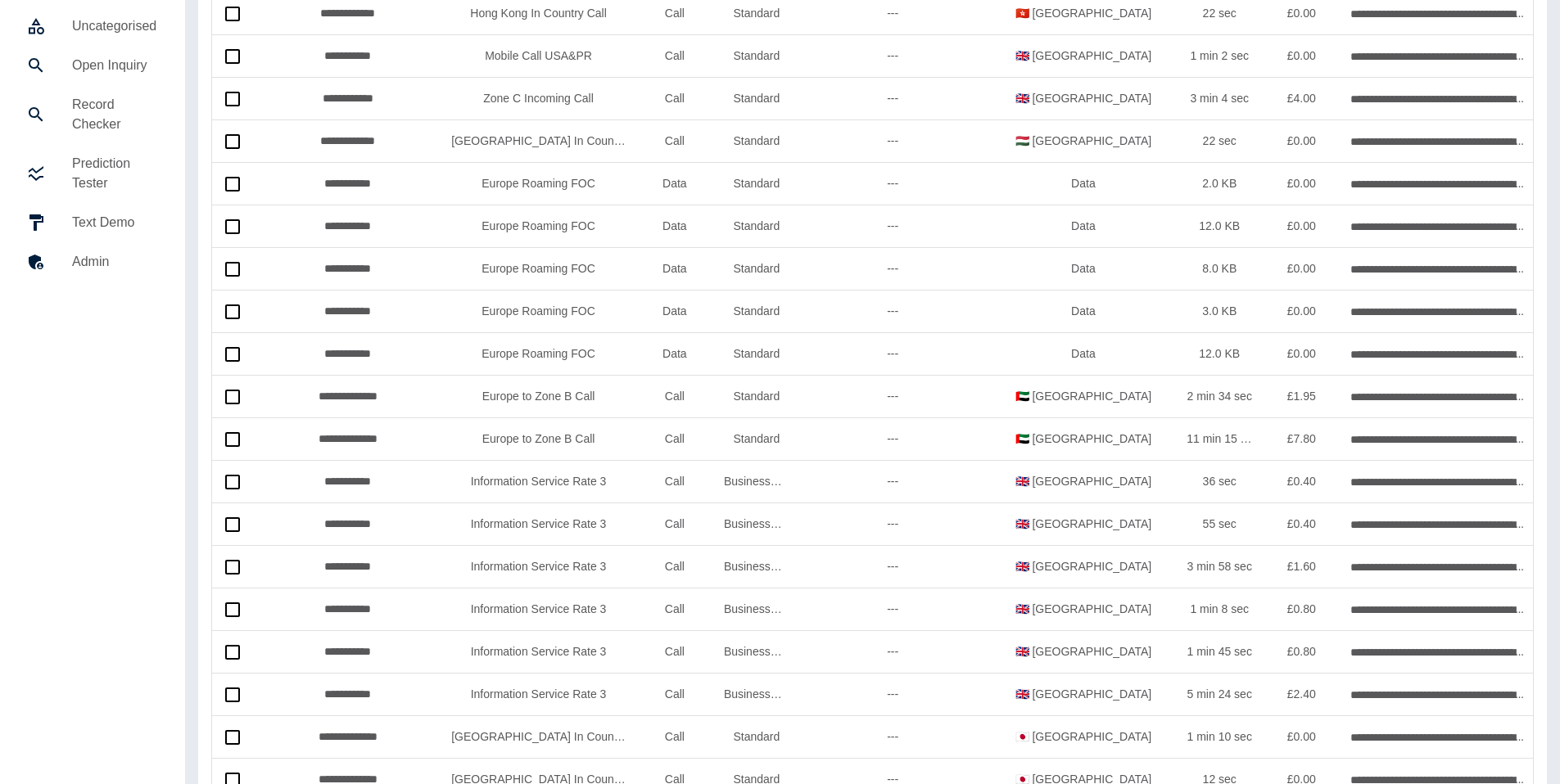
scroll to position [0, 0]
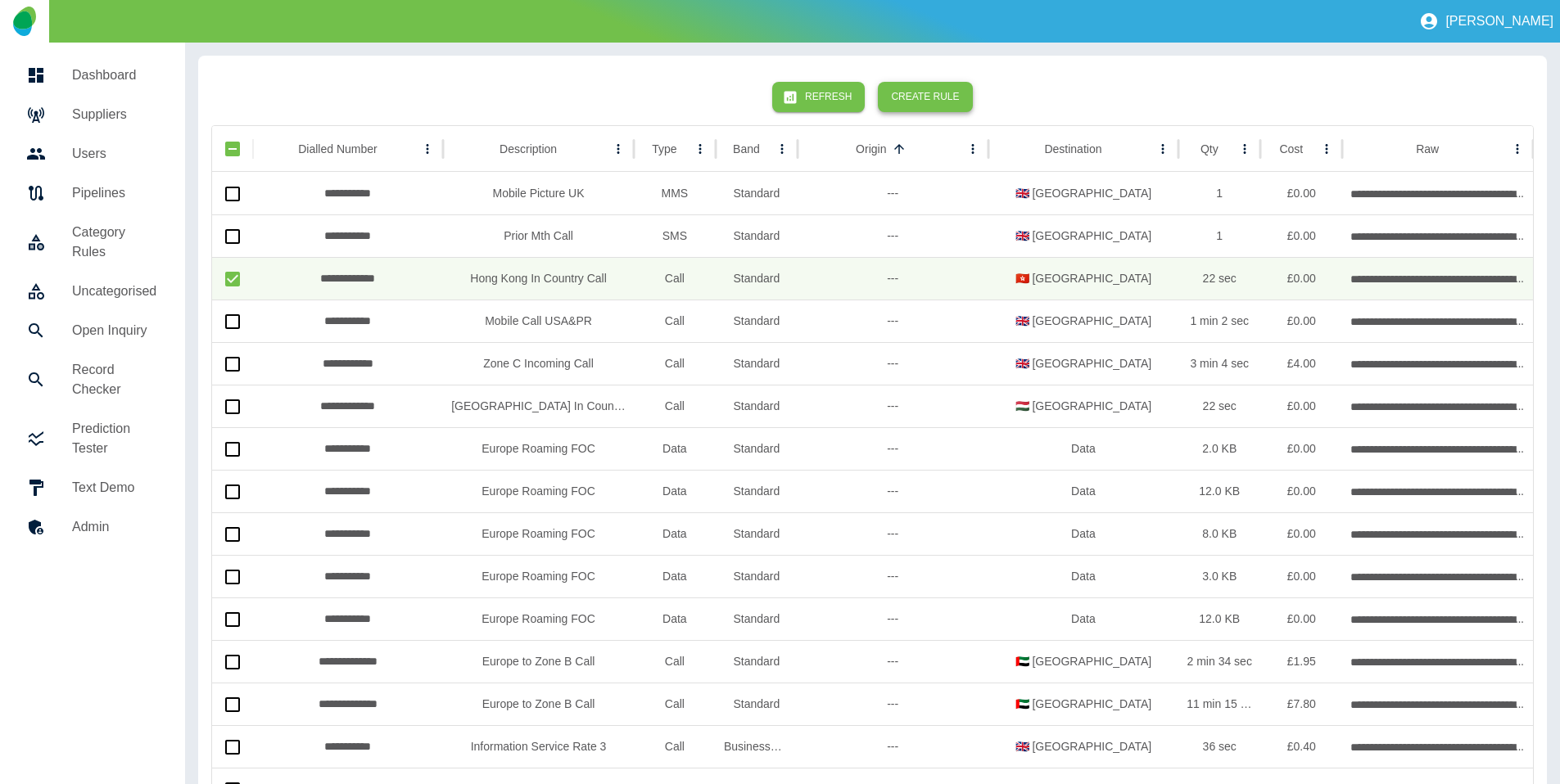
click at [960, 83] on div "Refresh Create Rule" at bounding box center [872, 97] width 1323 height 56
click at [958, 87] on button "Create Rule" at bounding box center [925, 97] width 94 height 30
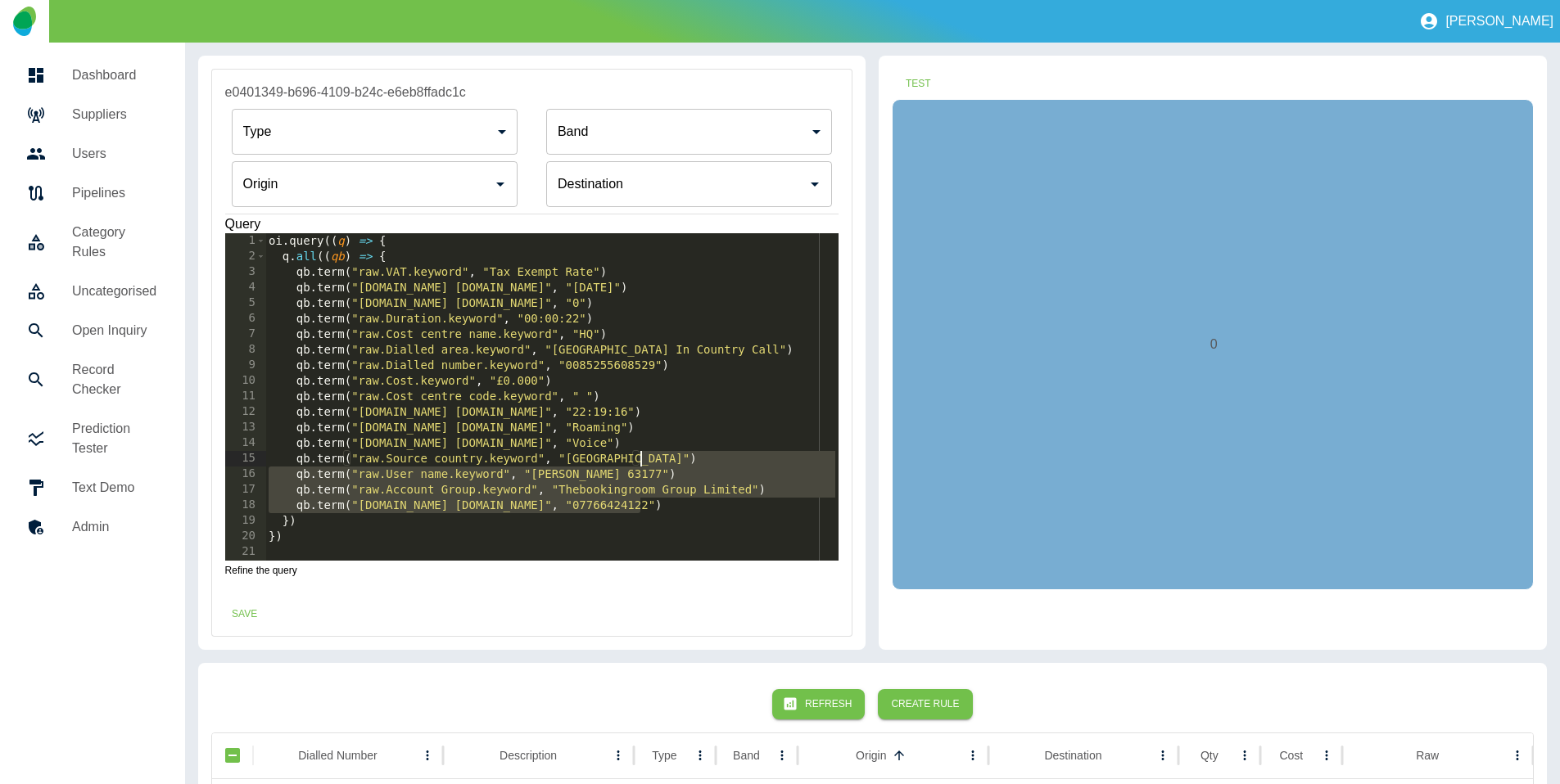
drag, startPoint x: 658, startPoint y: 506, endPoint x: 669, endPoint y: 460, distance: 47.3
click at [669, 460] on div "oi . query (( q ) => { q . all (( qb ) => { qb . term ( "raw.VAT.keyword" , "Ta…" at bounding box center [552, 412] width 573 height 359
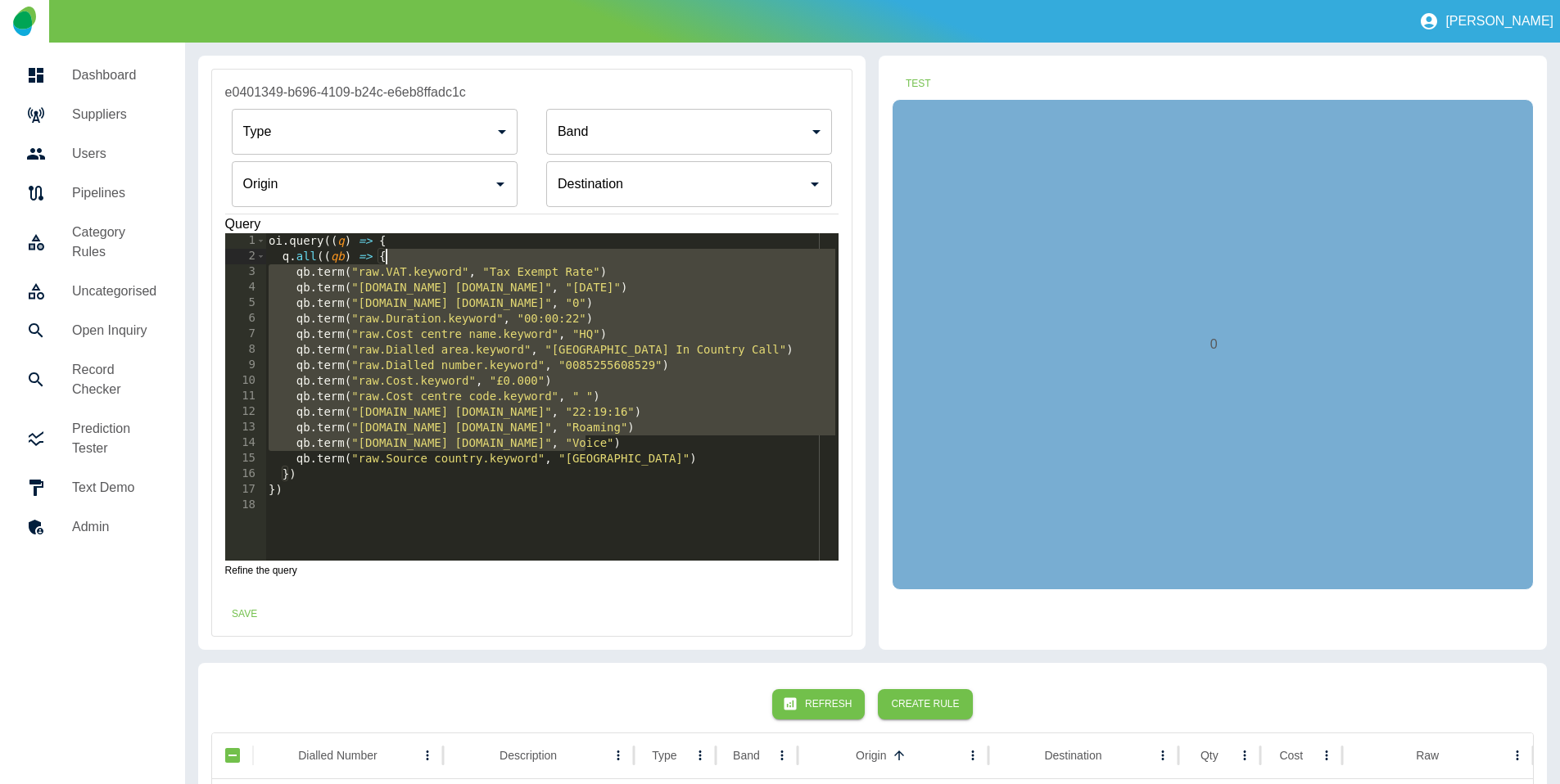
drag, startPoint x: 616, startPoint y: 446, endPoint x: 588, endPoint y: 263, distance: 185.1
click at [588, 263] on div "oi . query (( q ) => { q . all (( qb ) => { qb . term ( "raw.VAT.keyword" , "Ta…" at bounding box center [552, 412] width 573 height 359
type textarea "**********"
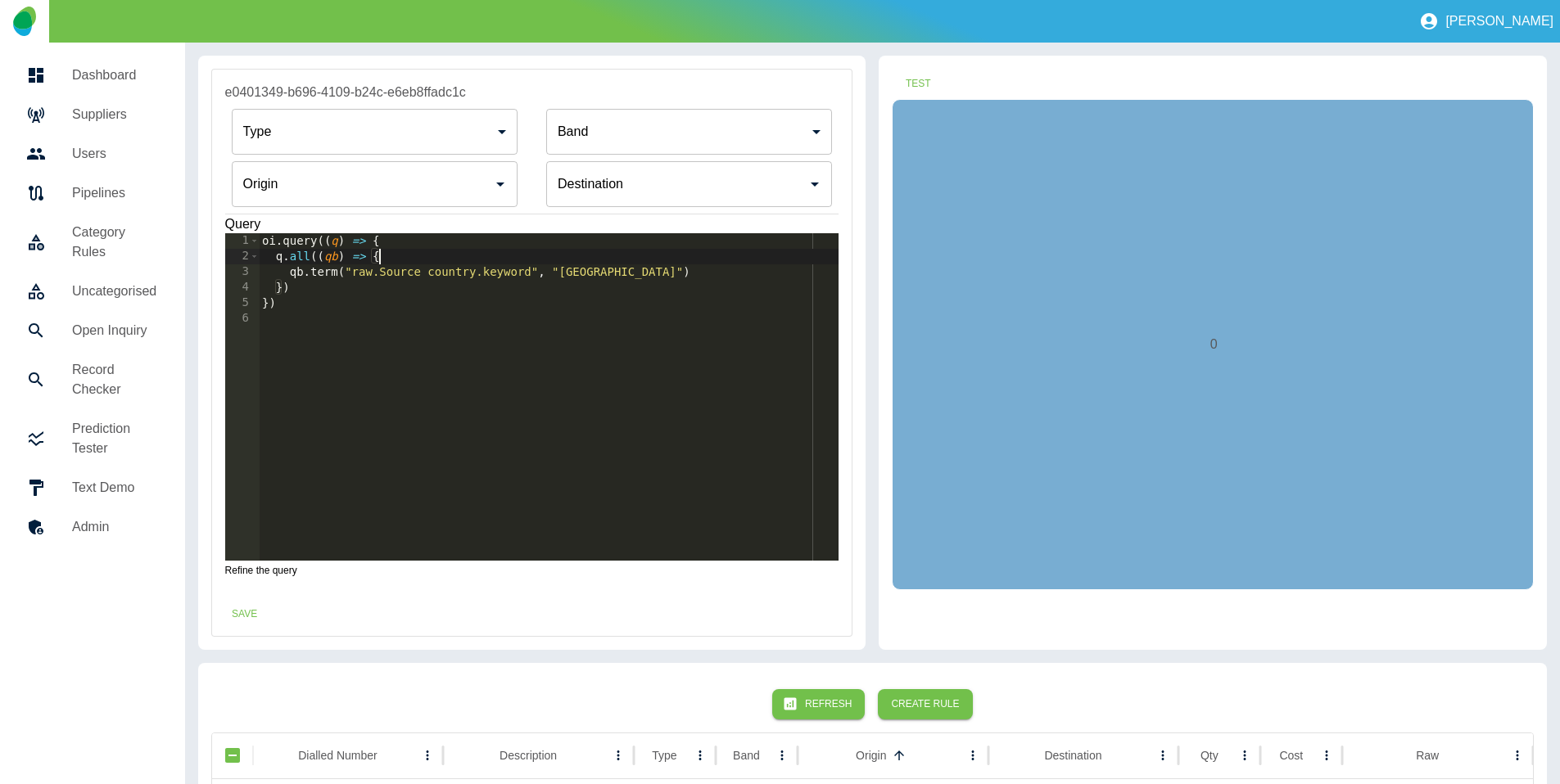
click at [373, 185] on input "Origin" at bounding box center [362, 184] width 247 height 31
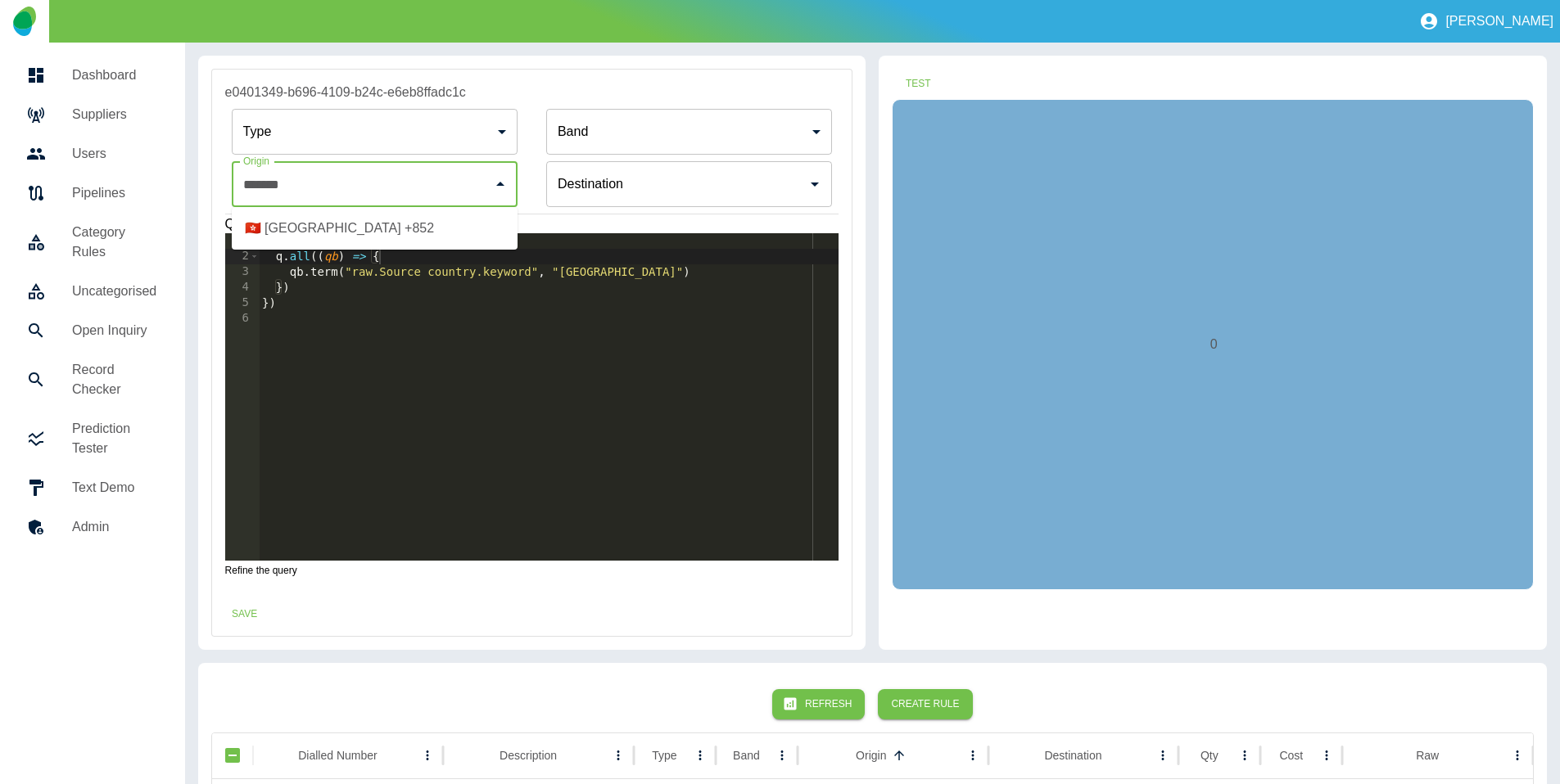
drag, startPoint x: 376, startPoint y: 219, endPoint x: 487, endPoint y: 206, distance: 111.8
click at [376, 219] on li "🇭🇰 [GEOGRAPHIC_DATA] +852" at bounding box center [375, 228] width 286 height 29
type input "**********"
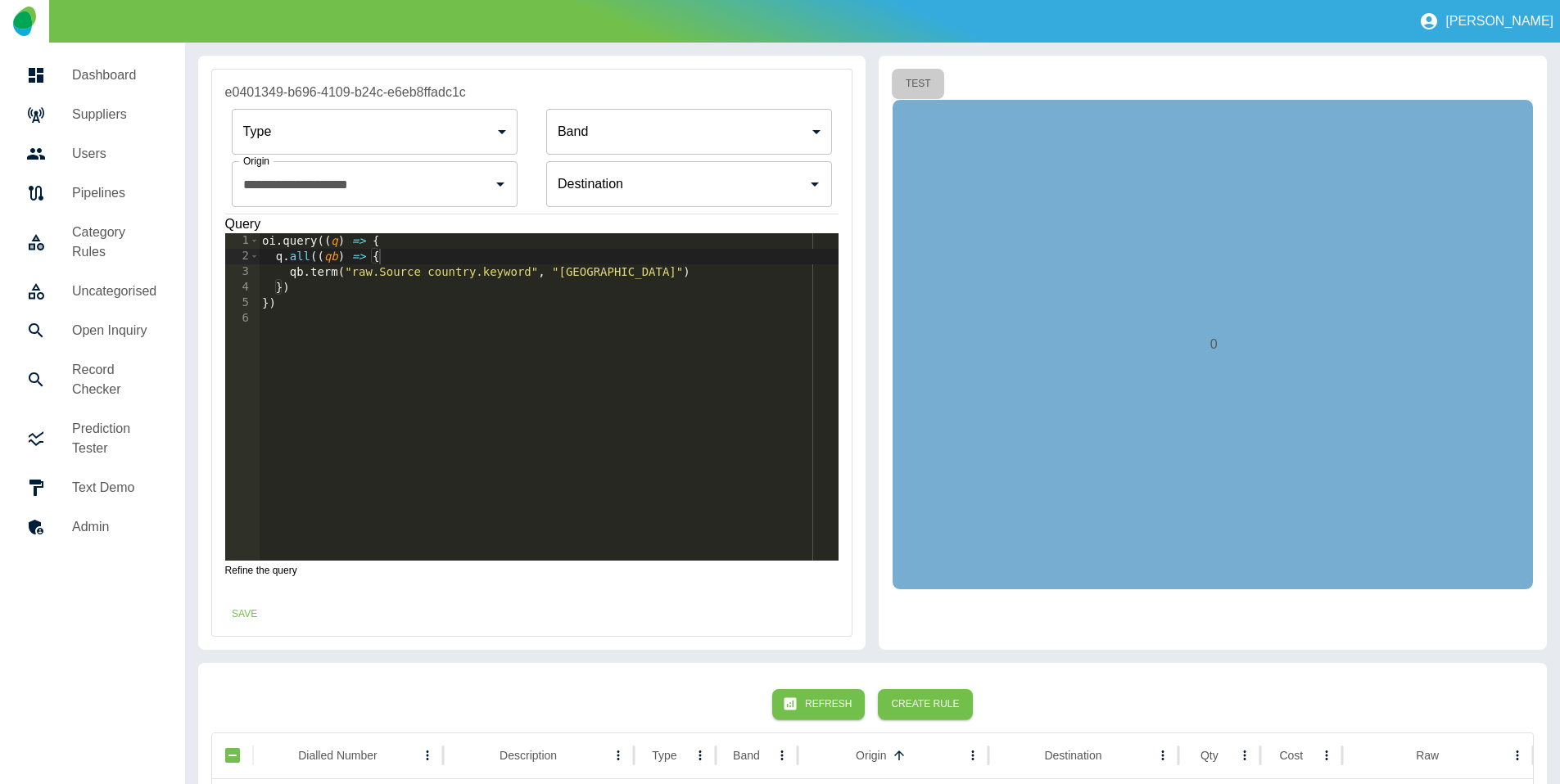
click at [928, 89] on button "Test" at bounding box center [918, 84] width 53 height 30
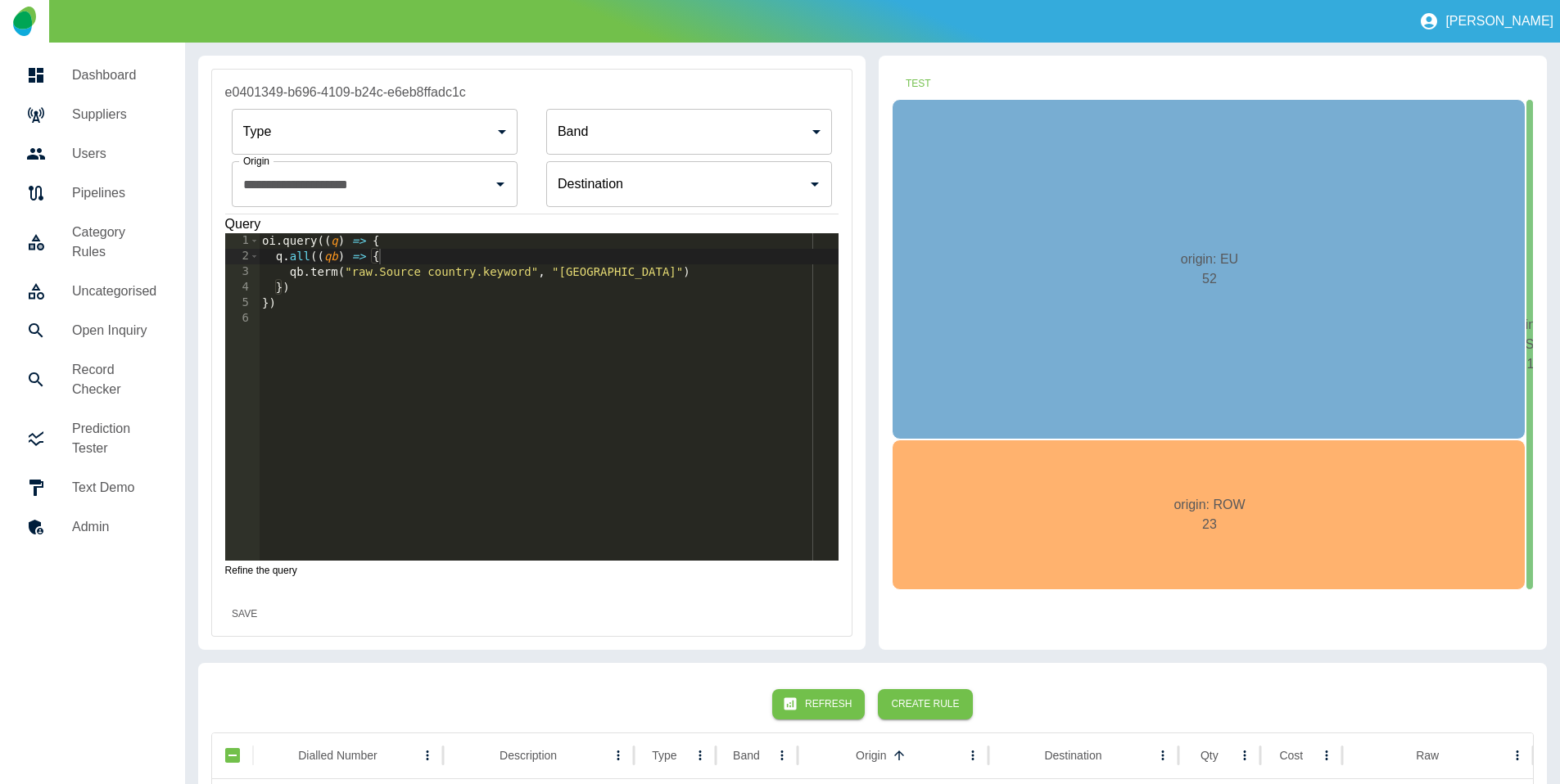
click at [236, 607] on button "Save" at bounding box center [245, 615] width 53 height 30
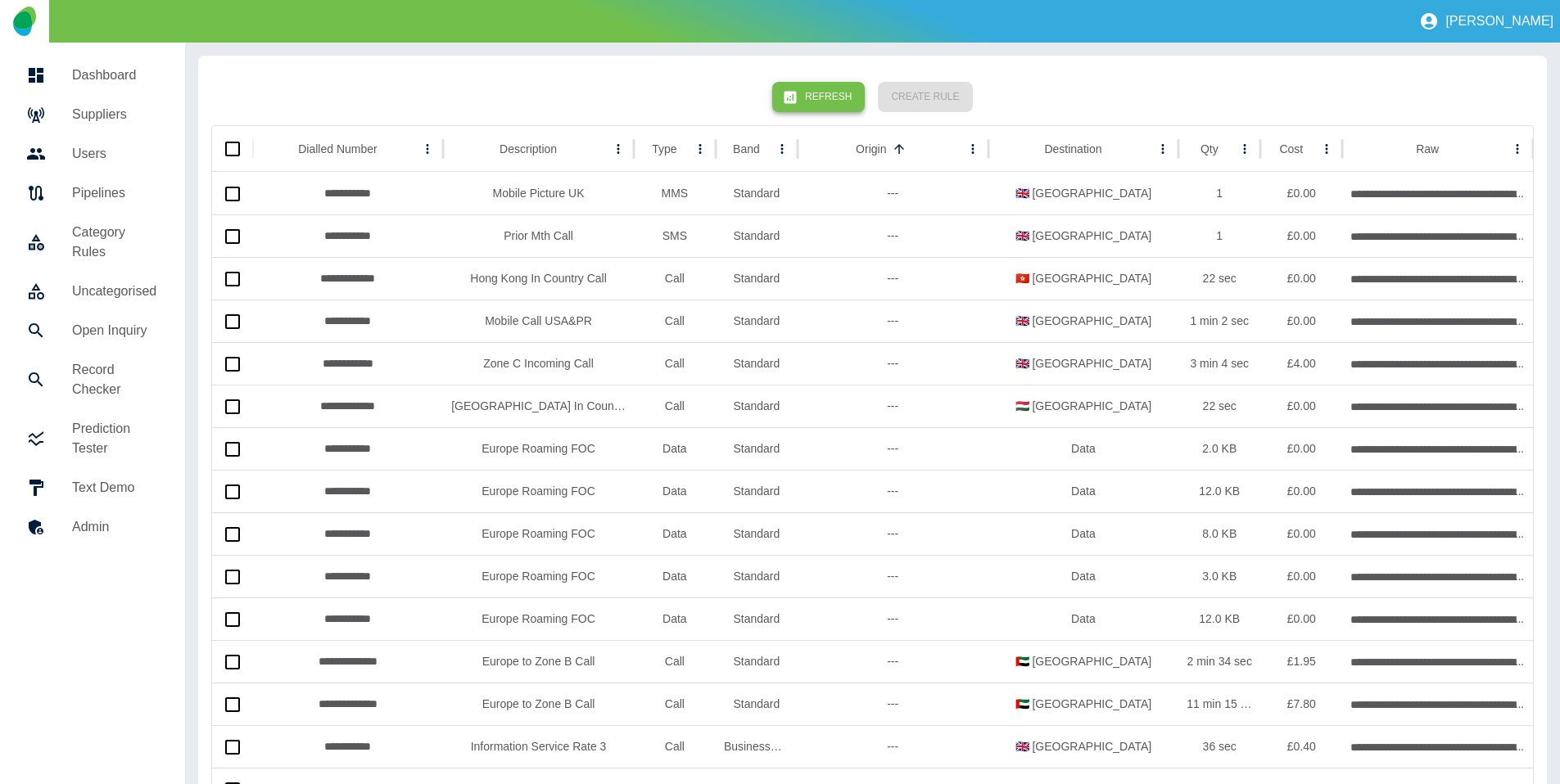
click at [823, 91] on button "Refresh" at bounding box center [818, 97] width 92 height 30
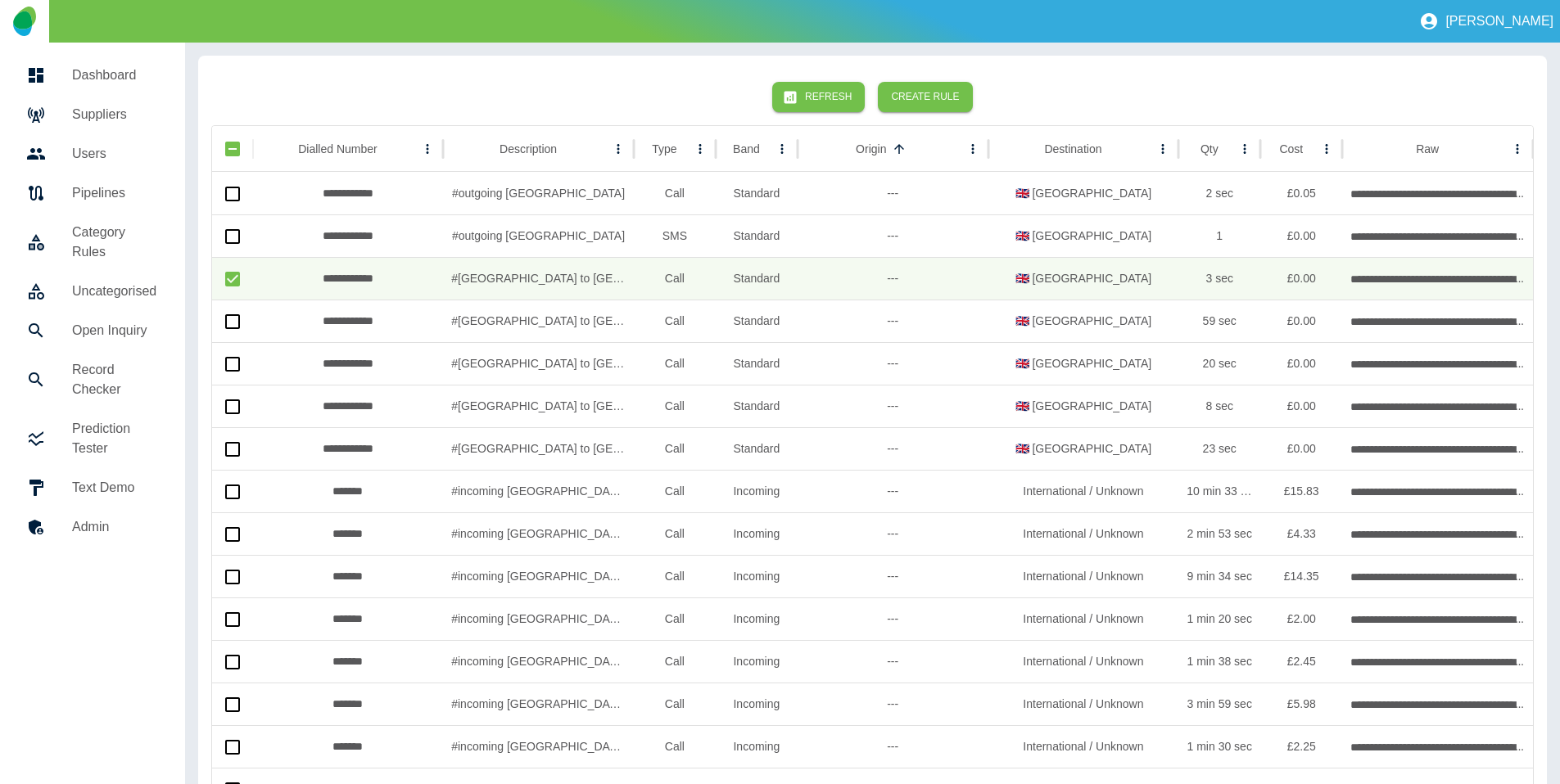
click at [918, 78] on div "Refresh Create Rule" at bounding box center [872, 97] width 1323 height 56
click at [921, 91] on button "Create Rule" at bounding box center [925, 97] width 94 height 30
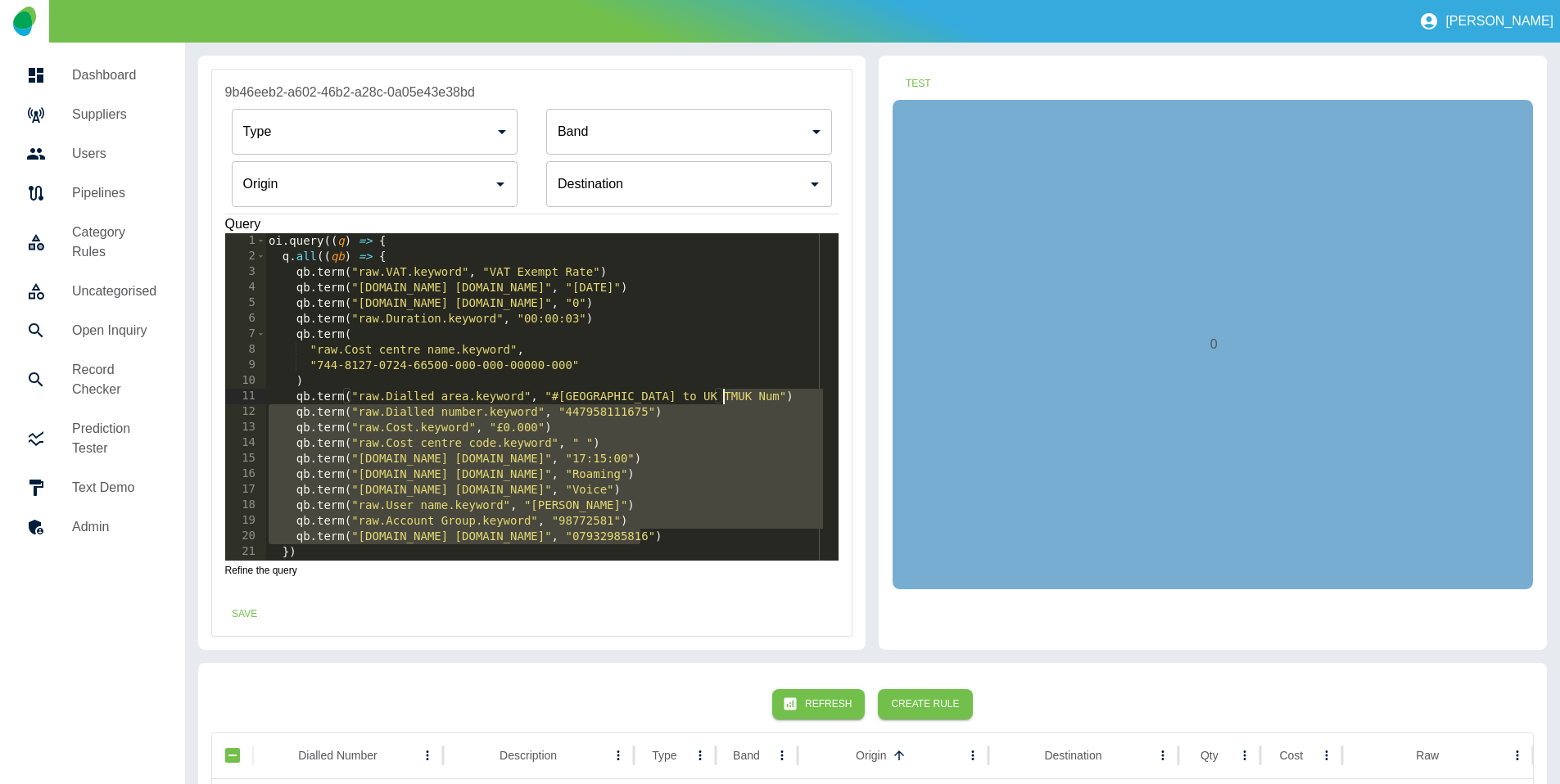
drag, startPoint x: 649, startPoint y: 535, endPoint x: 738, endPoint y: 397, distance: 164.2
click at [738, 397] on div "oi . query (( q ) => { q . all (( qb ) => { qb . term ( "raw.VAT.keyword" , "VA…" at bounding box center [546, 412] width 561 height 359
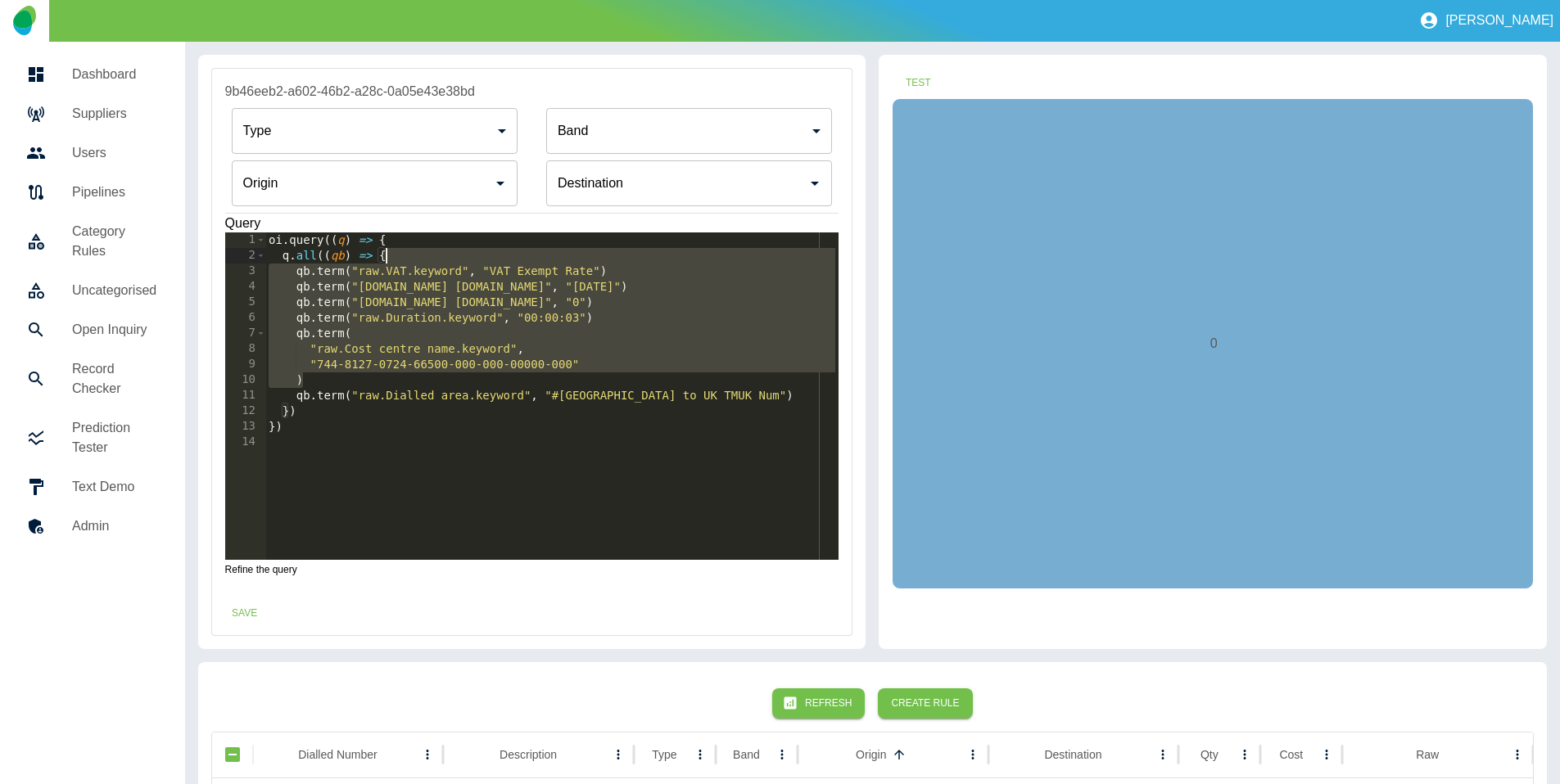
drag, startPoint x: 638, startPoint y: 378, endPoint x: 603, endPoint y: 248, distance: 134.6
click at [603, 248] on div "oi . query (( q ) => { q . all (( qb ) => { qb . term ( "raw.VAT.keyword" , "VA…" at bounding box center [552, 411] width 573 height 359
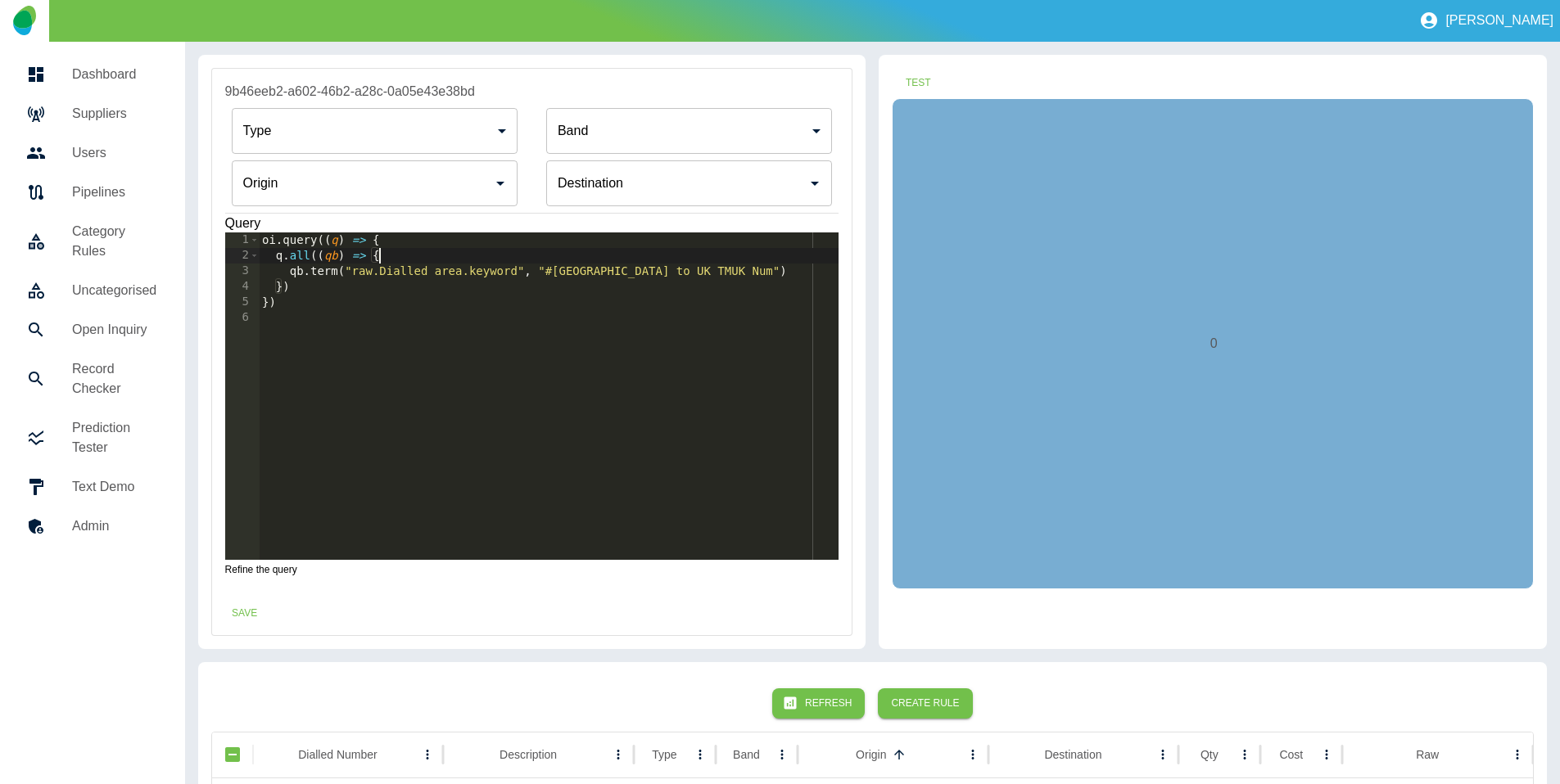
scroll to position [5, 0]
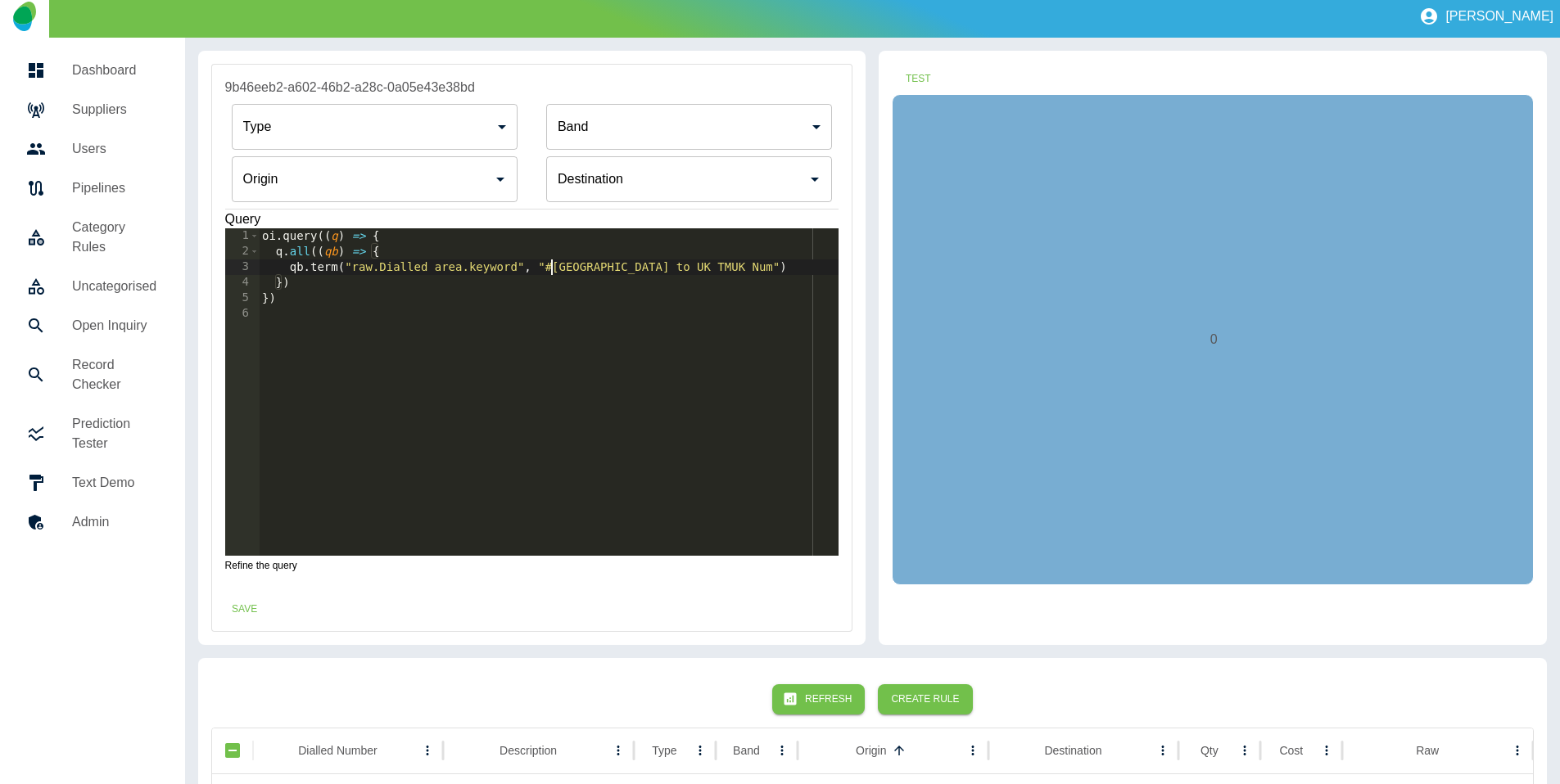
click at [553, 272] on div "oi . query (( q ) => { q . all (( qb ) => { qb . term ( "raw.Dialled area.keywo…" at bounding box center [549, 408] width 581 height 359
type textarea "**********"
click at [347, 189] on input "Origin" at bounding box center [362, 179] width 247 height 31
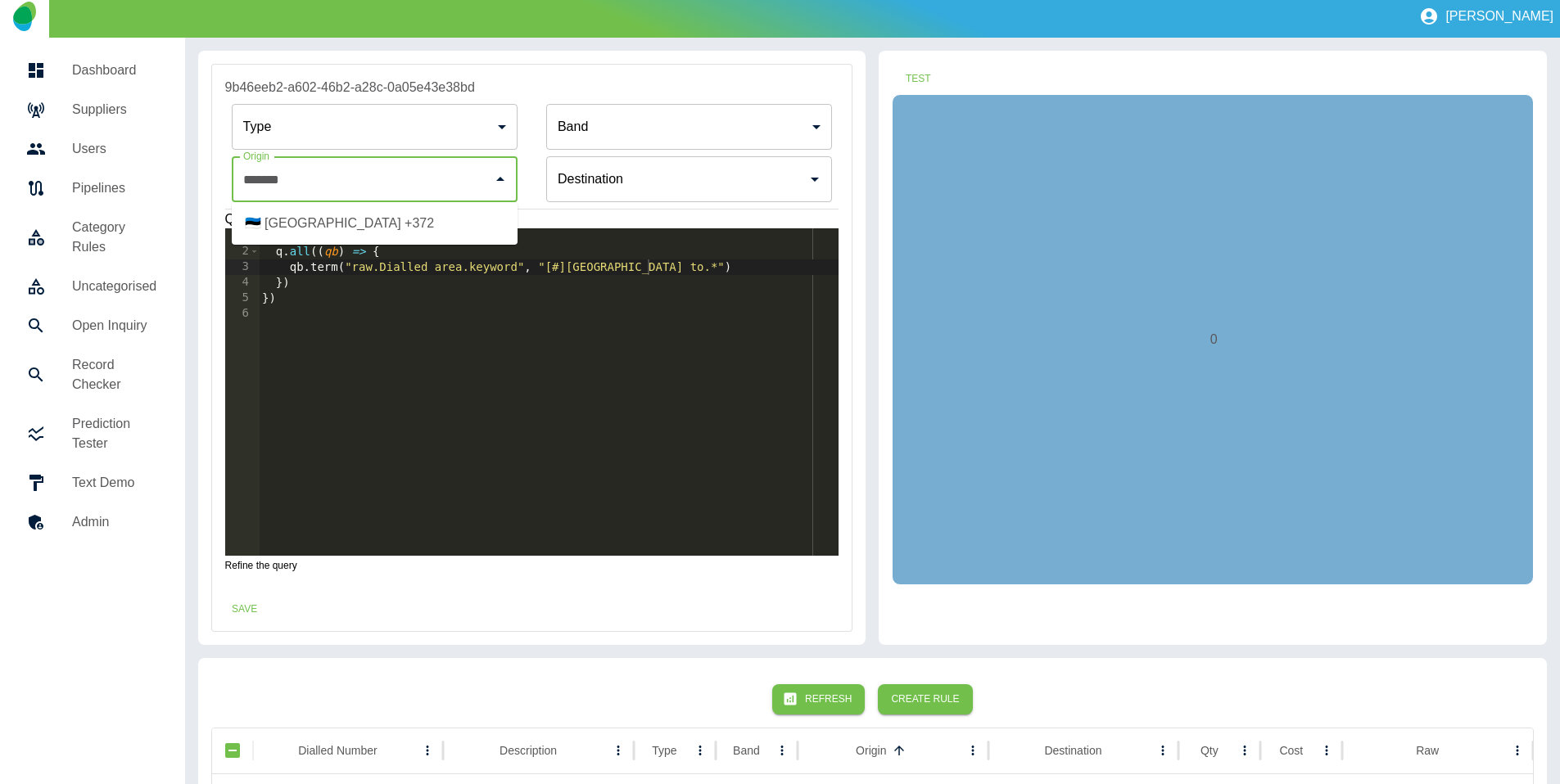
drag, startPoint x: 356, startPoint y: 226, endPoint x: 358, endPoint y: 236, distance: 10.2
click at [356, 229] on li "🇪🇪 [GEOGRAPHIC_DATA] +372" at bounding box center [375, 223] width 286 height 29
type input "**********"
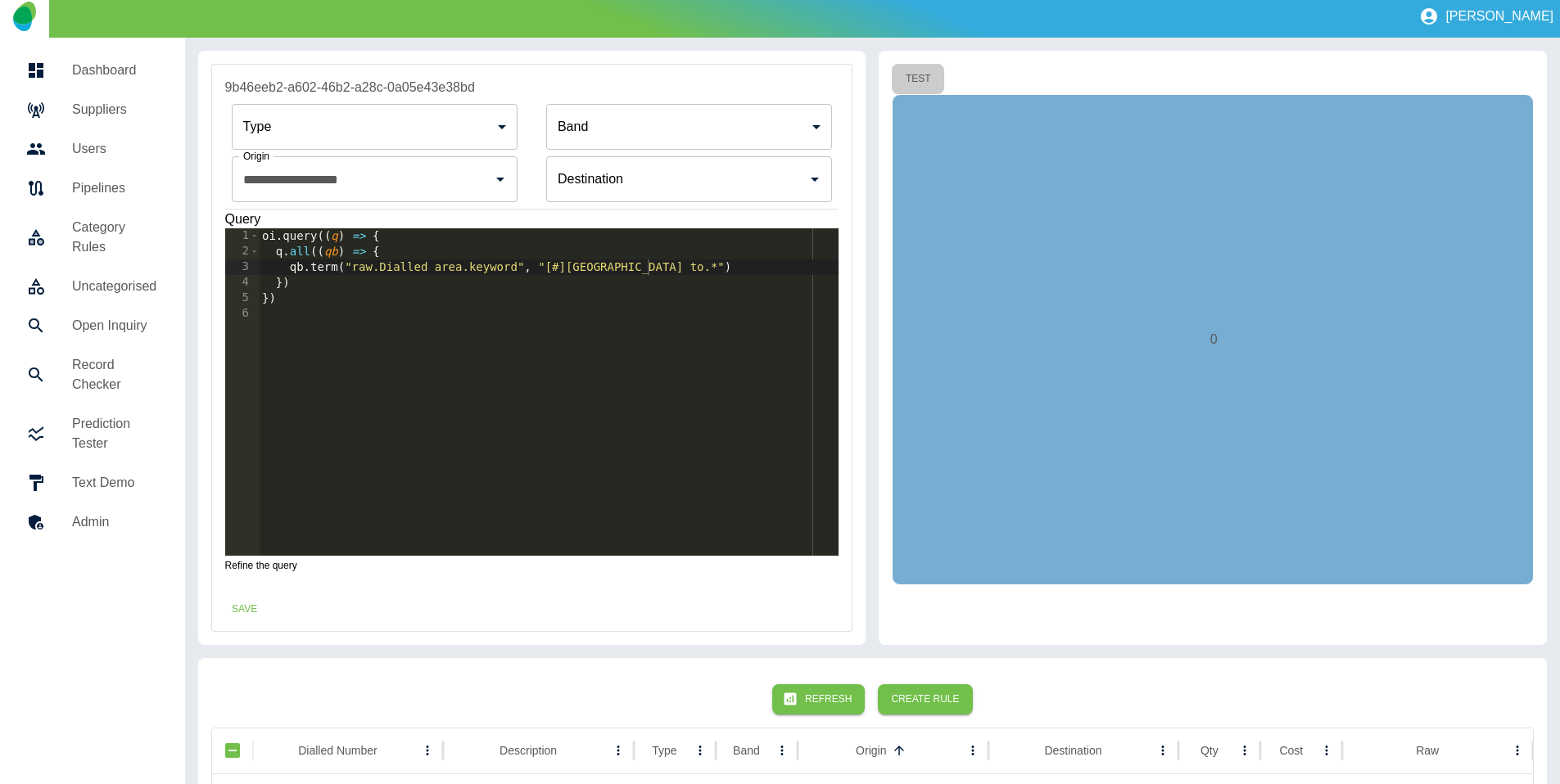
click at [931, 70] on button "Test" at bounding box center [918, 79] width 53 height 30
click at [337, 271] on div "oi . query (( q ) => { q . all (( qb ) => { qb . term ( "raw.Dialled area.keywo…" at bounding box center [549, 408] width 581 height 359
click at [324, 268] on div "oi . query (( q ) => { q . all (( qb ) => { qb . term ( "raw.Dialled area.keywo…" at bounding box center [549, 408] width 581 height 359
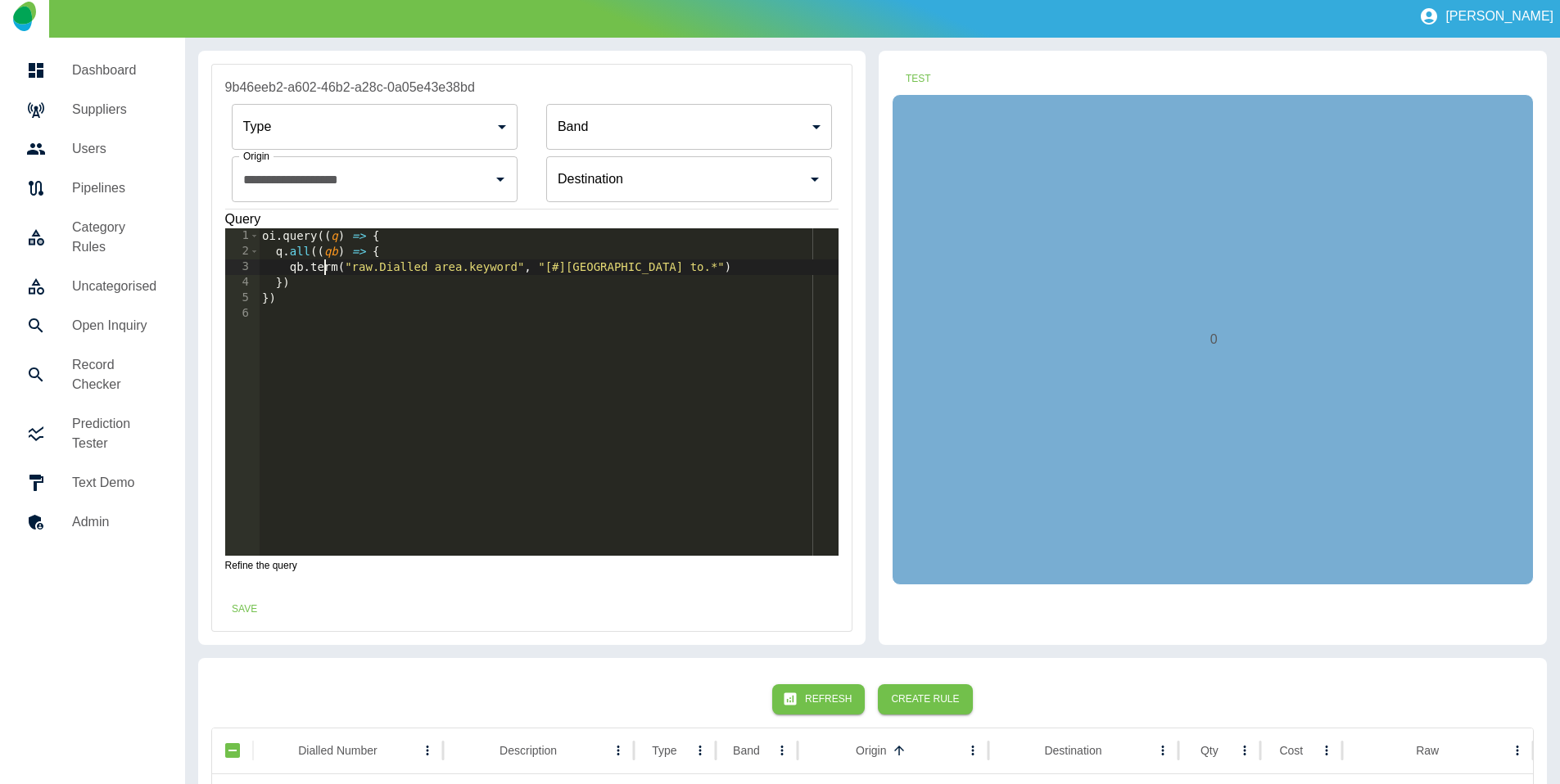
click at [324, 268] on div "oi . query (( q ) => { q . all (( qb ) => { qb . term ( "raw.Dialled area.keywo…" at bounding box center [549, 408] width 581 height 359
type textarea "**********"
click at [921, 77] on button "Test" at bounding box center [918, 79] width 53 height 30
click at [255, 607] on button "Save" at bounding box center [245, 609] width 53 height 30
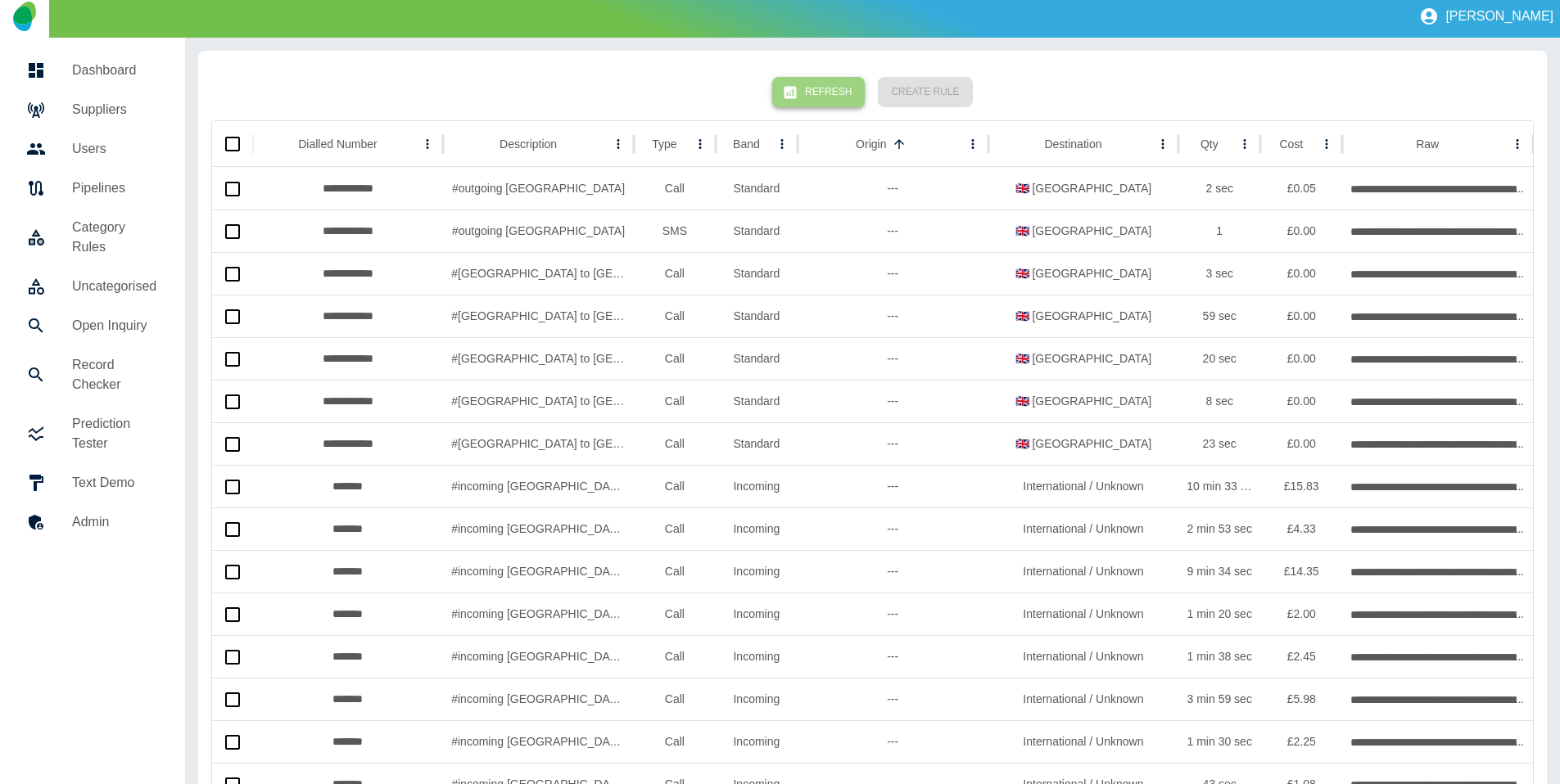
click at [852, 88] on button "Refresh" at bounding box center [818, 92] width 92 height 30
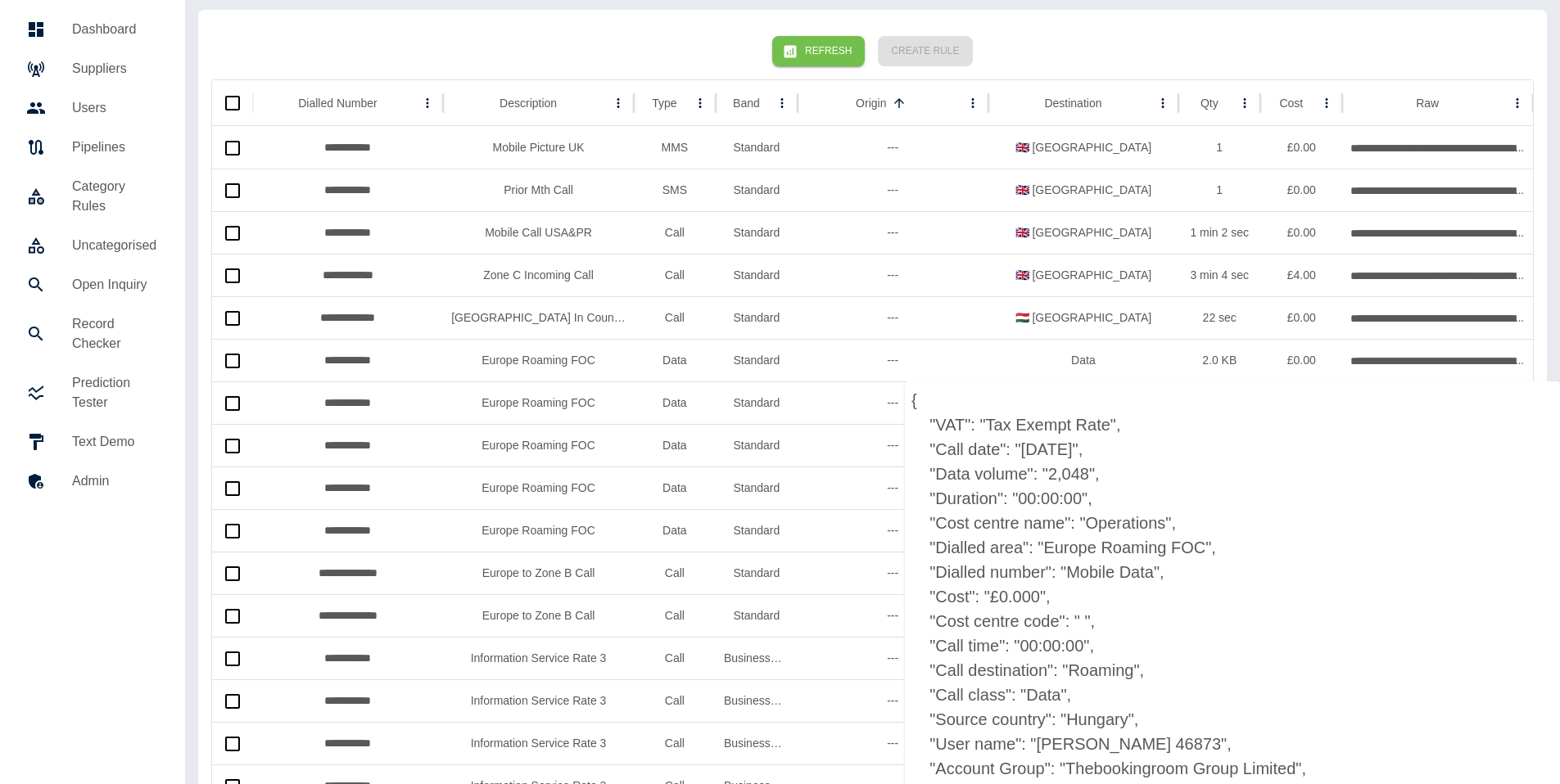
scroll to position [47, 0]
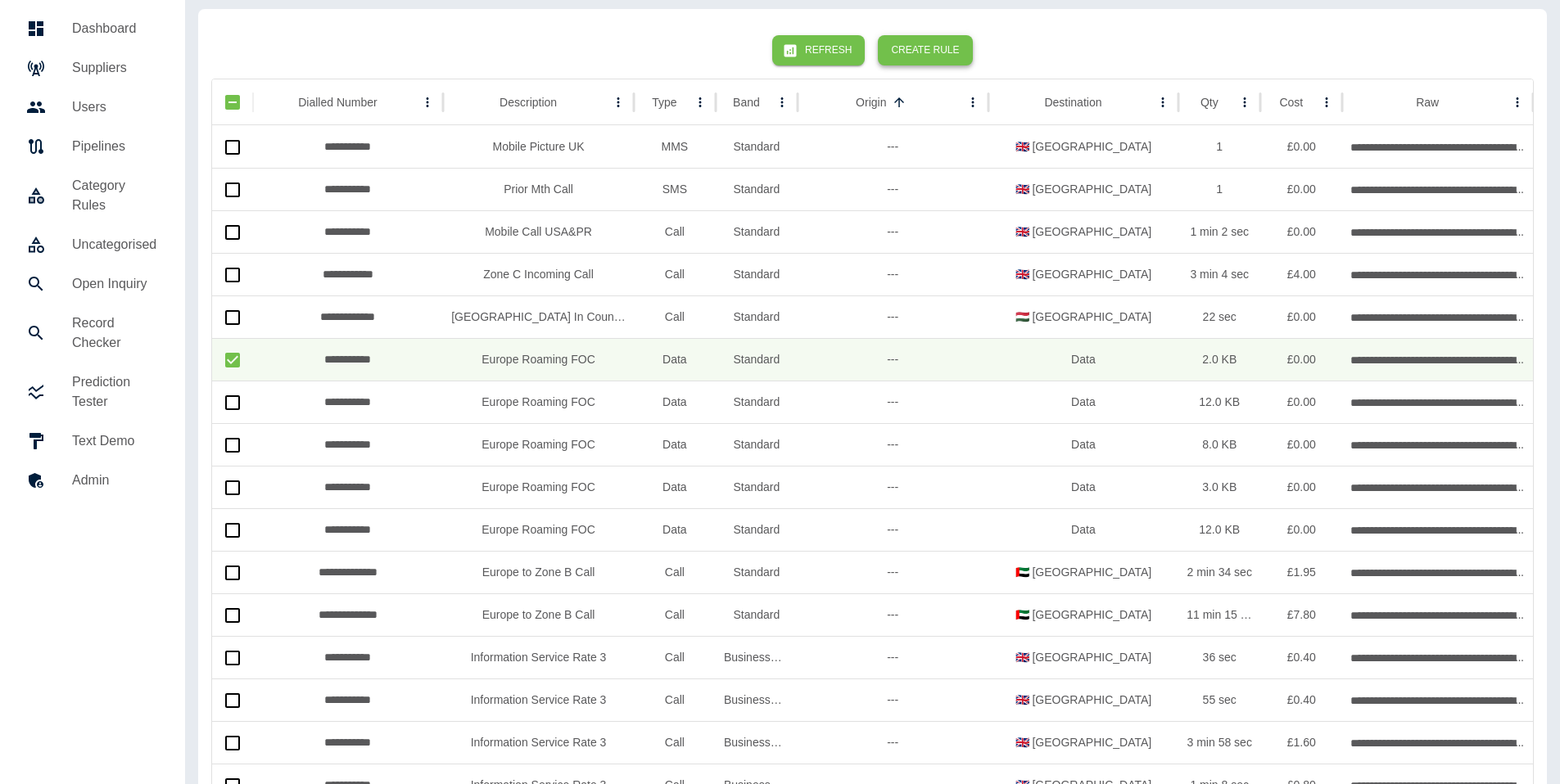
click at [926, 59] on button "Create Rule" at bounding box center [925, 50] width 94 height 30
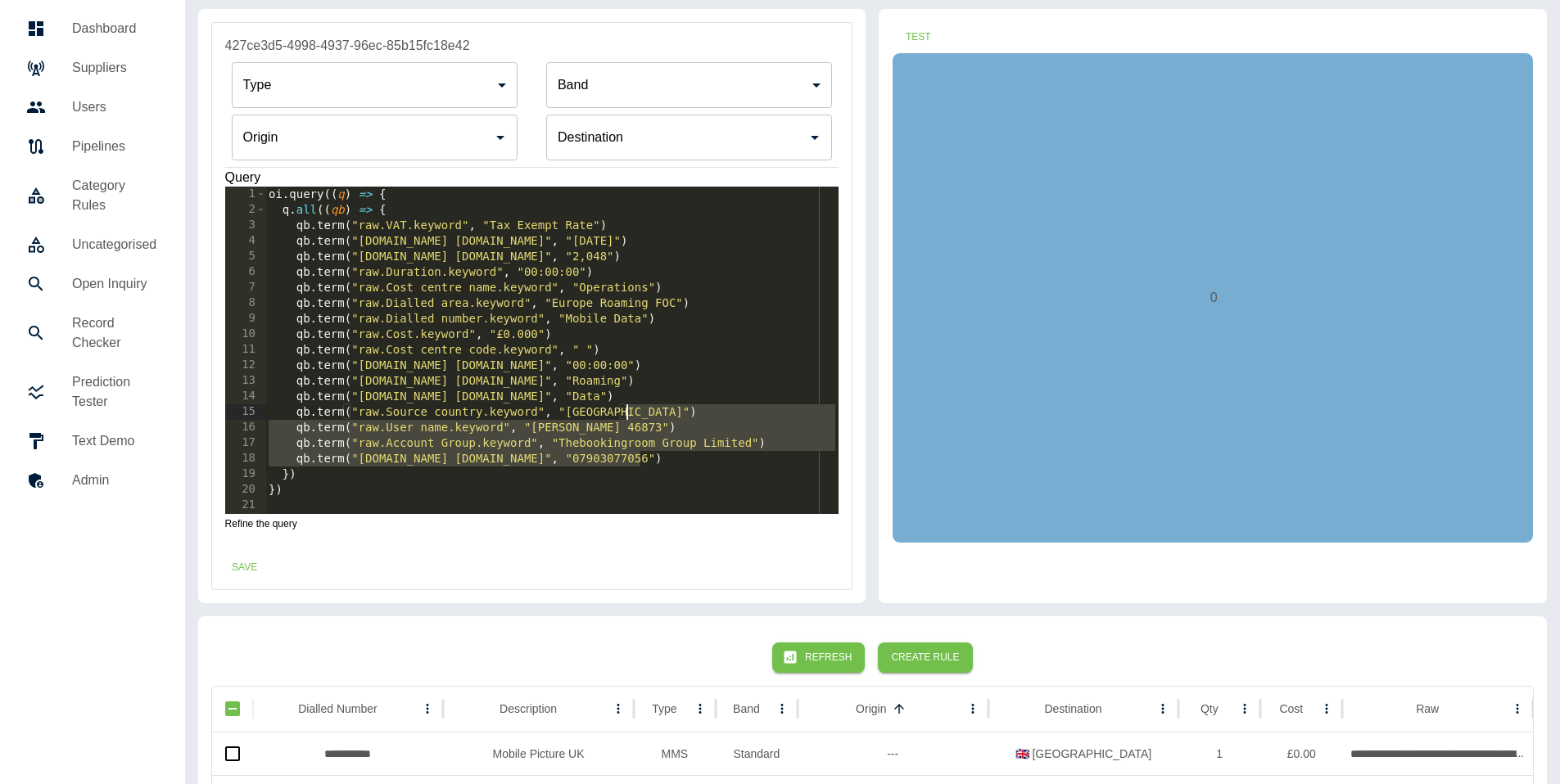
drag, startPoint x: 667, startPoint y: 457, endPoint x: 652, endPoint y: 408, distance: 51.2
click at [652, 408] on div "oi . query (( q ) => { q . all (( qb ) => { qb . term ( "raw.VAT.keyword" , "Ta…" at bounding box center [552, 365] width 573 height 359
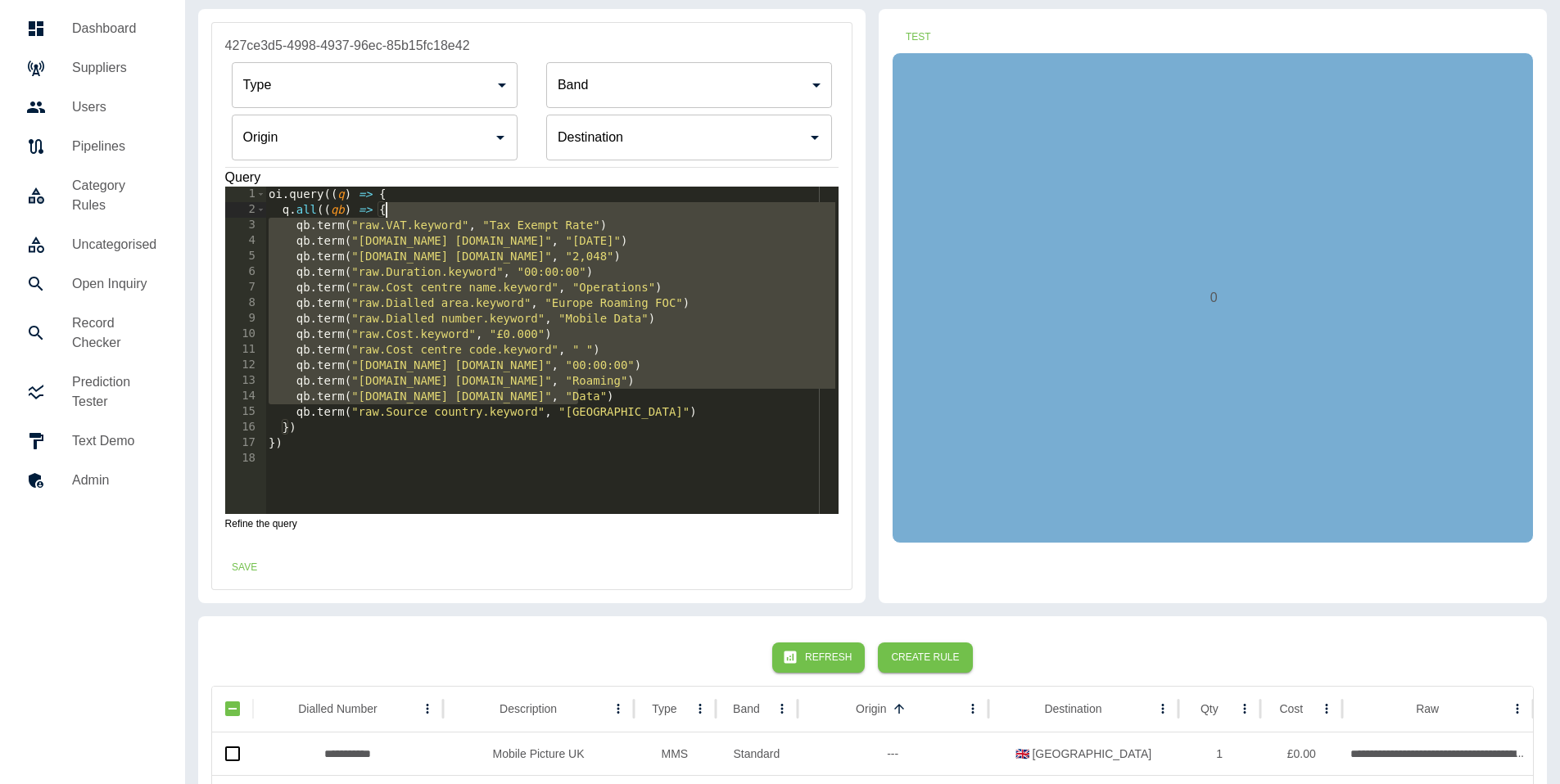
drag, startPoint x: 606, startPoint y: 396, endPoint x: 597, endPoint y: 204, distance: 192.2
click at [597, 204] on div "oi . query (( q ) => { q . all (( qb ) => { qb . term ( "raw.VAT.keyword" , "Ta…" at bounding box center [552, 365] width 573 height 359
type textarea "**********"
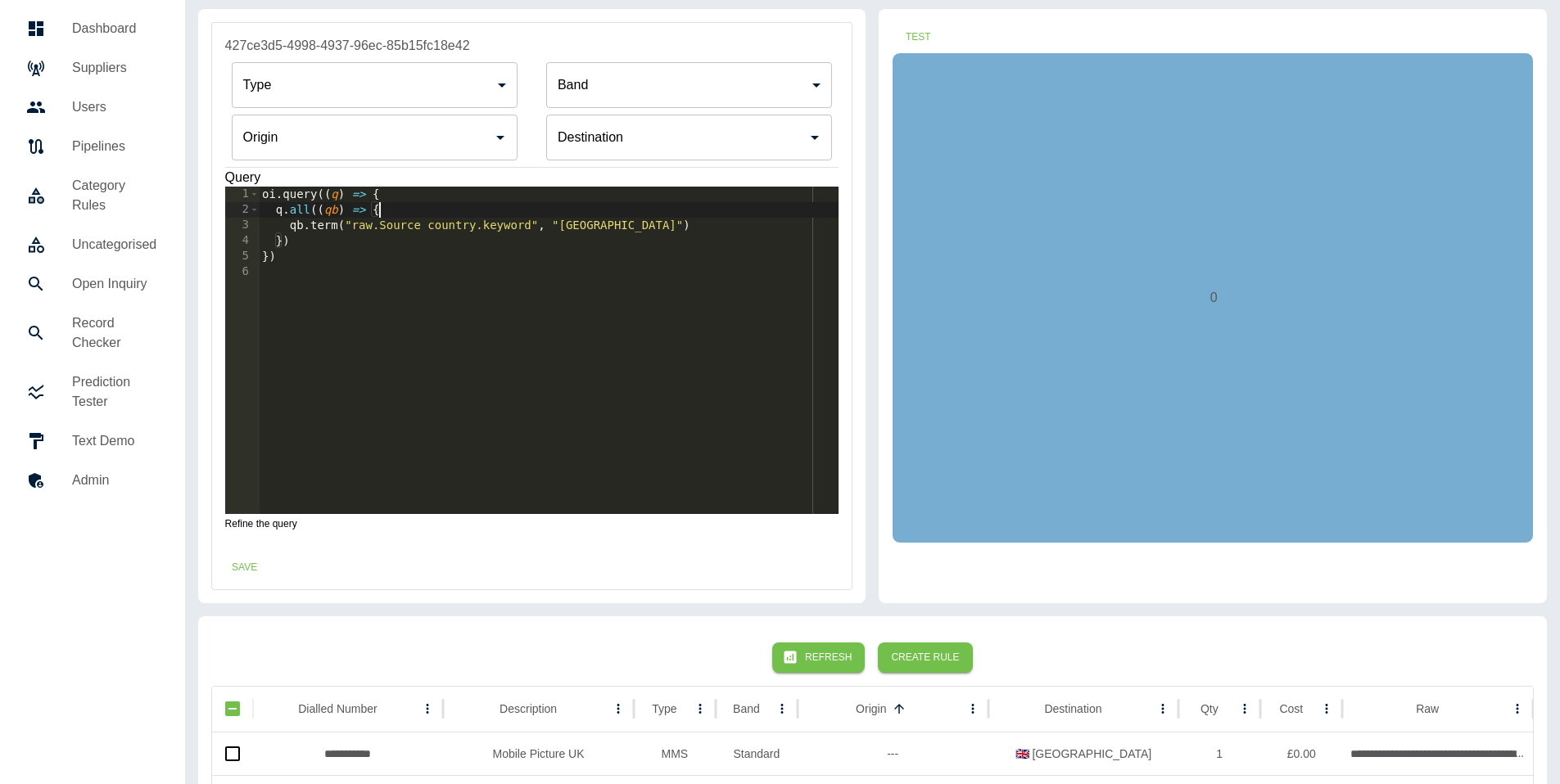
click at [379, 134] on input "Origin" at bounding box center [362, 137] width 247 height 31
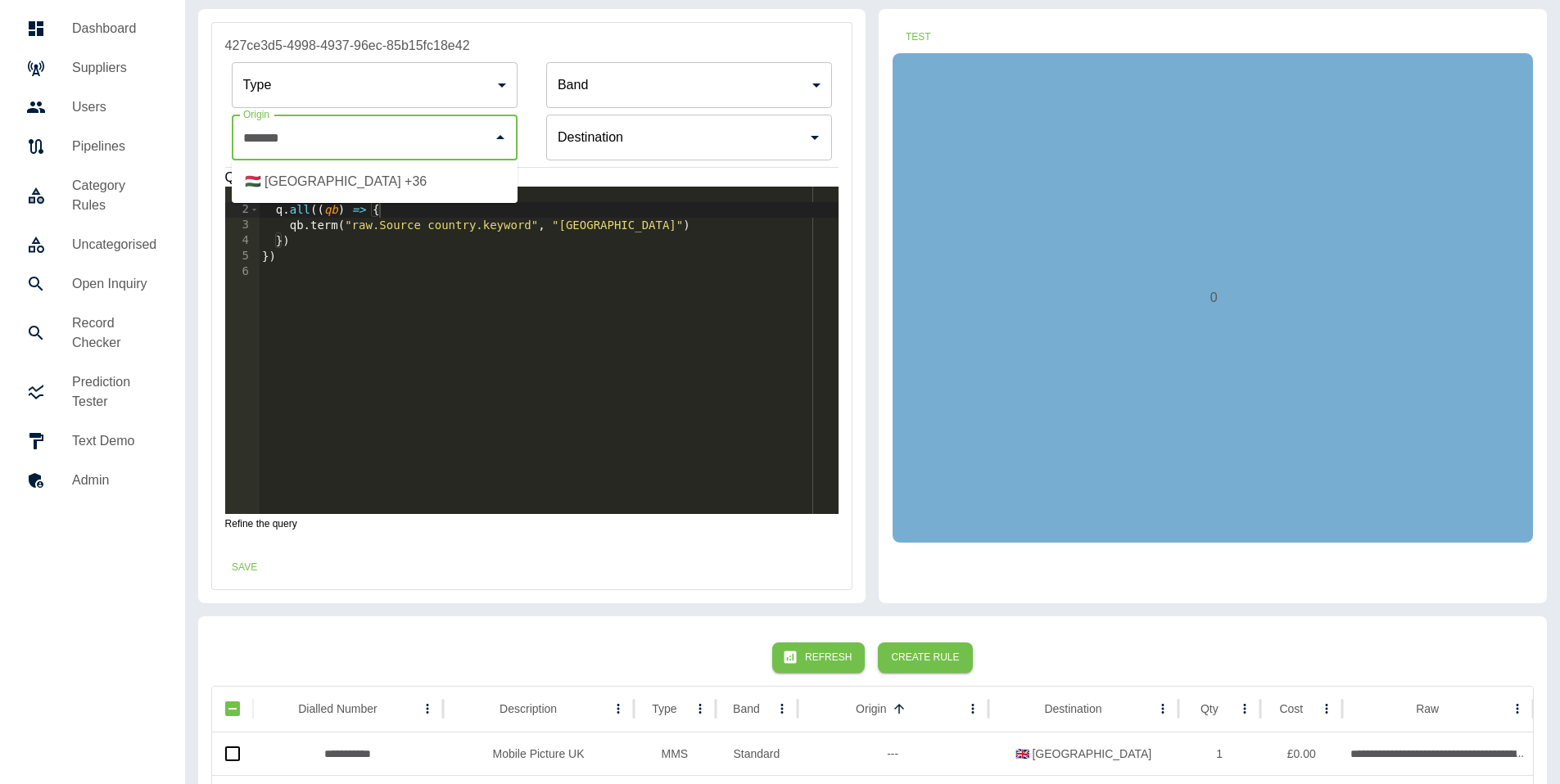
click at [387, 180] on li "🇭🇺 [GEOGRAPHIC_DATA] +36" at bounding box center [375, 181] width 286 height 29
type input "**********"
click at [909, 28] on button "Test" at bounding box center [918, 37] width 53 height 30
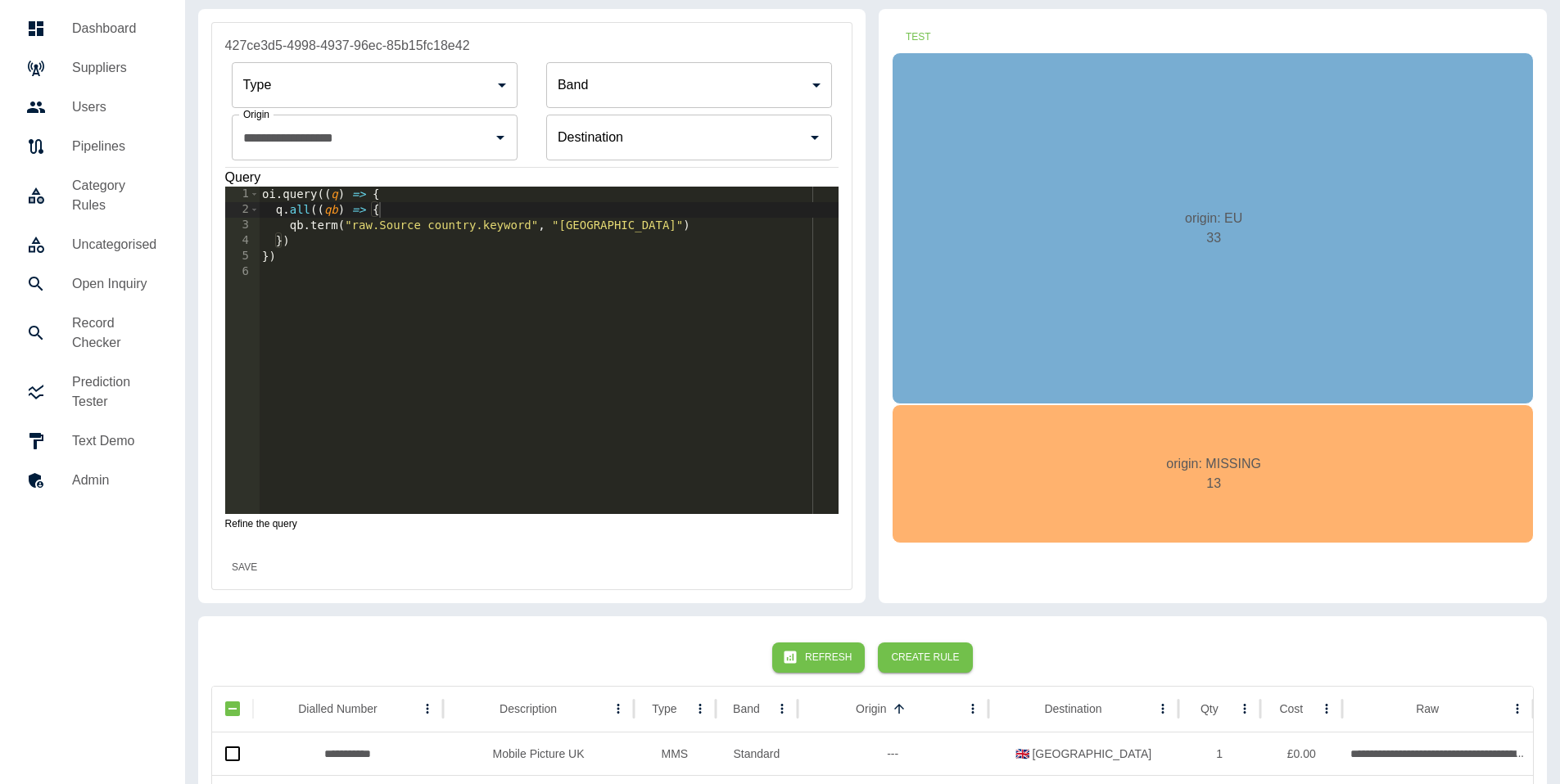
click at [248, 556] on button "Save" at bounding box center [245, 568] width 53 height 30
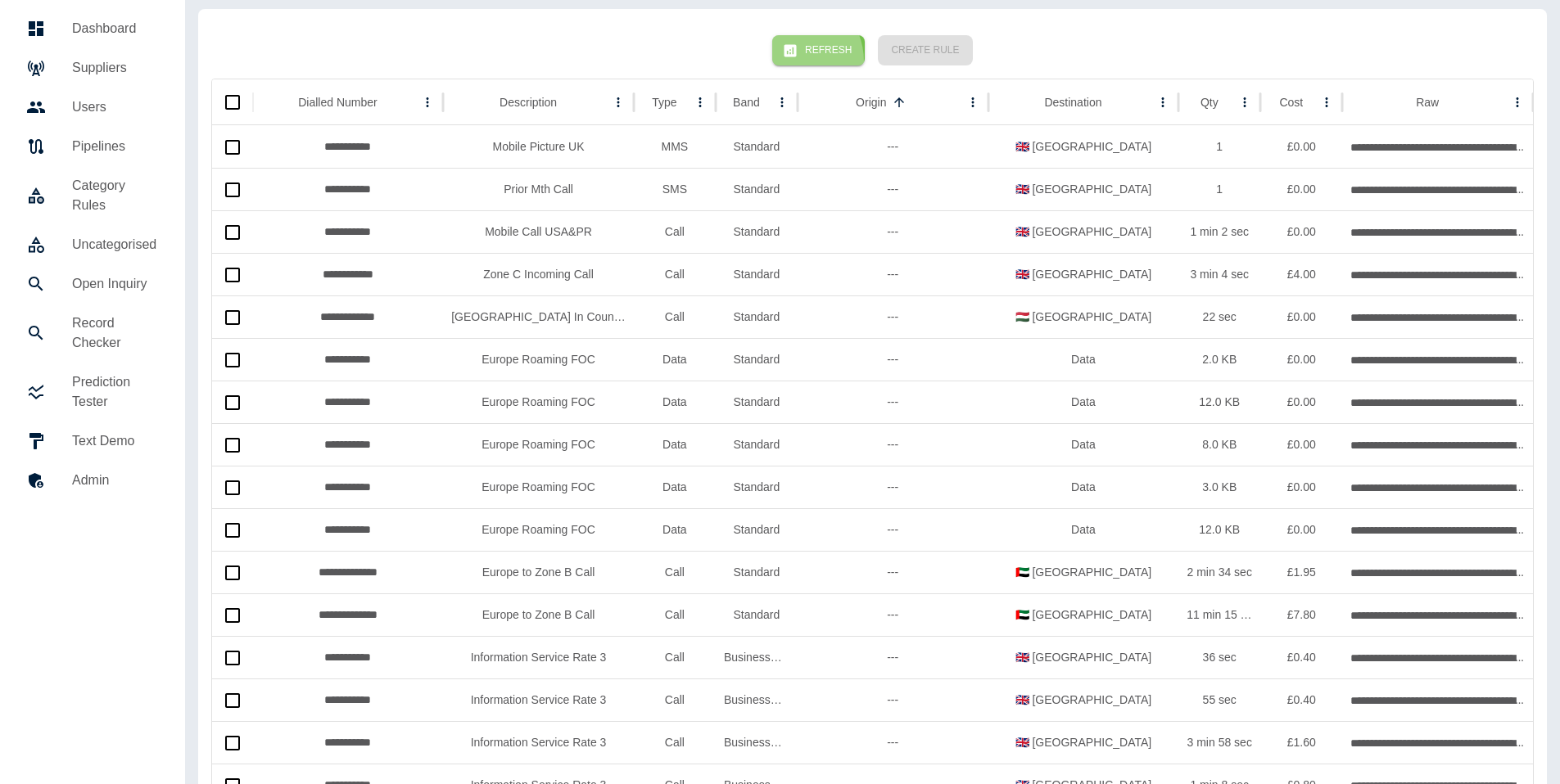
drag, startPoint x: 797, startPoint y: 61, endPoint x: 808, endPoint y: 98, distance: 38.6
click at [797, 59] on button "Refresh" at bounding box center [818, 50] width 92 height 30
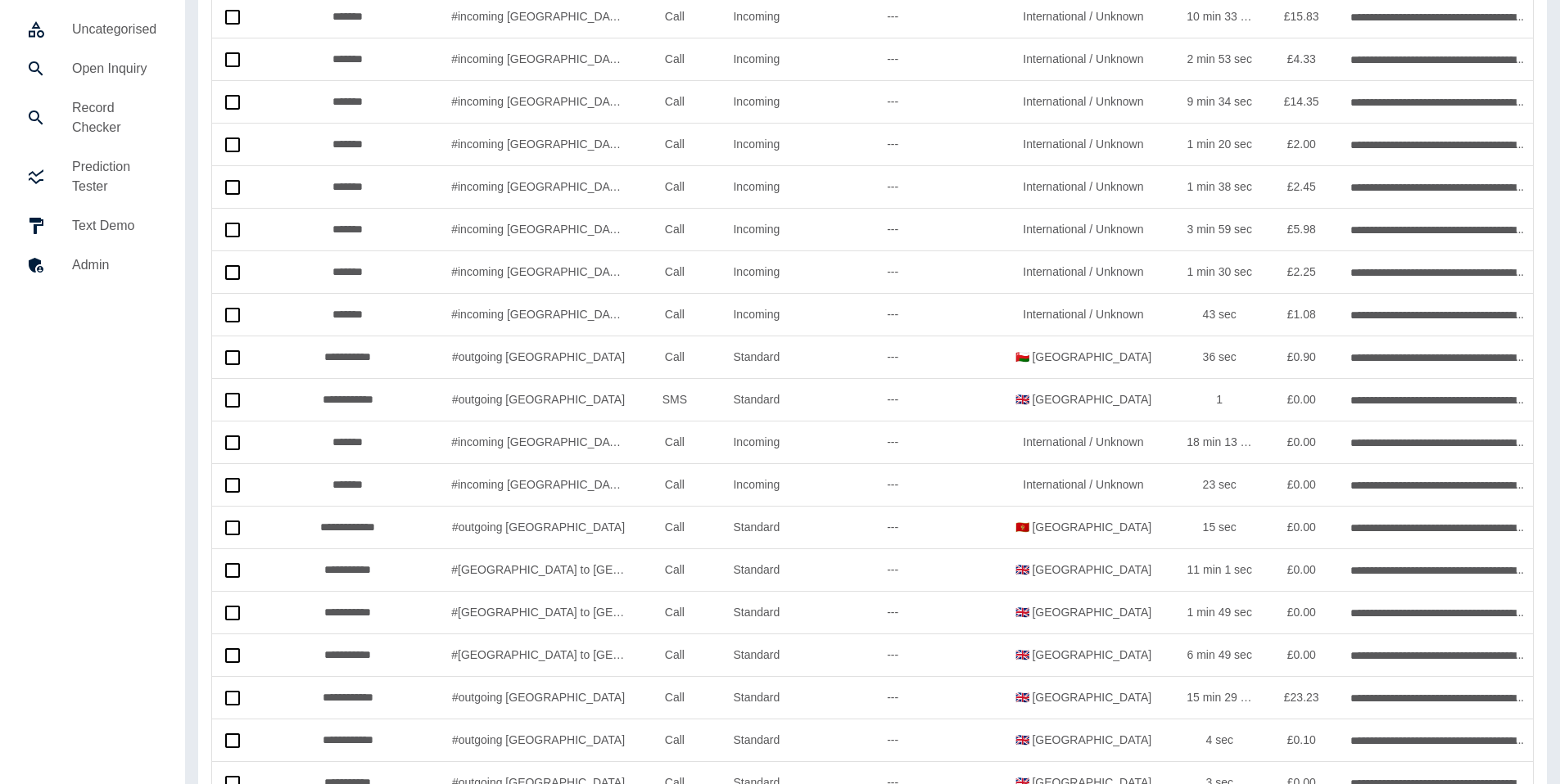
scroll to position [0, 0]
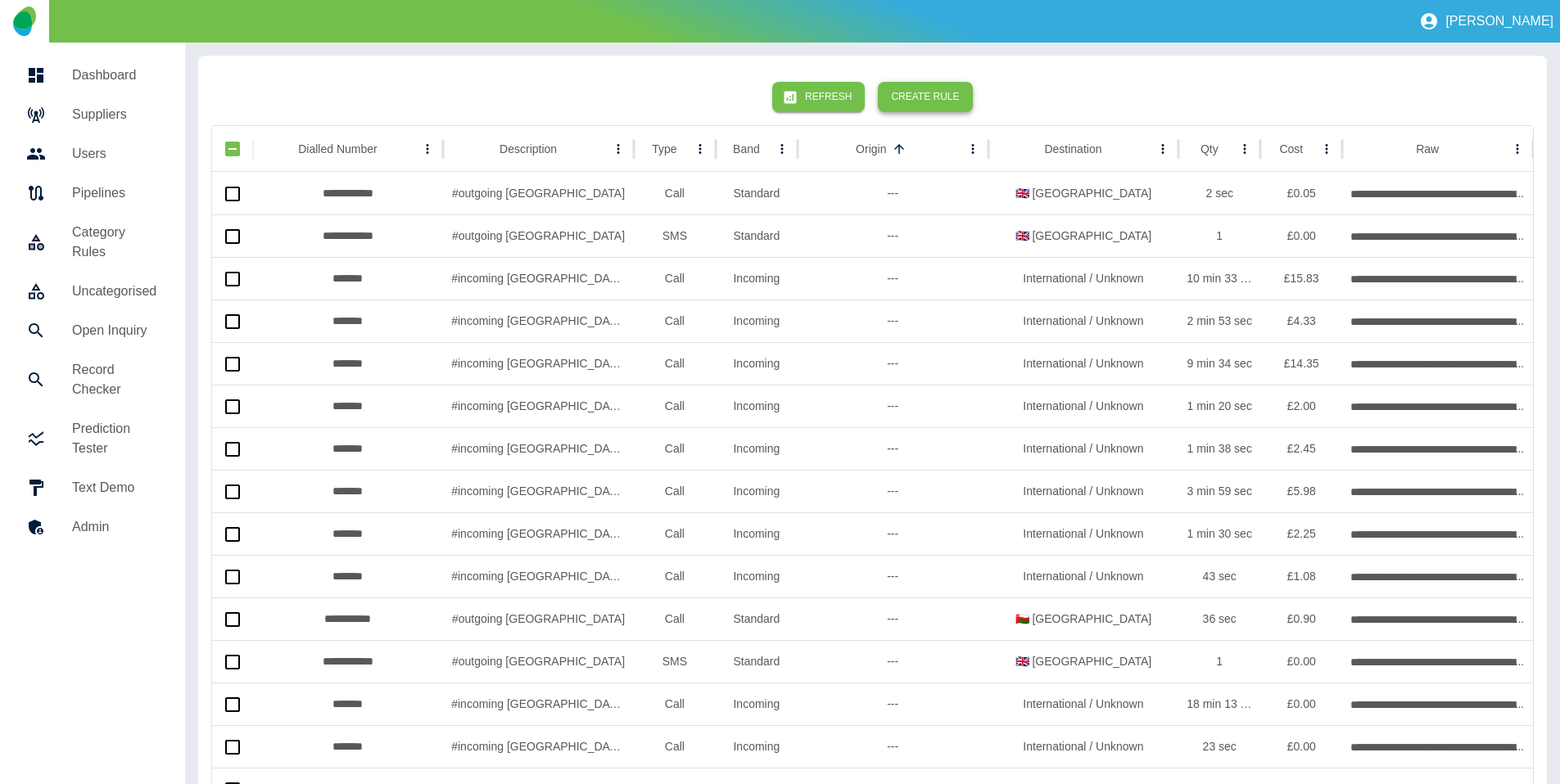
click at [910, 92] on button "Create Rule" at bounding box center [925, 97] width 94 height 30
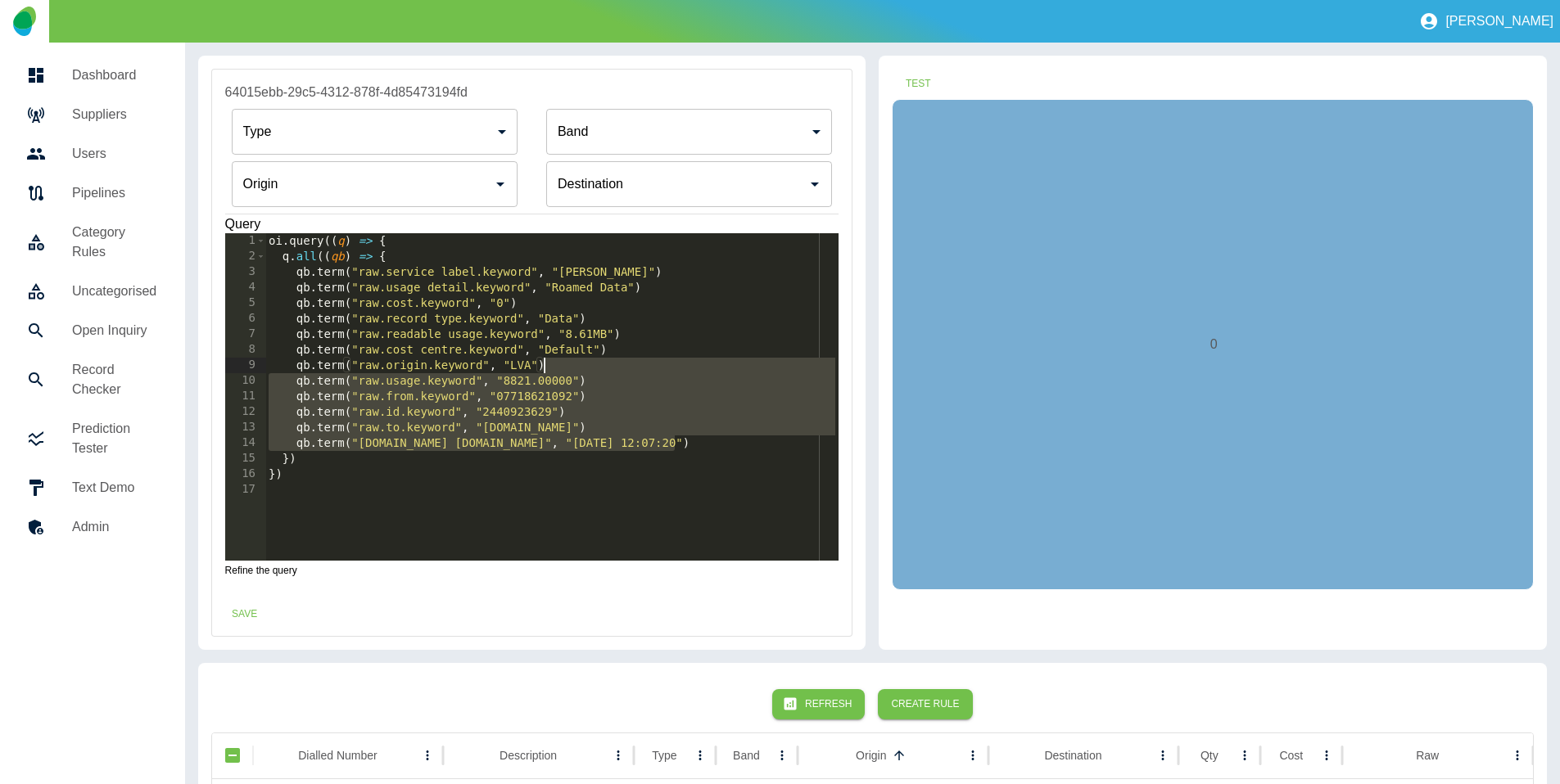
drag, startPoint x: 716, startPoint y: 437, endPoint x: 700, endPoint y: 368, distance: 70.8
click at [700, 368] on div "oi . query (( q ) => { q . all (( qb ) => { qb . term ( "raw.service label.keyw…" at bounding box center [552, 412] width 573 height 359
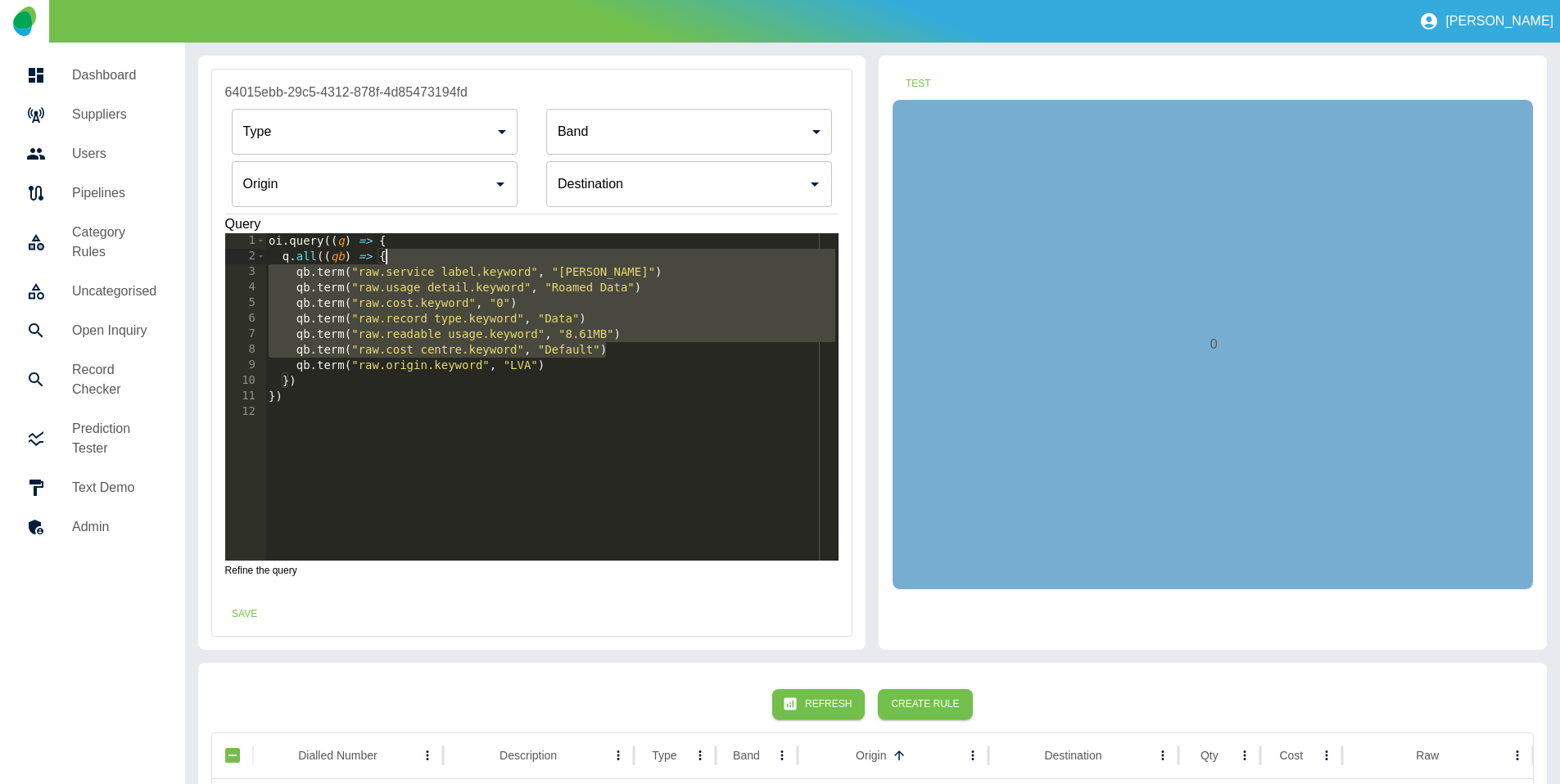
drag, startPoint x: 656, startPoint y: 354, endPoint x: 635, endPoint y: 256, distance: 100.2
click at [635, 256] on div "oi . query (( q ) => { q . all (( qb ) => { qb . term ( "raw.service label.keyw…" at bounding box center [552, 412] width 573 height 359
type textarea "**********"
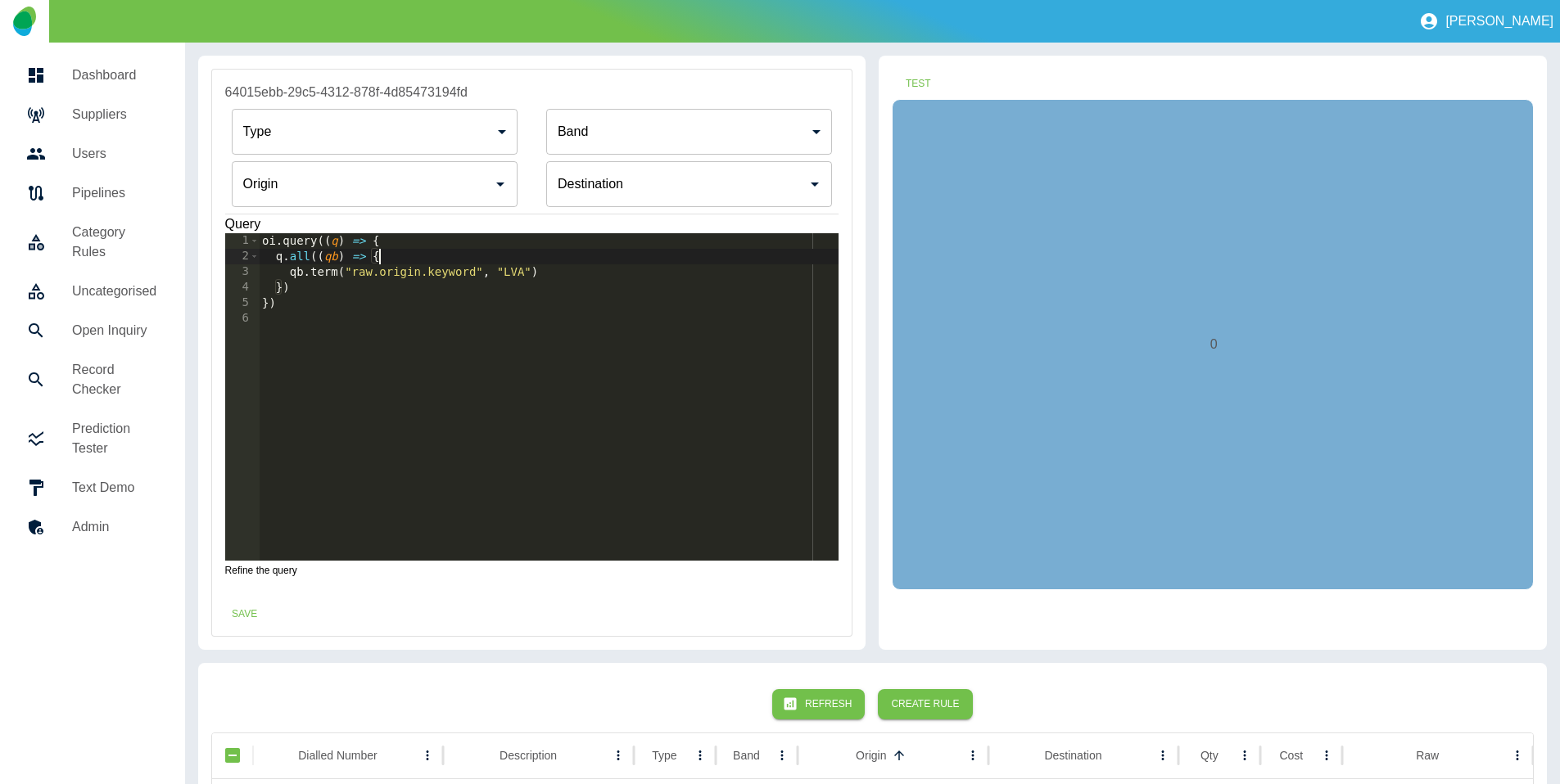
click at [384, 194] on input "Origin" at bounding box center [362, 184] width 247 height 31
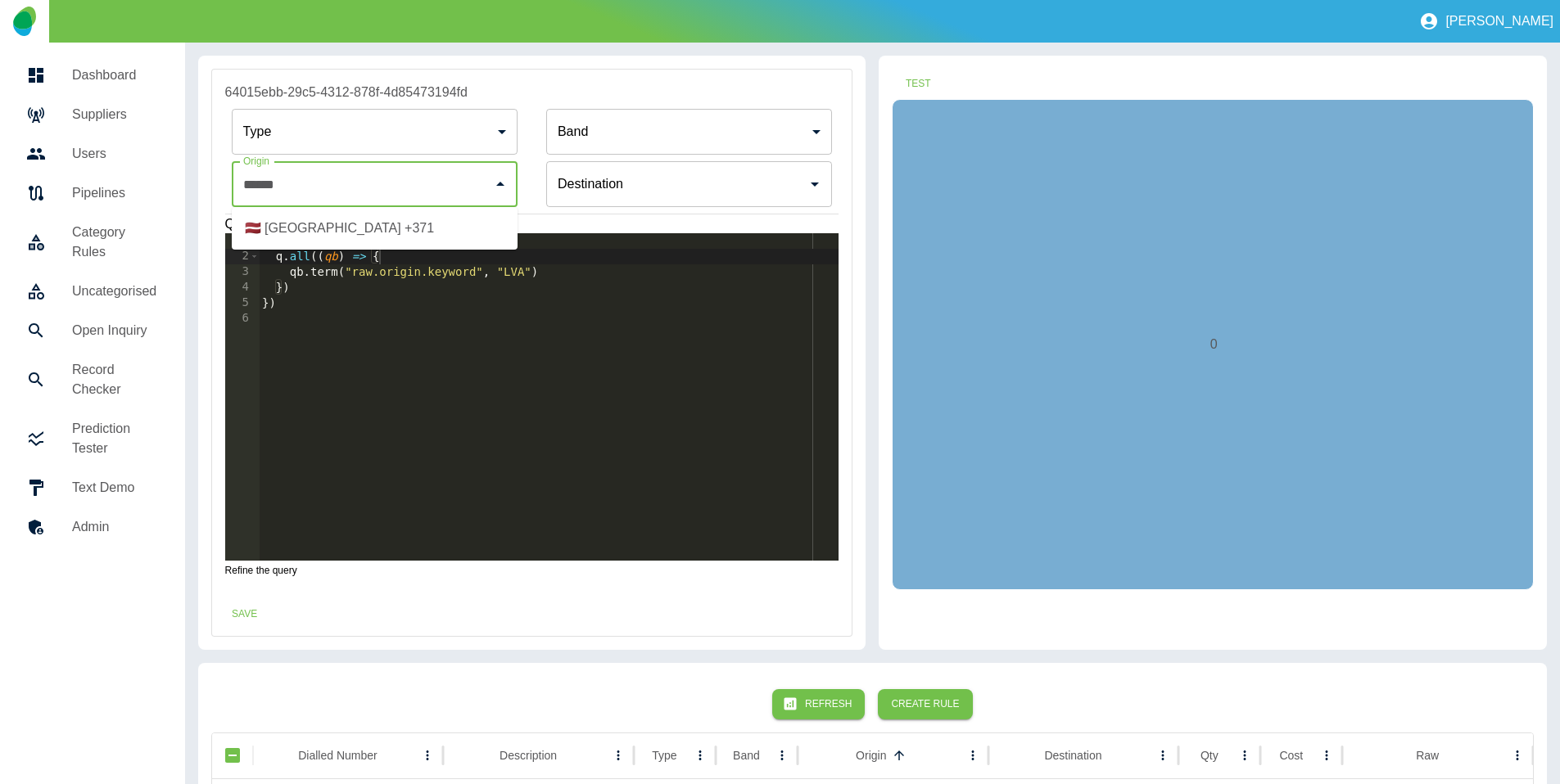
click at [393, 229] on li "🇱🇻 [GEOGRAPHIC_DATA] +371" at bounding box center [375, 228] width 286 height 29
type input "**********"
click at [947, 87] on div "Test 0" at bounding box center [1213, 352] width 668 height 594
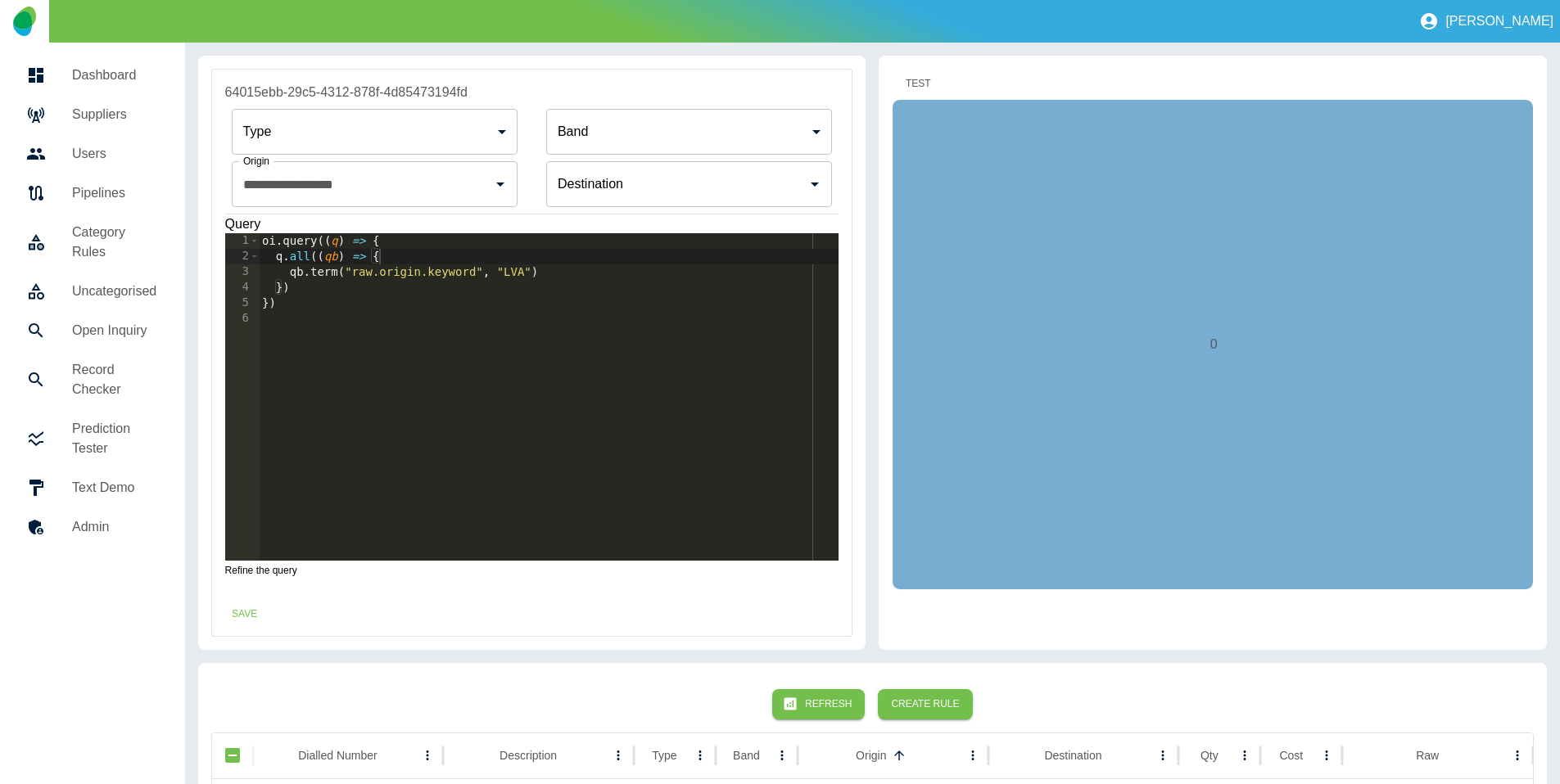
click at [915, 81] on button "Test" at bounding box center [918, 84] width 53 height 30
click at [253, 606] on button "Save" at bounding box center [245, 615] width 53 height 30
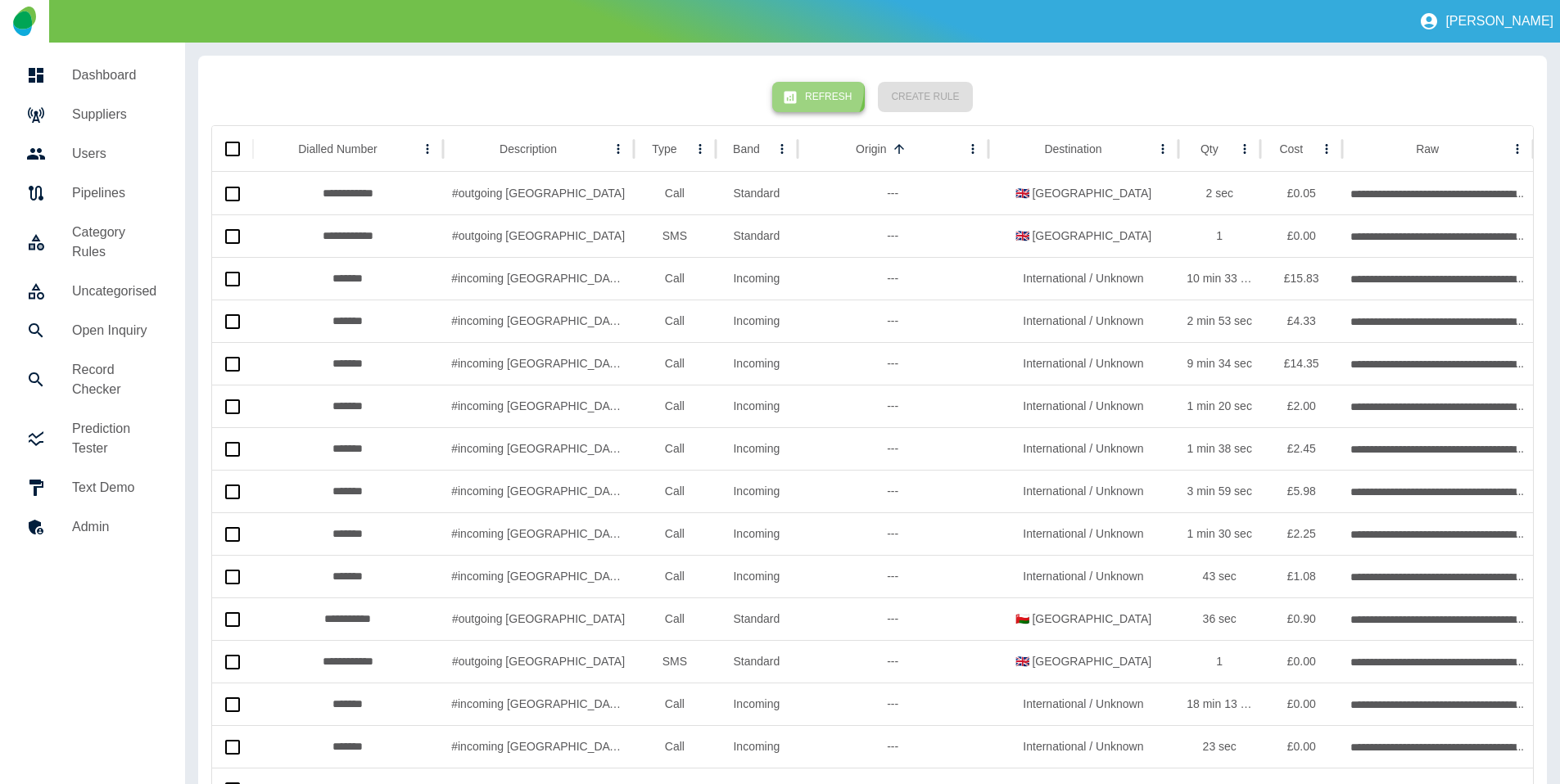
click at [817, 89] on button "Refresh" at bounding box center [818, 97] width 92 height 30
